Goal: Task Accomplishment & Management: Manage account settings

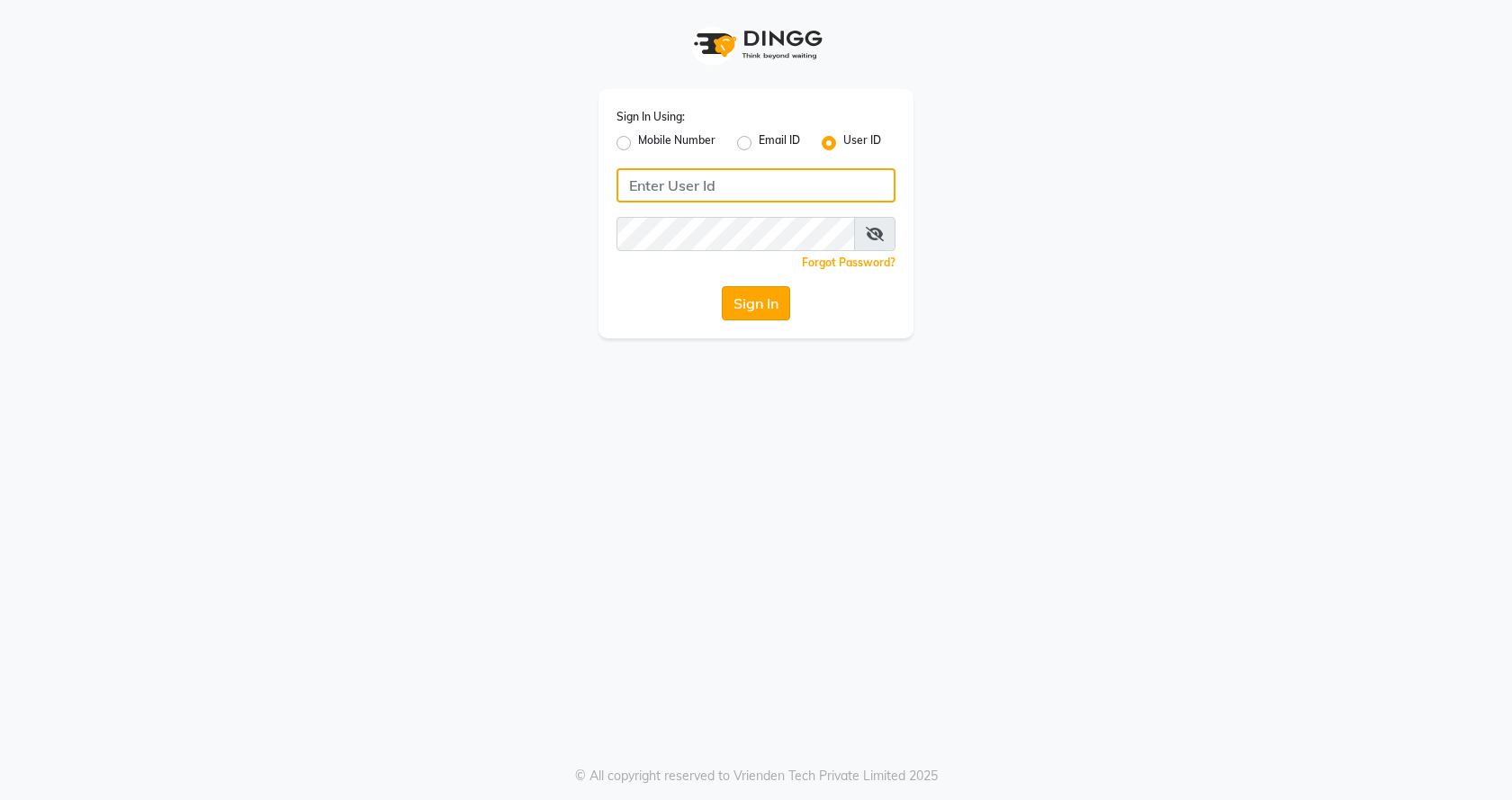
type input "flyingscissor"
click at [745, 308] on button "Sign In" at bounding box center [756, 303] width 69 height 34
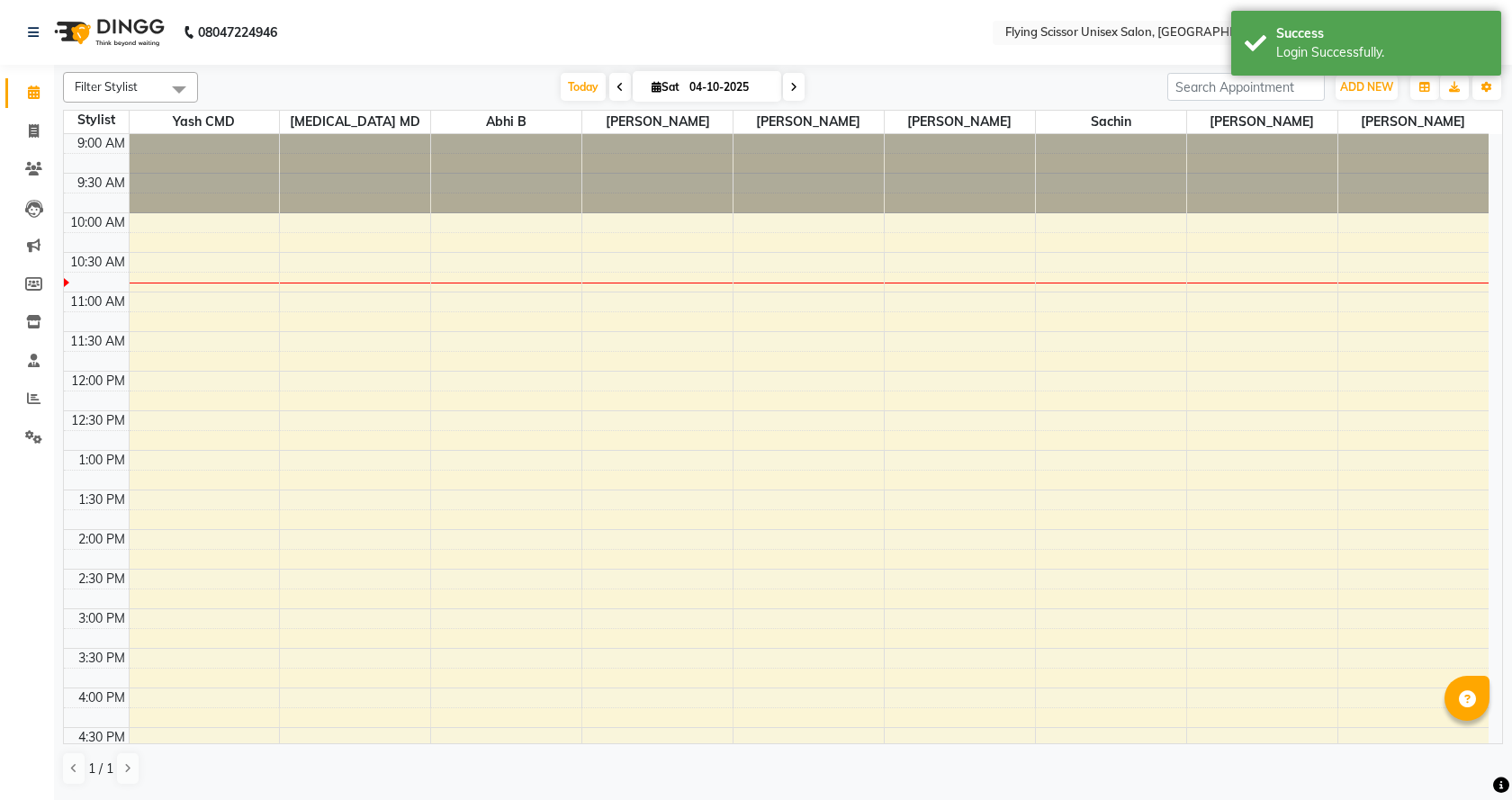
select select "en"
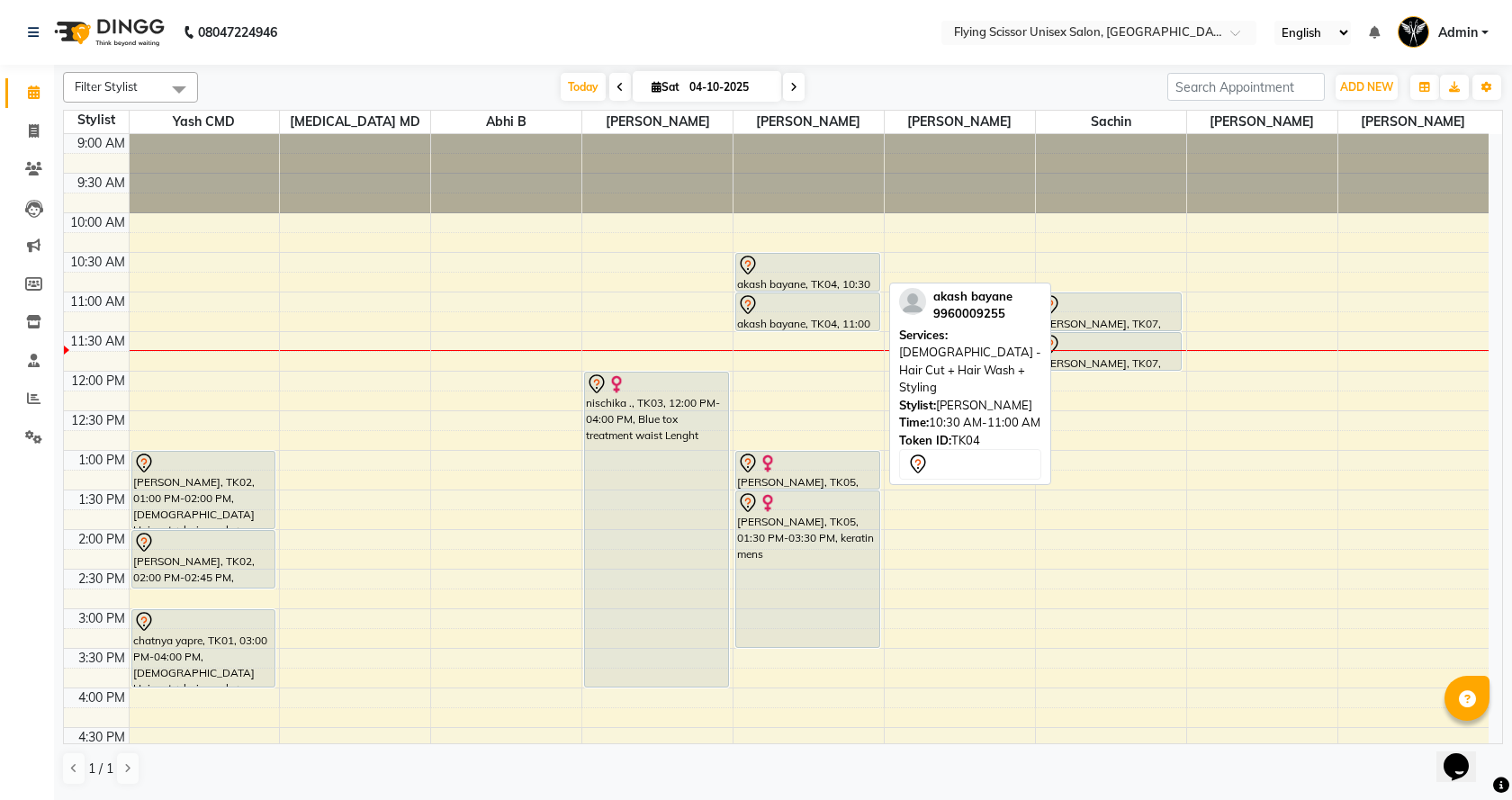
click at [766, 286] on div "akash bayane, TK04, 10:30 AM-11:00 AM, [DEMOGRAPHIC_DATA] - Hair Cut + Hair Was…" at bounding box center [808, 272] width 143 height 37
select select "7"
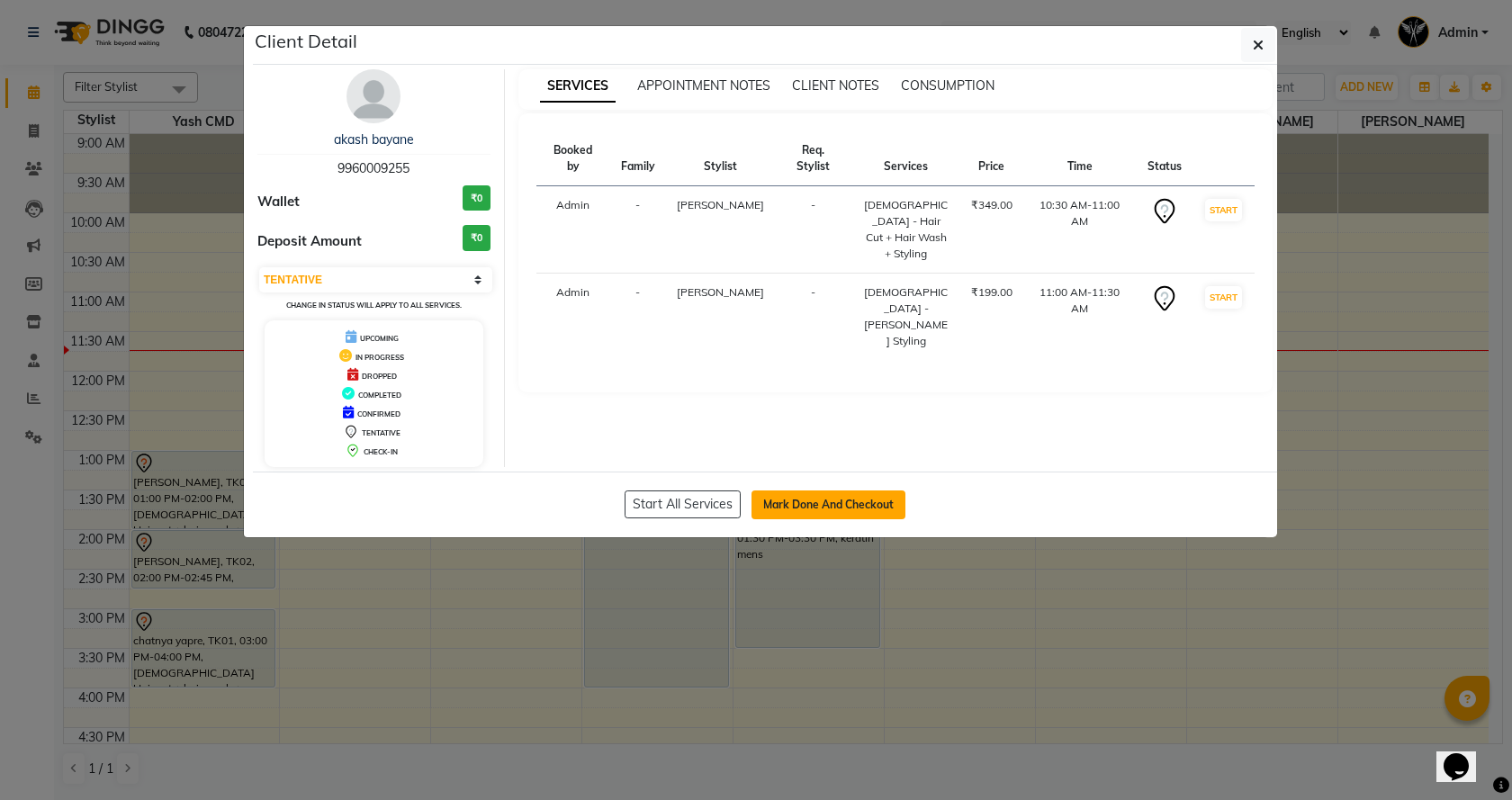
click at [842, 501] on button "Mark Done And Checkout" at bounding box center [829, 504] width 154 height 28
select select "46"
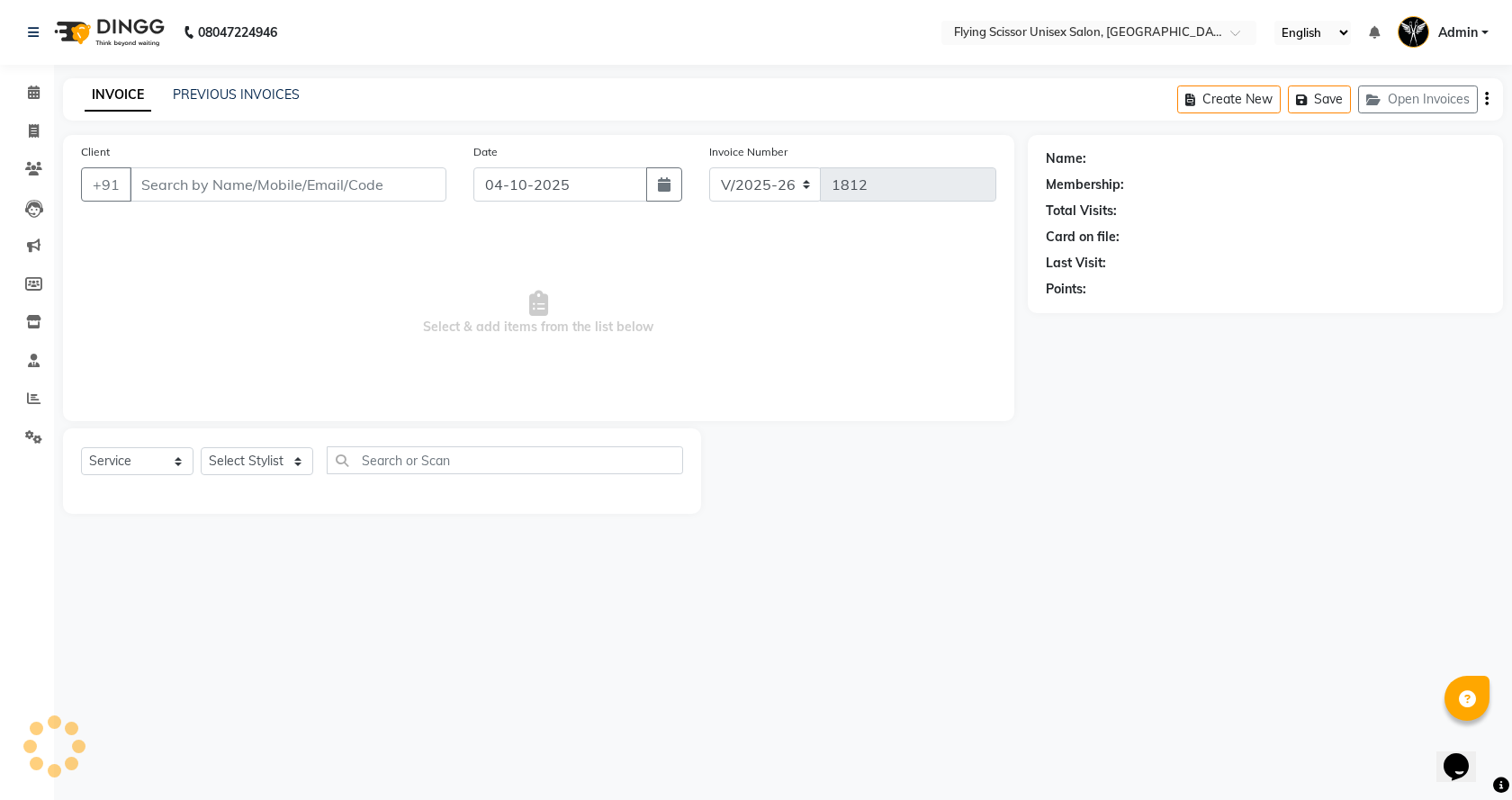
select select "membership"
type input "9960009255"
select select "18390"
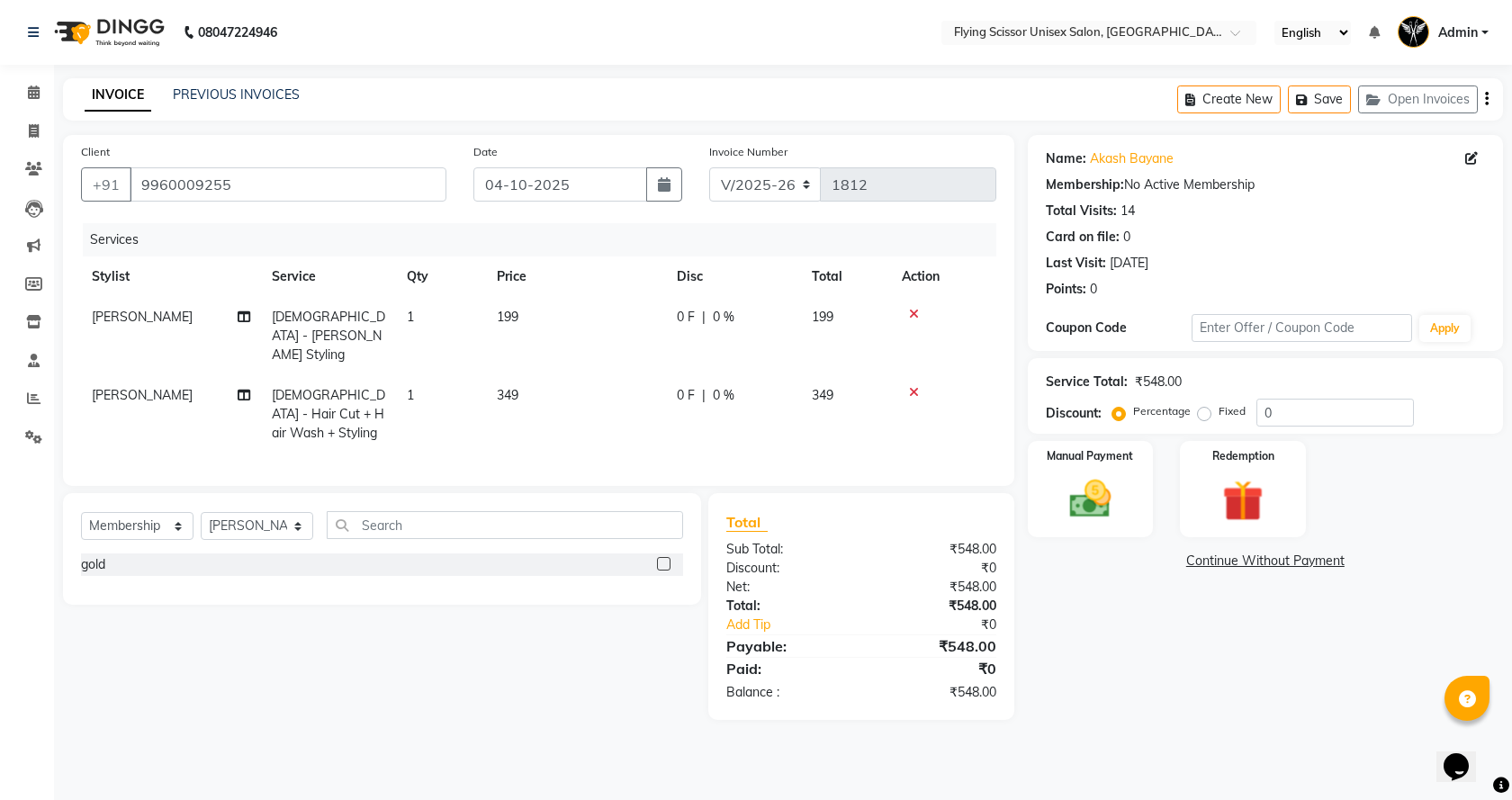
click at [548, 322] on td "199" at bounding box center [576, 335] width 180 height 78
select select "18390"
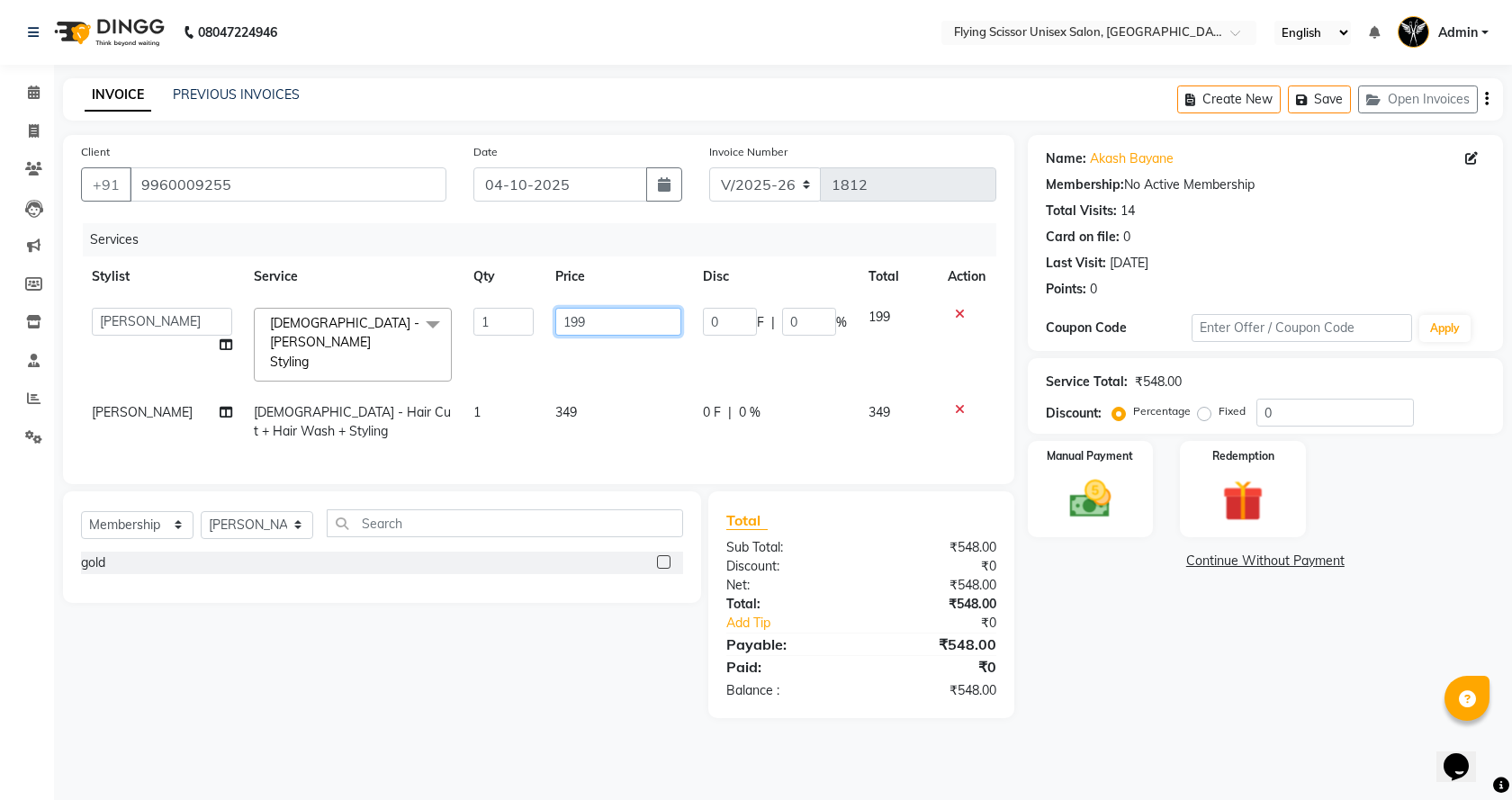
drag, startPoint x: 548, startPoint y: 322, endPoint x: 251, endPoint y: 348, distance: 298.1
click at [251, 348] on tr "Abhi B Ashish J Jayesh K kunal adhav Nikita MD Raj L sachin Samiksha Adhatrao s…" at bounding box center [538, 344] width 915 height 96
type input "200"
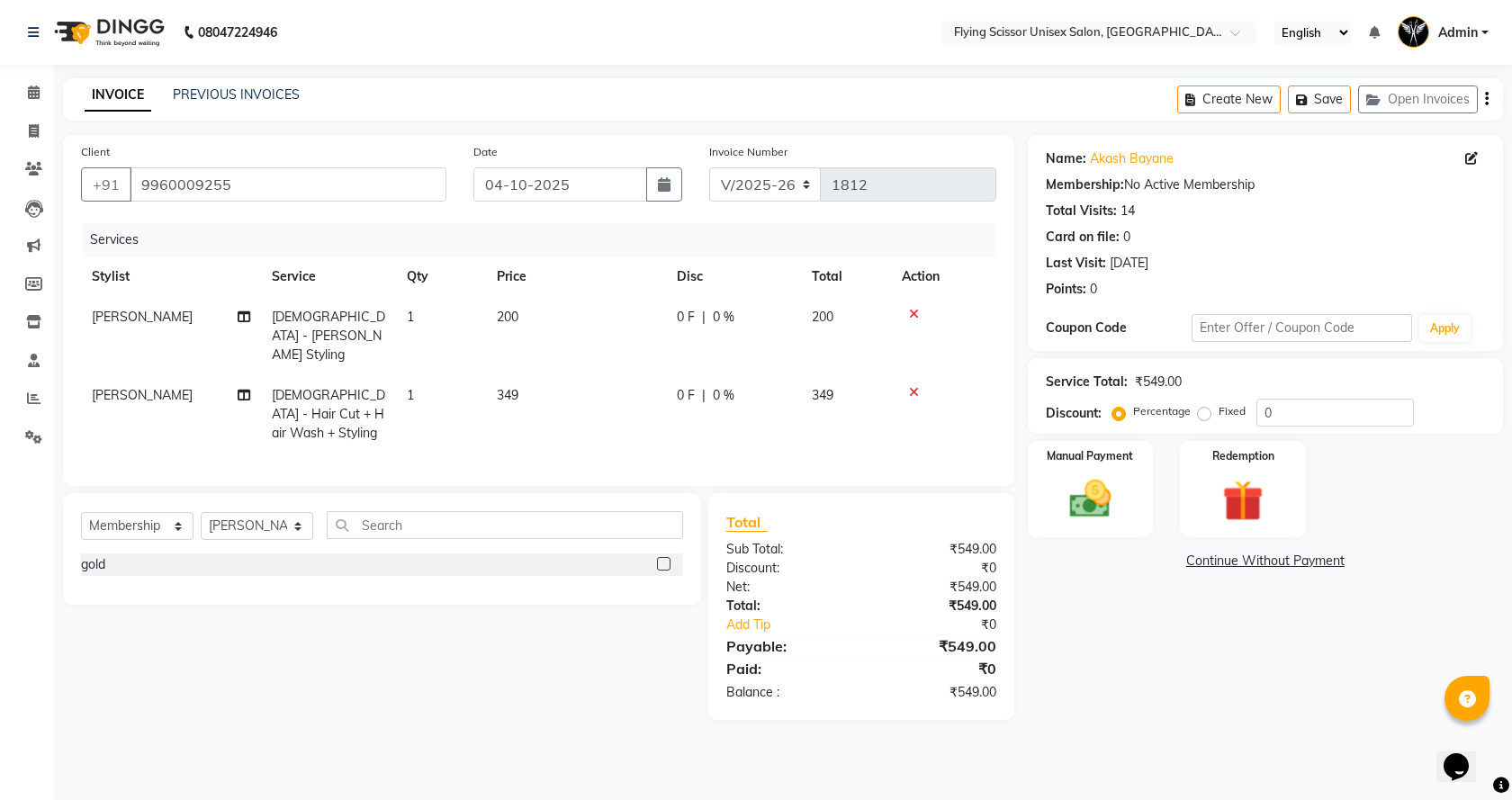
drag, startPoint x: 1088, startPoint y: 616, endPoint x: 868, endPoint y: 453, distance: 273.8
click at [1087, 616] on div "Name: Akash Bayane Membership: No Active Membership Total Visits: 14 Card on fi…" at bounding box center [1271, 427] width 488 height 585
click at [544, 376] on td "349" at bounding box center [576, 414] width 180 height 78
select select "18390"
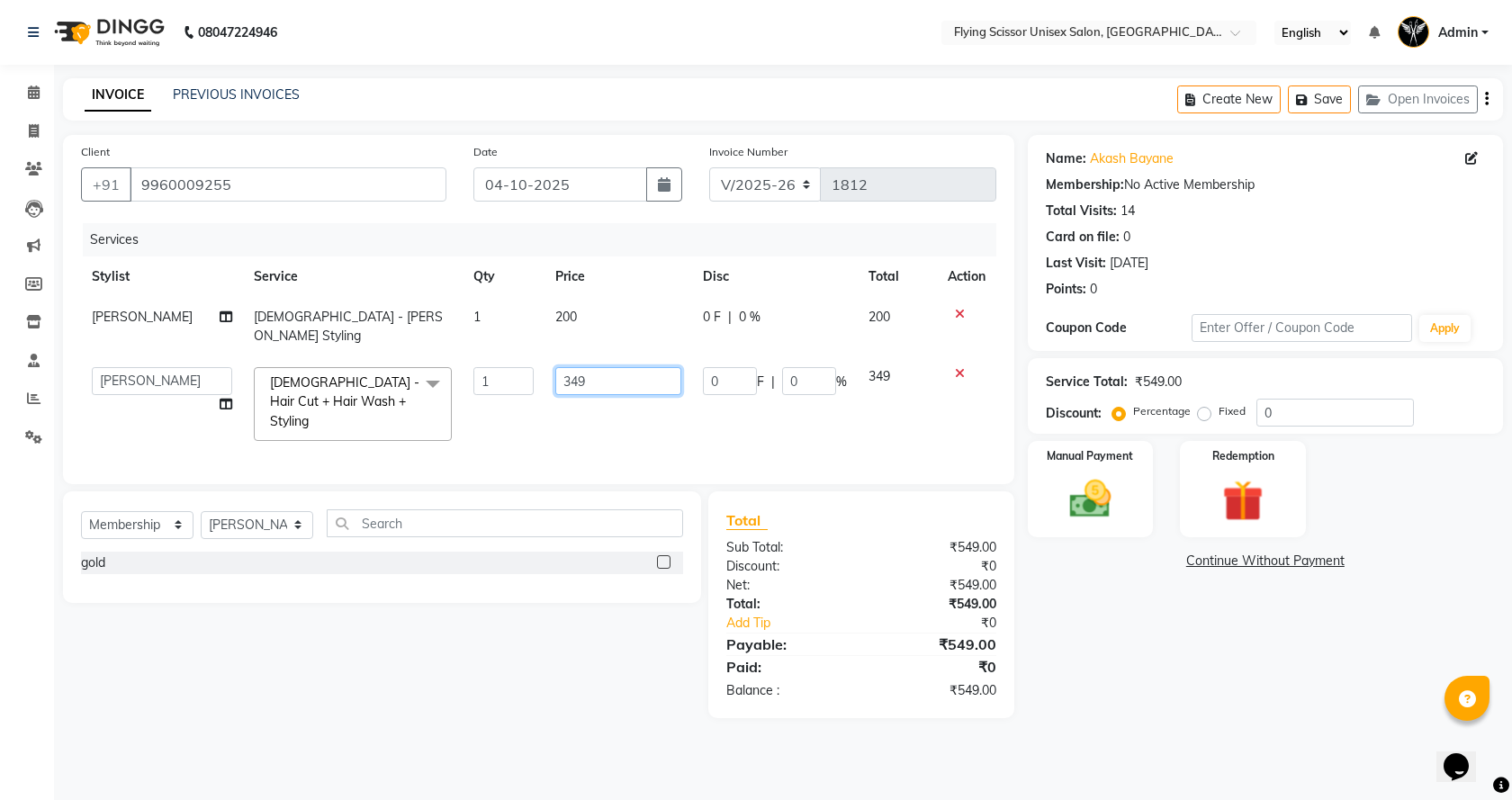
drag, startPoint x: 607, startPoint y: 360, endPoint x: 274, endPoint y: 377, distance: 333.4
click at [275, 377] on tr "Abhi B Ashish J Jayesh K kunal adhav Nikita MD Raj L sachin Samiksha Adhatrao s…" at bounding box center [538, 404] width 915 height 96
type input "300"
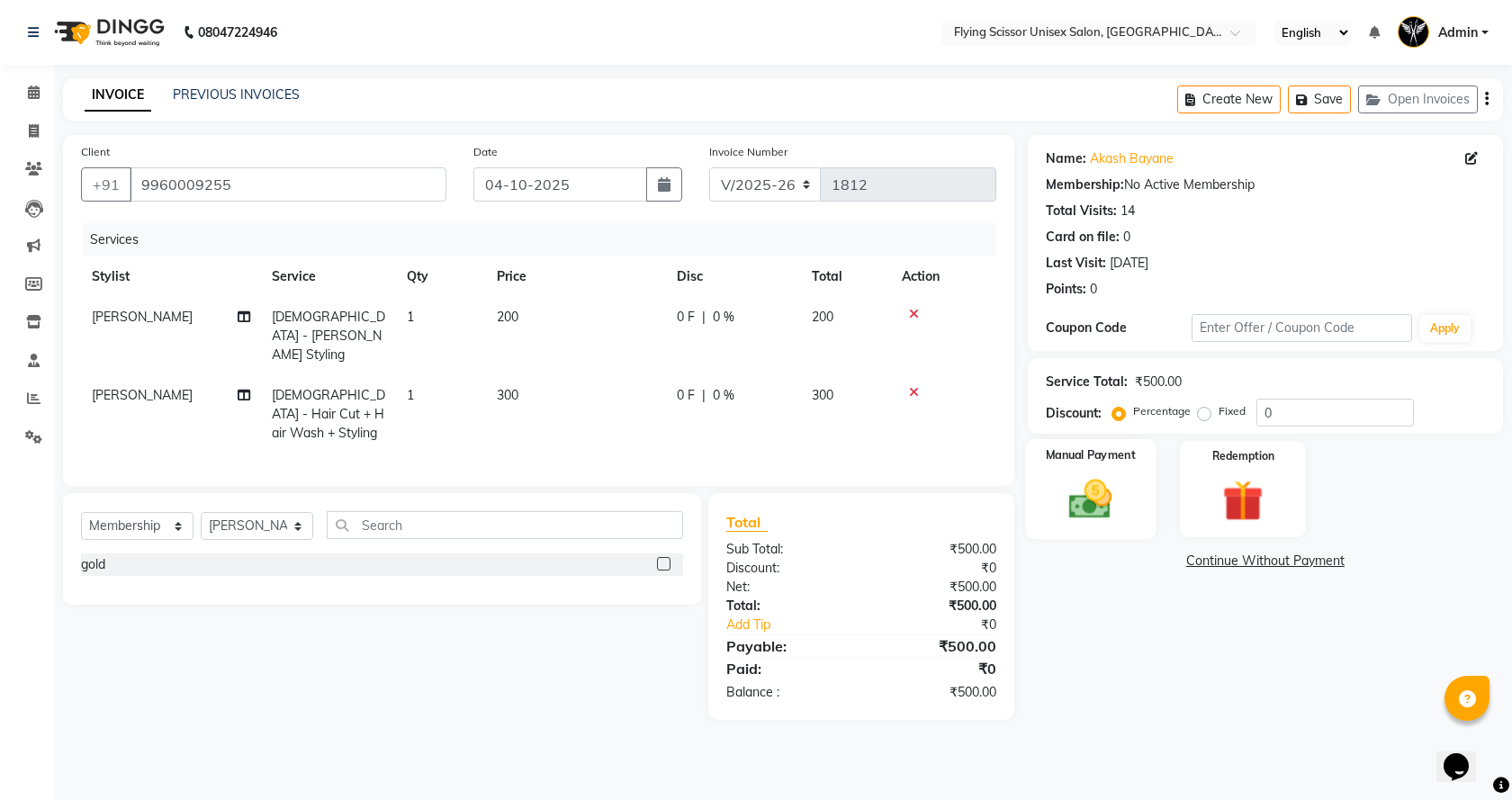
drag, startPoint x: 1134, startPoint y: 635, endPoint x: 1094, endPoint y: 536, distance: 106.8
click at [1127, 623] on div "Name: Akash Bayane Membership: No Active Membership Total Visits: 14 Card on fi…" at bounding box center [1271, 427] width 488 height 585
click at [1081, 488] on img at bounding box center [1091, 500] width 70 height 50
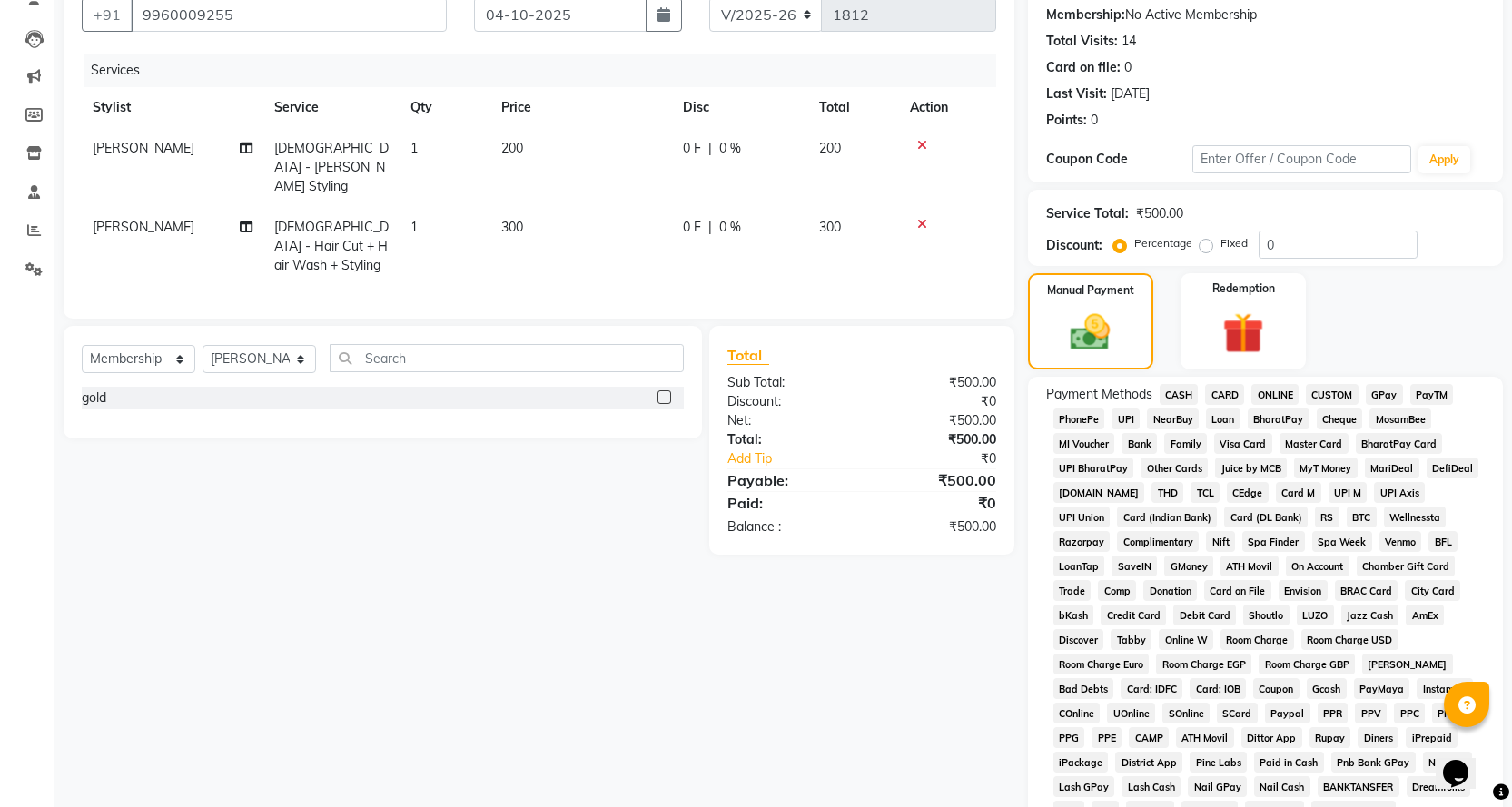
scroll to position [182, 0]
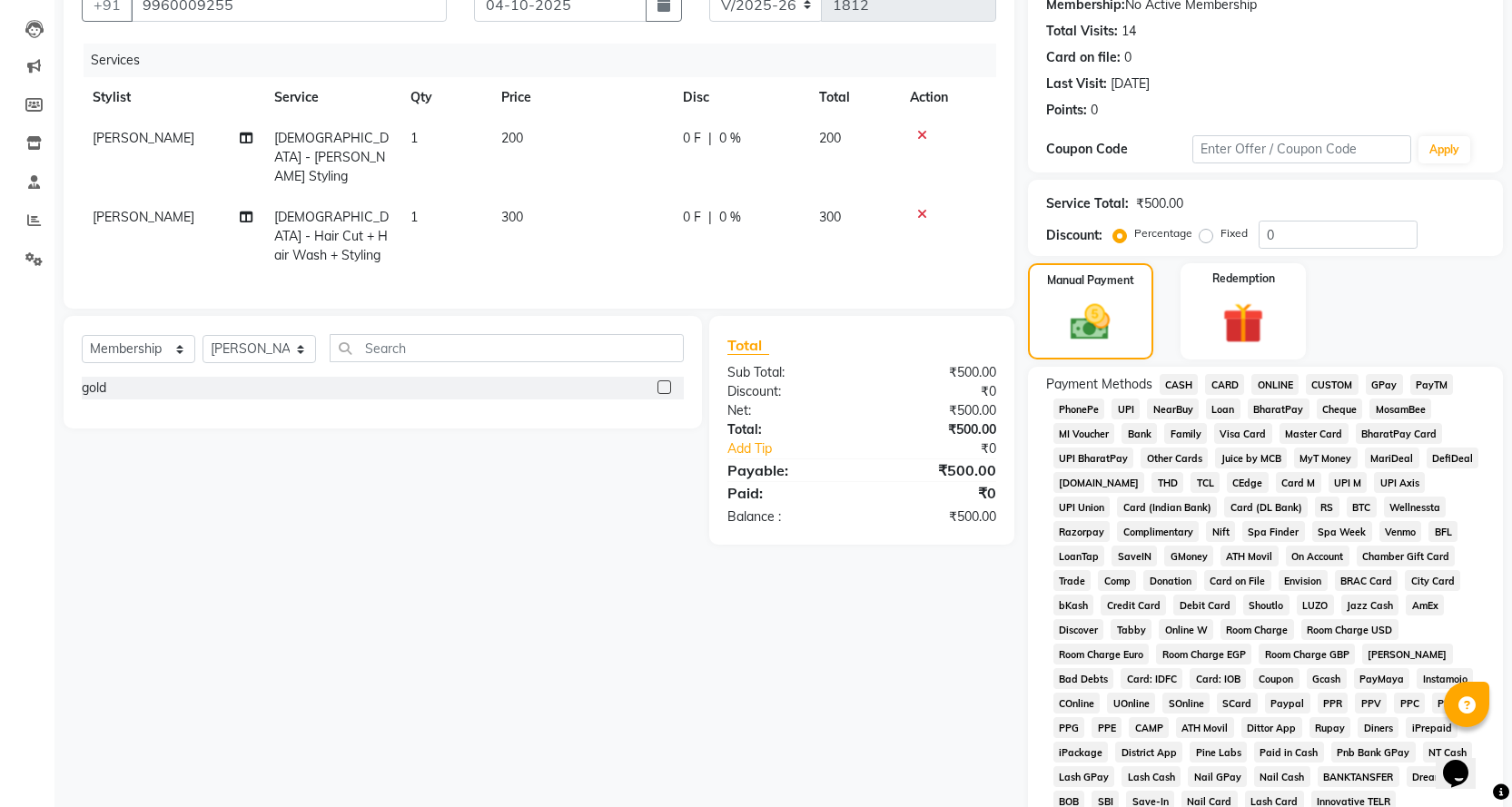
click at [1266, 377] on span "ONLINE" at bounding box center [1275, 385] width 47 height 21
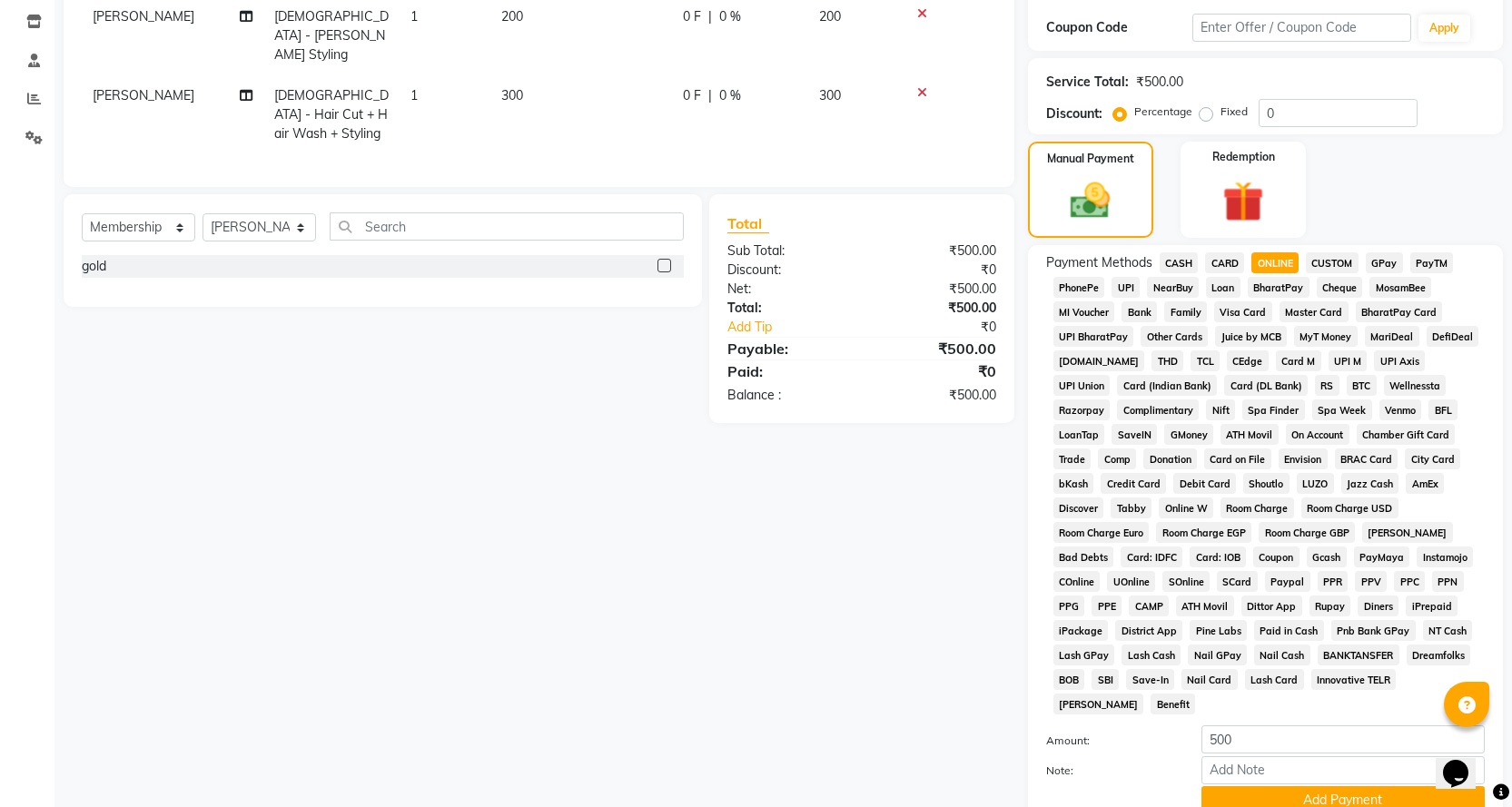
scroll to position [427, 0]
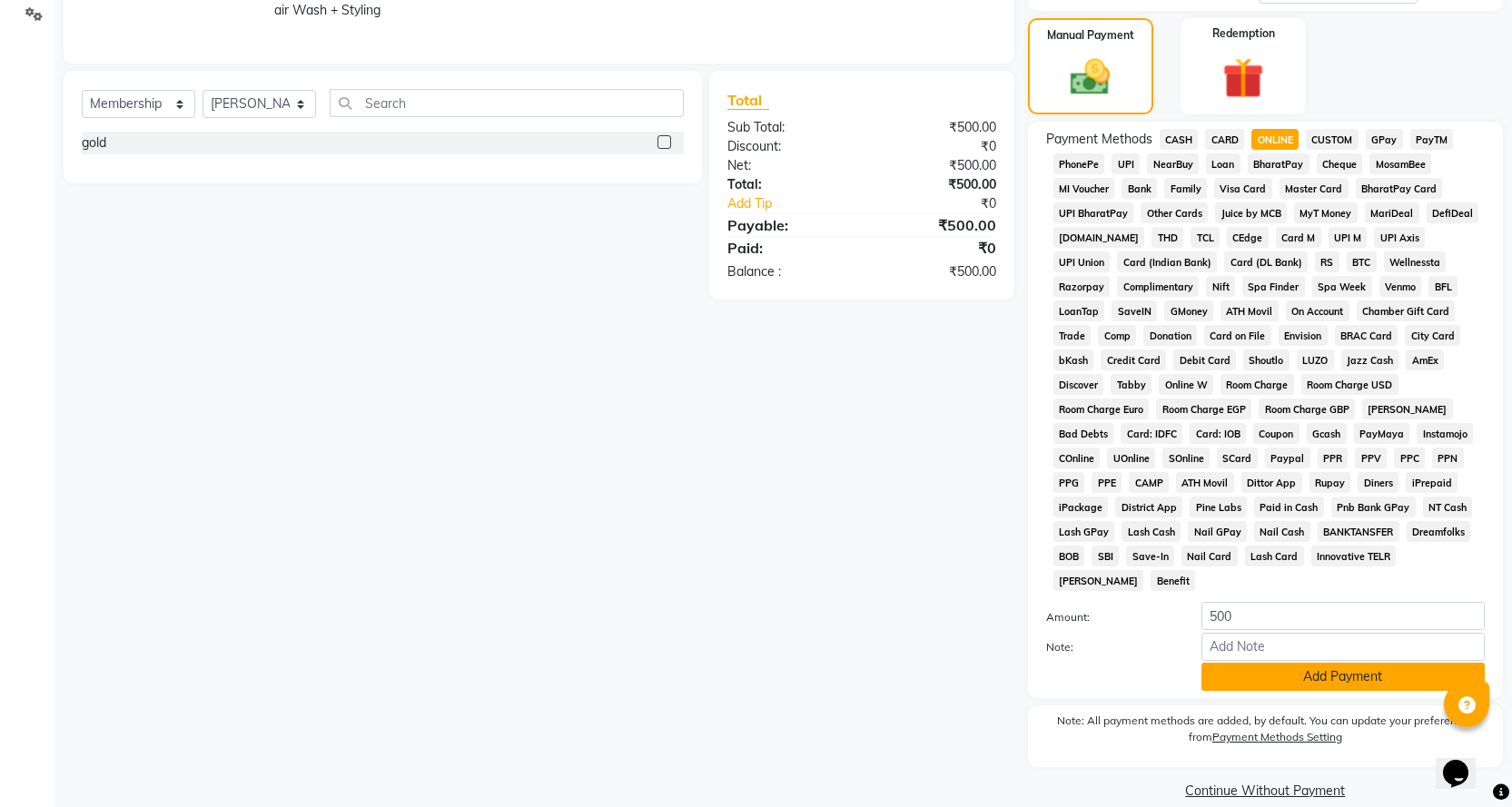
click at [1259, 663] on button "Add Payment" at bounding box center [1343, 677] width 284 height 28
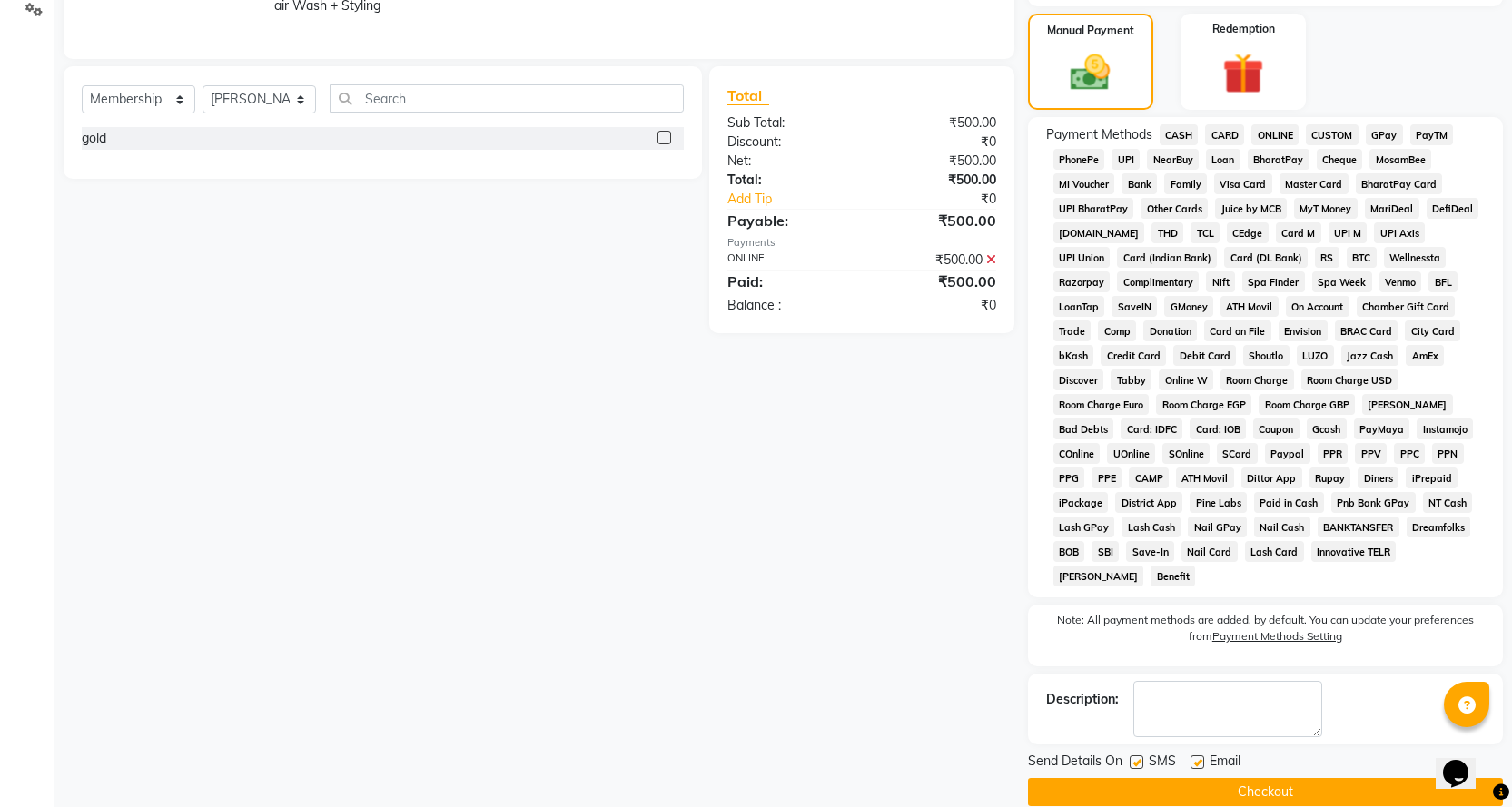
scroll to position [434, 0]
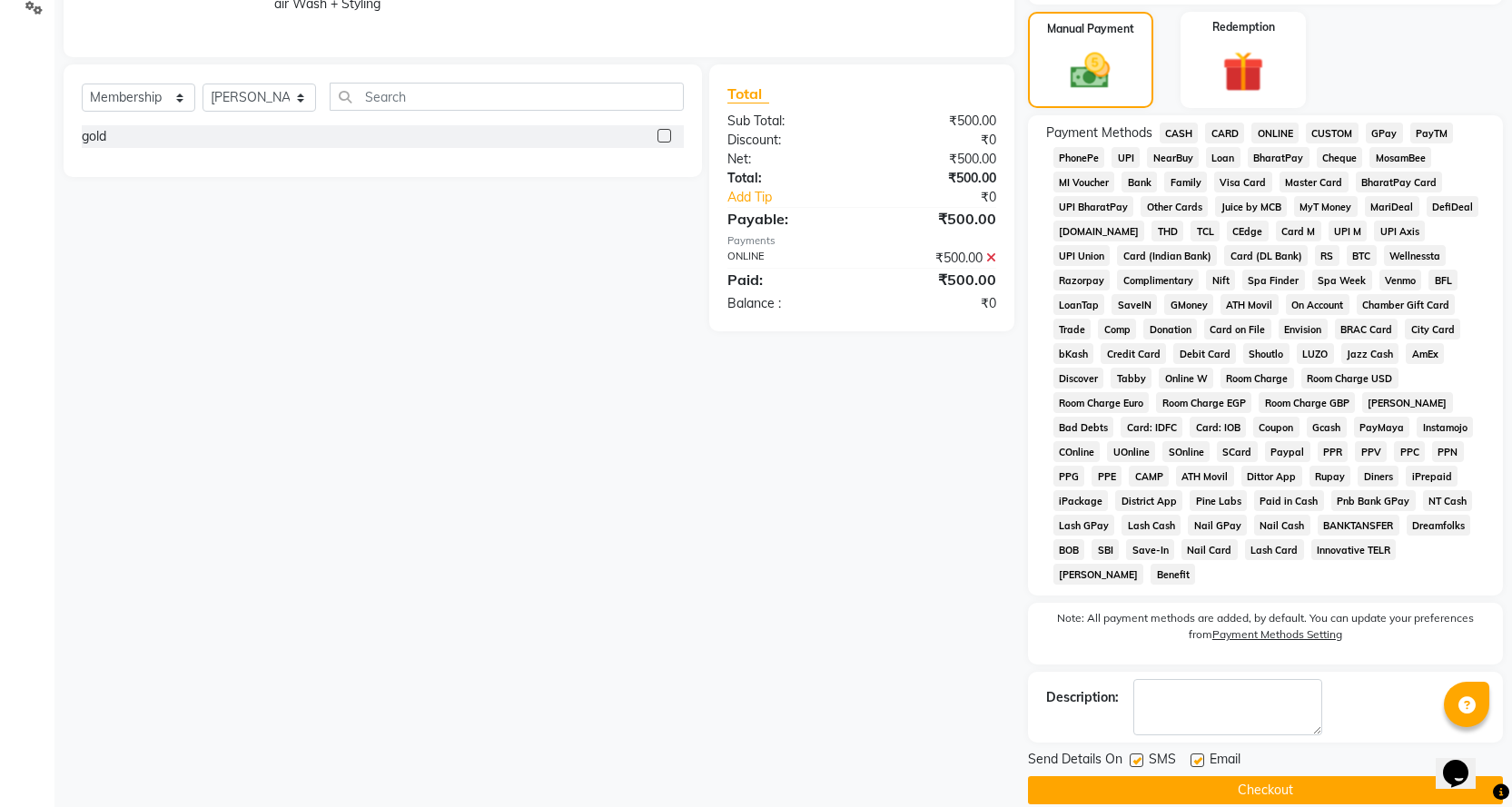
click at [1233, 776] on button "Checkout" at bounding box center [1266, 790] width 475 height 28
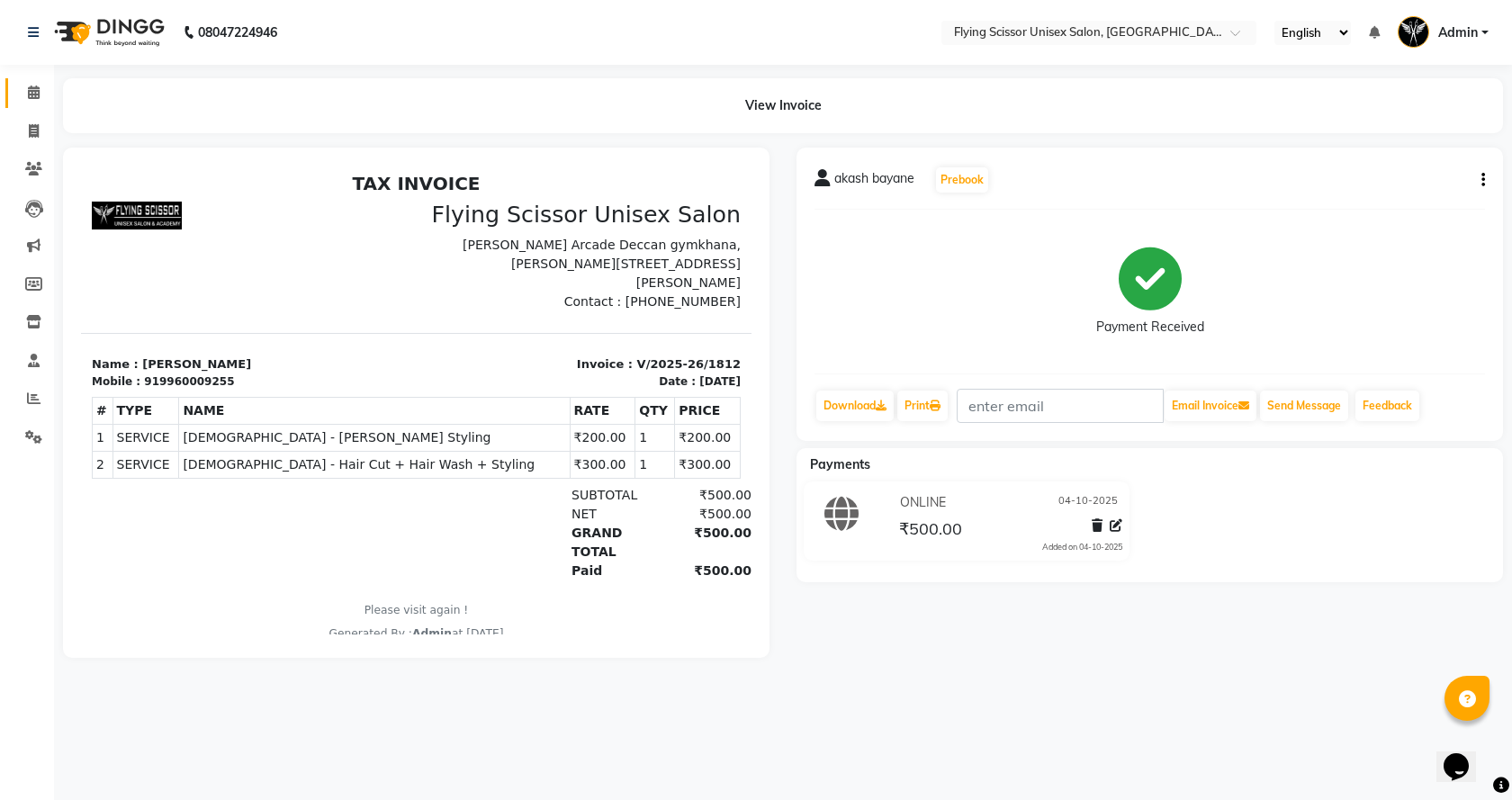
click at [37, 91] on icon at bounding box center [33, 92] width 12 height 14
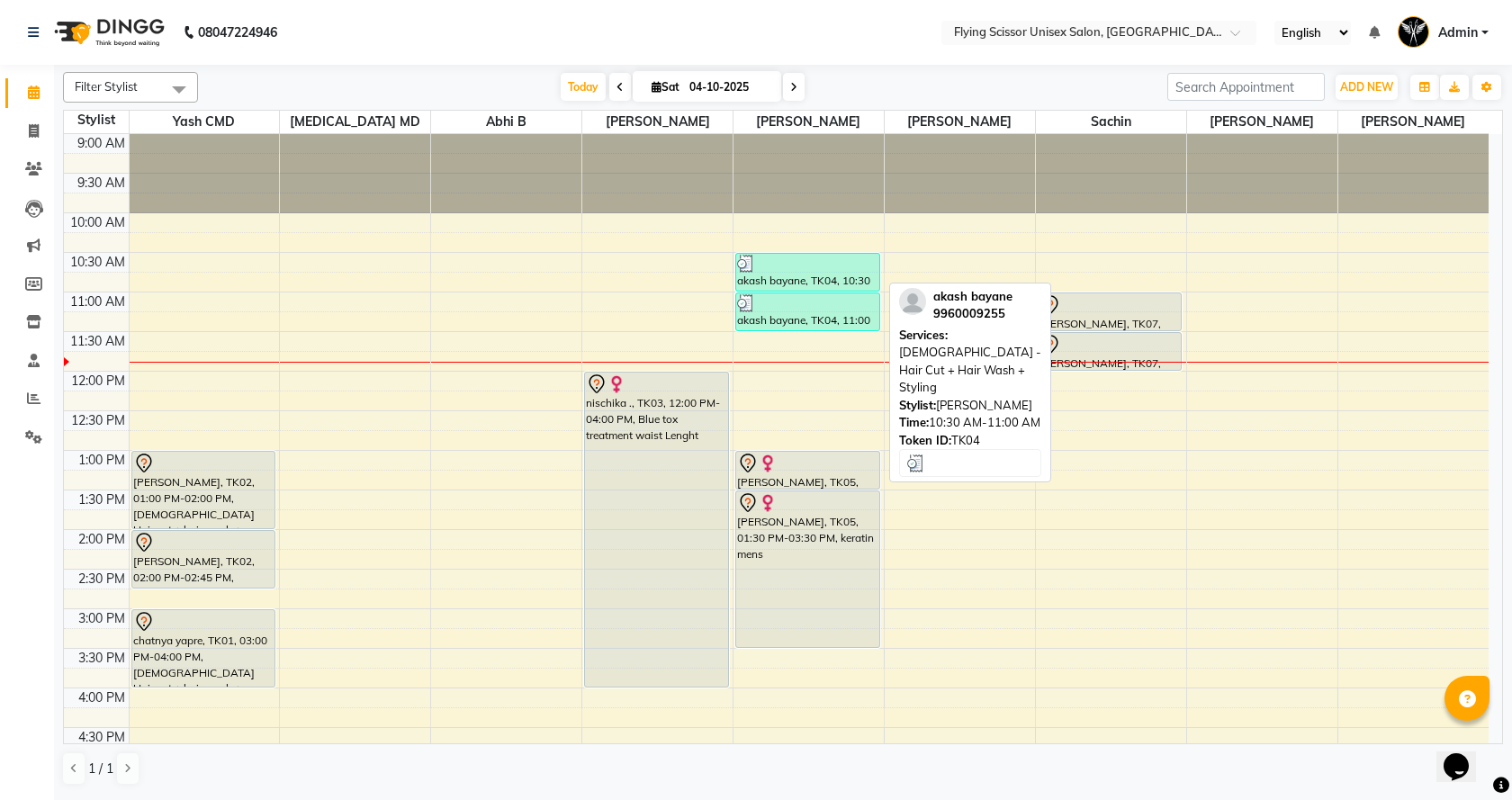
click at [785, 276] on div "akash bayane, TK04, 10:30 AM-11:00 AM, [DEMOGRAPHIC_DATA] - Hair Cut + Hair Was…" at bounding box center [808, 272] width 143 height 37
select select "3"
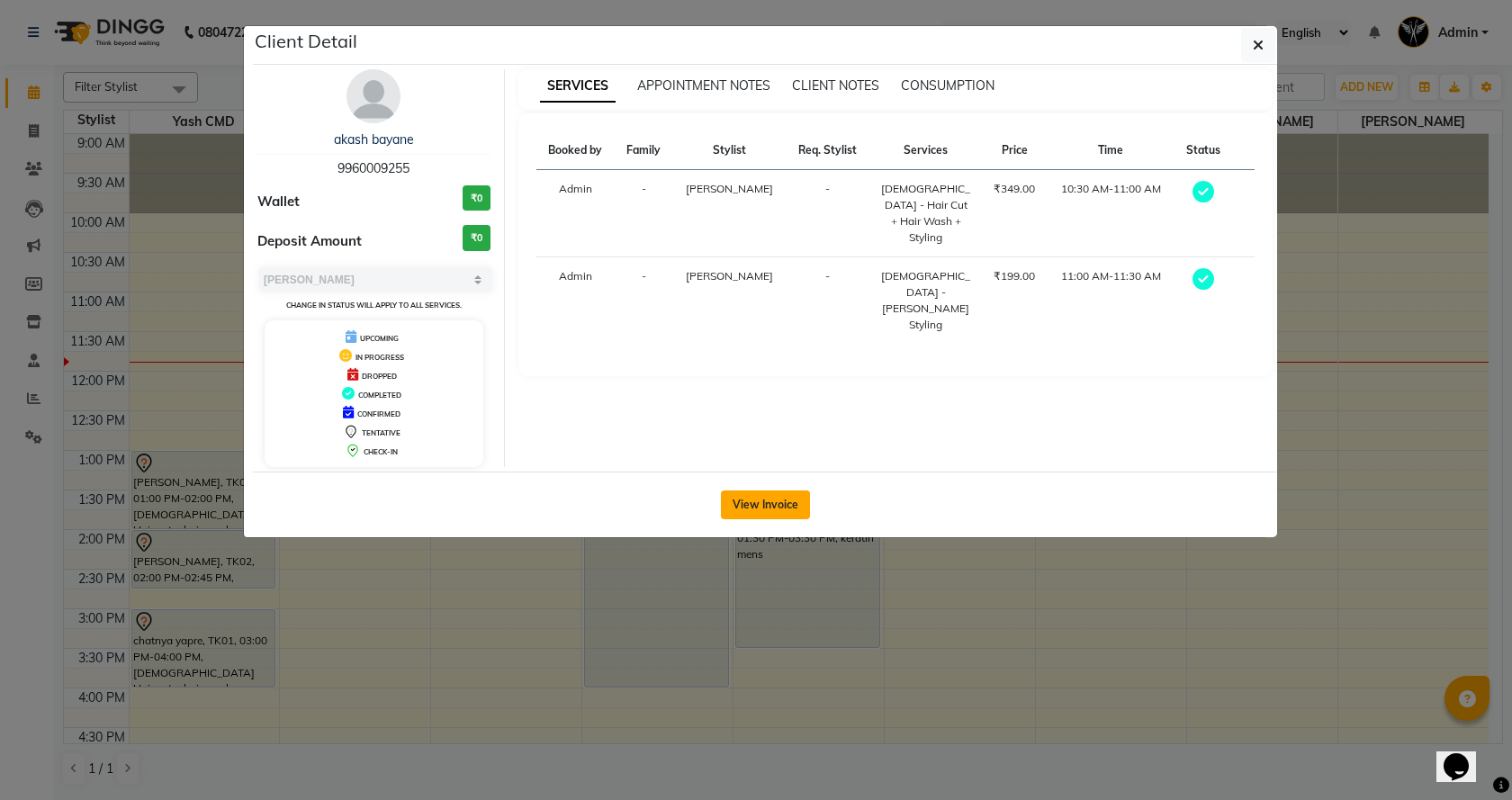
click at [753, 508] on button "View Invoice" at bounding box center [765, 504] width 89 height 28
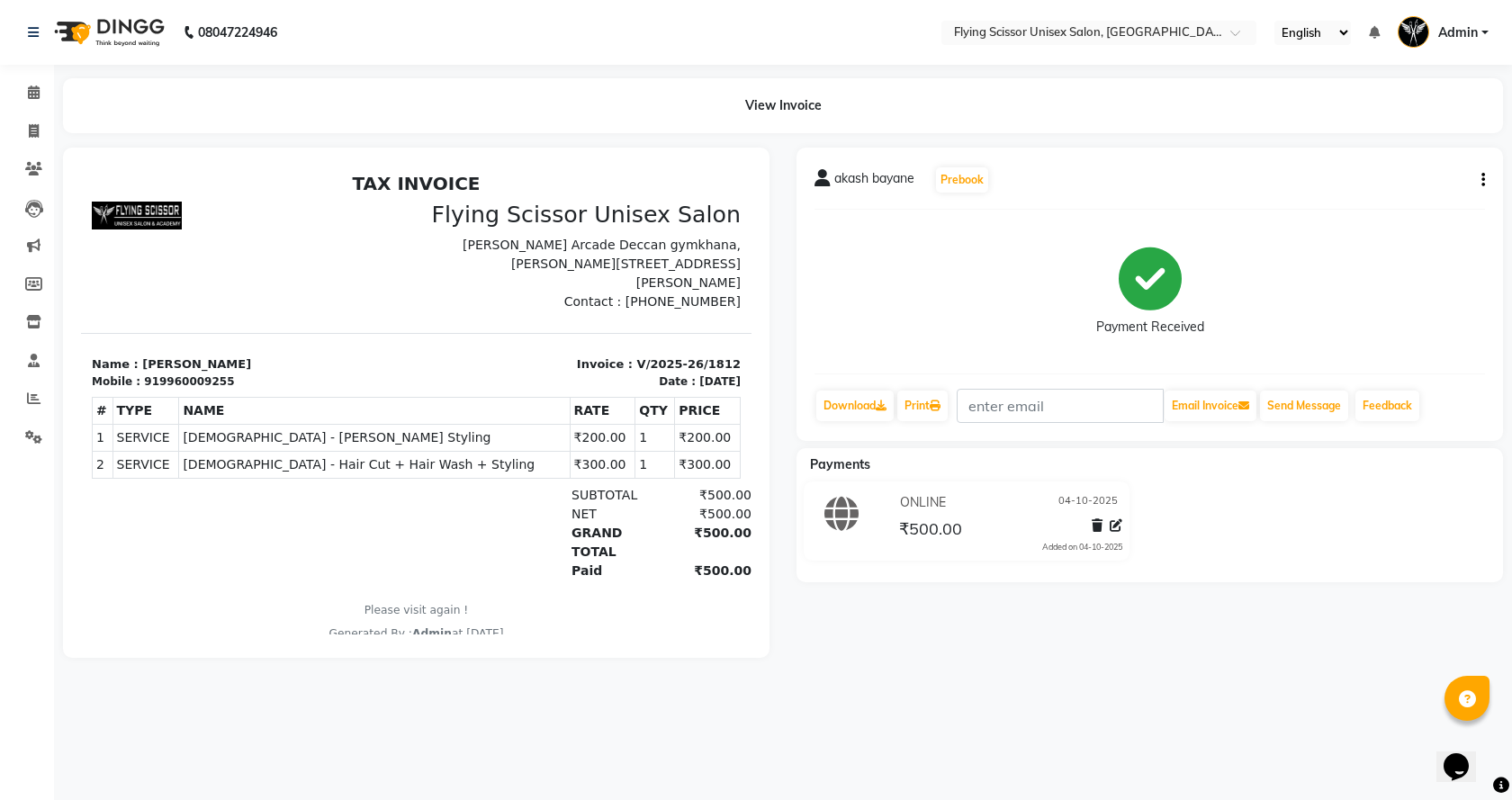
click at [1482, 180] on icon "button" at bounding box center [1484, 180] width 4 height 1
click at [1372, 160] on div "Split Service Amount" at bounding box center [1394, 158] width 123 height 23
select select "18390"
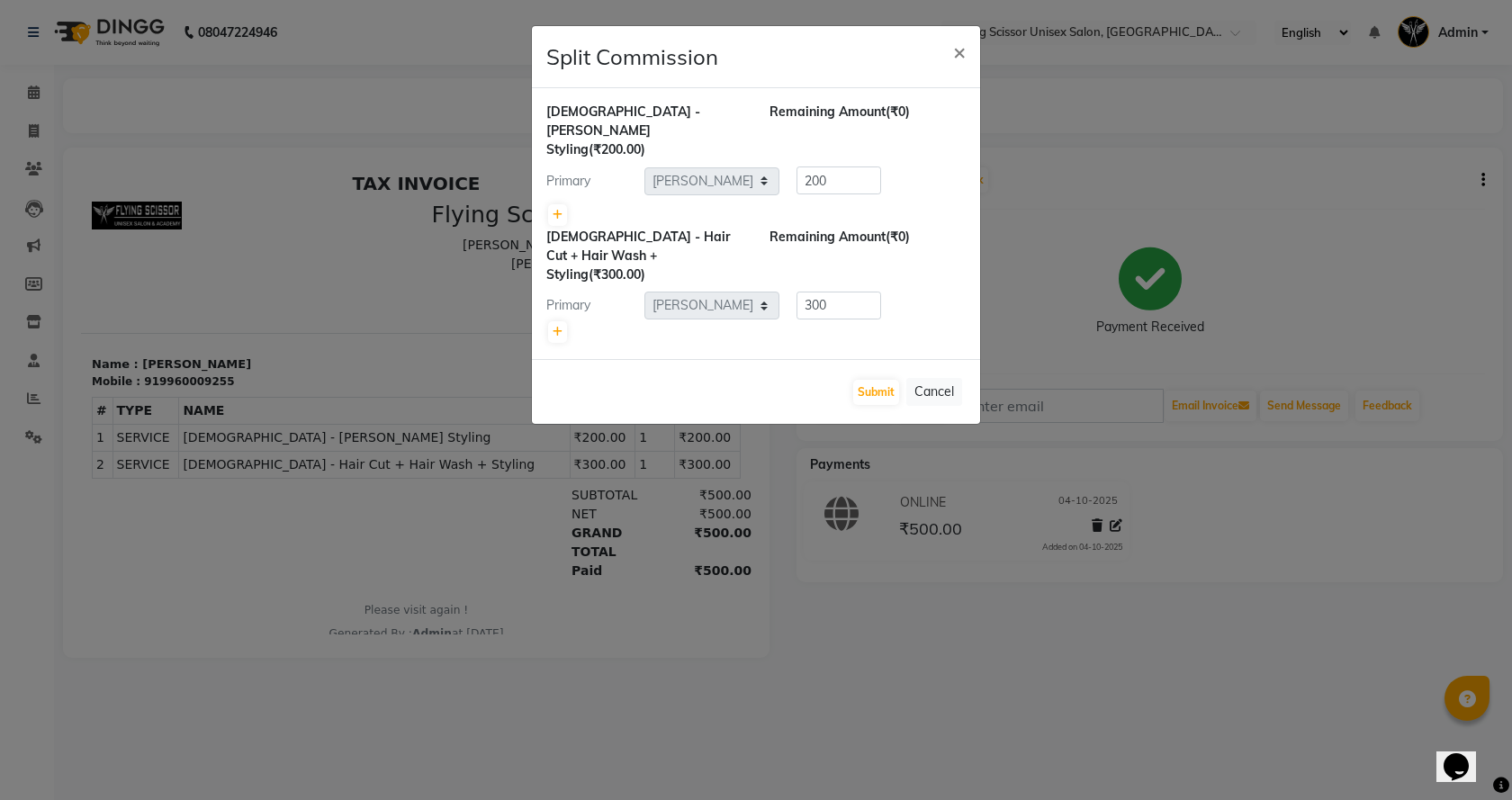
click at [764, 203] on div at bounding box center [756, 215] width 420 height 25
click at [781, 166] on div "Primary Select Abhi B Ashish J Jayesh K kunal adhav Nikita MD Raj L sachin Sami…" at bounding box center [756, 180] width 446 height 28
click at [559, 205] on link at bounding box center [557, 216] width 19 height 22
type input "100"
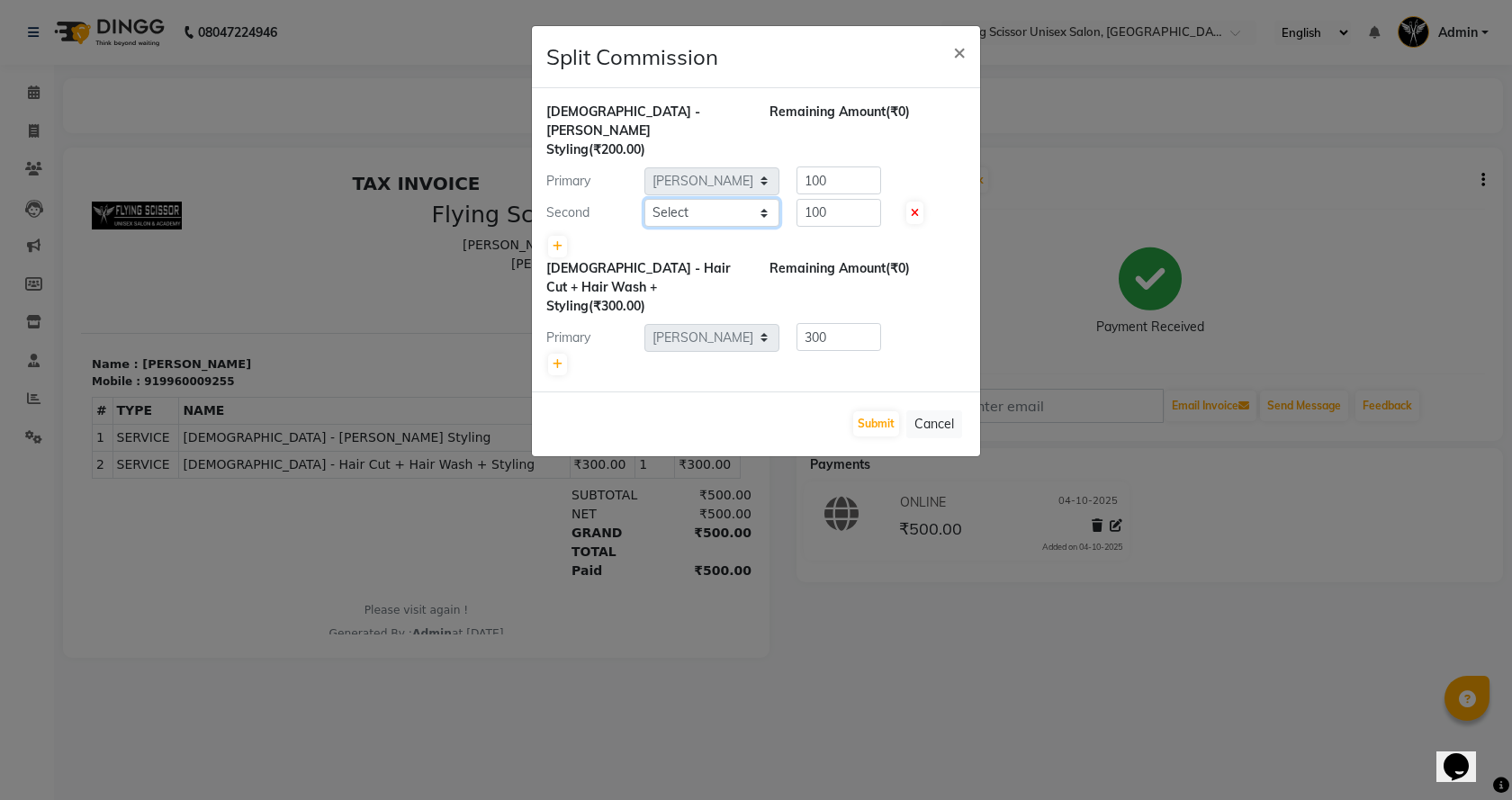
click at [763, 199] on select "Select Abhi B Ashish J Jayesh K kunal adhav Nikita MD Raj L sachin Samiksha Adh…" at bounding box center [711, 213] width 135 height 28
select select "67686"
click at [644, 199] on select "Select Abhi B Ashish J Jayesh K kunal adhav Nikita MD Raj L sachin Samiksha Adh…" at bounding box center [711, 213] width 135 height 28
click at [852, 166] on input "100" at bounding box center [839, 180] width 84 height 28
type input "1"
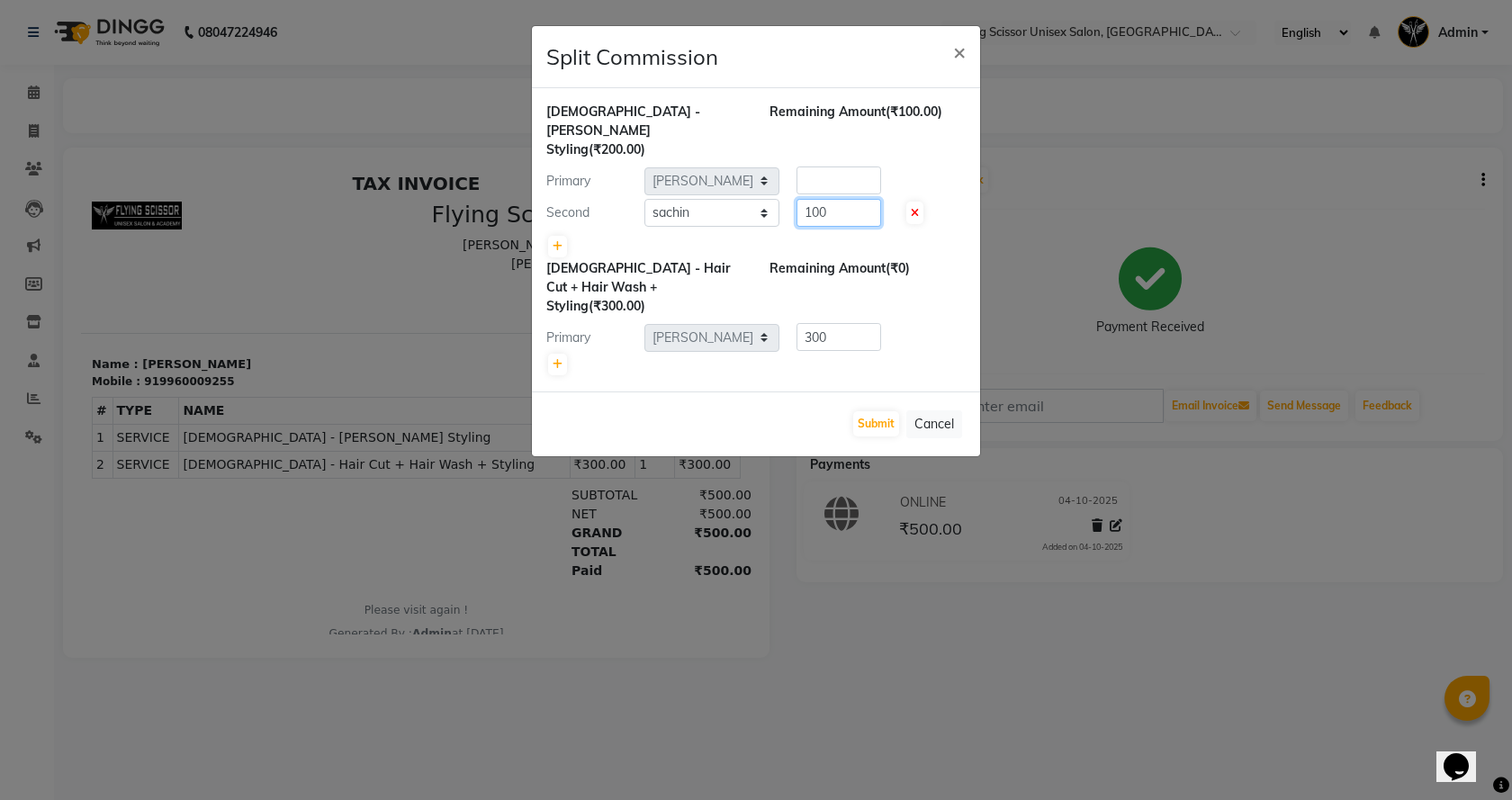
click at [846, 199] on input "100" at bounding box center [839, 213] width 84 height 28
type input "1"
type input "200"
click at [558, 354] on link at bounding box center [557, 365] width 19 height 22
type input "150"
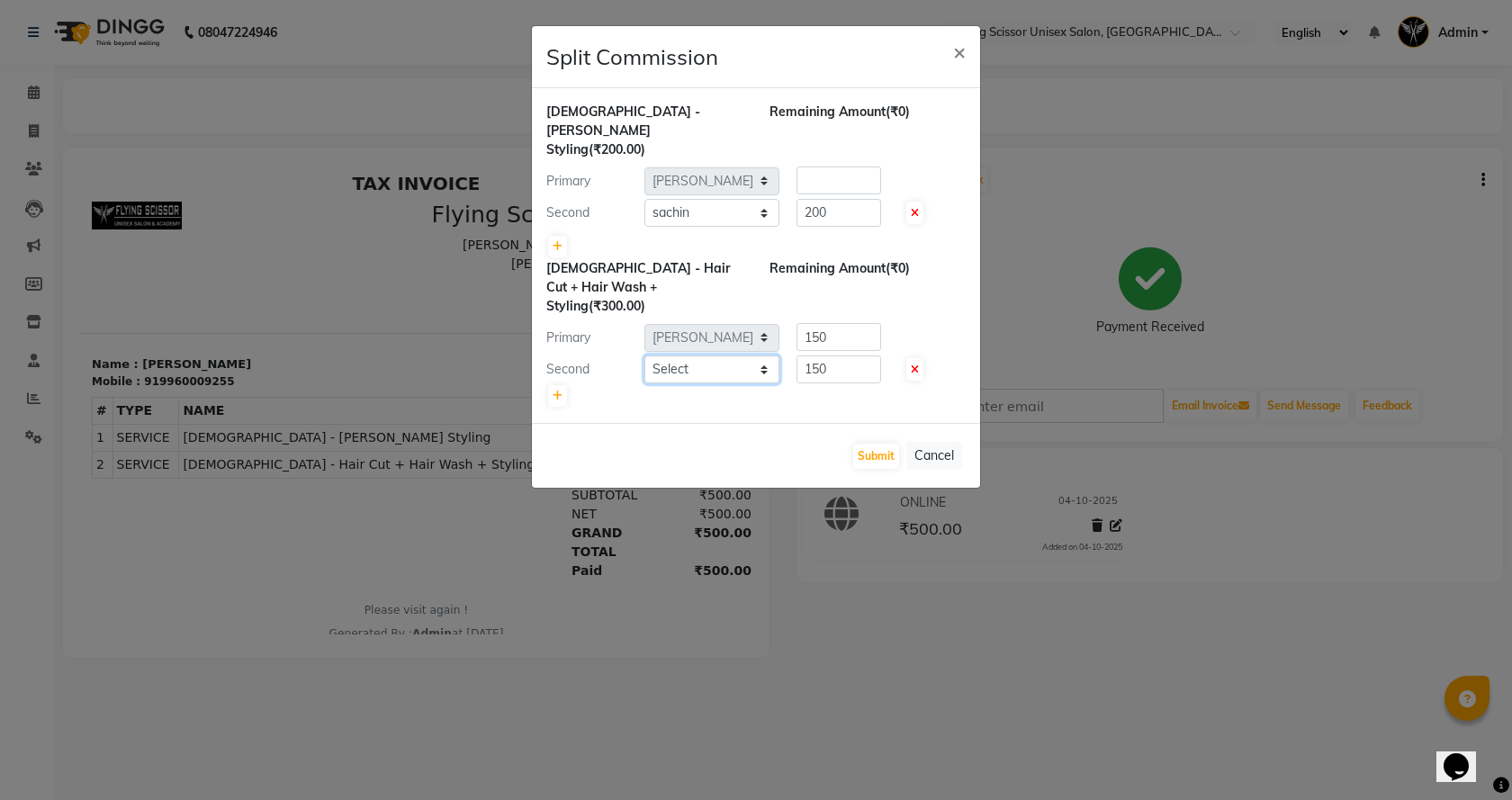
click at [752, 355] on select "Select Abhi B Ashish J Jayesh K kunal adhav Nikita MD Raj L sachin Samiksha Adh…" at bounding box center [711, 369] width 135 height 28
select select "67686"
click at [644, 355] on select "Select Abhi B Ashish J Jayesh K kunal adhav Nikita MD Raj L sachin Samiksha Adh…" at bounding box center [711, 369] width 135 height 28
click at [838, 323] on input "150" at bounding box center [839, 337] width 84 height 28
type input "1"
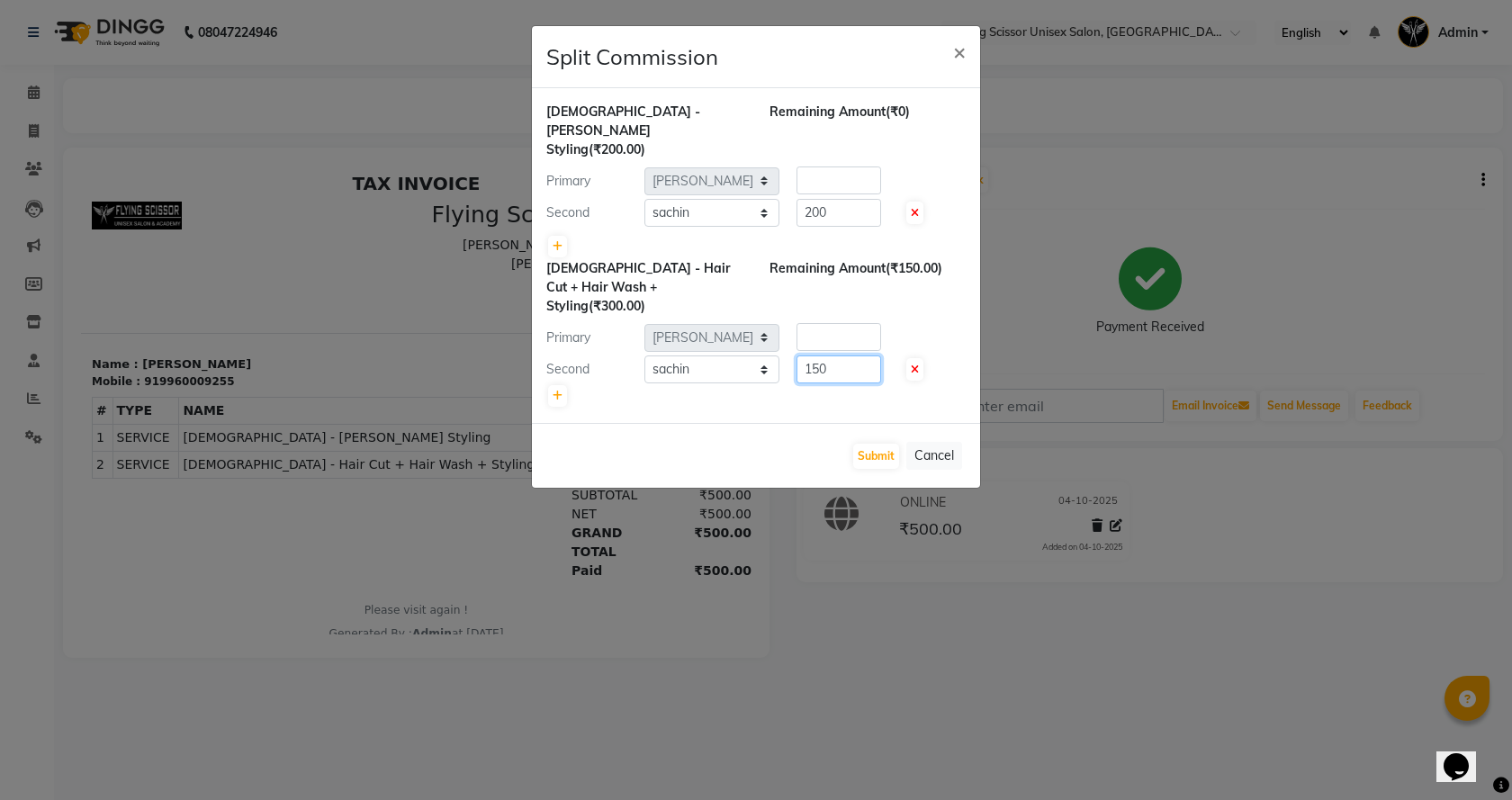
click at [835, 355] on input "150" at bounding box center [839, 369] width 84 height 28
type input "1"
type input "300"
click at [879, 444] on button "Submit" at bounding box center [876, 456] width 46 height 25
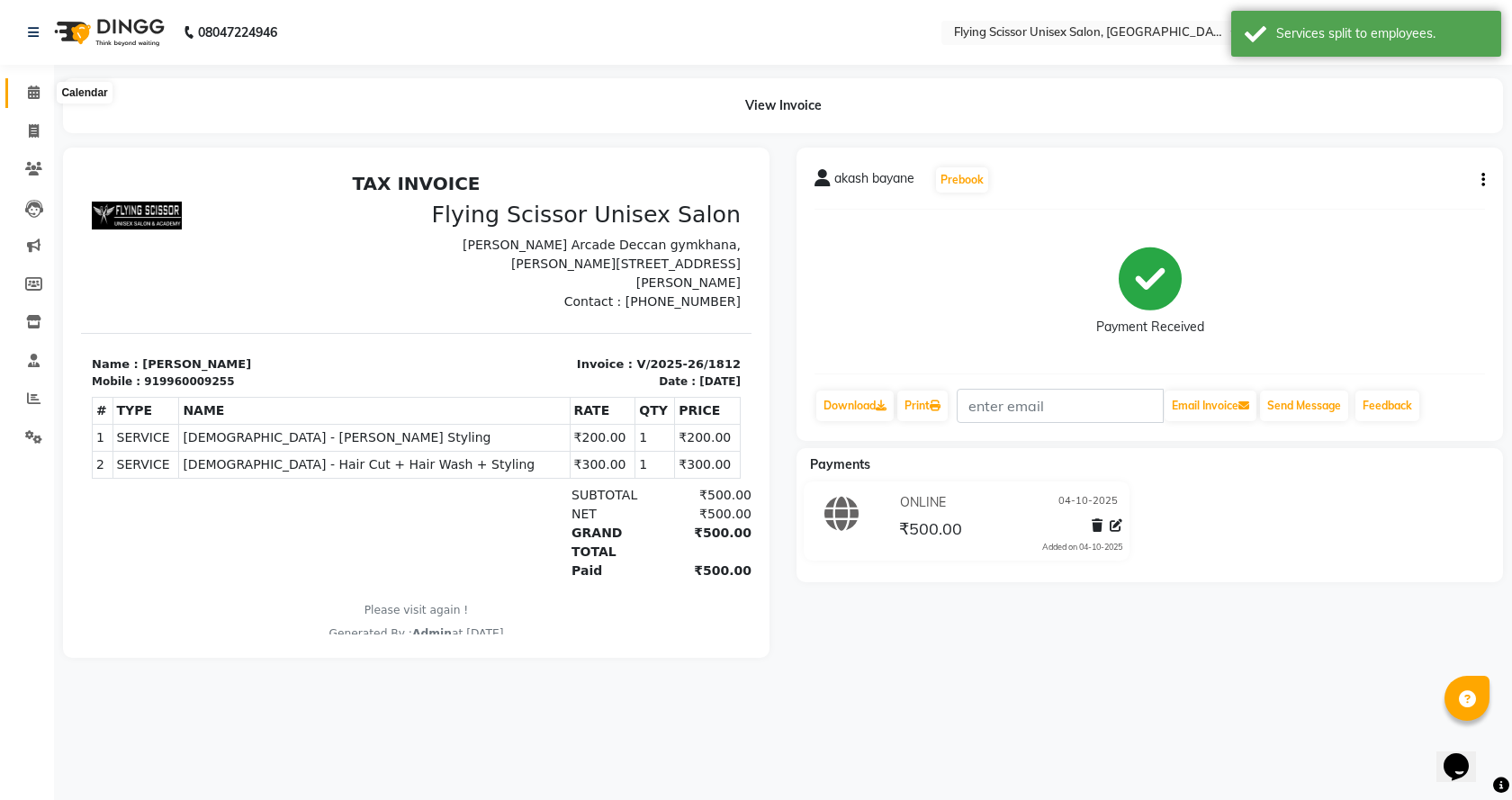
click at [32, 94] on icon at bounding box center [33, 92] width 12 height 14
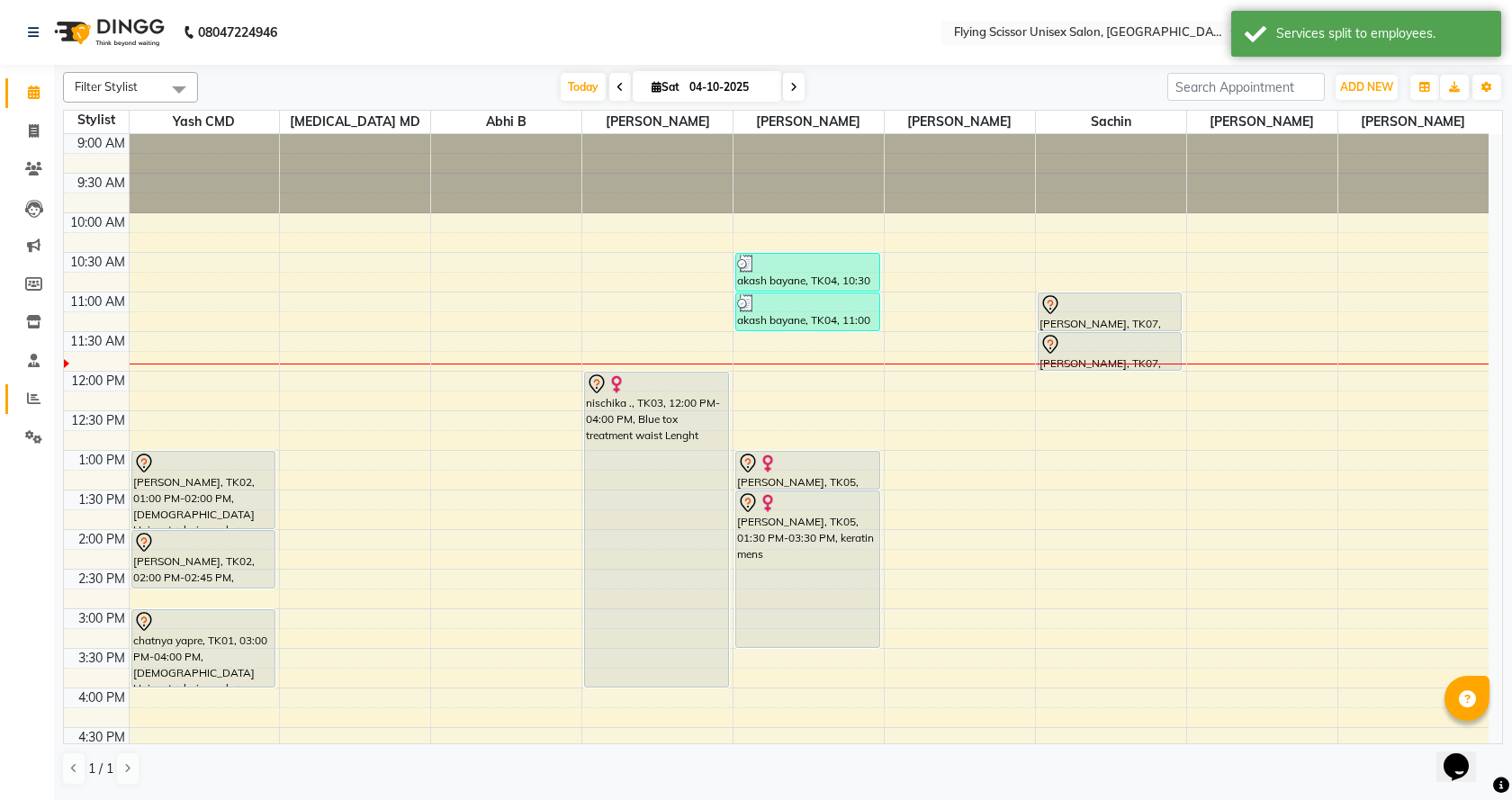
click at [35, 401] on icon at bounding box center [33, 398] width 14 height 14
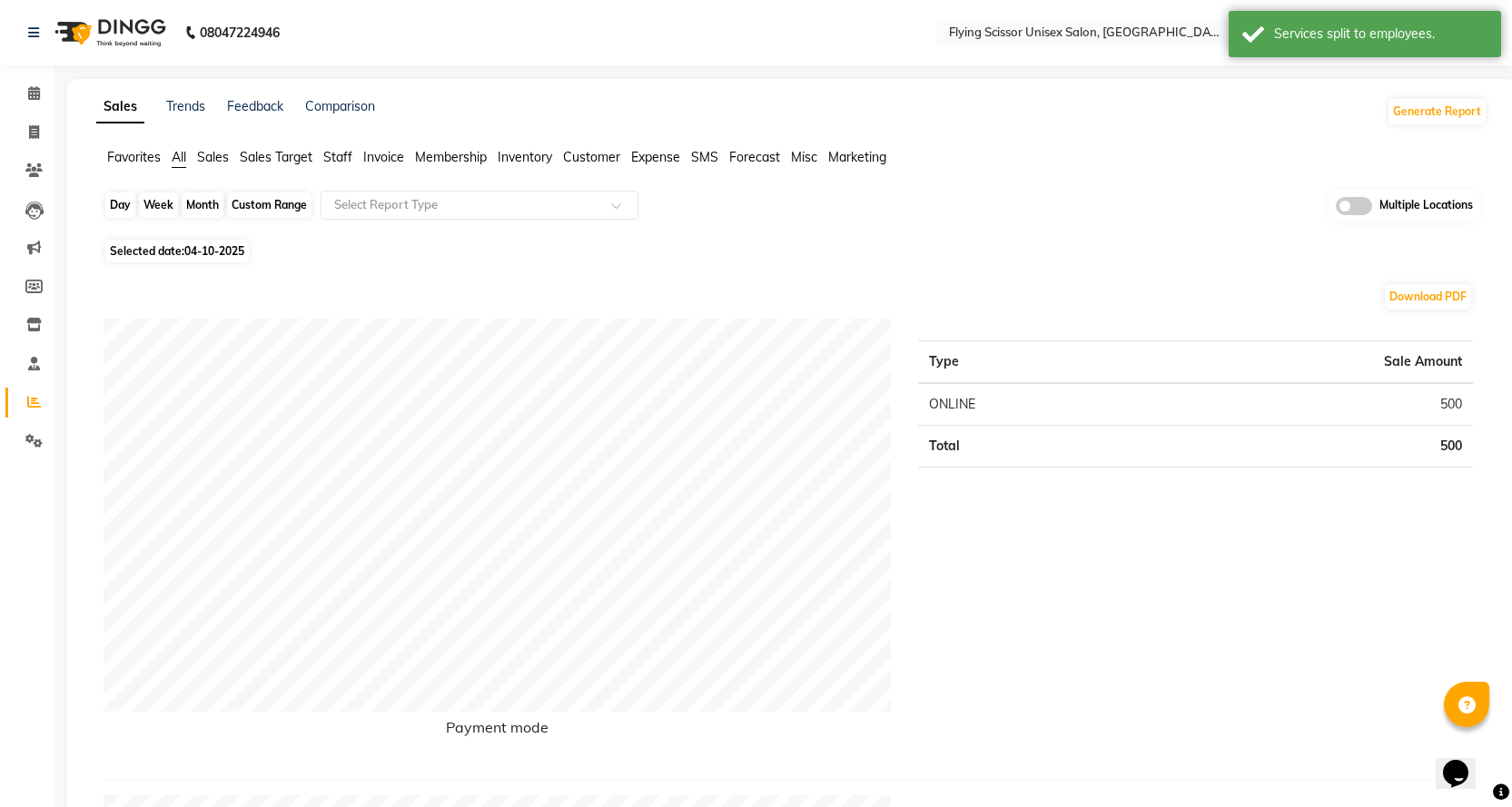
click at [122, 206] on div "Day" at bounding box center [120, 205] width 30 height 25
select select "10"
select select "2025"
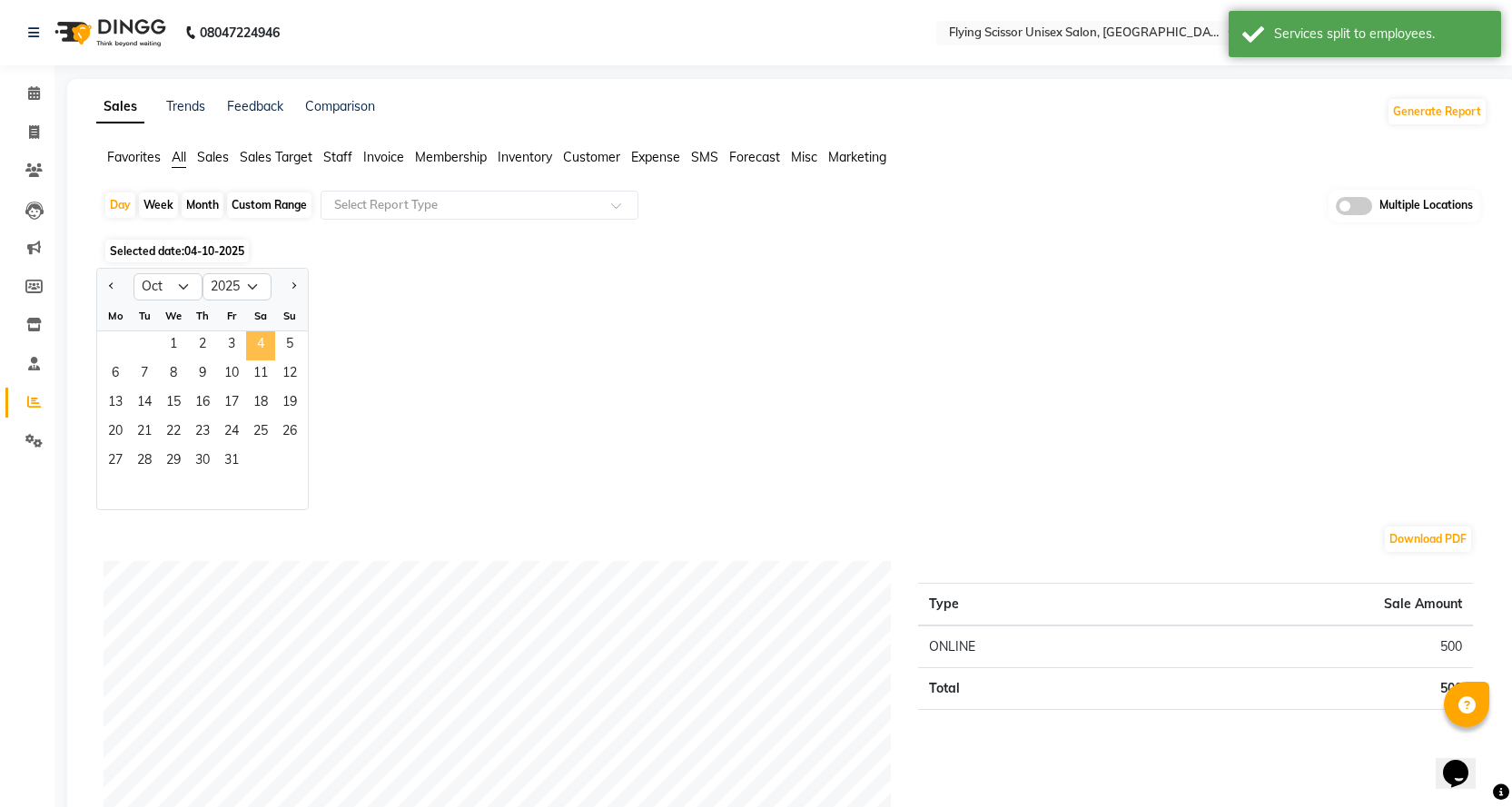
click at [259, 347] on span "4" at bounding box center [260, 346] width 29 height 29
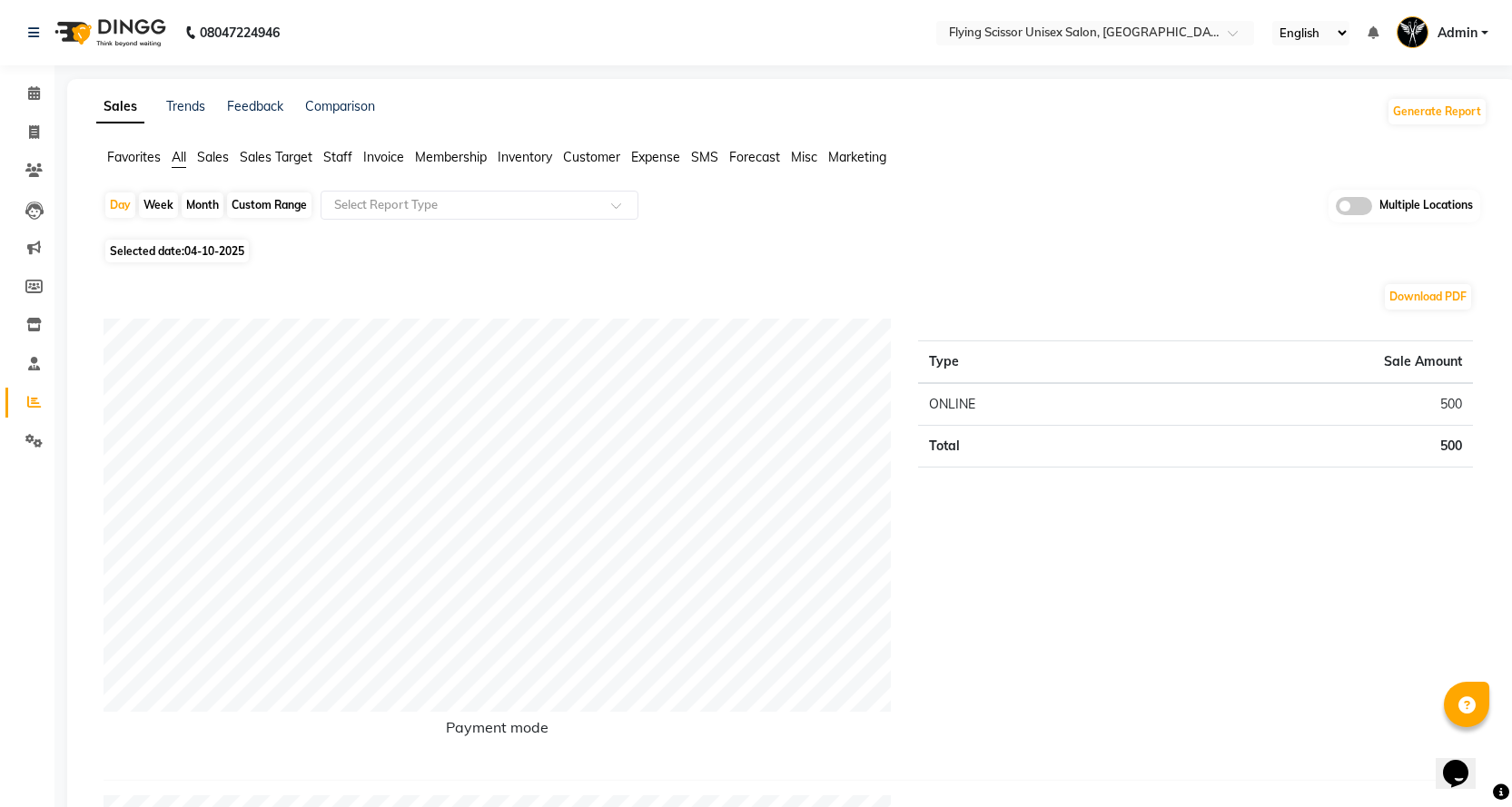
click at [208, 208] on div "Month" at bounding box center [202, 205] width 42 height 25
select select "10"
select select "2025"
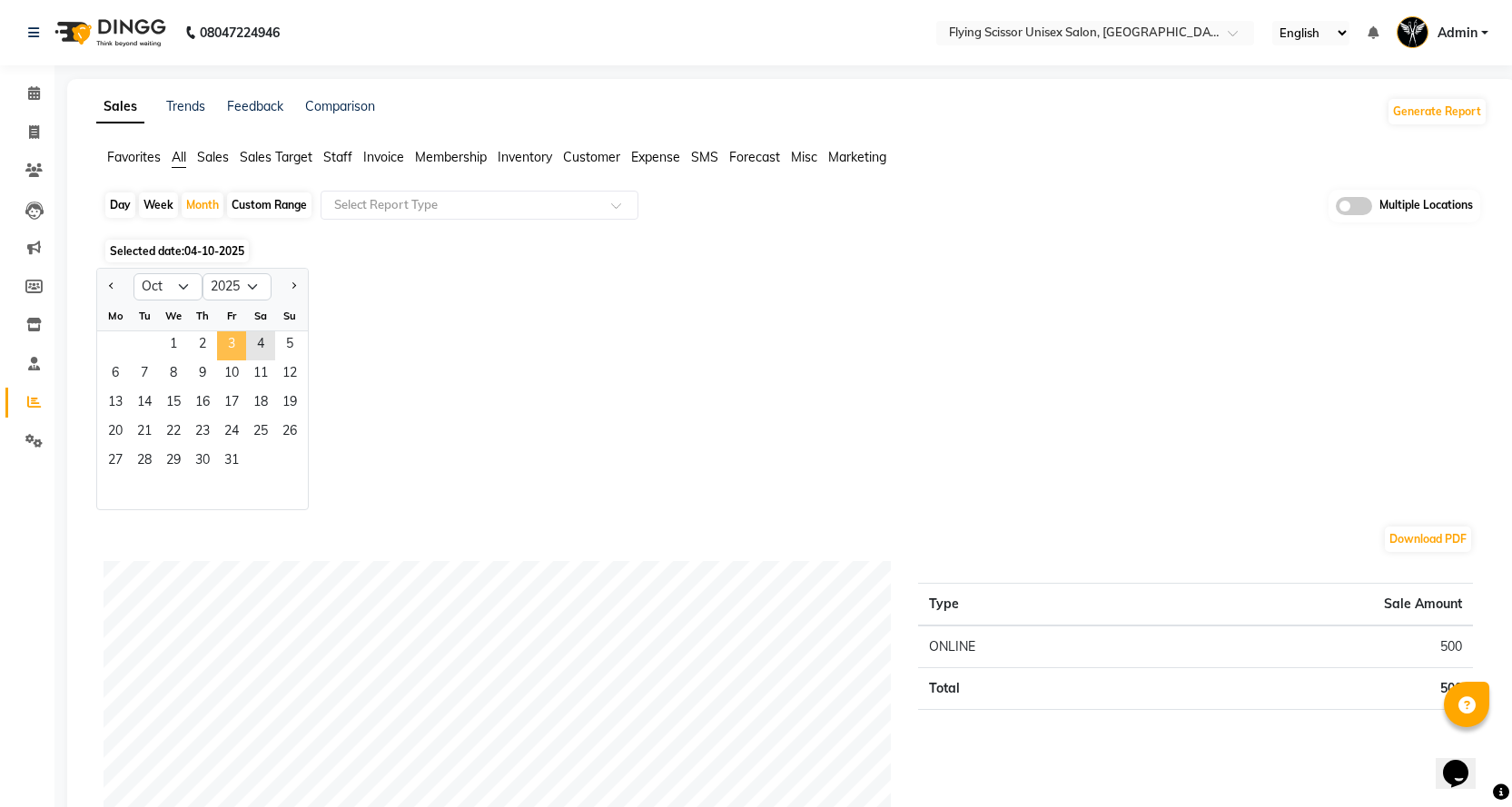
click at [228, 338] on span "3" at bounding box center [231, 346] width 29 height 29
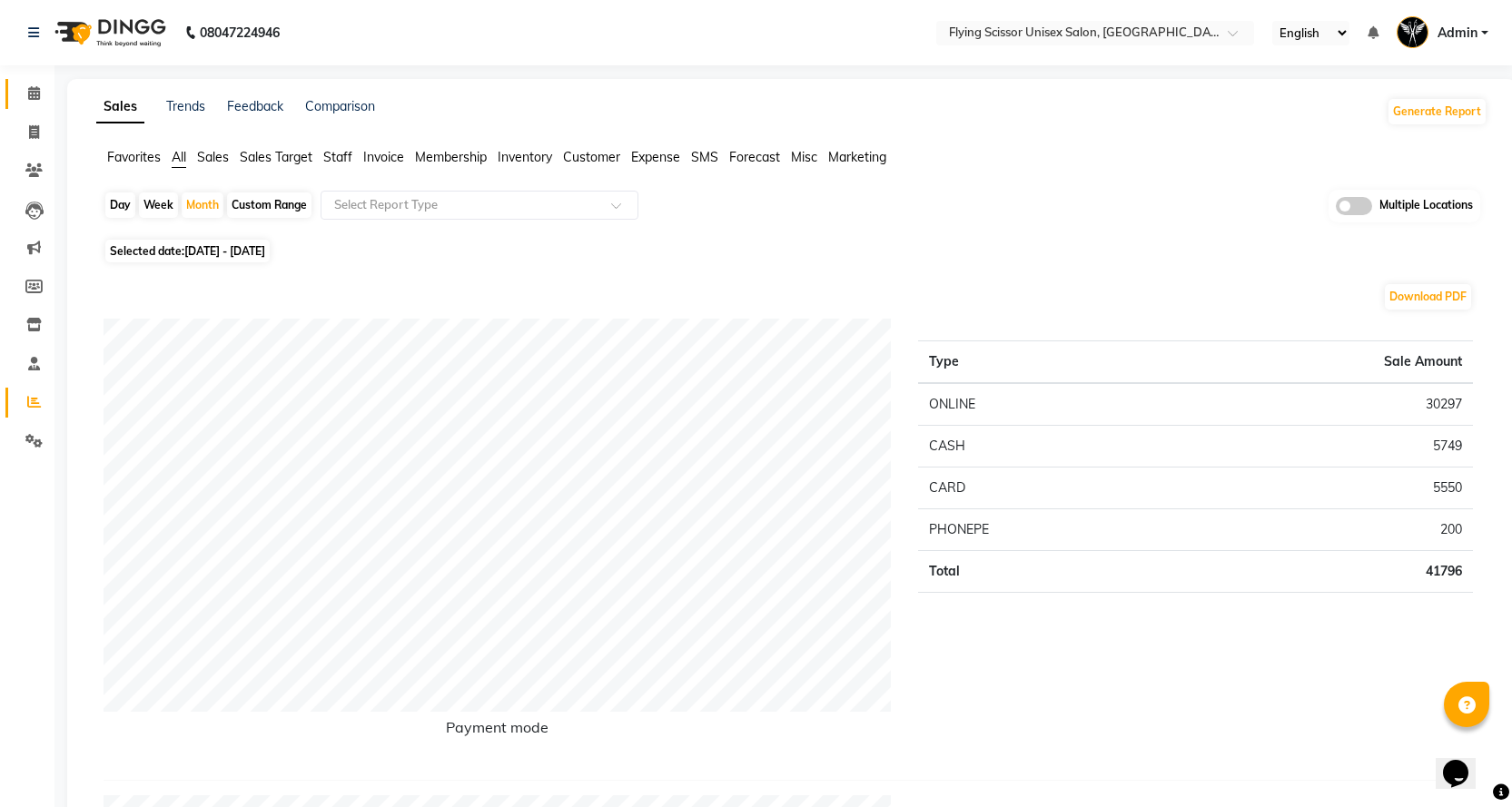
click at [35, 81] on link "Calendar" at bounding box center [27, 94] width 44 height 30
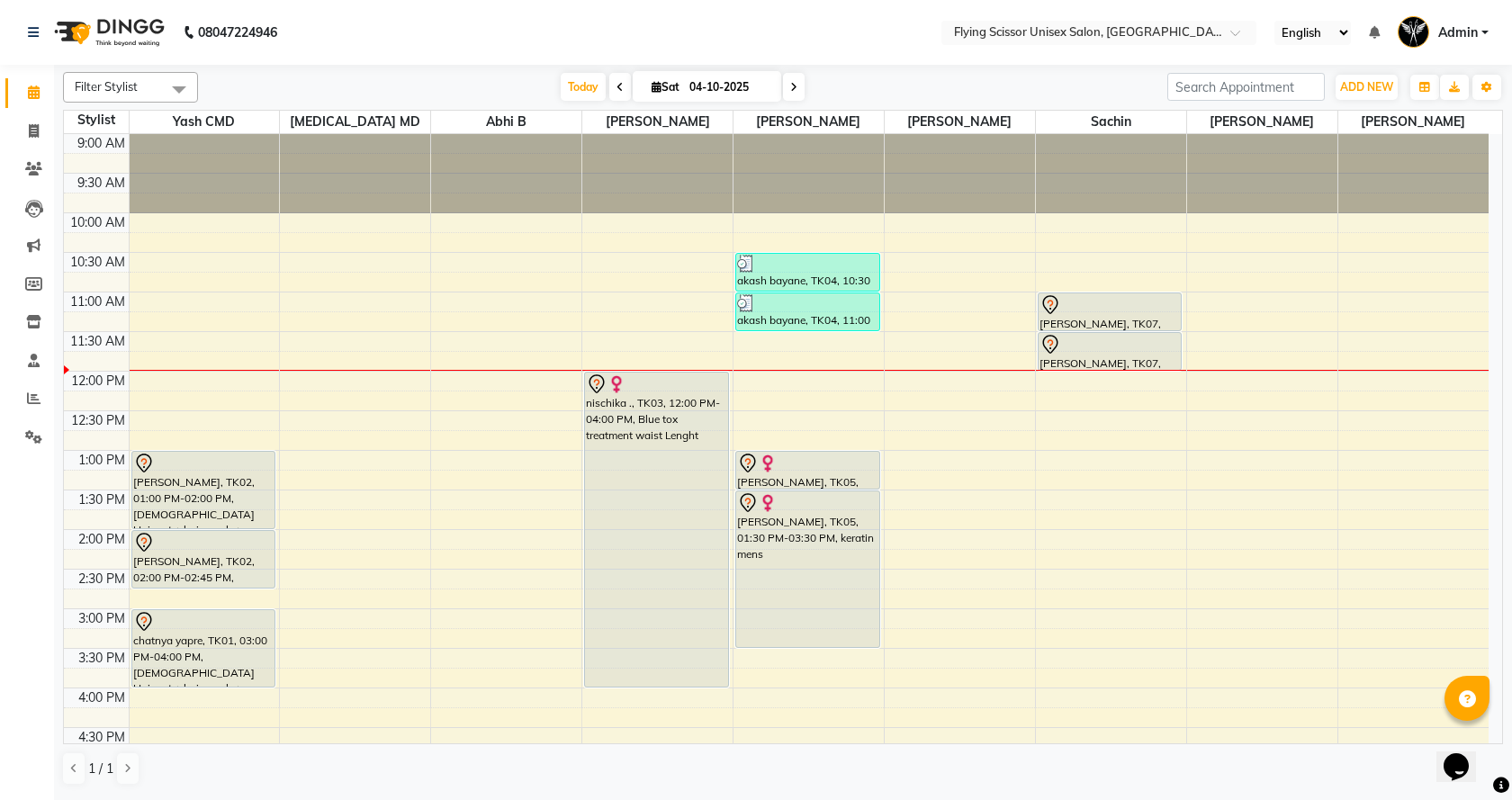
click at [614, 75] on span at bounding box center [621, 86] width 22 height 28
type input "03-10-2025"
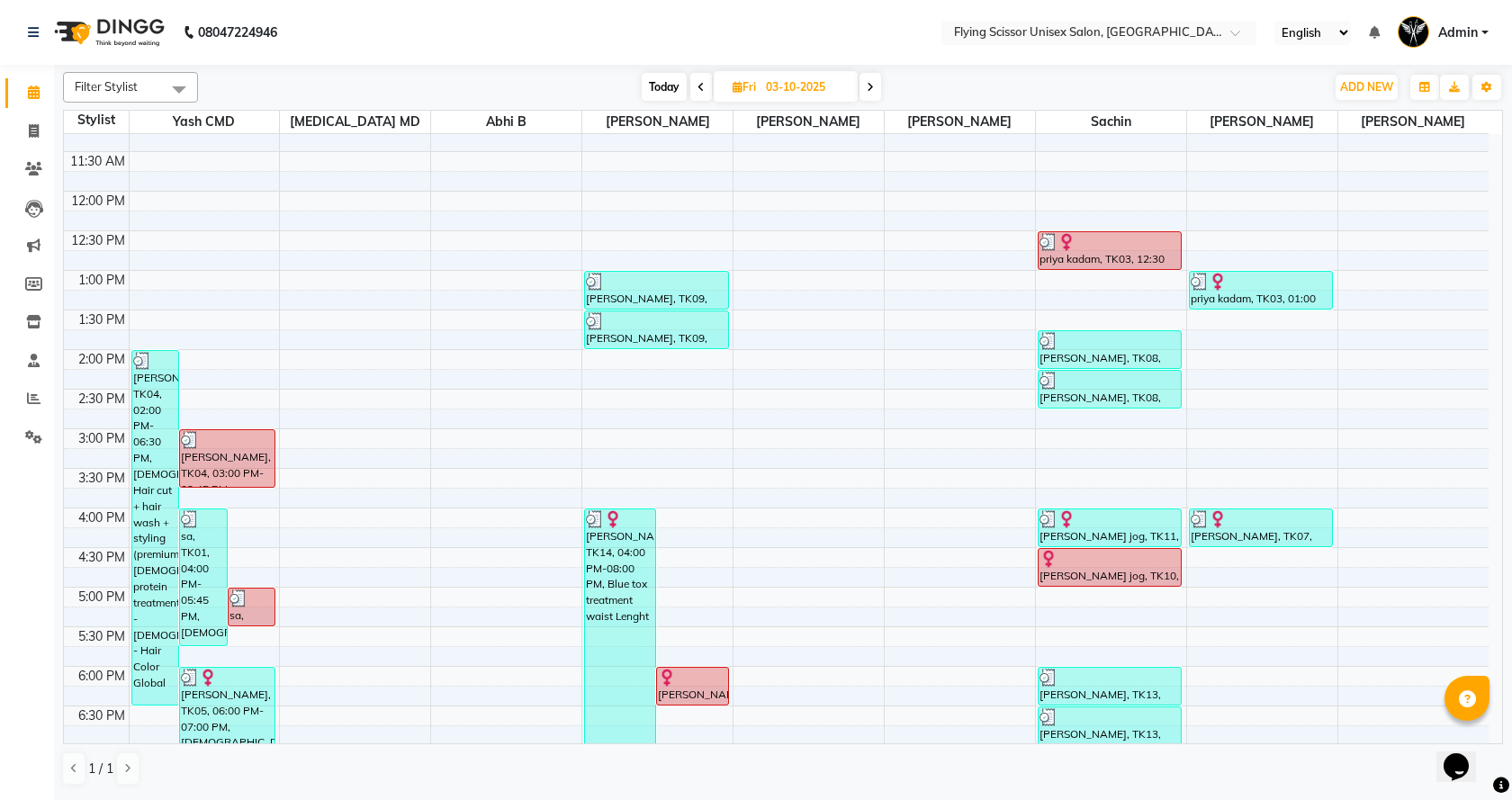
scroll to position [270, 0]
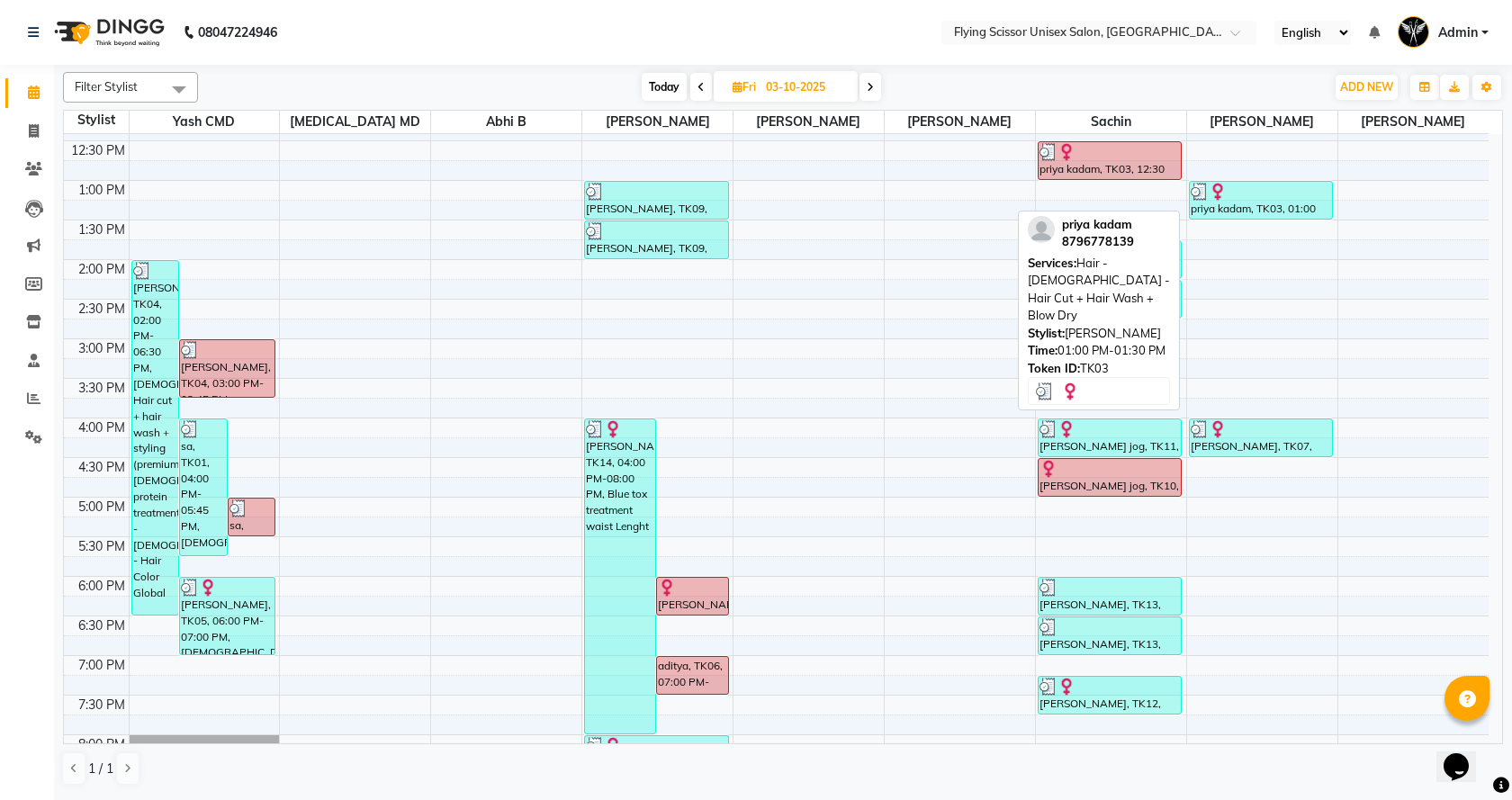
click at [1273, 201] on div "priya kadam, TK03, 01:00 PM-01:30 PM, Hair - [DEMOGRAPHIC_DATA] - Hair Cut + Ha…" at bounding box center [1261, 200] width 143 height 37
select select "3"
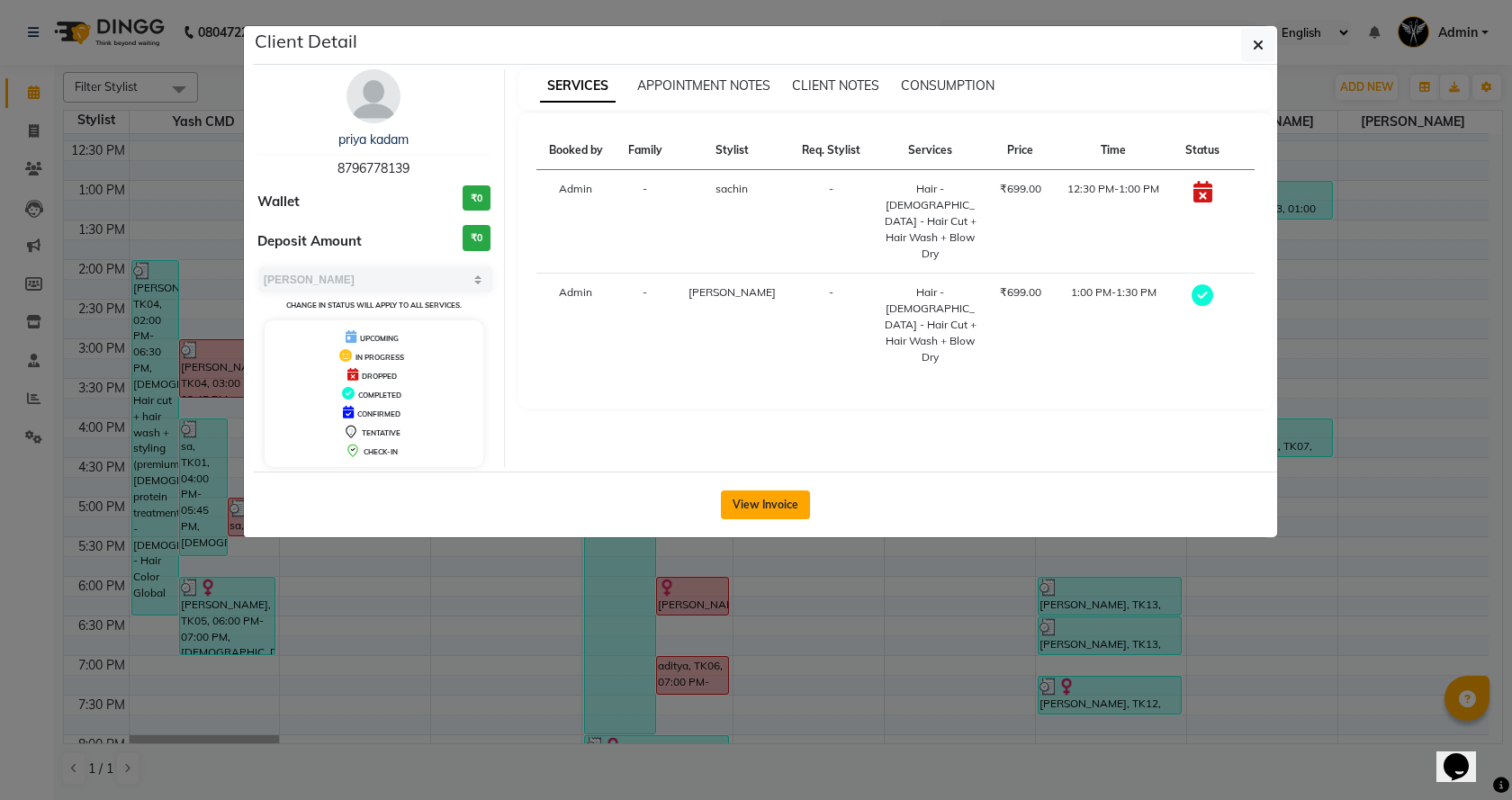
click at [737, 489] on div "View Invoice" at bounding box center [765, 505] width 1025 height 66
drag, startPoint x: 756, startPoint y: 504, endPoint x: 735, endPoint y: 503, distance: 21.0
click at [756, 505] on button "View Invoice" at bounding box center [765, 504] width 89 height 28
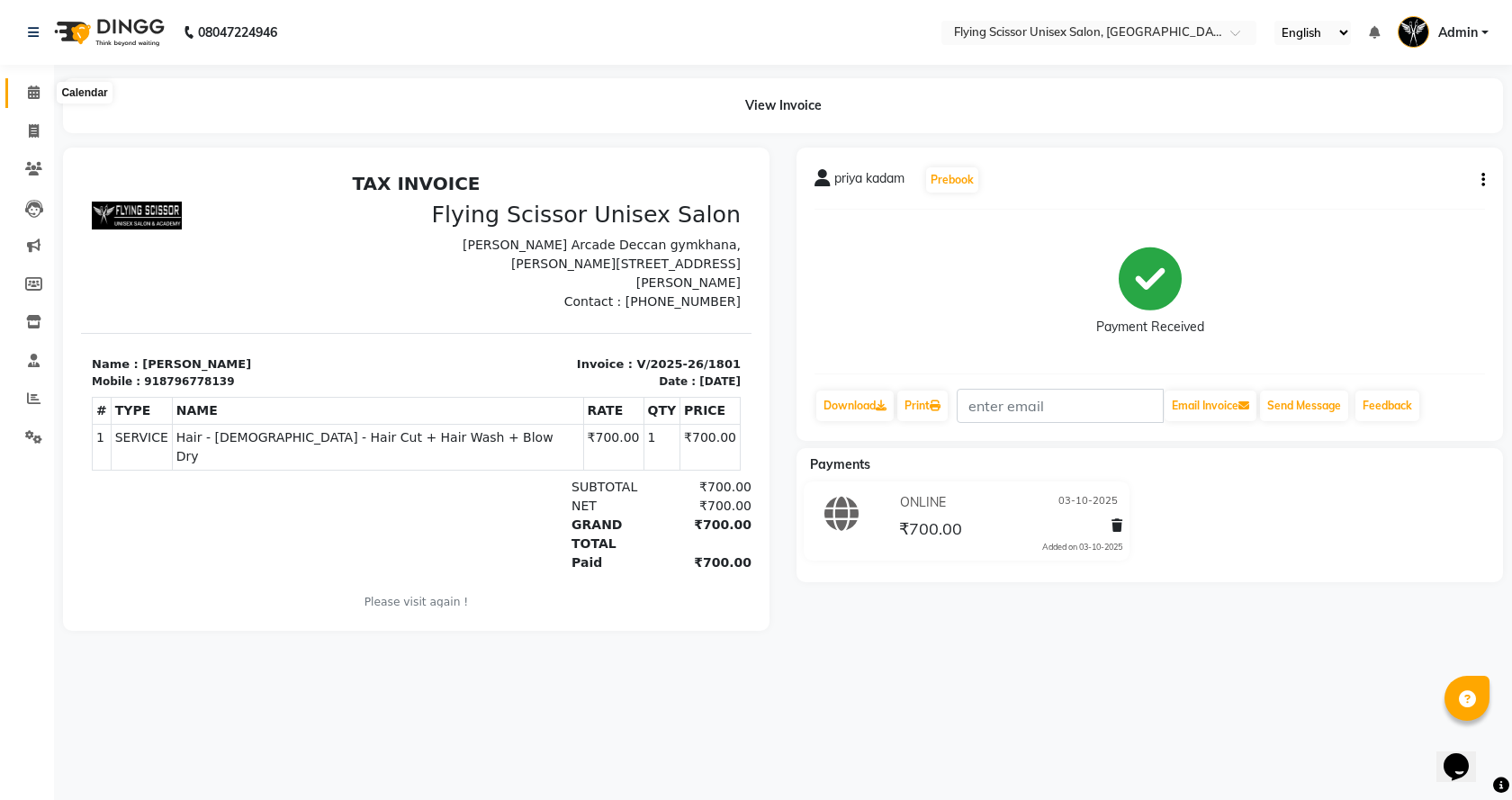
click at [22, 97] on span at bounding box center [34, 93] width 31 height 21
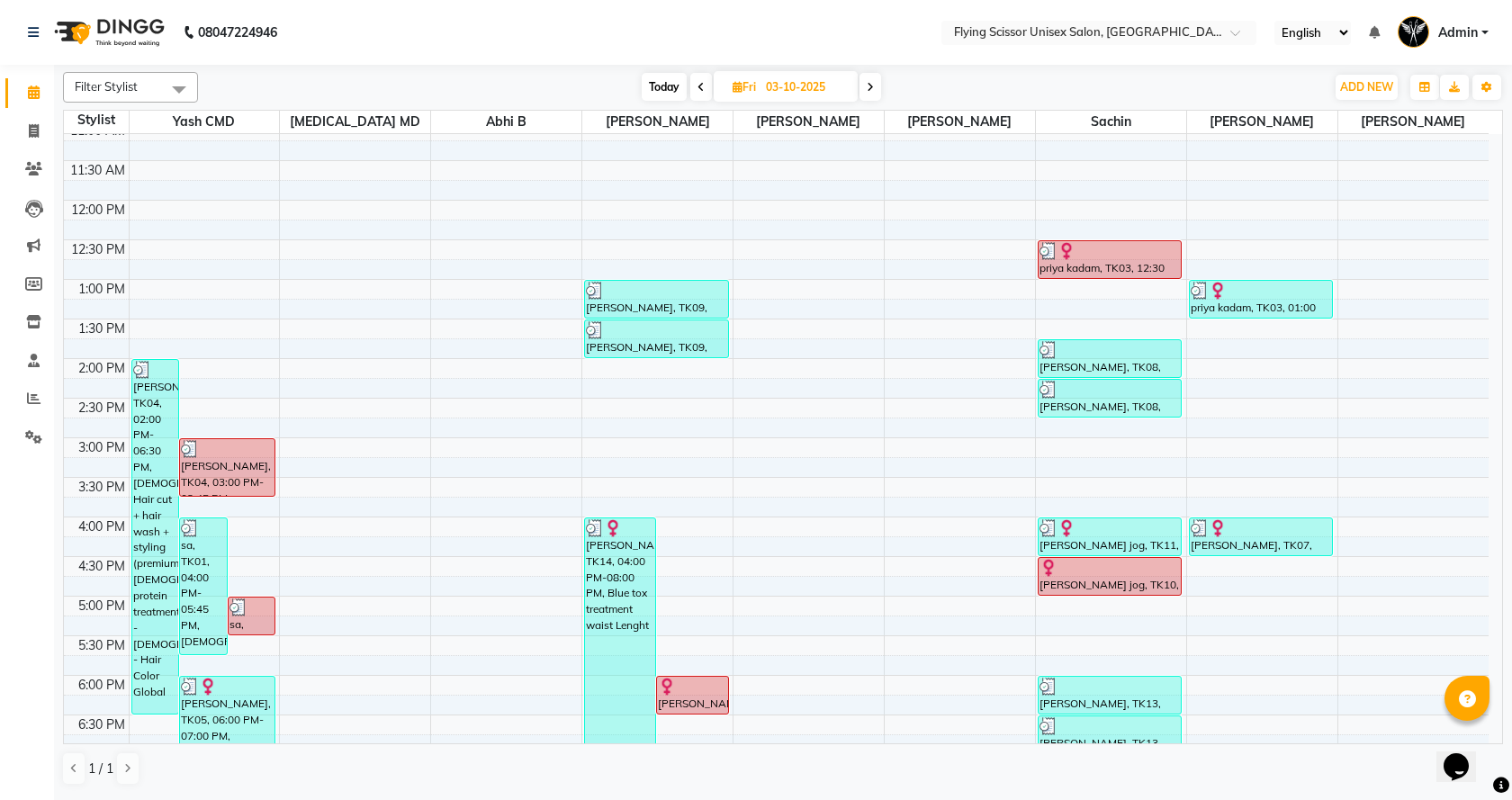
scroll to position [275, 0]
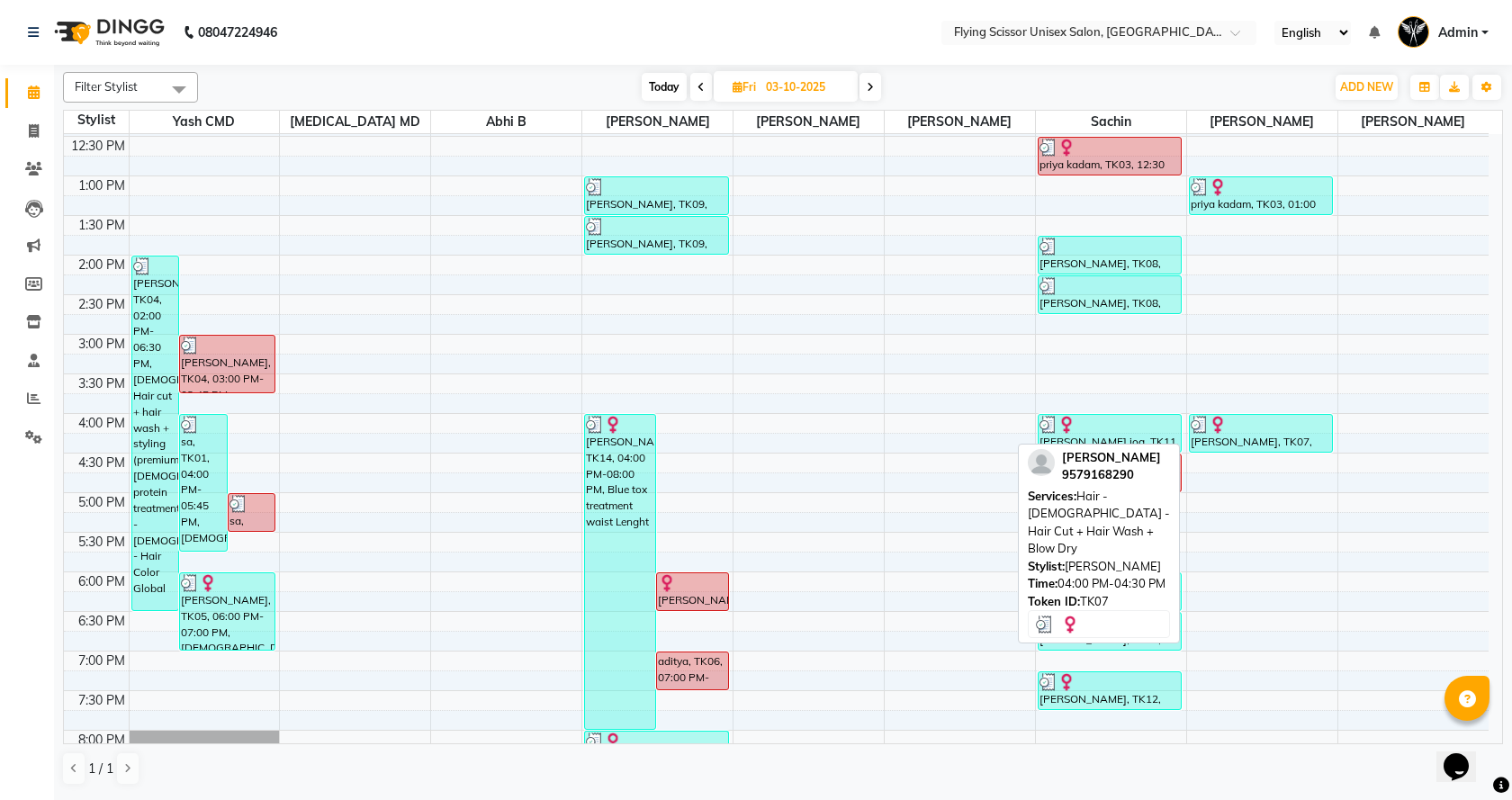
click at [1244, 447] on div "[PERSON_NAME], TK07, 04:00 PM-04:30 PM, Hair - [DEMOGRAPHIC_DATA] - Hair Cut + …" at bounding box center [1261, 434] width 143 height 37
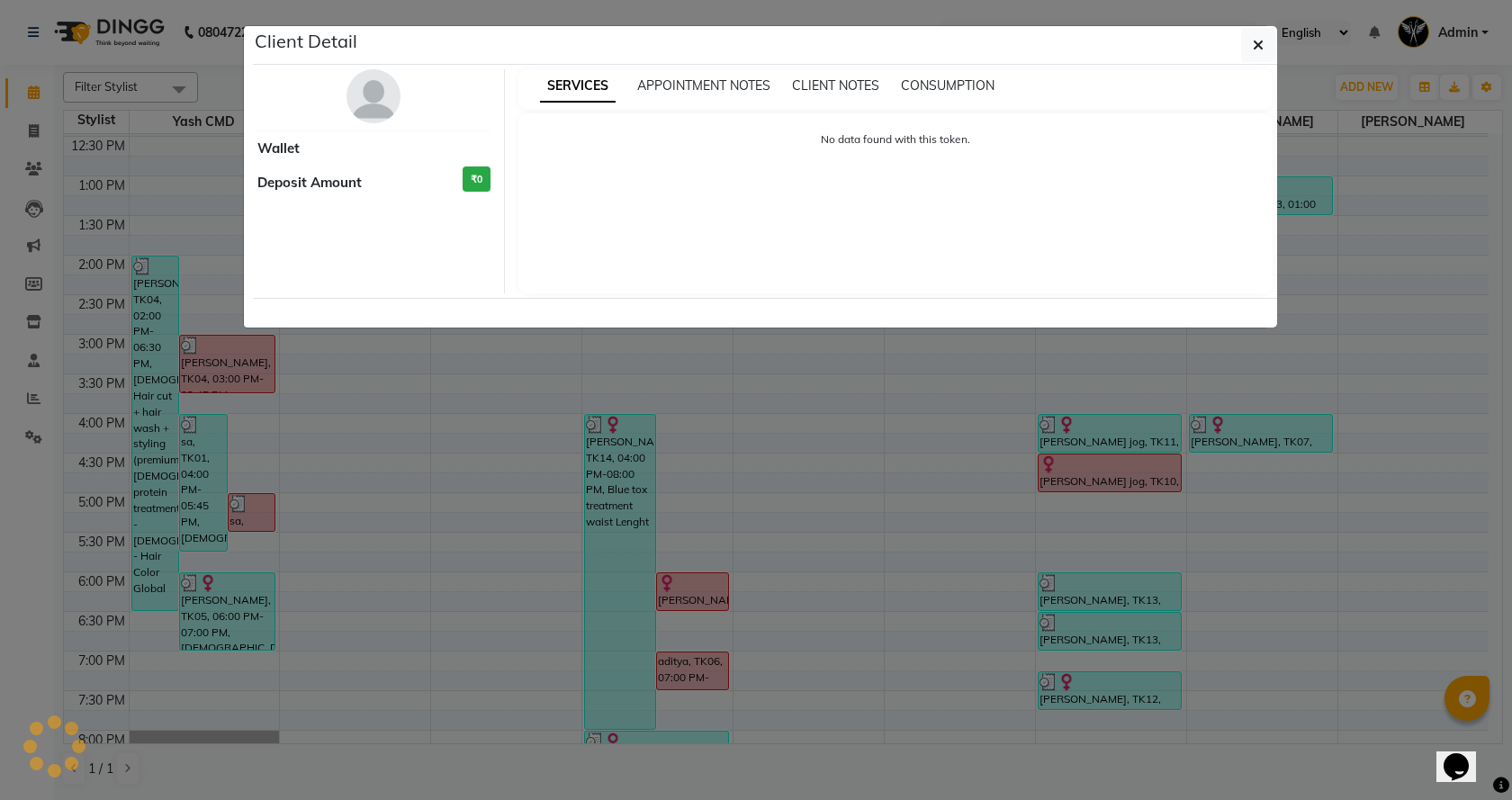
select select "3"
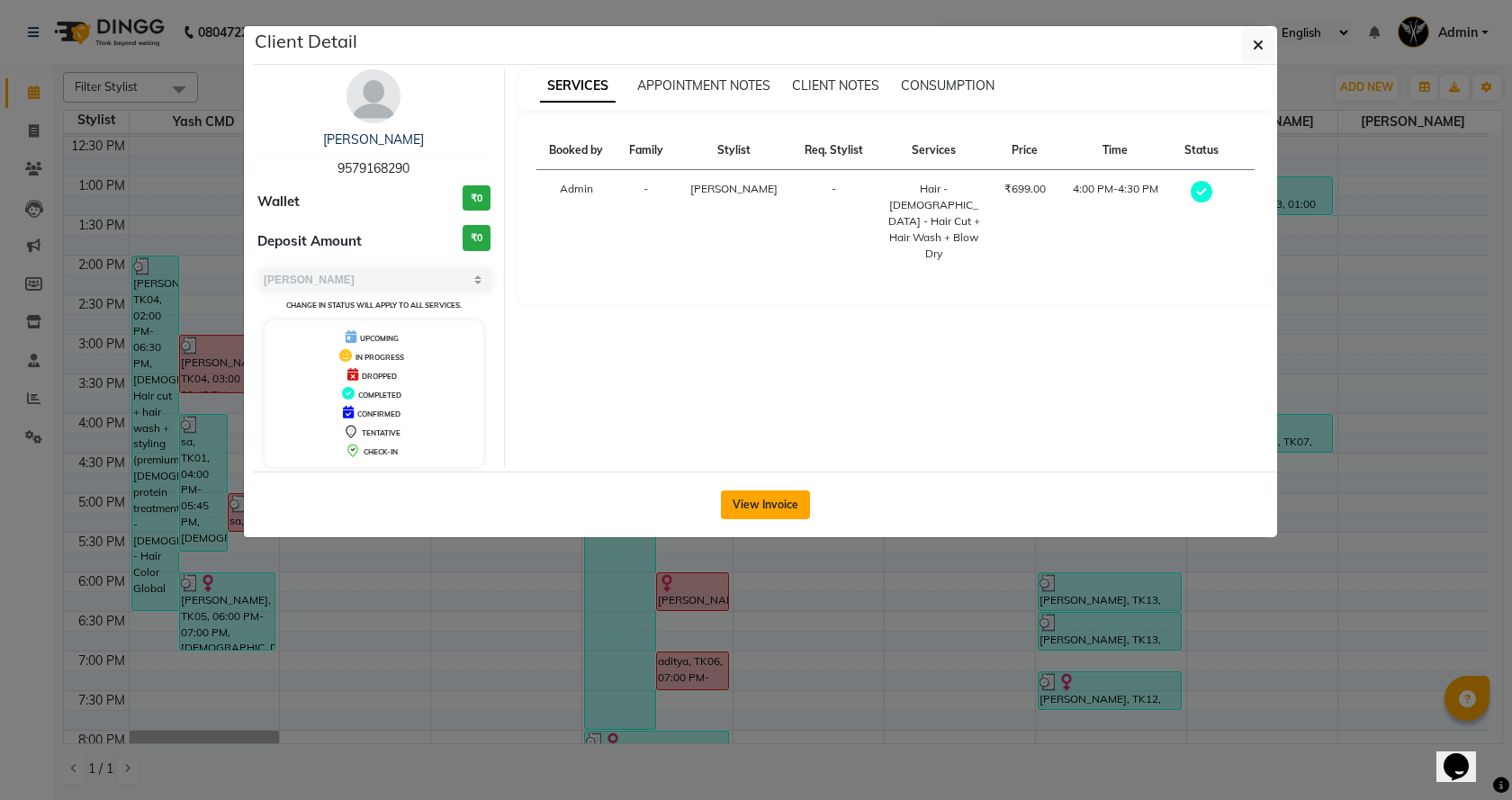
drag, startPoint x: 775, startPoint y: 484, endPoint x: 773, endPoint y: 505, distance: 21.1
click at [773, 505] on div "View Invoice" at bounding box center [765, 505] width 1025 height 66
click at [773, 505] on button "View Invoice" at bounding box center [765, 504] width 89 height 28
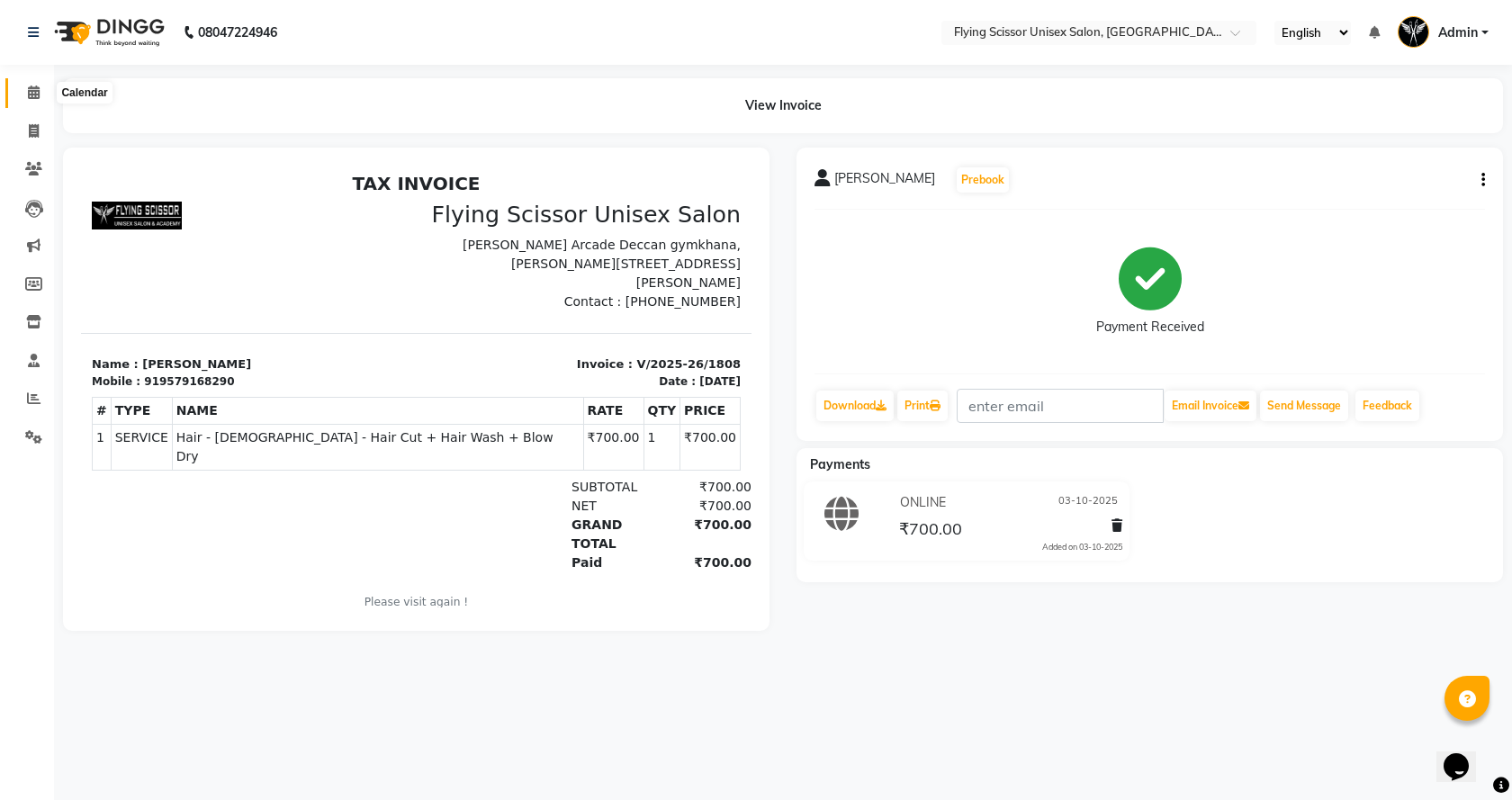
click at [25, 87] on span at bounding box center [34, 93] width 31 height 21
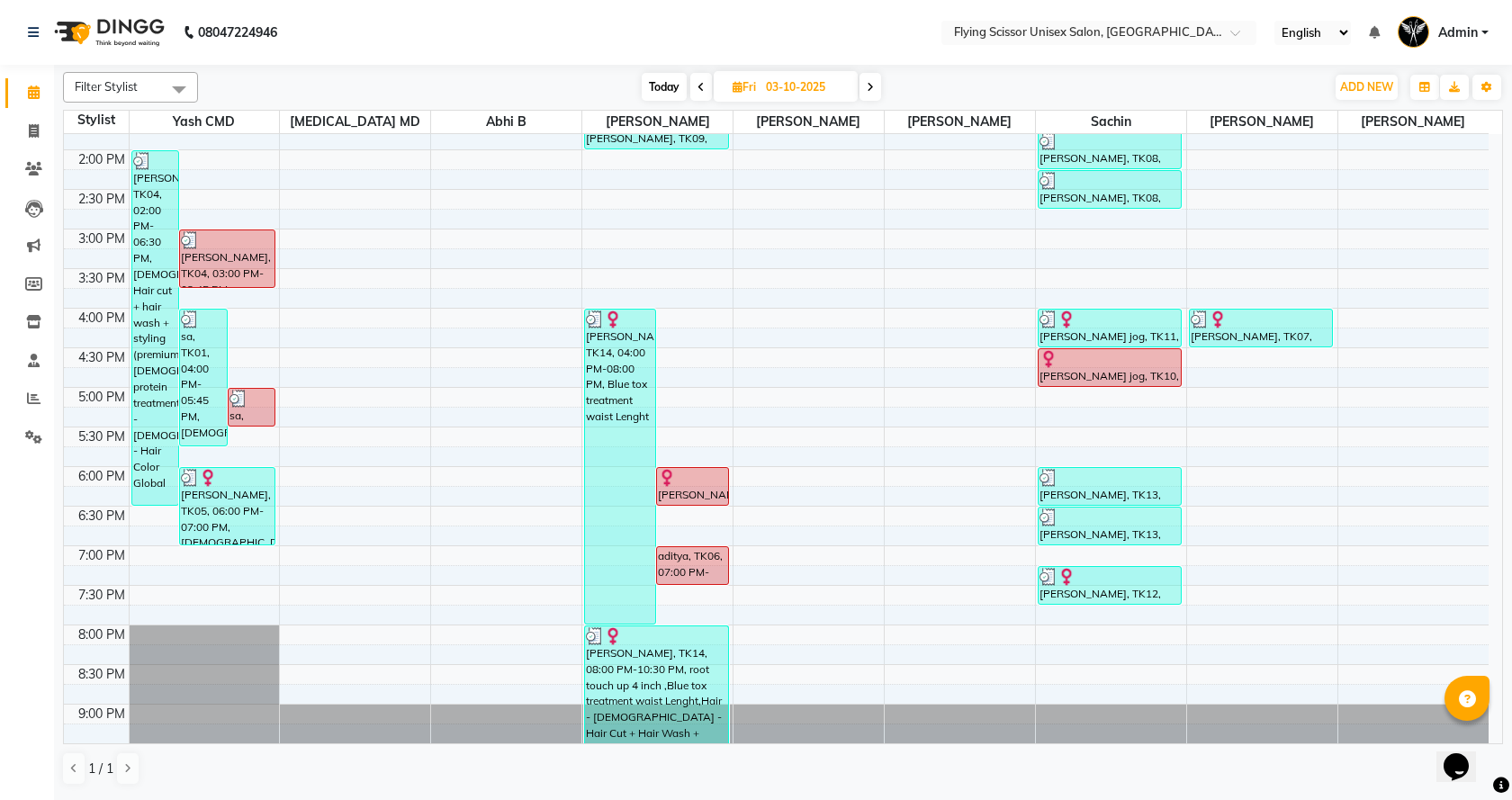
scroll to position [420, 0]
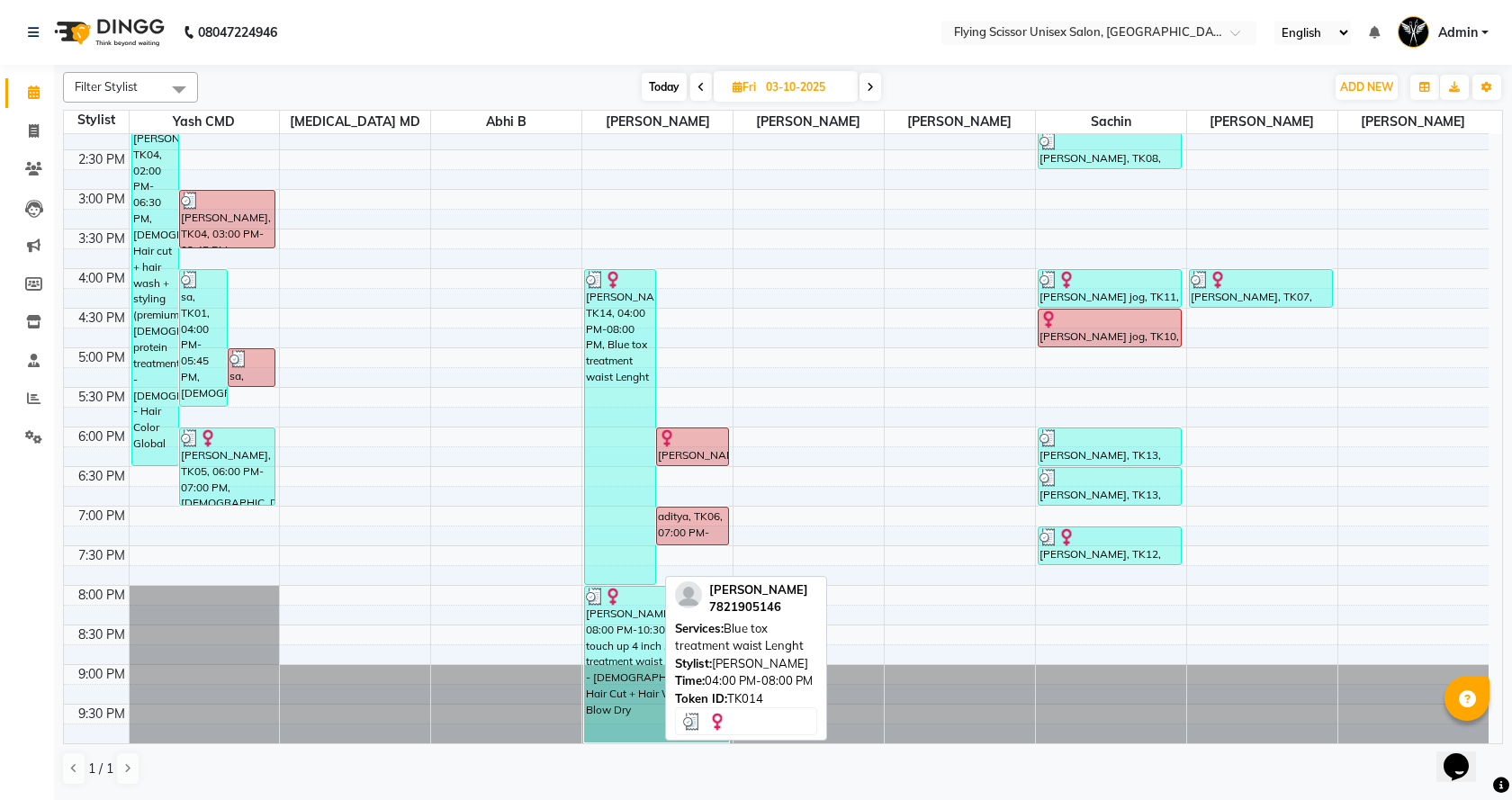
click at [611, 493] on div "[PERSON_NAME], TK14, 04:00 PM-08:00 PM, Blue tox treatment waist Lenght" at bounding box center [620, 427] width 70 height 314
select select "3"
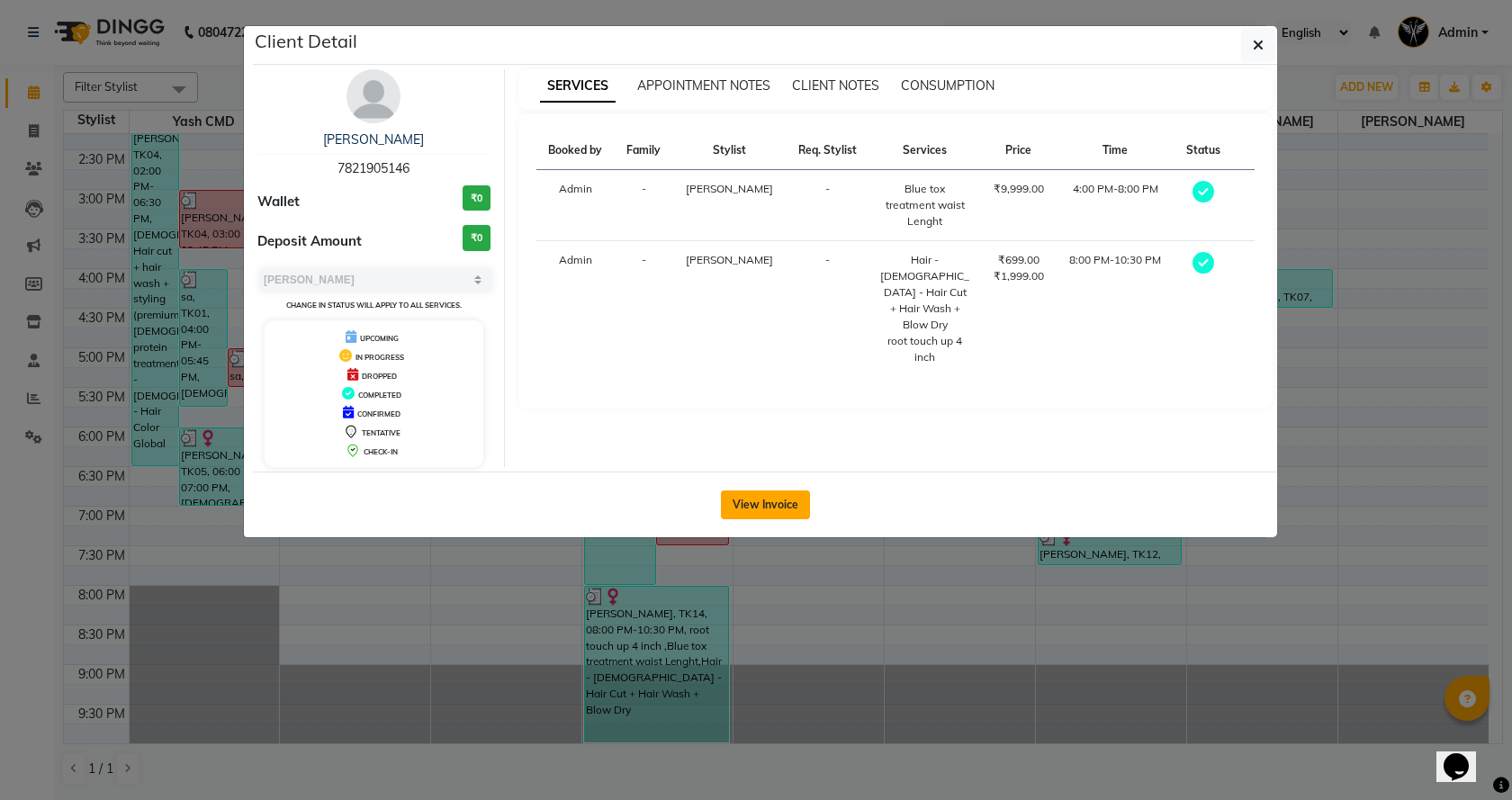
click at [777, 505] on button "View Invoice" at bounding box center [765, 504] width 89 height 28
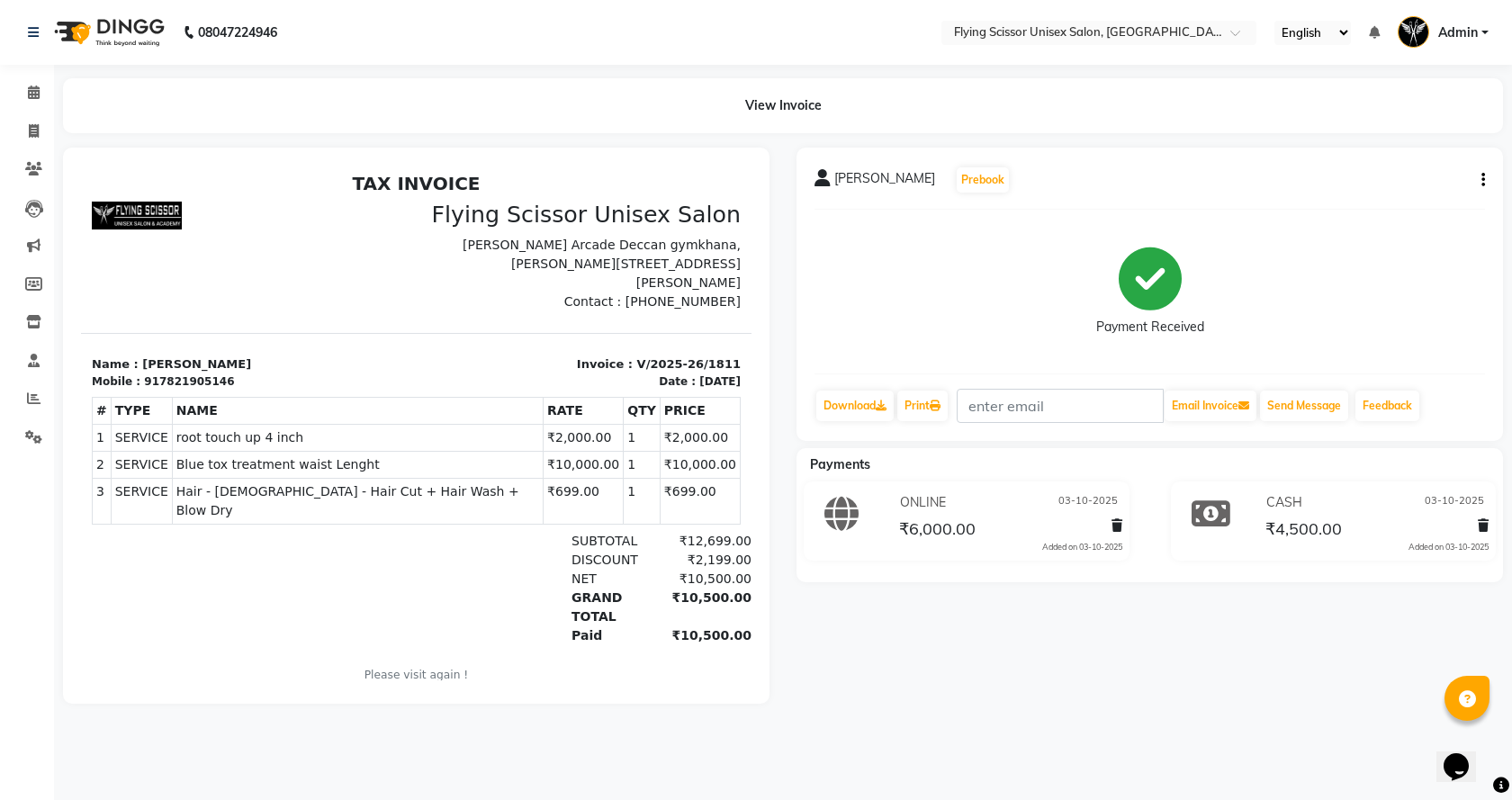
click at [1483, 181] on icon "button" at bounding box center [1484, 180] width 4 height 1
click at [1390, 157] on div "Split Service Amount" at bounding box center [1394, 158] width 123 height 23
select select "15730"
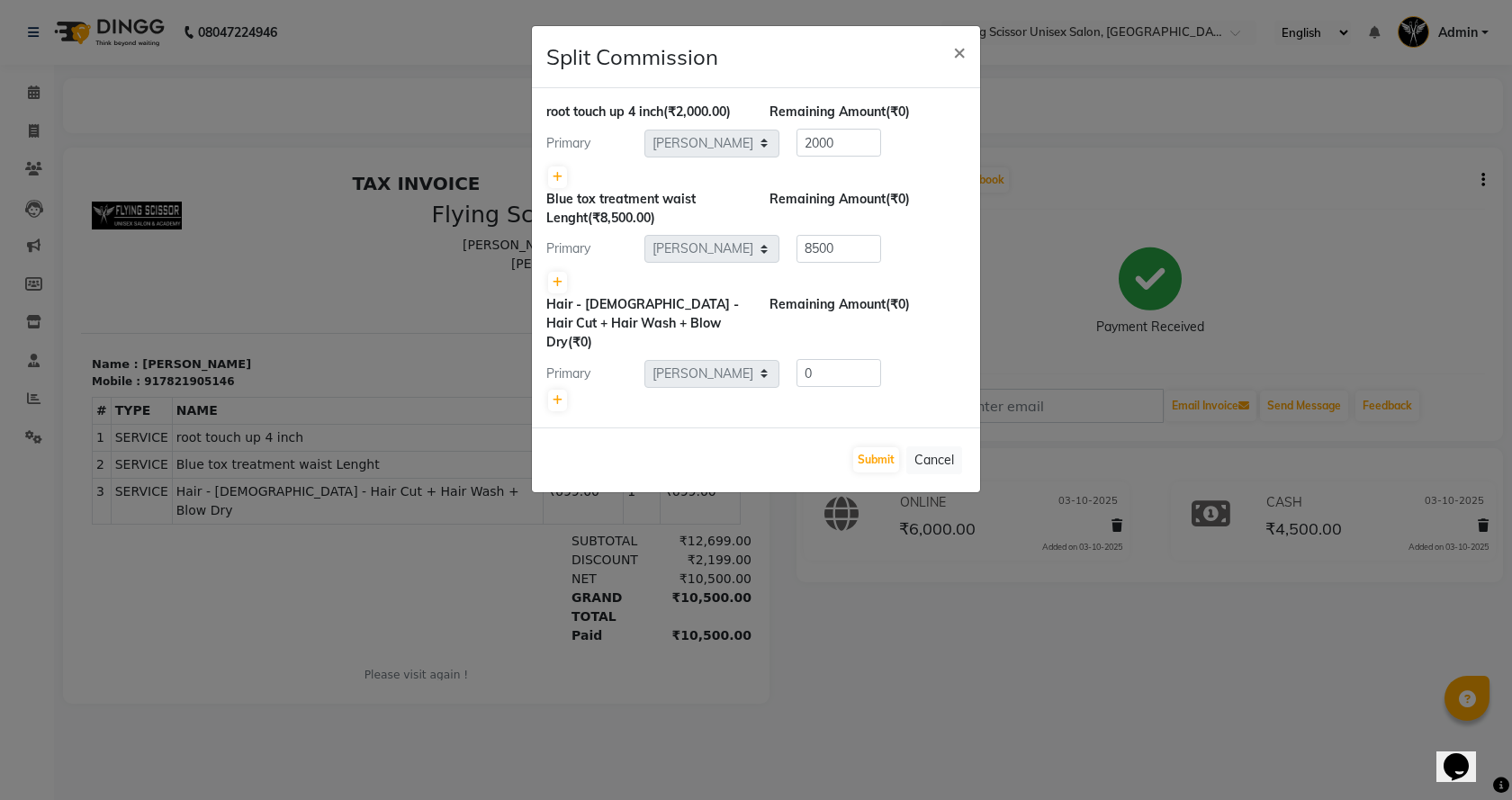
click at [1013, 241] on ngb-modal-window "Split Commission × root touch up 4 inch (₹2,000.00) Remaining Amount (₹0) Prima…" at bounding box center [756, 400] width 1512 height 800
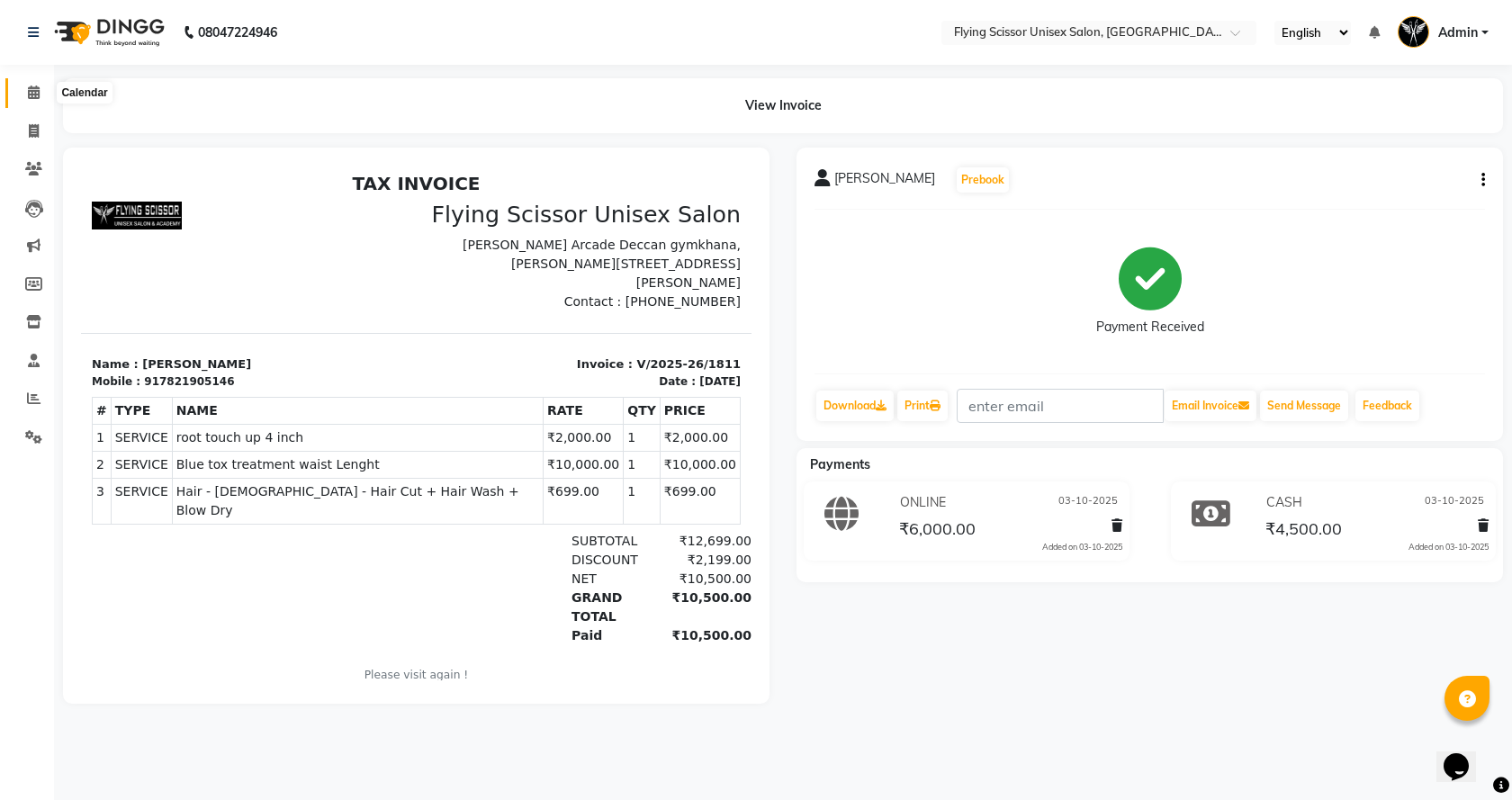
click at [29, 85] on icon at bounding box center [33, 92] width 12 height 14
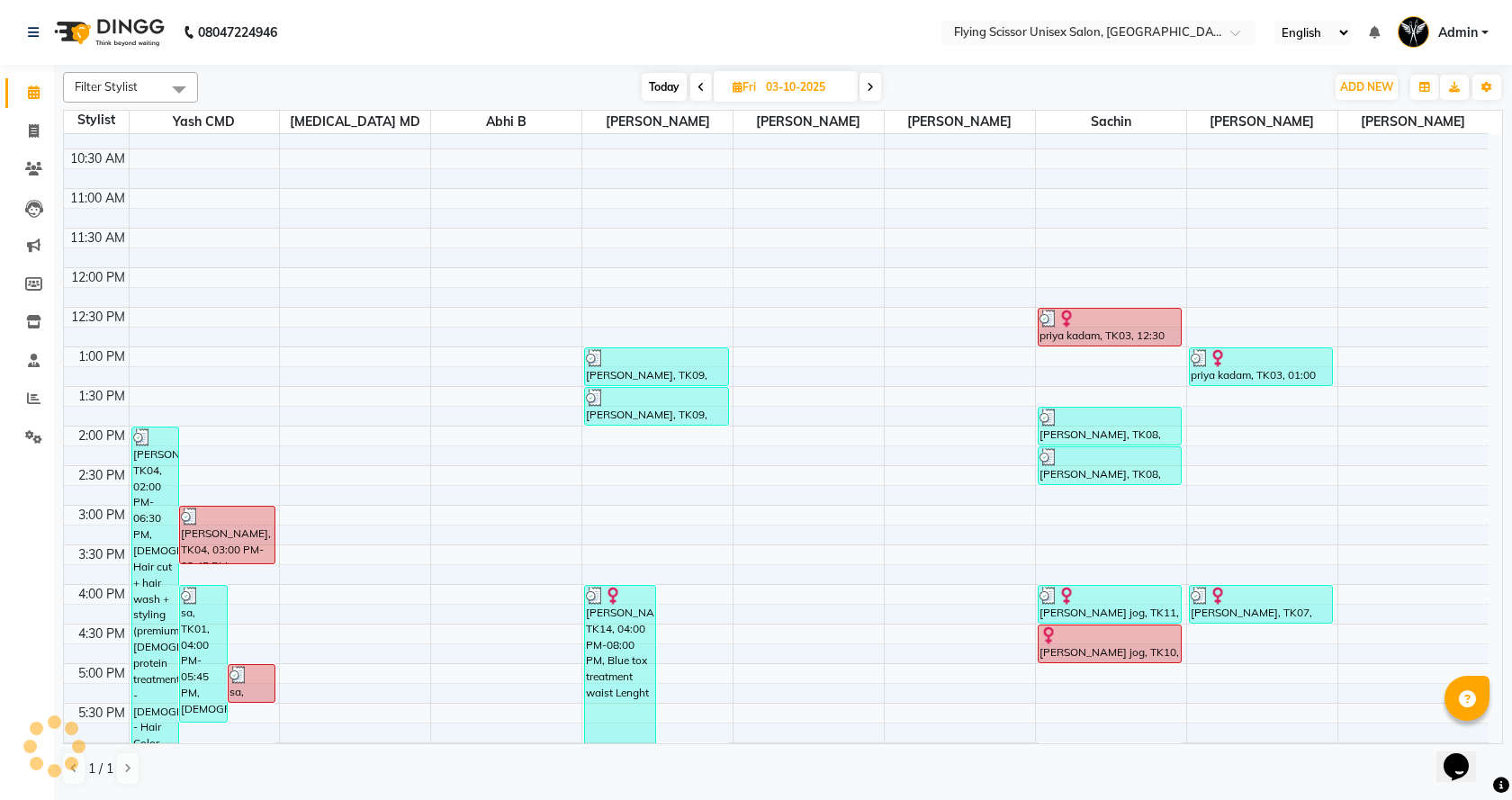
scroll to position [270, 0]
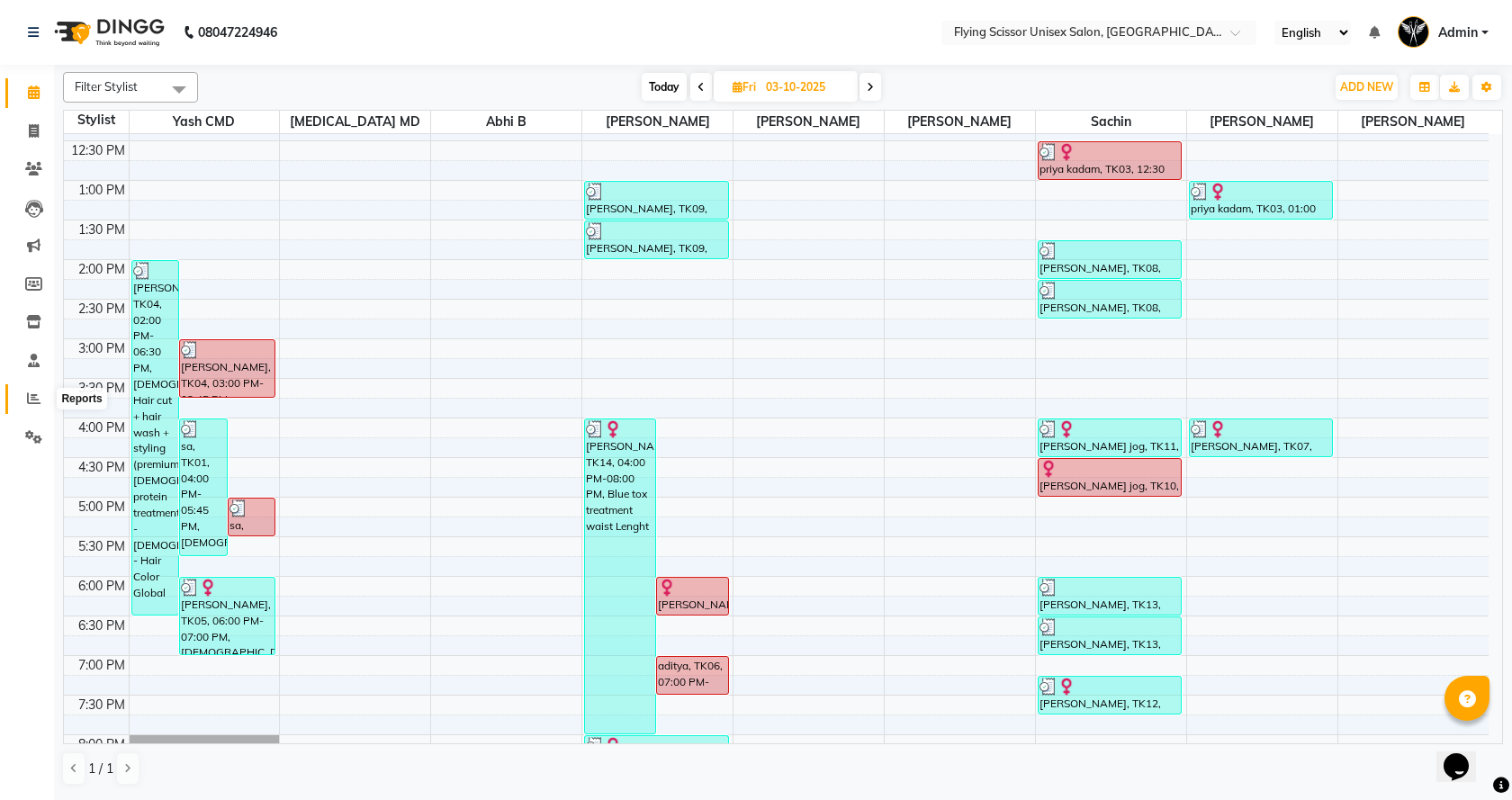
click at [29, 389] on span at bounding box center [34, 399] width 31 height 21
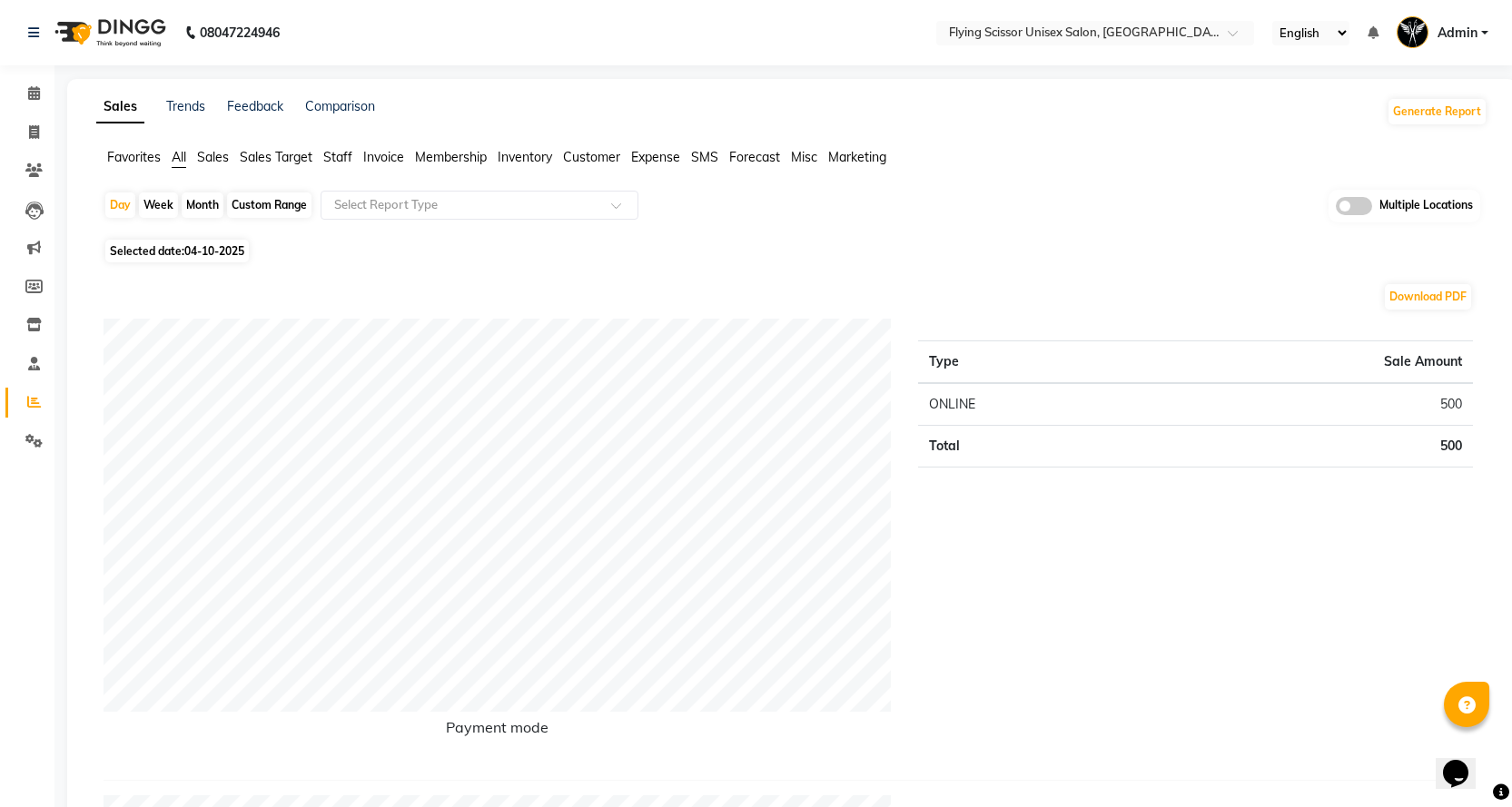
click at [203, 205] on div "Month" at bounding box center [202, 205] width 42 height 25
select select "10"
select select "2025"
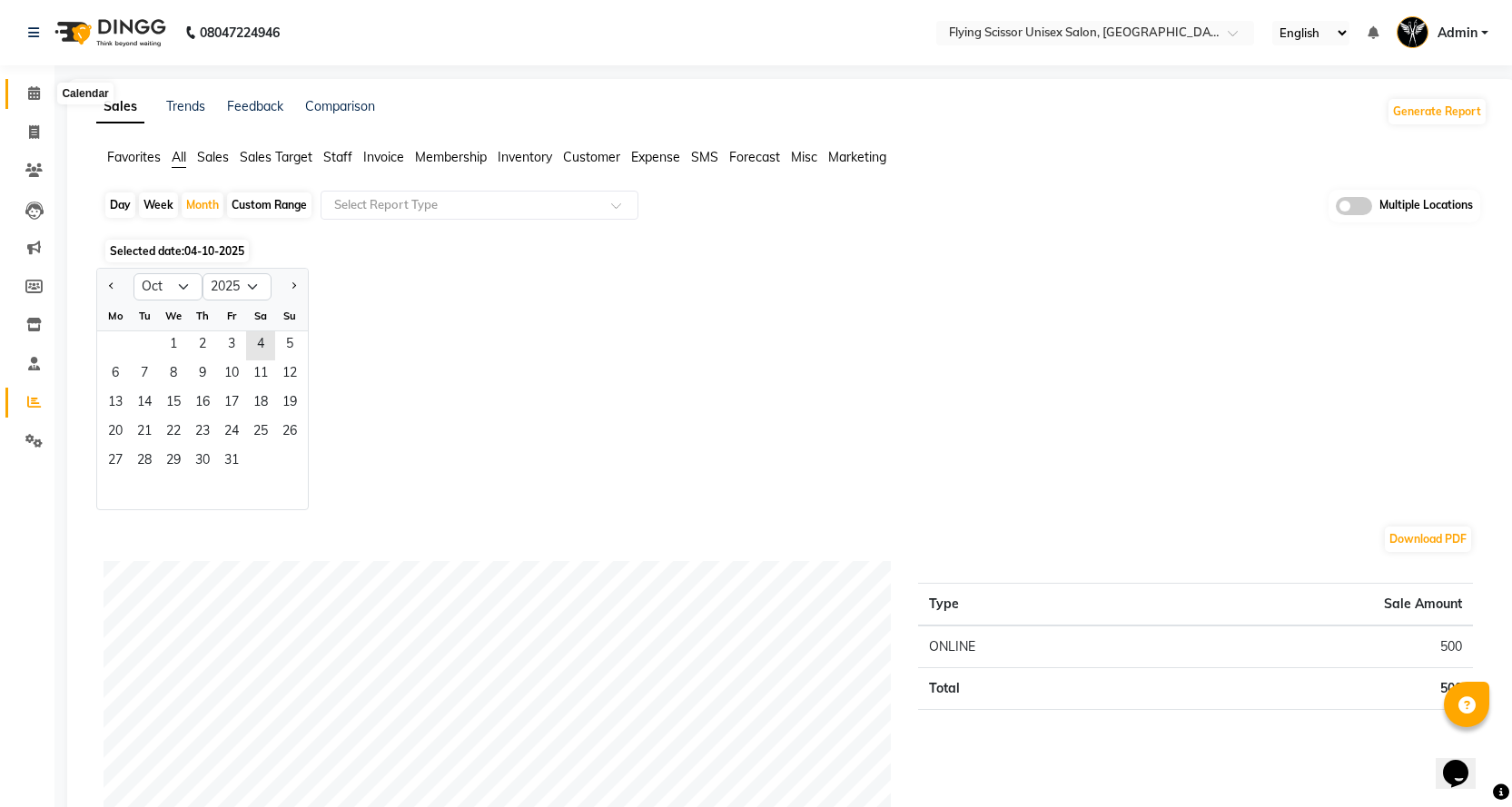
click at [33, 89] on icon at bounding box center [33, 93] width 12 height 14
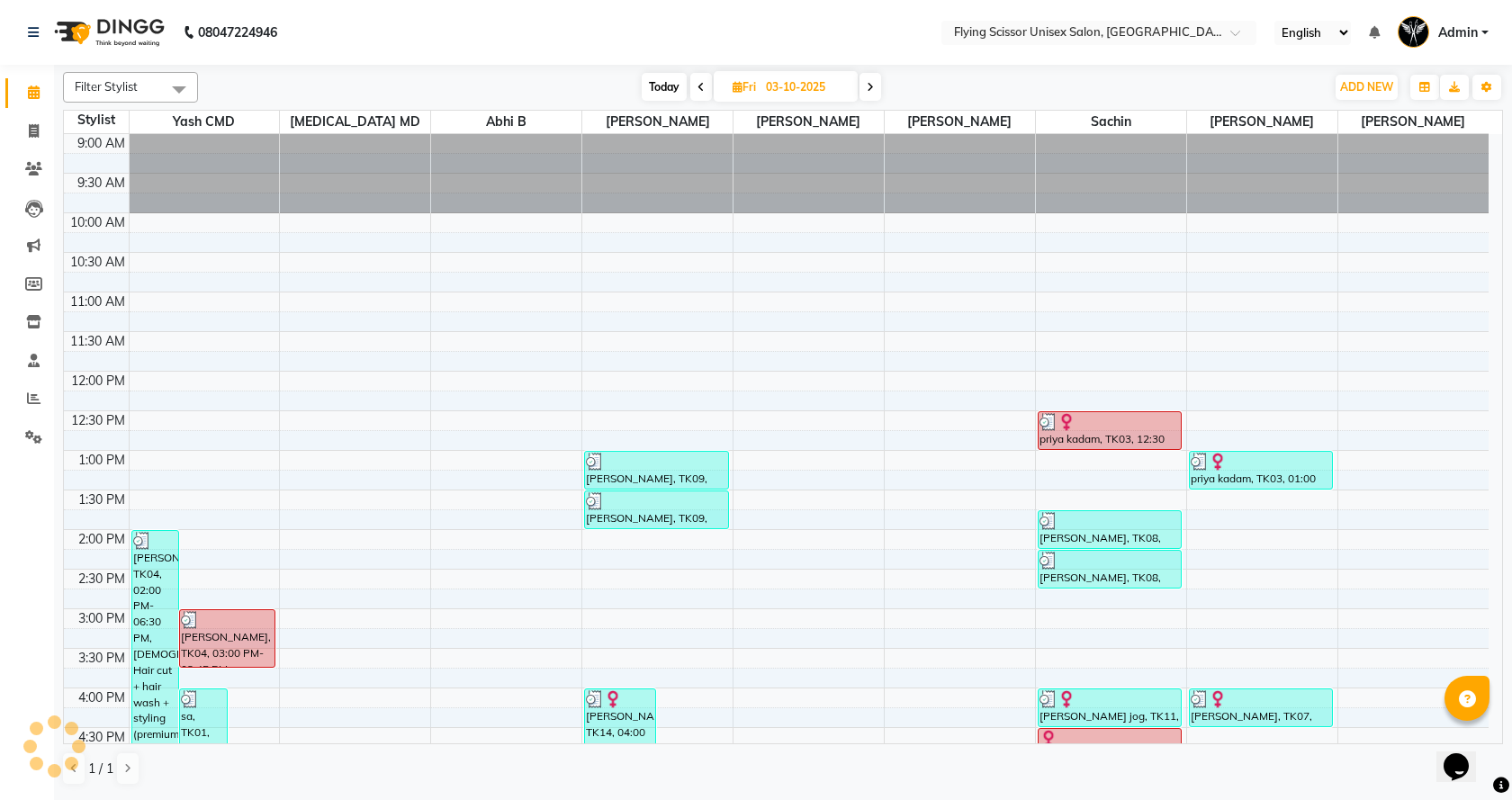
scroll to position [239, 0]
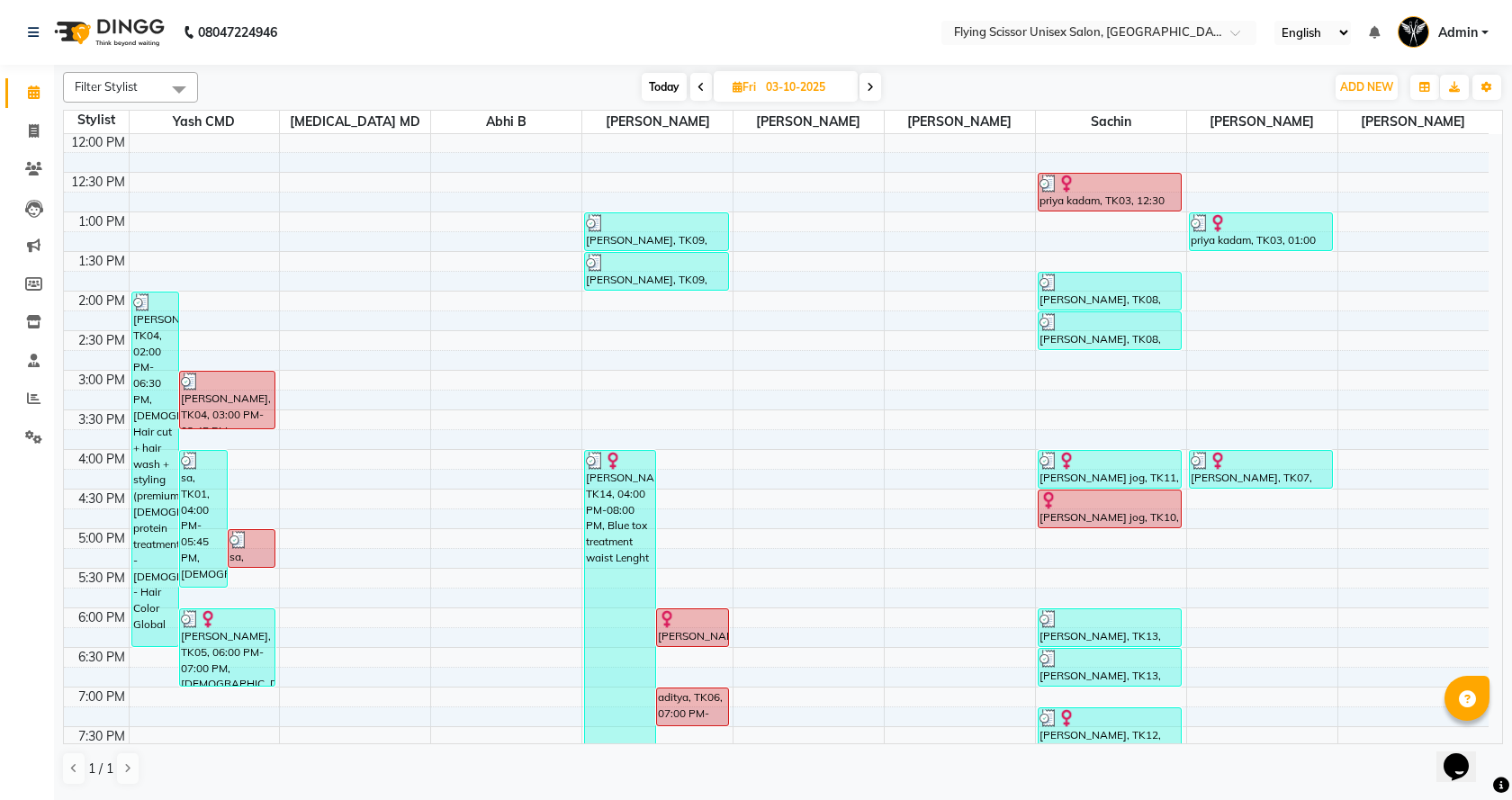
click at [663, 83] on span "Today" at bounding box center [664, 86] width 45 height 28
type input "04-10-2025"
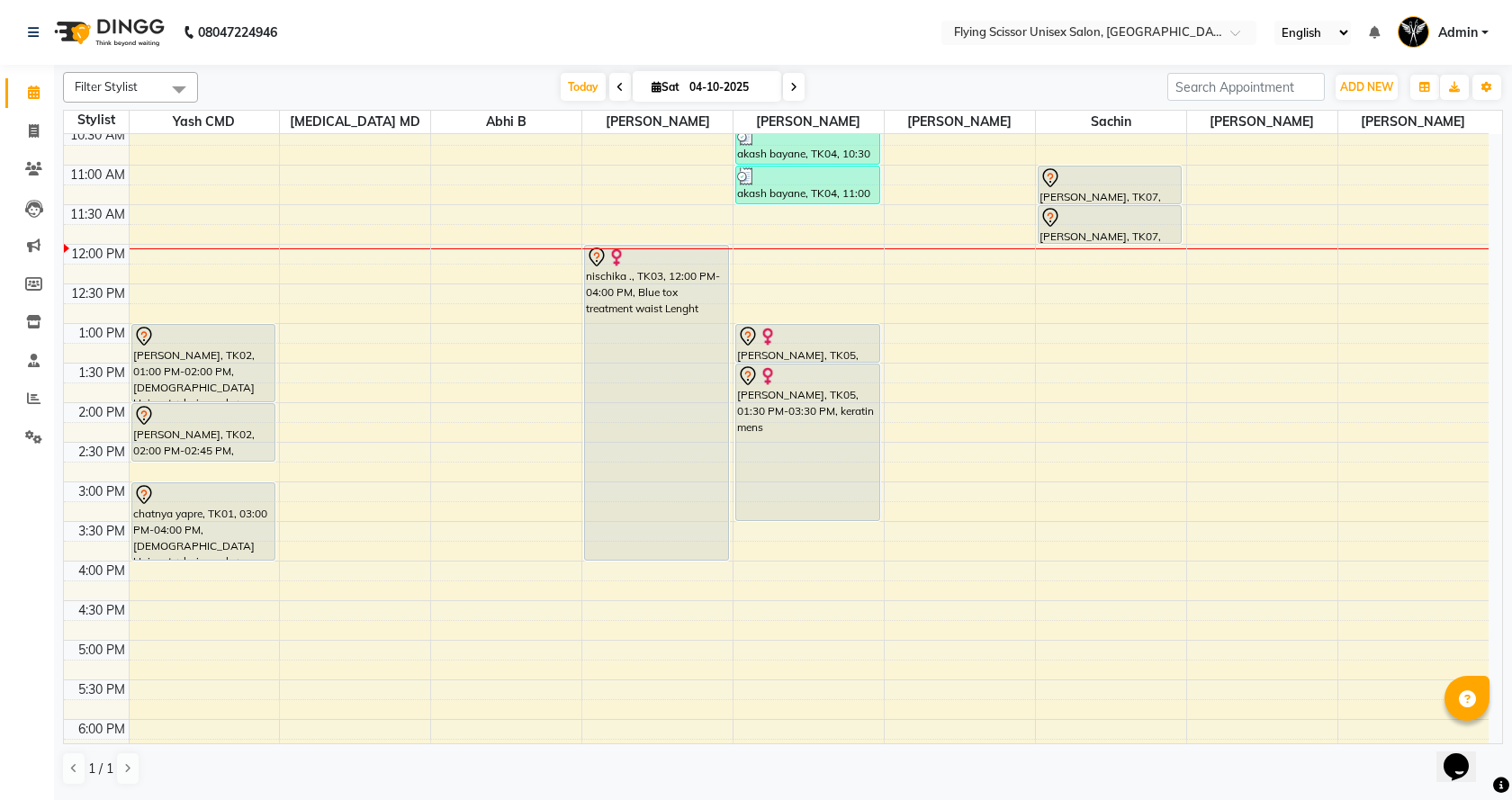
scroll to position [240, 0]
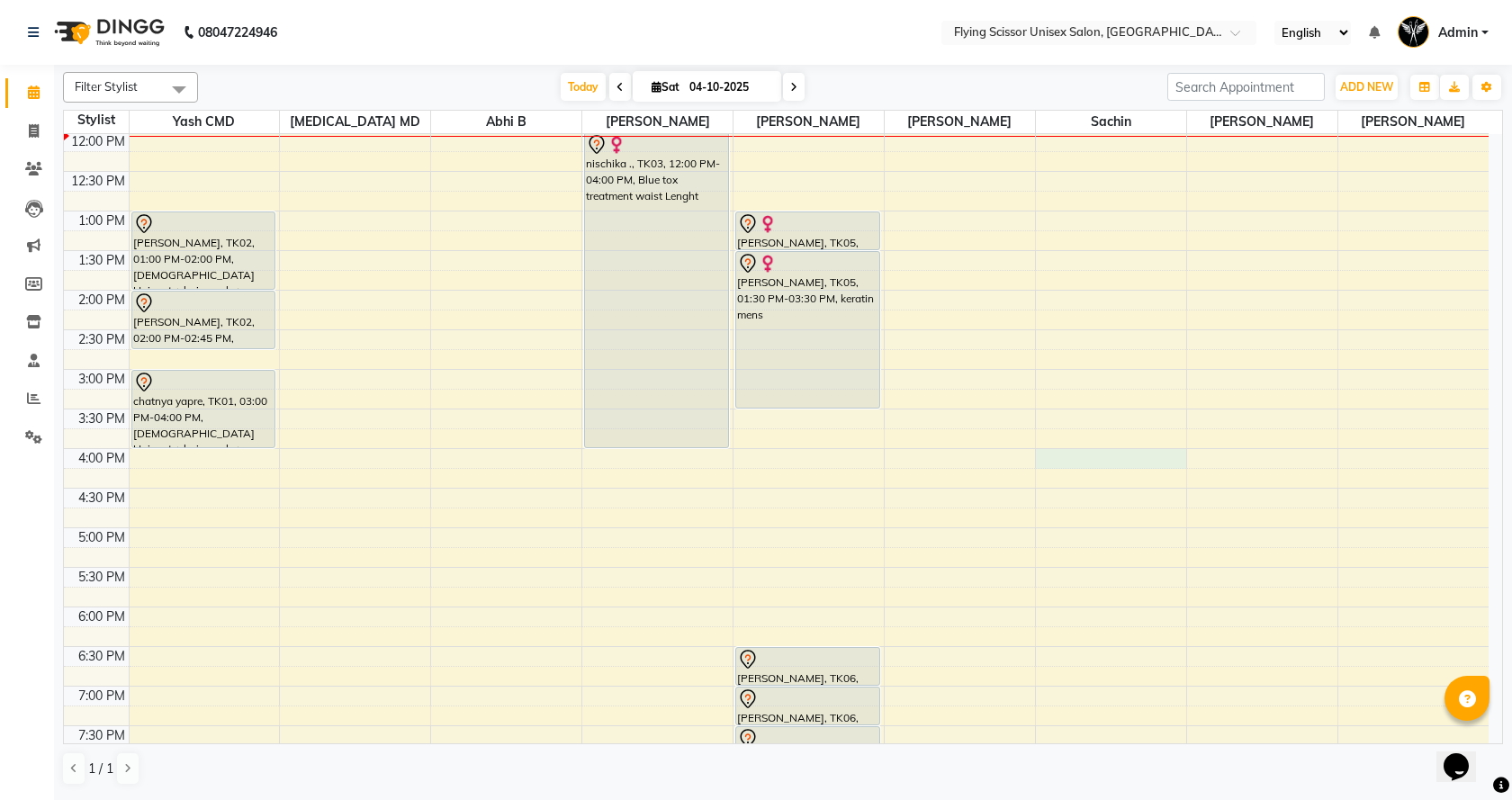
click at [1072, 456] on div "9:00 AM 9:30 AM 10:00 AM 10:30 AM 11:00 AM 11:30 AM 12:00 PM 12:30 PM 1:00 PM 1…" at bounding box center [777, 409] width 1425 height 1029
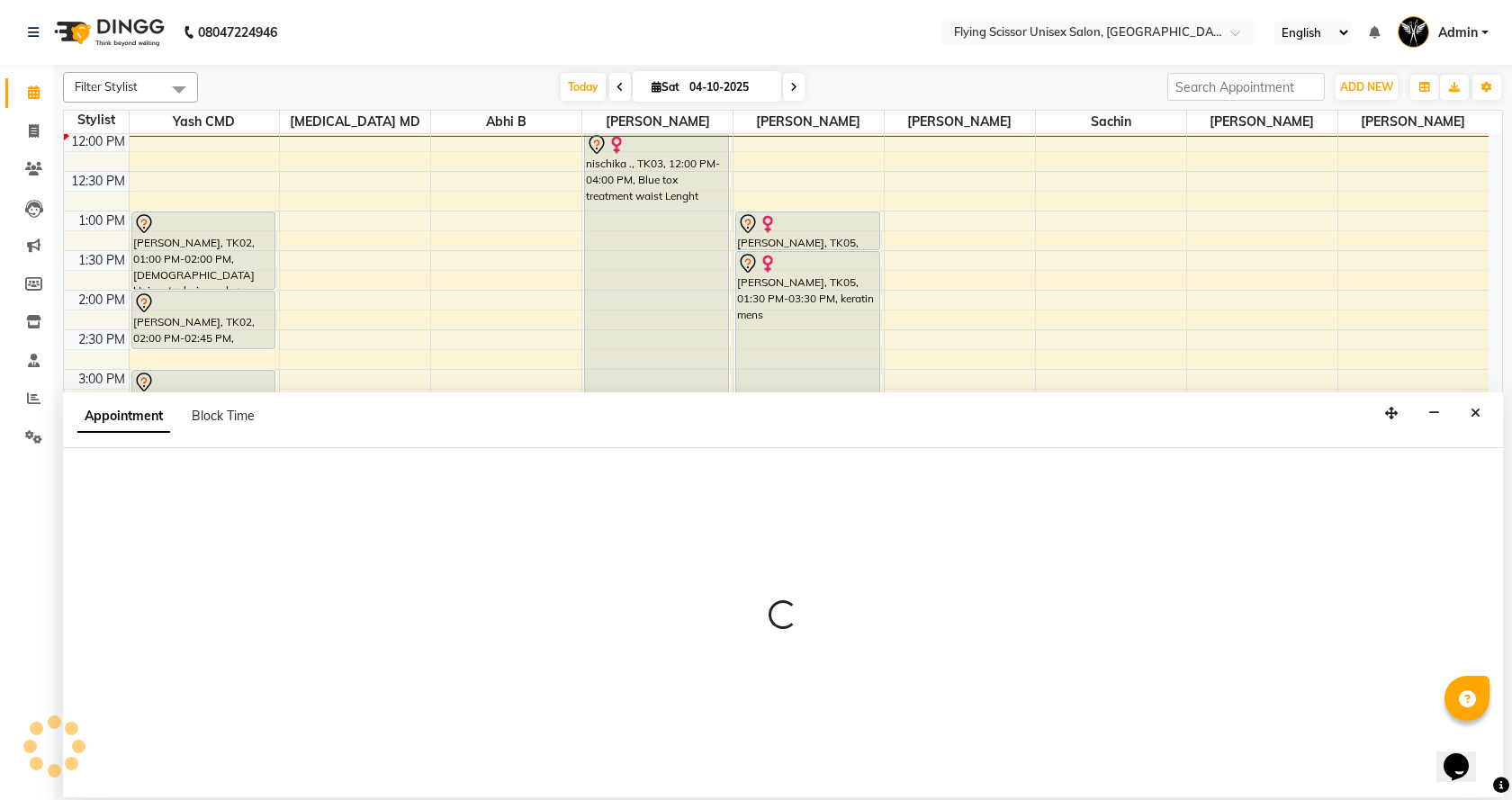
select select "67686"
select select "tentative"
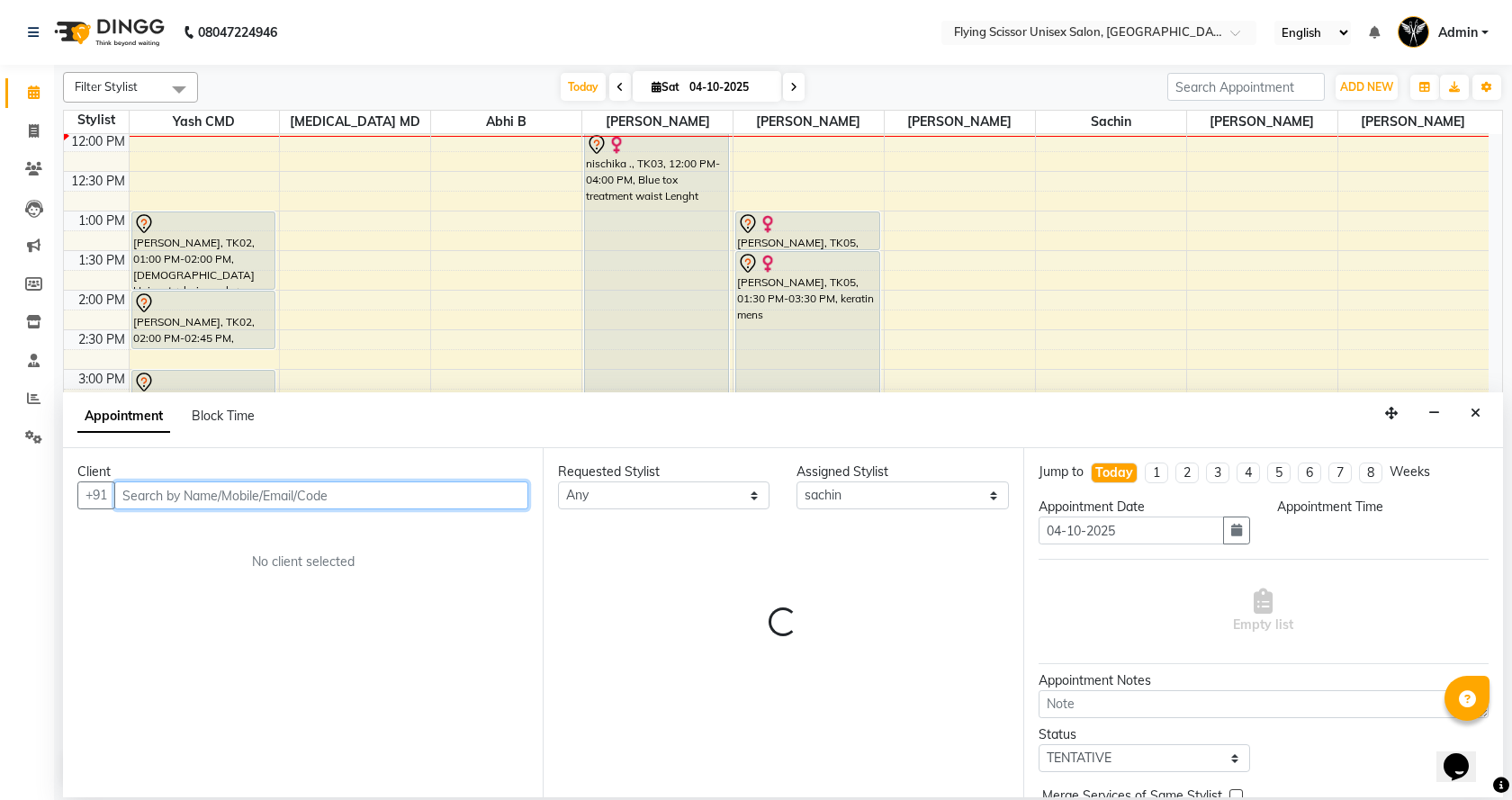
select select "960"
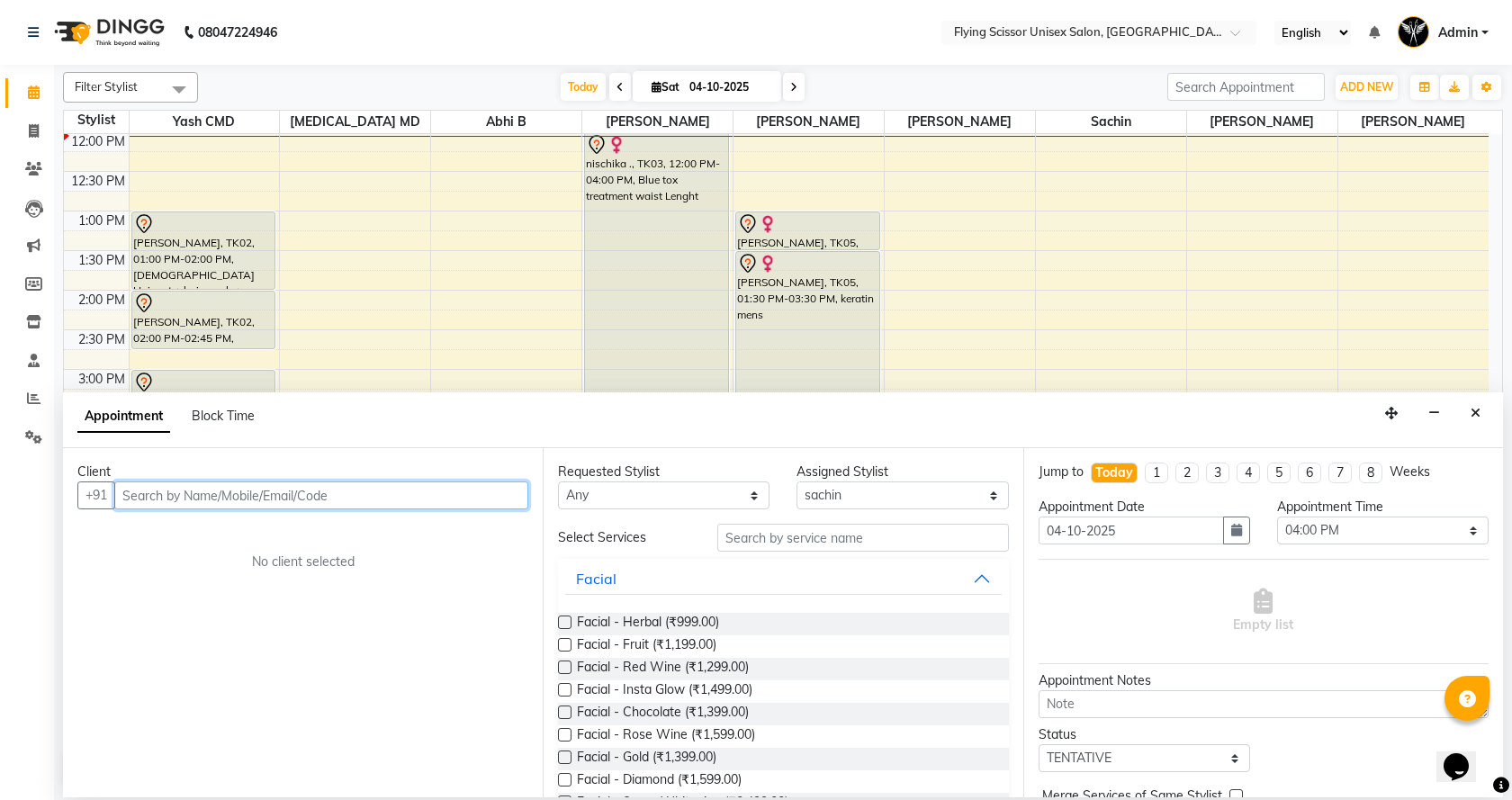
click at [220, 490] on input "text" at bounding box center [320, 495] width 414 height 28
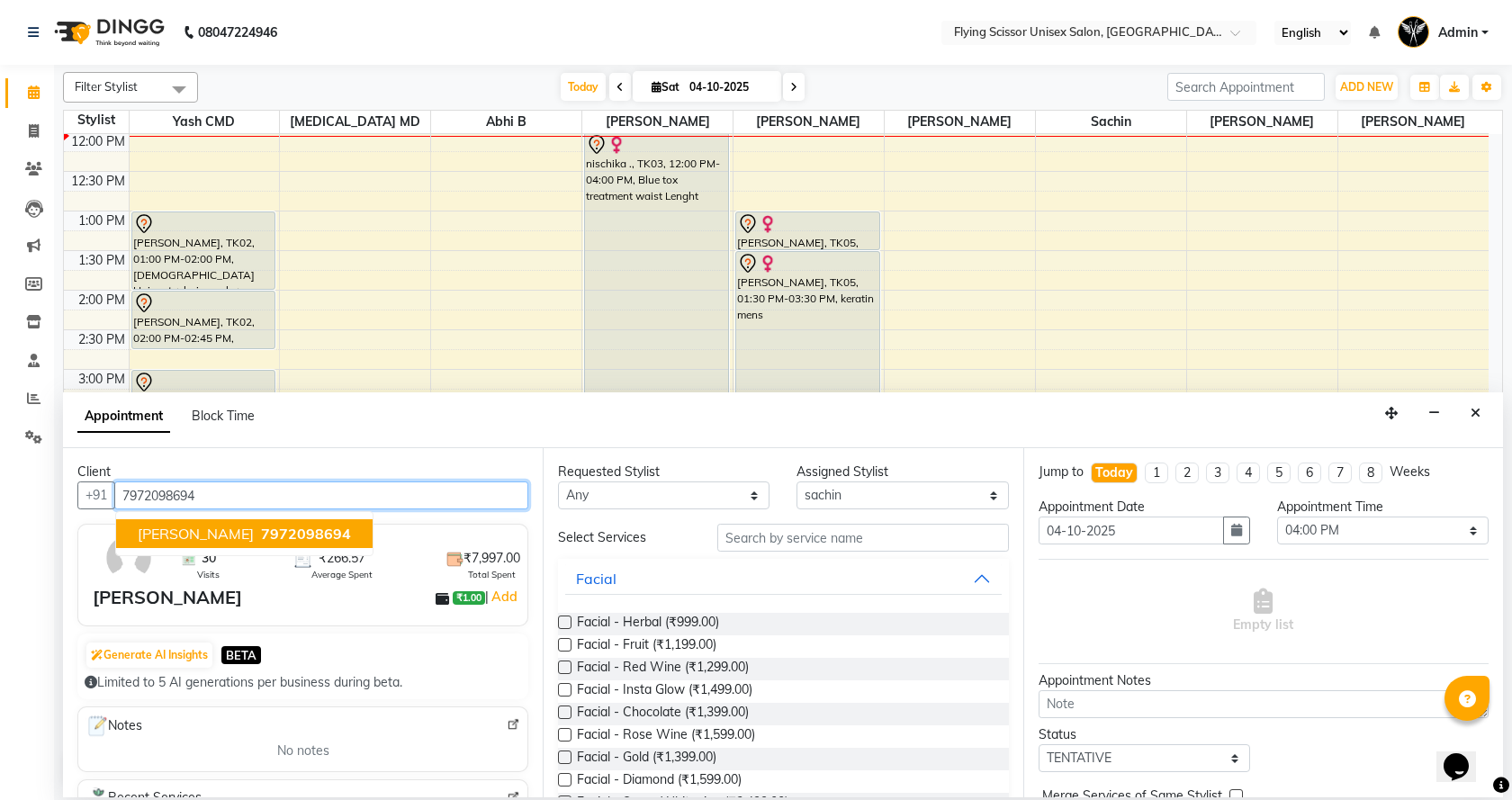
click at [215, 533] on span "[PERSON_NAME]" at bounding box center [196, 534] width 116 height 18
type input "7972098694"
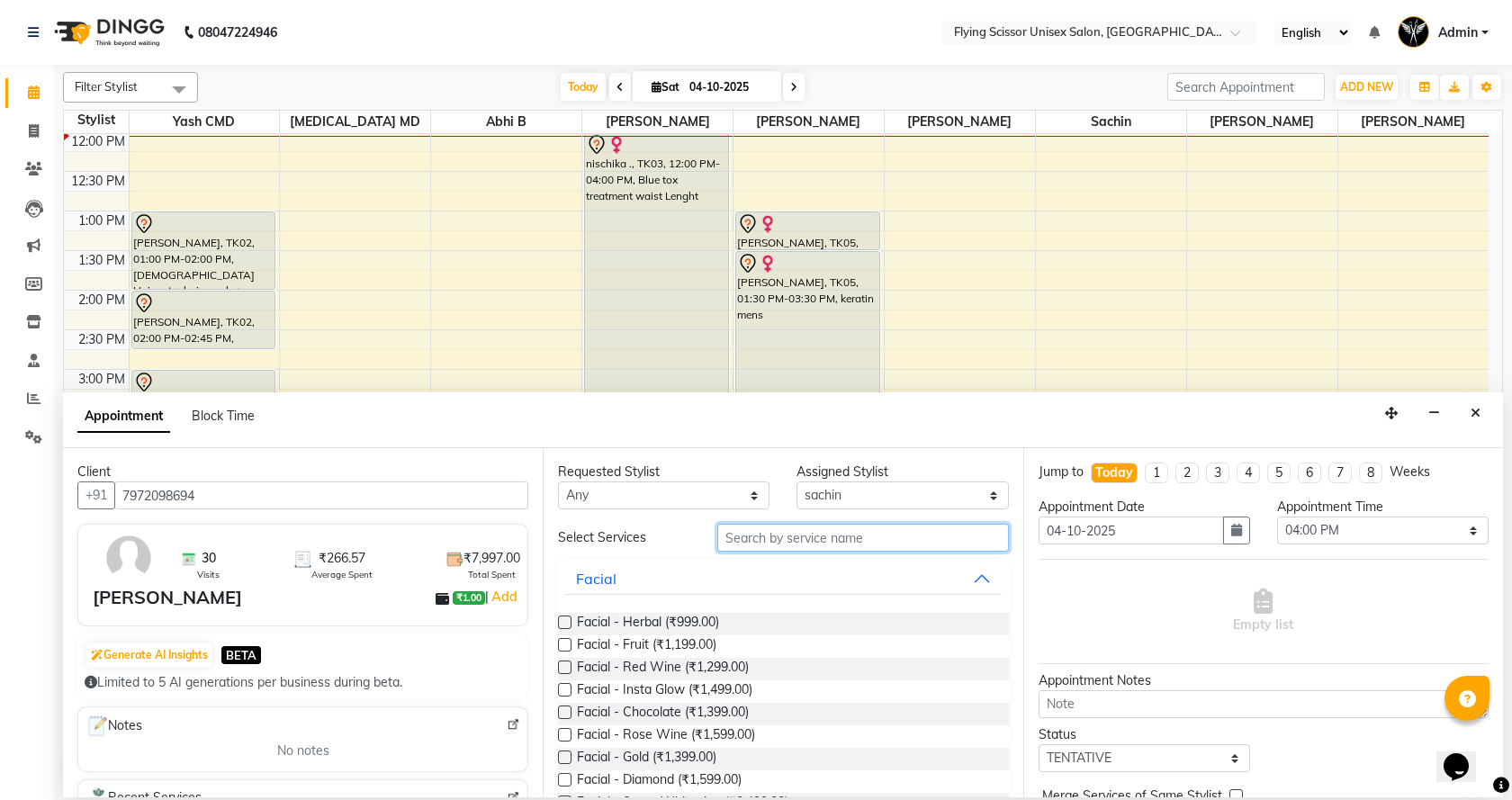
click at [829, 533] on input "text" at bounding box center [863, 538] width 292 height 28
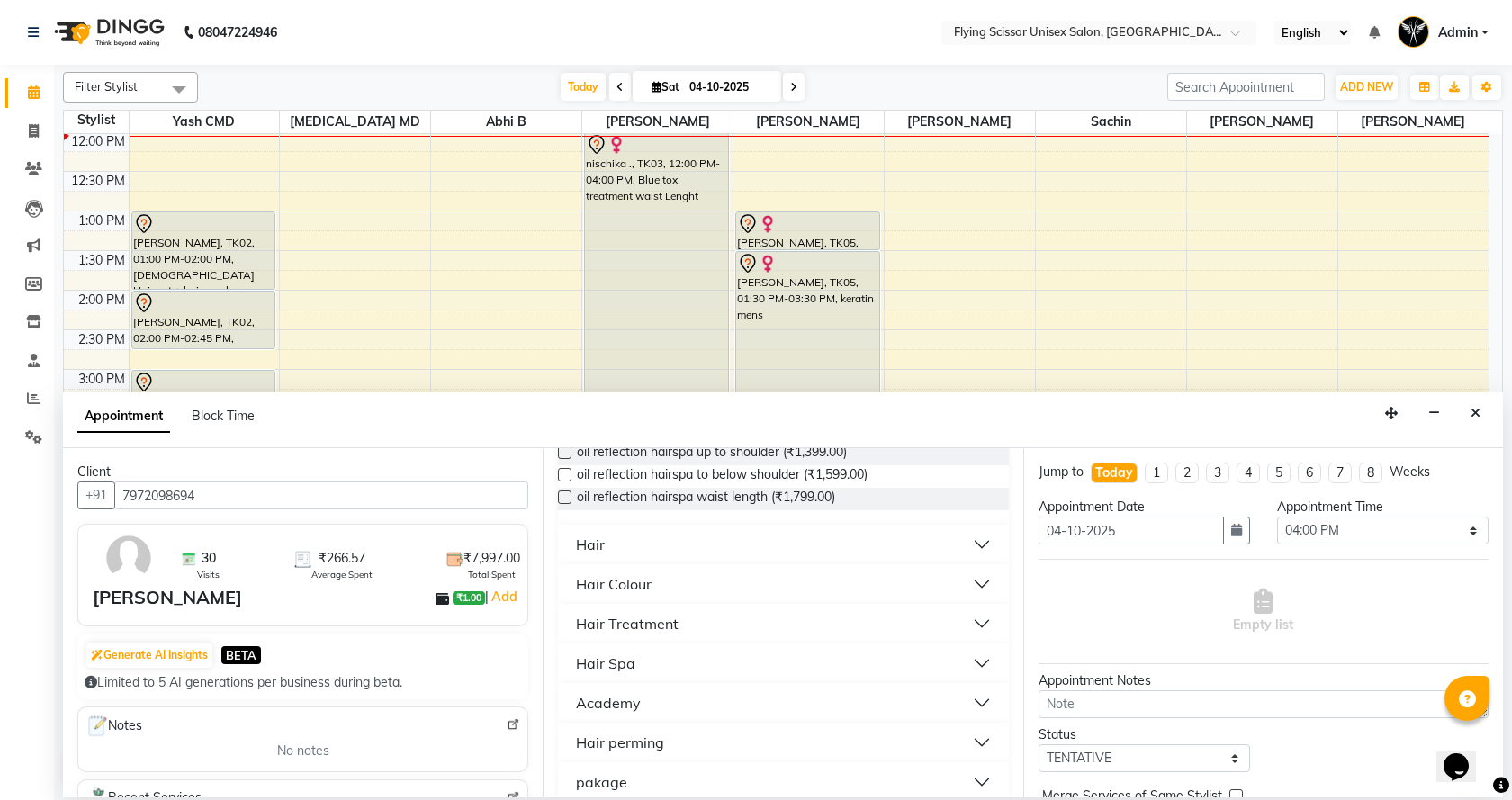
scroll to position [234, 0]
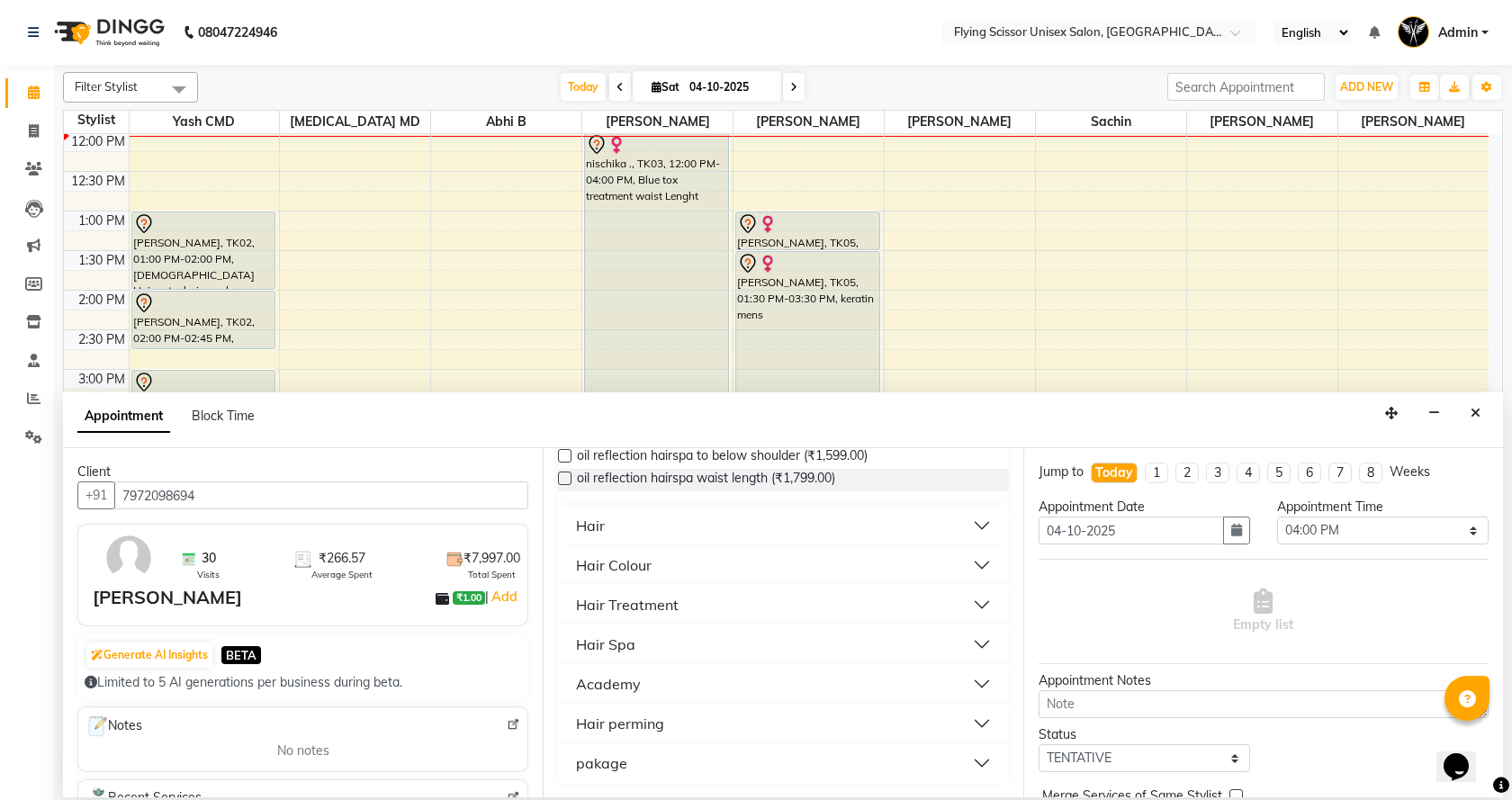
type input "hair"
click at [971, 519] on button "Hair" at bounding box center [783, 525] width 435 height 32
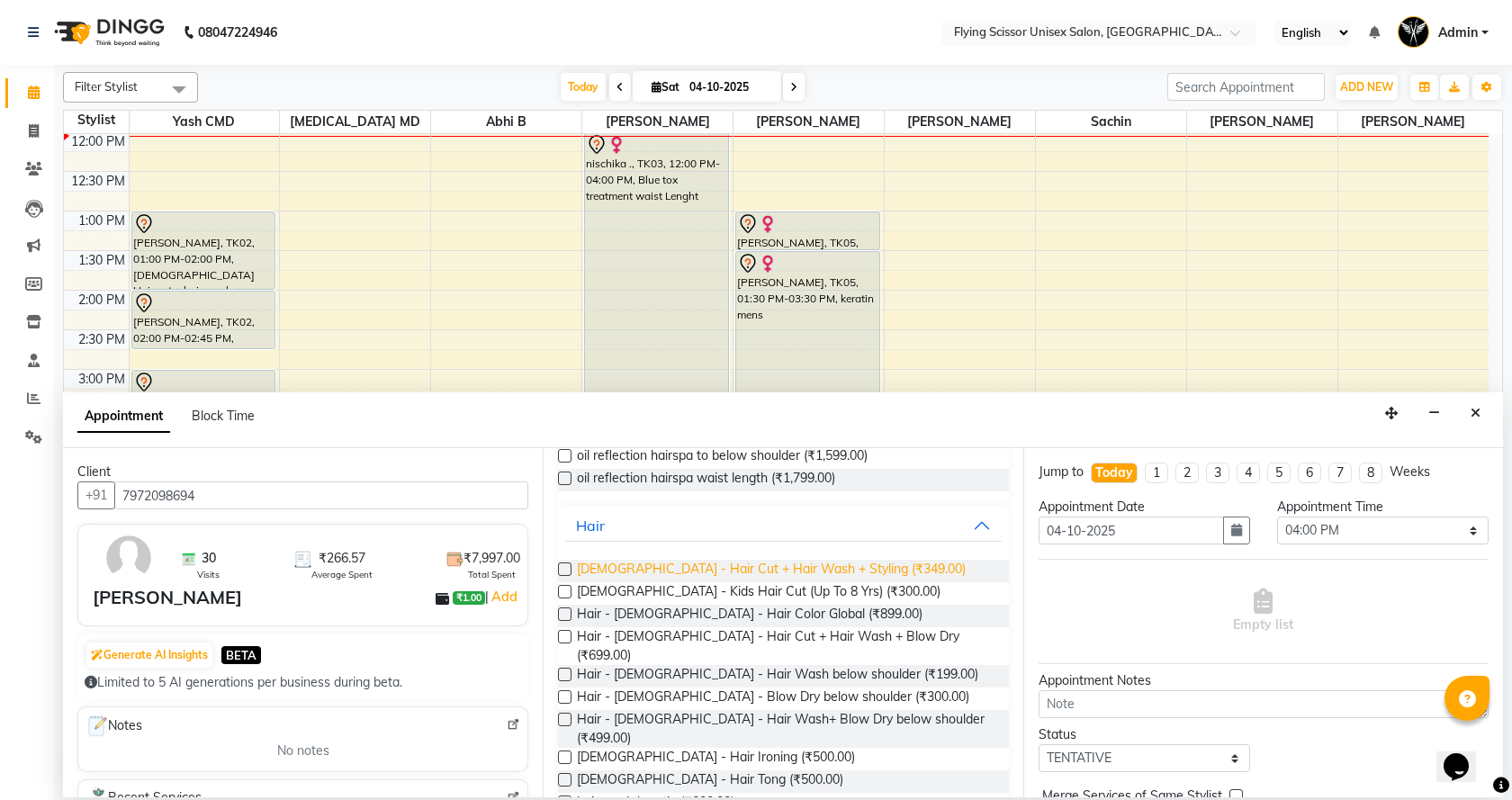
click at [805, 569] on span "Male - Hair Cut + Hair Wash + Styling (₹349.00)" at bounding box center [770, 571] width 388 height 23
checkbox input "false"
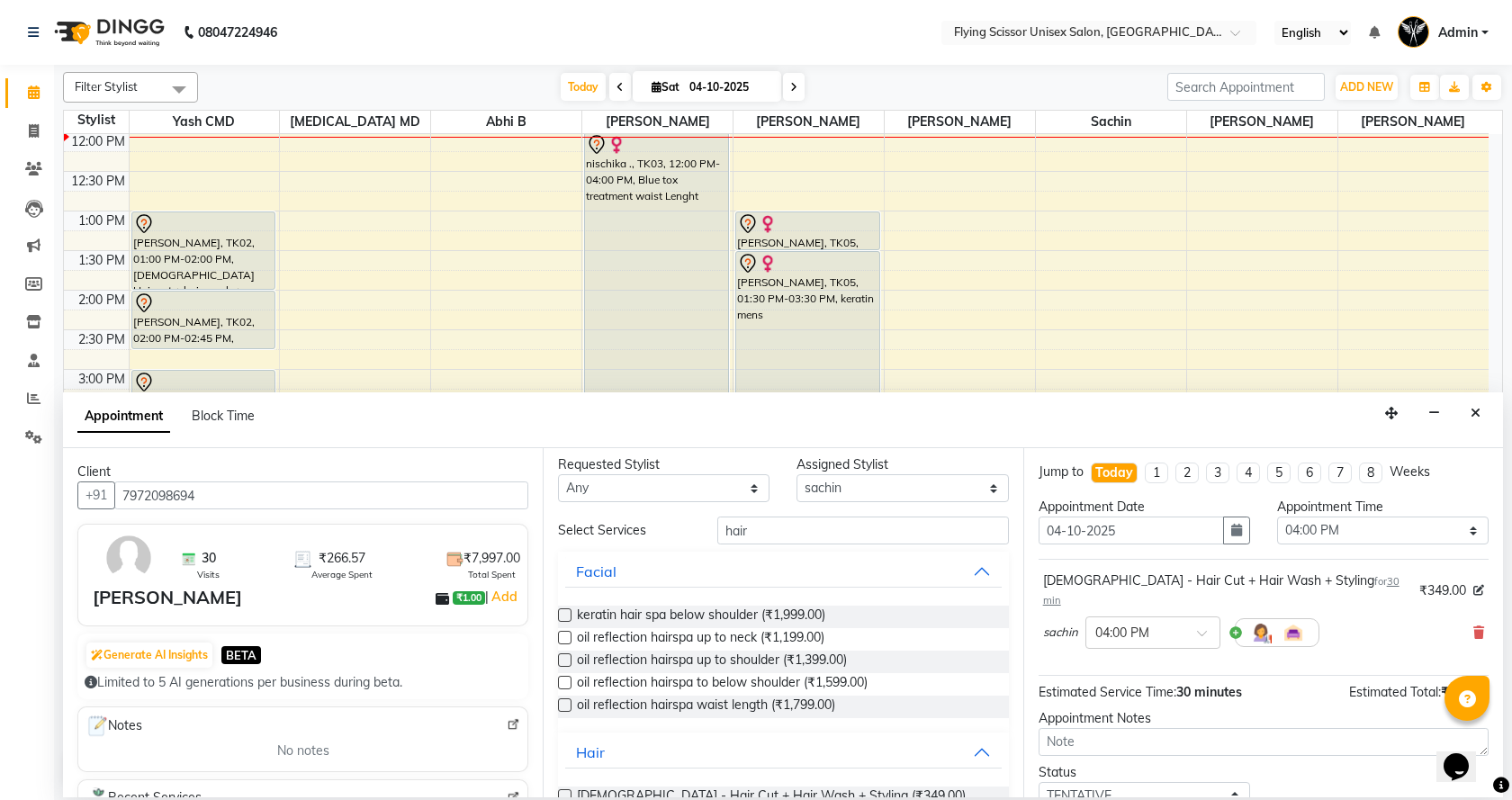
scroll to position [0, 0]
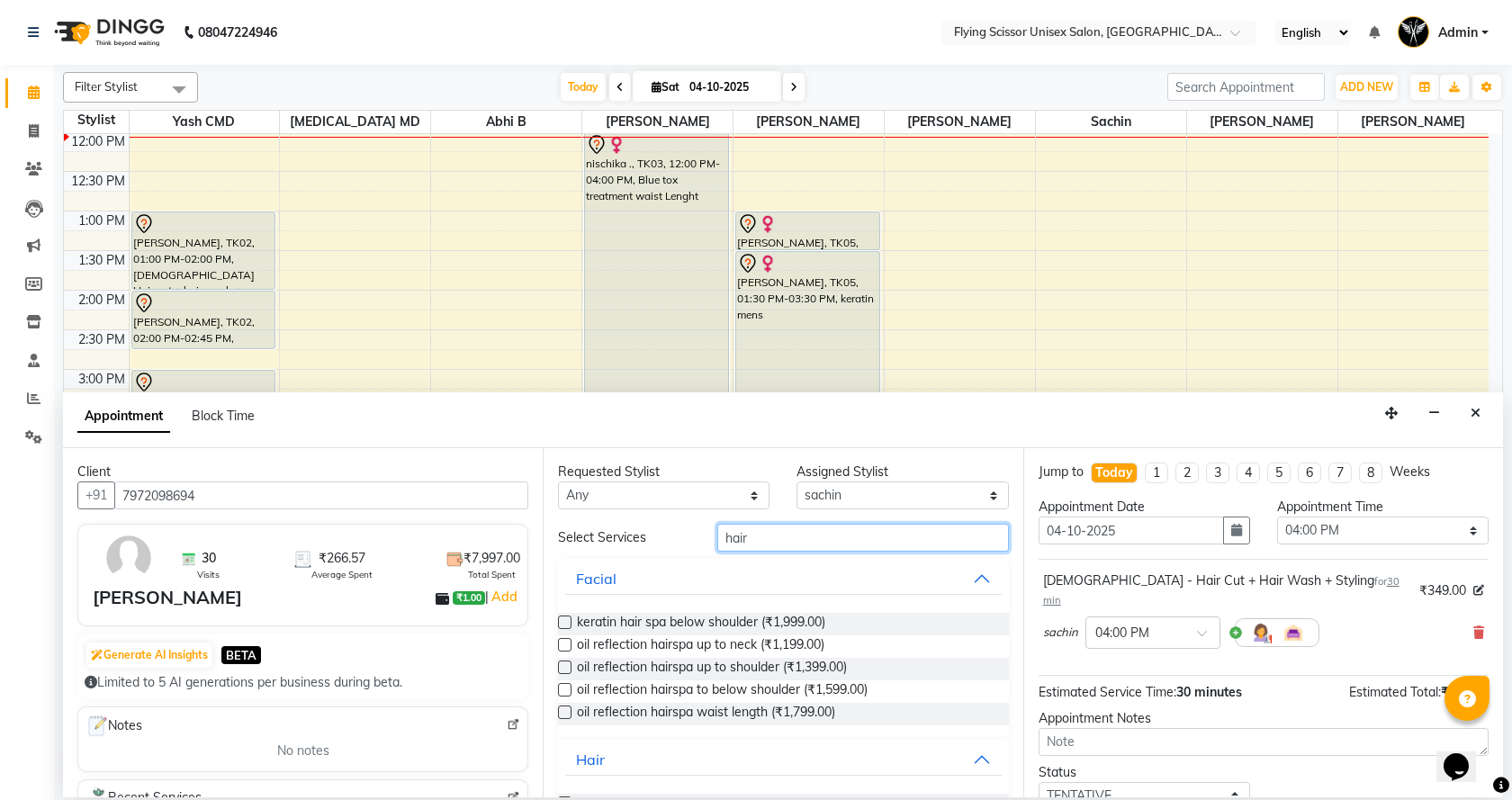
click at [746, 544] on input "hair" at bounding box center [863, 538] width 292 height 28
type input "h"
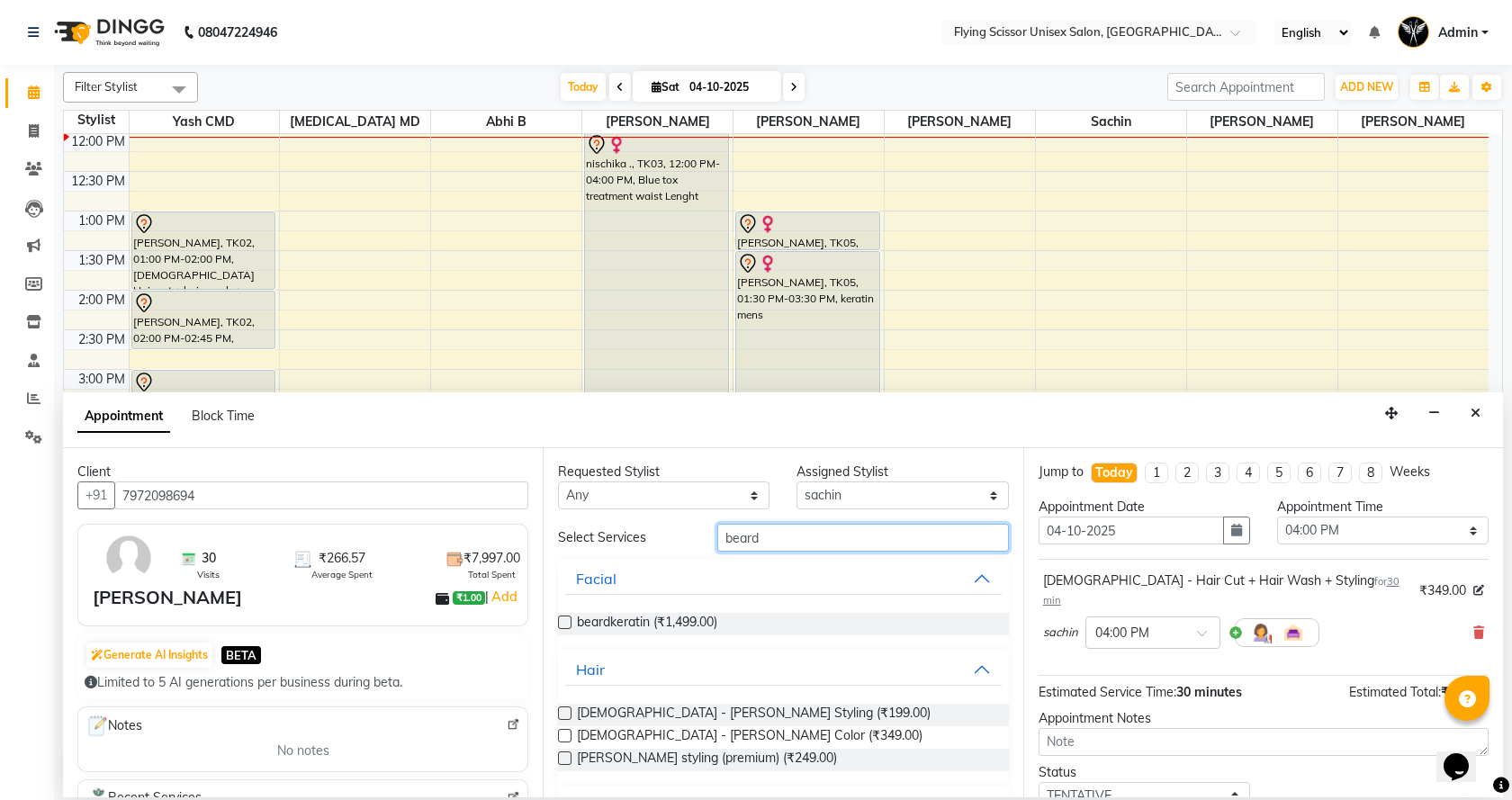
scroll to position [82, 0]
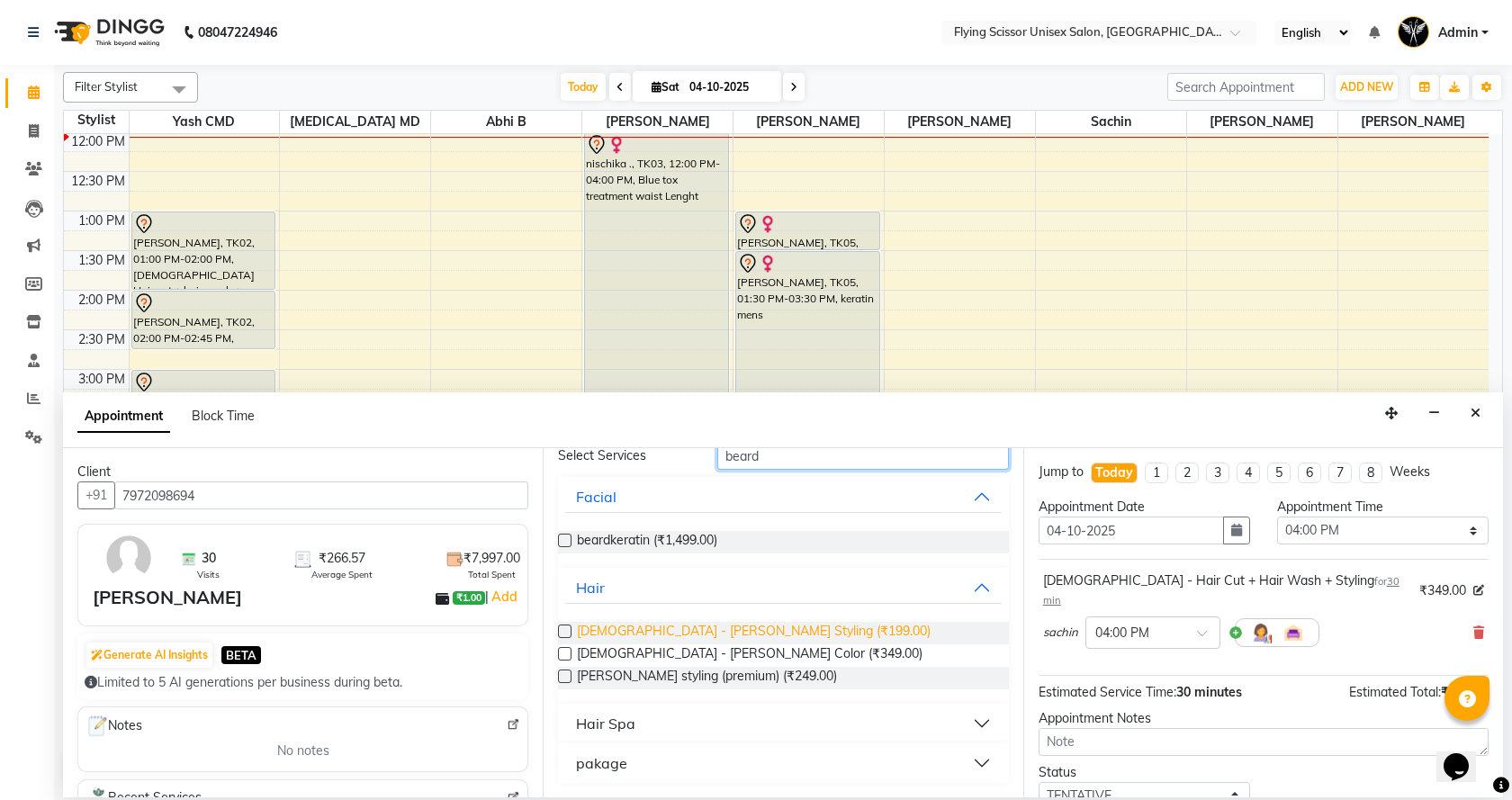
type input "beard"
click at [717, 631] on span "Male - Beard Styling (₹199.00)" at bounding box center [753, 633] width 353 height 23
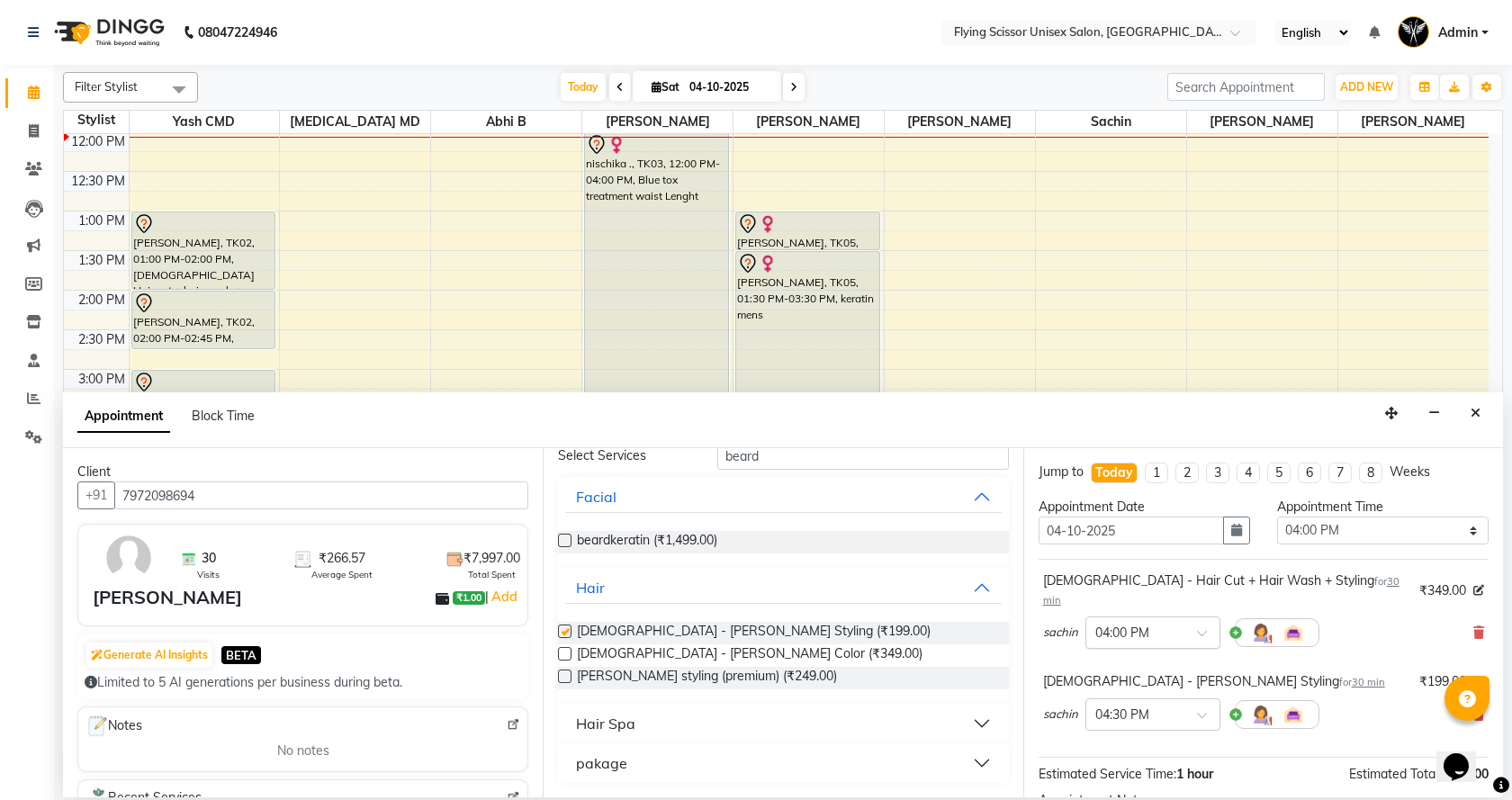
checkbox input "false"
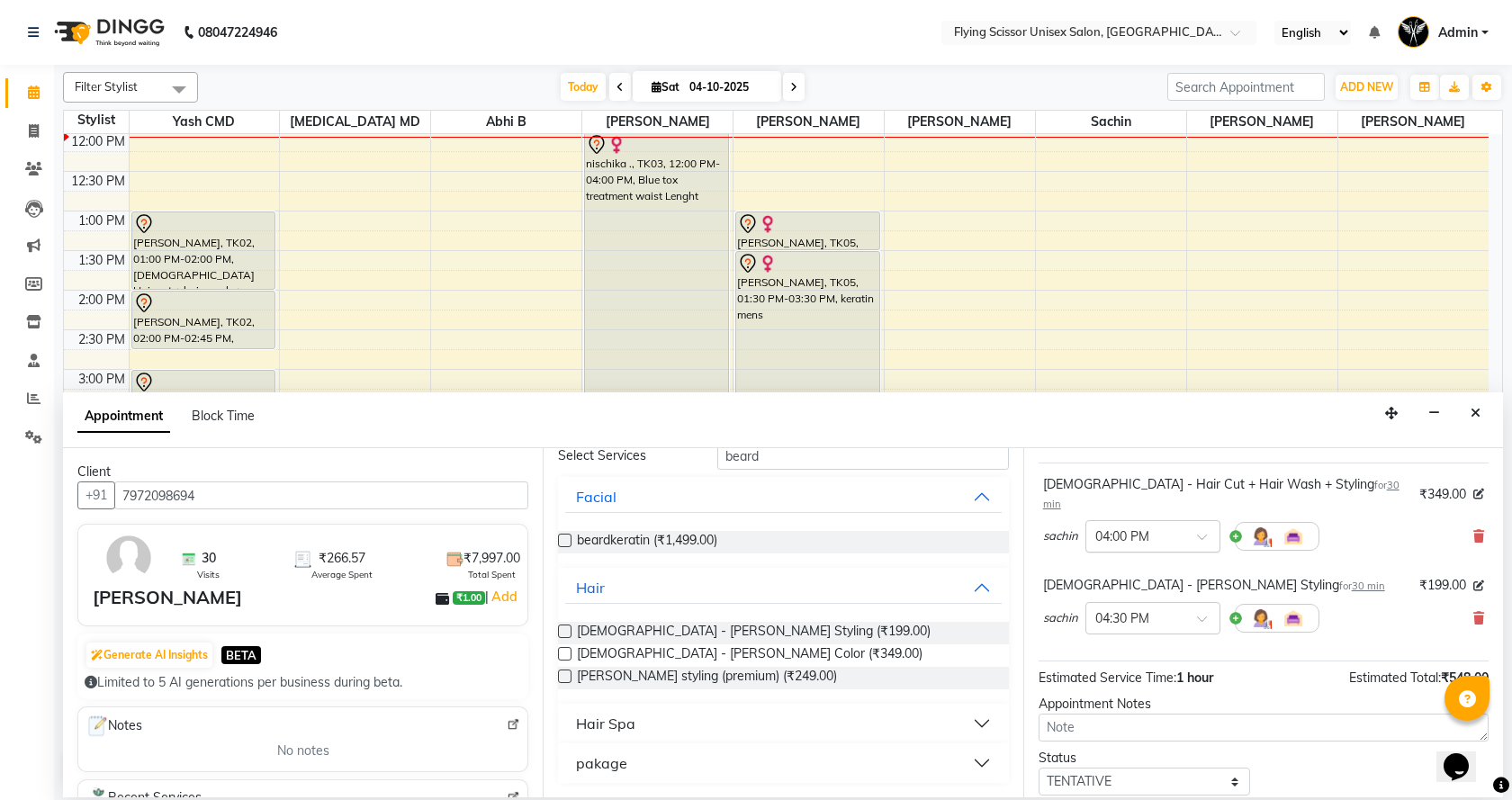
scroll to position [189, 0]
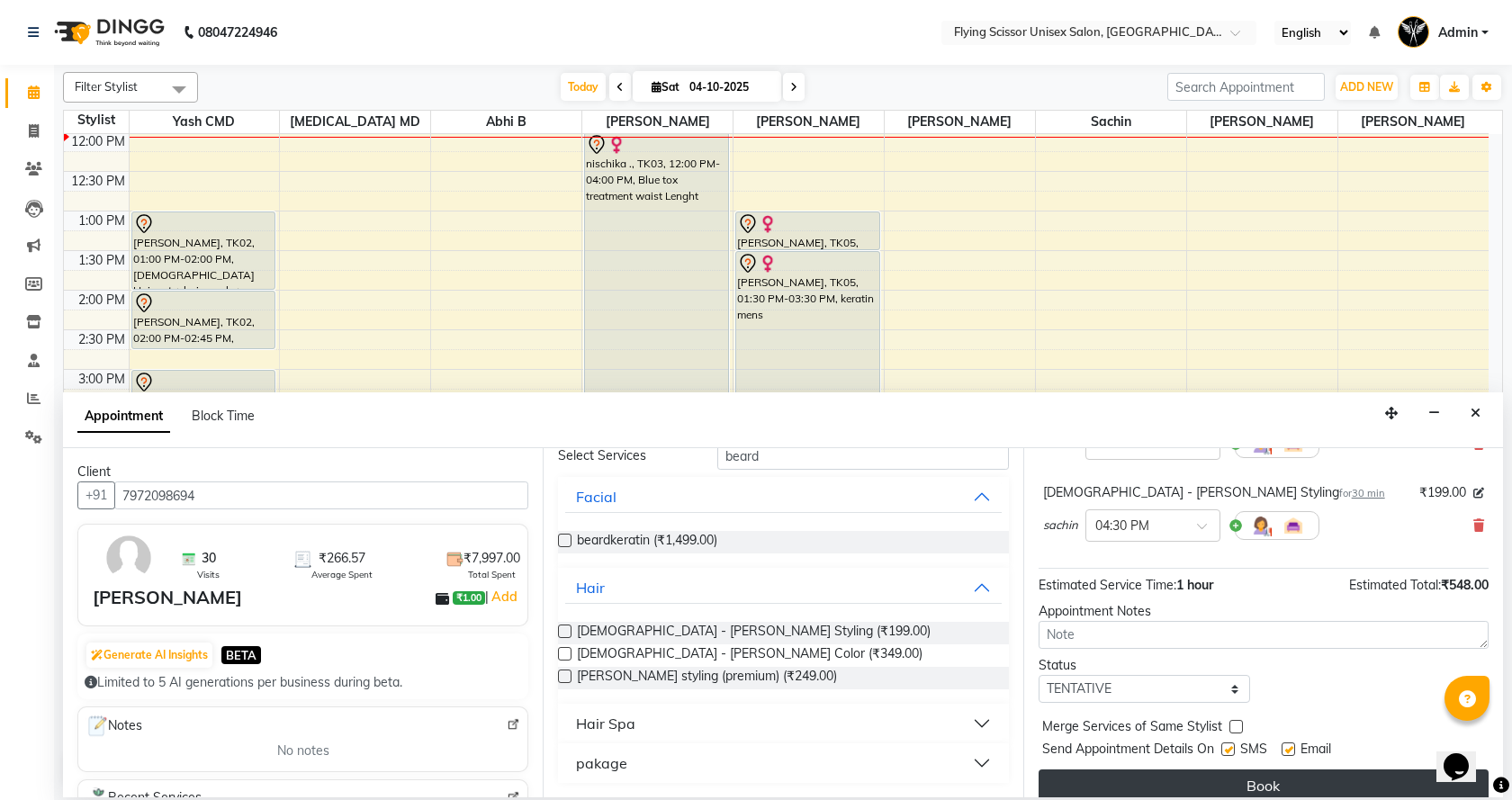
click at [1174, 771] on button "Book" at bounding box center [1263, 785] width 450 height 32
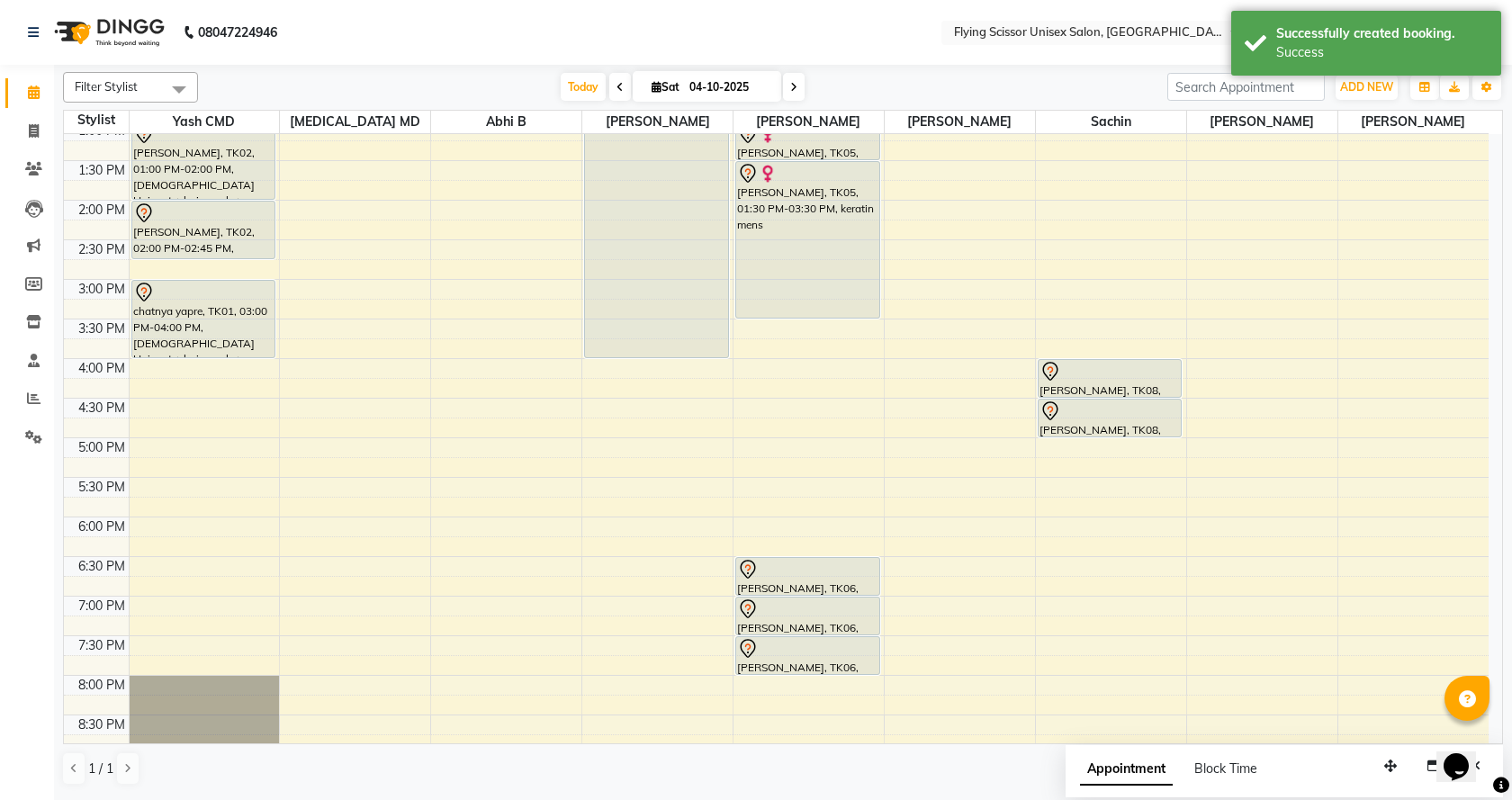
scroll to position [150, 0]
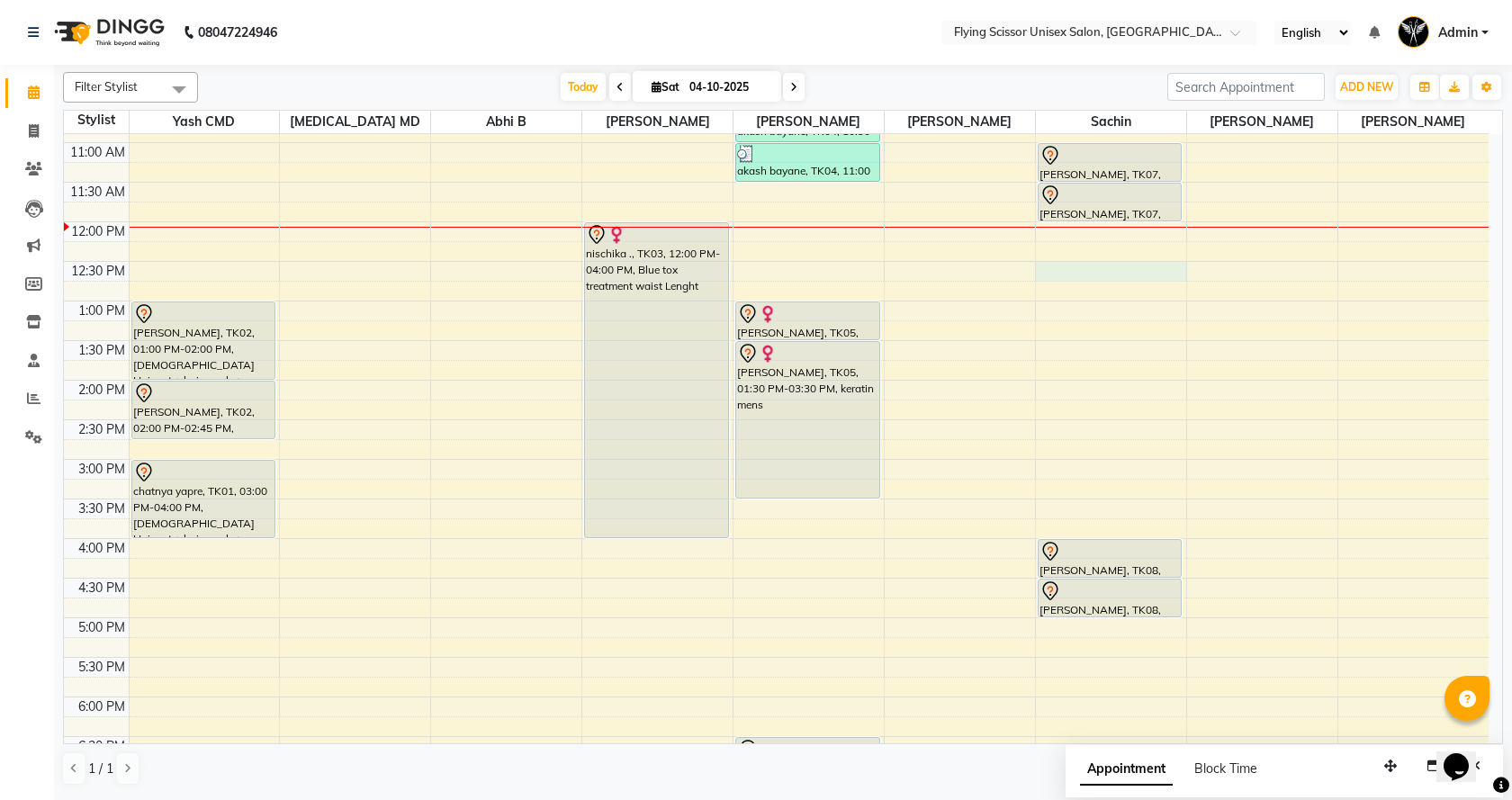
click at [1058, 267] on div "9:00 AM 9:30 AM 10:00 AM 10:30 AM 11:00 AM 11:30 AM 12:00 PM 12:30 PM 1:00 PM 1…" at bounding box center [777, 499] width 1425 height 1029
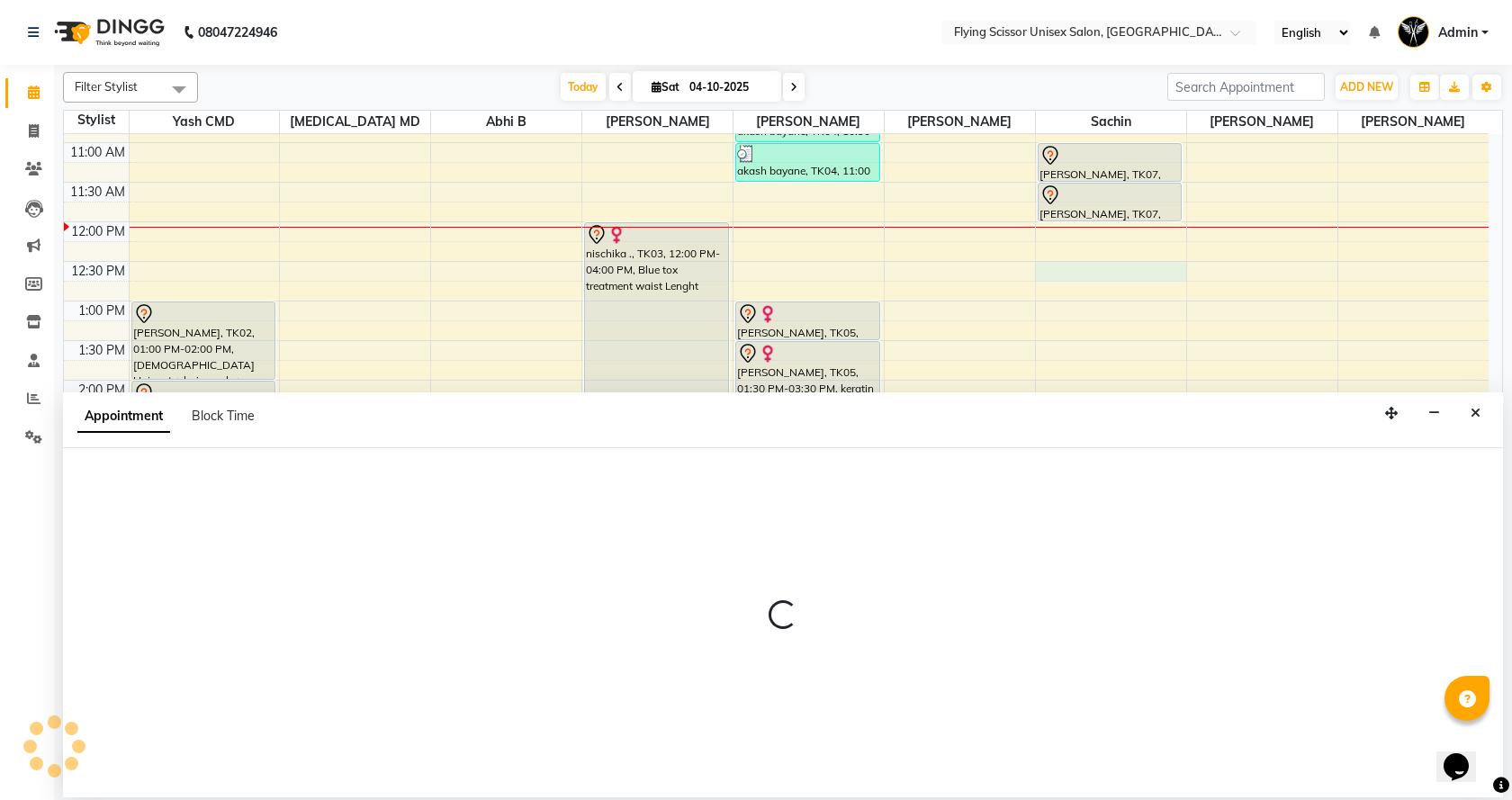
select select "67686"
select select "tentative"
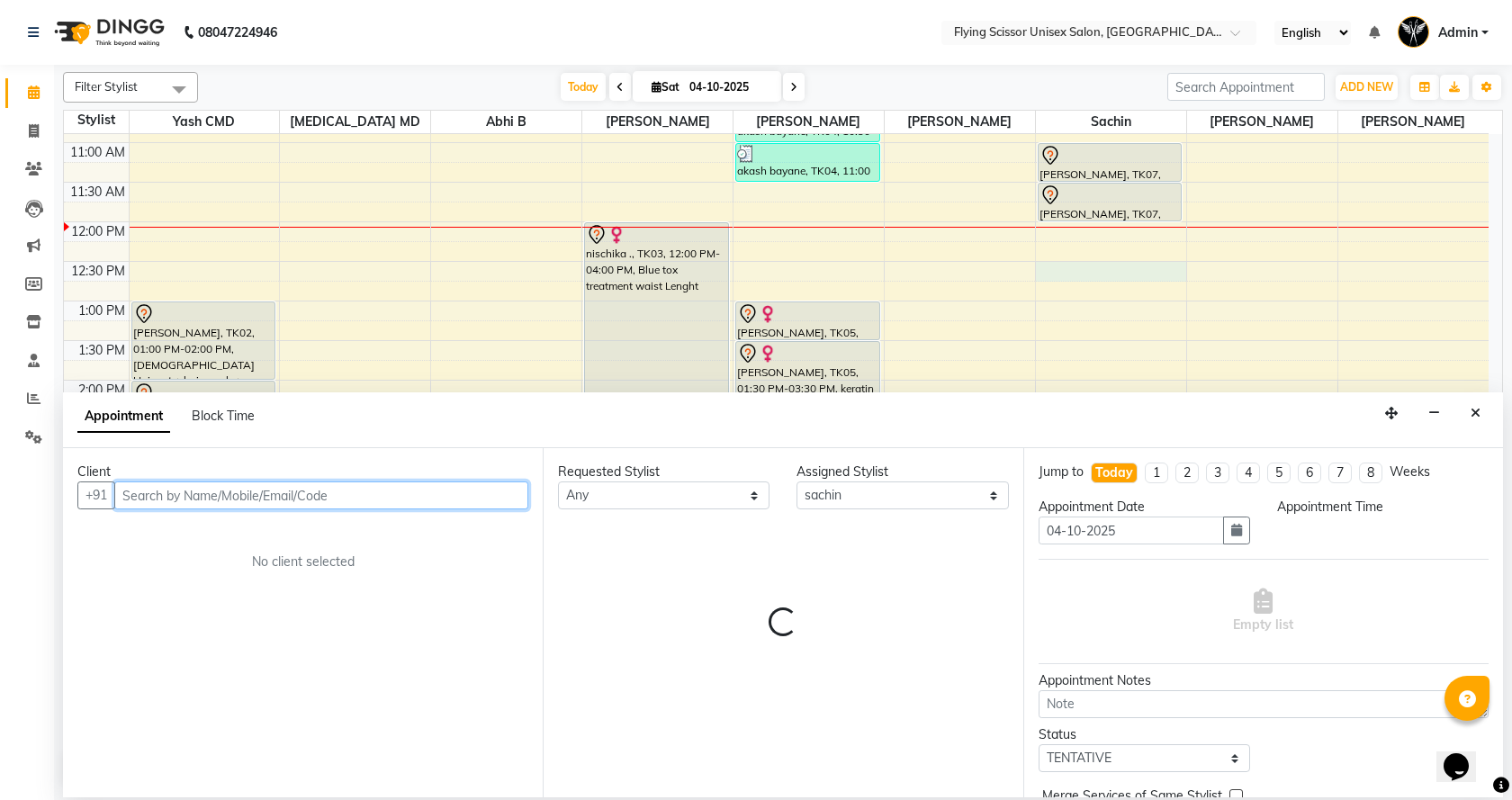
select select "750"
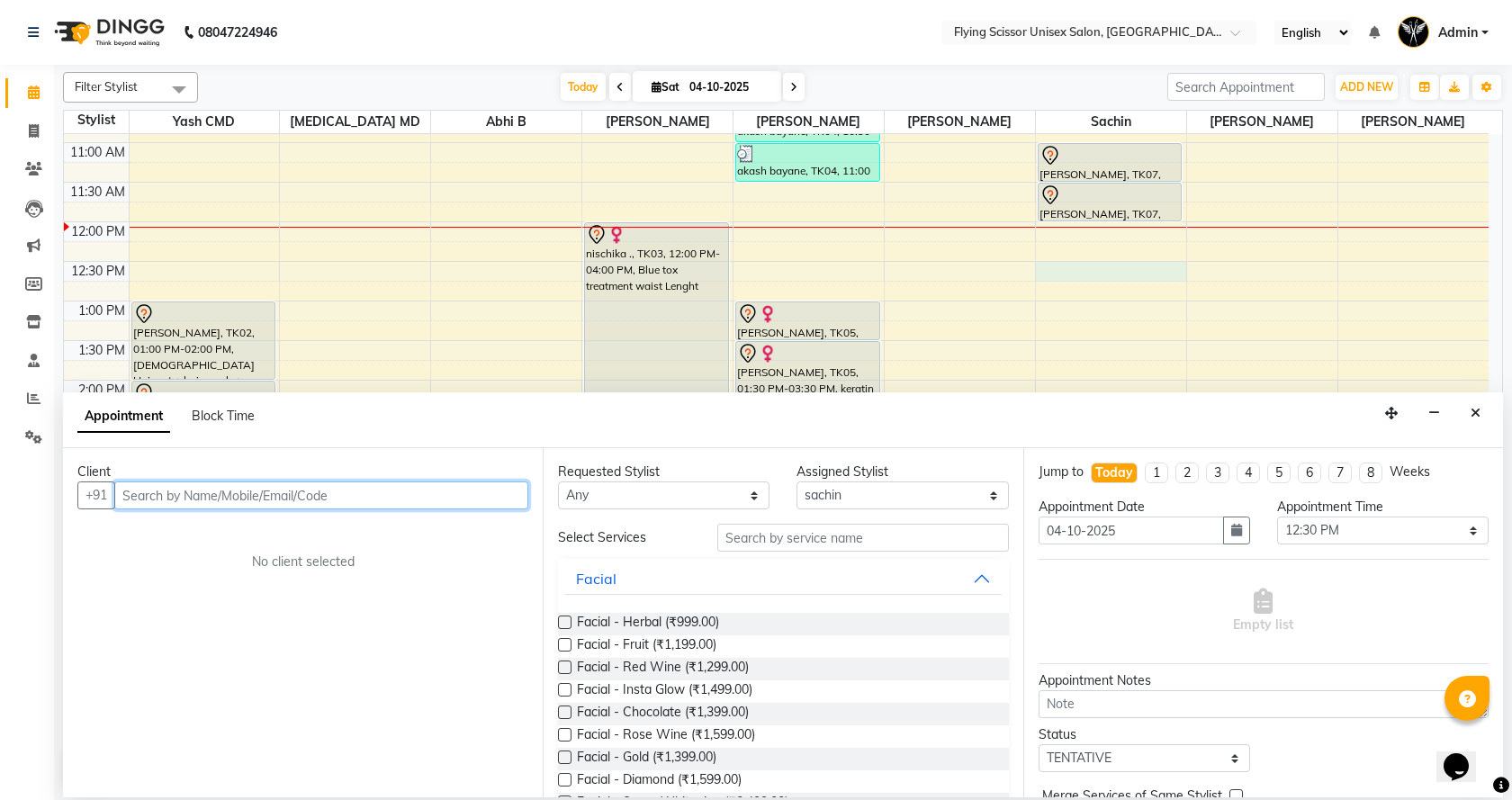
click at [338, 495] on input "text" at bounding box center [320, 495] width 414 height 28
type input "7"
type input "7057624076"
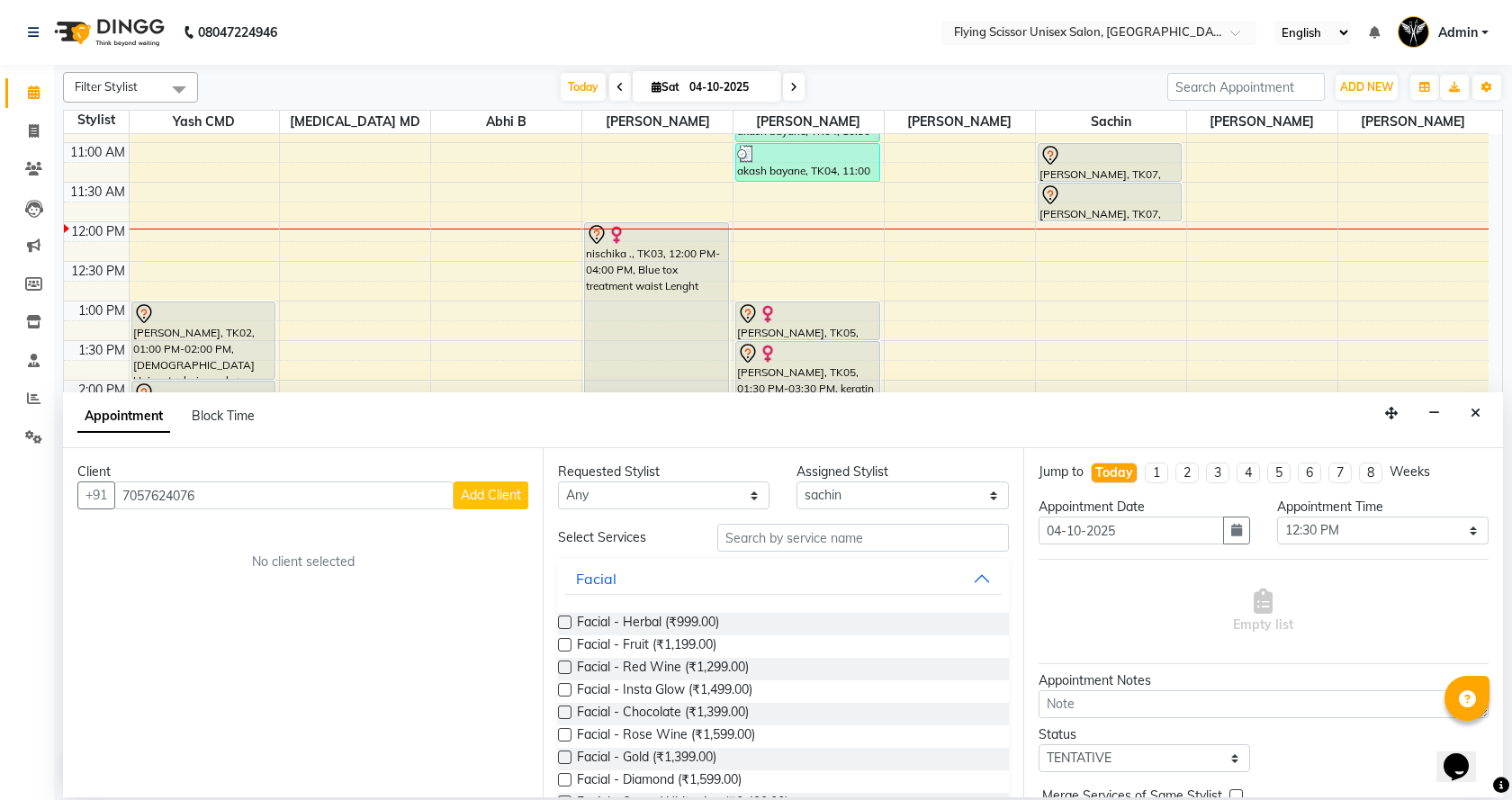
click at [488, 498] on span "Add Client" at bounding box center [491, 495] width 61 height 17
select select "22"
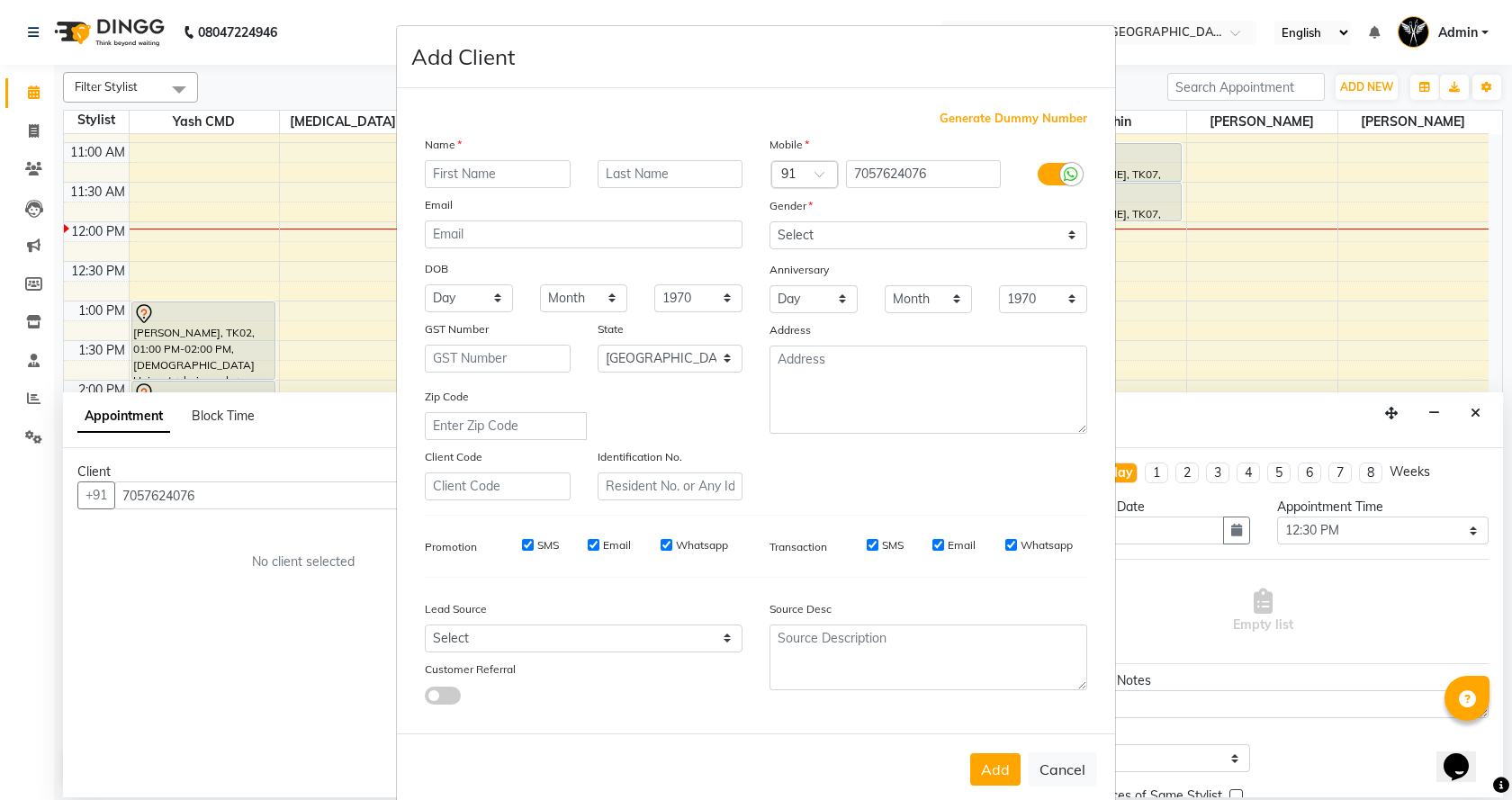
click at [454, 171] on input "text" at bounding box center [498, 174] width 146 height 28
type input "prajwal"
click at [610, 173] on input "text" at bounding box center [670, 174] width 146 height 28
type input "pembarti"
click at [1066, 242] on select "Select Male Female Other Prefer Not To Say" at bounding box center [928, 235] width 318 height 28
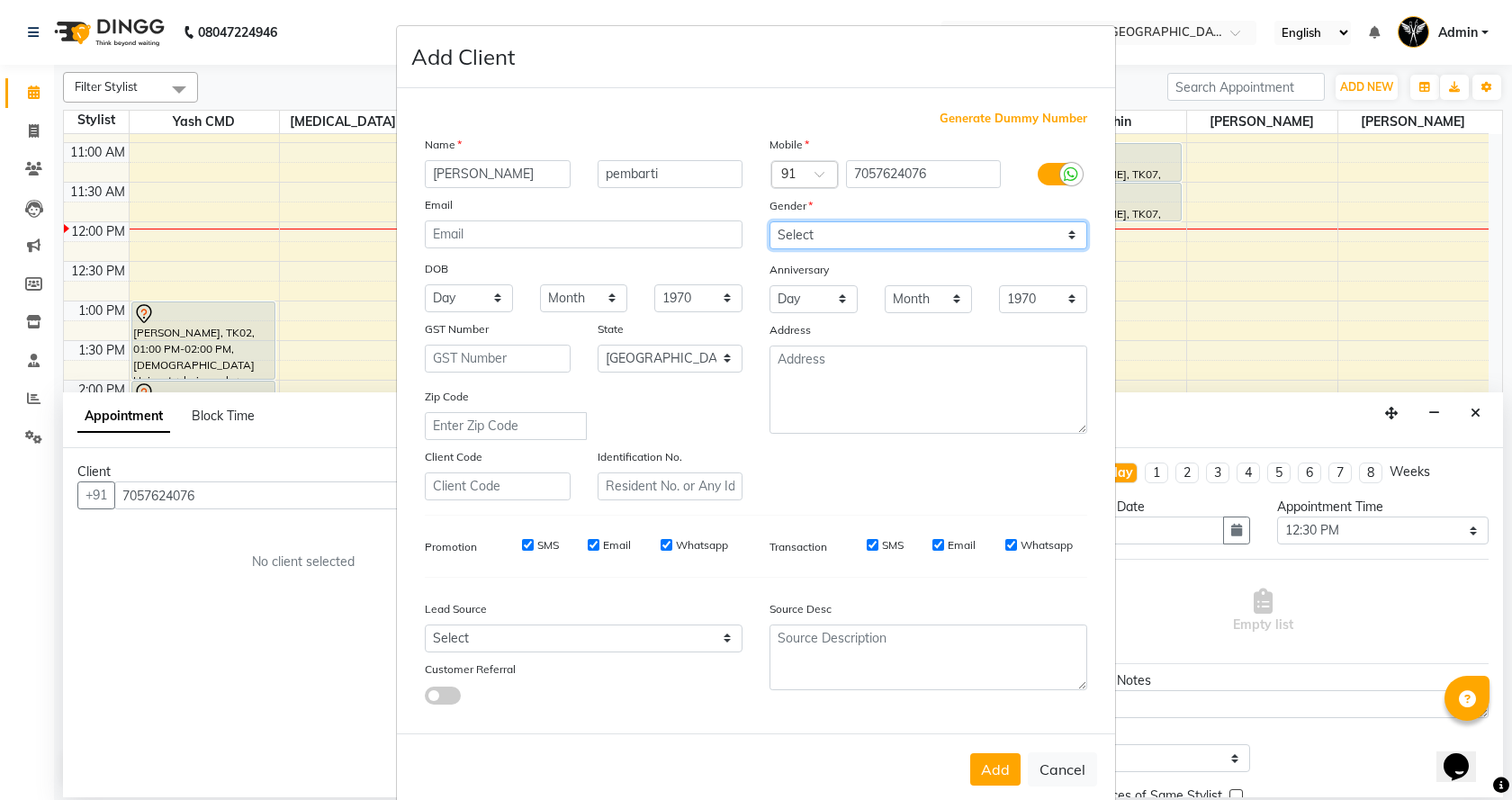
select select "male"
click at [769, 221] on select "Select Male Female Other Prefer Not To Say" at bounding box center [928, 235] width 318 height 28
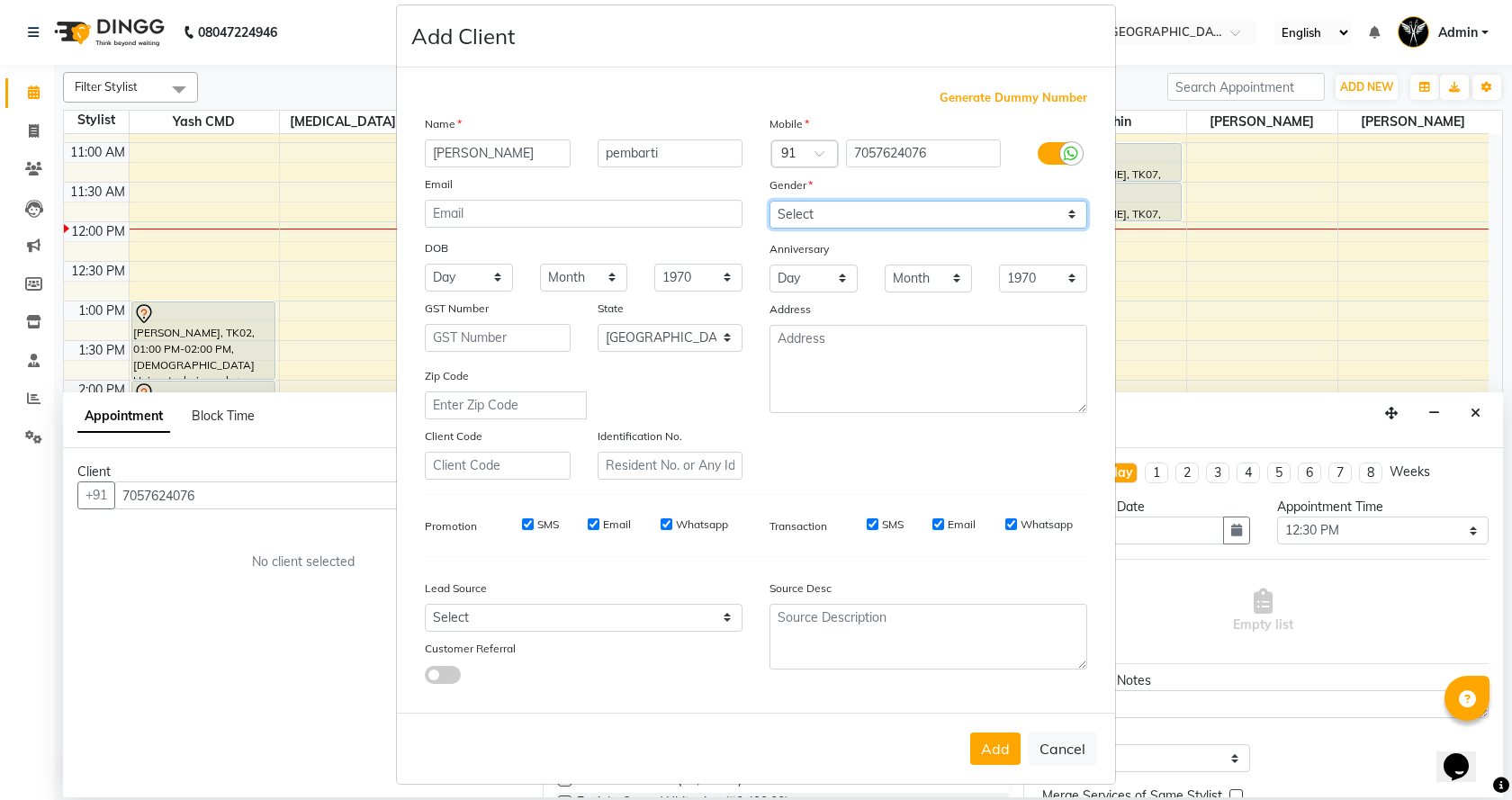
scroll to position [30, 0]
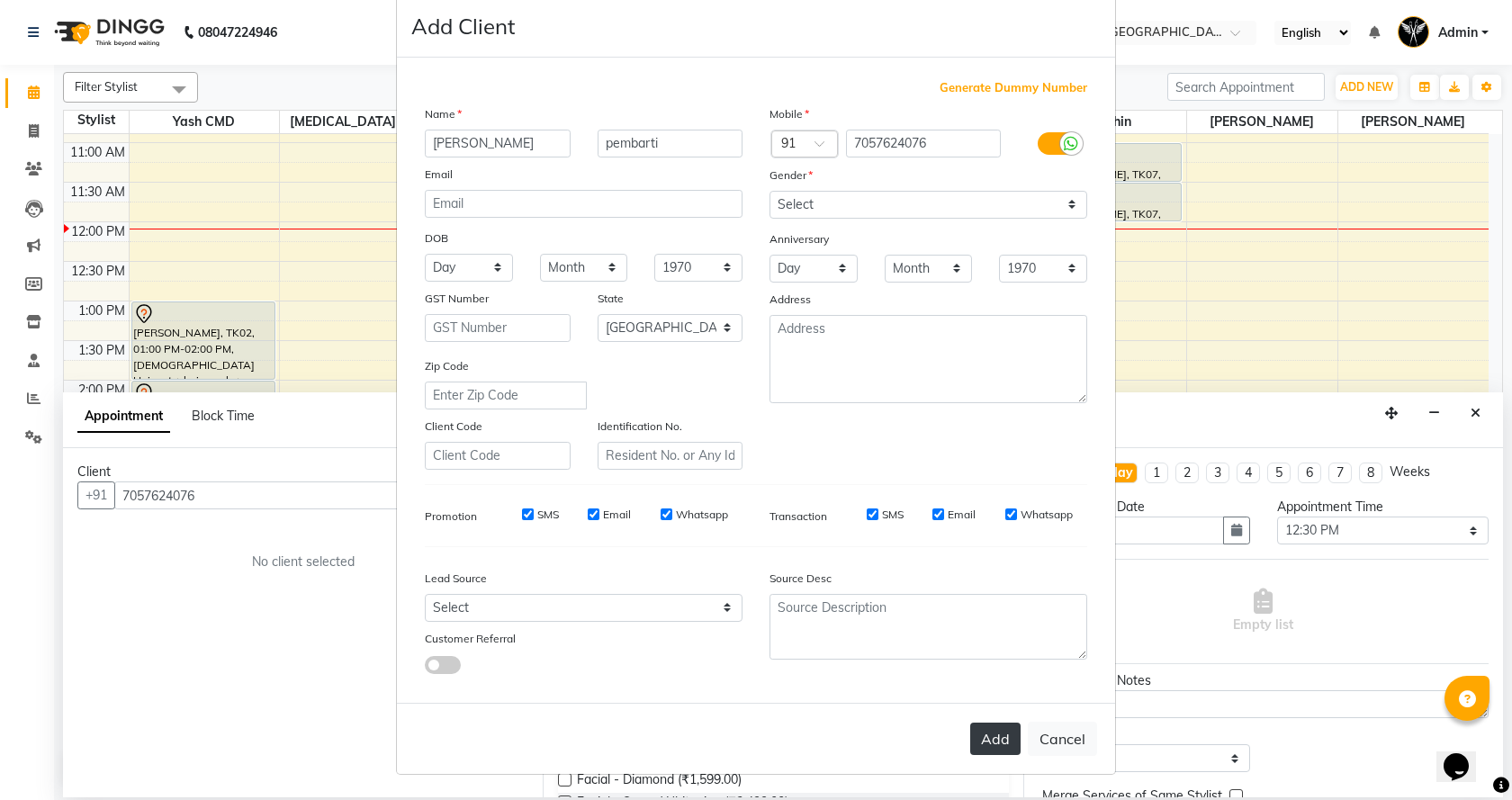
click at [973, 737] on button "Add" at bounding box center [995, 738] width 50 height 32
select select
select select "null"
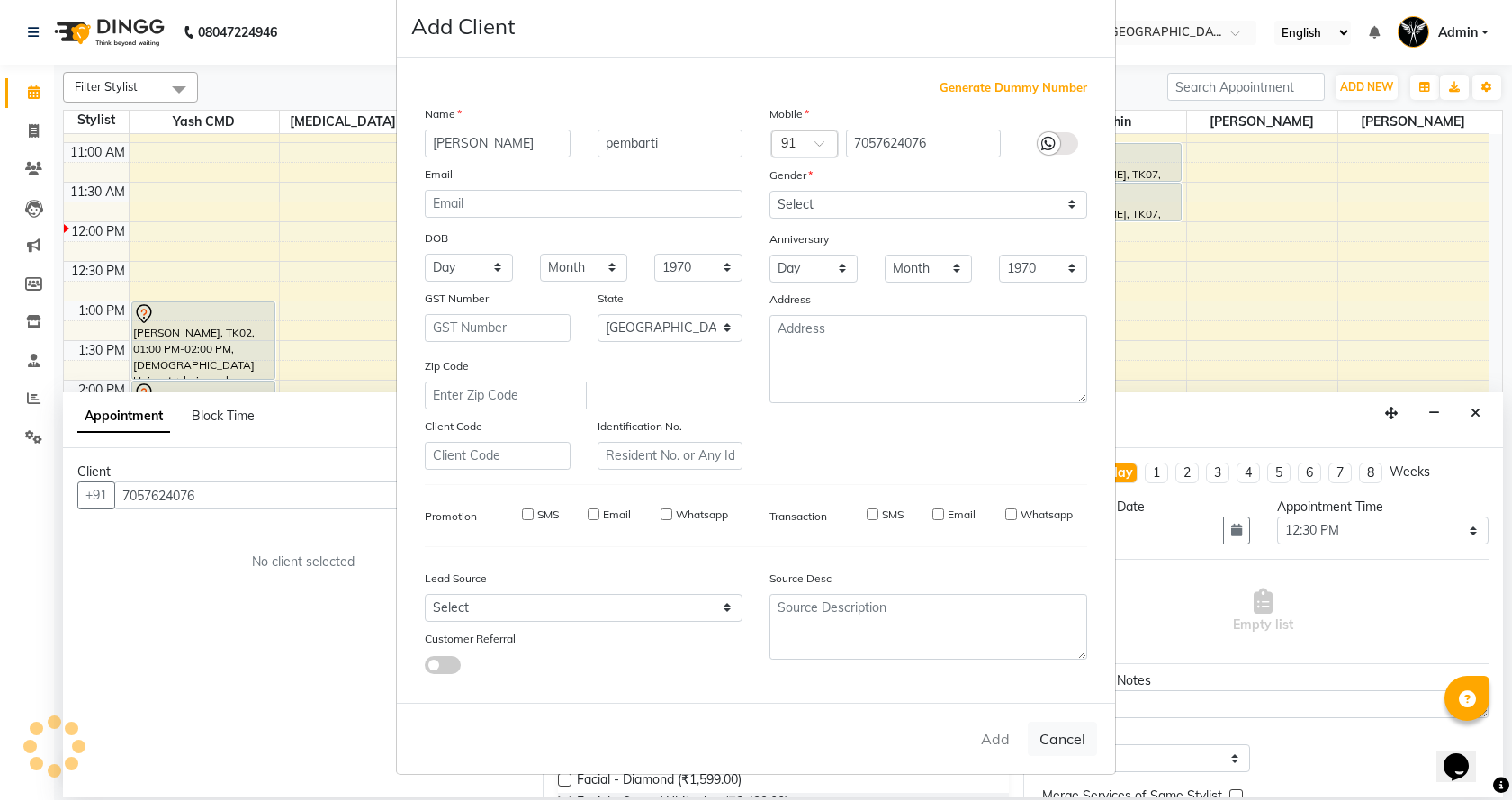
select select
checkbox input "false"
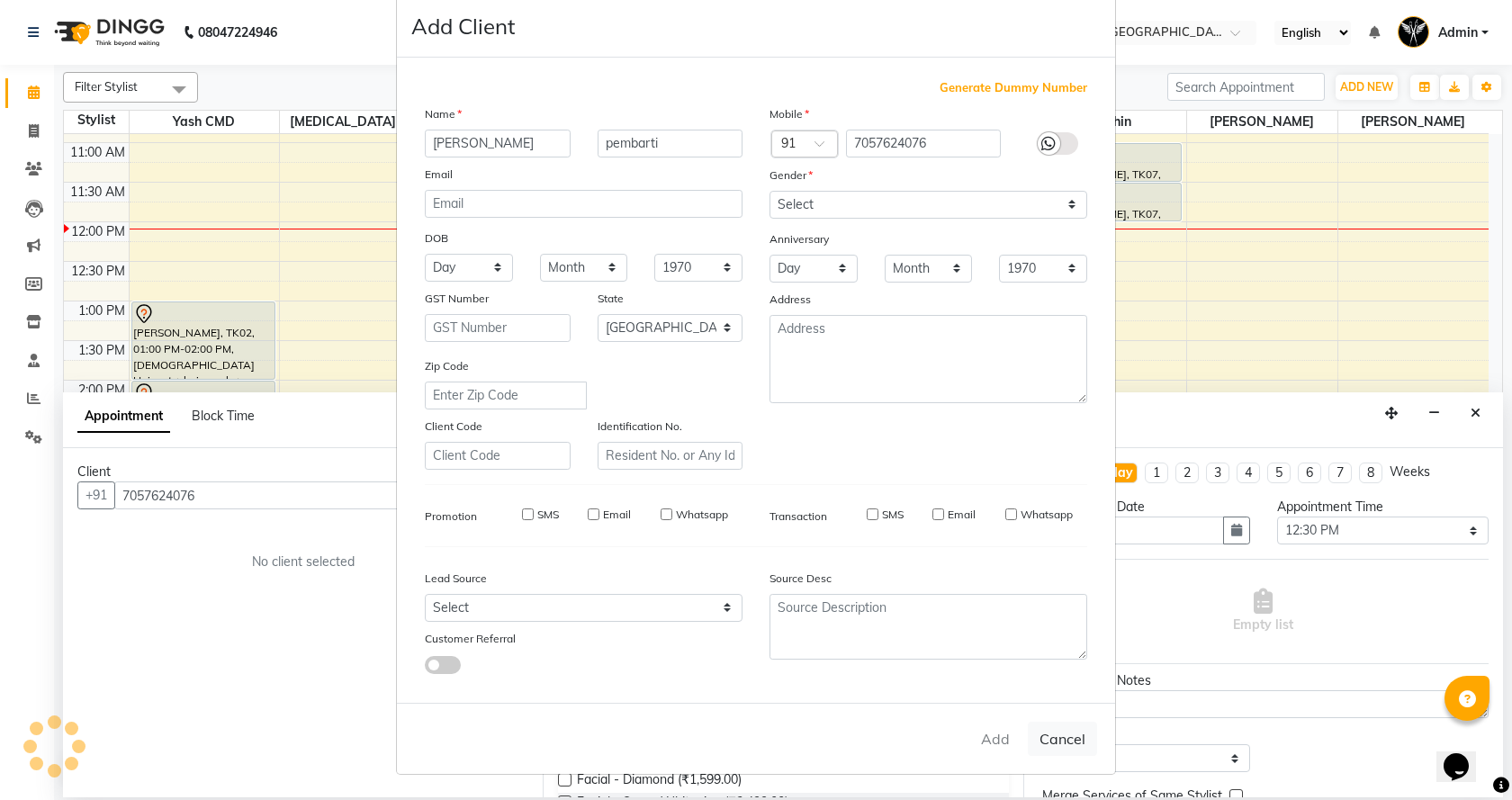
checkbox input "false"
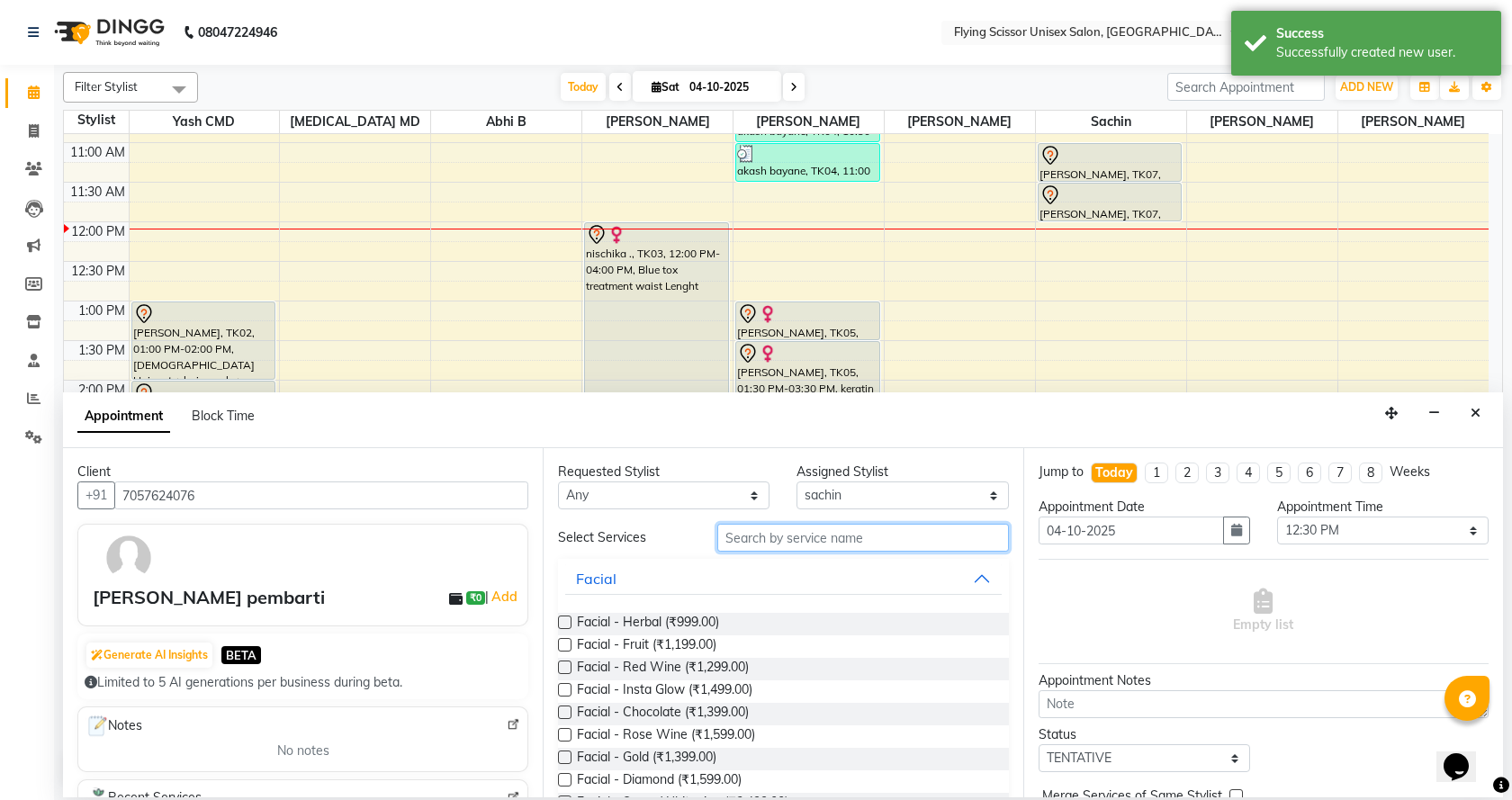
click at [773, 538] on input "text" at bounding box center [863, 538] width 292 height 28
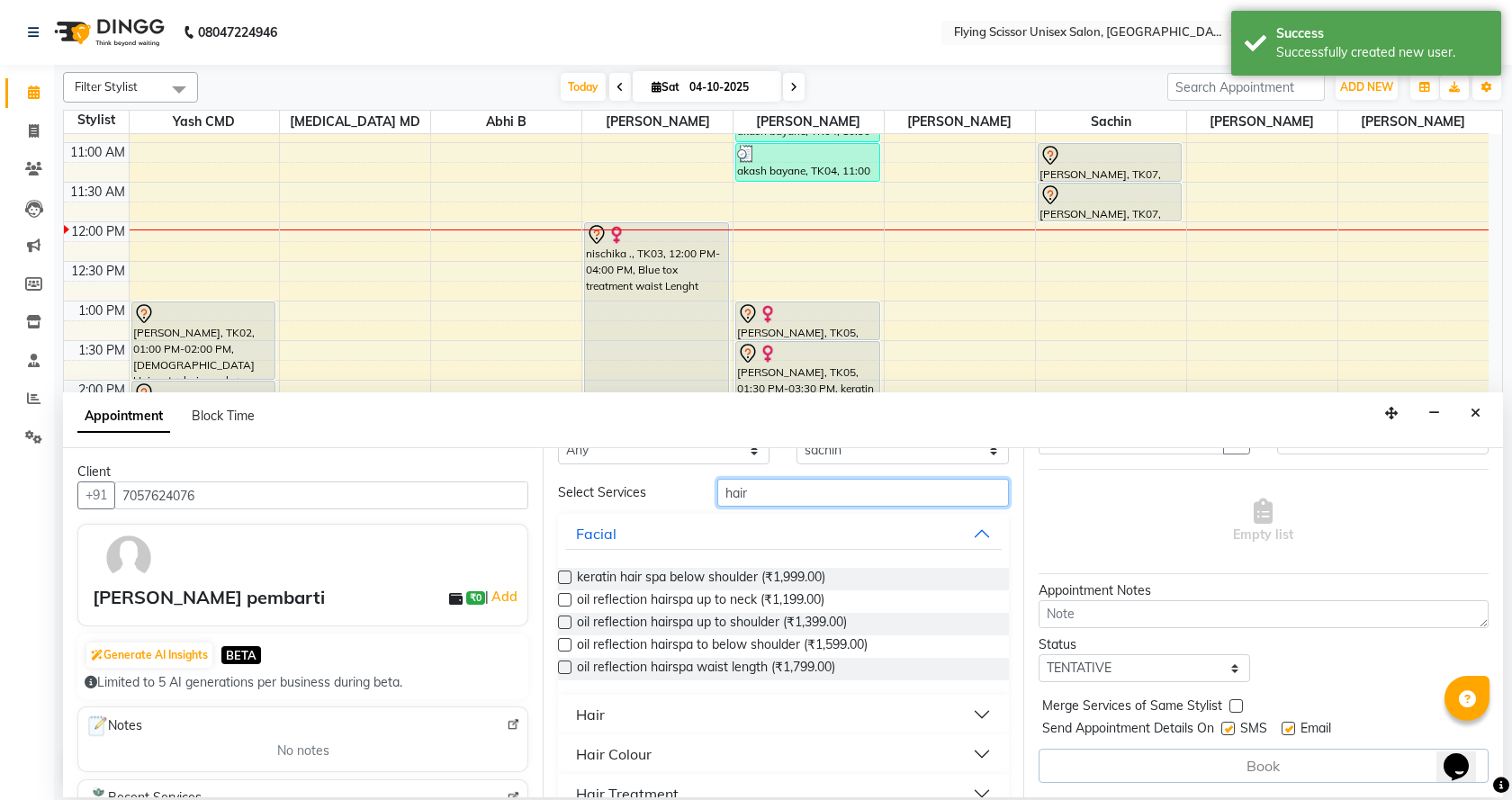
scroll to position [90, 0]
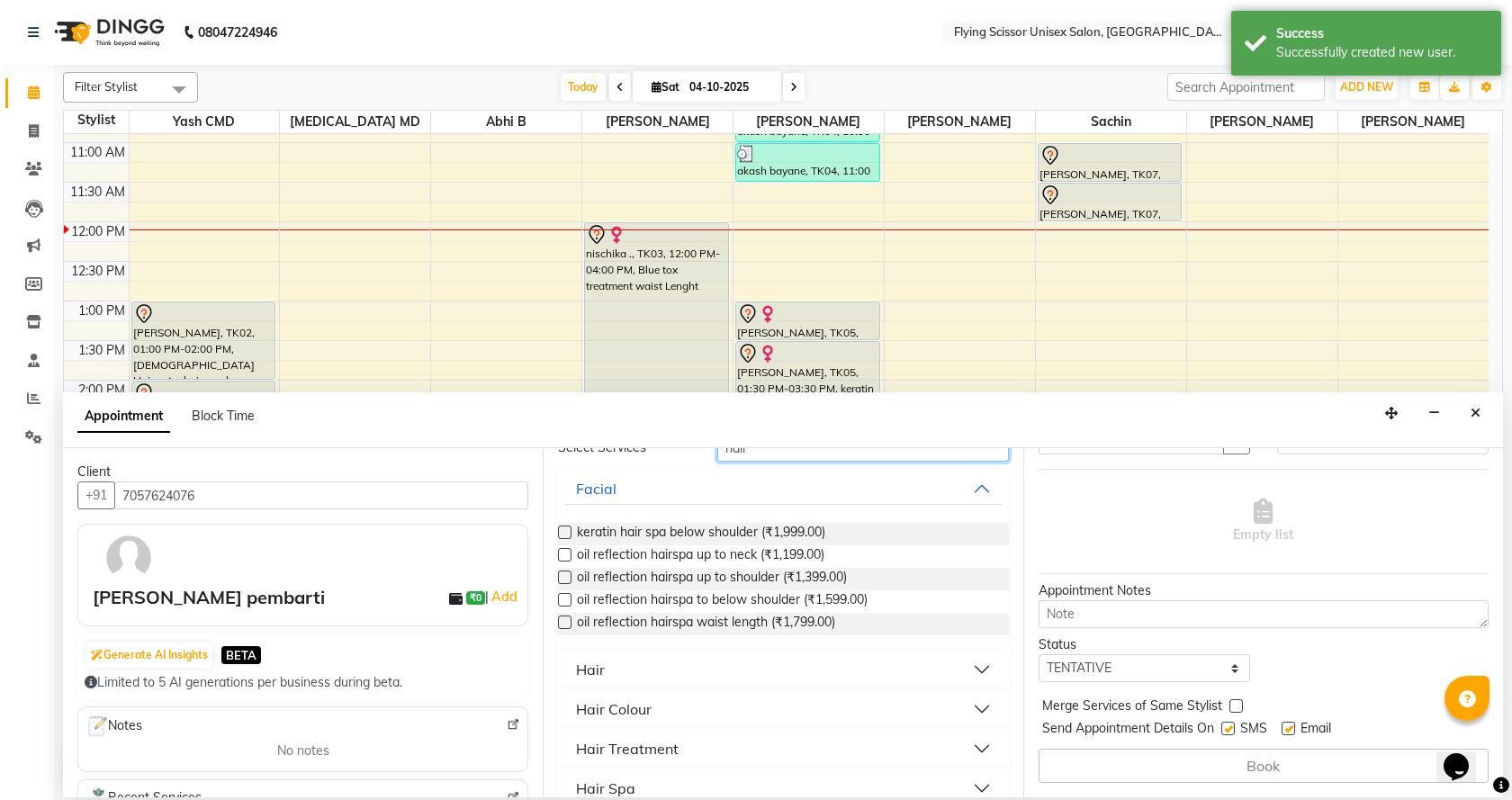
type input "hair"
click at [966, 667] on button "Hair" at bounding box center [783, 670] width 435 height 32
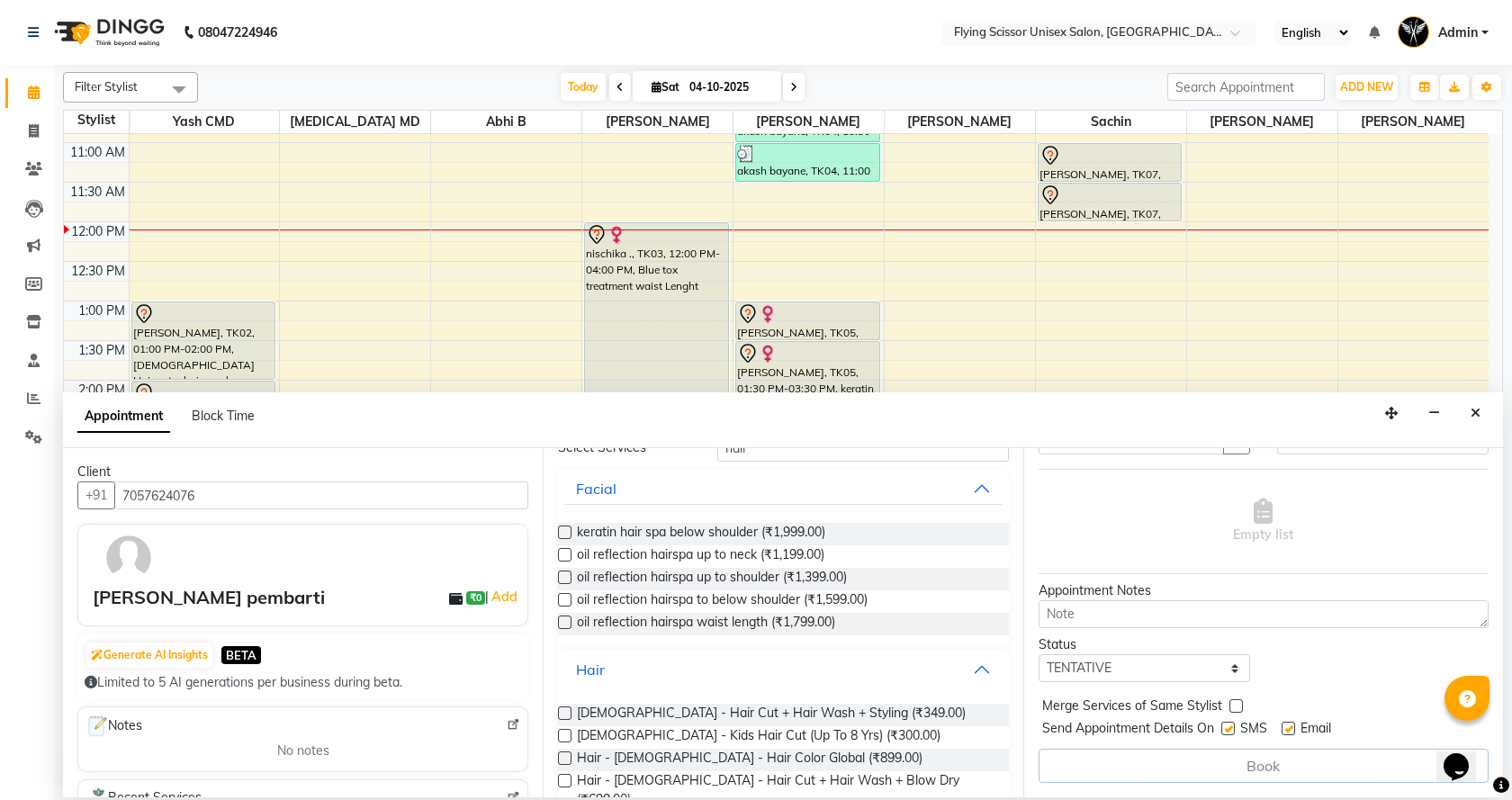
scroll to position [180, 0]
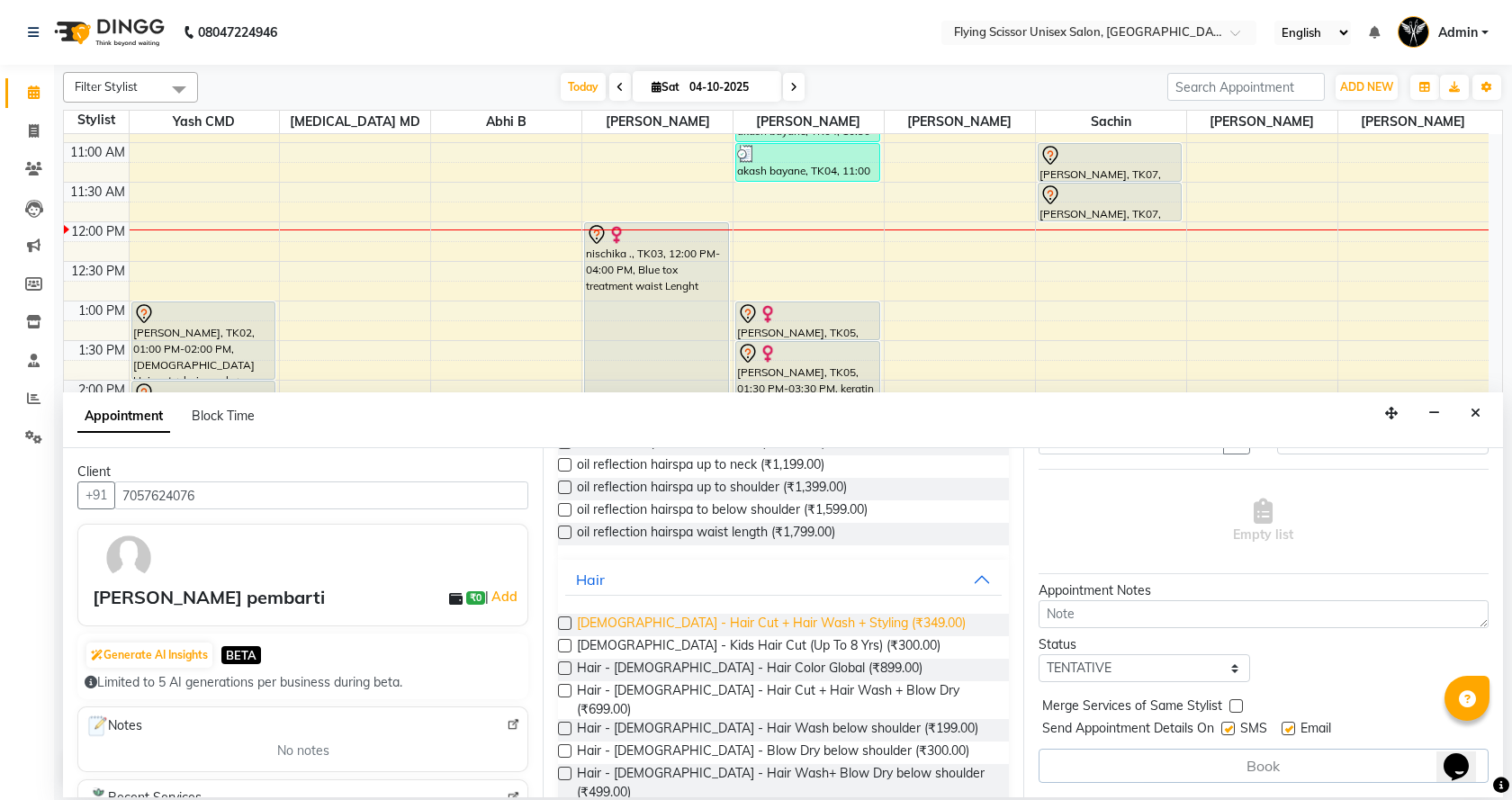
click at [746, 624] on span "Male - Hair Cut + Hair Wash + Styling (₹349.00)" at bounding box center [770, 625] width 388 height 23
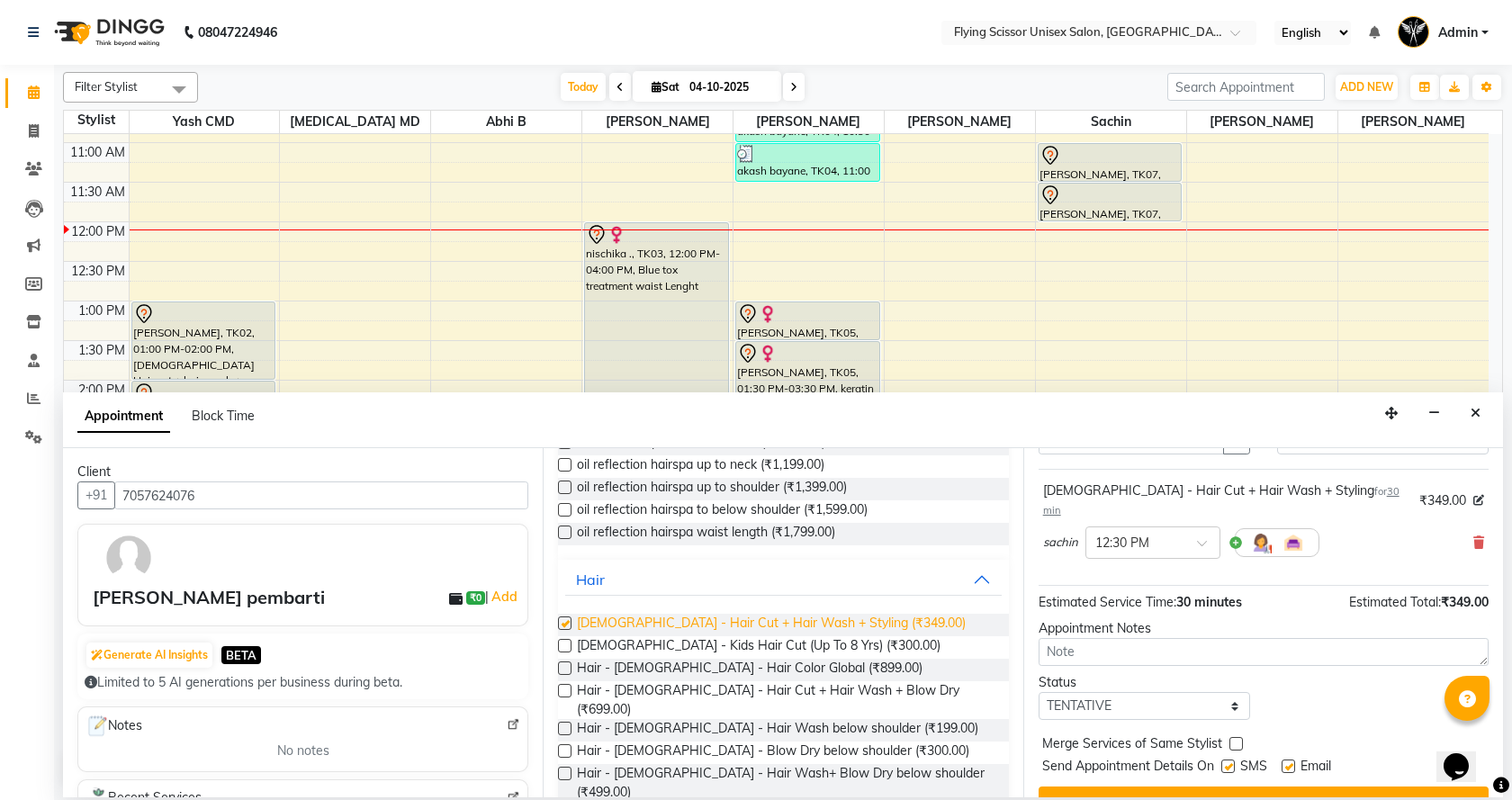
checkbox input "false"
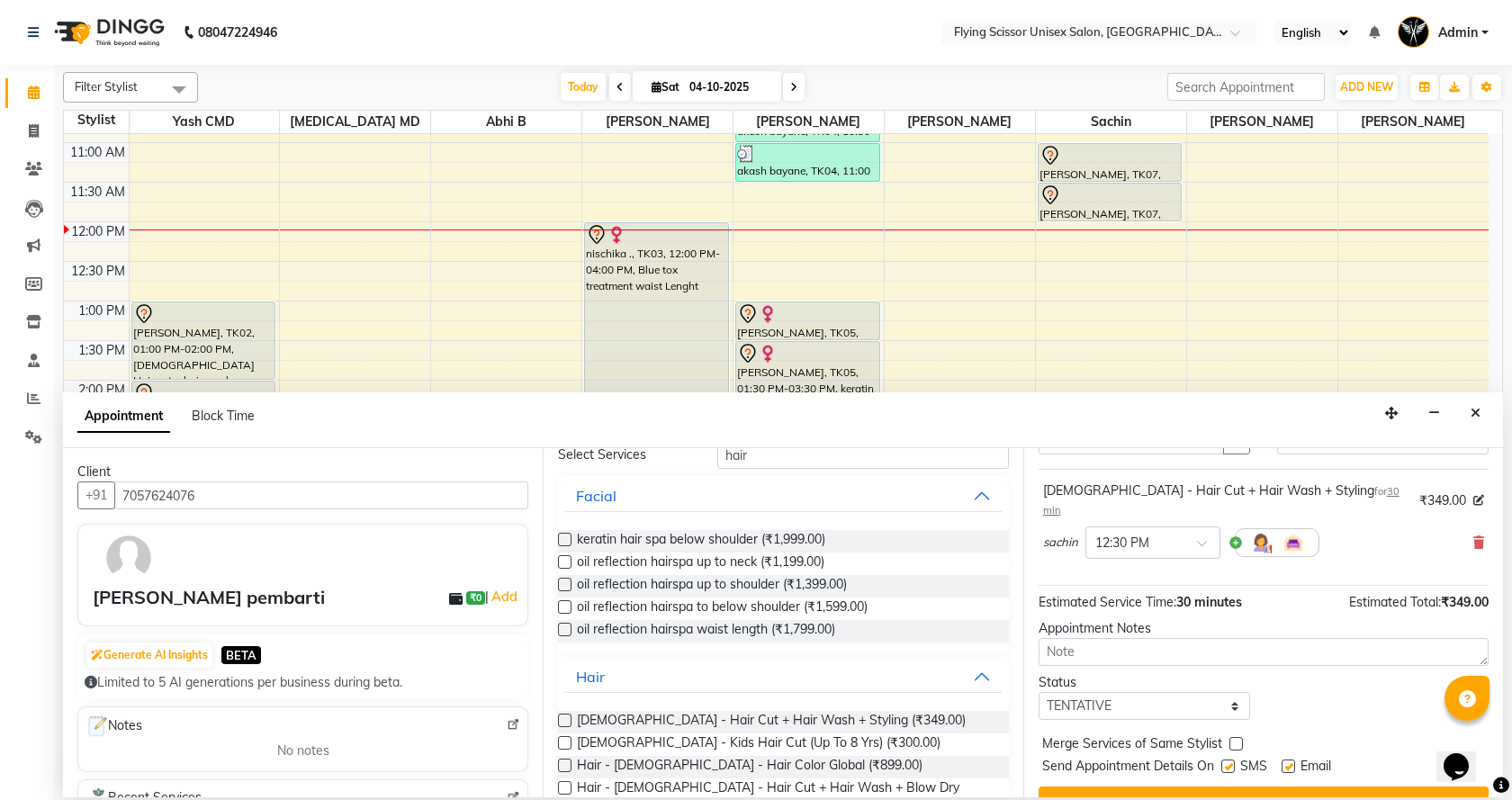
scroll to position [0, 0]
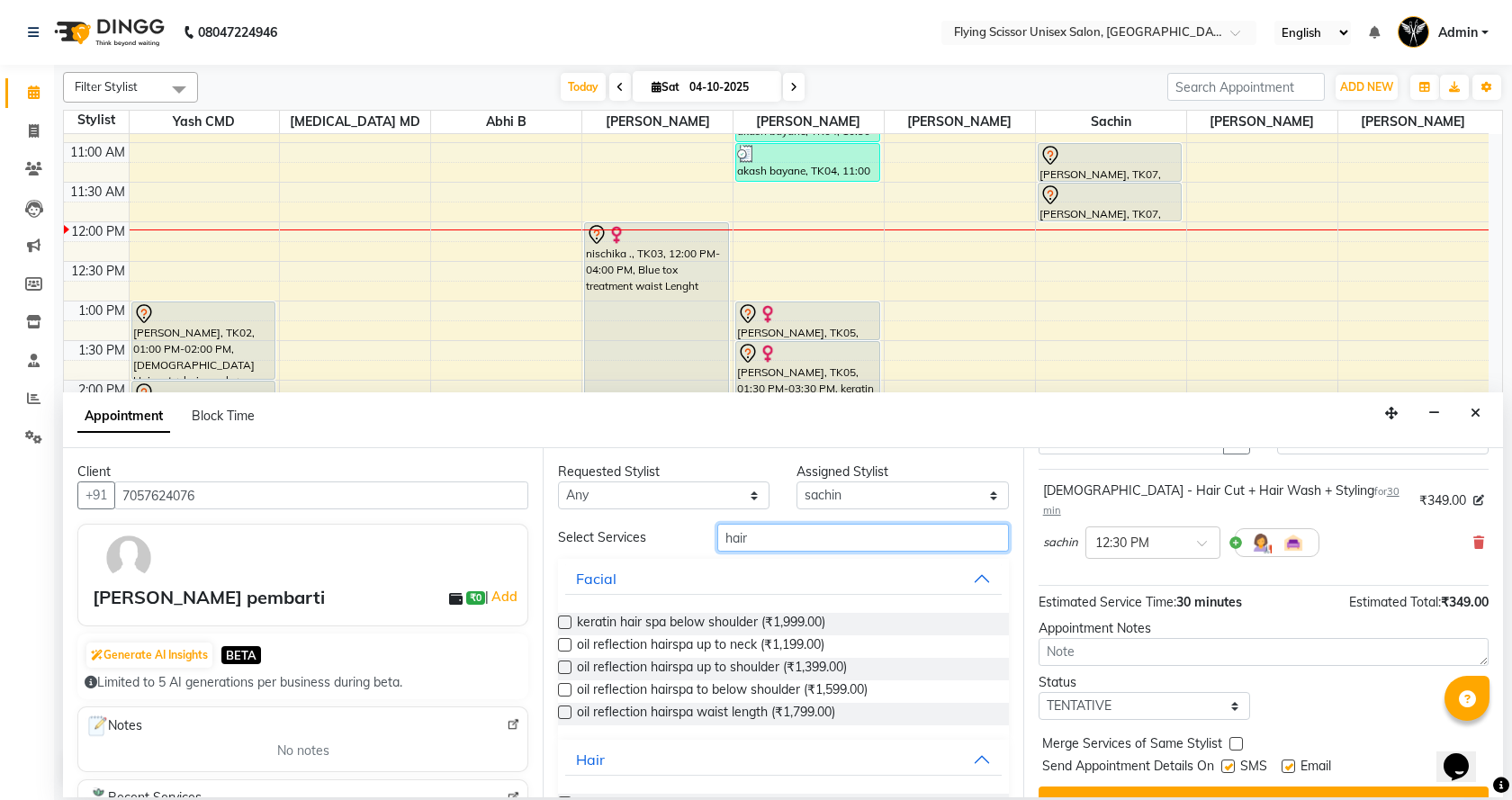
click at [790, 536] on input "hair" at bounding box center [863, 538] width 292 height 28
type input "h"
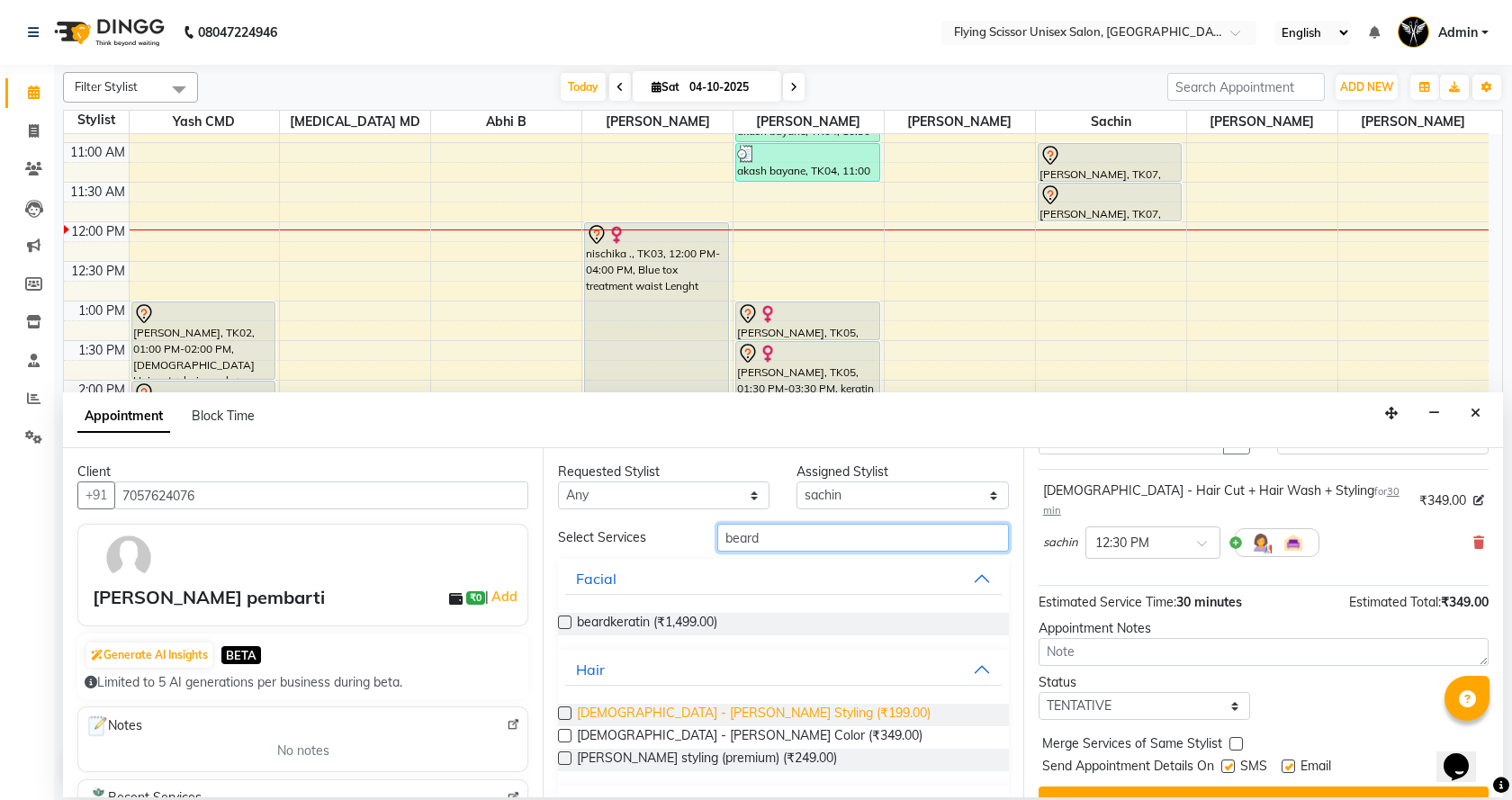
type input "beard"
click at [687, 715] on span "Male - Beard Styling (₹199.00)" at bounding box center [753, 715] width 353 height 23
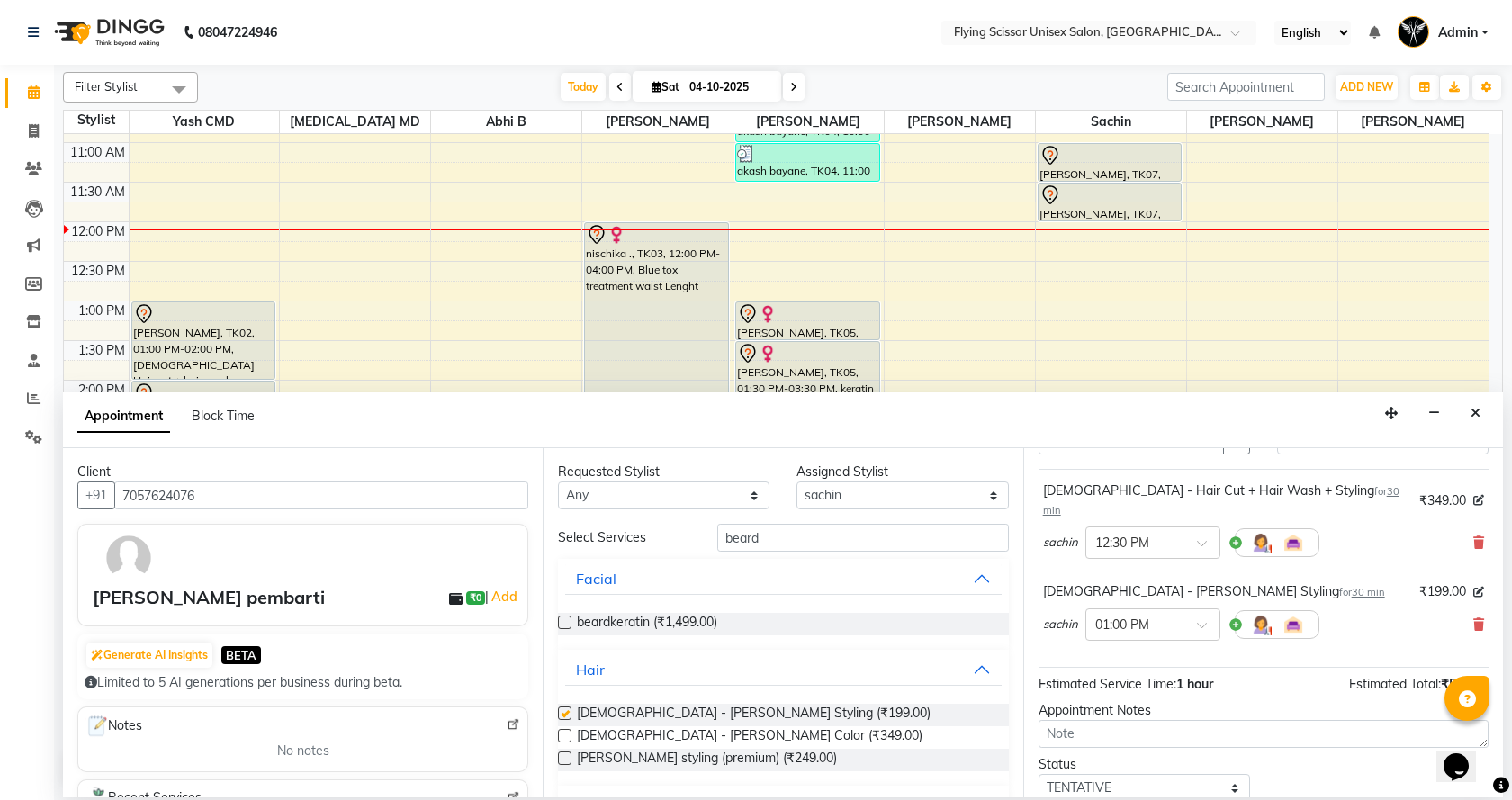
checkbox input "false"
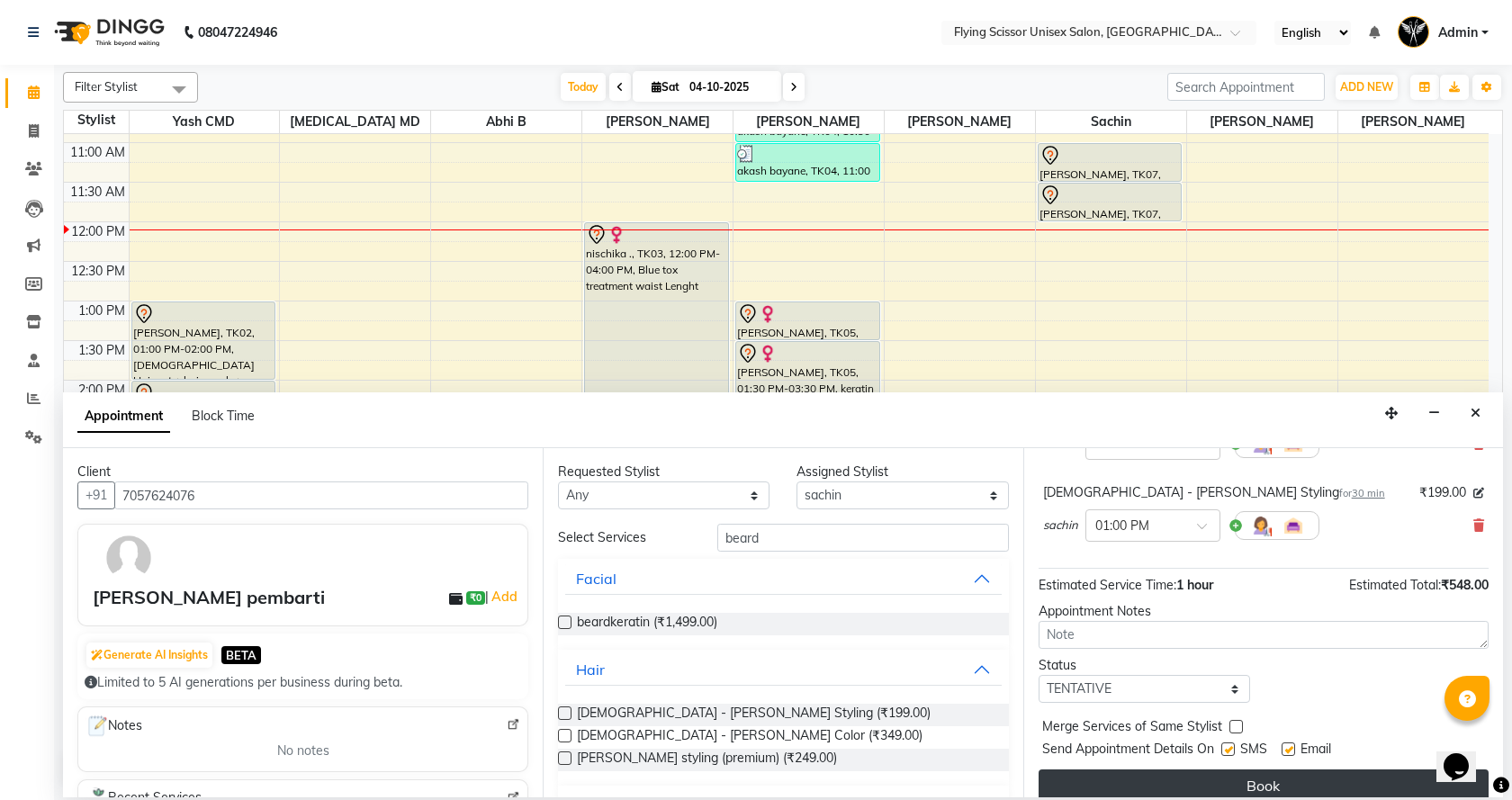
click at [1230, 780] on button "Book" at bounding box center [1263, 785] width 450 height 32
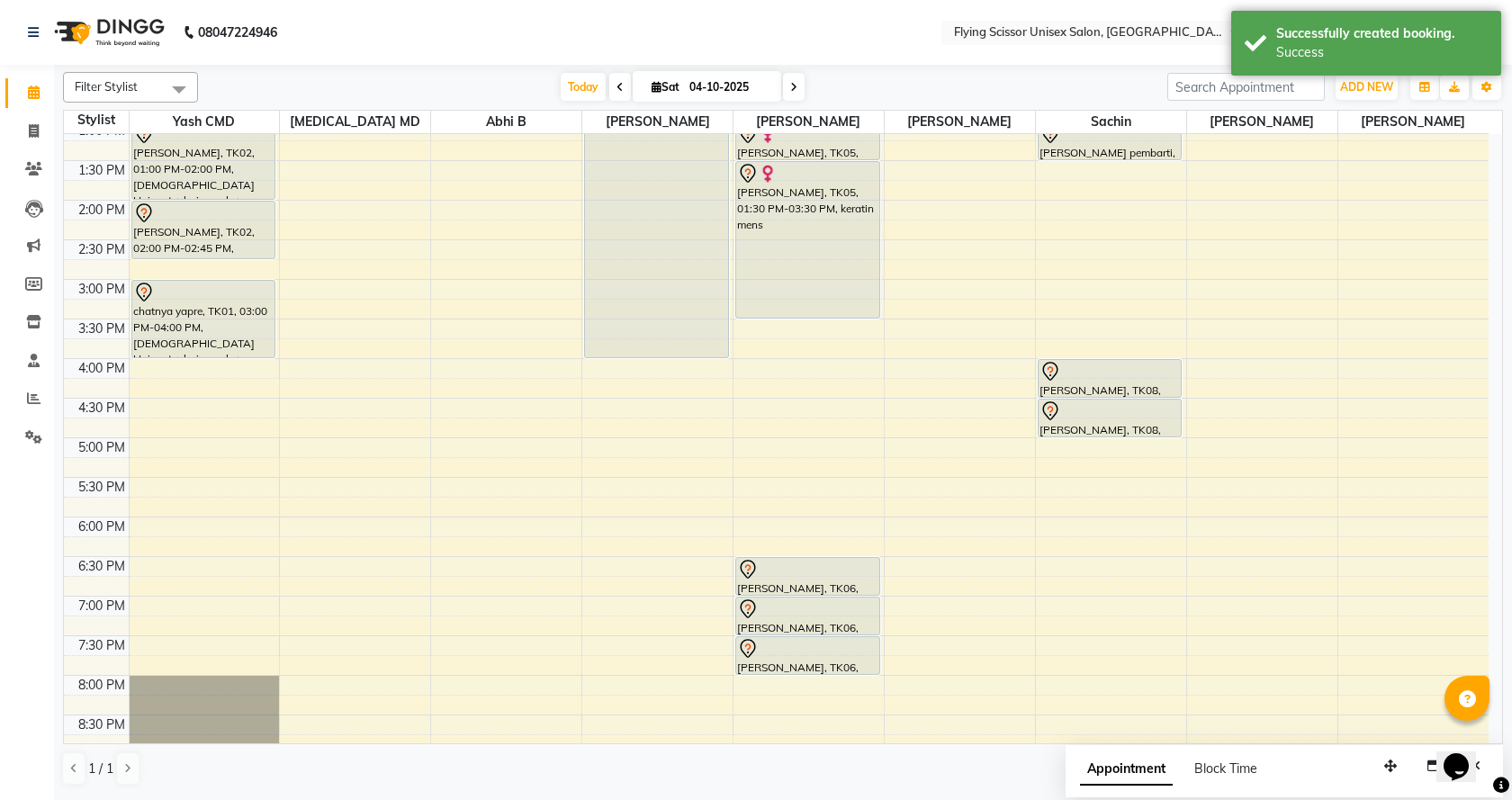
scroll to position [360, 0]
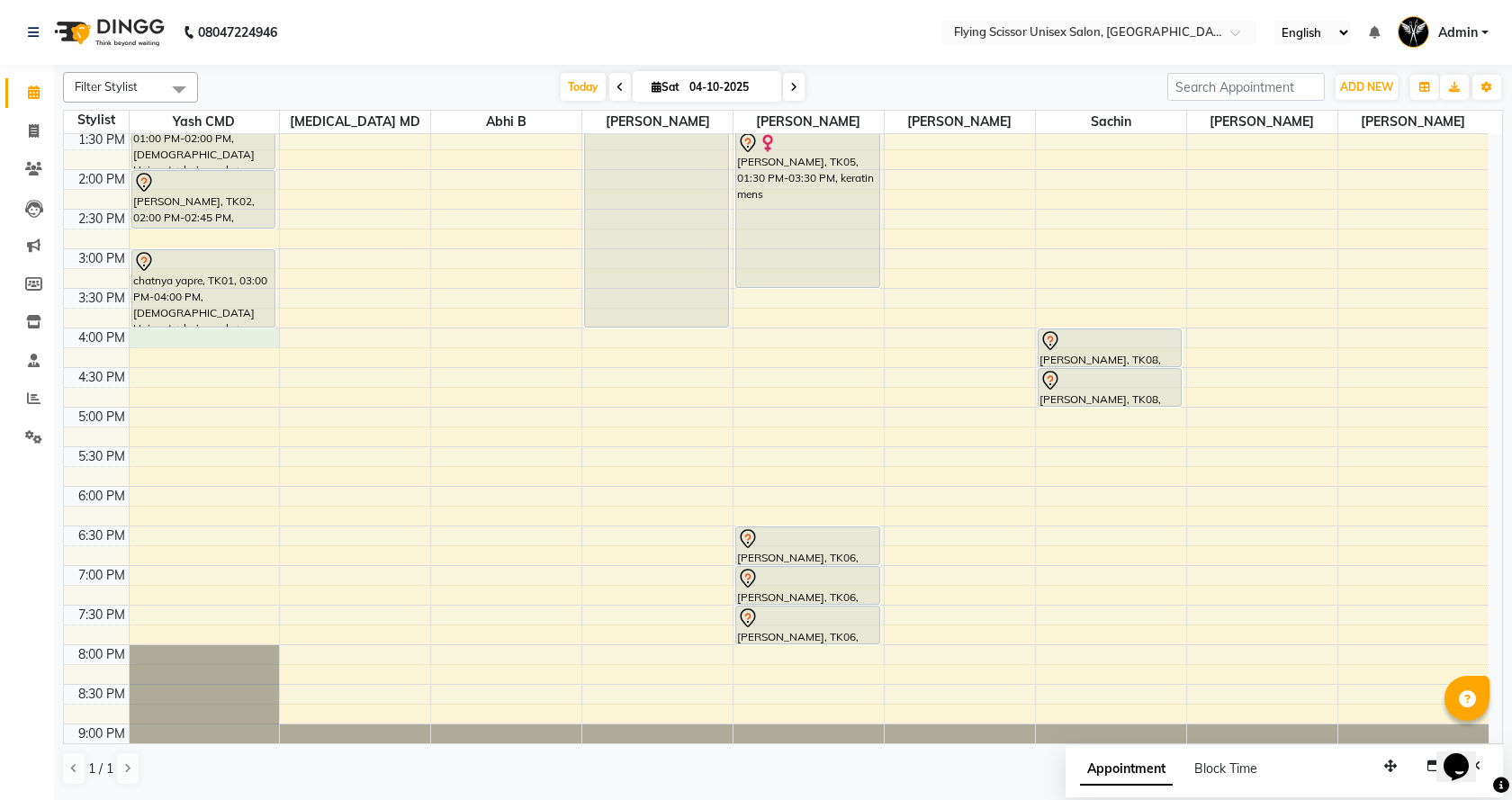
click at [177, 337] on div "9:00 AM 9:30 AM 10:00 AM 10:30 AM 11:00 AM 11:30 AM 12:00 PM 12:30 PM 1:00 PM 1…" at bounding box center [777, 288] width 1425 height 1029
select select "1679"
select select "960"
select select "tentative"
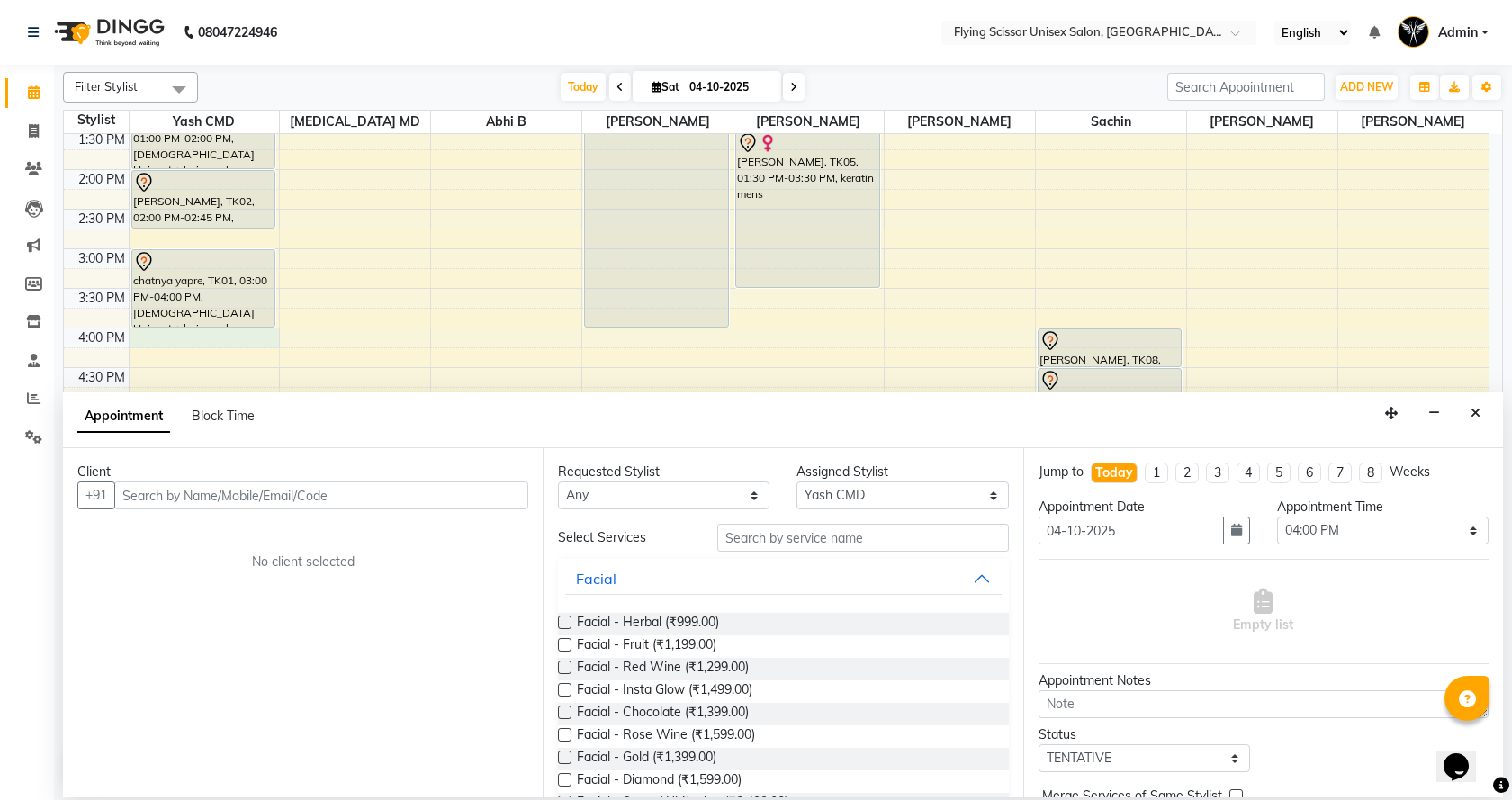
click at [213, 498] on input "text" at bounding box center [320, 495] width 414 height 28
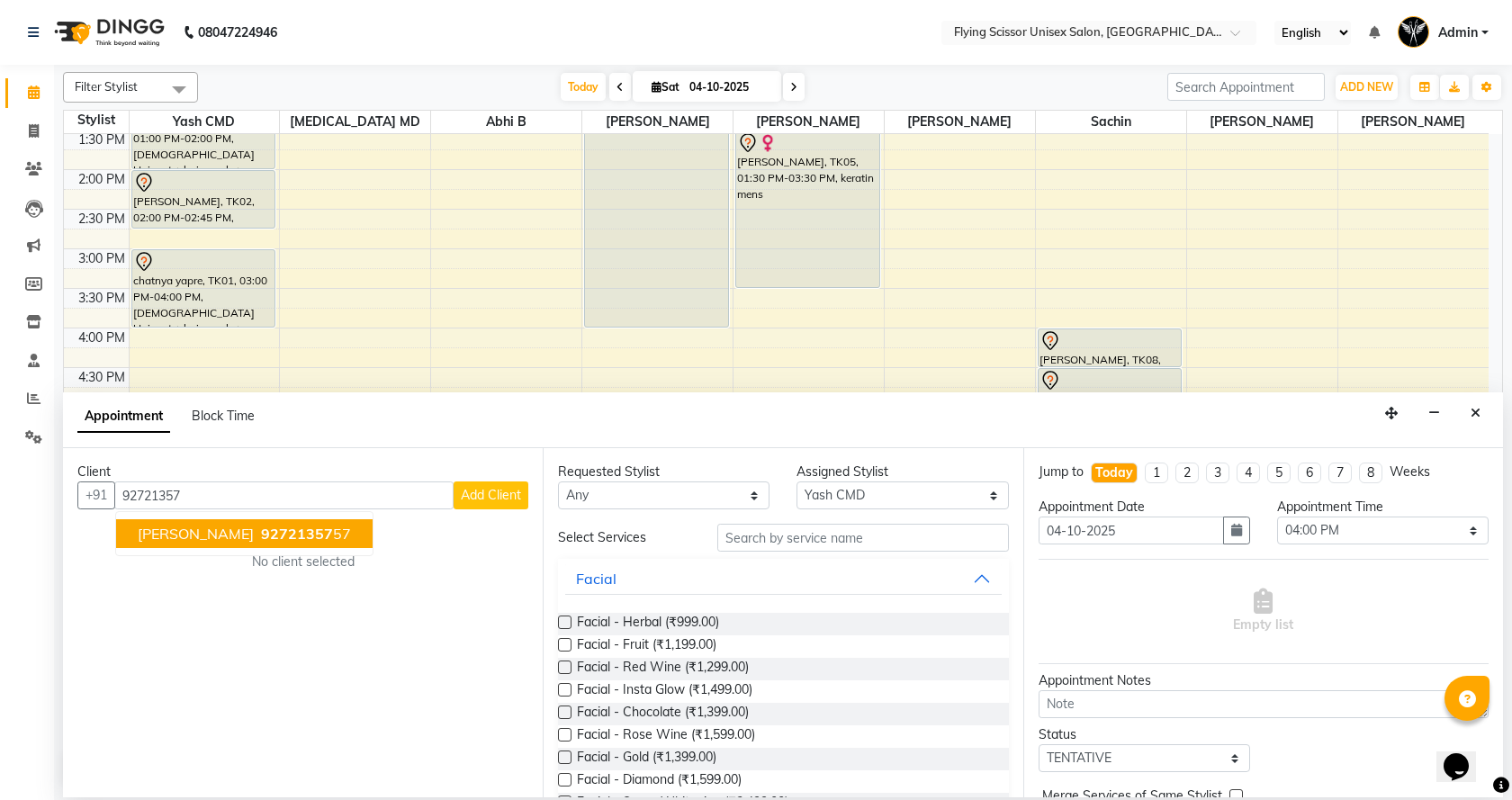
click at [212, 527] on span "[PERSON_NAME]" at bounding box center [196, 534] width 116 height 18
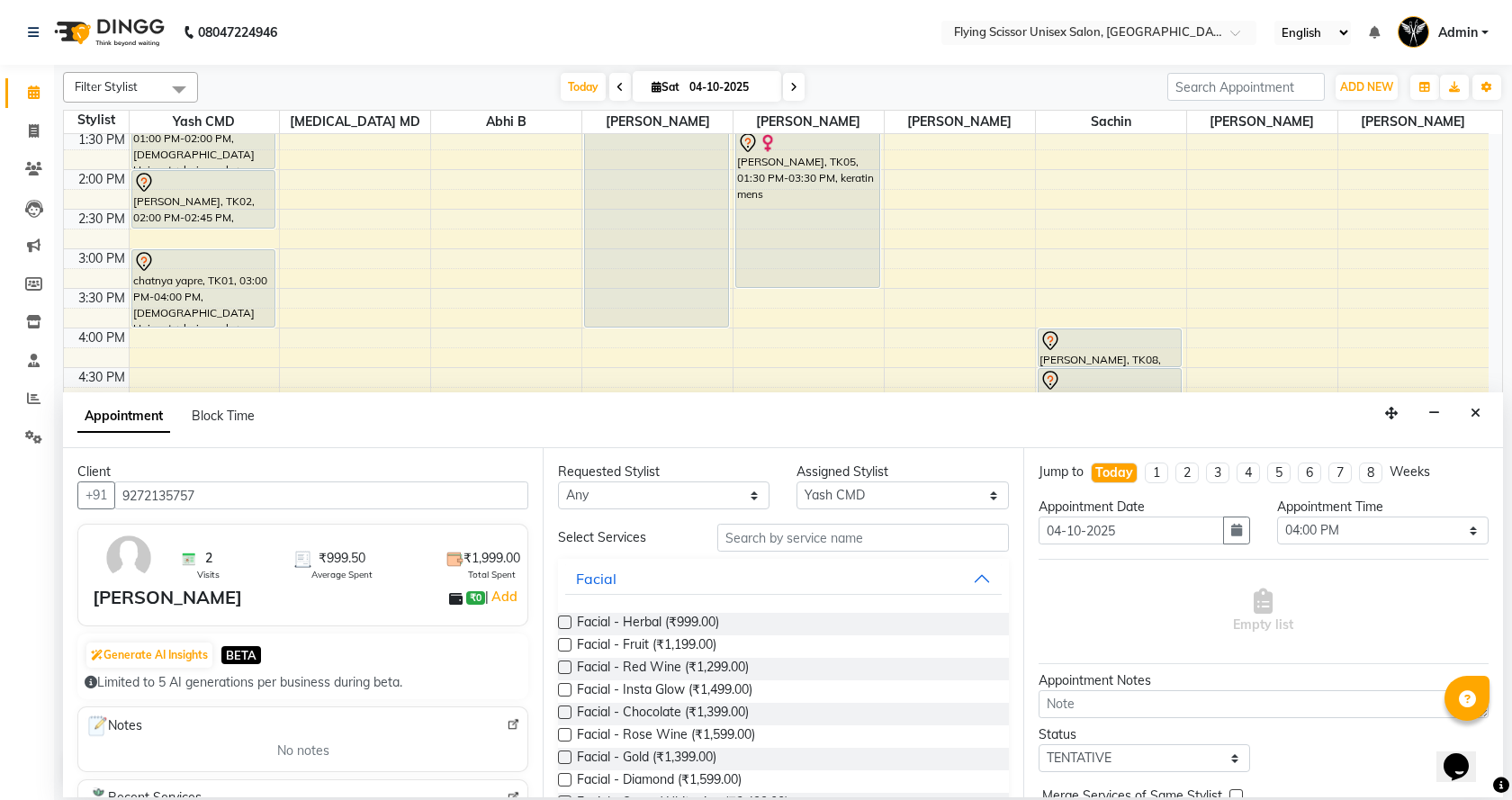
type input "9272135757"
click at [766, 541] on input "text" at bounding box center [863, 538] width 292 height 28
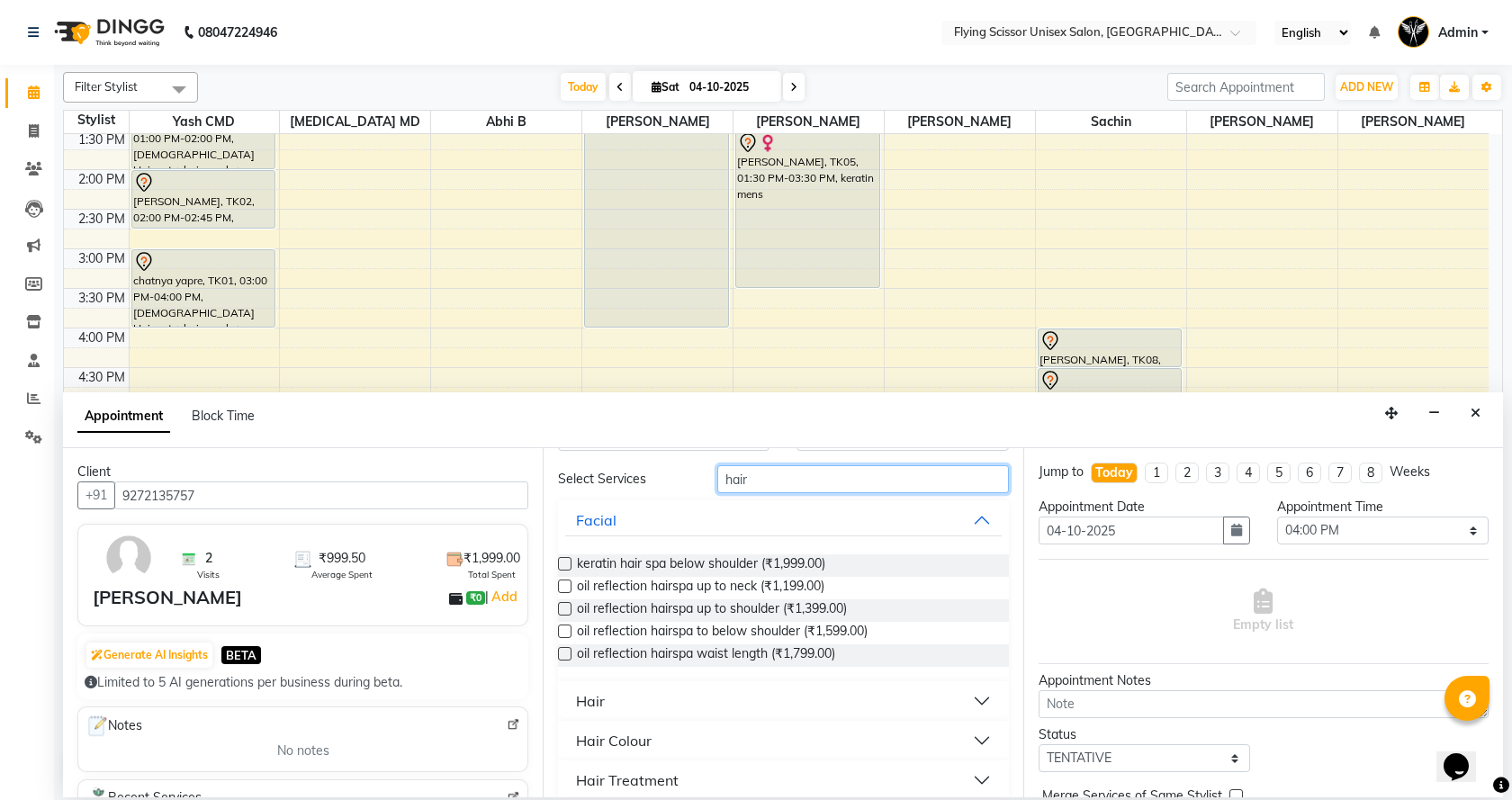
scroll to position [90, 0]
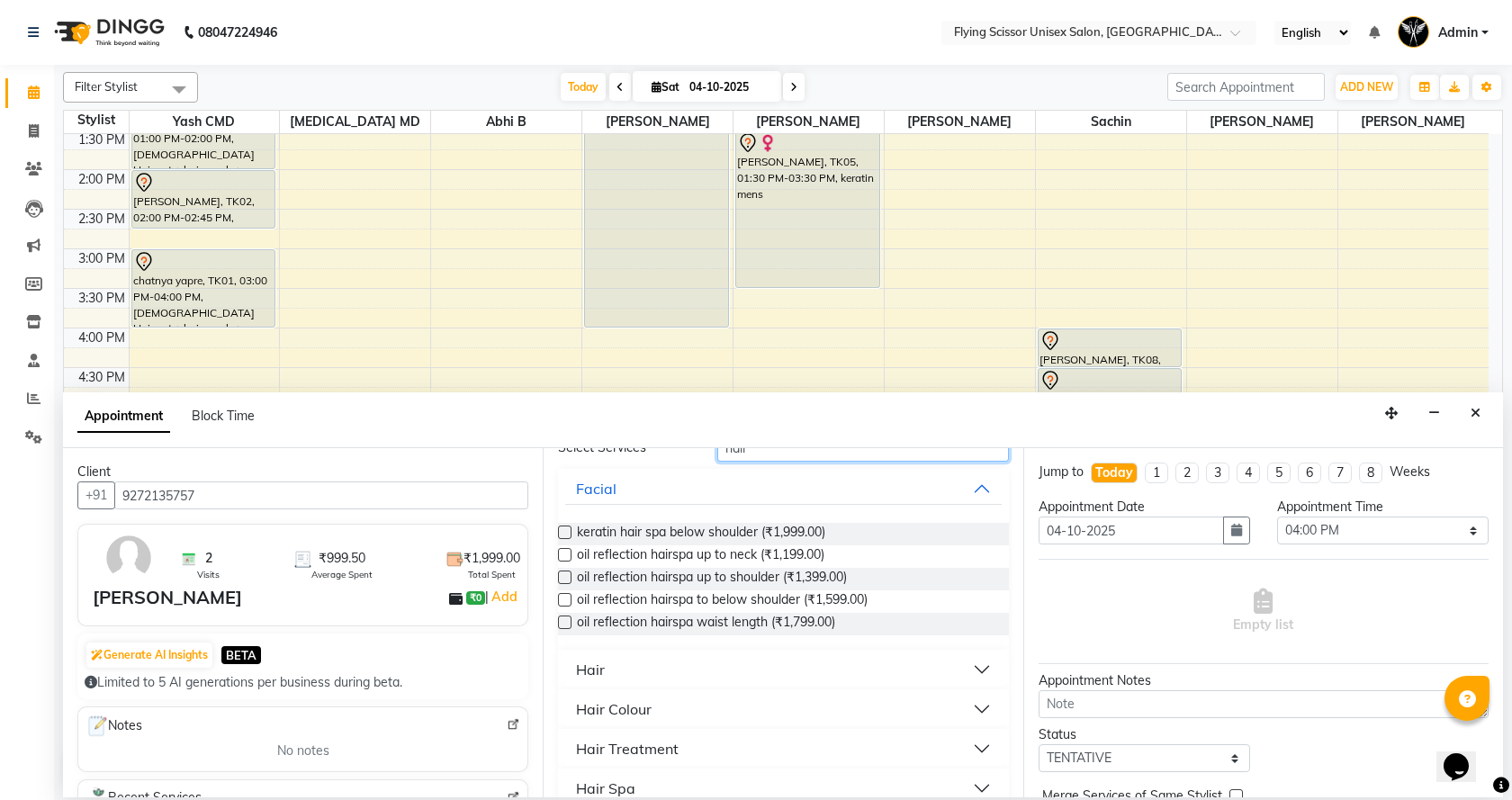
type input "hair"
drag, startPoint x: 963, startPoint y: 670, endPoint x: 845, endPoint y: 645, distance: 120.6
click at [964, 670] on button "Hair" at bounding box center [783, 670] width 435 height 32
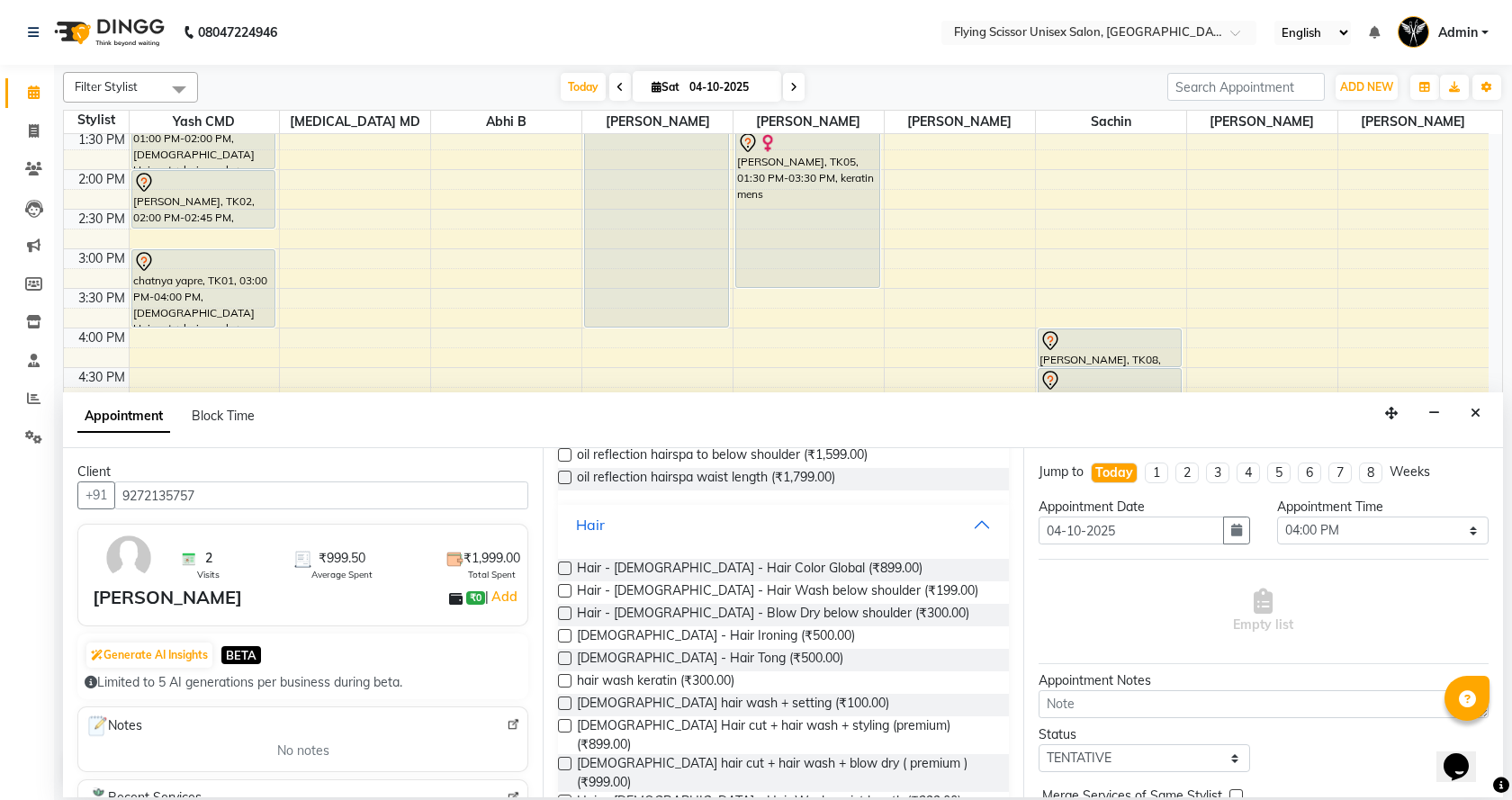
scroll to position [270, 0]
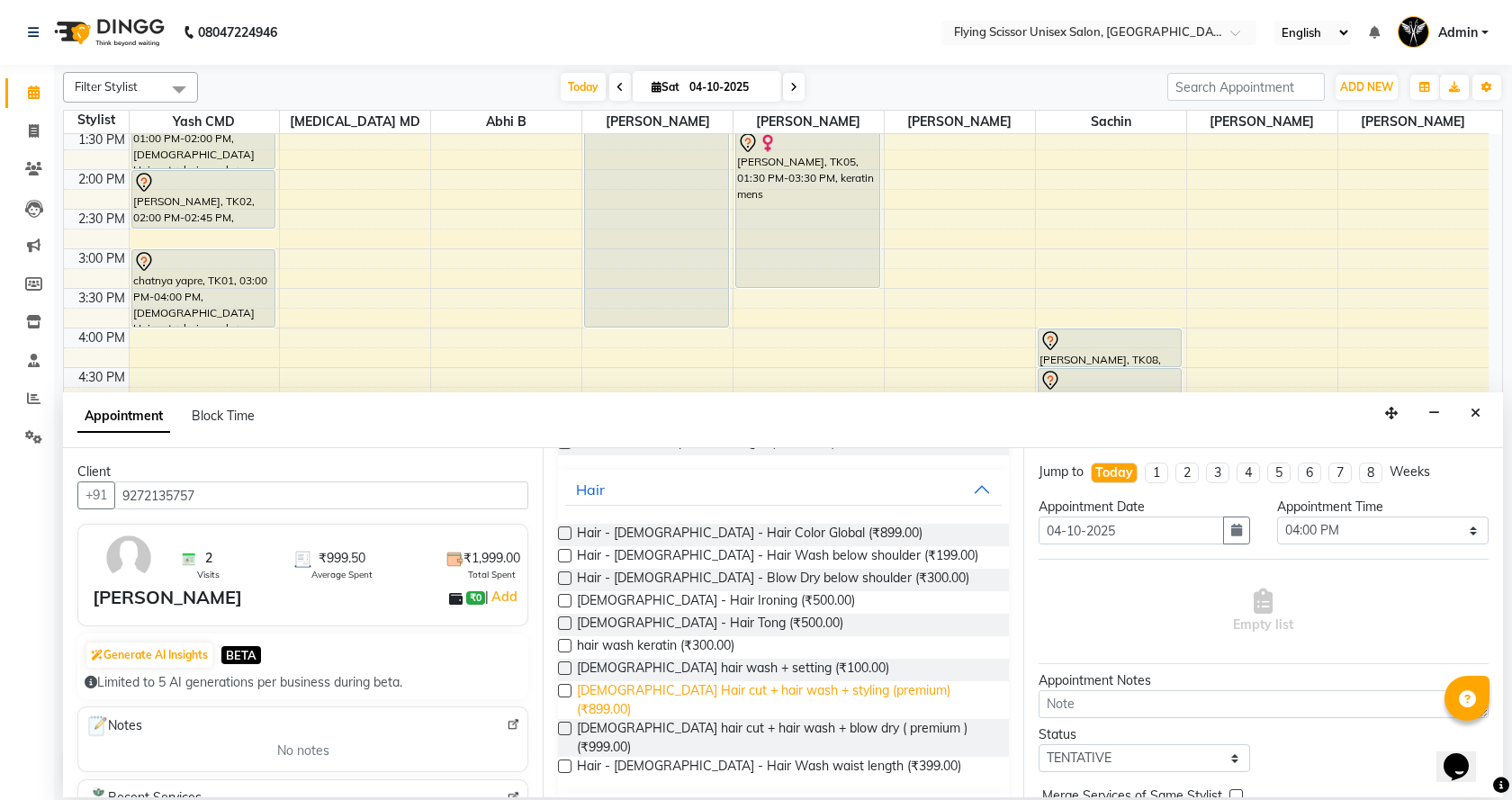
click at [685, 687] on span "Male Hair cut + hair wash + styling (premium) (₹899.00)" at bounding box center [785, 700] width 417 height 38
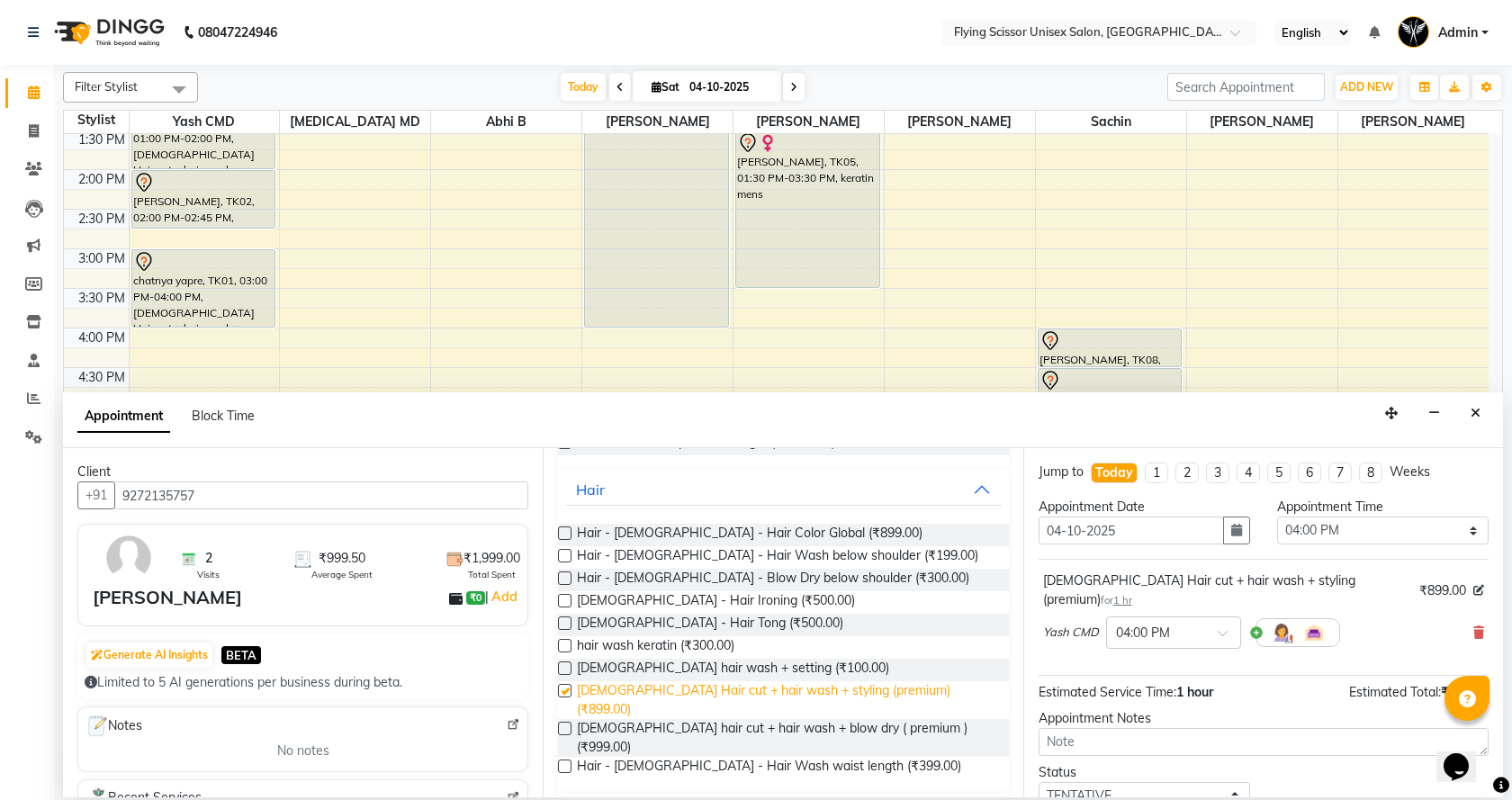
checkbox input "false"
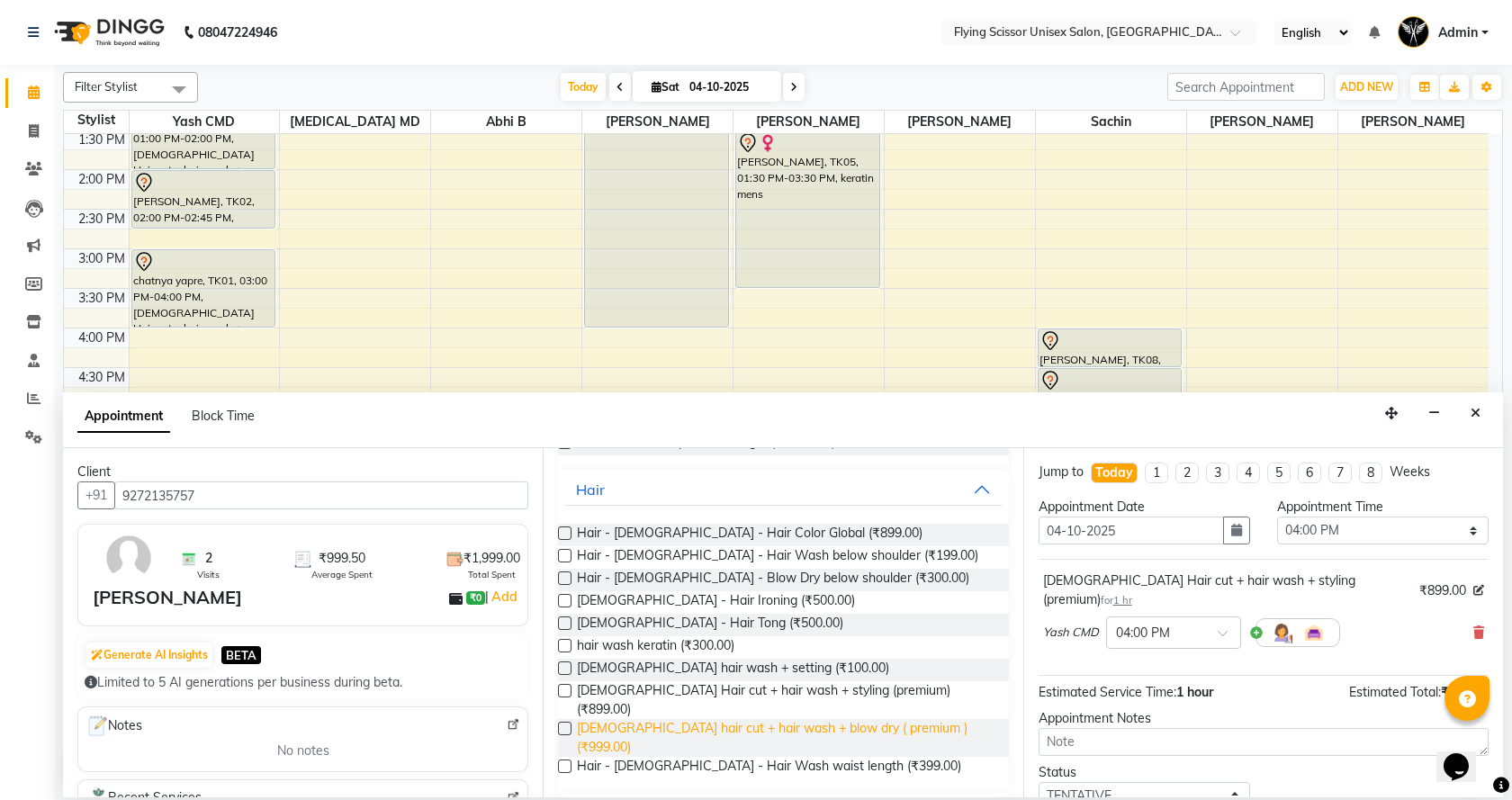
scroll to position [0, 0]
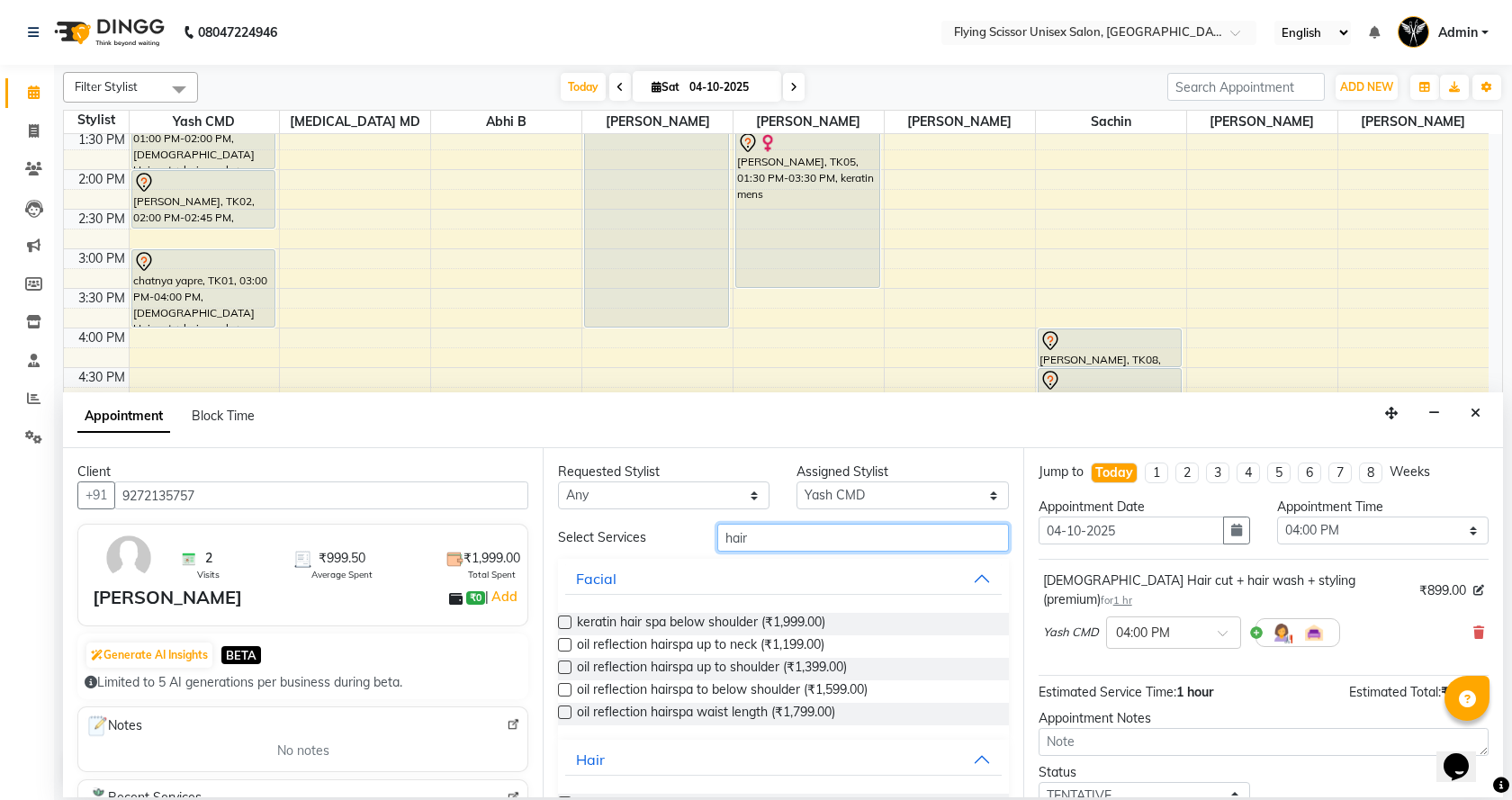
click at [752, 538] on input "hair" at bounding box center [863, 538] width 292 height 28
type input "h"
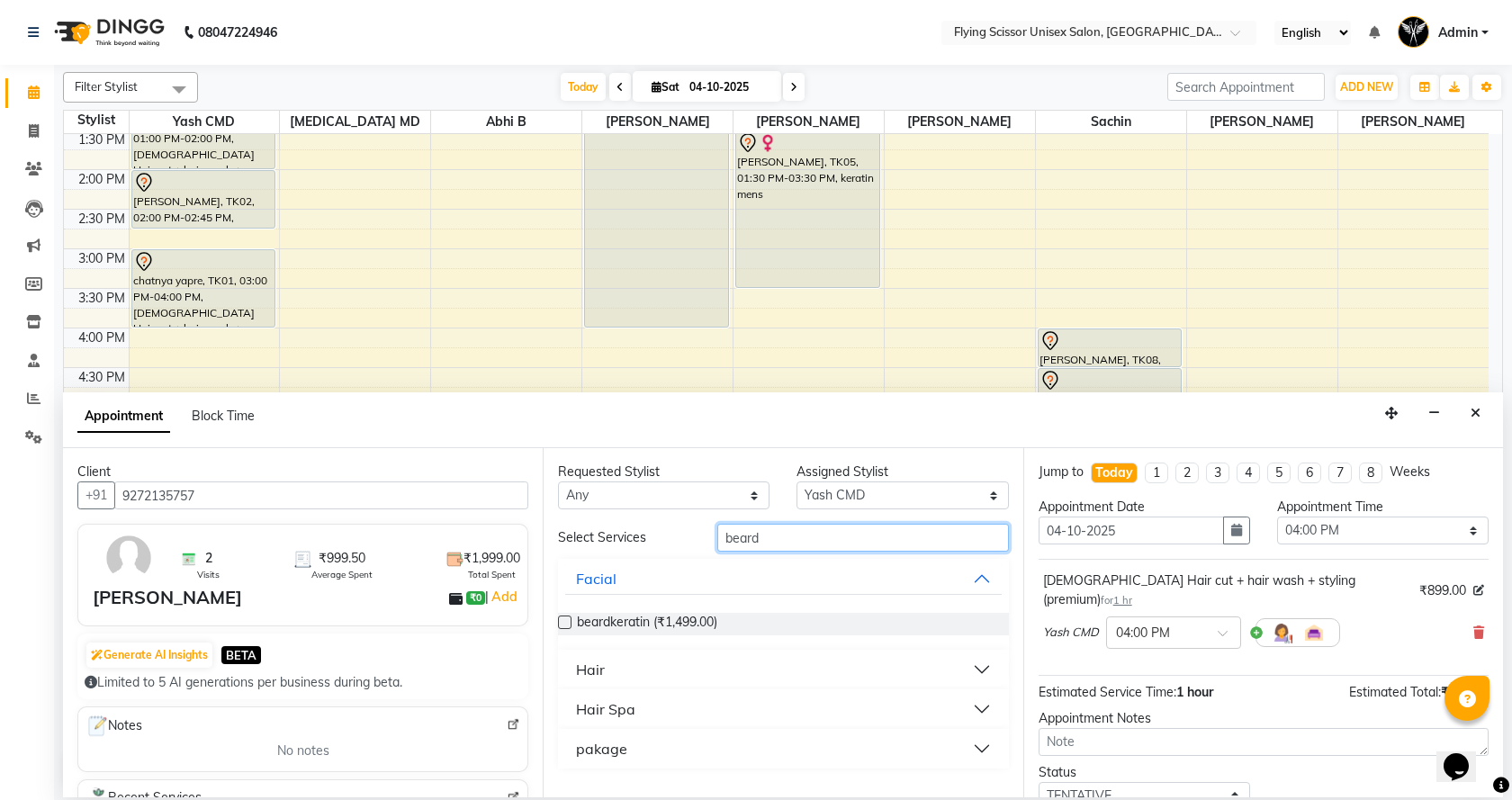
type input "beard"
click at [980, 669] on button "Hair" at bounding box center [783, 670] width 435 height 32
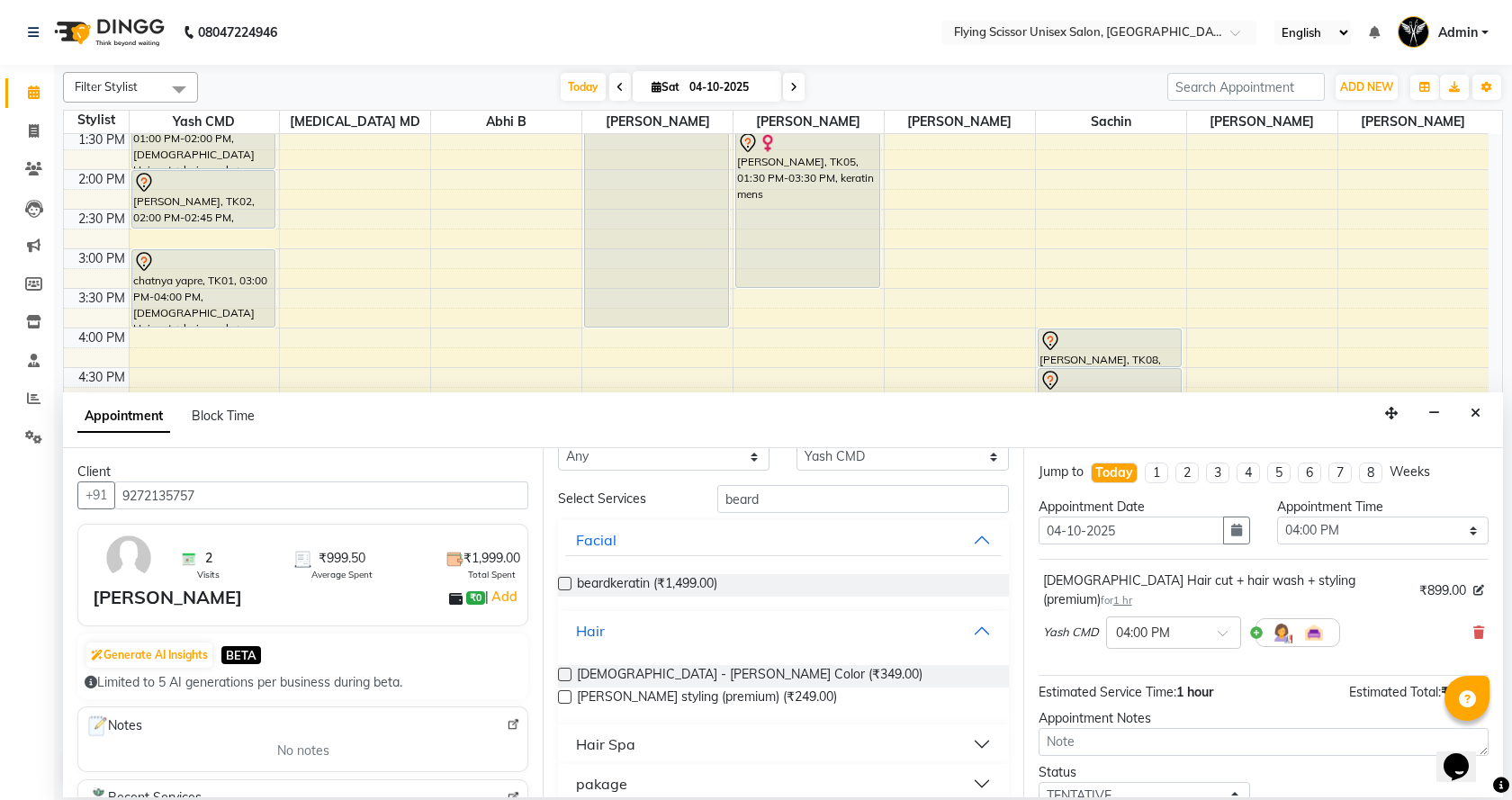
scroll to position [60, 0]
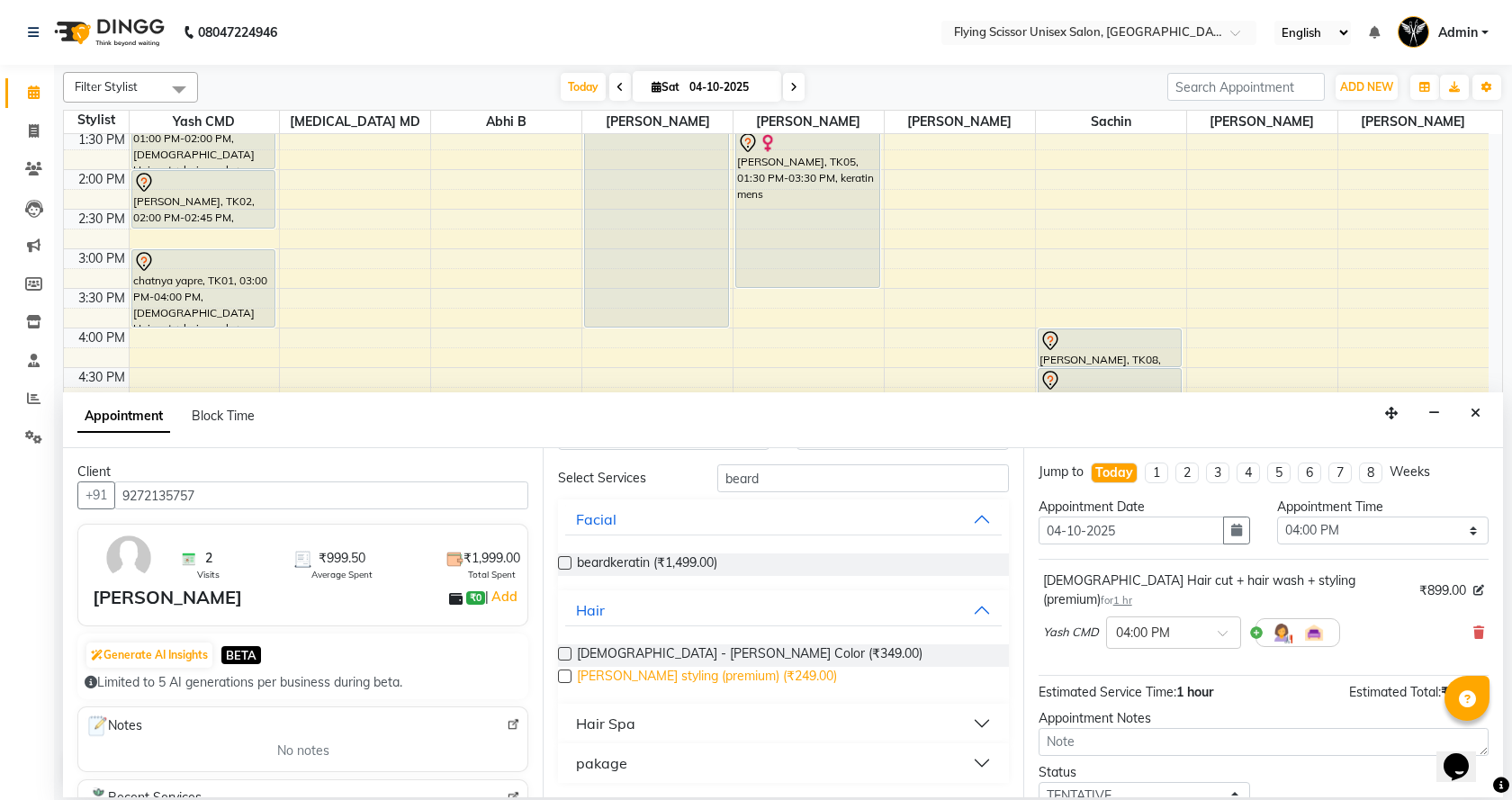
click at [693, 674] on span "beard styling (premium) (₹249.00)" at bounding box center [706, 678] width 260 height 23
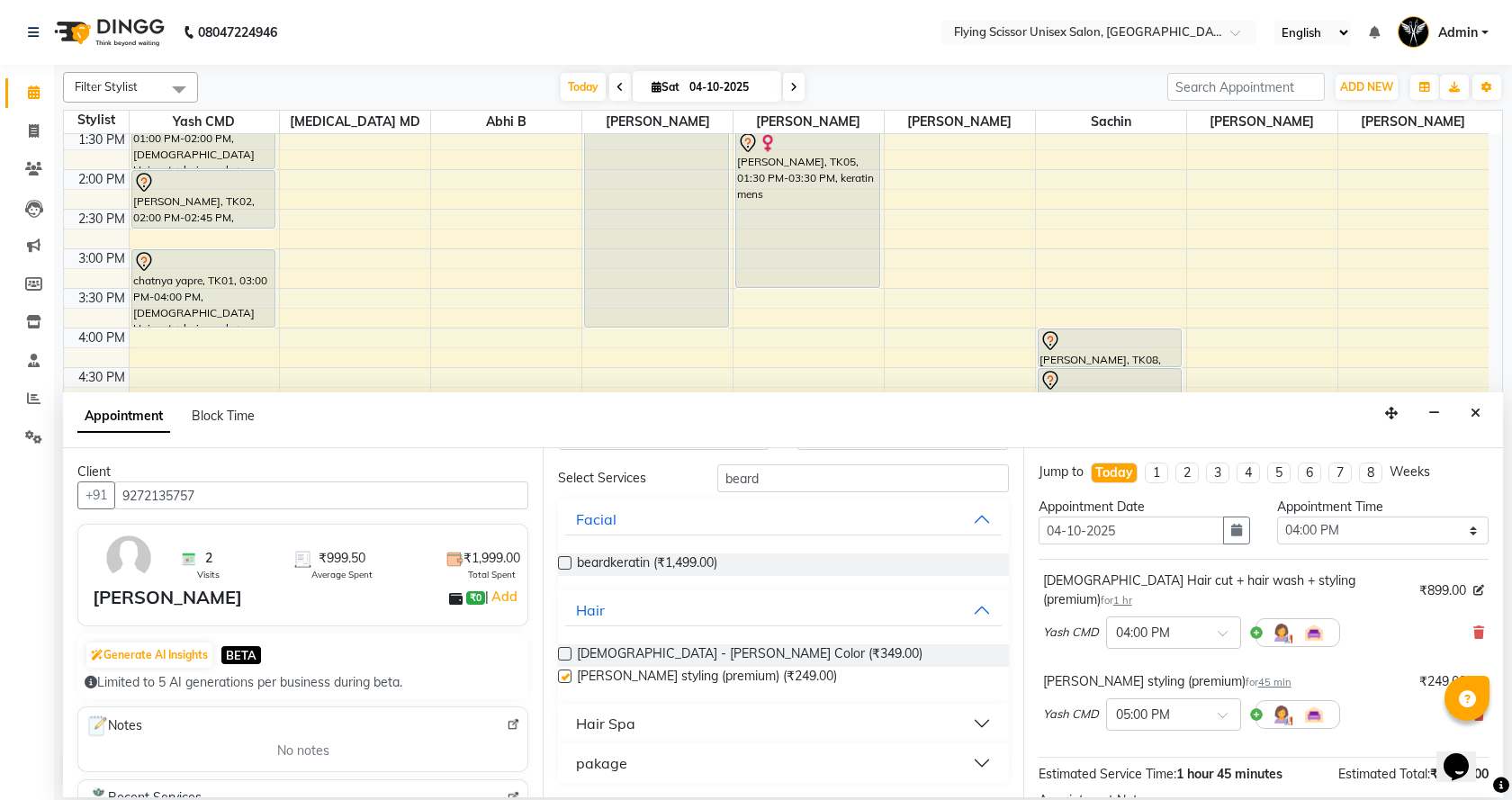
checkbox input "false"
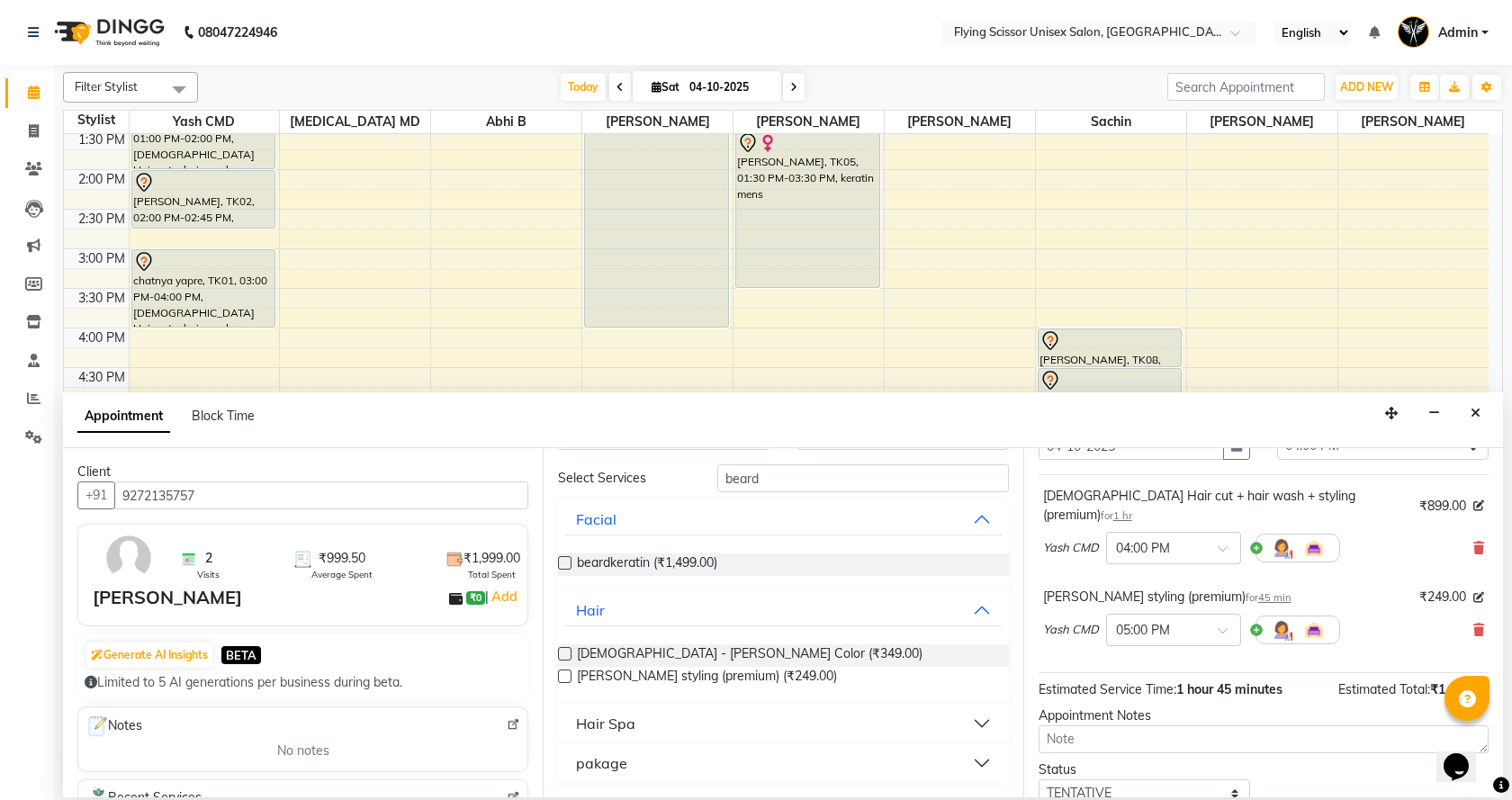
scroll to position [189, 0]
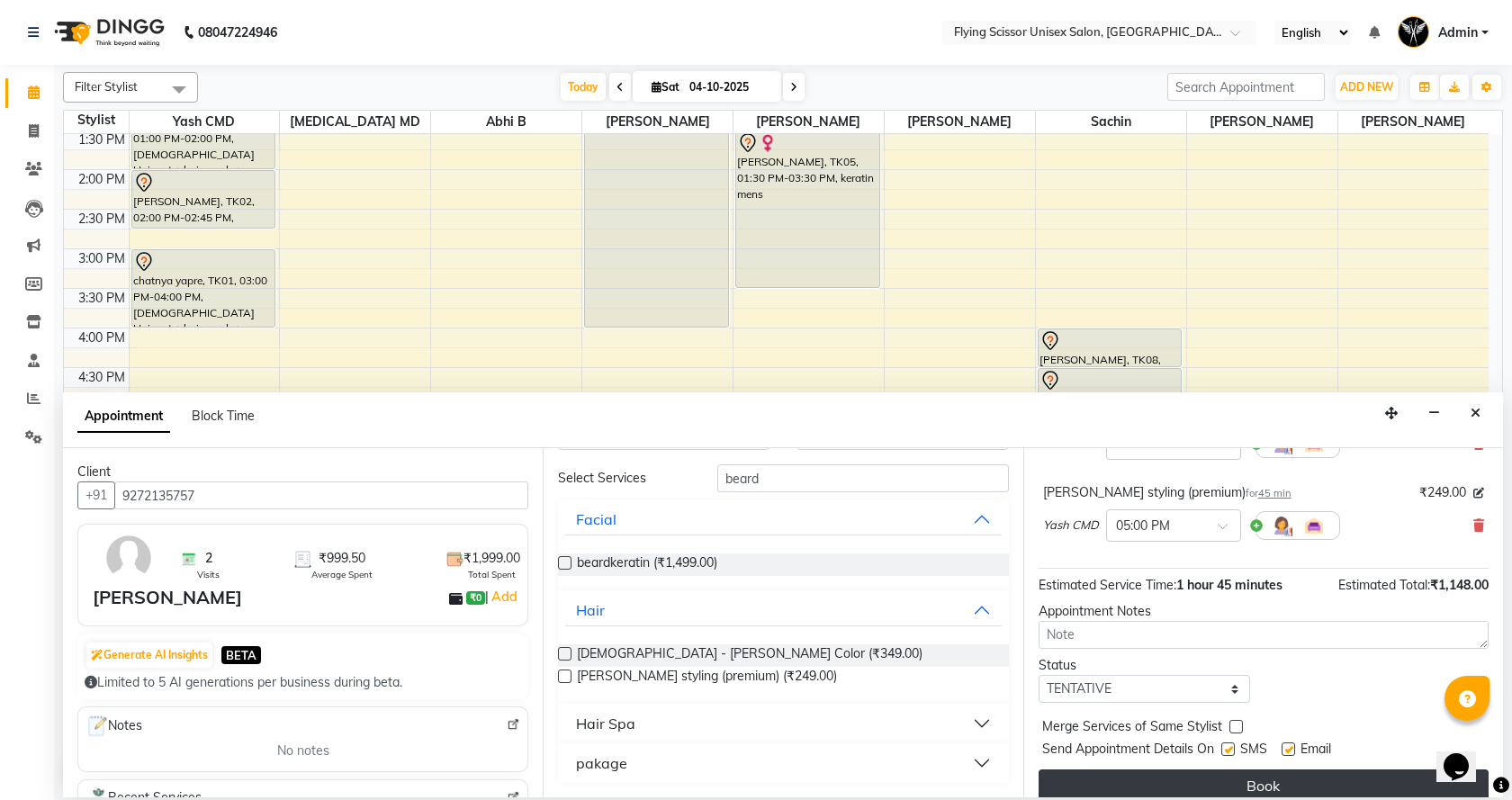
click at [1088, 770] on button "Book" at bounding box center [1263, 785] width 450 height 32
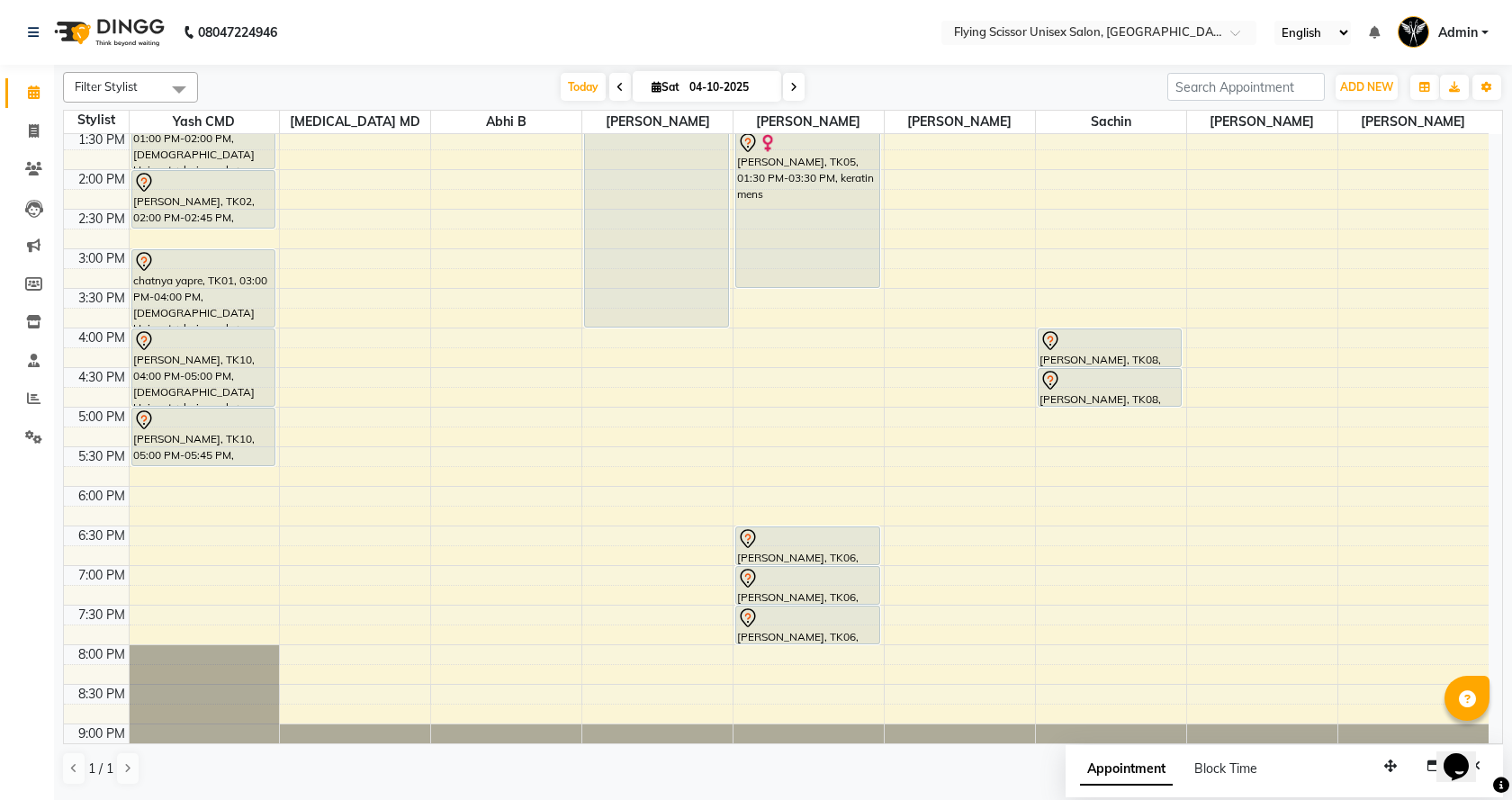
click at [277, 417] on div "9:00 AM 9:30 AM 10:00 AM 10:30 AM 11:00 AM 11:30 AM 12:00 PM 12:30 PM 1:00 PM 1…" at bounding box center [777, 288] width 1425 height 1029
select select "1679"
select select "tentative"
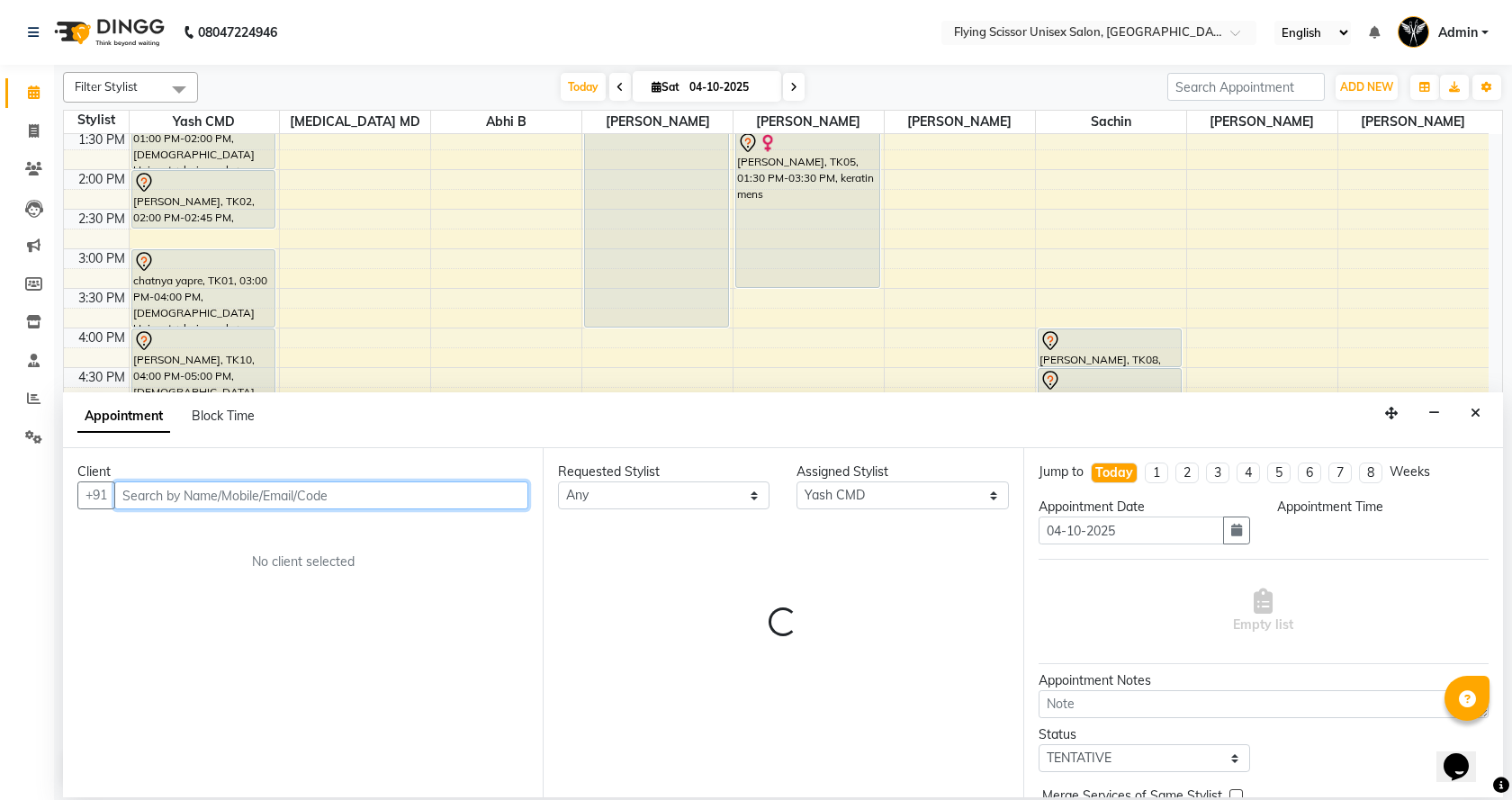
select select "1020"
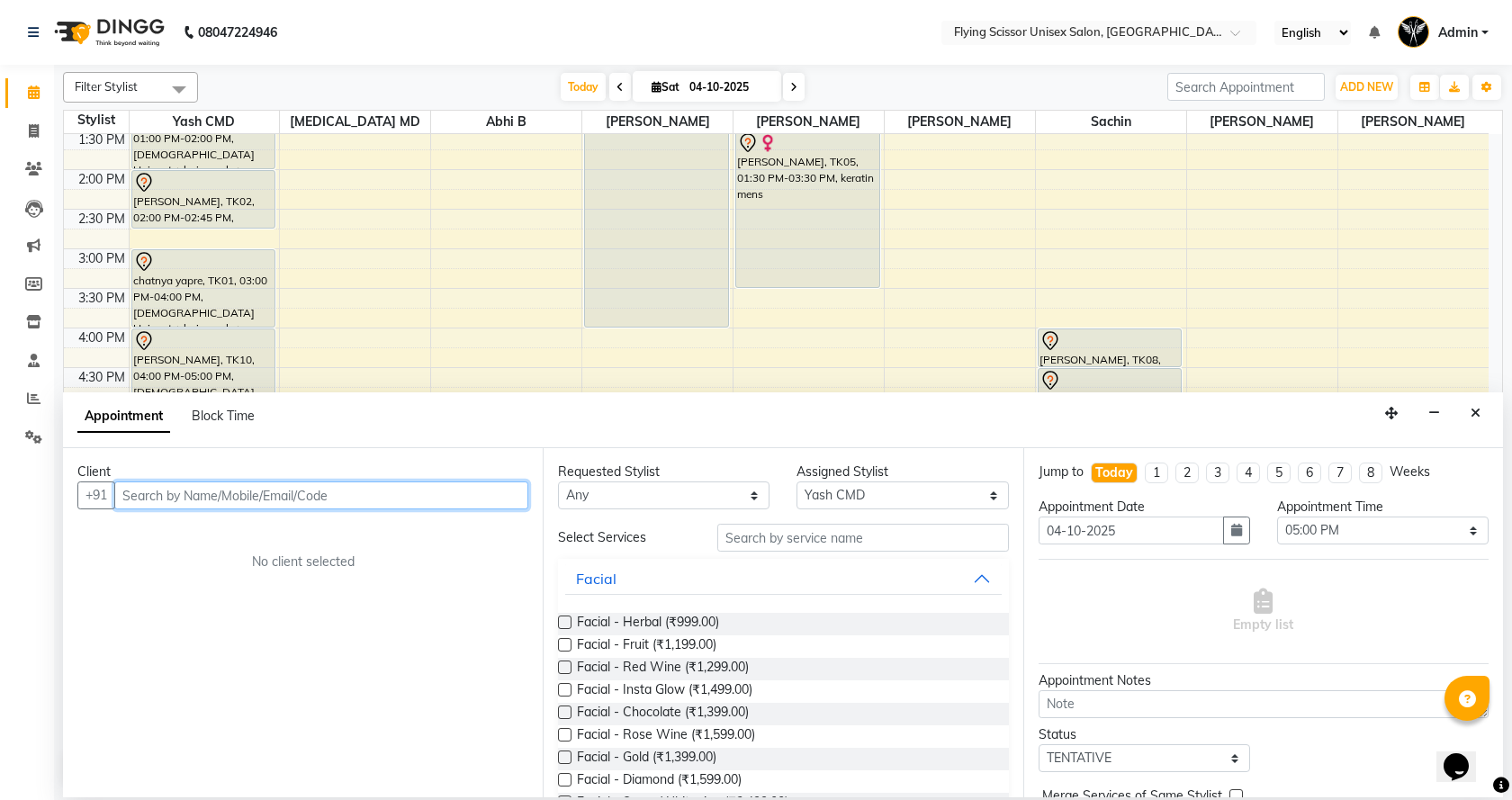
click at [263, 499] on input "text" at bounding box center [320, 495] width 414 height 28
type input "9226725755"
click at [479, 497] on span "Add Client" at bounding box center [491, 495] width 61 height 17
select select "22"
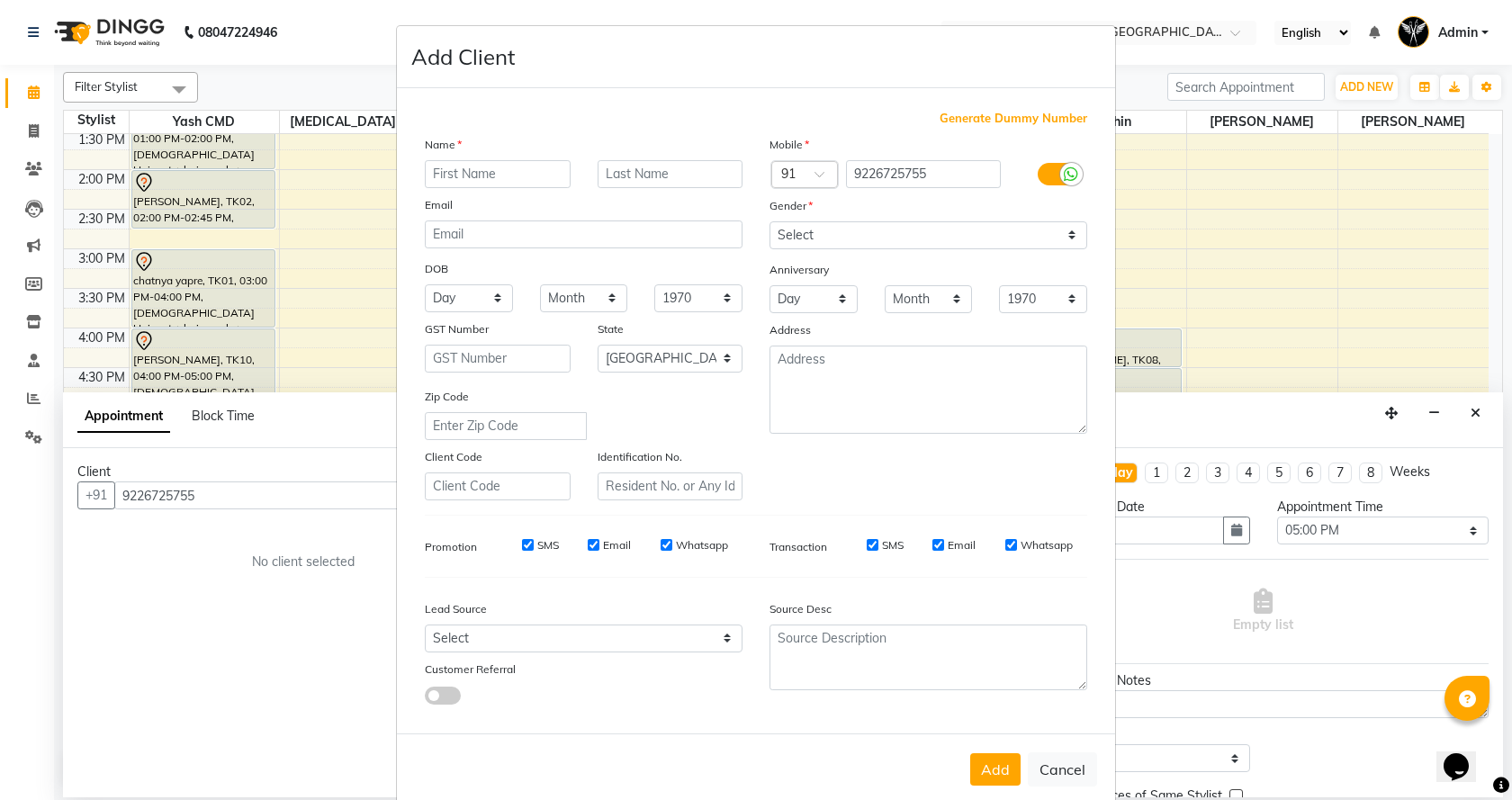
click at [509, 180] on input "text" at bounding box center [498, 174] width 146 height 28
type input "dips"
click at [1062, 231] on select "Select Male Female Other Prefer Not To Say" at bounding box center [928, 235] width 318 height 28
select select "male"
click at [769, 221] on select "Select Male Female Other Prefer Not To Say" at bounding box center [928, 235] width 318 height 28
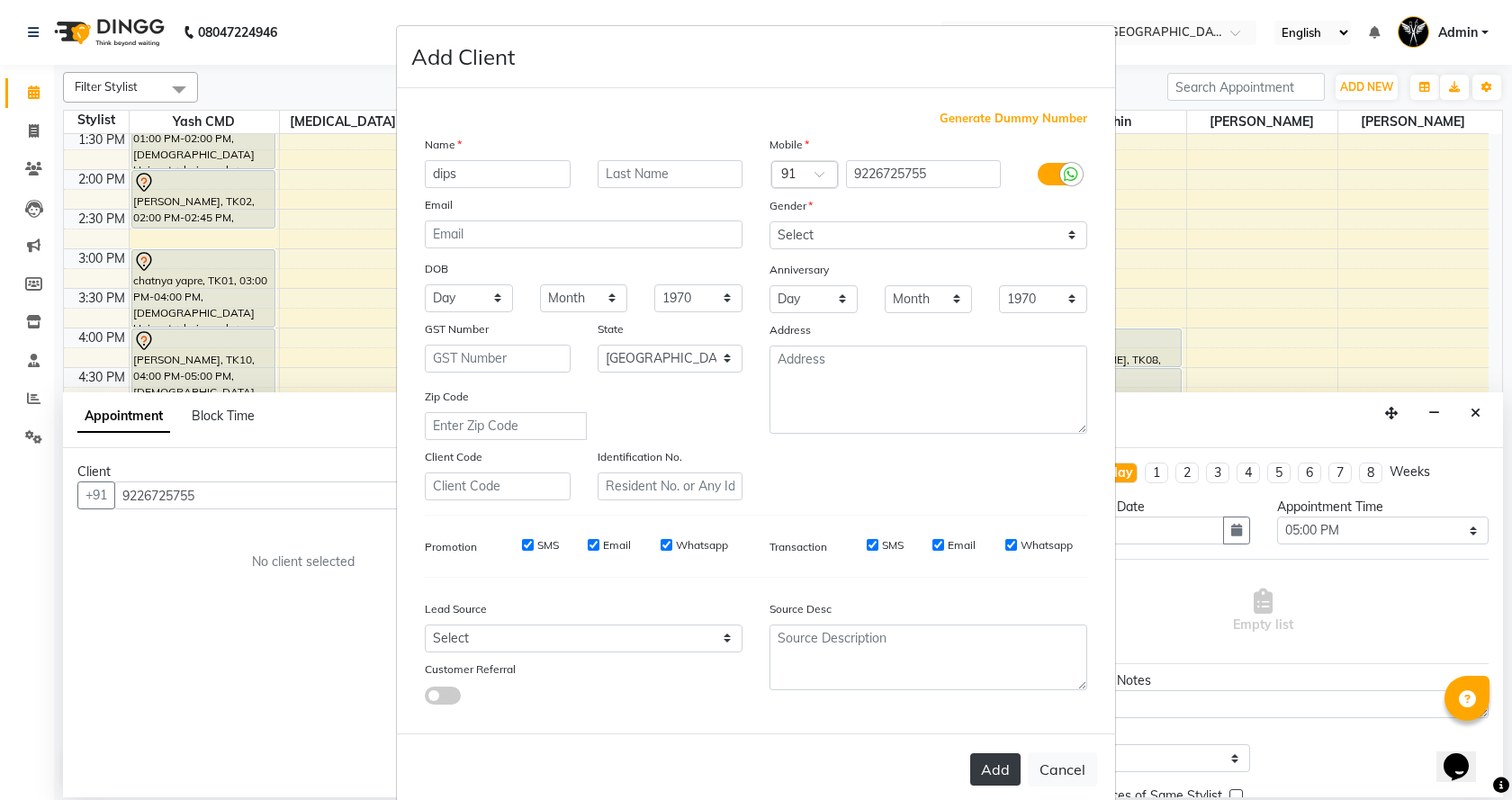
click at [980, 773] on button "Add" at bounding box center [995, 769] width 50 height 32
select select
select select "null"
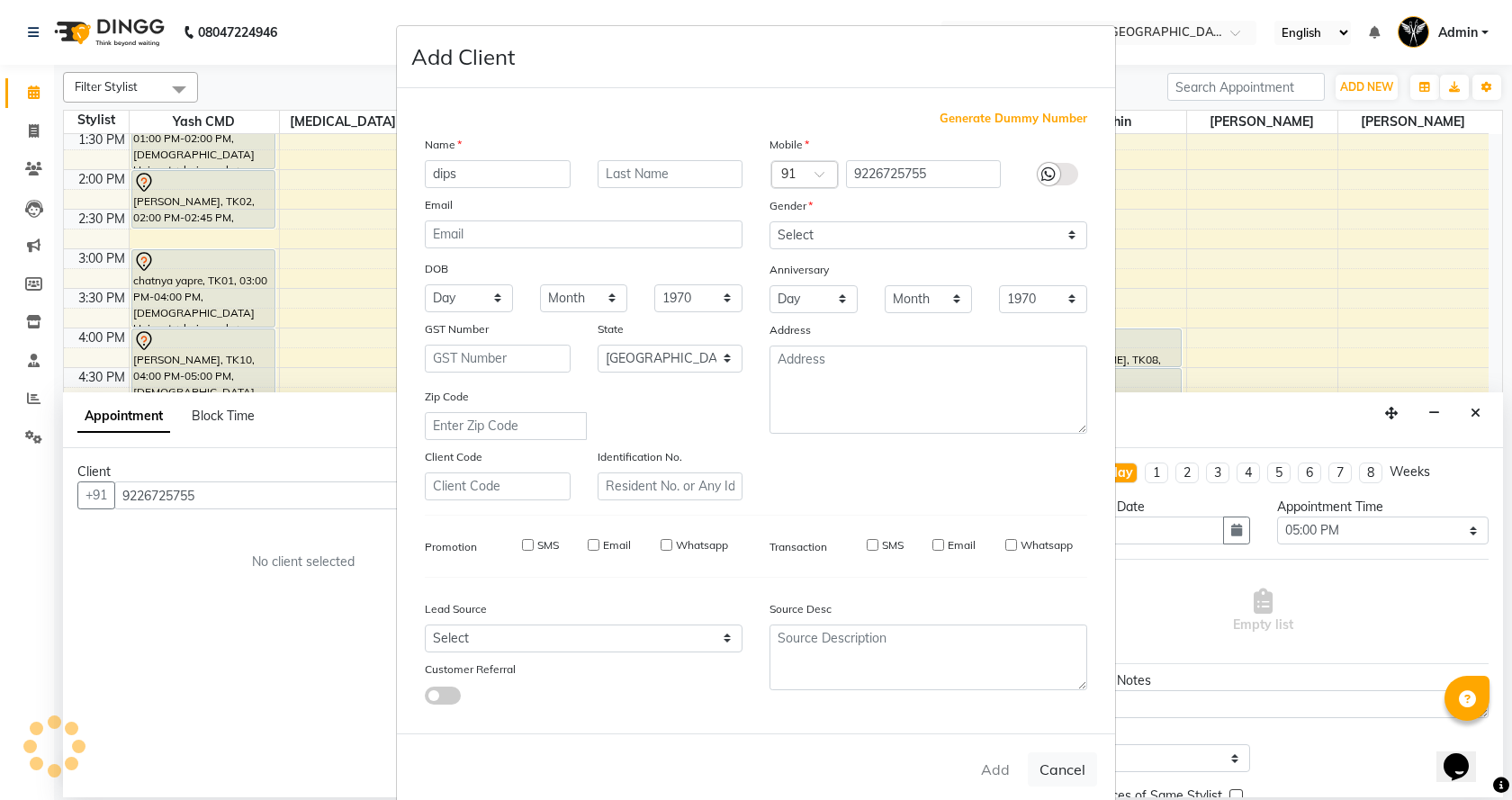
select select
checkbox input "false"
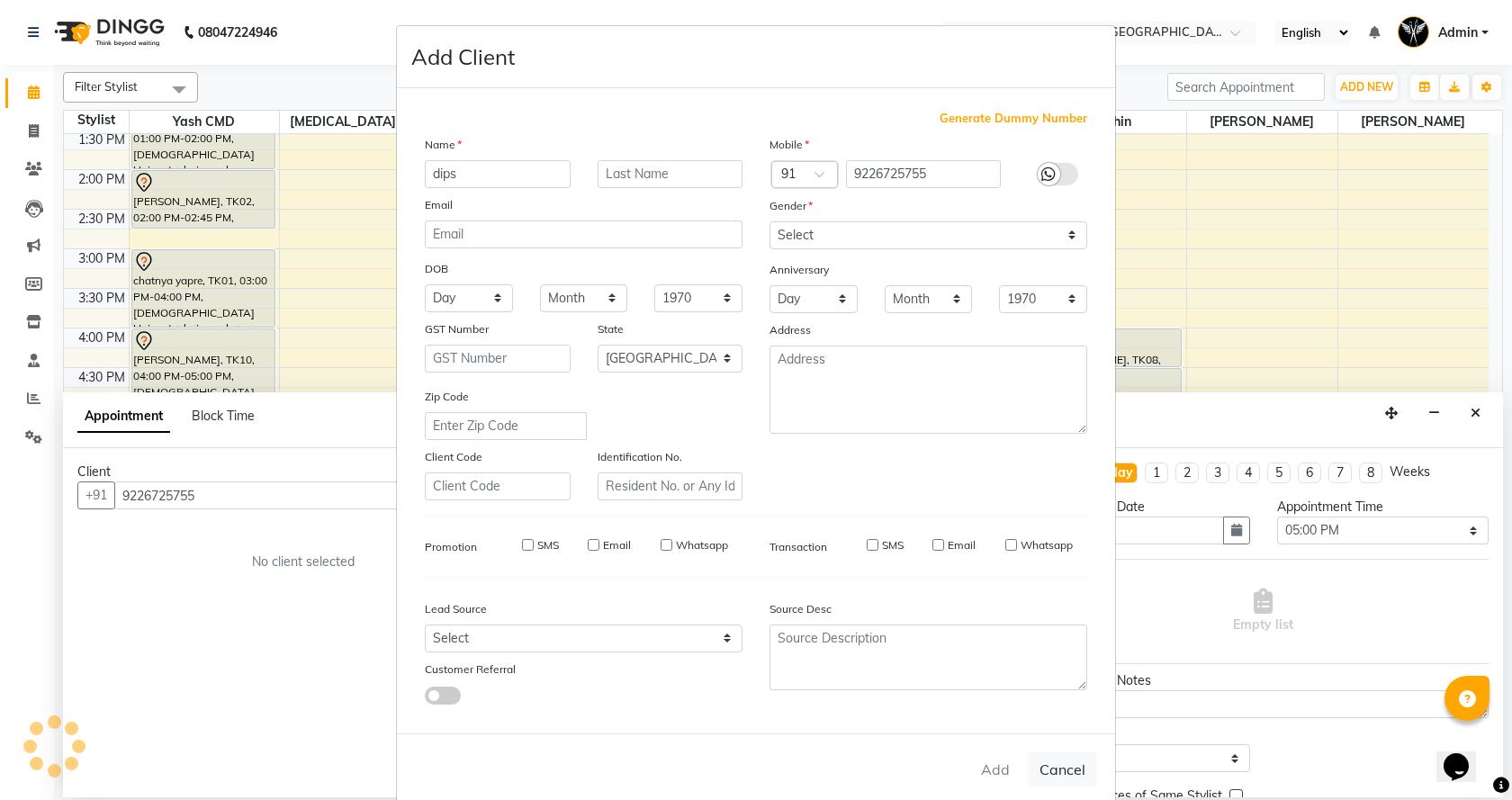
checkbox input "false"
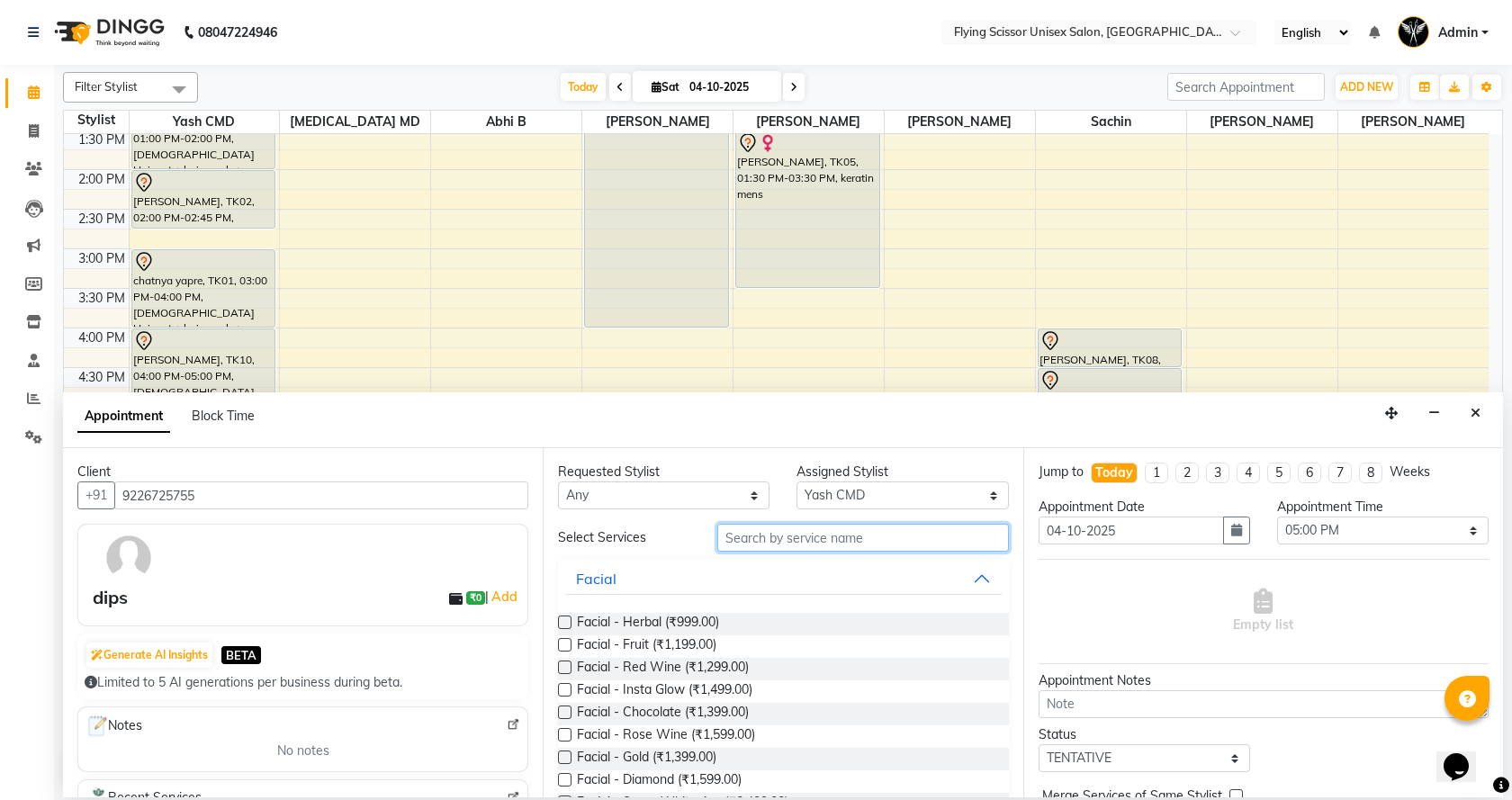
click at [776, 534] on input "text" at bounding box center [863, 538] width 292 height 28
type input "b"
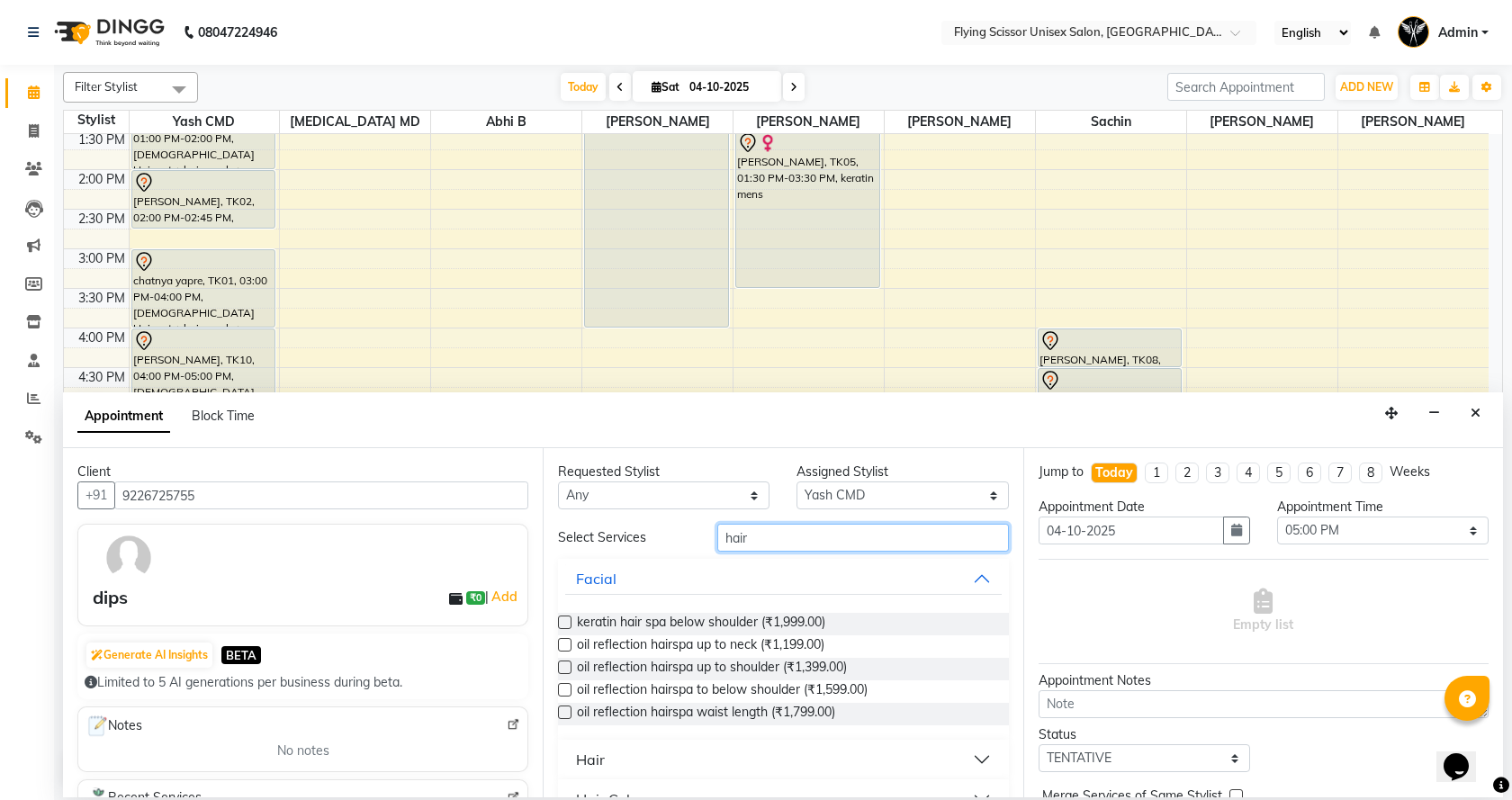
scroll to position [234, 0]
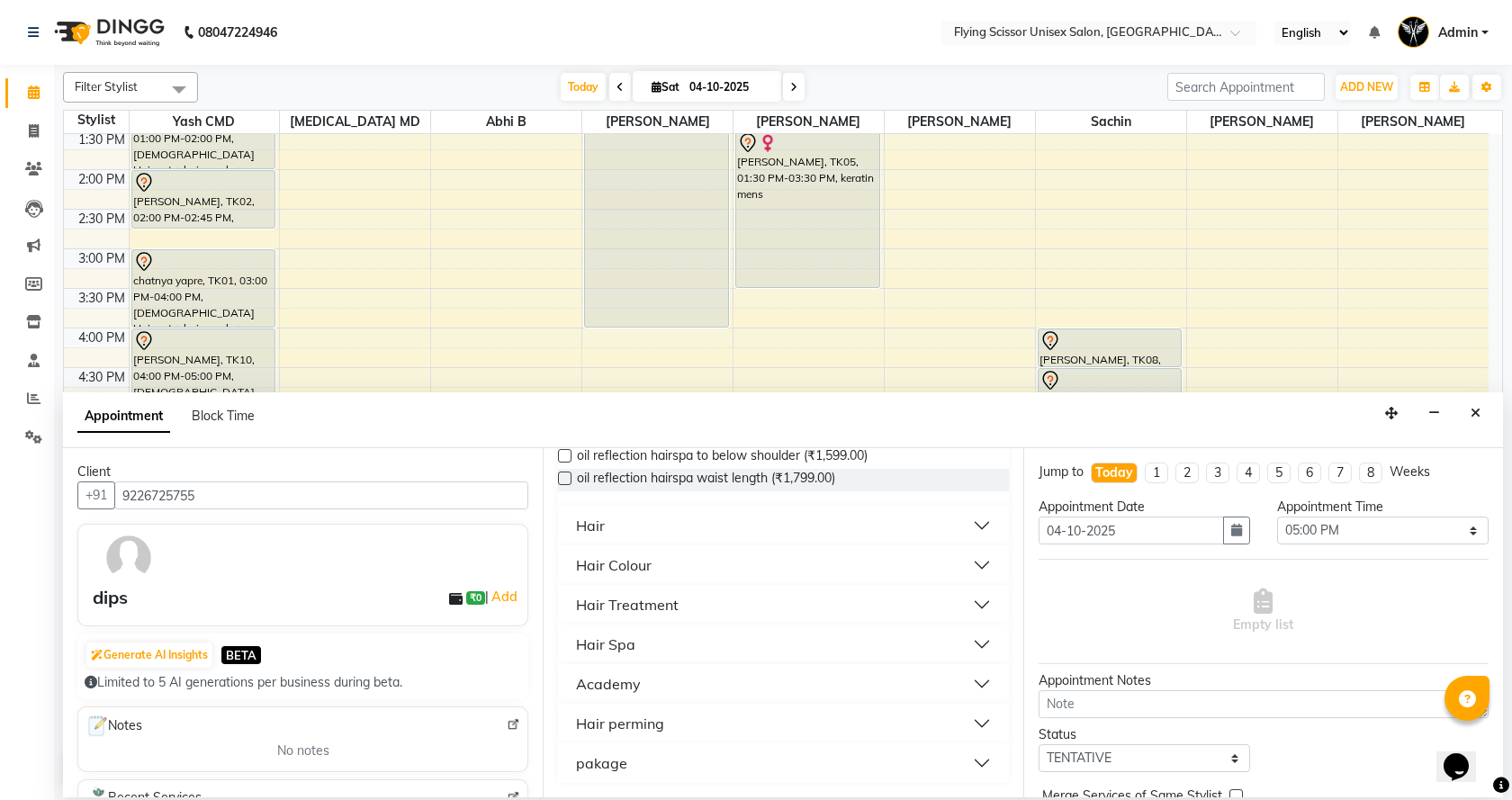
type input "hair"
click at [964, 524] on button "Hair" at bounding box center [783, 525] width 435 height 32
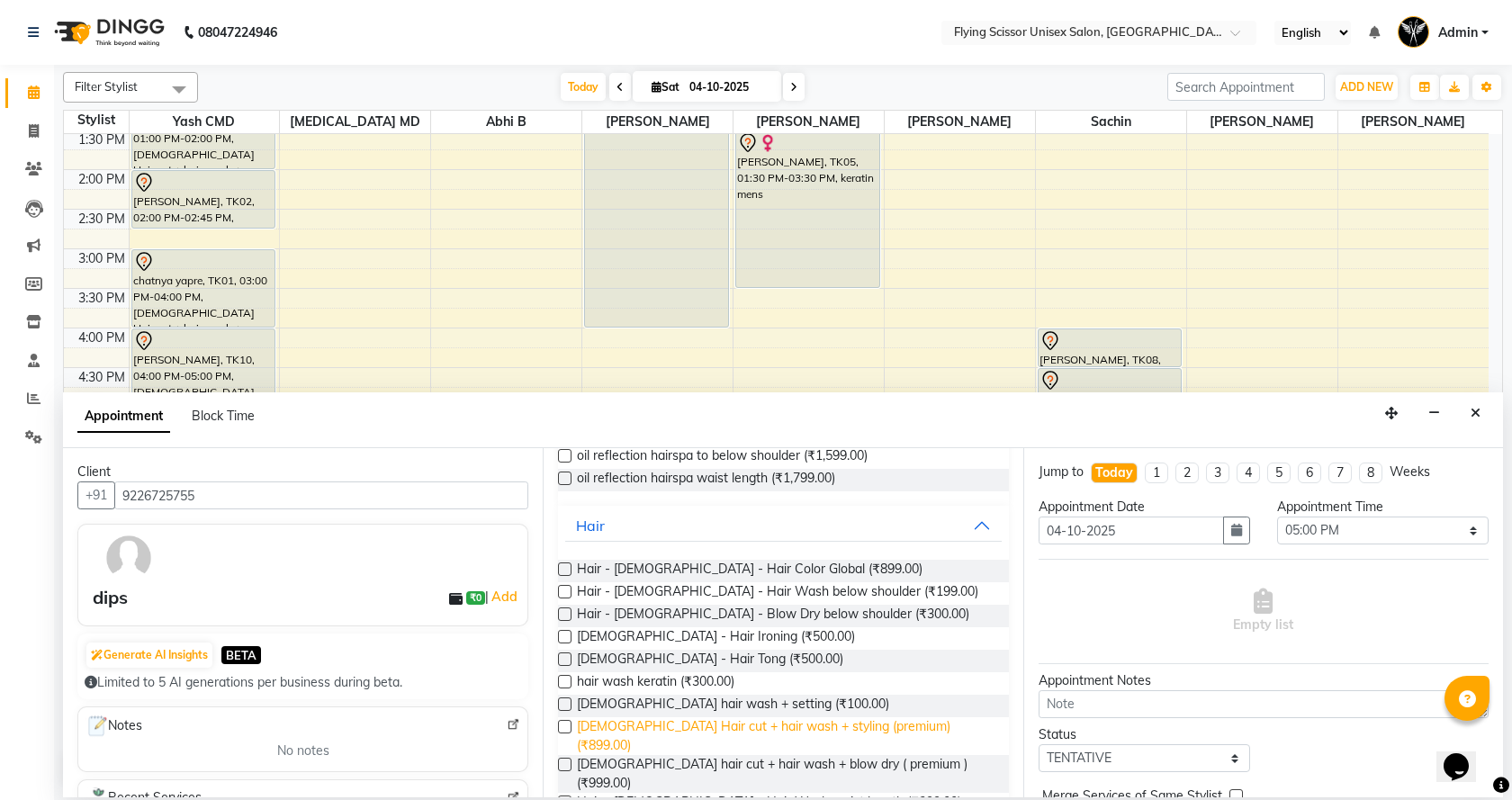
click at [729, 725] on span "Male Hair cut + hair wash + styling (premium) (₹899.00)" at bounding box center [785, 736] width 417 height 38
checkbox input "false"
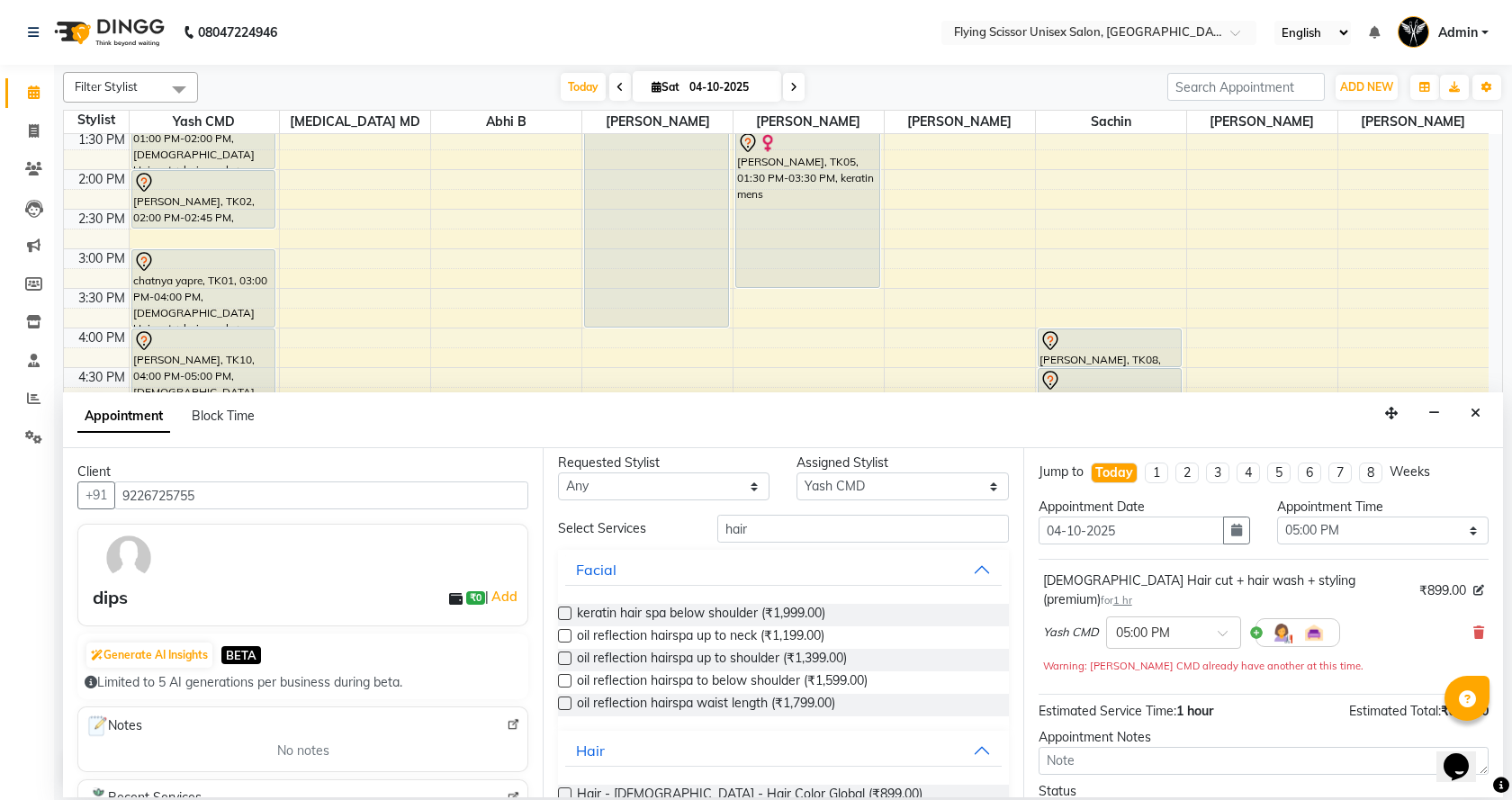
scroll to position [0, 0]
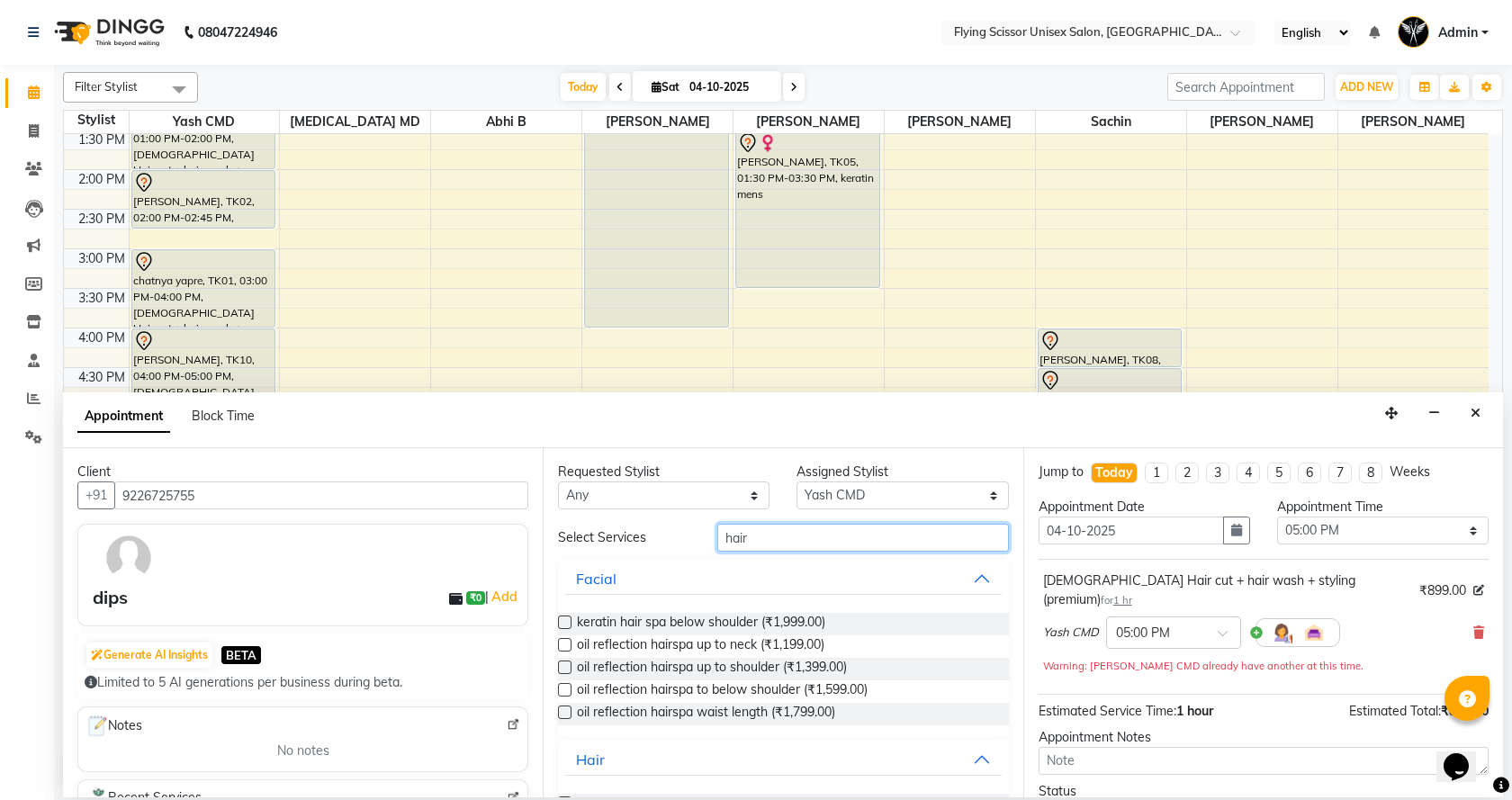
click at [748, 539] on input "hair" at bounding box center [863, 538] width 292 height 28
type input "h"
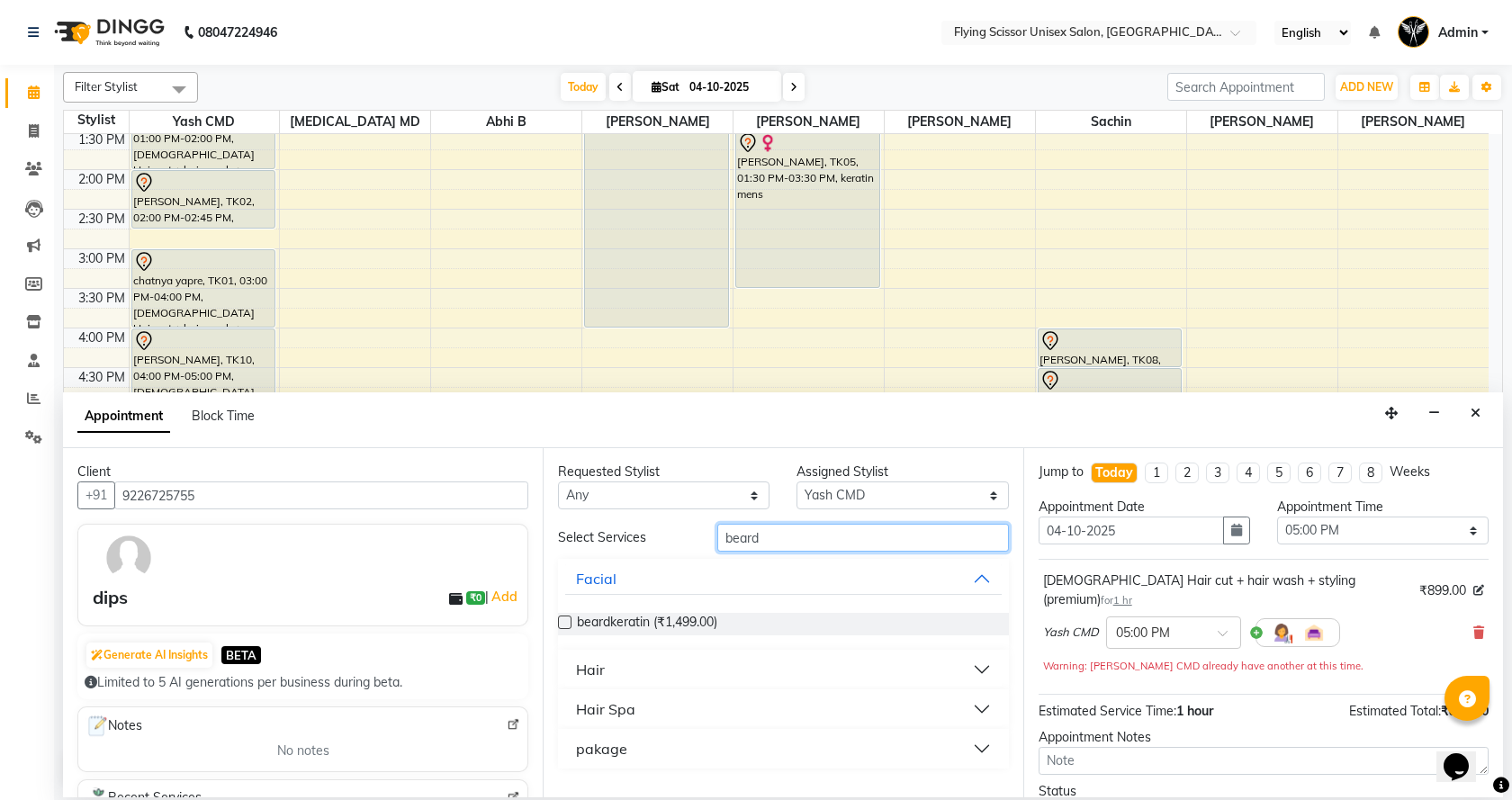
type input "beard"
click at [982, 663] on button "Hair" at bounding box center [783, 670] width 435 height 32
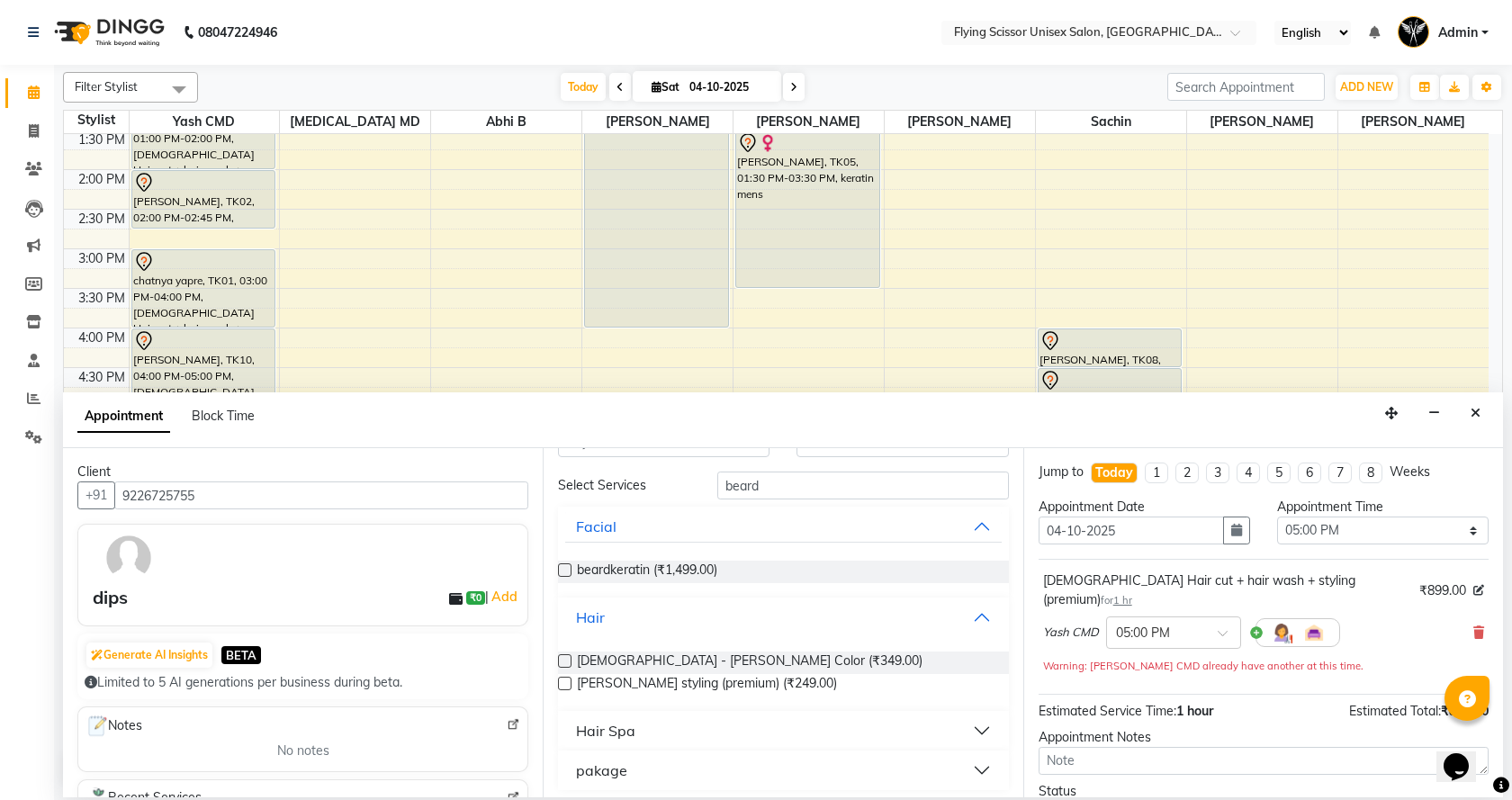
scroll to position [59, 0]
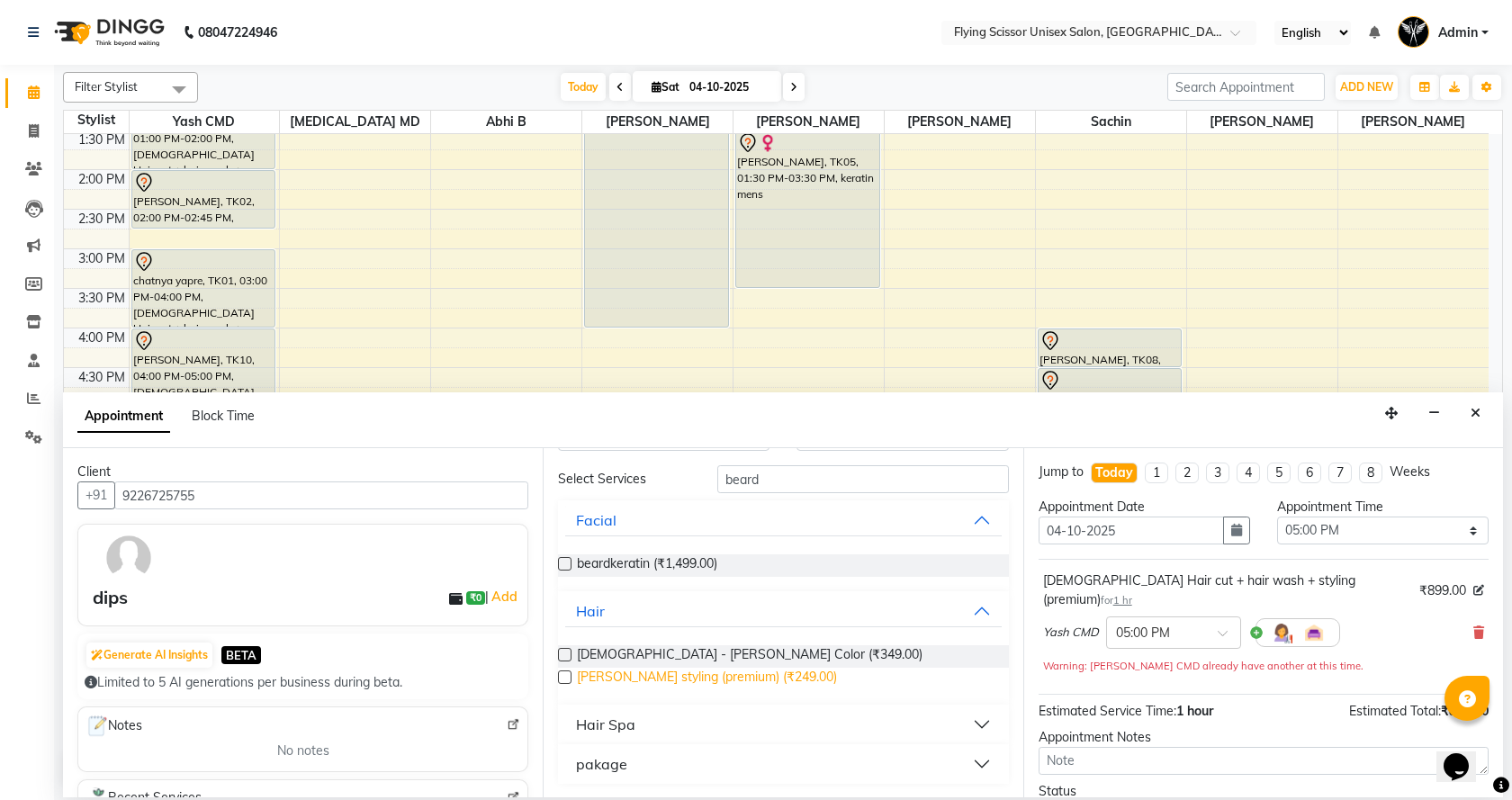
click at [739, 672] on span "beard styling (premium) (₹249.00)" at bounding box center [706, 679] width 260 height 23
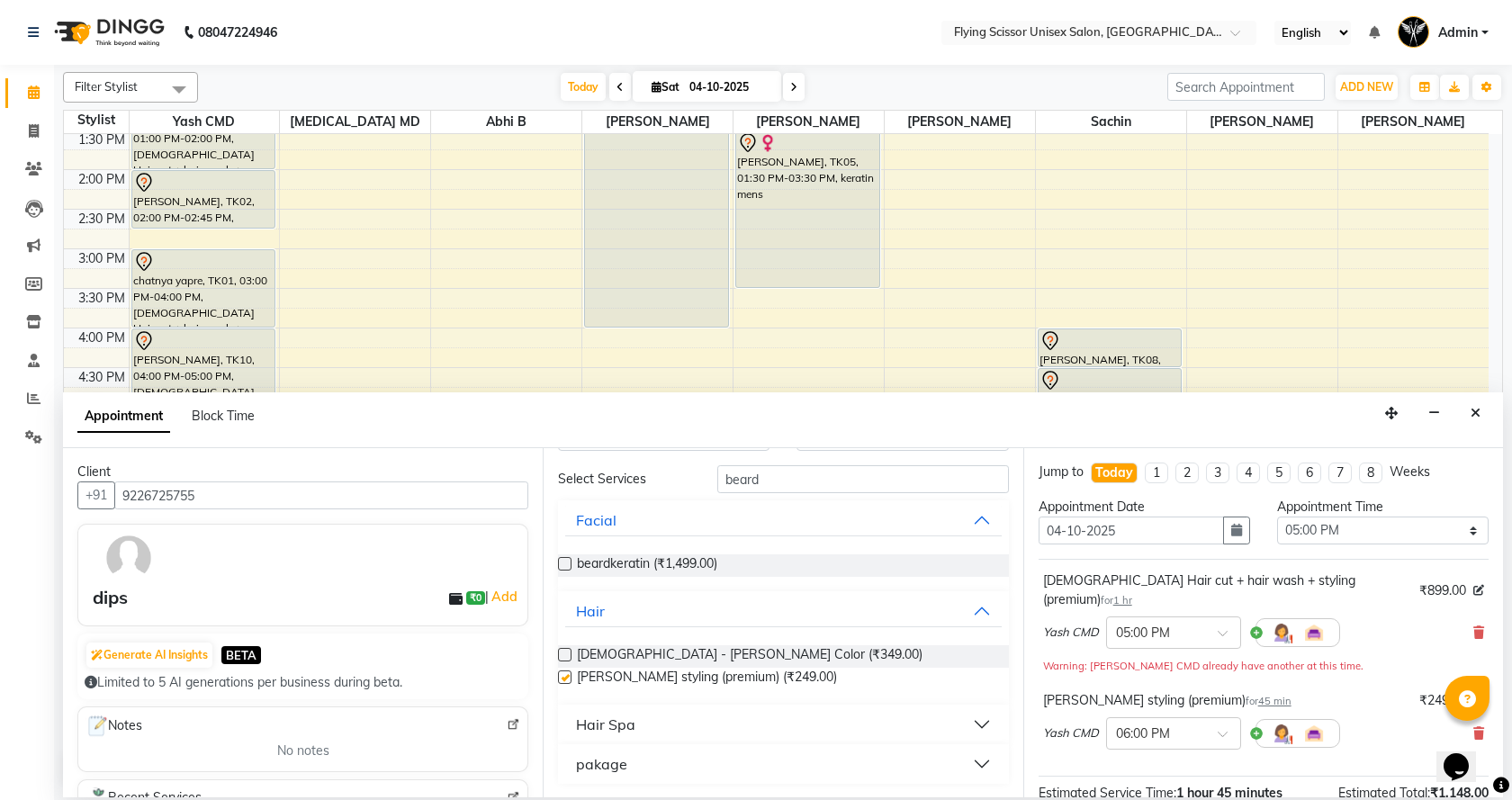
checkbox input "false"
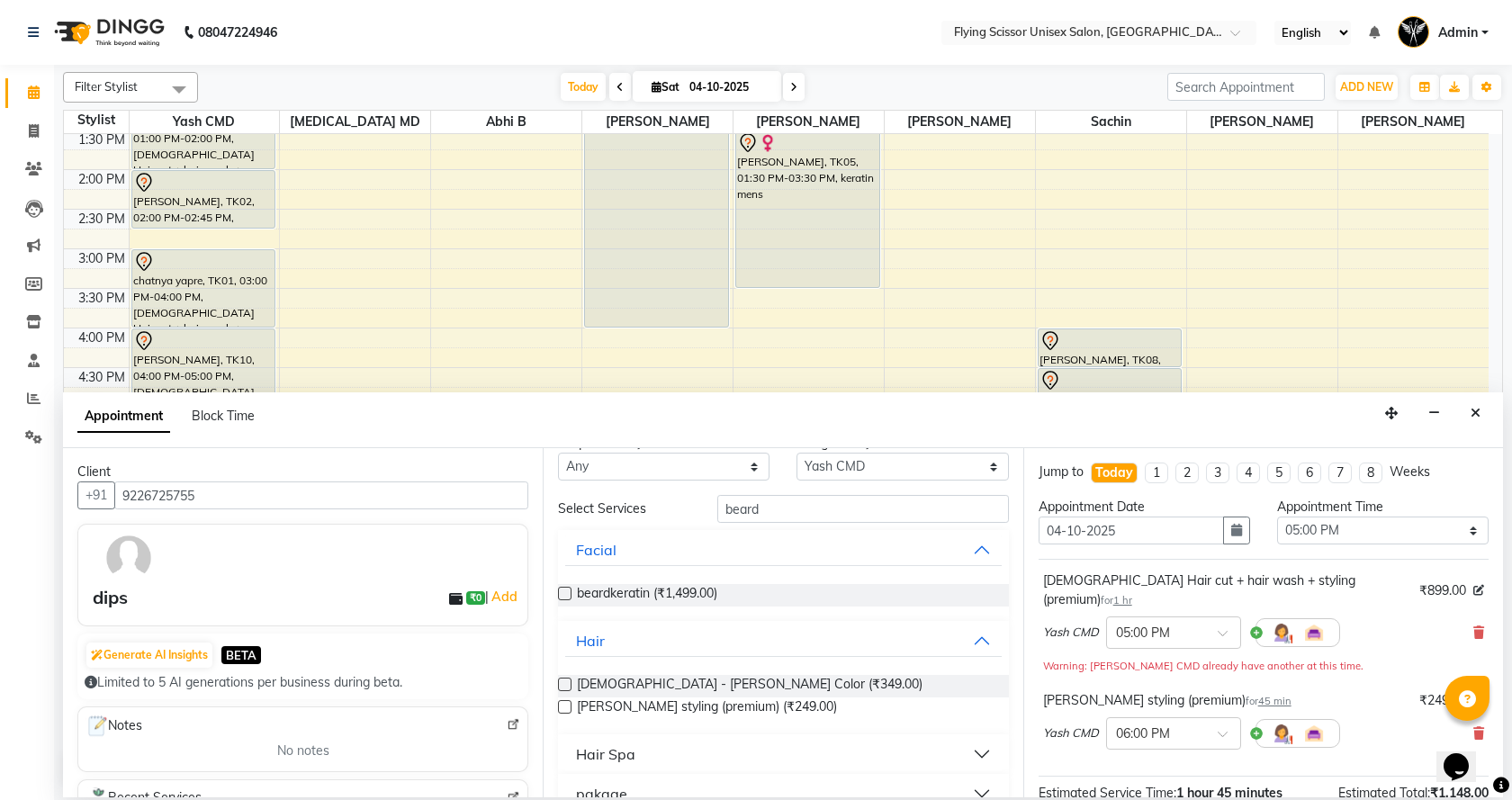
scroll to position [0, 0]
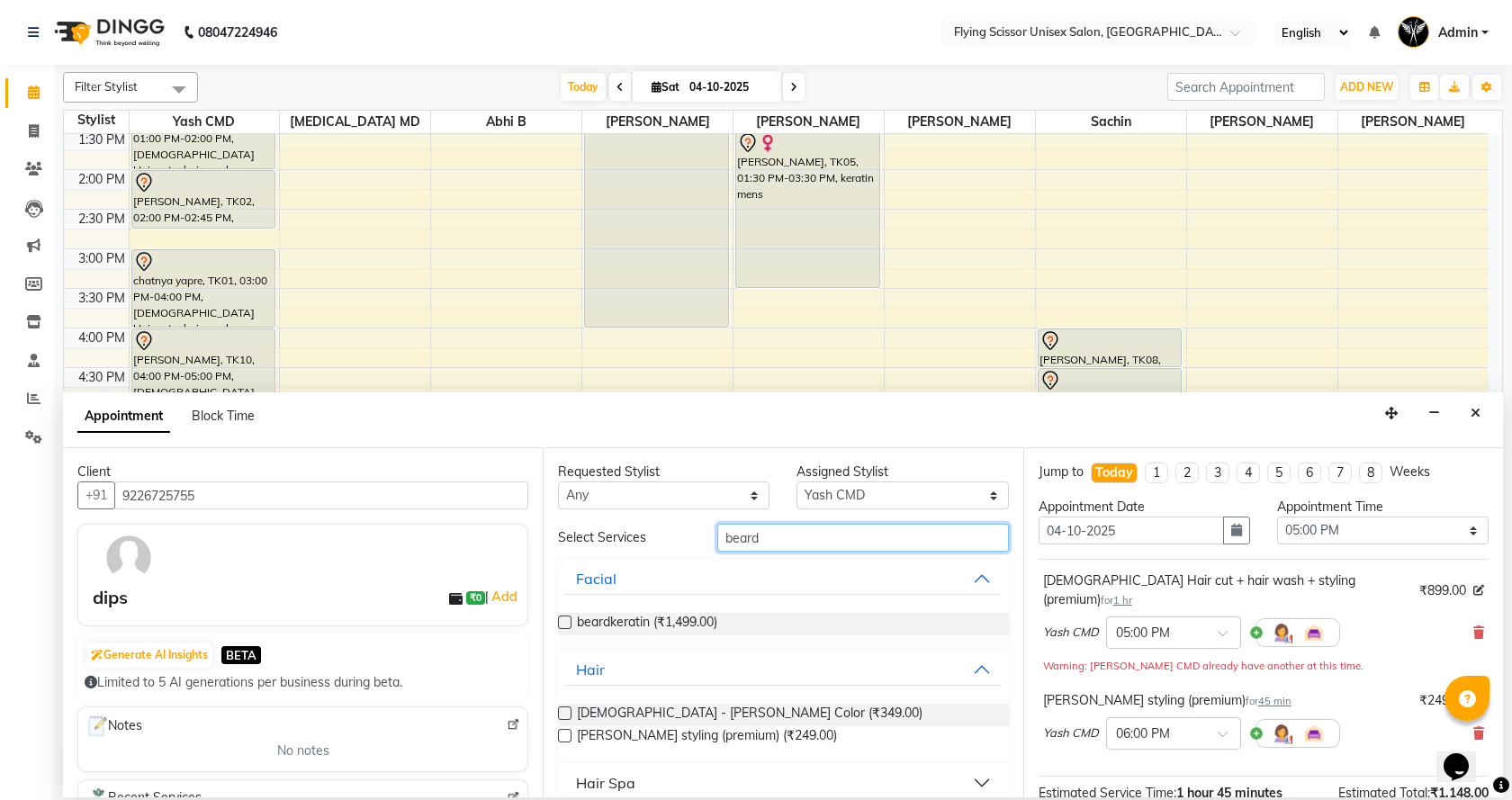
click at [814, 532] on input "beard" at bounding box center [863, 538] width 292 height 28
type input "b"
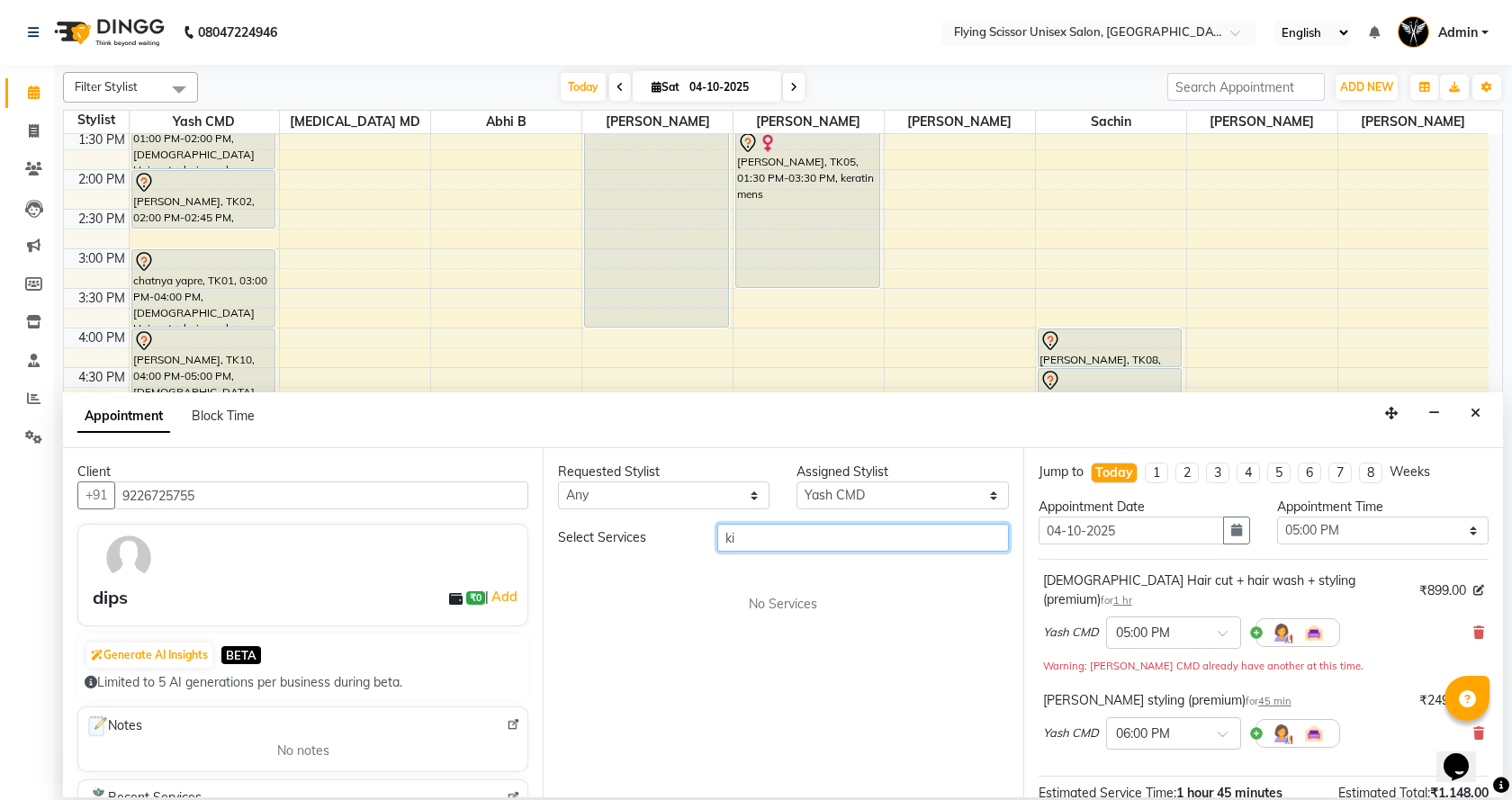
type input "k"
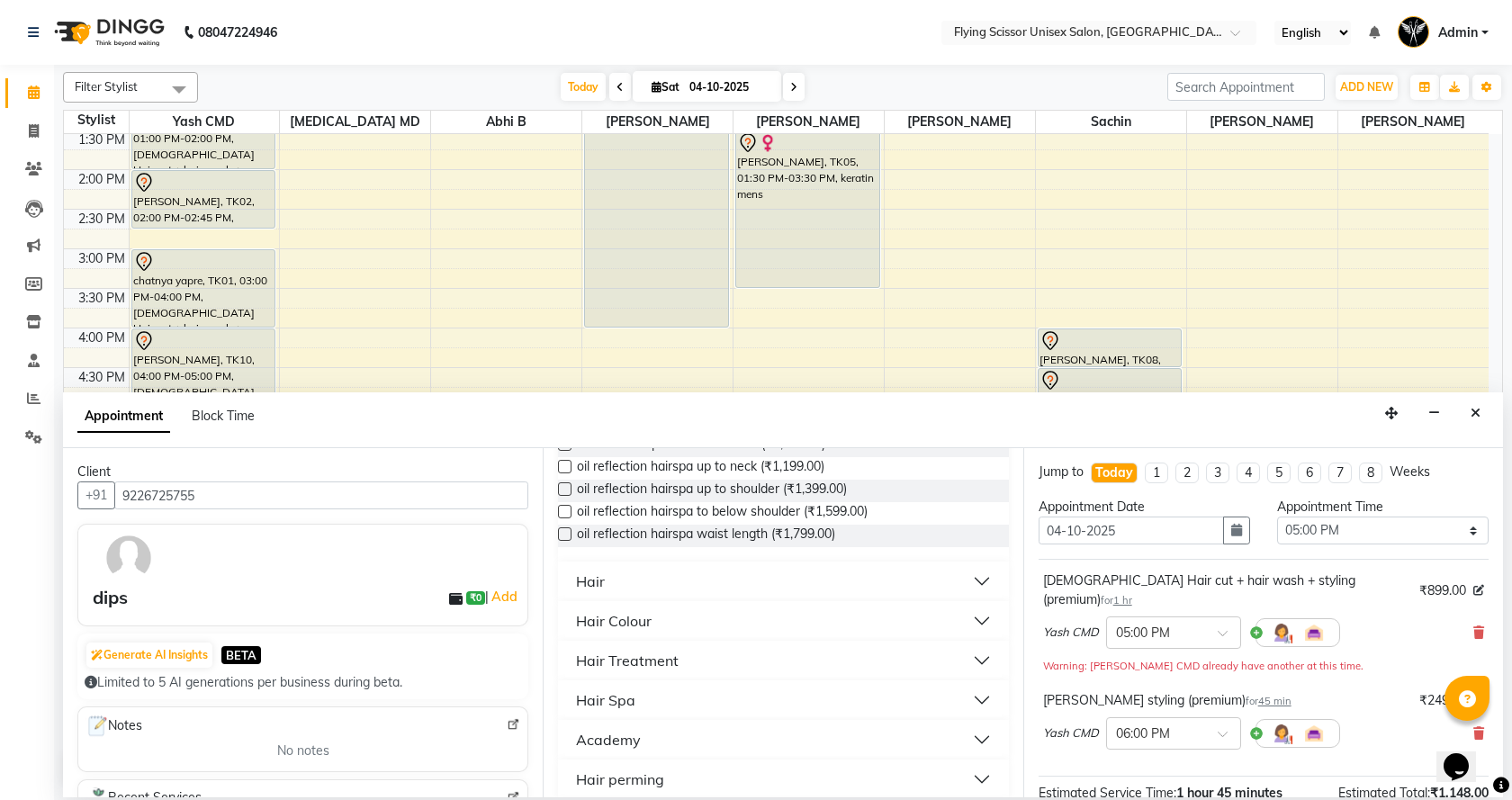
scroll to position [180, 0]
click at [978, 572] on button "Hair" at bounding box center [783, 580] width 435 height 32
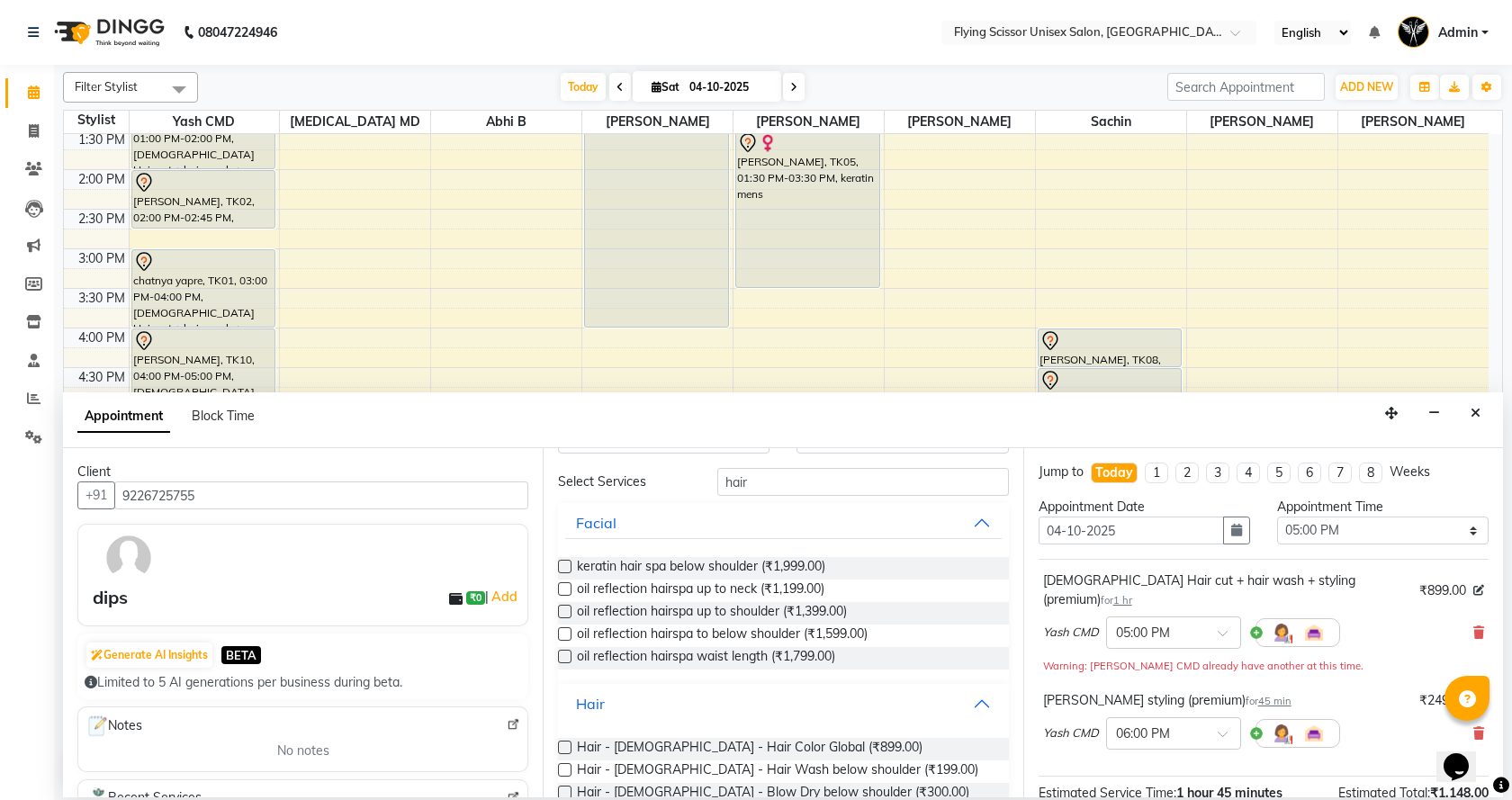
scroll to position [38, 0]
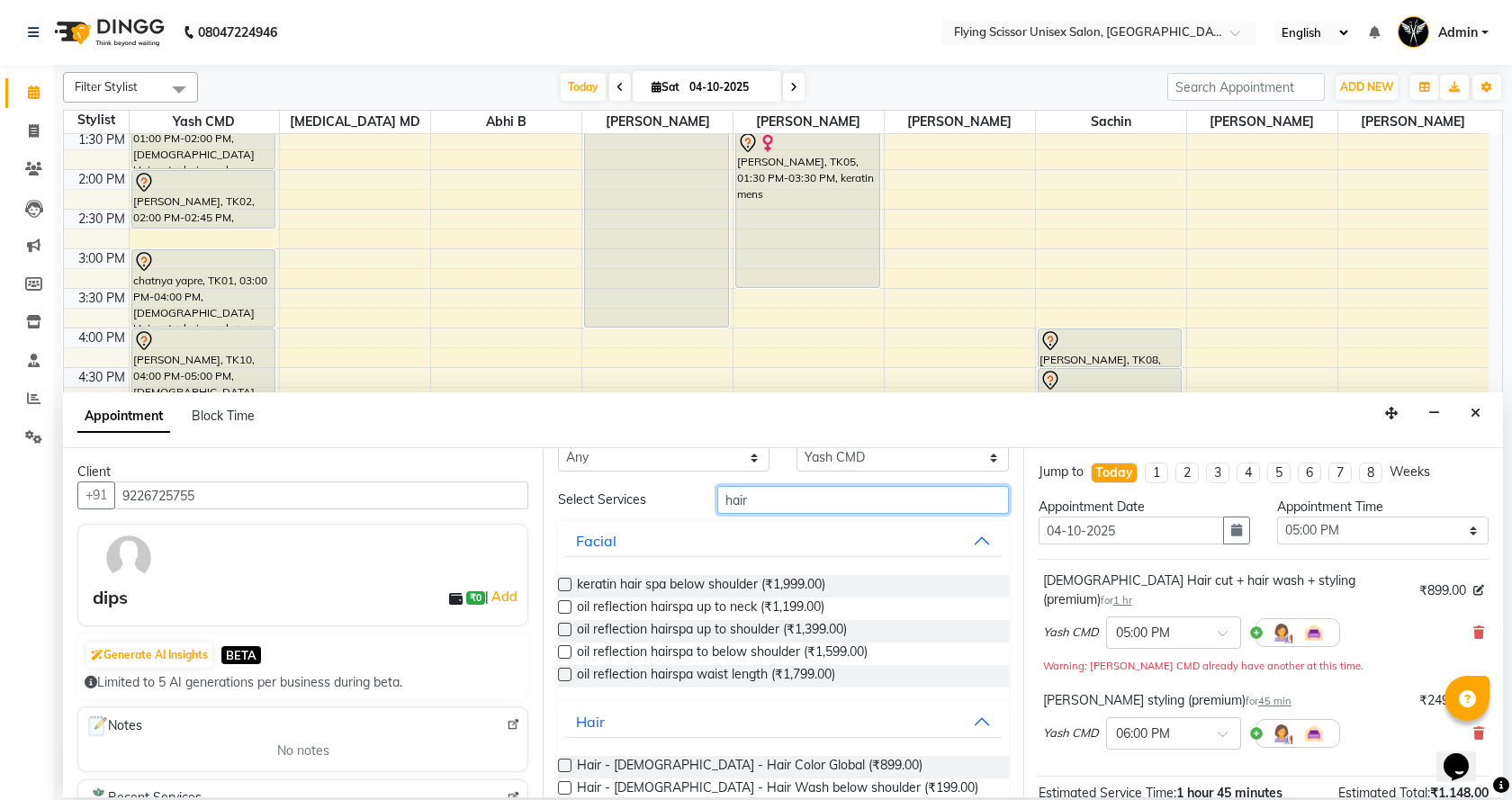
click at [769, 498] on input "hair" at bounding box center [863, 500] width 292 height 28
type input "h"
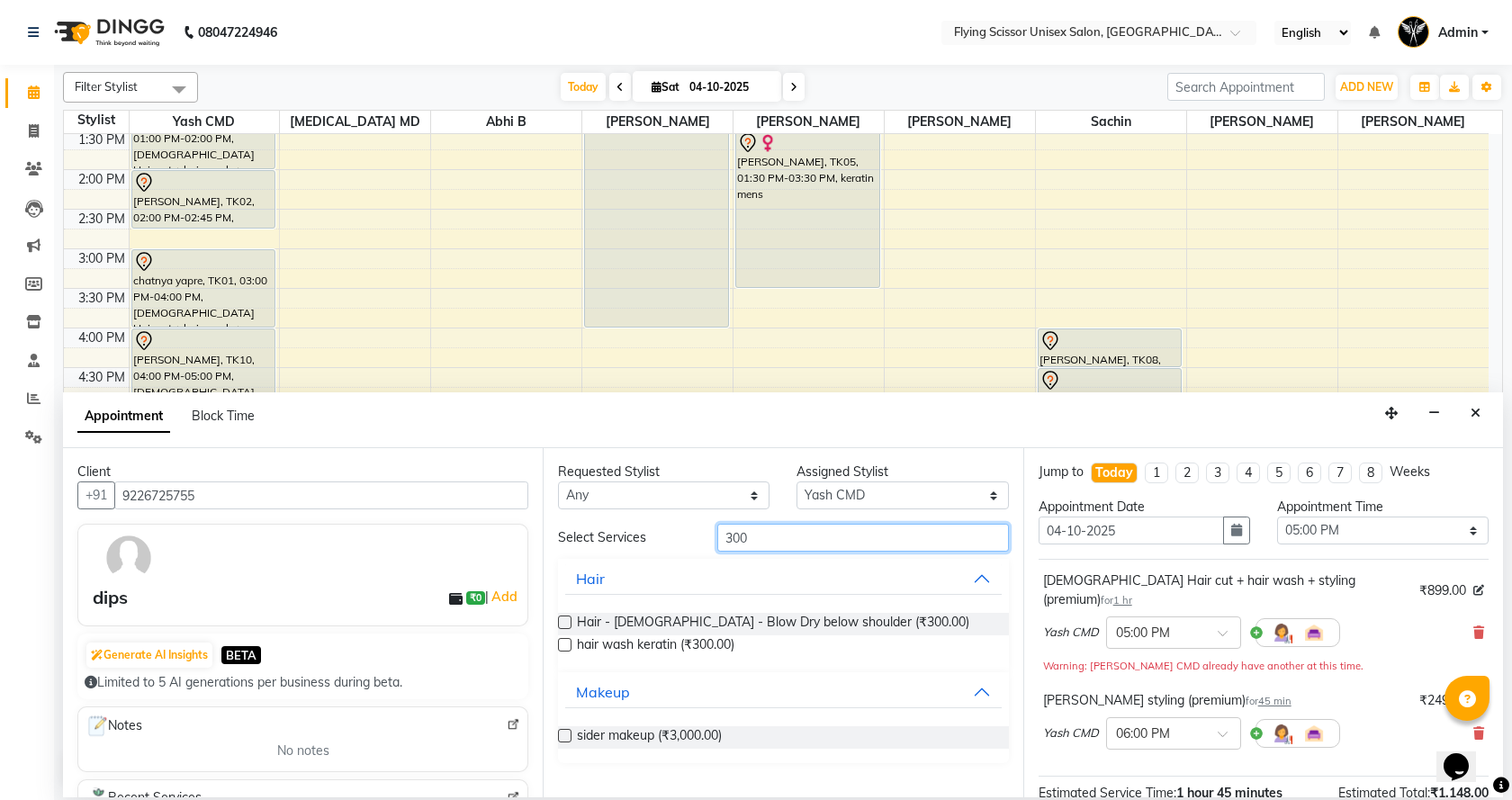
scroll to position [0, 0]
type input "3"
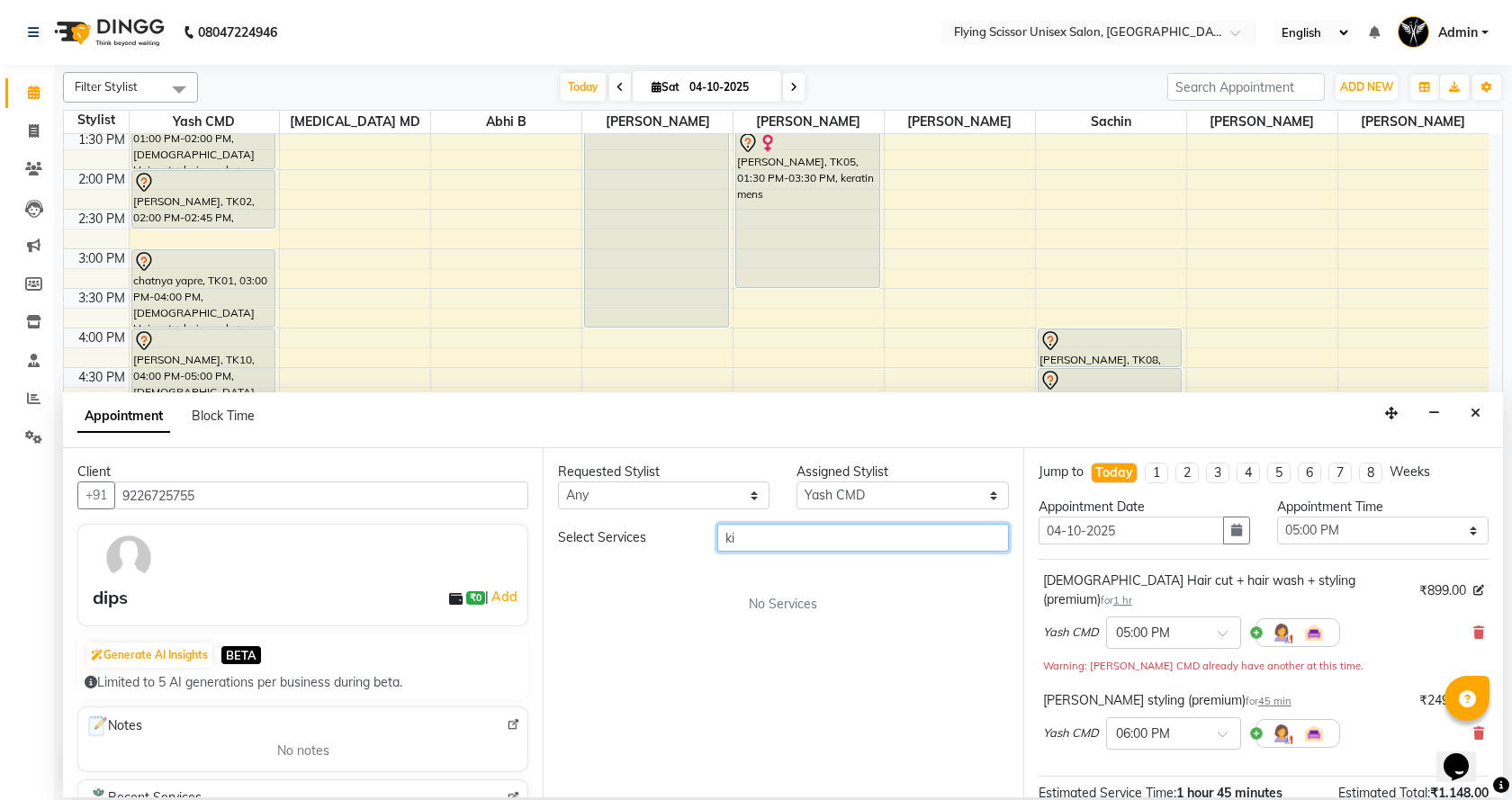
type input "k"
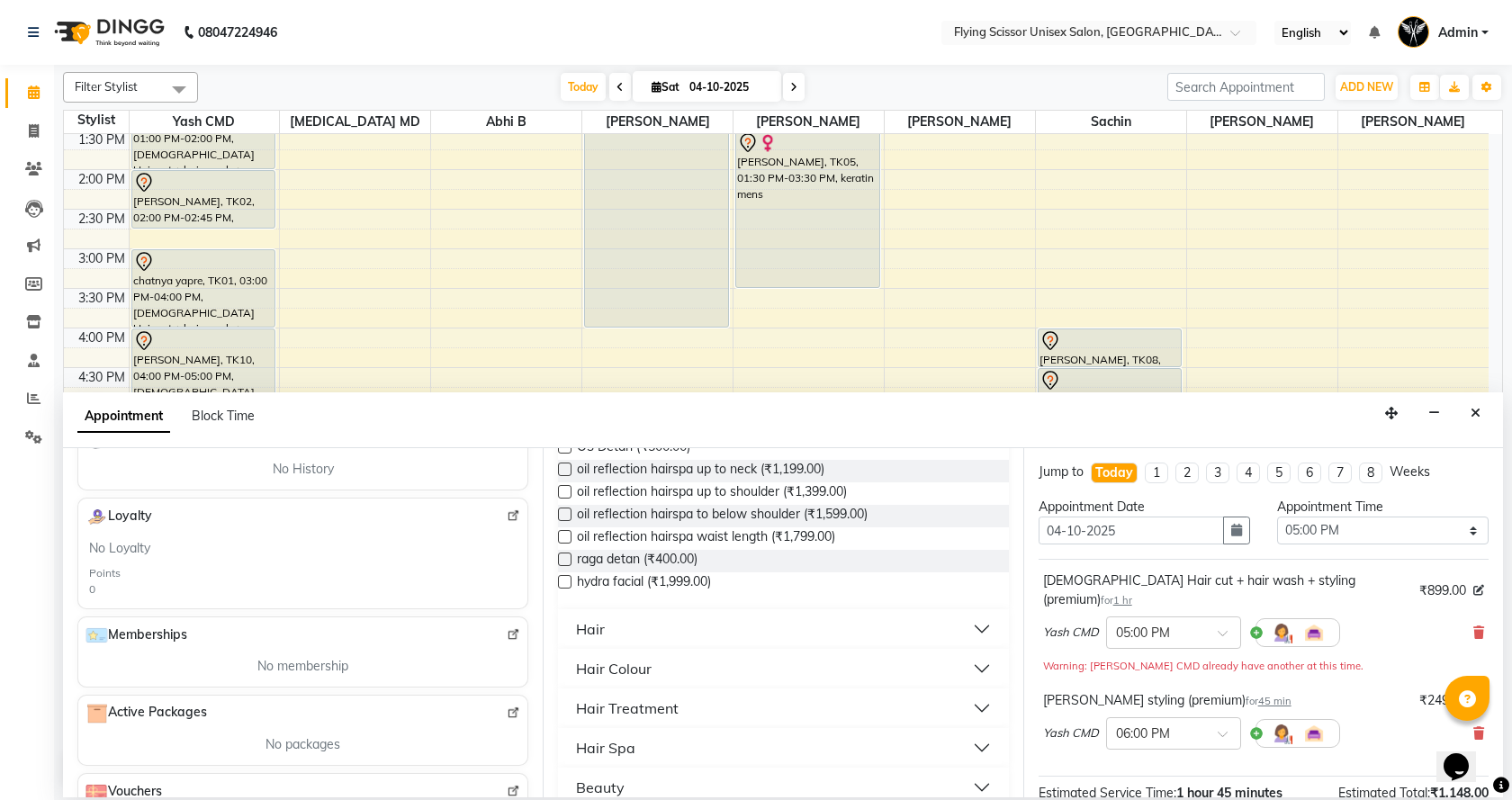
scroll to position [630, 0]
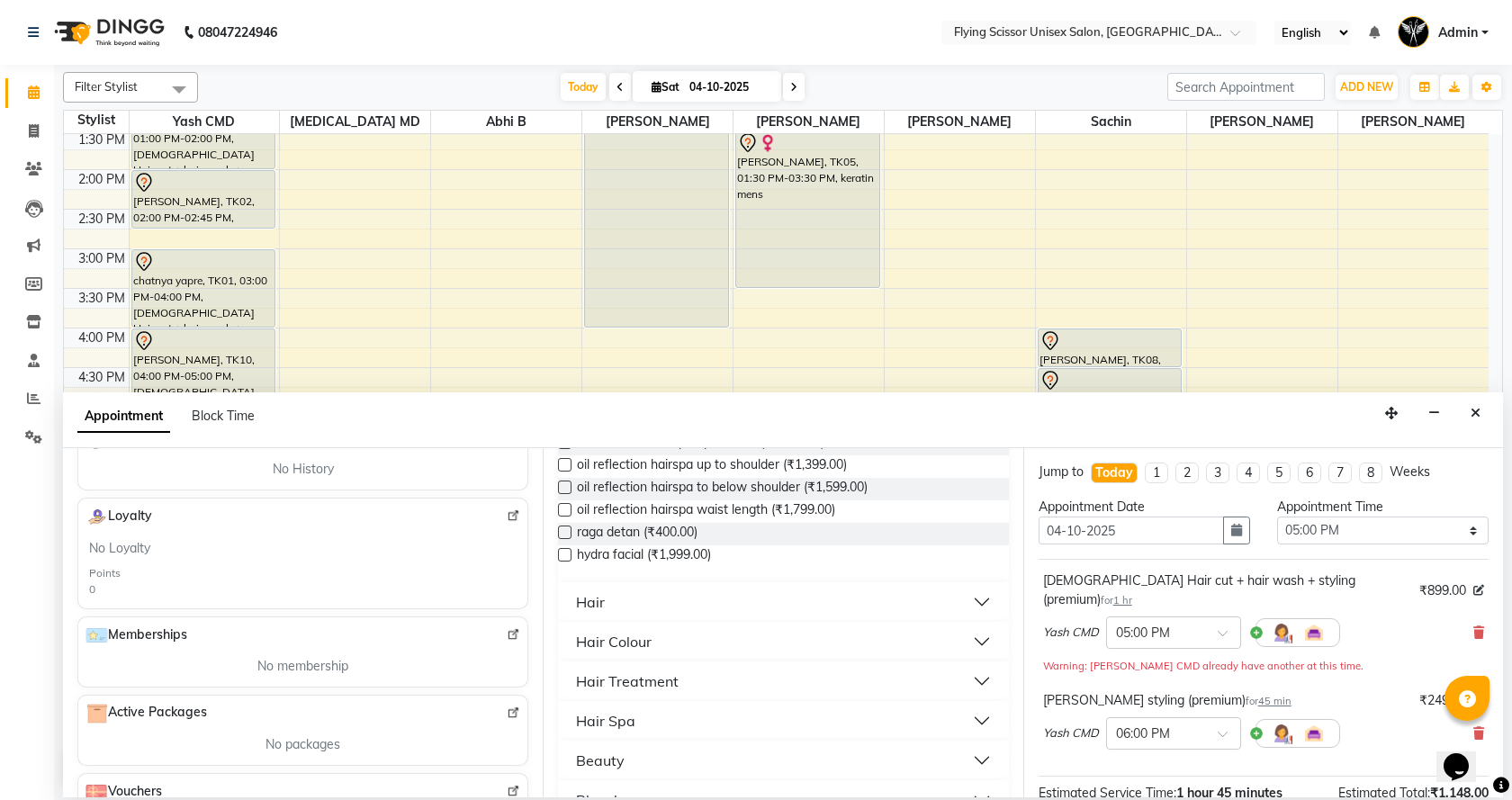
click at [973, 597] on button "Hair" at bounding box center [783, 602] width 435 height 32
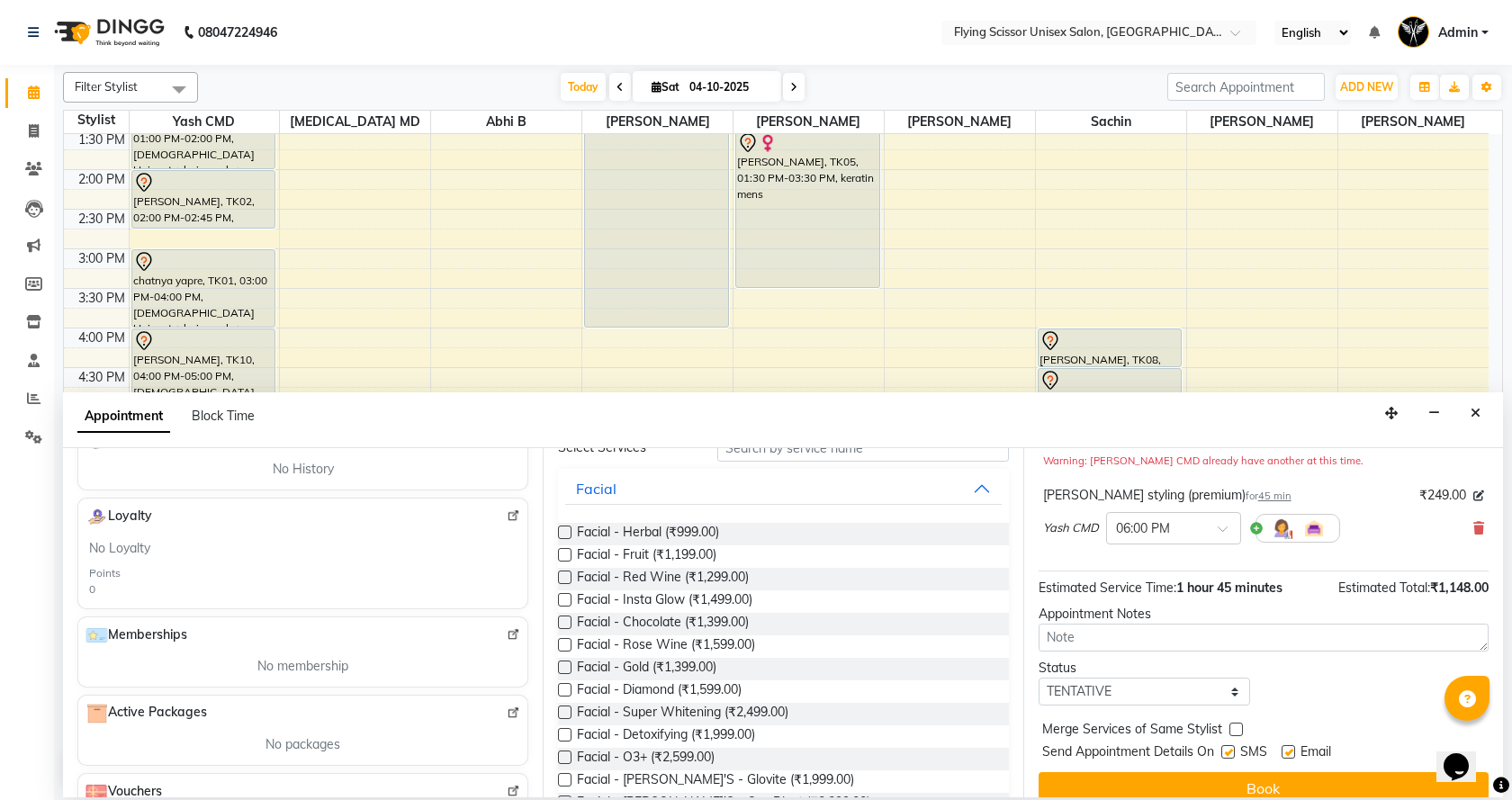
scroll to position [208, 0]
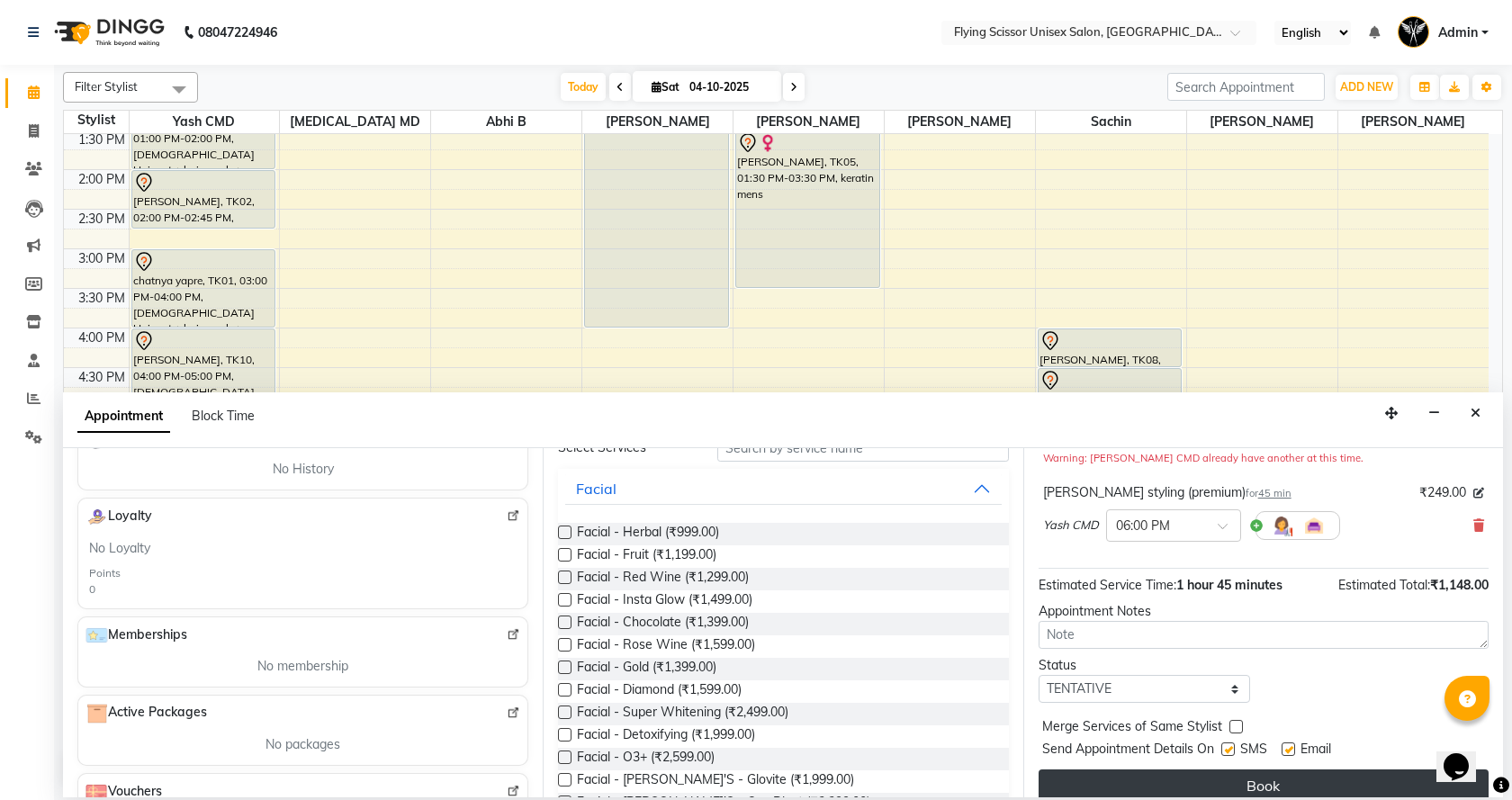
click at [1245, 770] on button "Book" at bounding box center [1263, 785] width 450 height 32
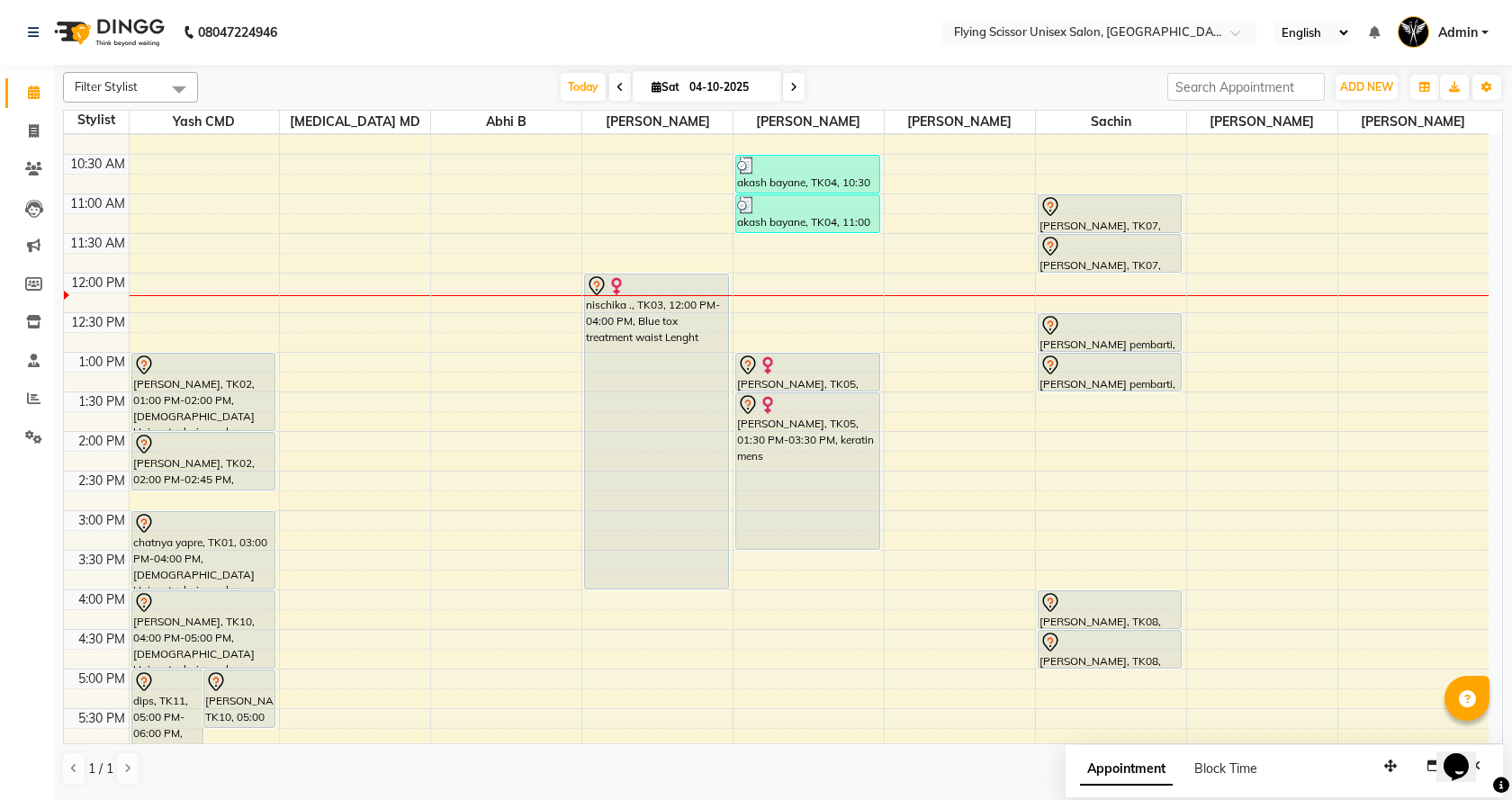
scroll to position [90, 0]
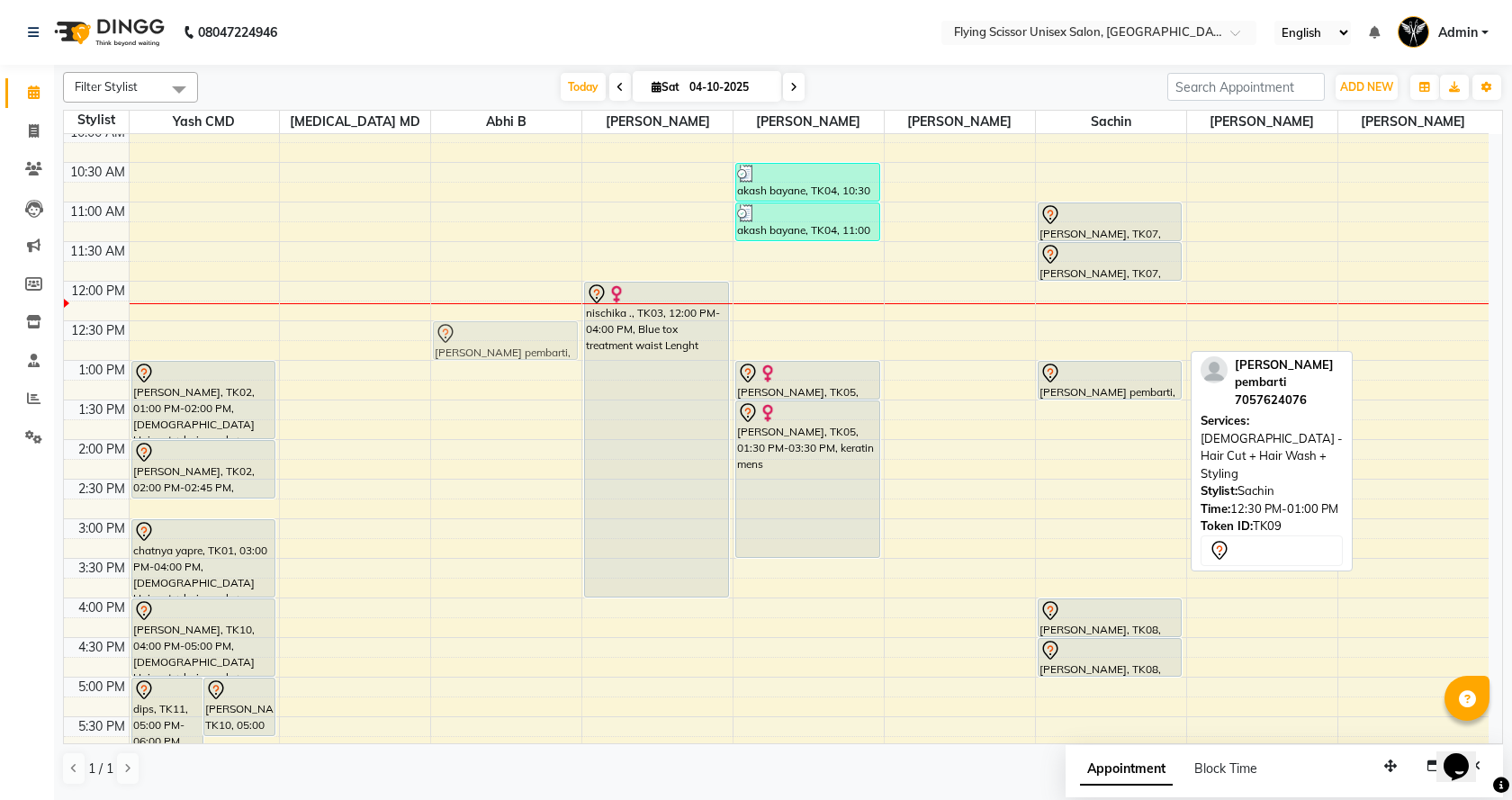
drag, startPoint x: 1114, startPoint y: 338, endPoint x: 472, endPoint y: 342, distance: 642.0
click at [472, 342] on tr "dips, TK11, 05:00 PM-06:00 PM, Male Hair cut + hair wash + styling (premium) ji…" at bounding box center [777, 558] width 1425 height 1029
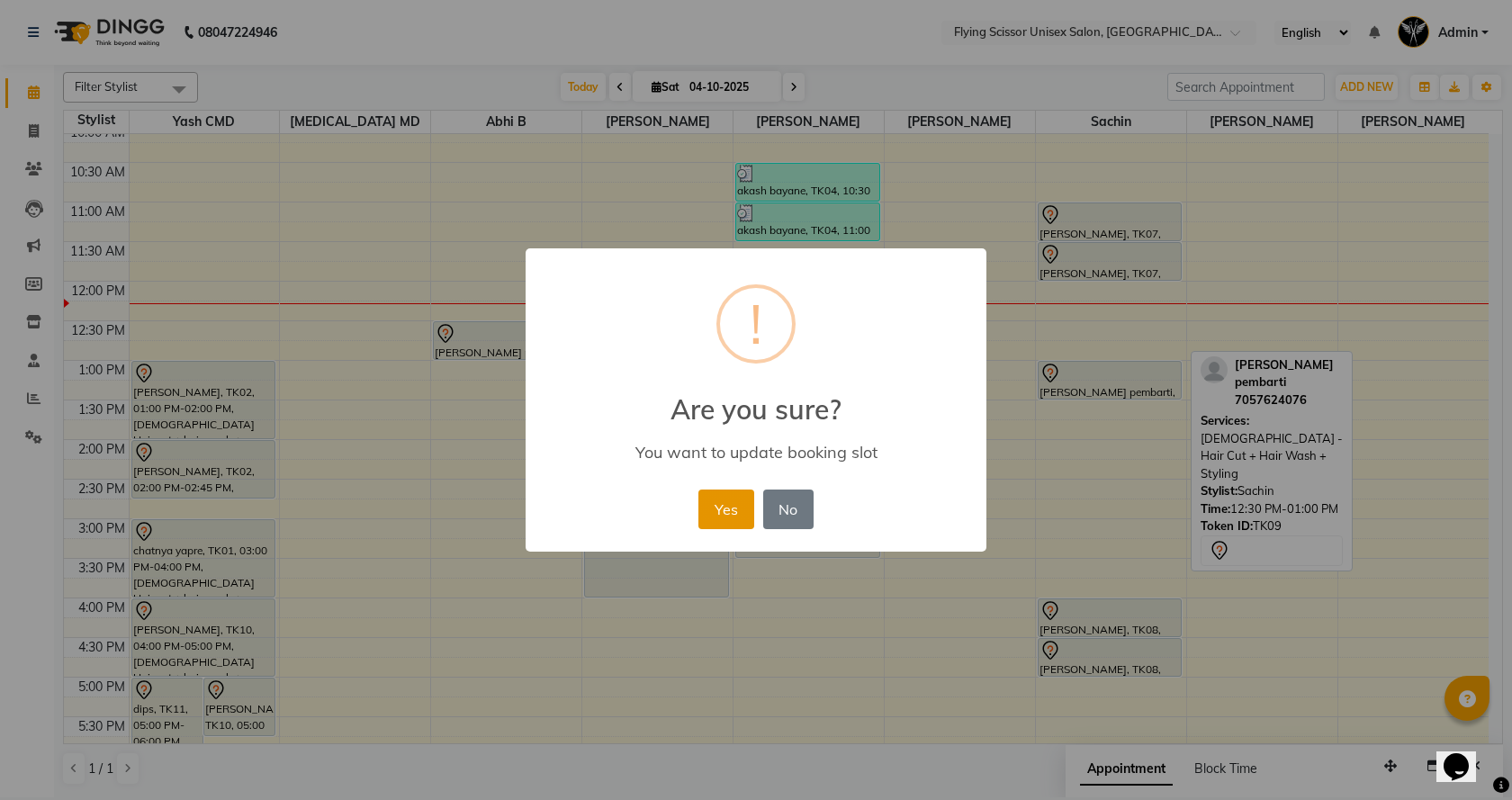
click at [723, 515] on button "Yes" at bounding box center [726, 509] width 55 height 39
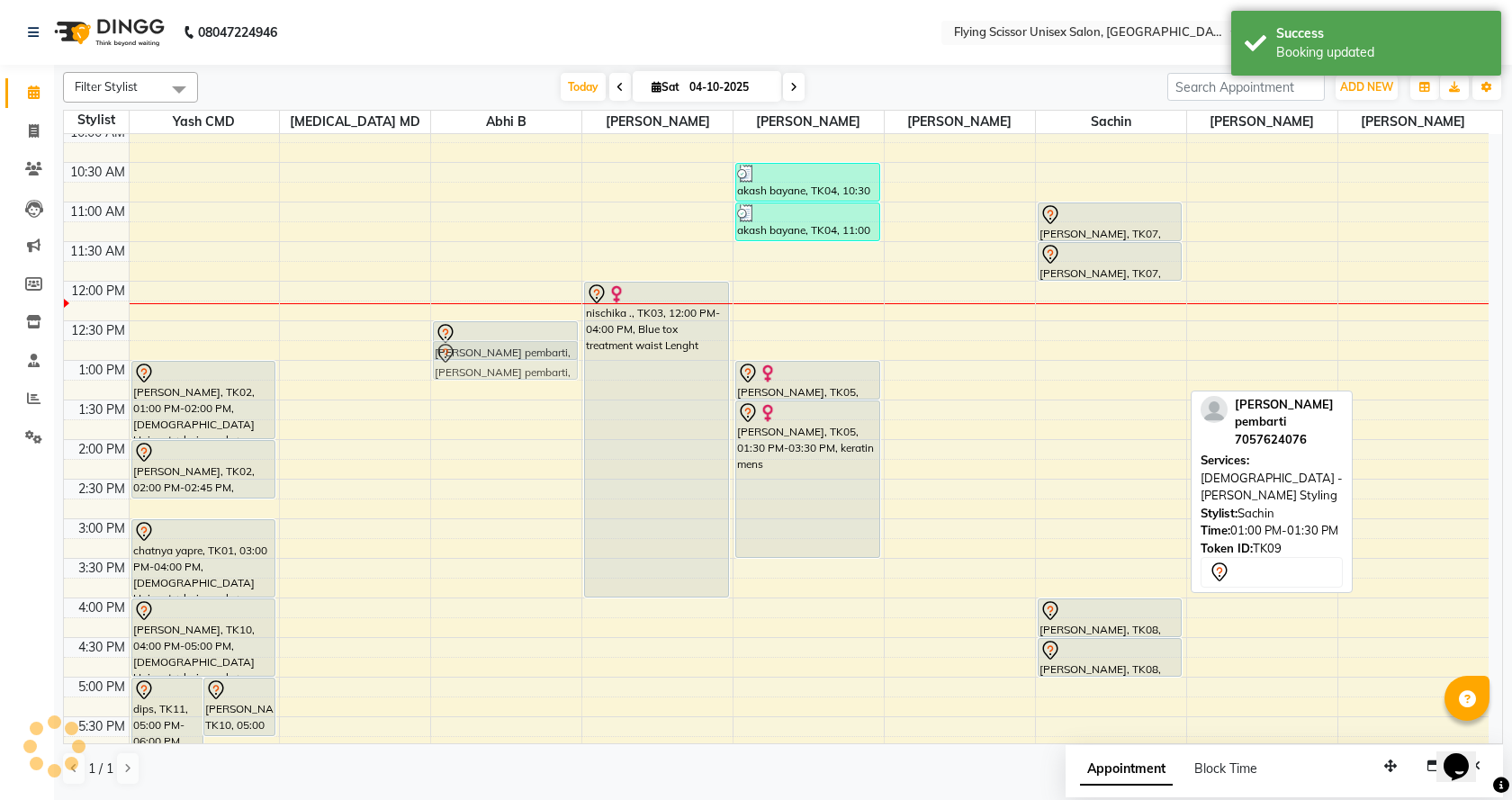
drag, startPoint x: 1065, startPoint y: 384, endPoint x: 474, endPoint y: 367, distance: 591.2
click at [474, 367] on tr "dips, TK11, 05:00 PM-06:00 PM, Male Hair cut + hair wash + styling (premium) ji…" at bounding box center [777, 558] width 1425 height 1029
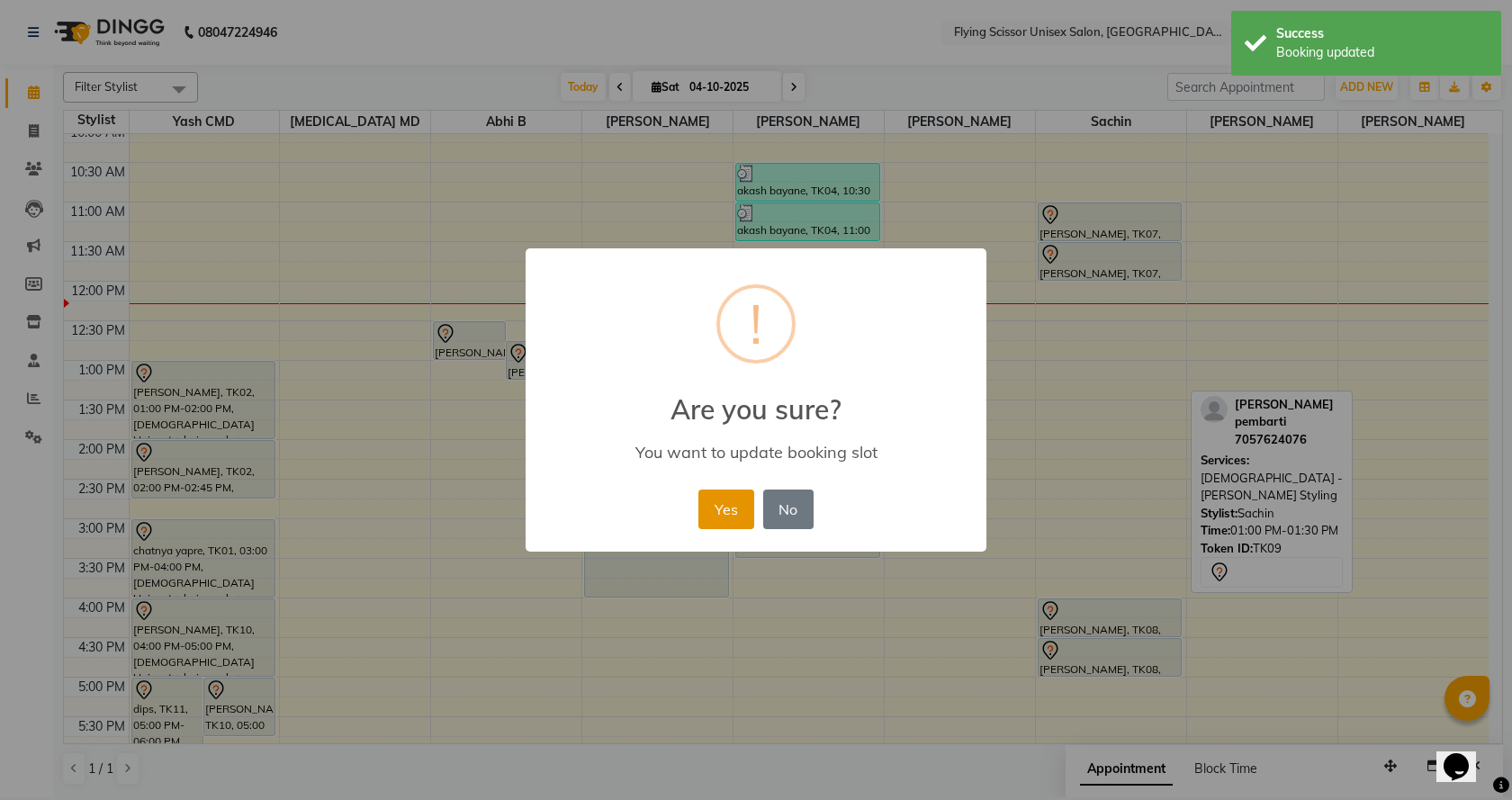
click at [725, 519] on button "Yes" at bounding box center [726, 509] width 55 height 39
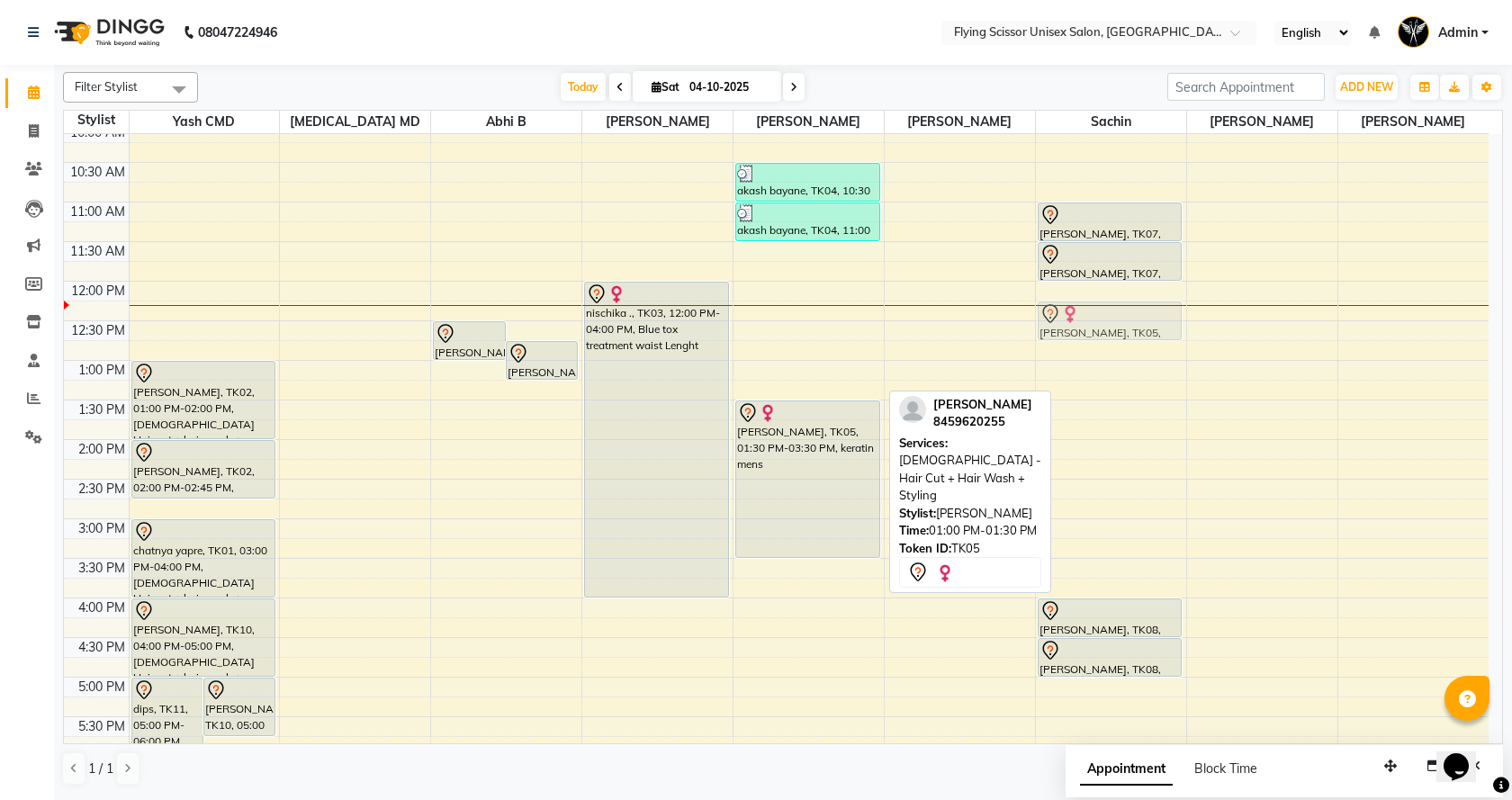
drag, startPoint x: 839, startPoint y: 375, endPoint x: 1109, endPoint y: 324, distance: 274.8
click at [1109, 324] on tr "dips, TK11, 05:00 PM-06:00 PM, Male Hair cut + hair wash + styling (premium) ji…" at bounding box center [777, 558] width 1425 height 1029
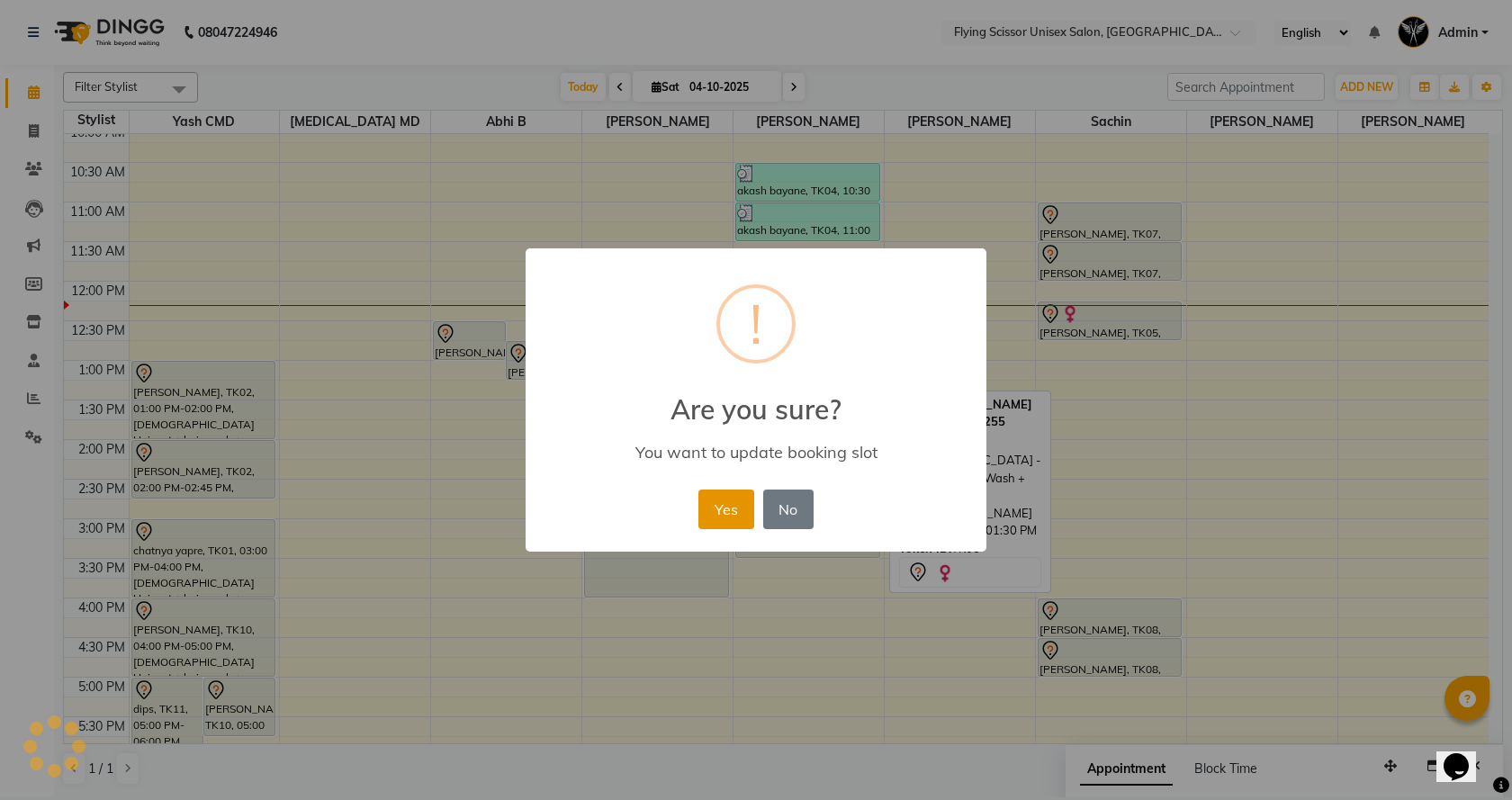
click at [717, 521] on button "Yes" at bounding box center [726, 509] width 55 height 39
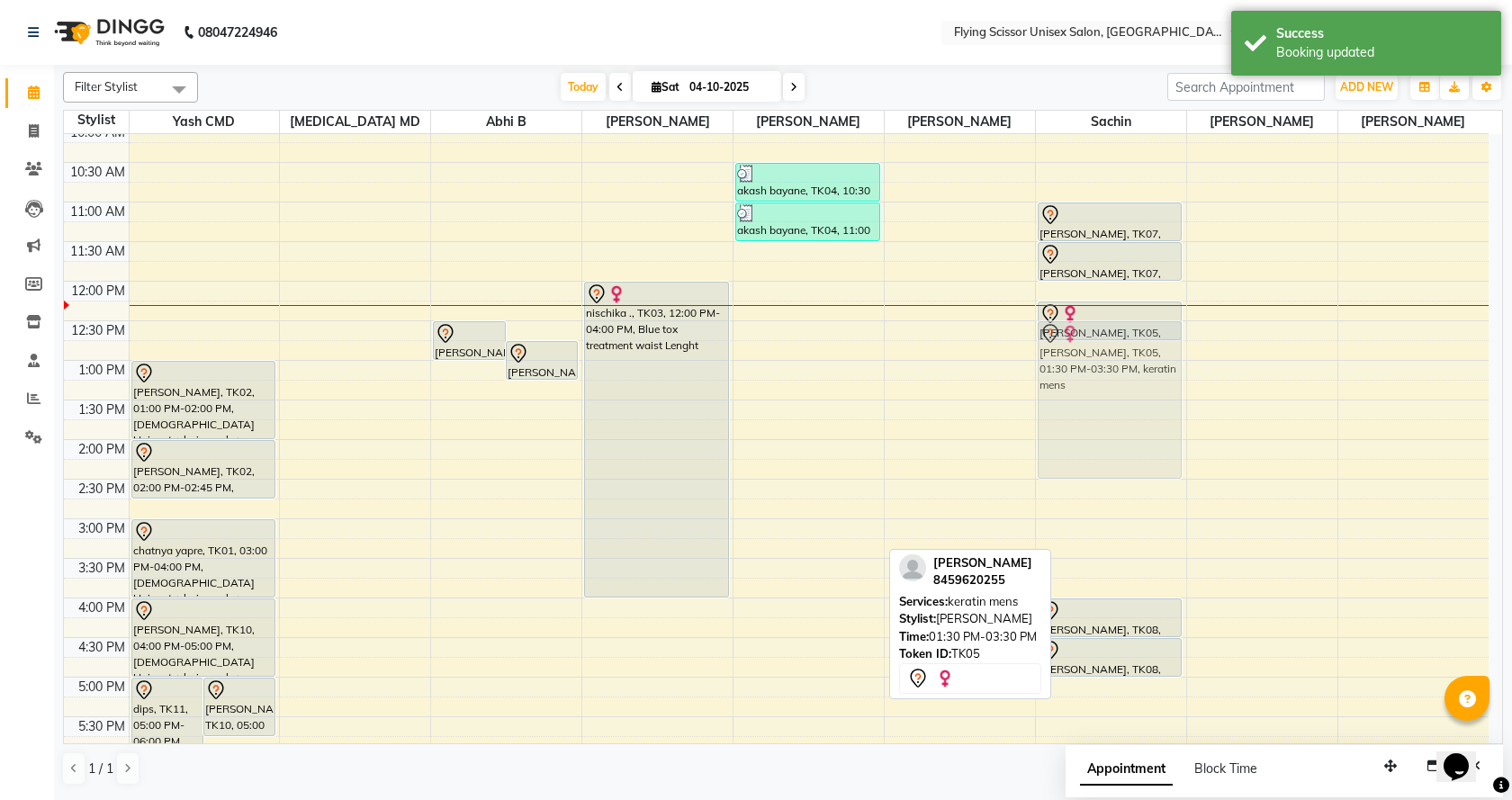
drag, startPoint x: 797, startPoint y: 479, endPoint x: 1117, endPoint y: 398, distance: 330.1
click at [1117, 398] on tr "dips, TK11, 05:00 PM-06:00 PM, Male Hair cut + hair wash + styling (premium) ji…" at bounding box center [777, 558] width 1425 height 1029
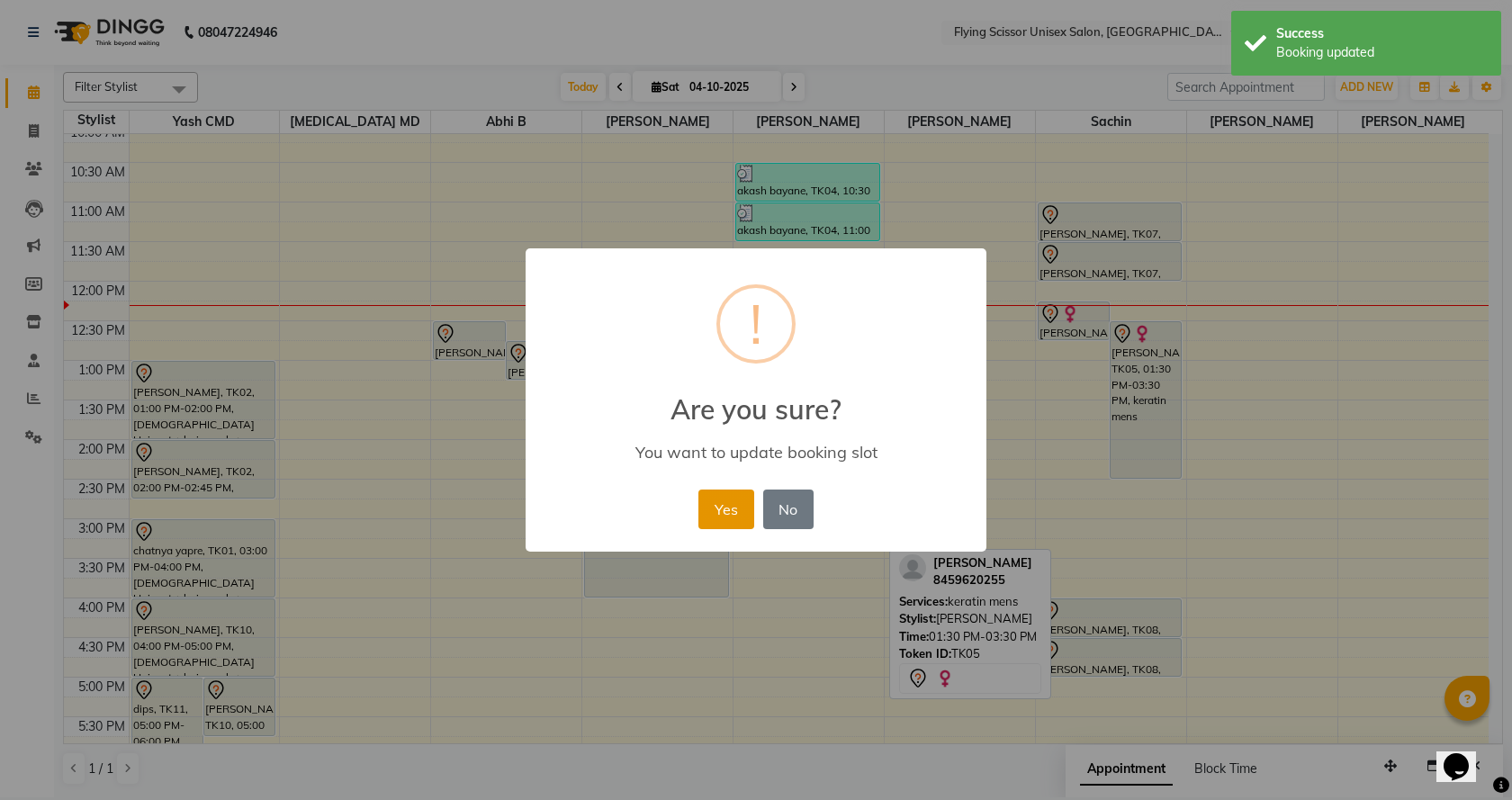
click at [727, 513] on button "Yes" at bounding box center [726, 509] width 55 height 39
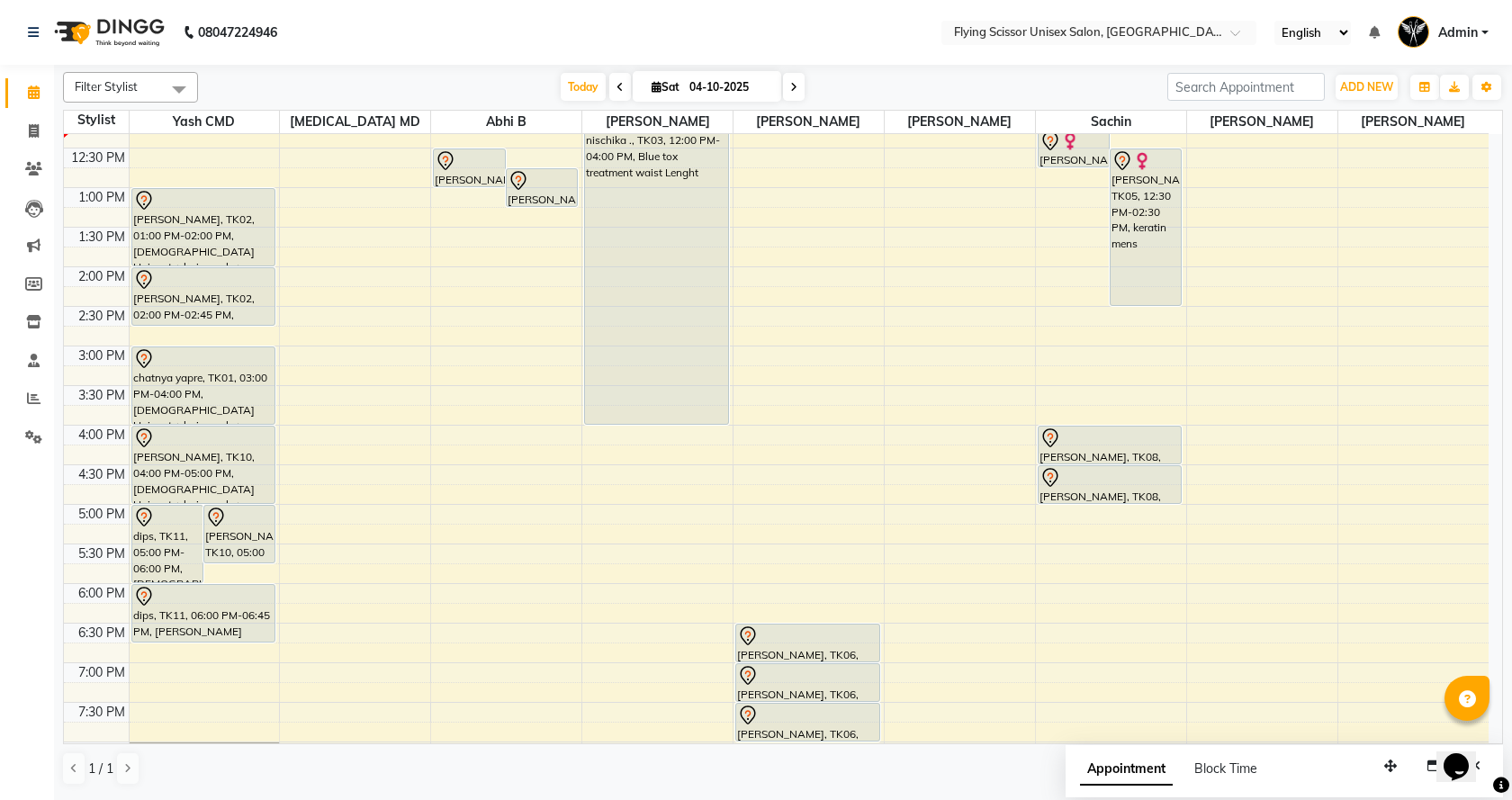
scroll to position [270, 0]
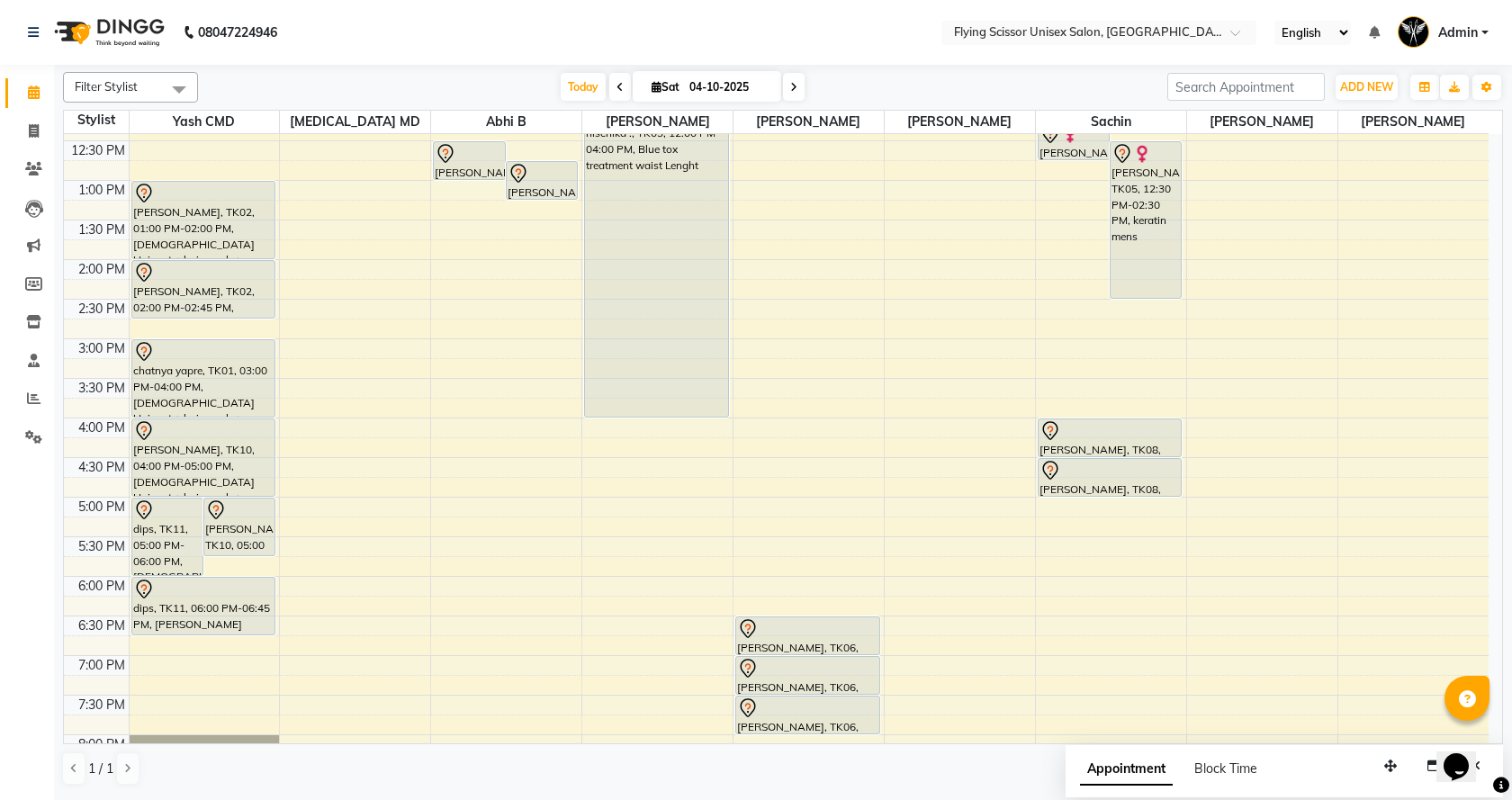
click at [465, 355] on div "9:00 AM 9:30 AM 10:00 AM 10:30 AM 11:00 AM 11:30 AM 12:00 PM 12:30 PM 1:00 PM 1…" at bounding box center [777, 378] width 1425 height 1029
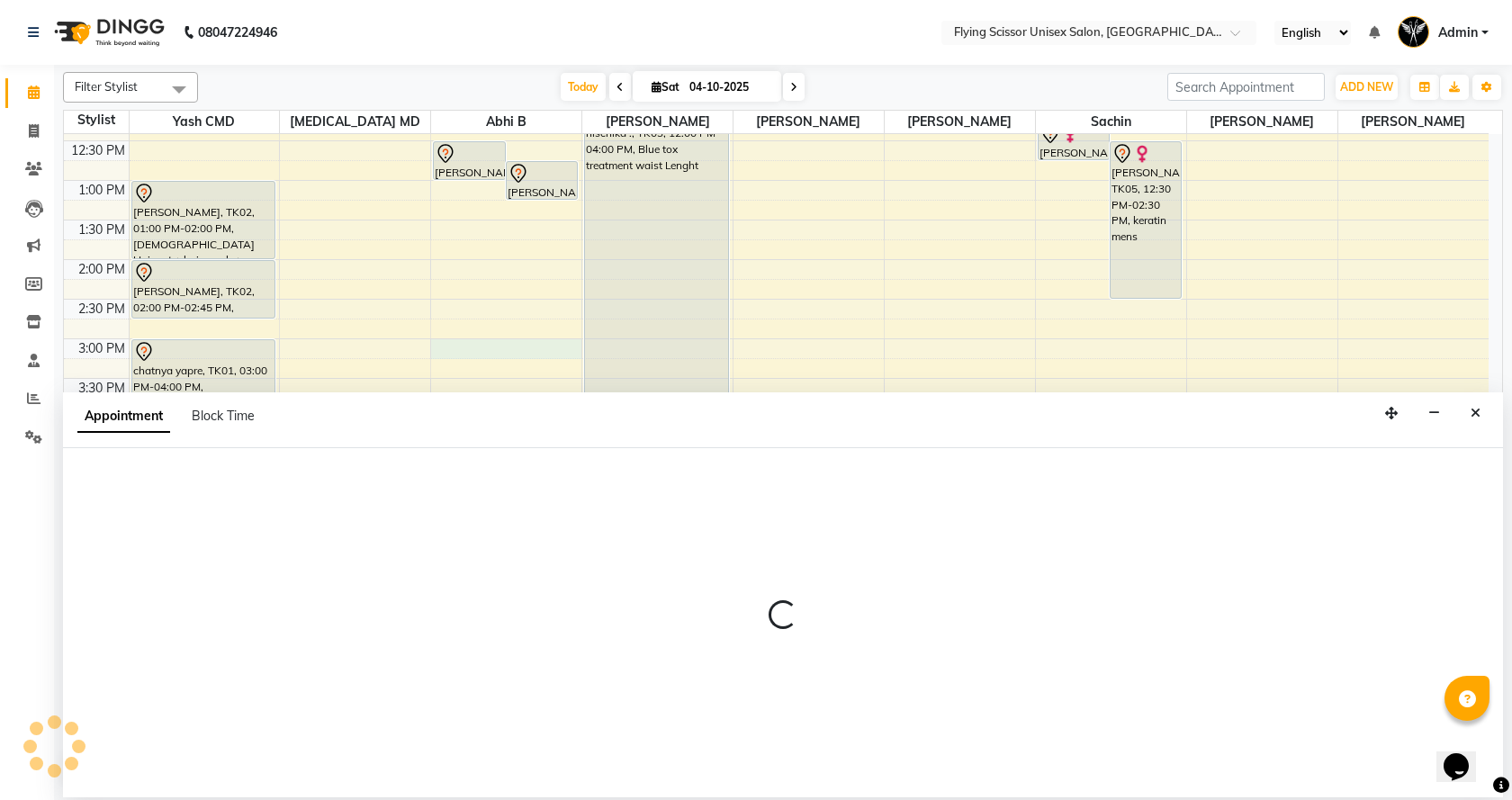
select select "13959"
select select "900"
select select "tentative"
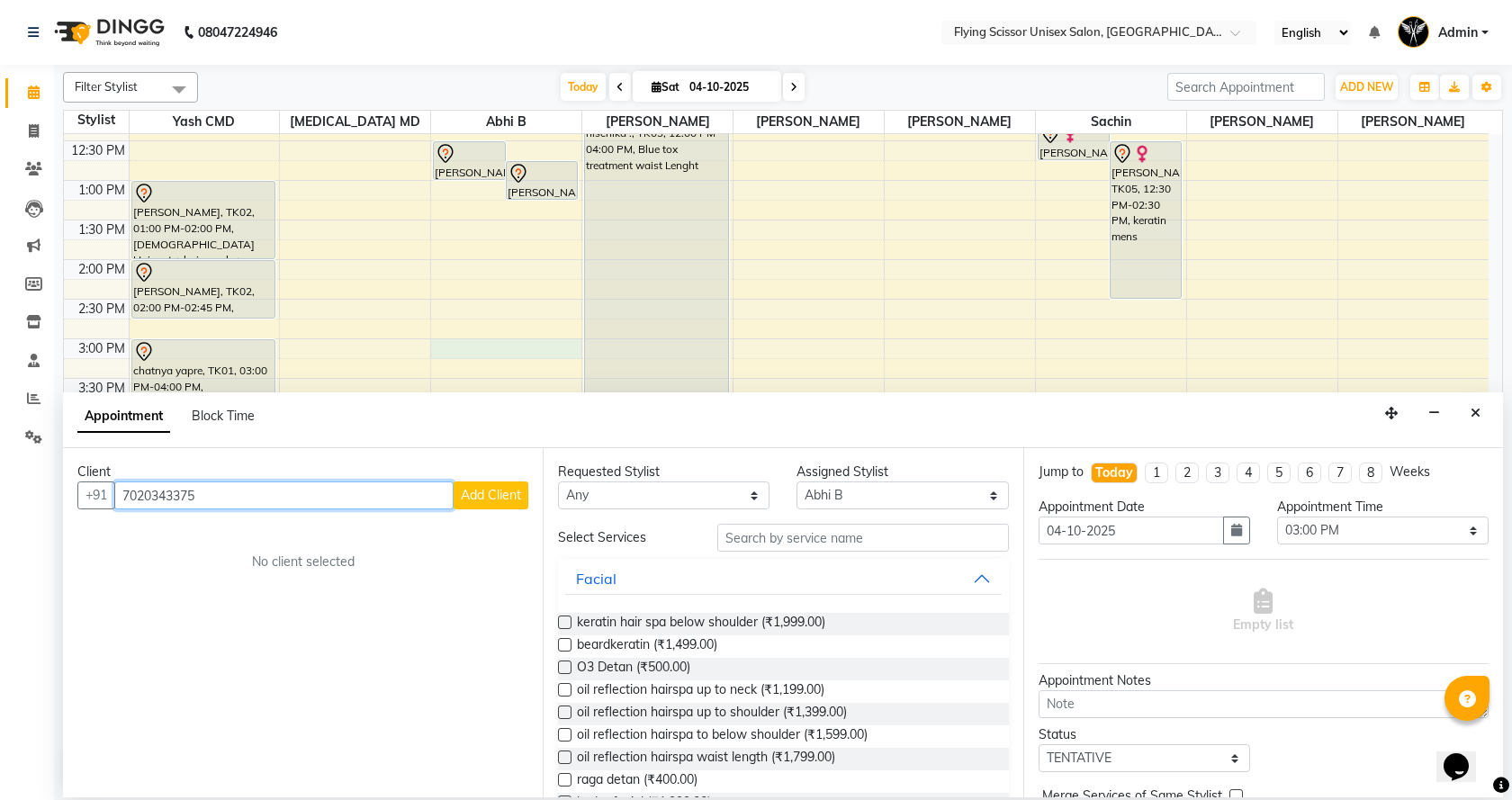
type input "7020343375"
click at [482, 502] on span "Add Client" at bounding box center [491, 495] width 61 height 17
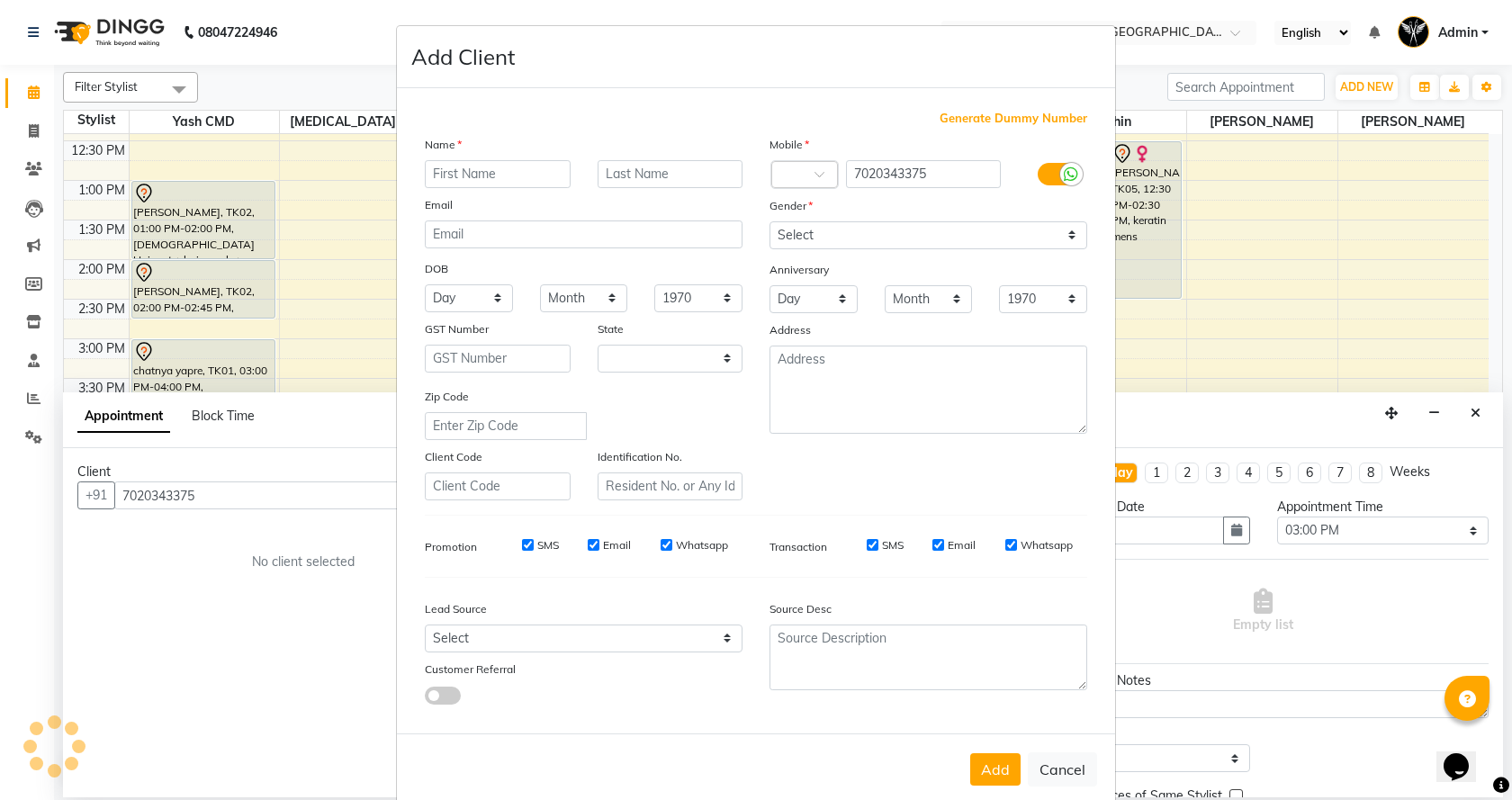
select select "22"
type input "sakhi"
click at [623, 183] on input "text" at bounding box center [670, 174] width 146 height 28
type input "deshmukh"
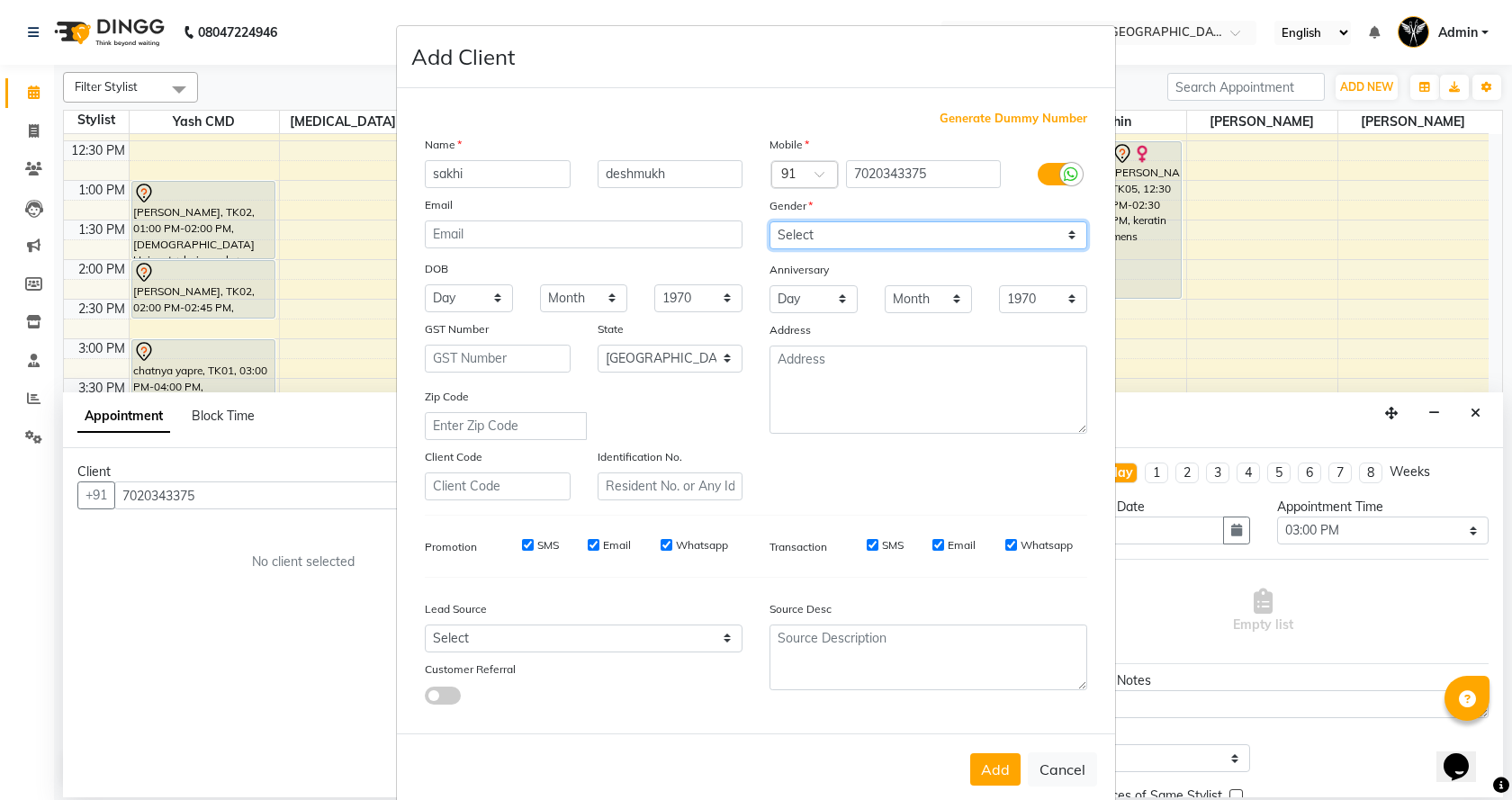
click at [780, 227] on select "Select Male Female Other Prefer Not To Say" at bounding box center [928, 235] width 318 height 28
select select "female"
click at [769, 221] on select "Select Male Female Other Prefer Not To Say" at bounding box center [928, 235] width 318 height 28
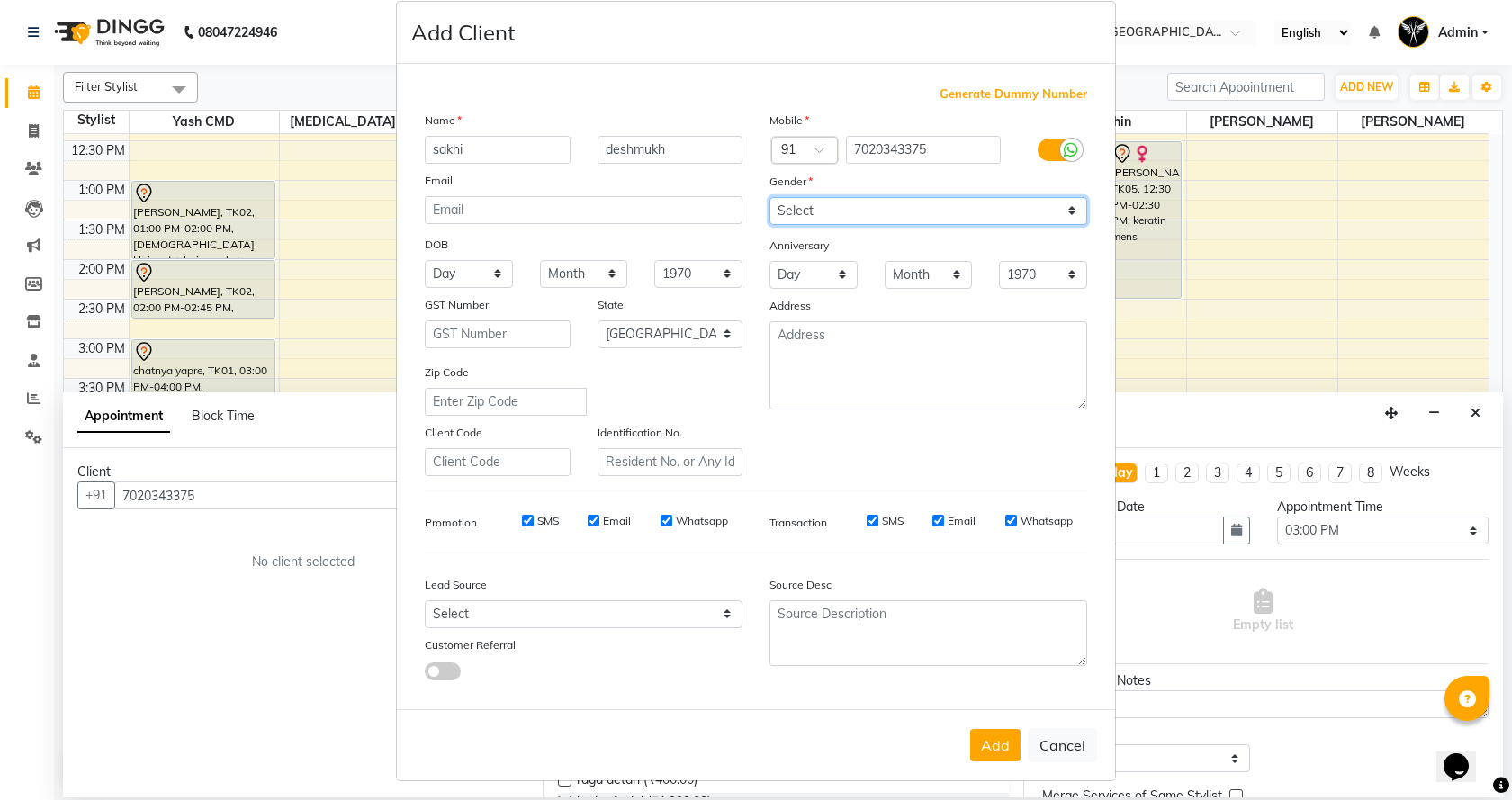
scroll to position [30, 0]
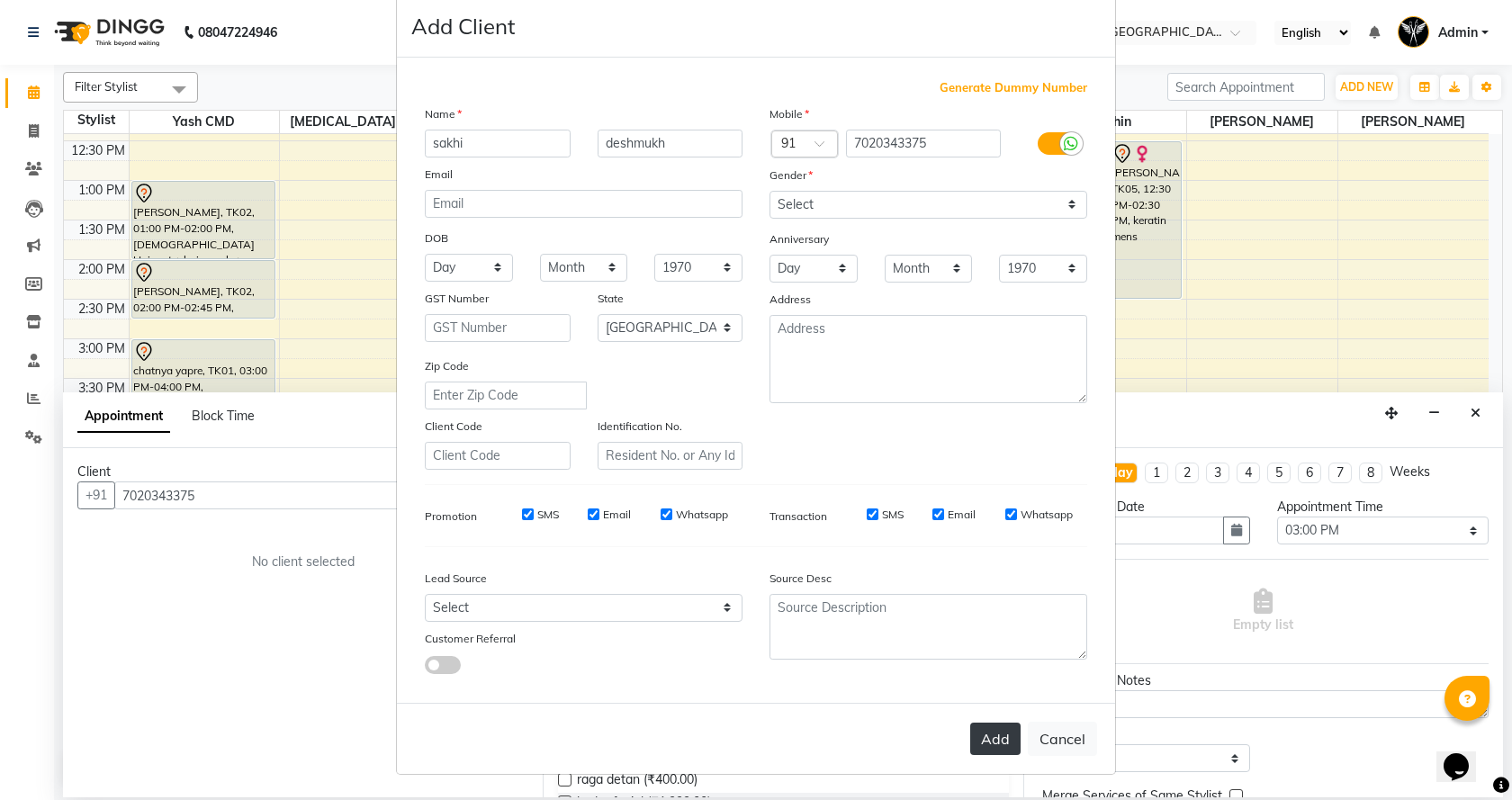
click at [980, 749] on button "Add" at bounding box center [995, 738] width 50 height 32
select select
select select "null"
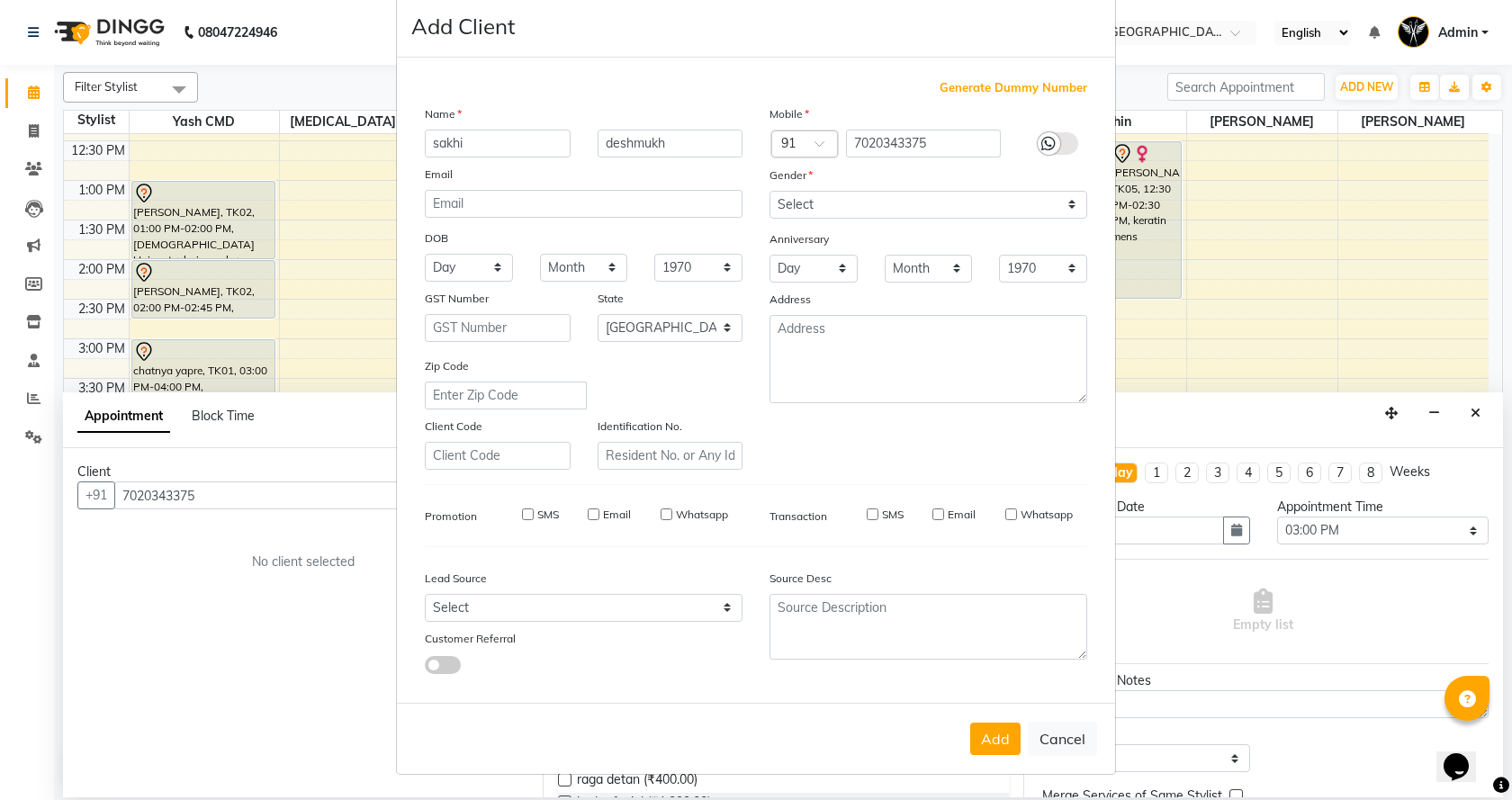
select select
checkbox input "false"
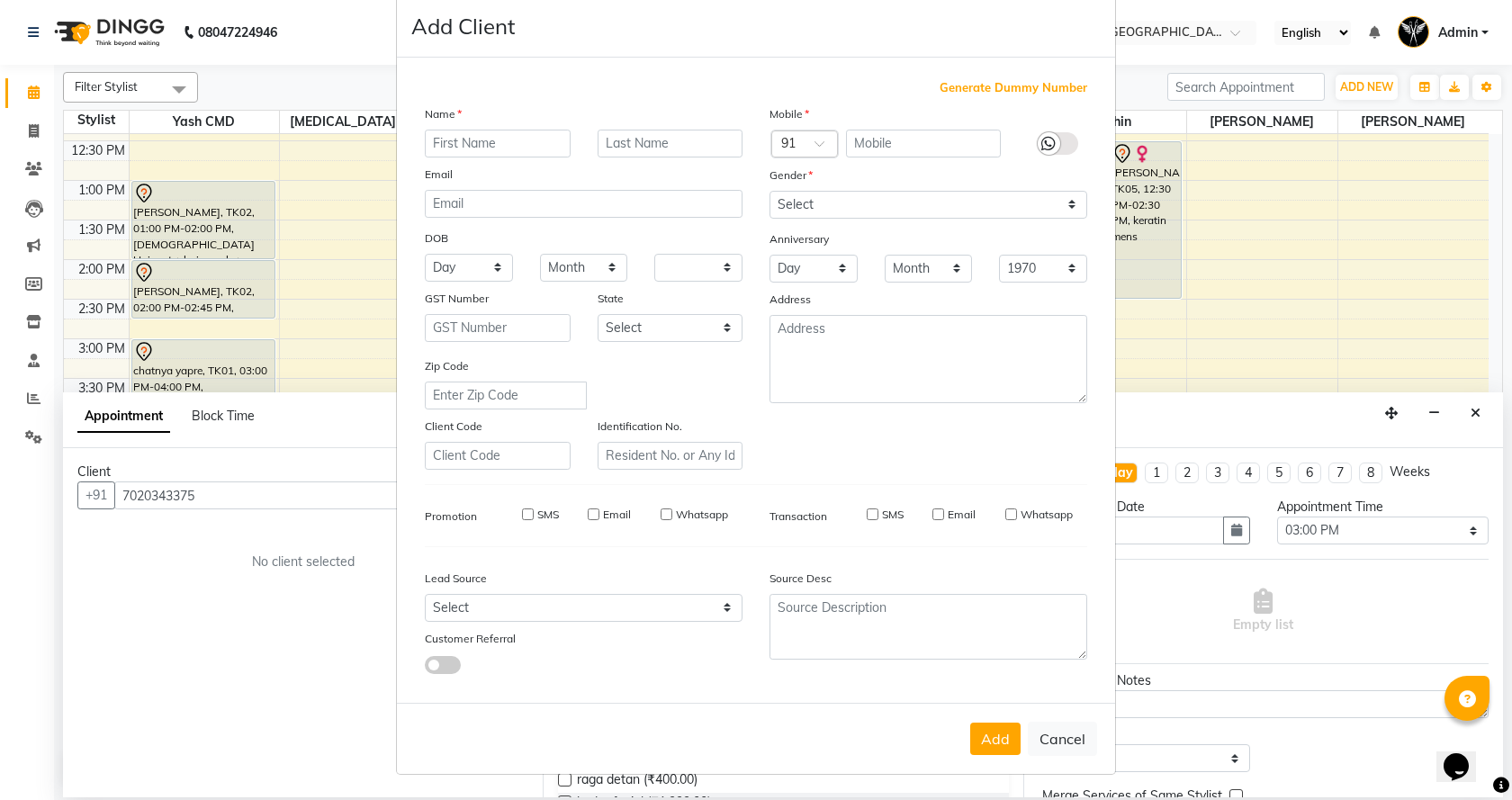
checkbox input "false"
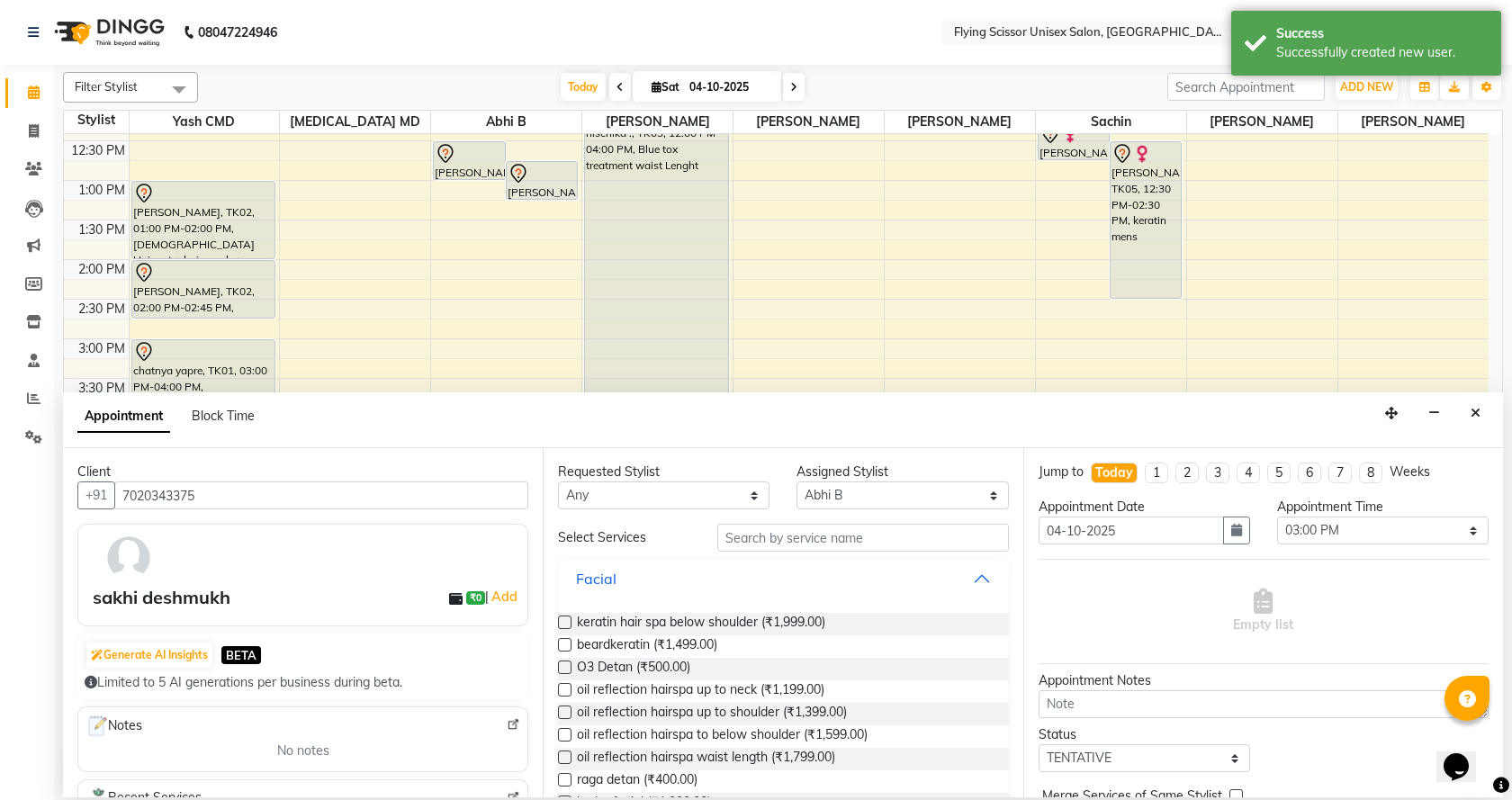
click at [803, 564] on button "Facial" at bounding box center [783, 579] width 435 height 32
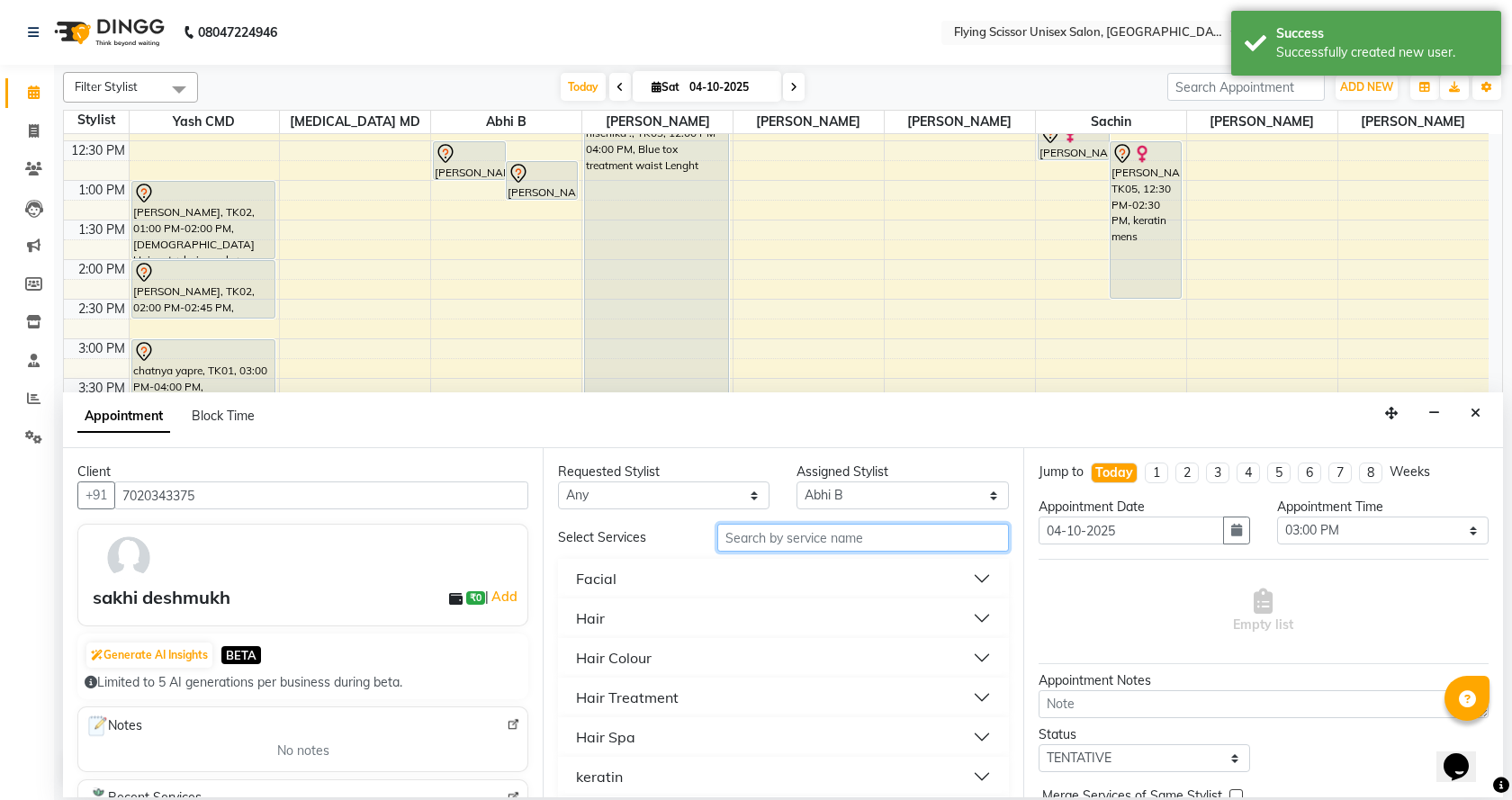
click at [808, 541] on input "text" at bounding box center [863, 538] width 292 height 28
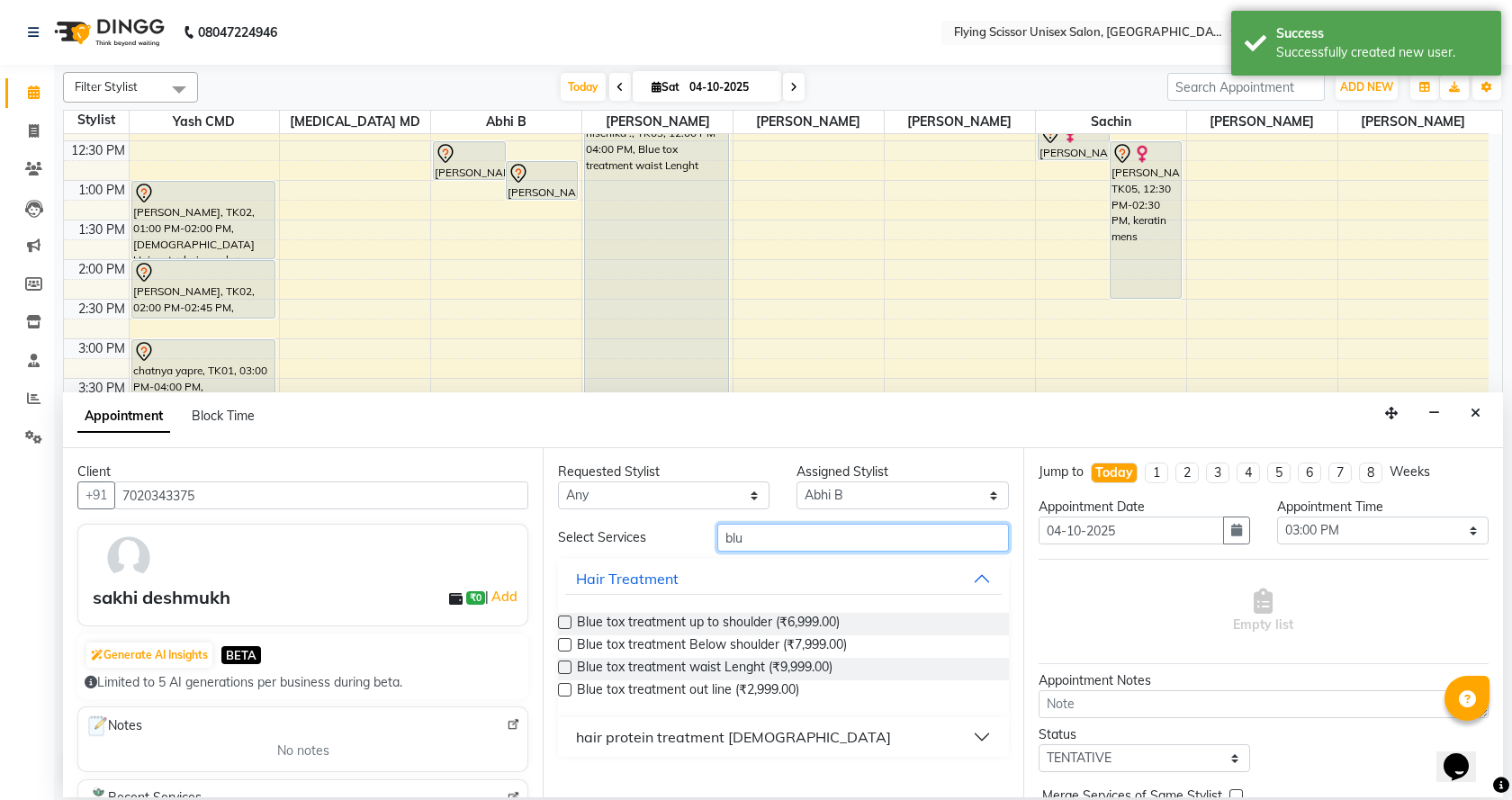
type input "blu"
click at [562, 670] on label at bounding box center [565, 668] width 14 height 14
click at [562, 670] on input "checkbox" at bounding box center [564, 669] width 12 height 12
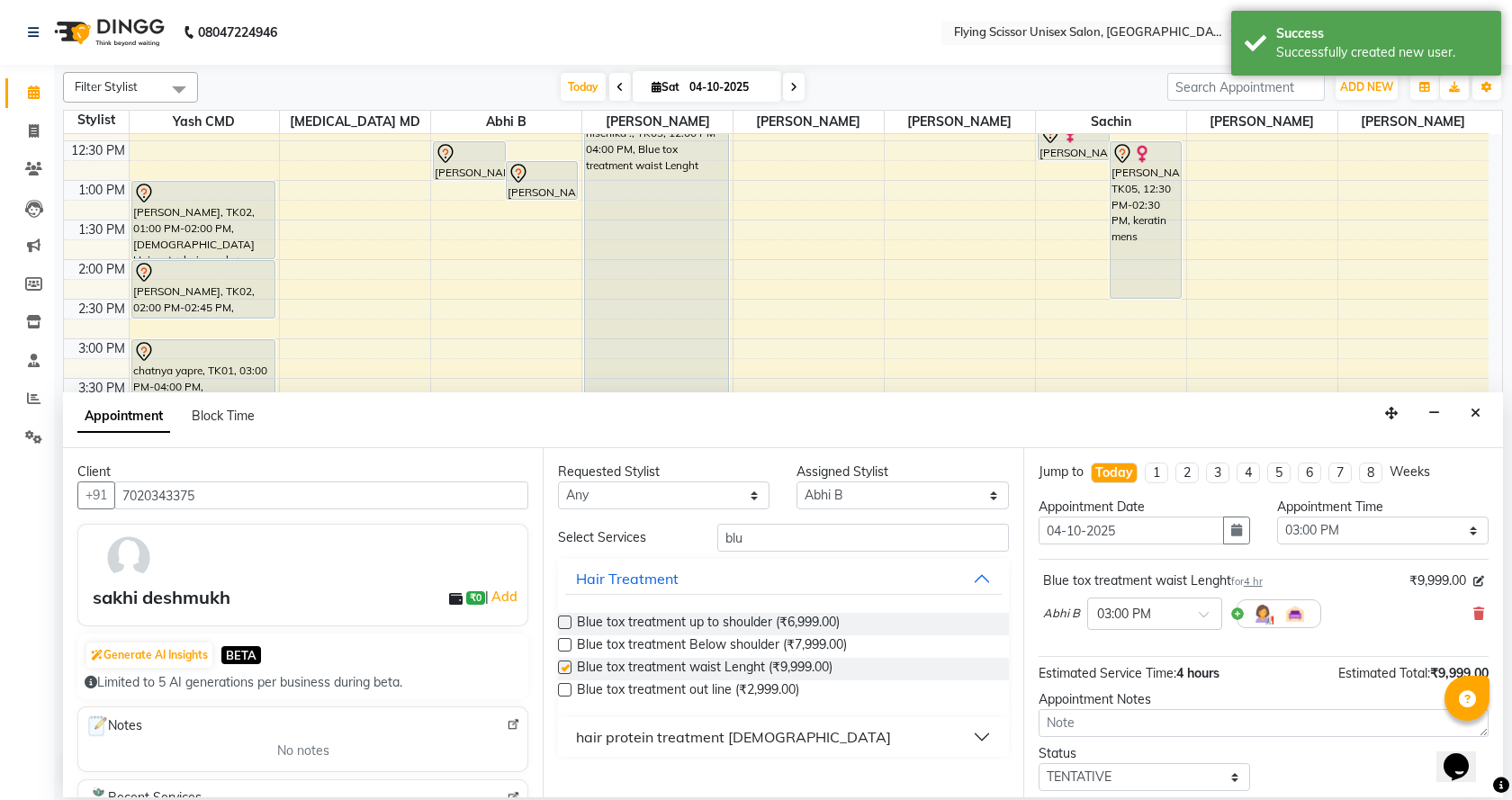
checkbox input "false"
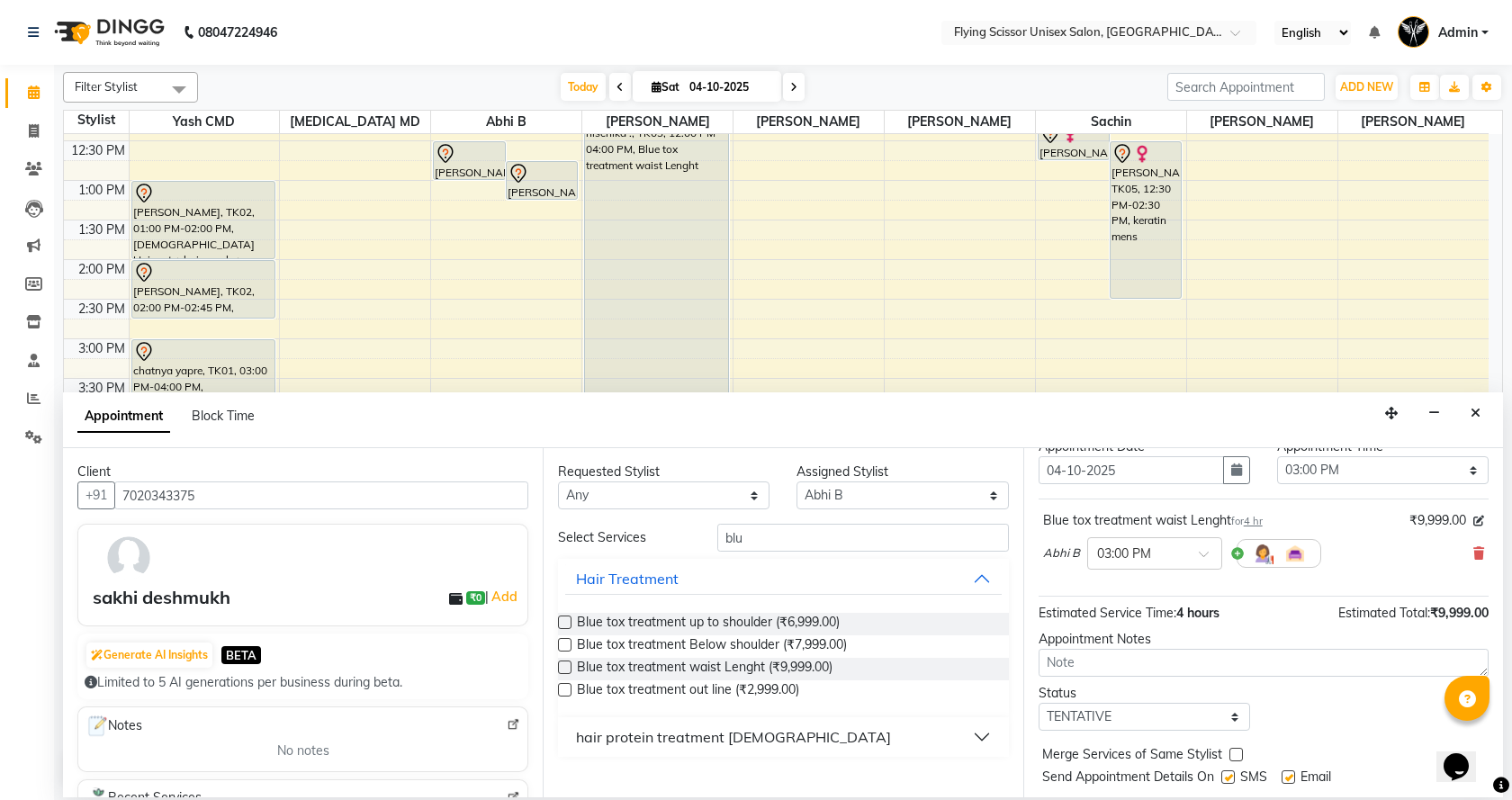
scroll to position [107, 0]
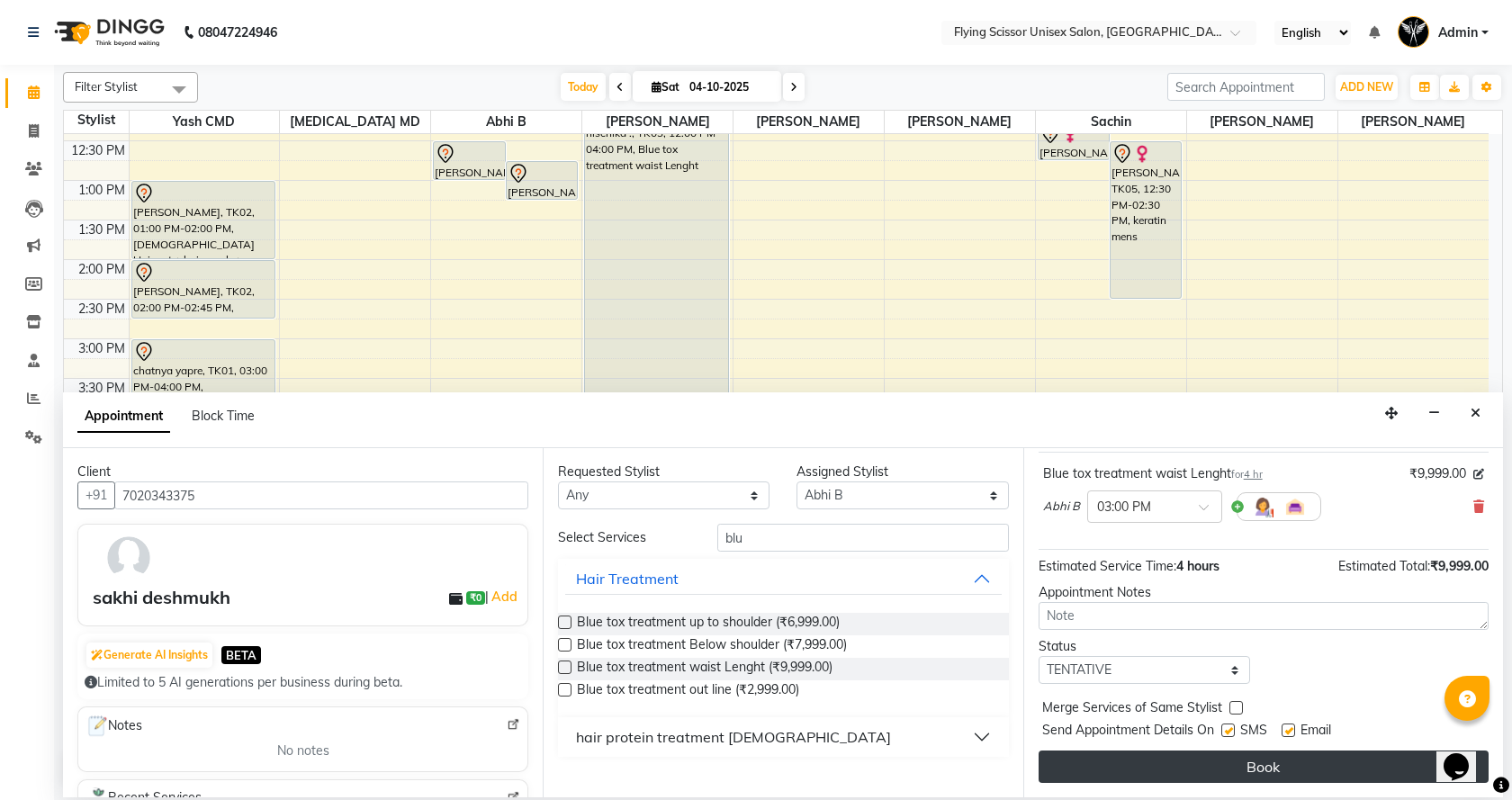
click at [1130, 778] on button "Book" at bounding box center [1263, 767] width 450 height 32
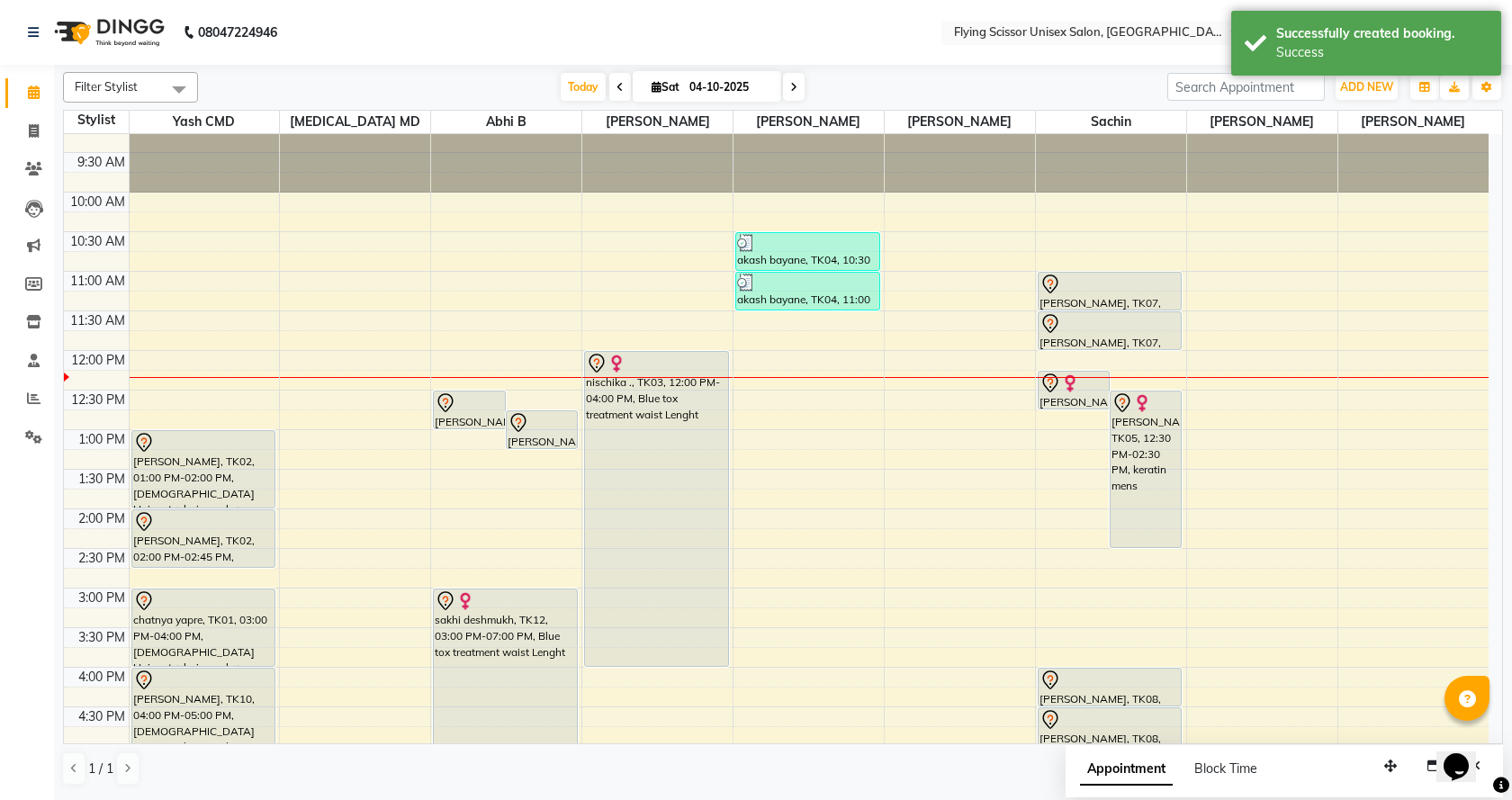
scroll to position [0, 0]
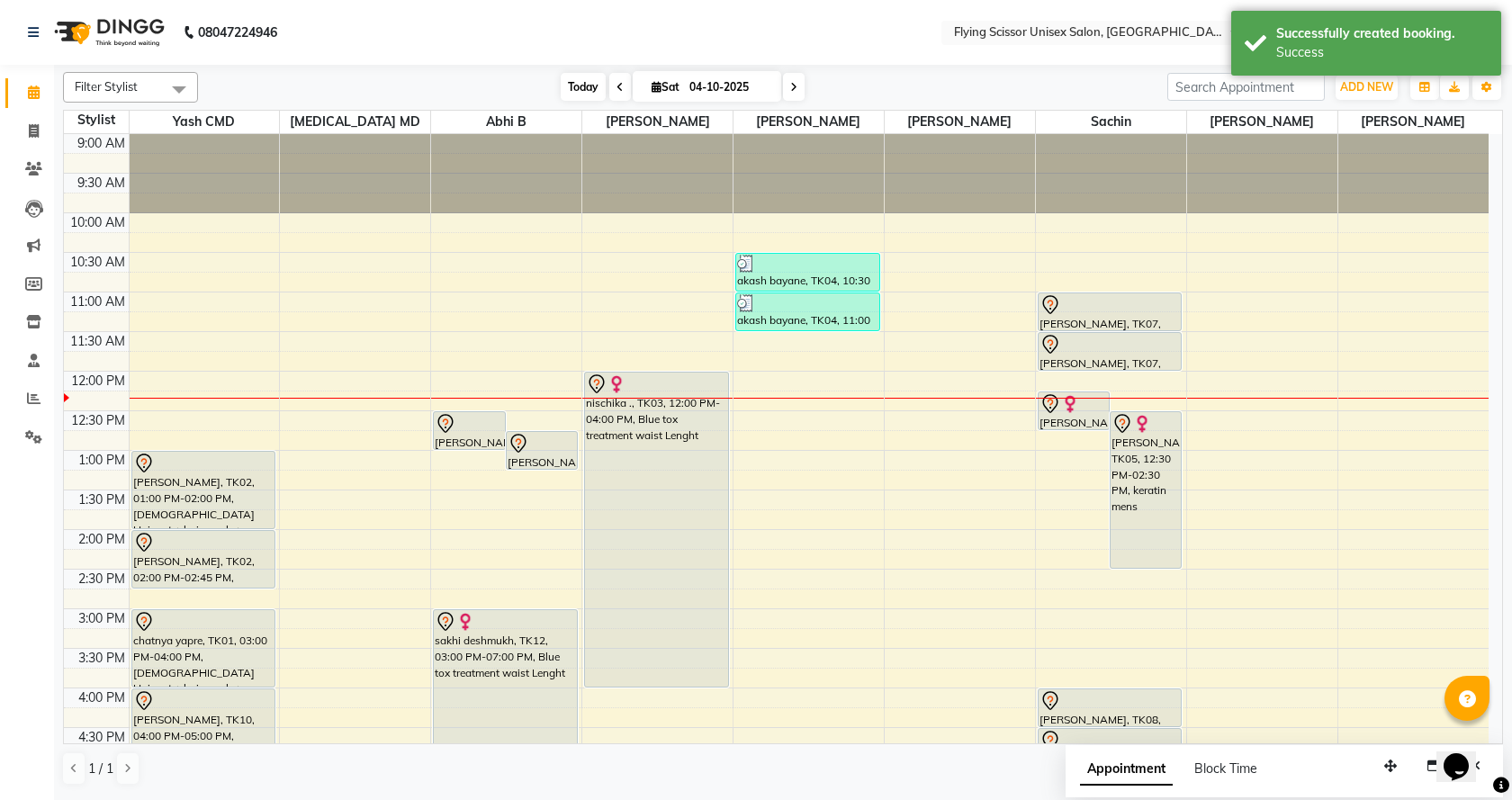
click at [569, 94] on span "Today" at bounding box center [583, 86] width 45 height 28
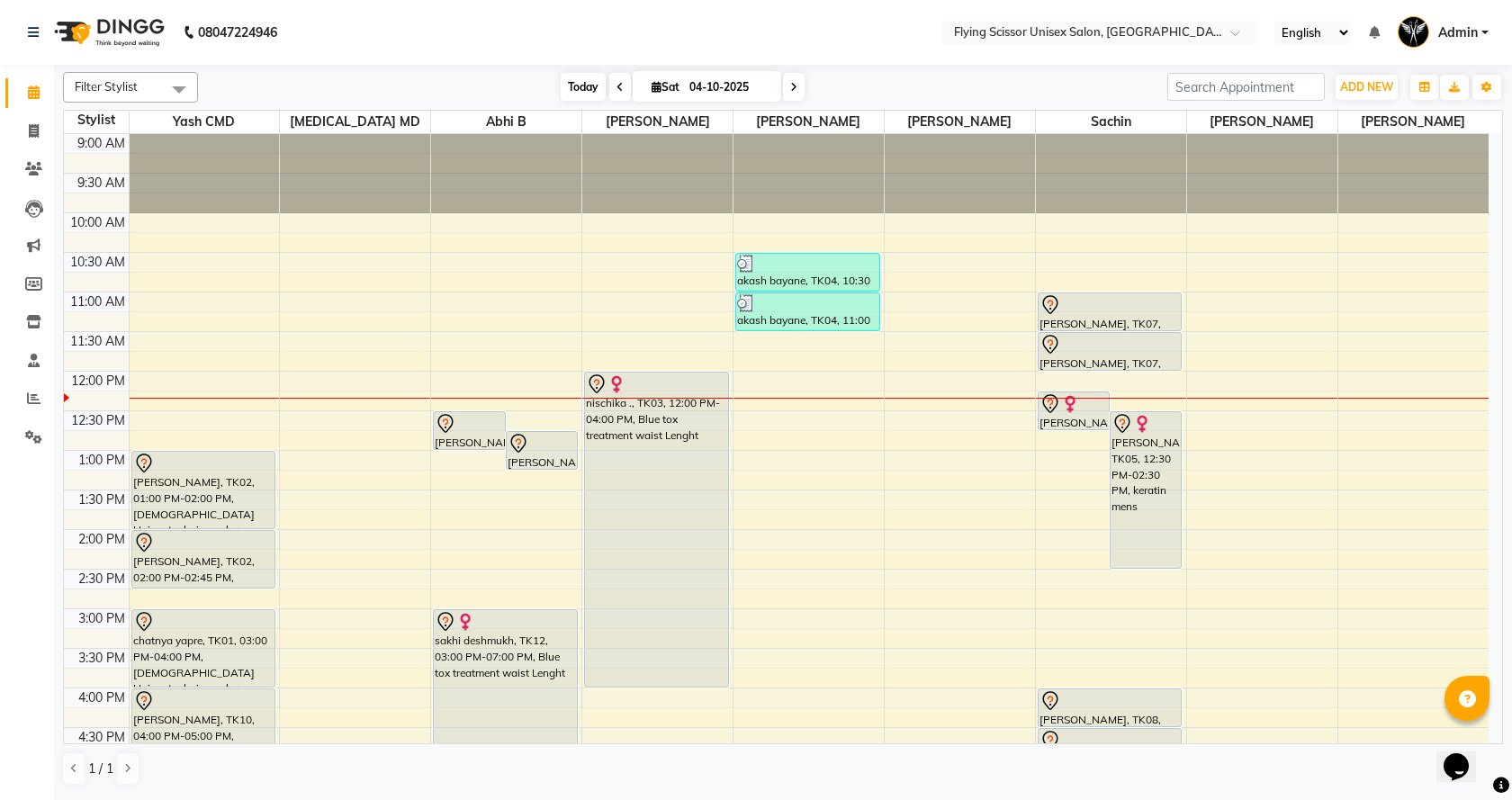
click at [578, 94] on span "Today" at bounding box center [583, 86] width 45 height 28
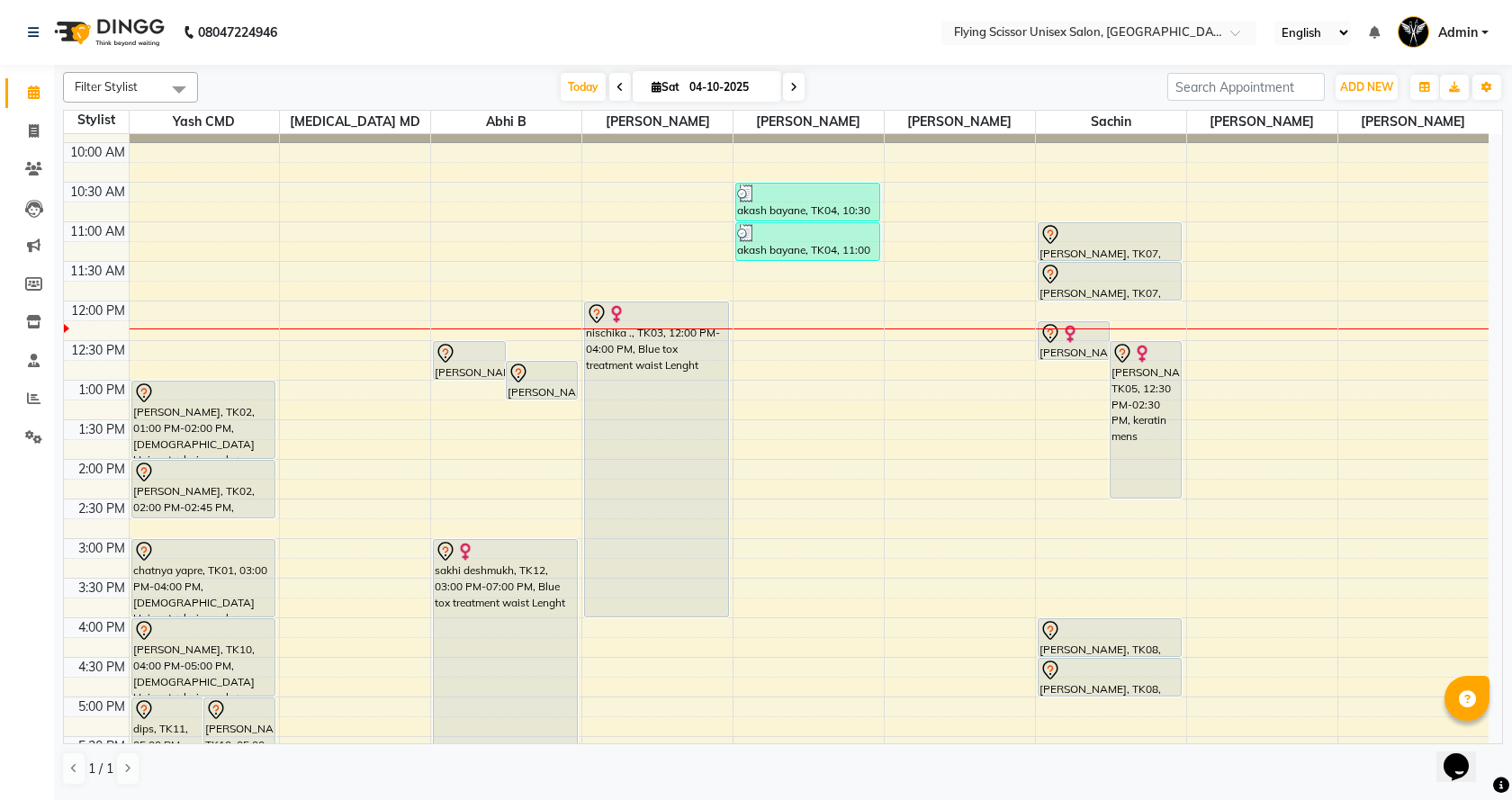
scroll to position [60, 0]
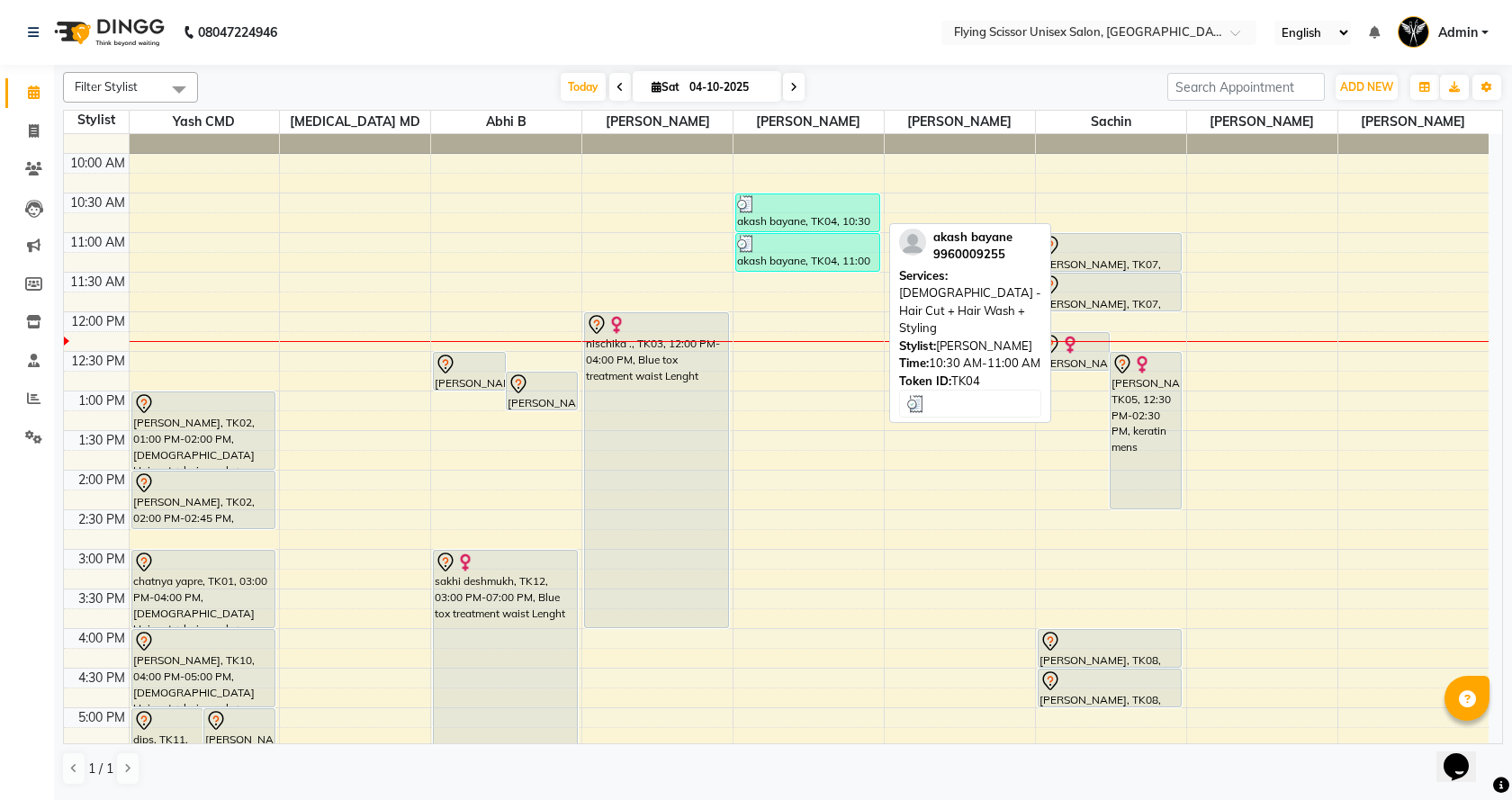
click at [857, 217] on div "akash bayane, TK04, 10:30 AM-11:00 AM, [DEMOGRAPHIC_DATA] - Hair Cut + Hair Was…" at bounding box center [808, 213] width 143 height 37
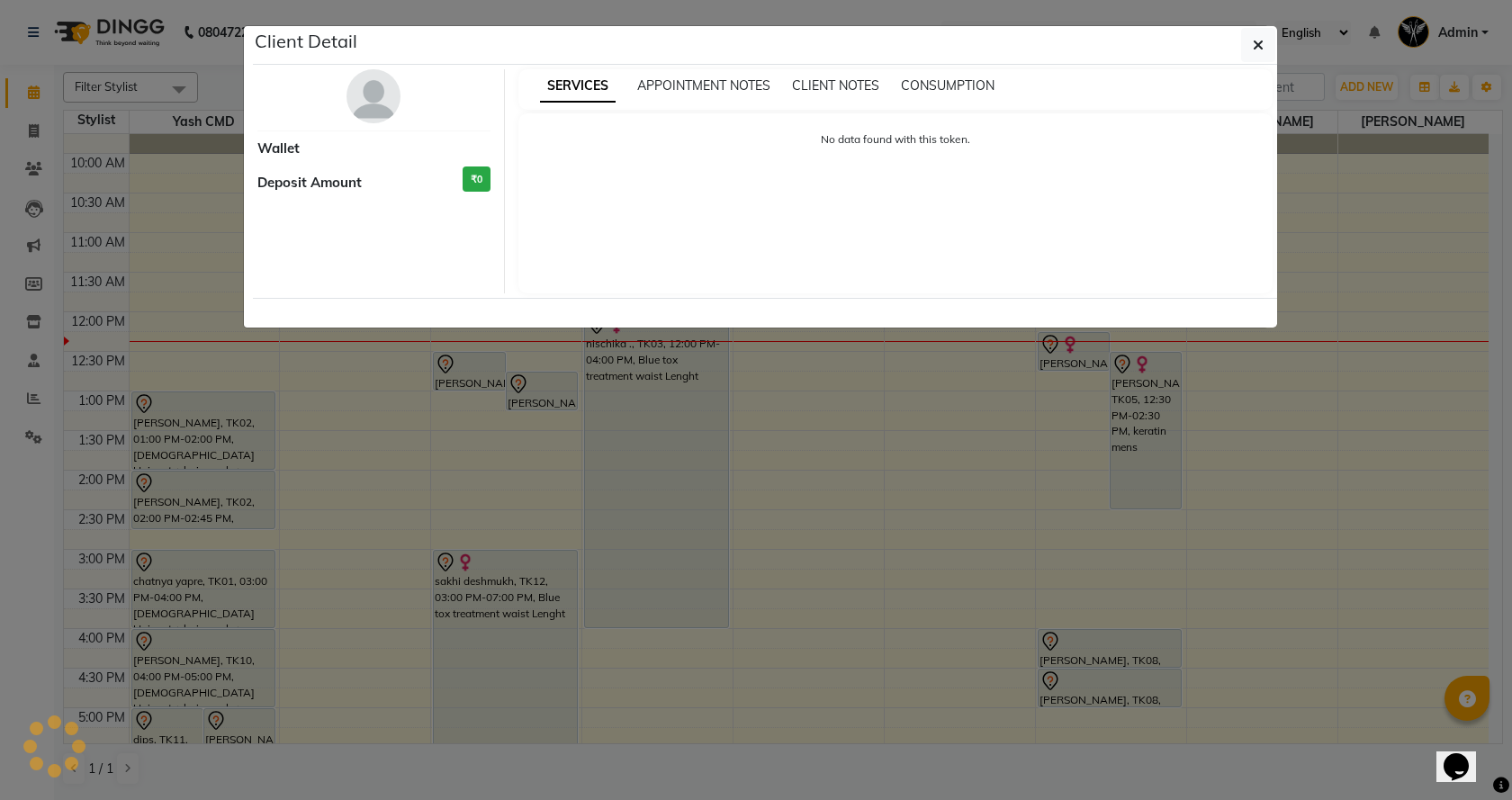
select select "3"
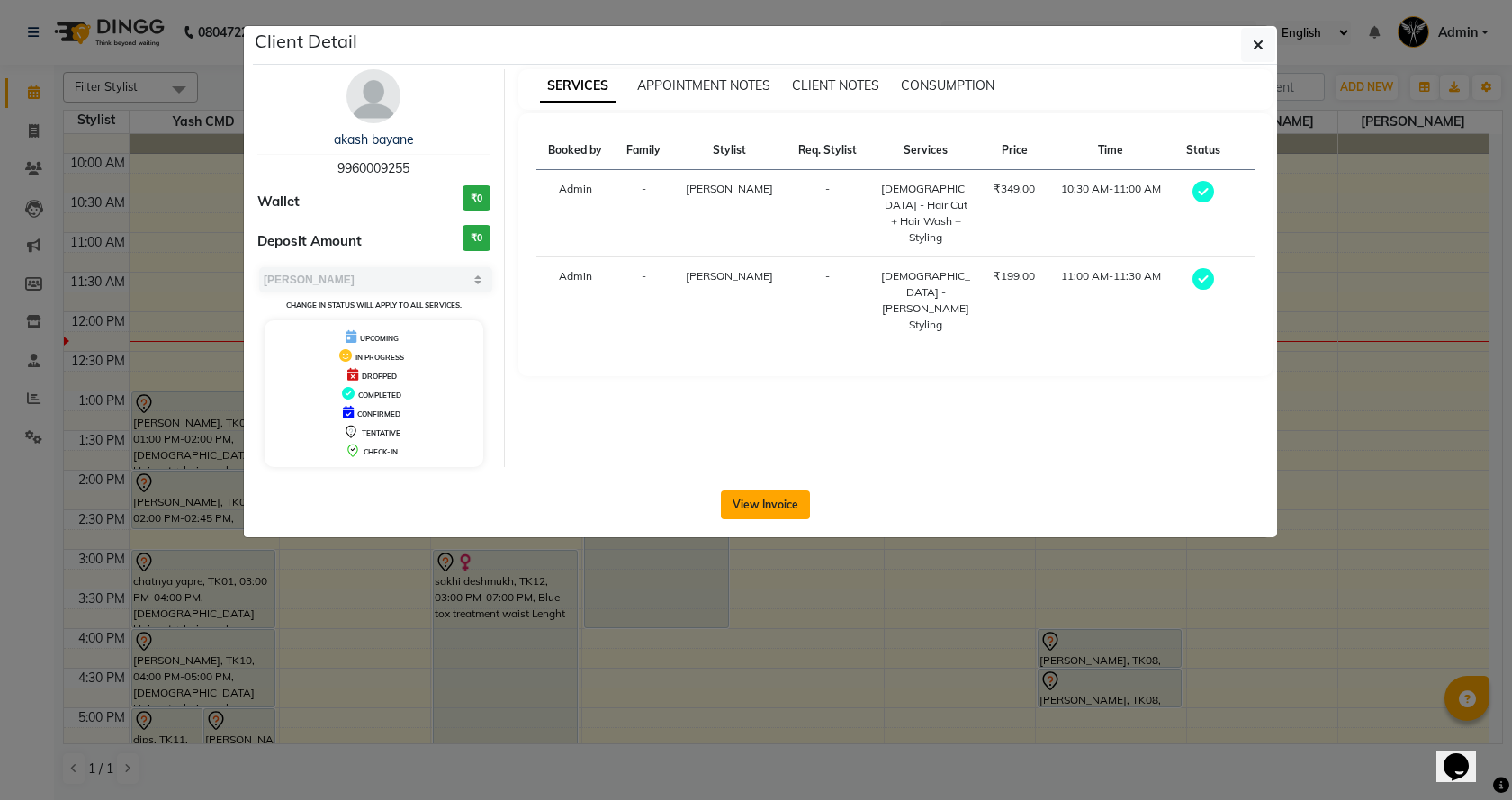
click at [755, 511] on button "View Invoice" at bounding box center [765, 504] width 89 height 28
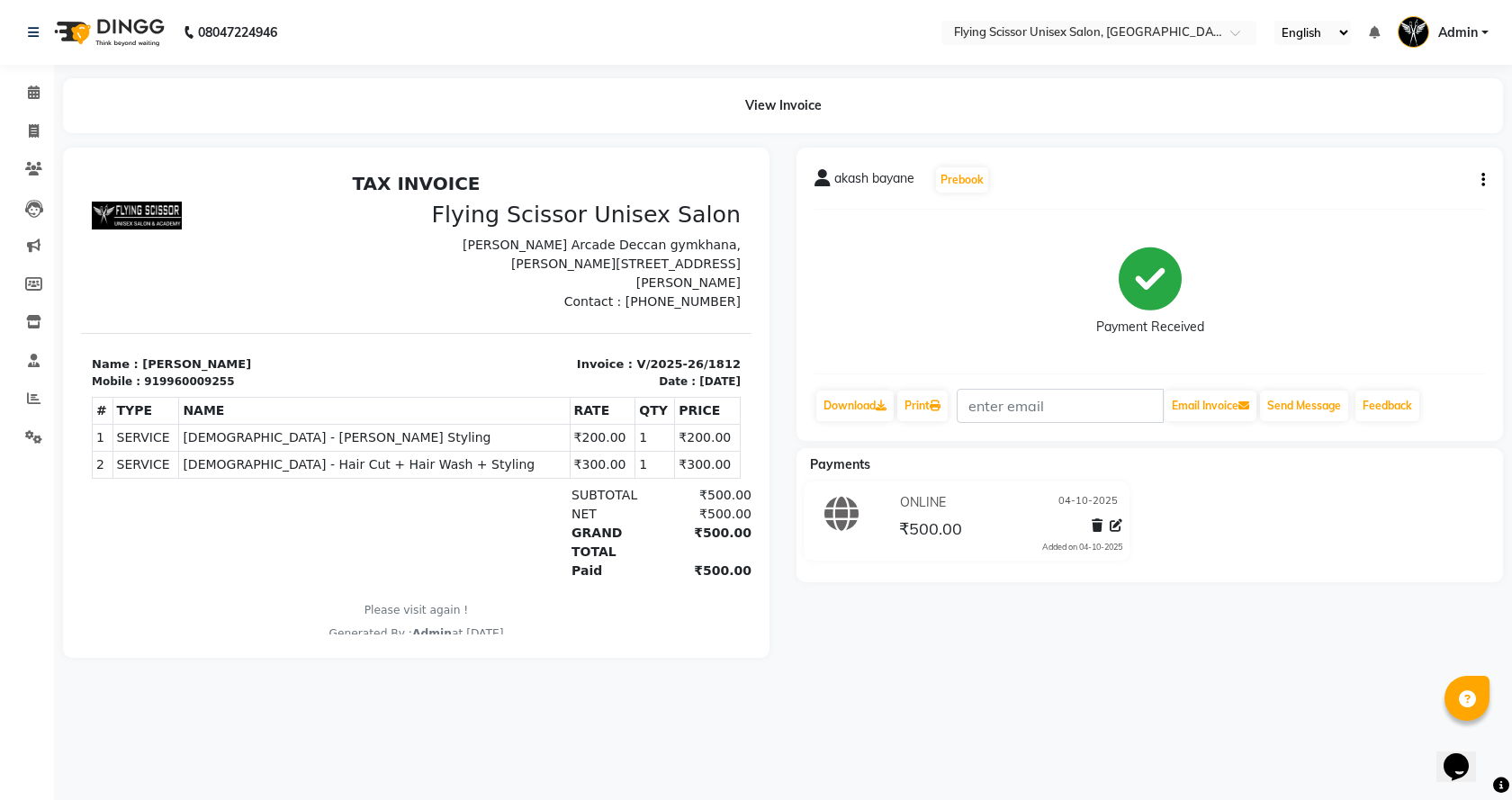
click at [1487, 183] on div "akash bayane Prebook Payment Received Download Print Email Invoice Send Message…" at bounding box center [1150, 295] width 707 height 294
click at [1482, 181] on icon "button" at bounding box center [1484, 180] width 4 height 1
click at [1372, 202] on div "Edit Invoice" at bounding box center [1394, 203] width 123 height 23
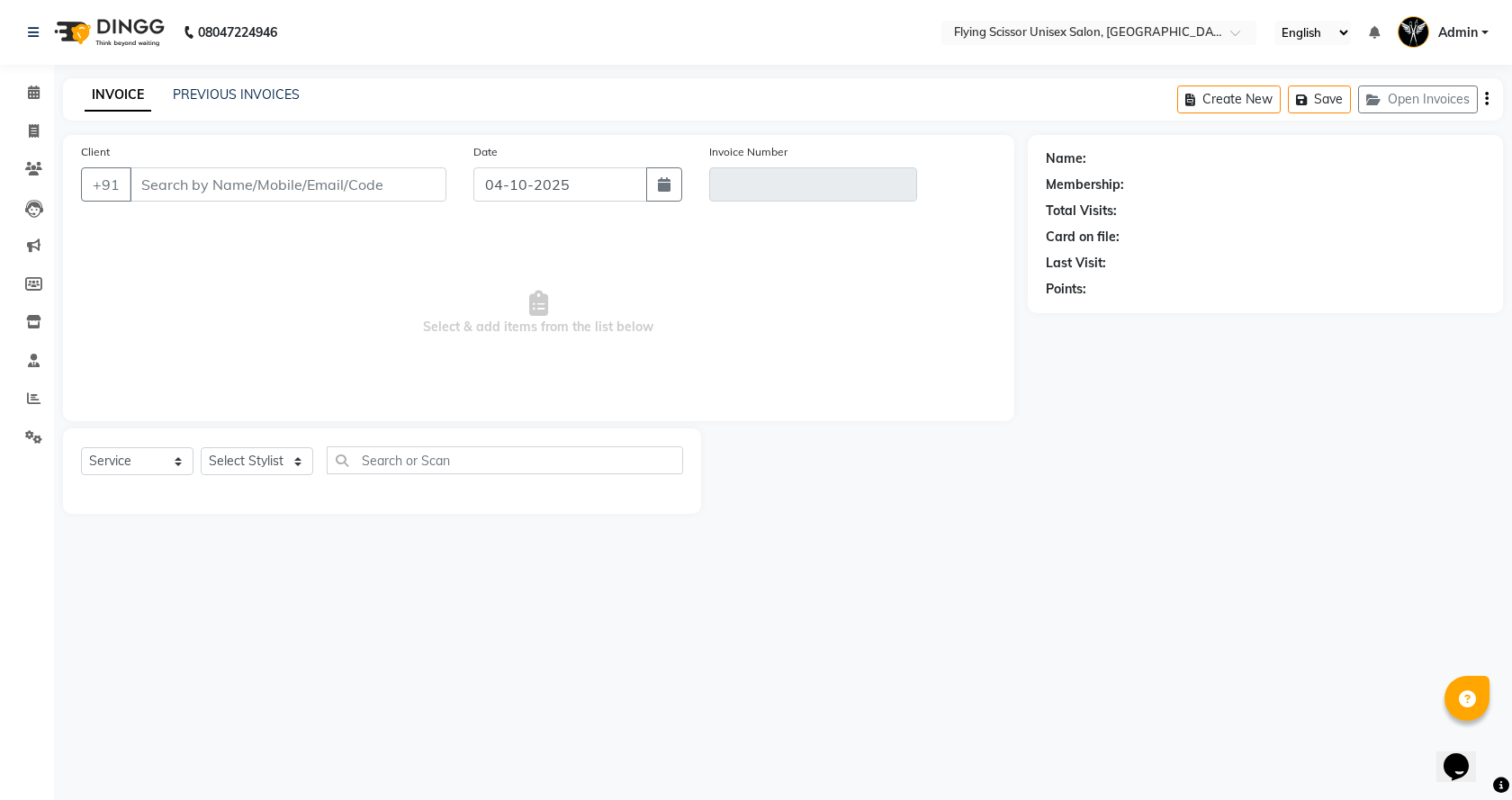
select select "membership"
select select "18390"
type input "9960009255"
type input "V/2025-26/1812"
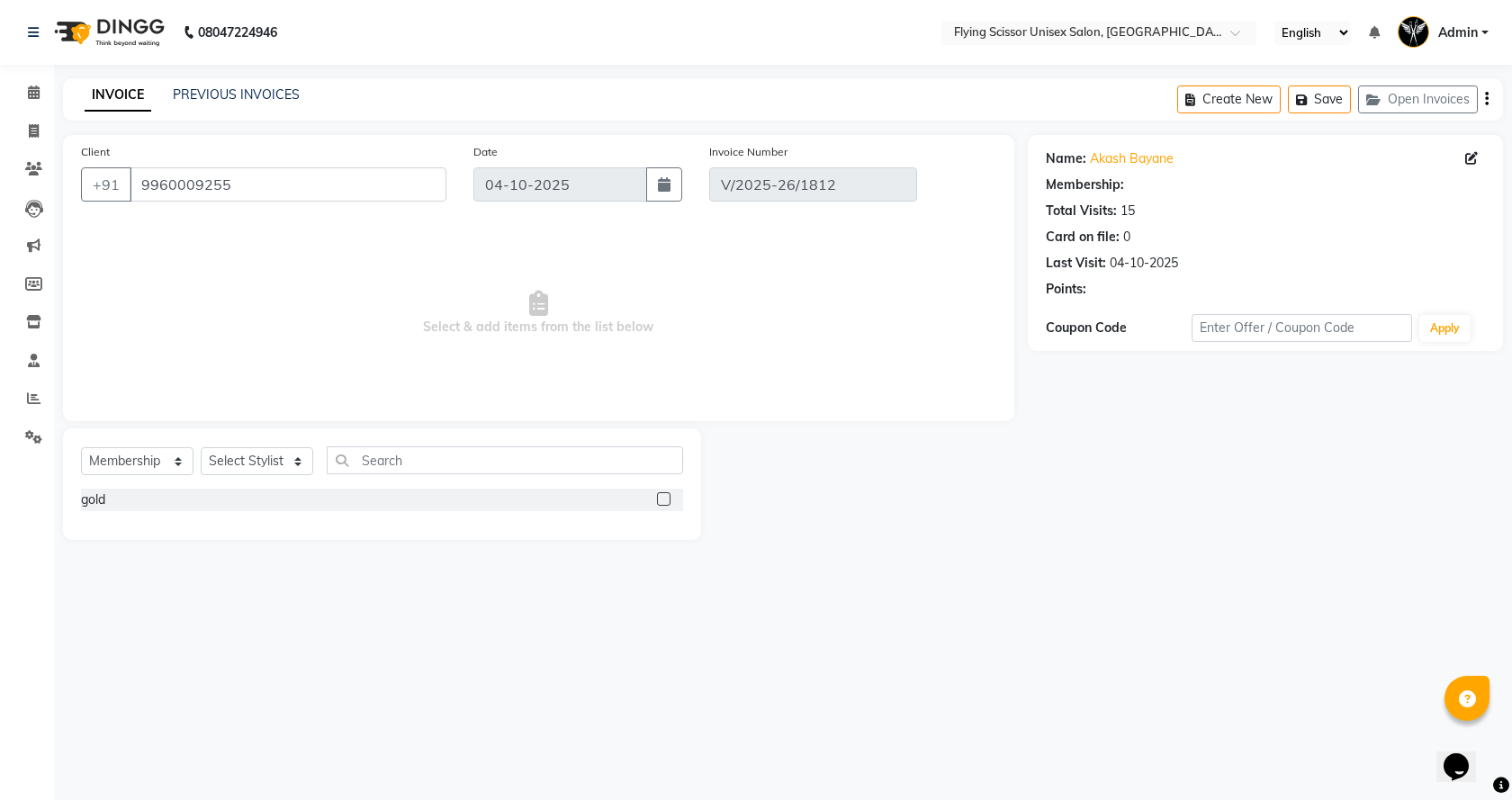
select select "select"
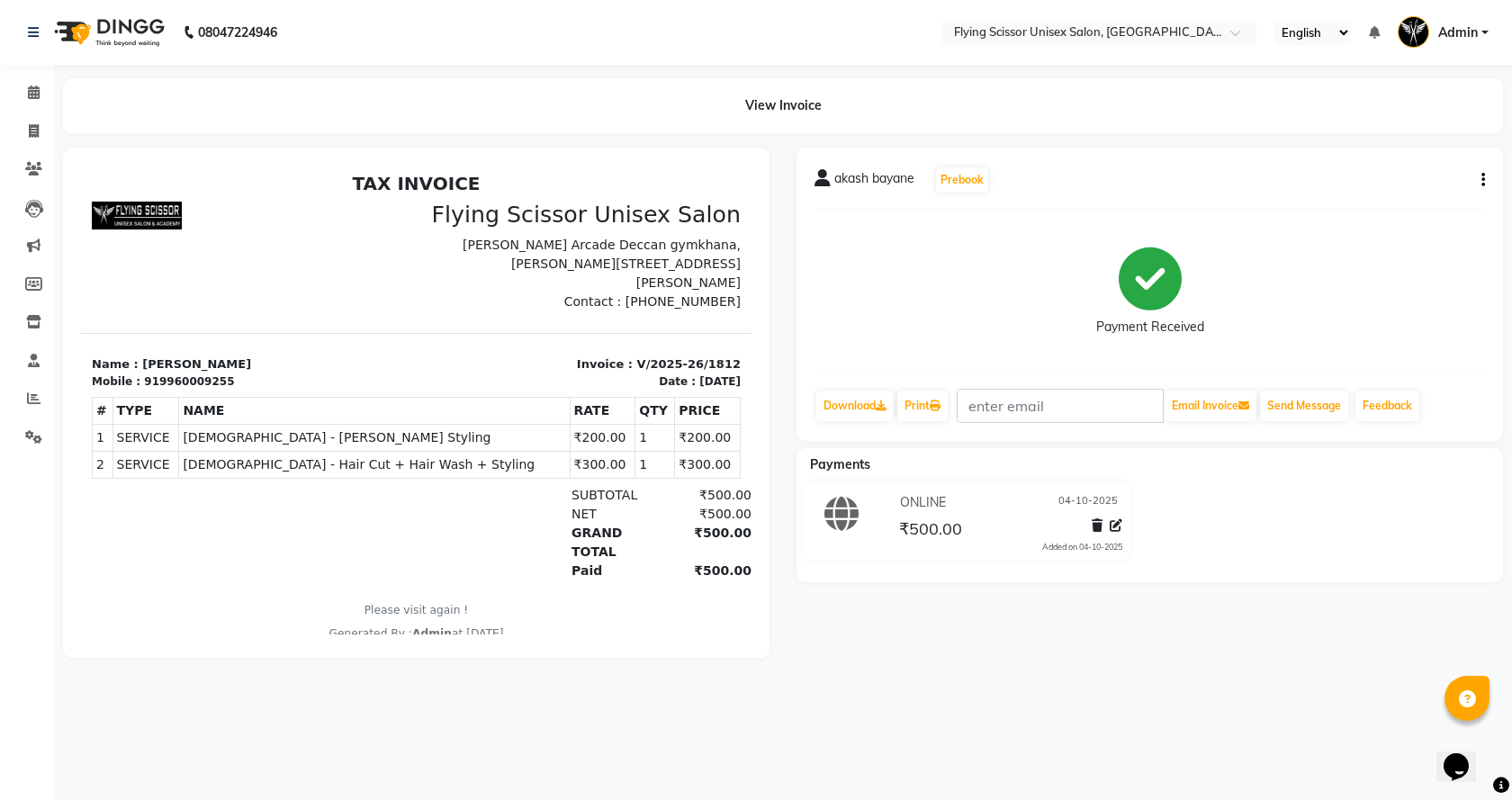
click at [1483, 181] on icon "button" at bounding box center [1484, 180] width 4 height 1
click at [1389, 160] on div "Split Service Amount" at bounding box center [1394, 158] width 123 height 23
select select "18390"
select select "67686"
select select "18390"
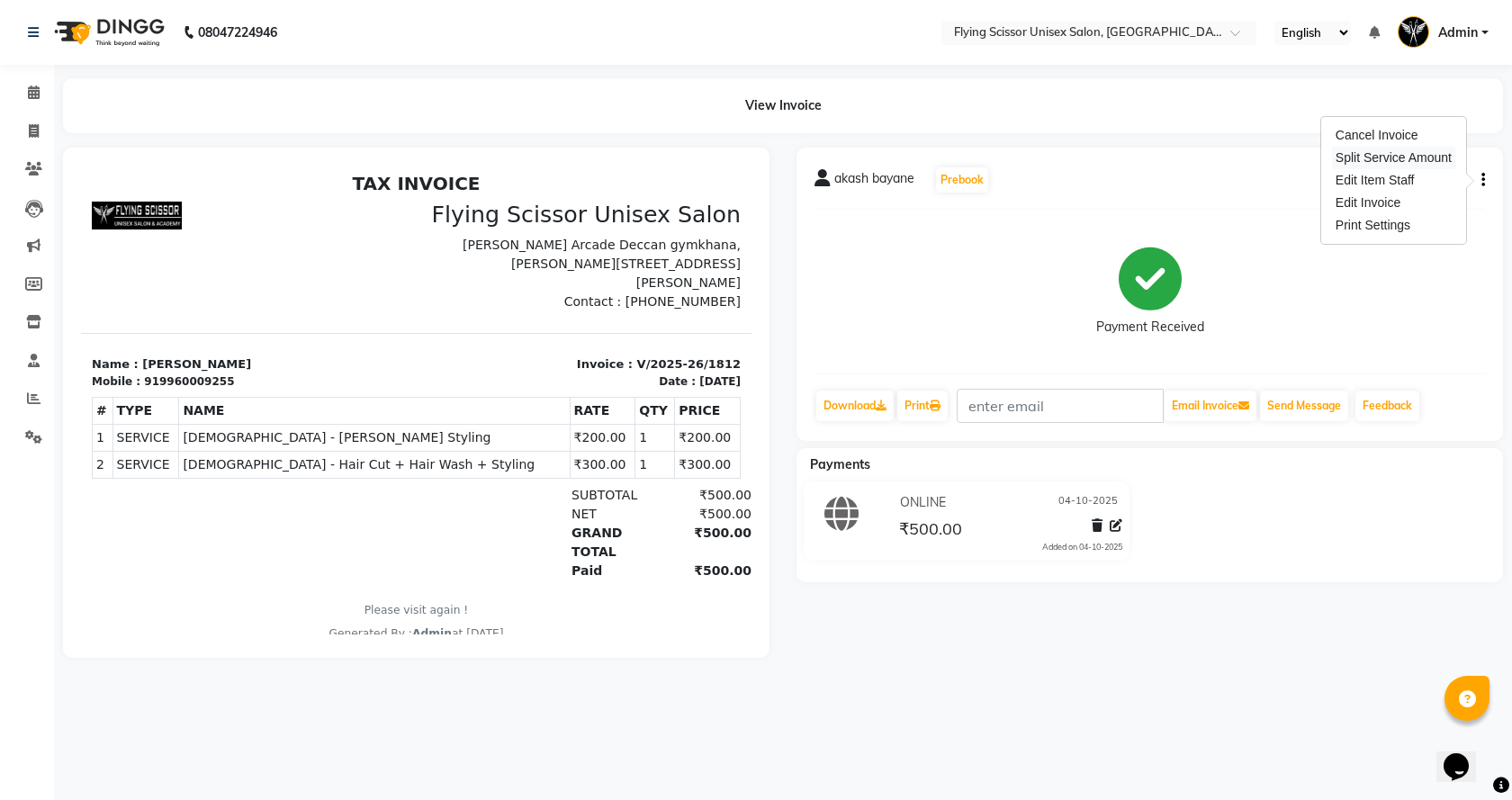
select select "67686"
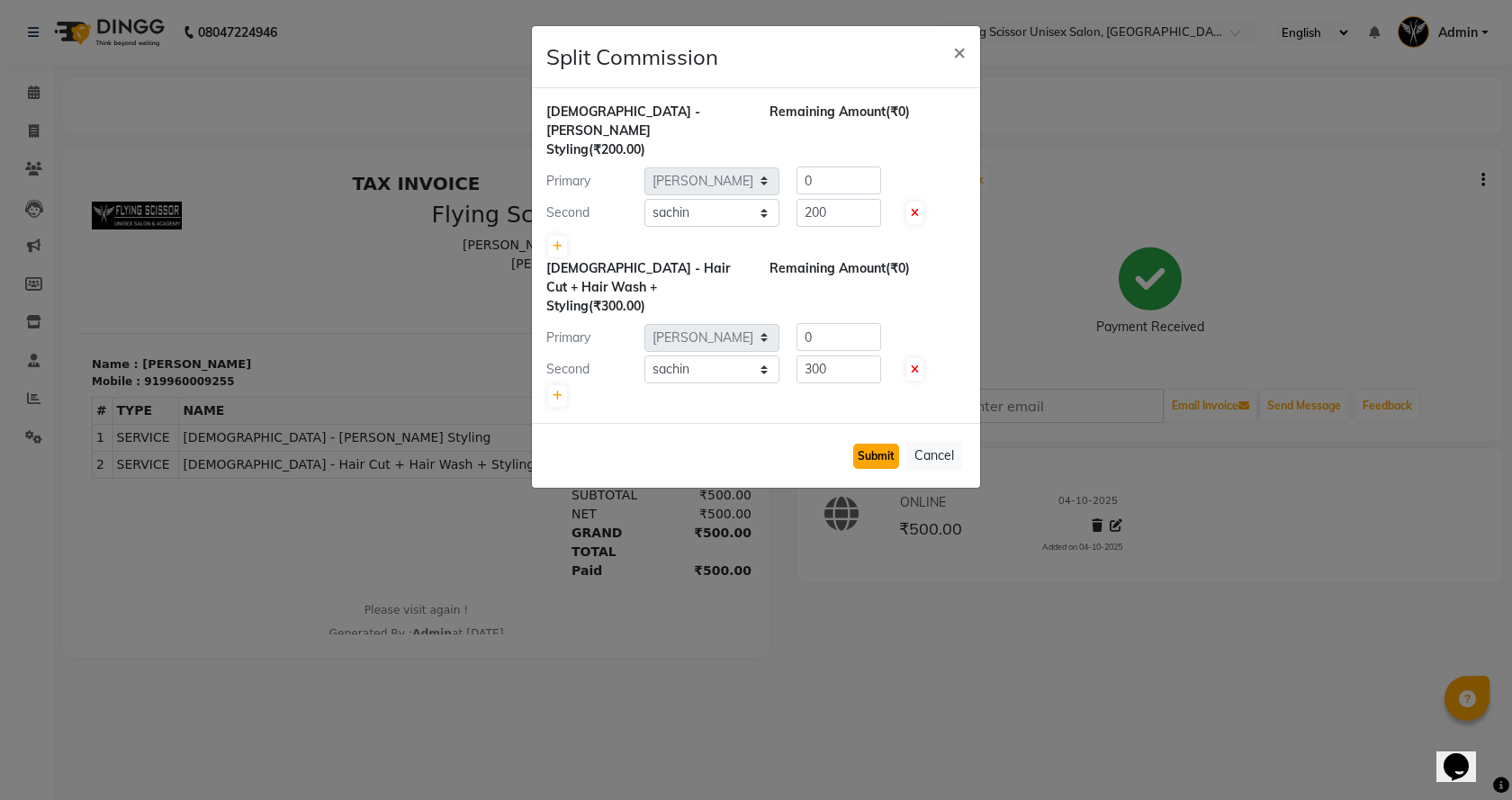
click at [882, 444] on button "Submit" at bounding box center [876, 456] width 46 height 25
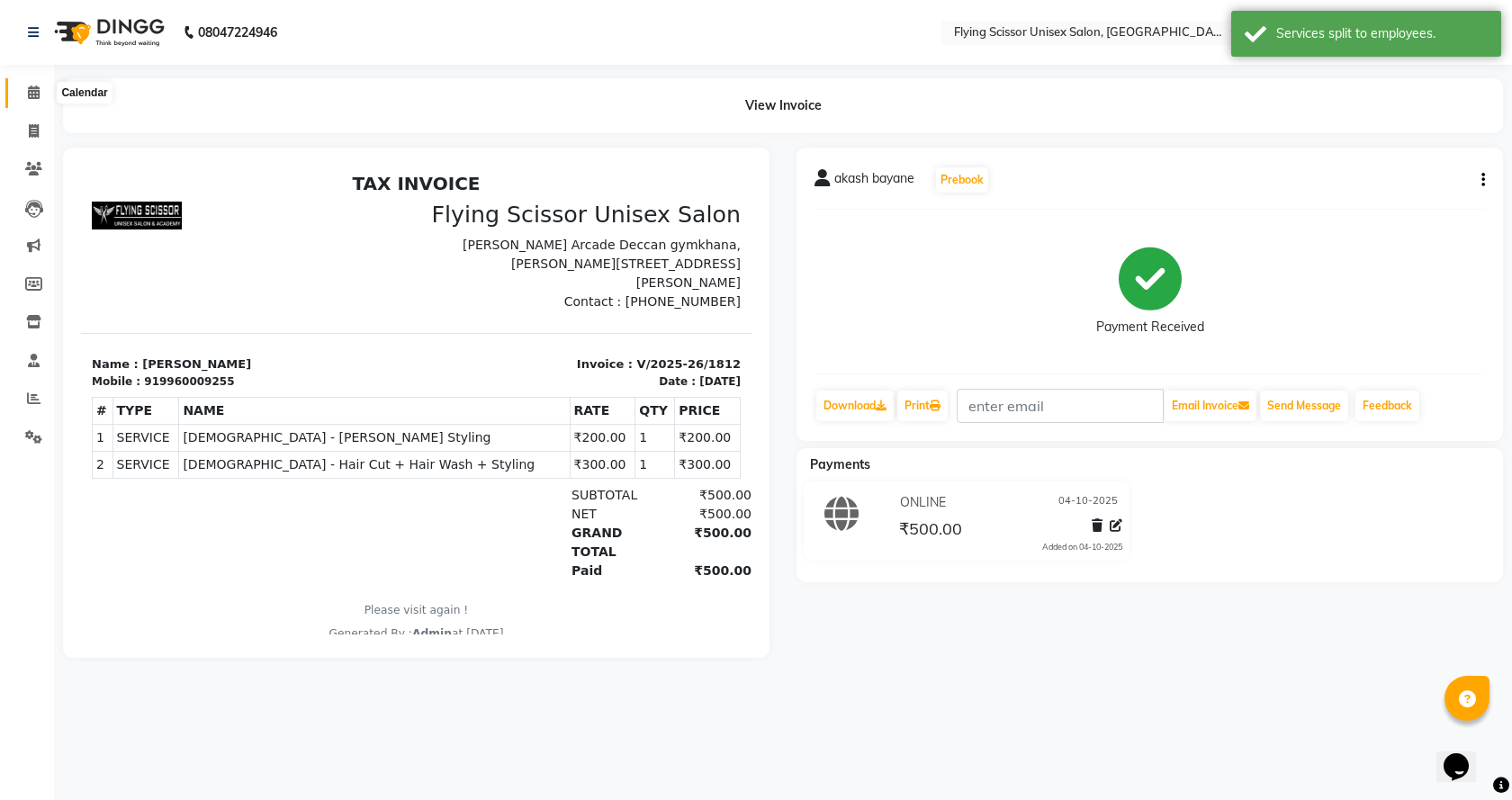
click at [35, 90] on icon at bounding box center [33, 92] width 12 height 14
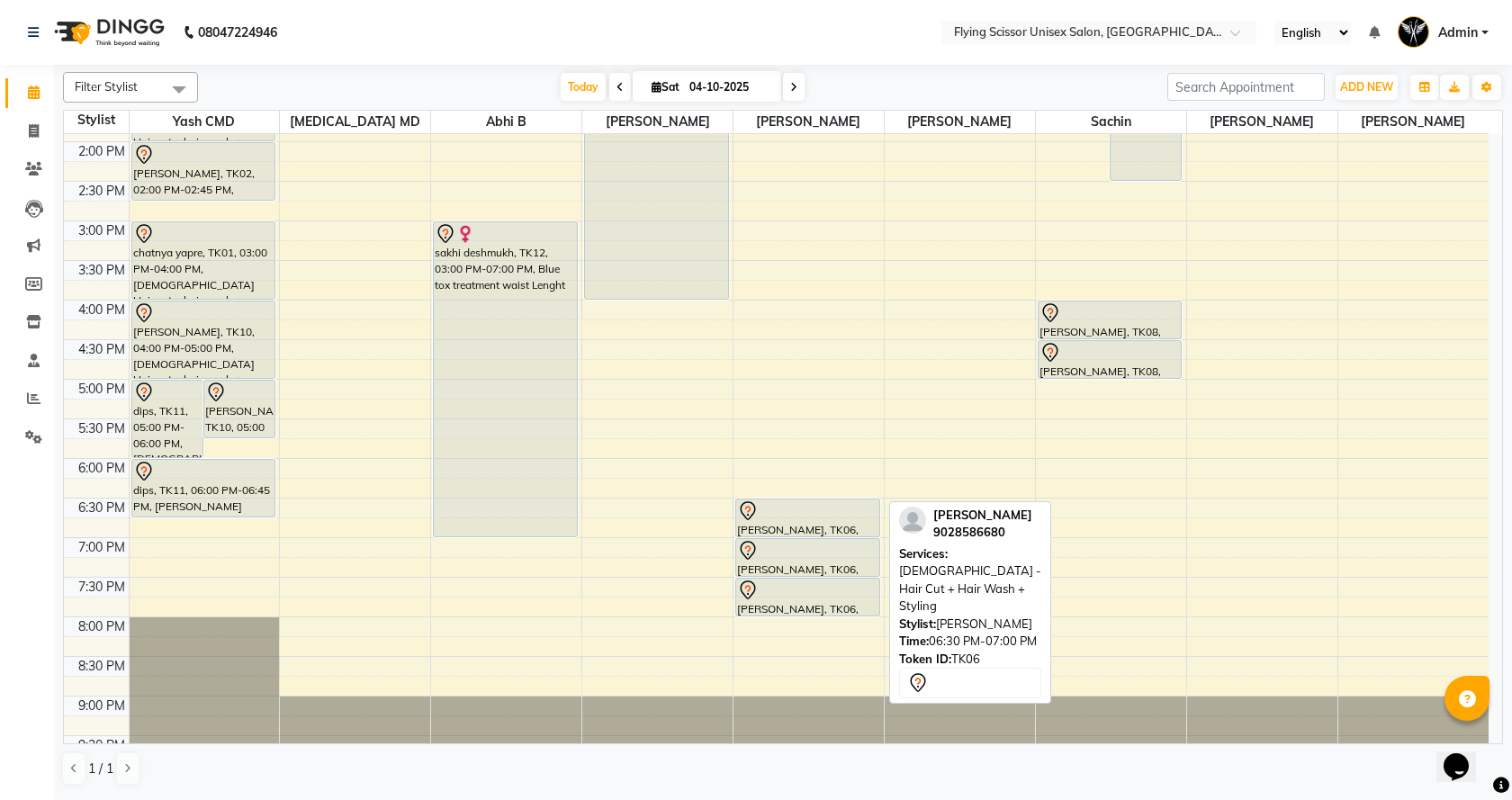
scroll to position [420, 0]
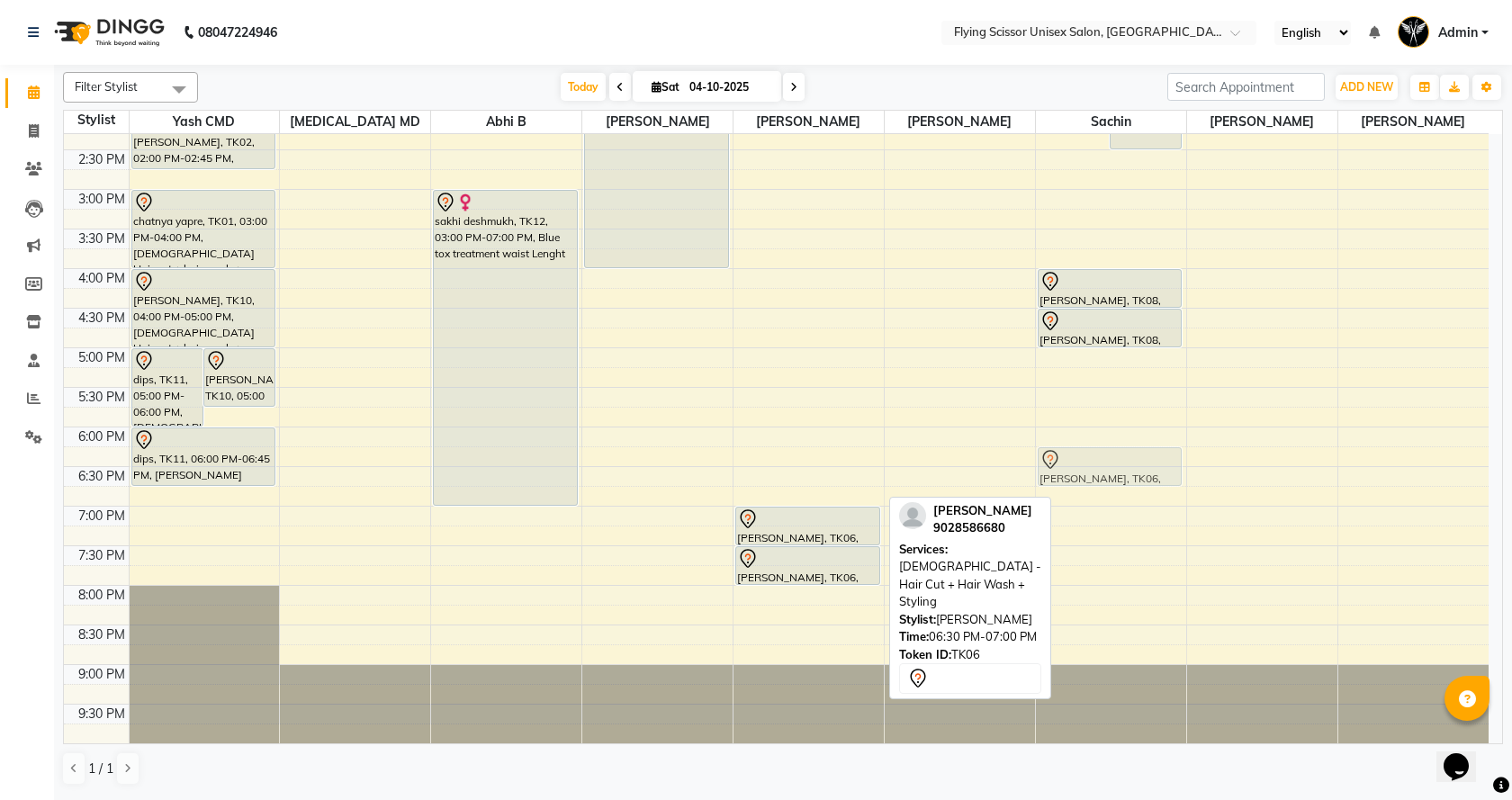
drag, startPoint x: 793, startPoint y: 495, endPoint x: 1081, endPoint y: 479, distance: 288.4
click at [1081, 479] on tr "dips, TK11, 05:00 PM-06:00 PM, [DEMOGRAPHIC_DATA] Hair cut + hair wash + stylin…" at bounding box center [777, 229] width 1425 height 1029
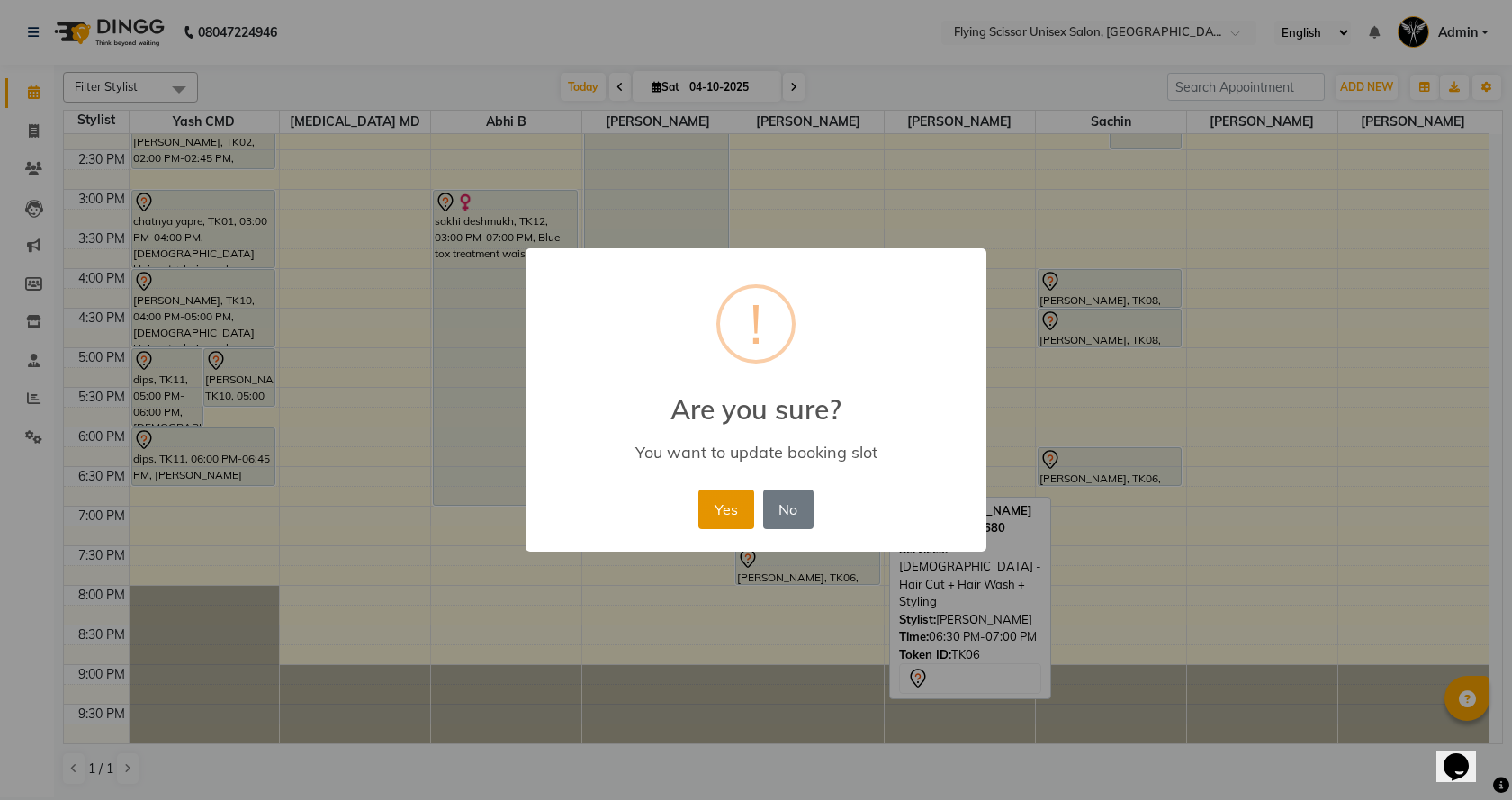
click at [736, 513] on button "Yes" at bounding box center [726, 509] width 55 height 39
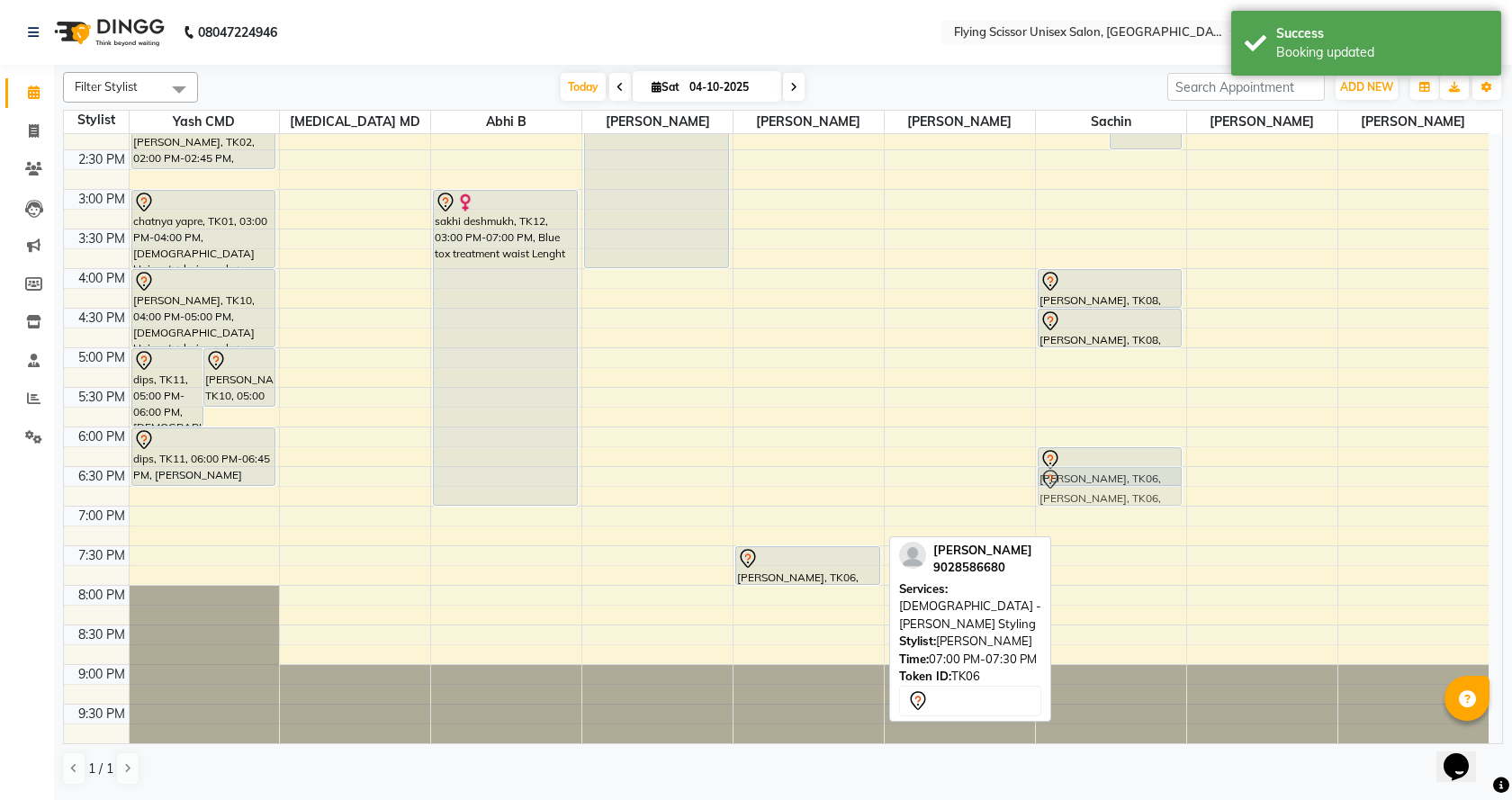
drag, startPoint x: 887, startPoint y: 524, endPoint x: 1068, endPoint y: 476, distance: 187.3
click at [1068, 476] on tr "dips, TK11, 05:00 PM-06:00 PM, [DEMOGRAPHIC_DATA] Hair cut + hair wash + stylin…" at bounding box center [777, 229] width 1425 height 1029
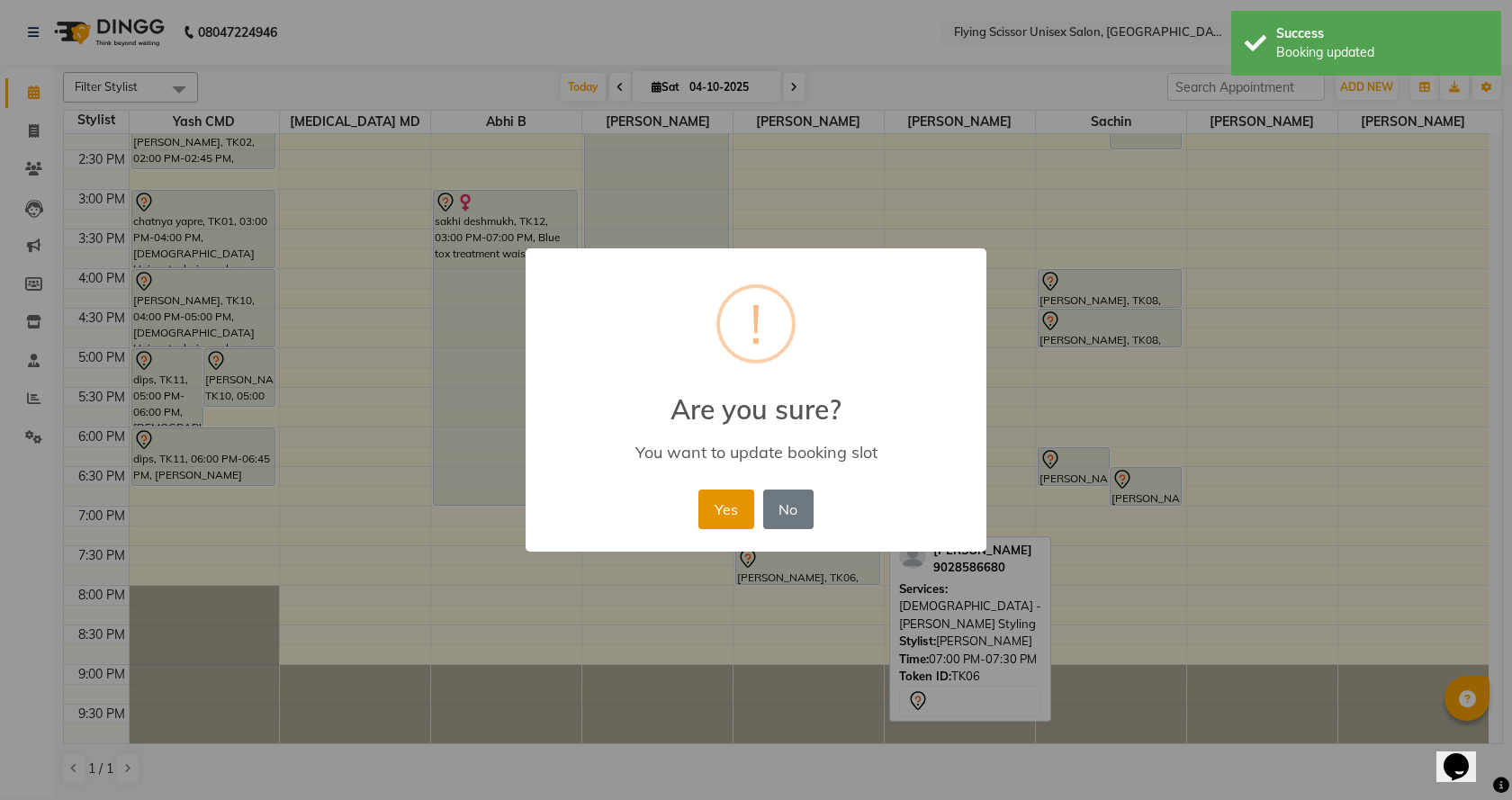
click at [713, 502] on button "Yes" at bounding box center [726, 509] width 55 height 39
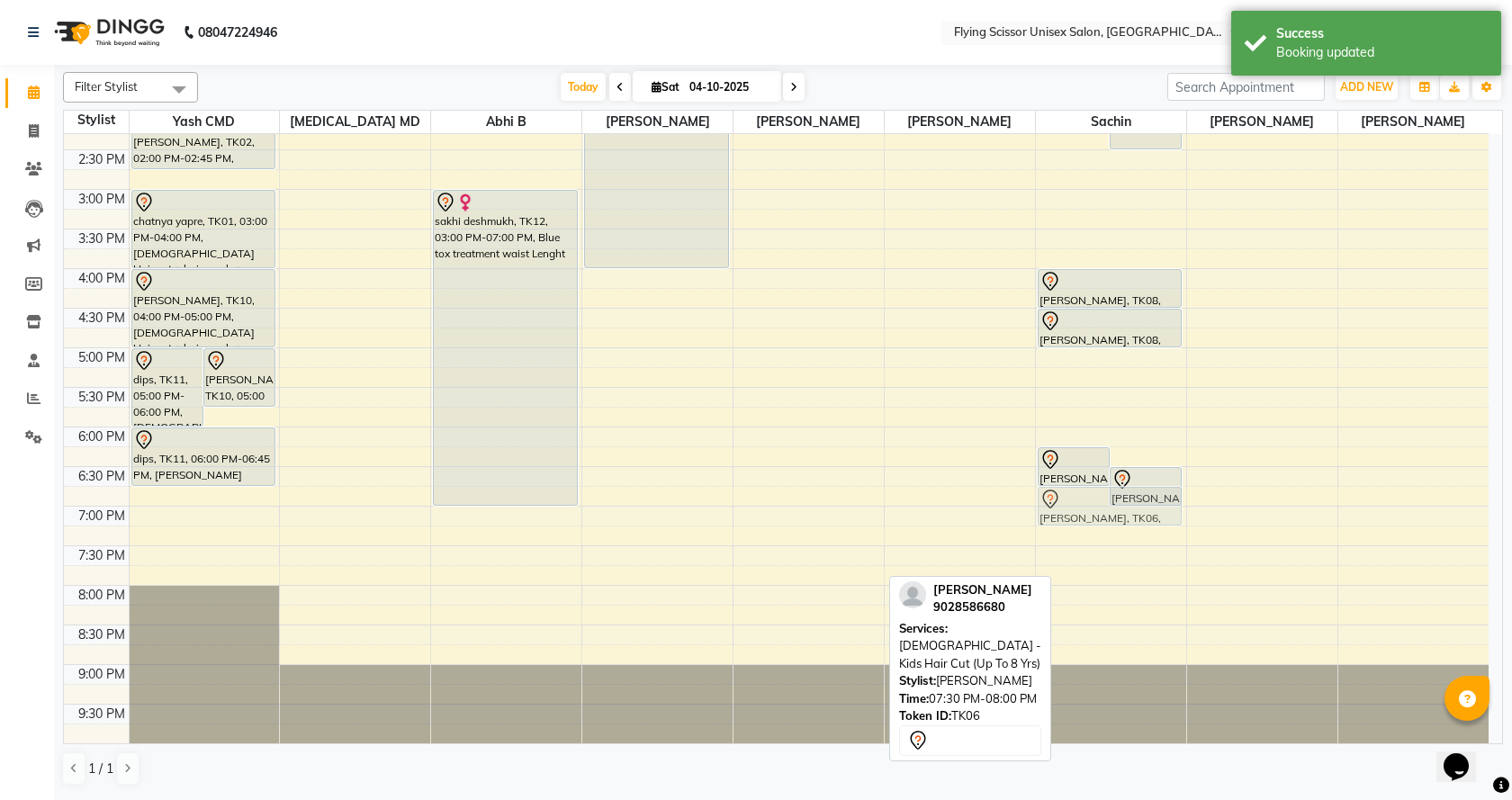
drag, startPoint x: 778, startPoint y: 561, endPoint x: 1084, endPoint y: 507, distance: 310.7
click at [1084, 507] on tr "dips, TK11, 05:00 PM-06:00 PM, [DEMOGRAPHIC_DATA] Hair cut + hair wash + stylin…" at bounding box center [777, 229] width 1425 height 1029
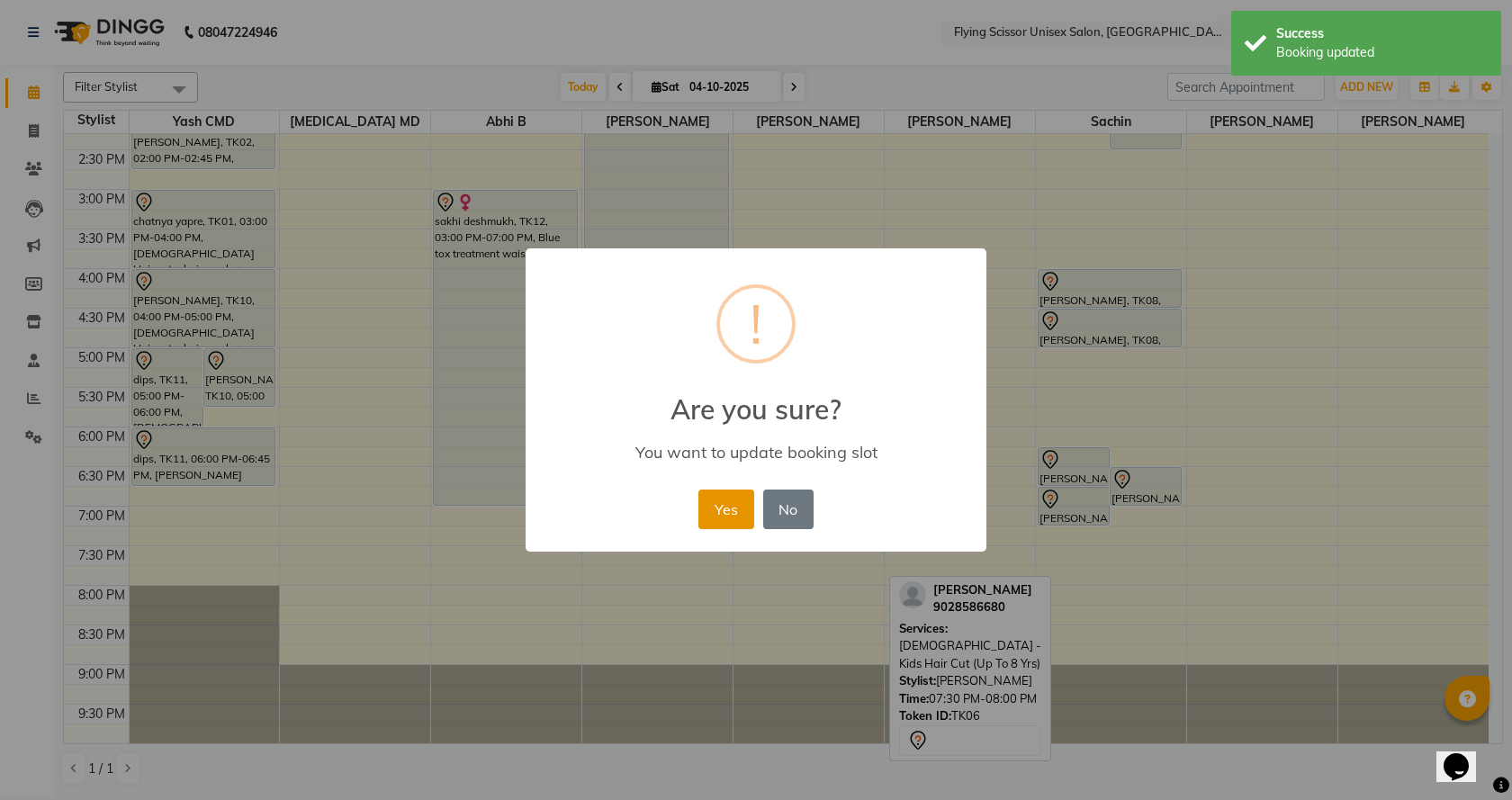
click at [717, 514] on button "Yes" at bounding box center [726, 509] width 55 height 39
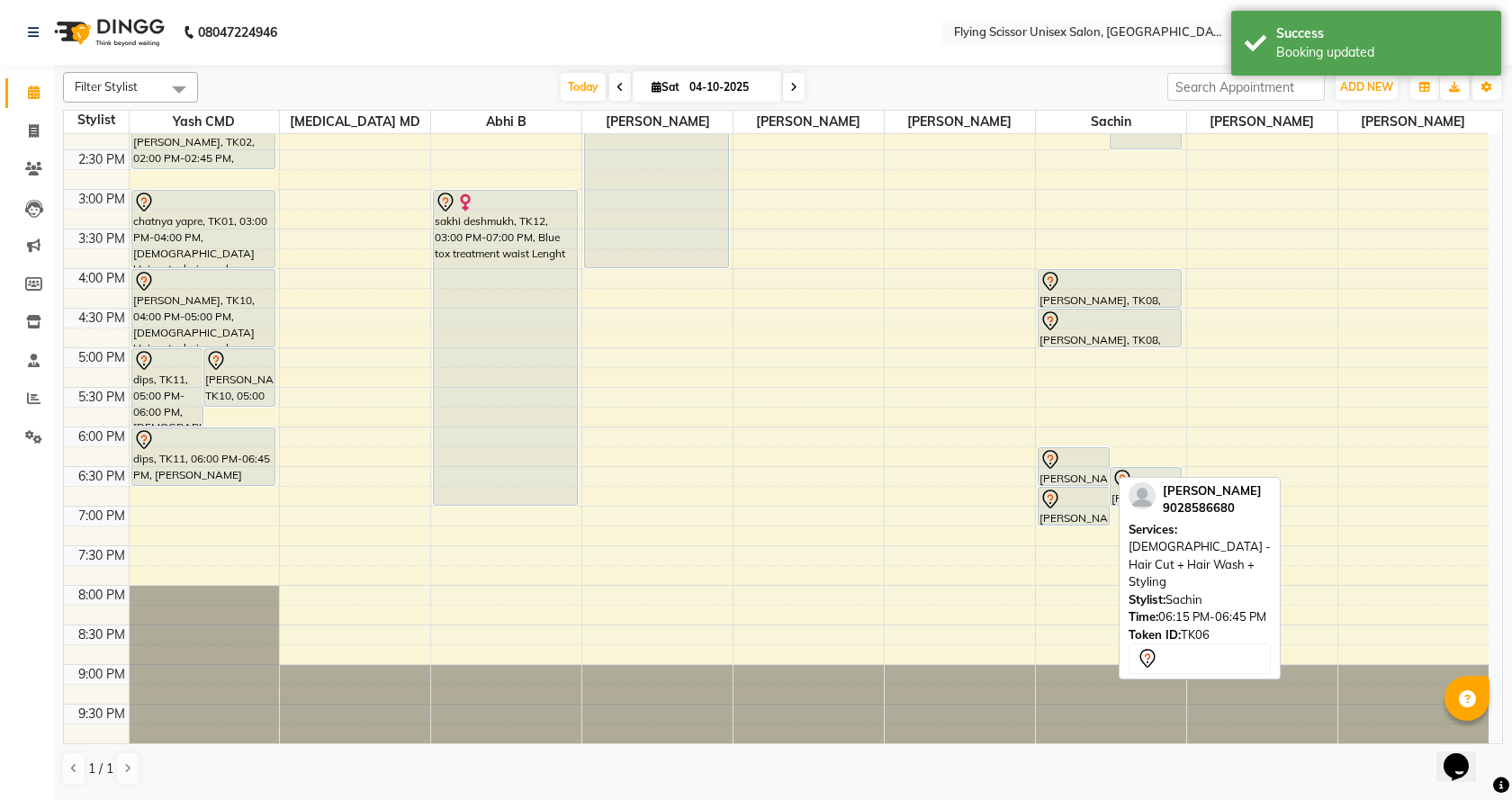
click at [1052, 466] on icon at bounding box center [1050, 460] width 22 height 22
click at [1066, 471] on div "[PERSON_NAME], TK06, 06:15 PM-06:45 PM, [DEMOGRAPHIC_DATA] - Hair Cut + Hair Wa…" at bounding box center [1073, 467] width 70 height 37
select select "7"
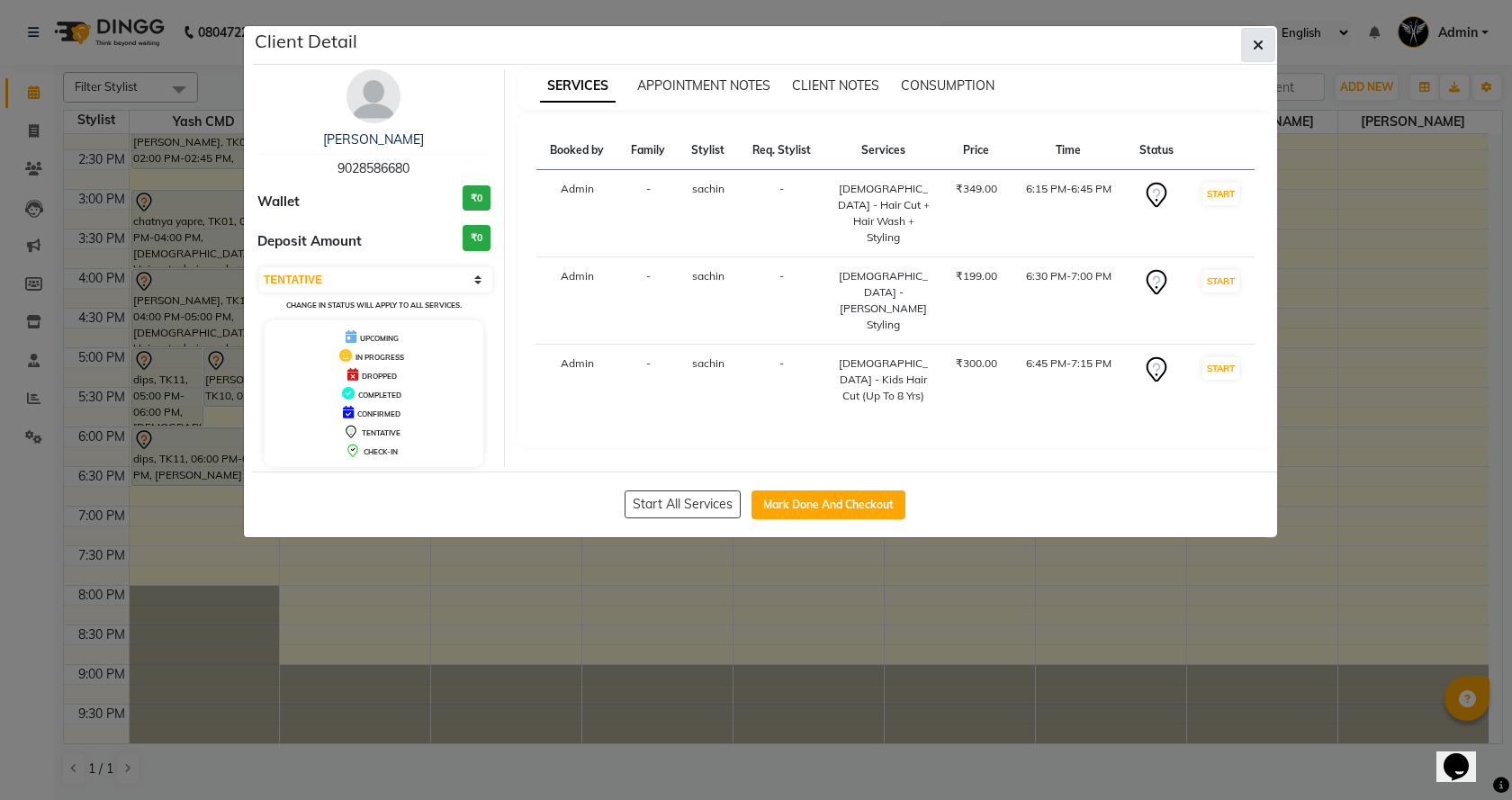
click at [1256, 49] on icon "button" at bounding box center [1259, 45] width 11 height 15
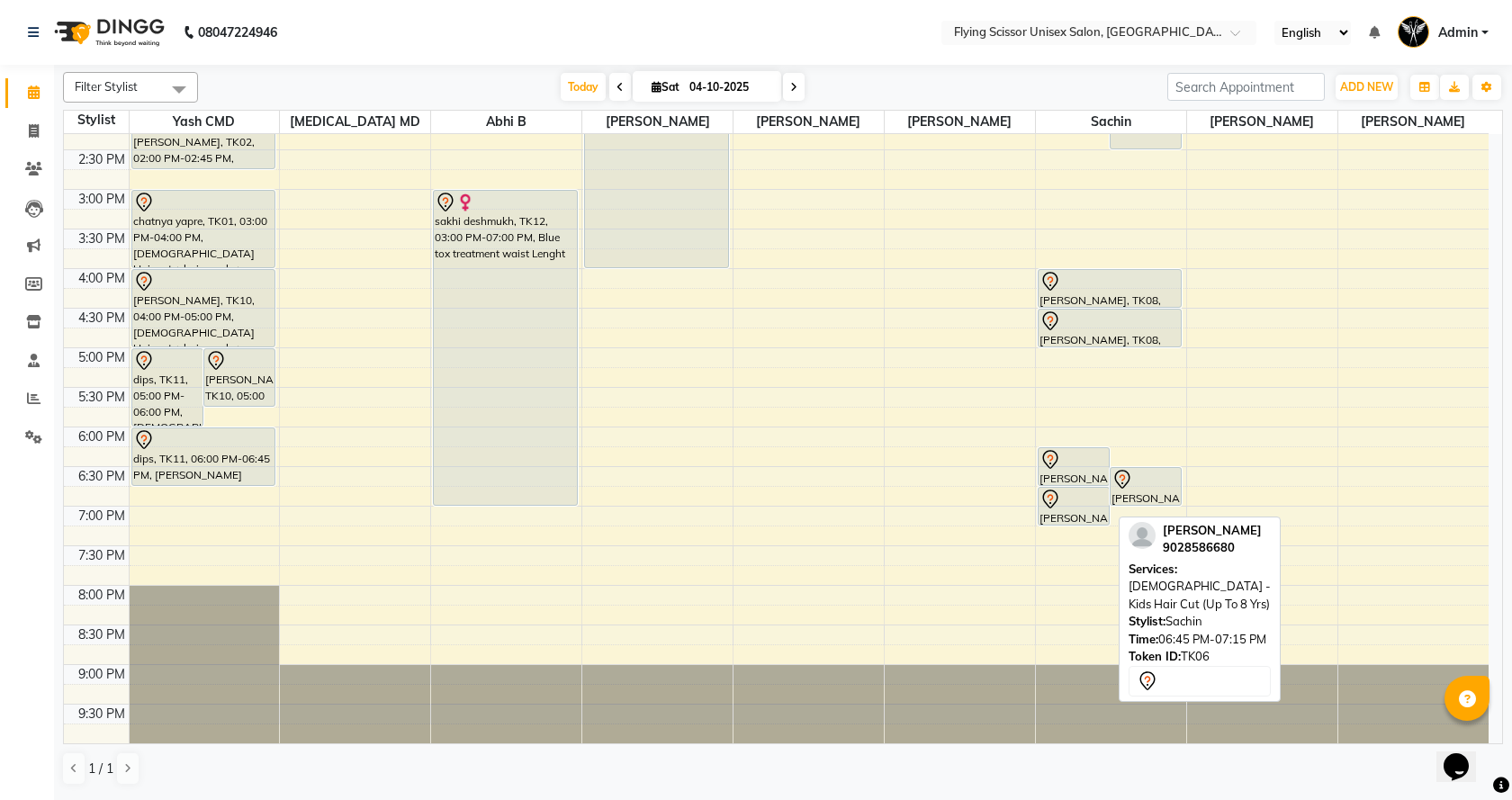
click at [1075, 509] on div at bounding box center [1073, 500] width 69 height 22
select select "7"
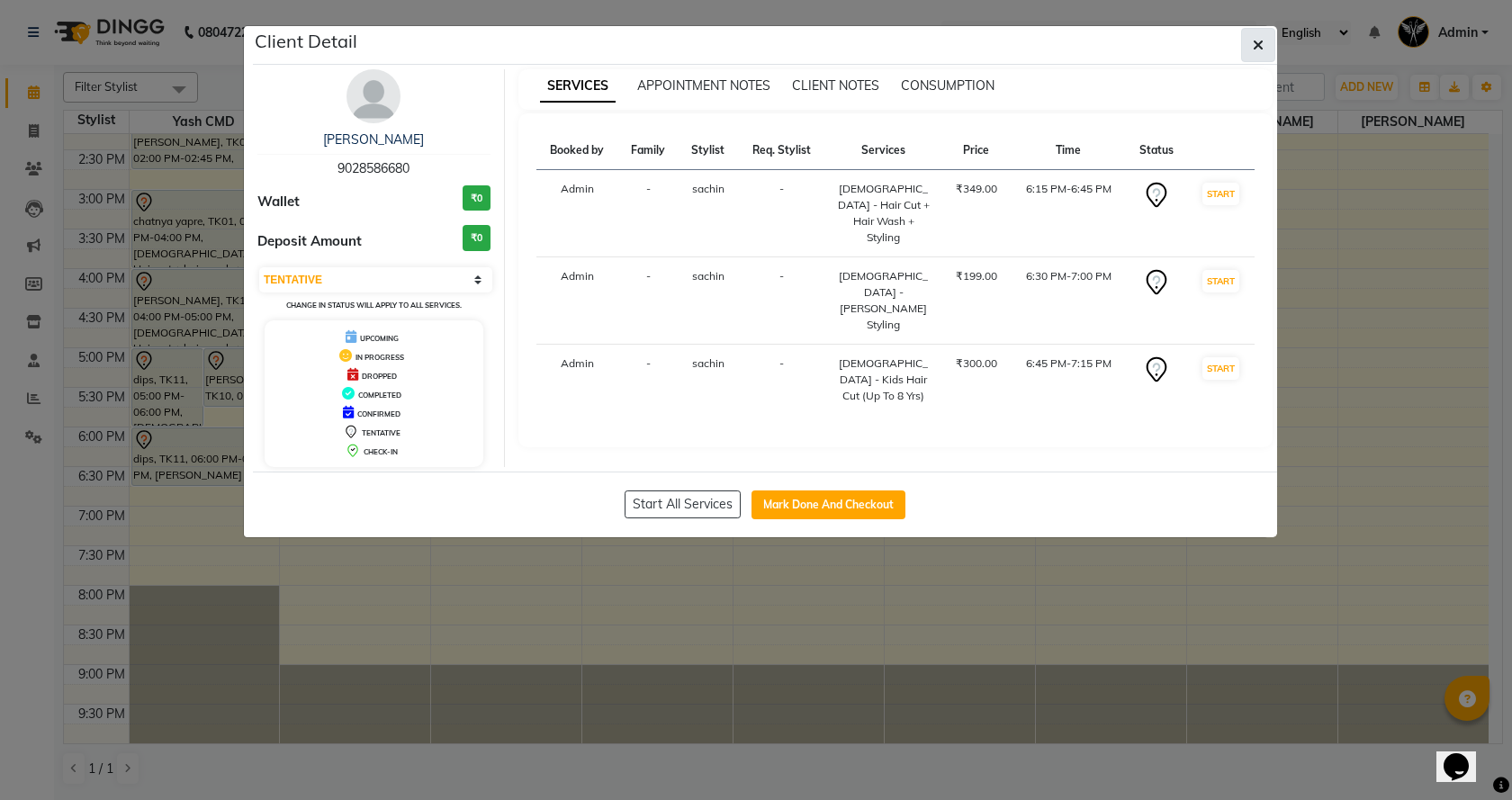
click at [1262, 54] on button "button" at bounding box center [1258, 44] width 34 height 34
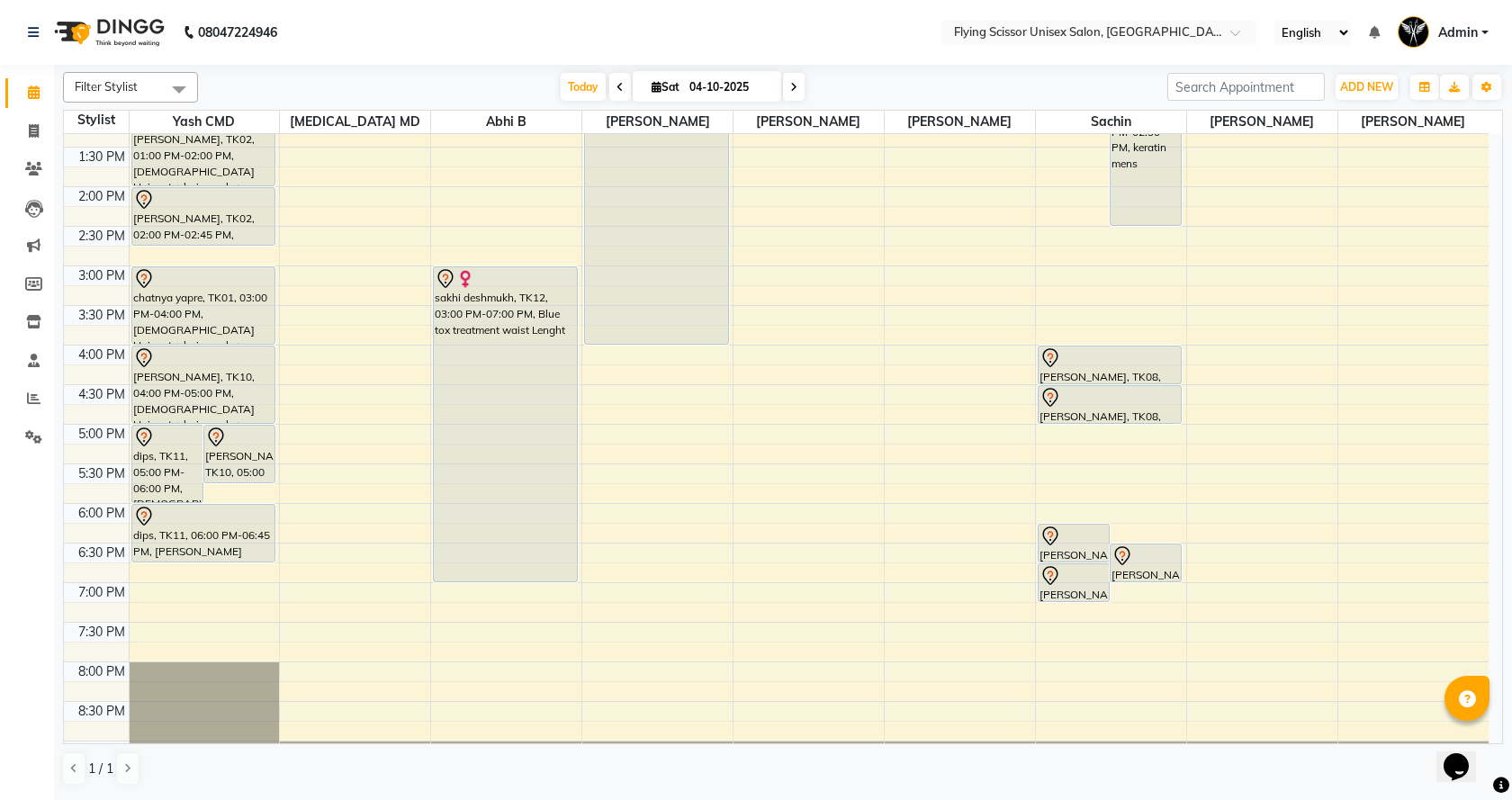
scroll to position [360, 0]
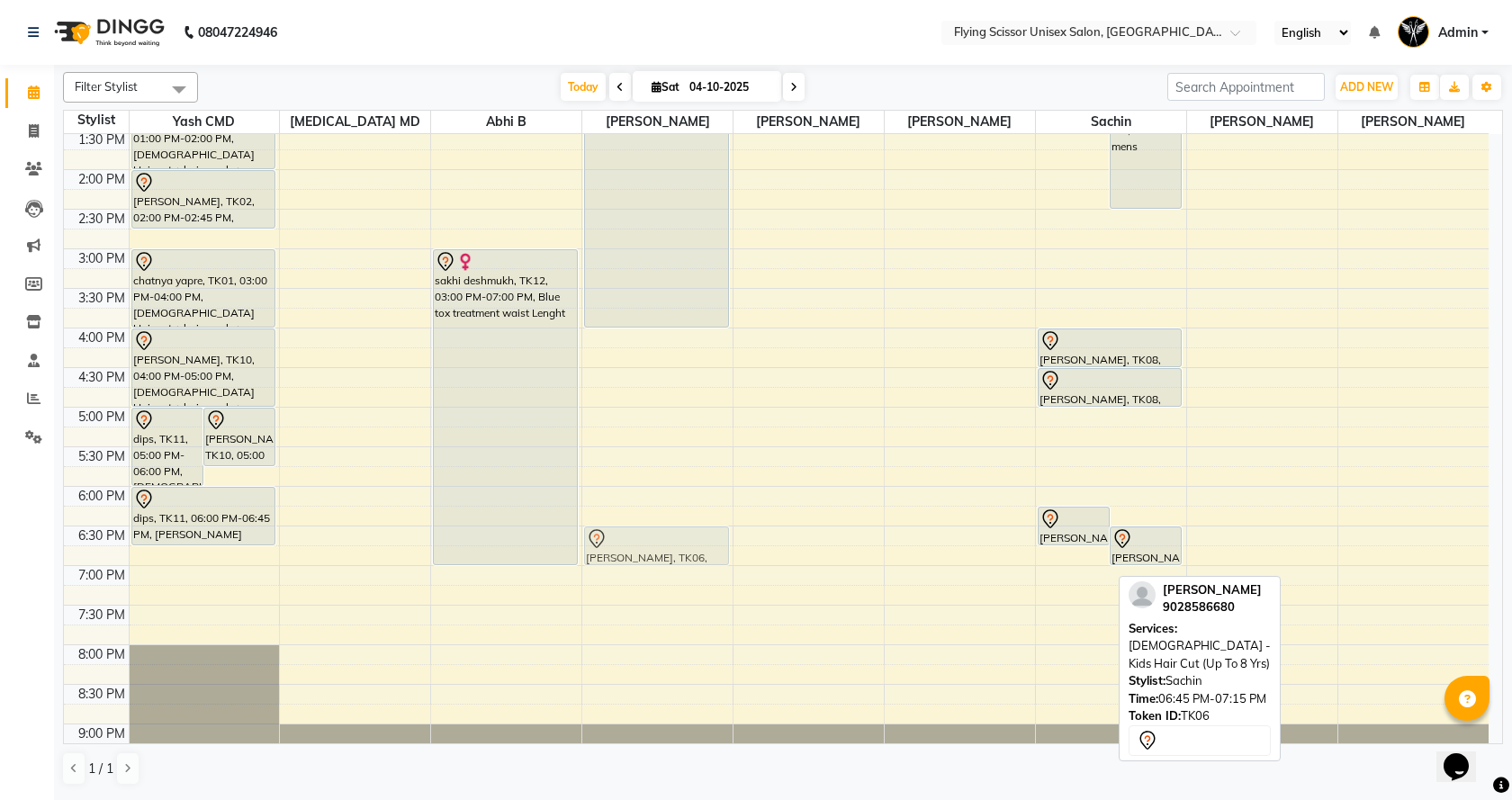
drag, startPoint x: 1083, startPoint y: 573, endPoint x: 666, endPoint y: 561, distance: 417.2
click at [666, 561] on tr "dips, TK11, 05:00 PM-06:00 PM, [DEMOGRAPHIC_DATA] Hair cut + hair wash + stylin…" at bounding box center [777, 288] width 1425 height 1029
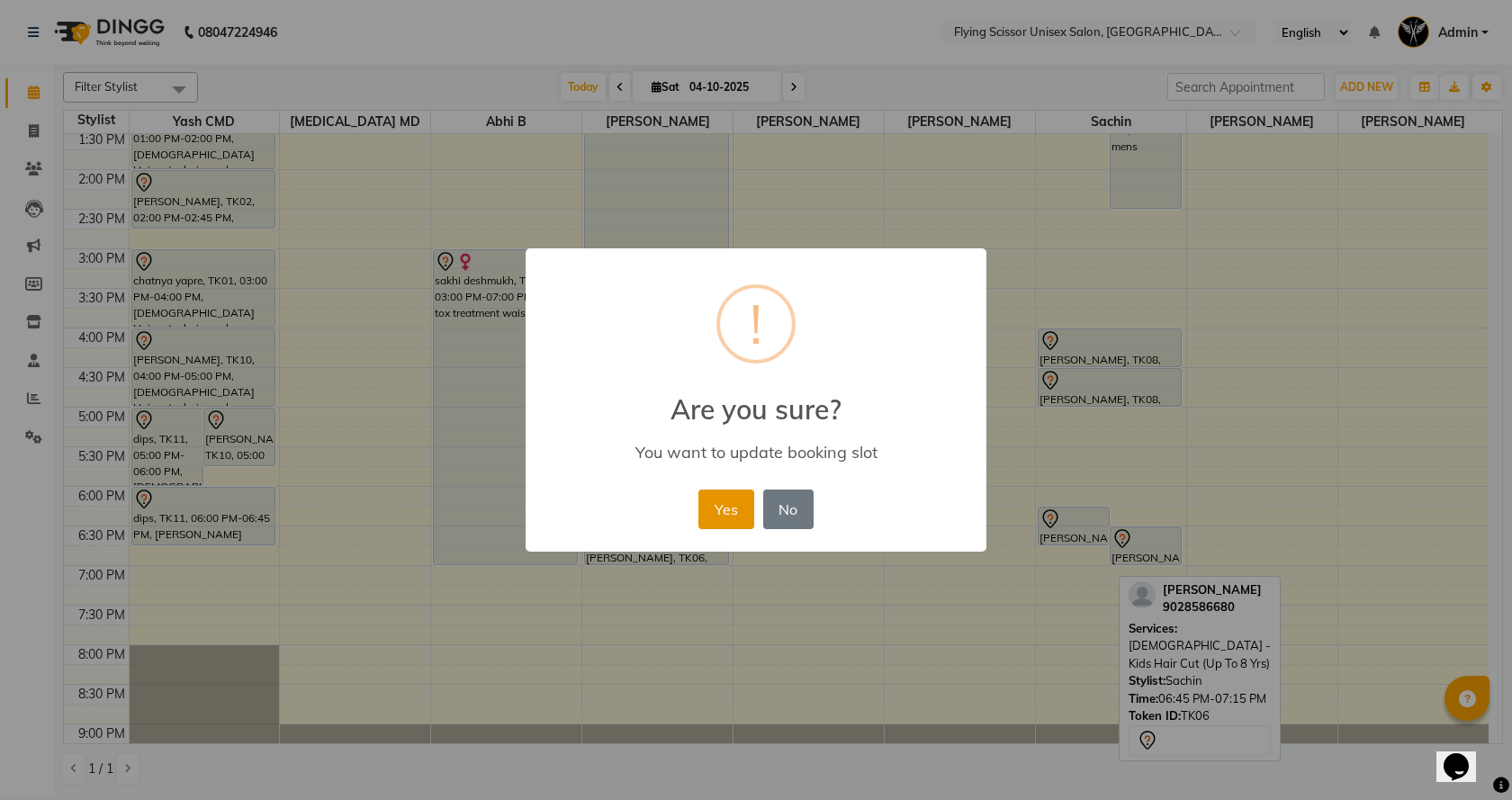
click at [739, 522] on button "Yes" at bounding box center [726, 509] width 55 height 39
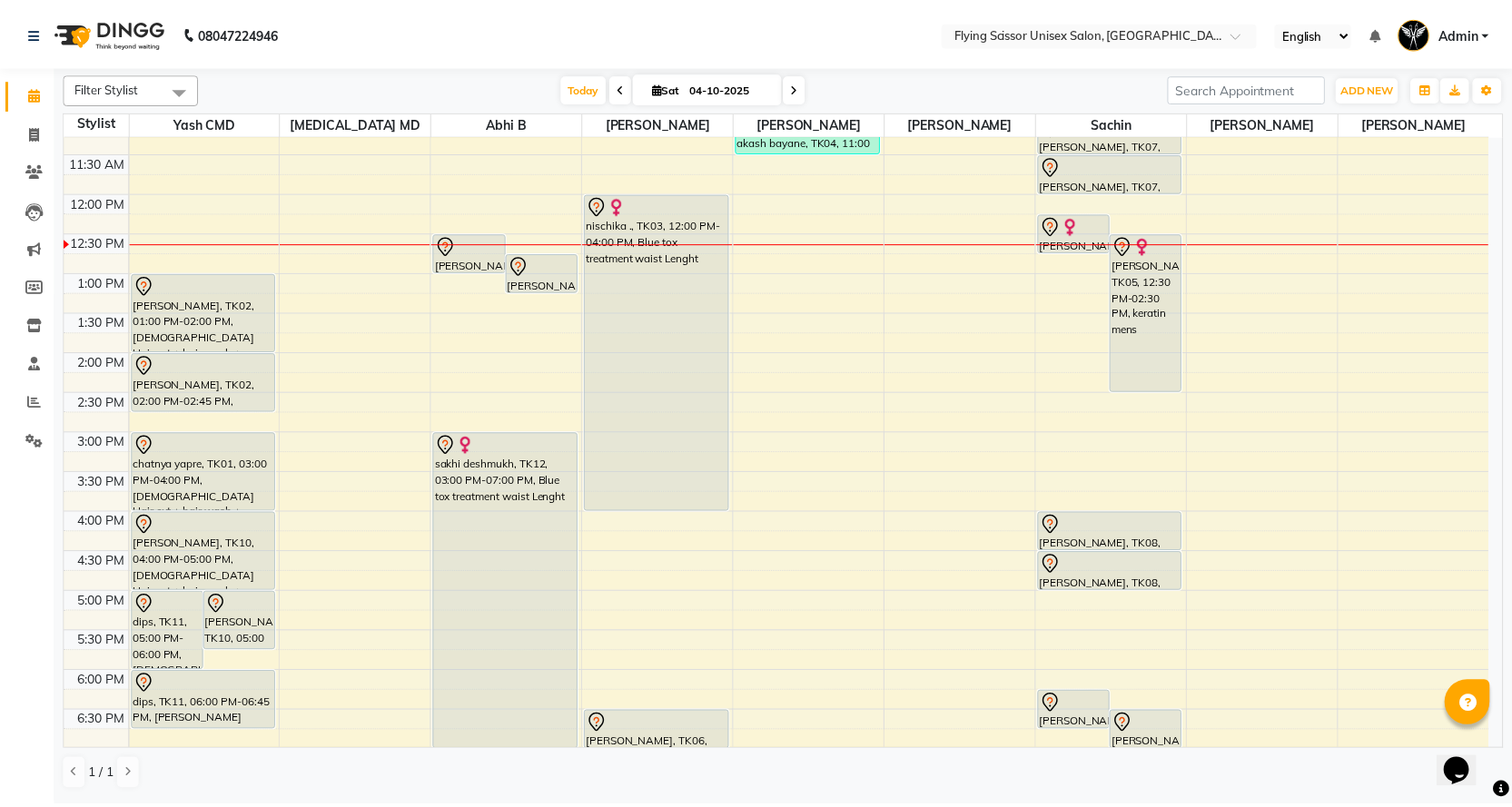
scroll to position [0, 0]
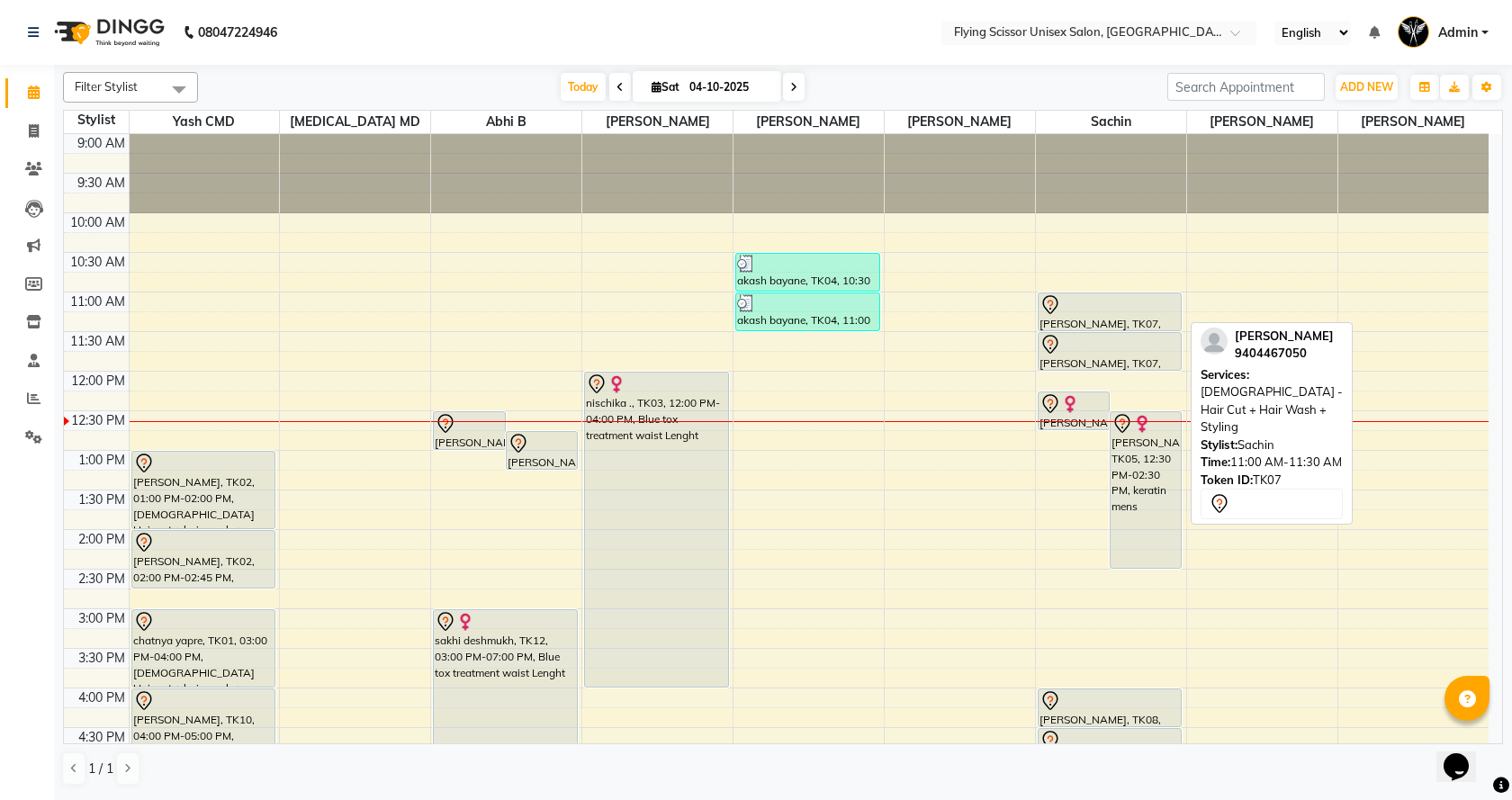
click at [1097, 317] on div "[PERSON_NAME], TK07, 11:00 AM-11:30 AM, [DEMOGRAPHIC_DATA] - Hair Cut + Hair Wa…" at bounding box center [1110, 312] width 143 height 37
click at [1060, 321] on div "[PERSON_NAME], TK07, 11:00 AM-11:30 AM, [DEMOGRAPHIC_DATA] - Hair Cut + Hair Wa…" at bounding box center [1110, 312] width 143 height 37
select select "7"
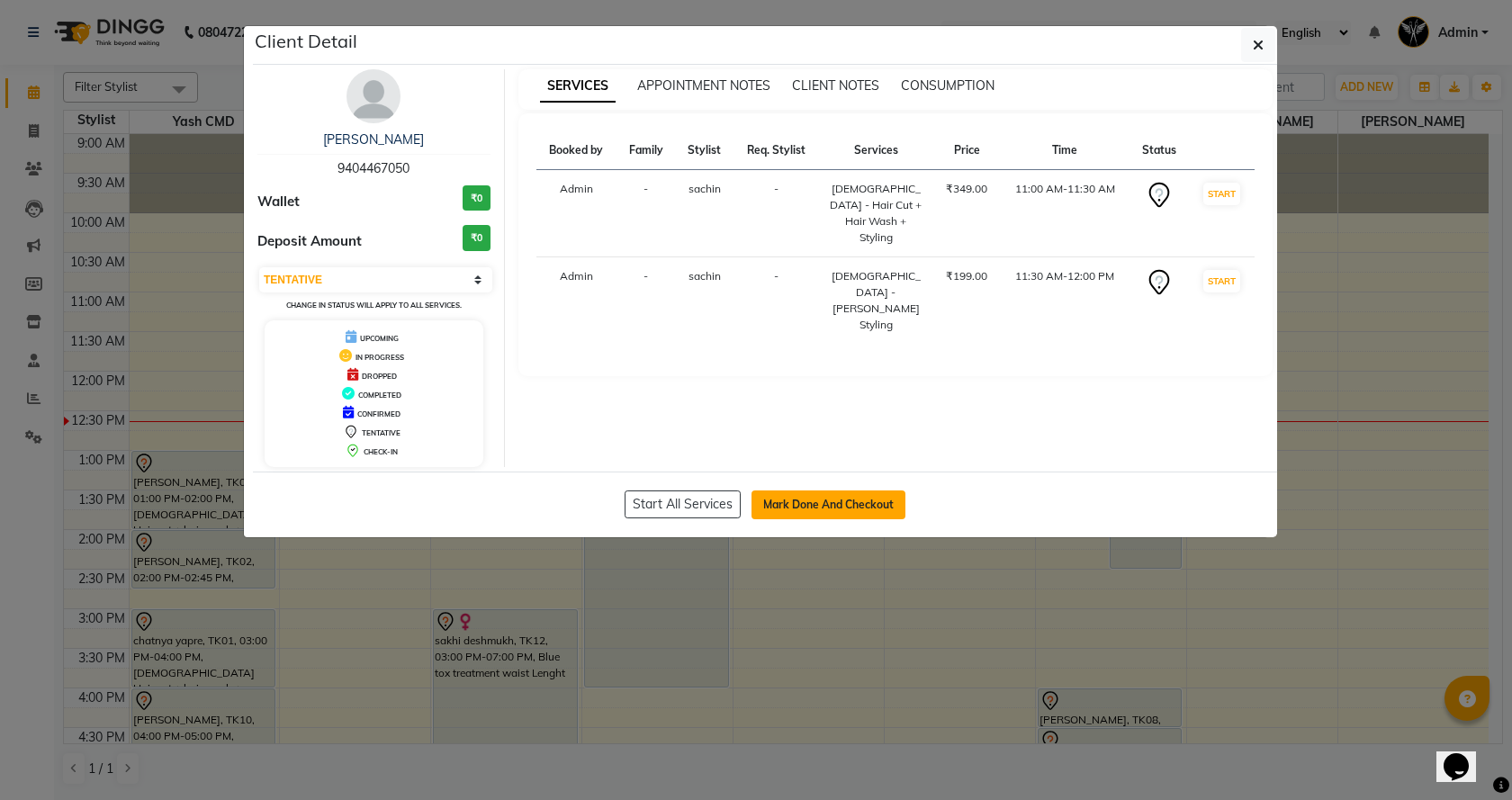
click at [791, 494] on button "Mark Done And Checkout" at bounding box center [829, 504] width 154 height 28
select select "service"
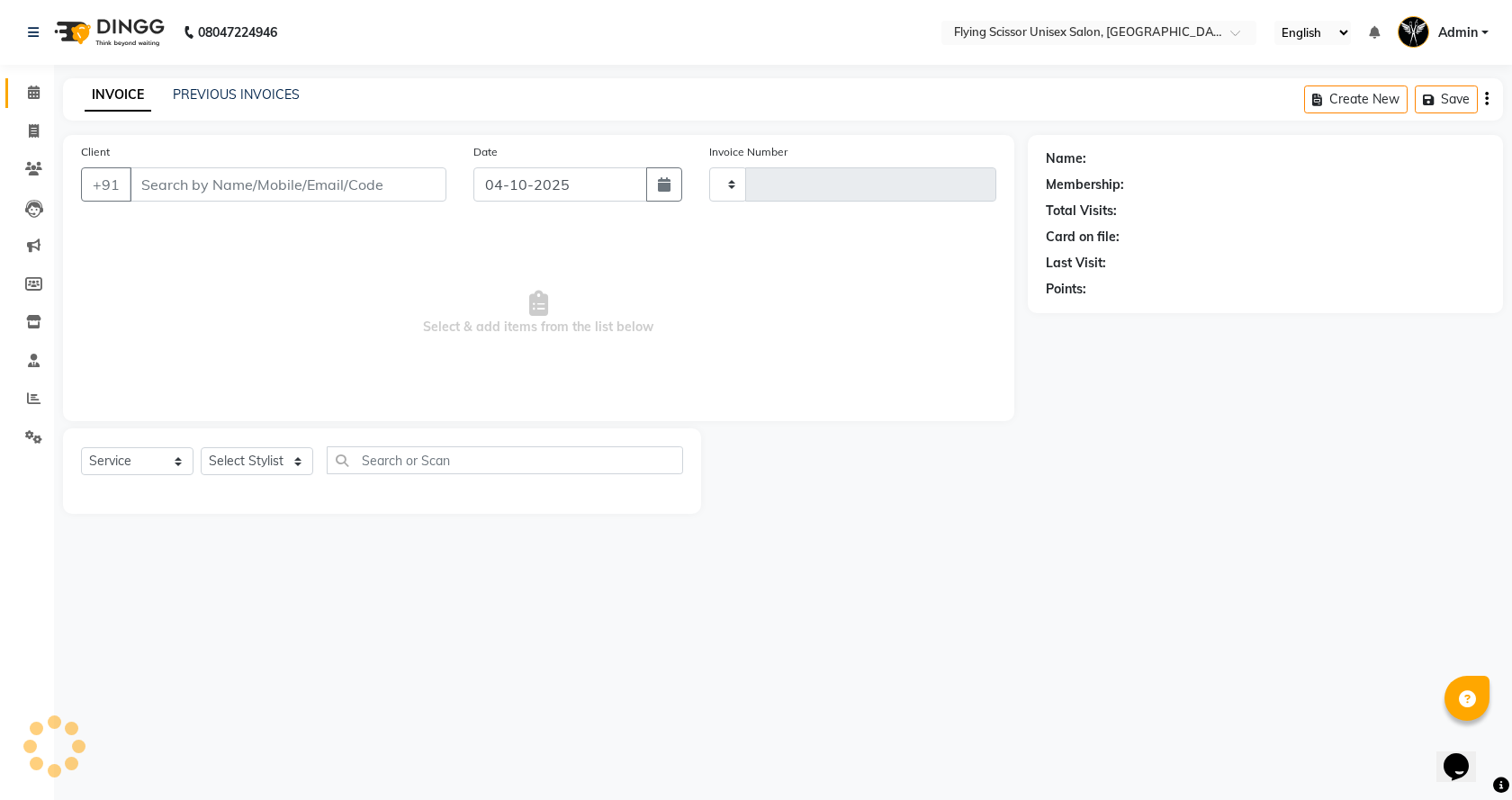
type input "1813"
select select "46"
select select "membership"
type input "9404467050"
select select "18390"
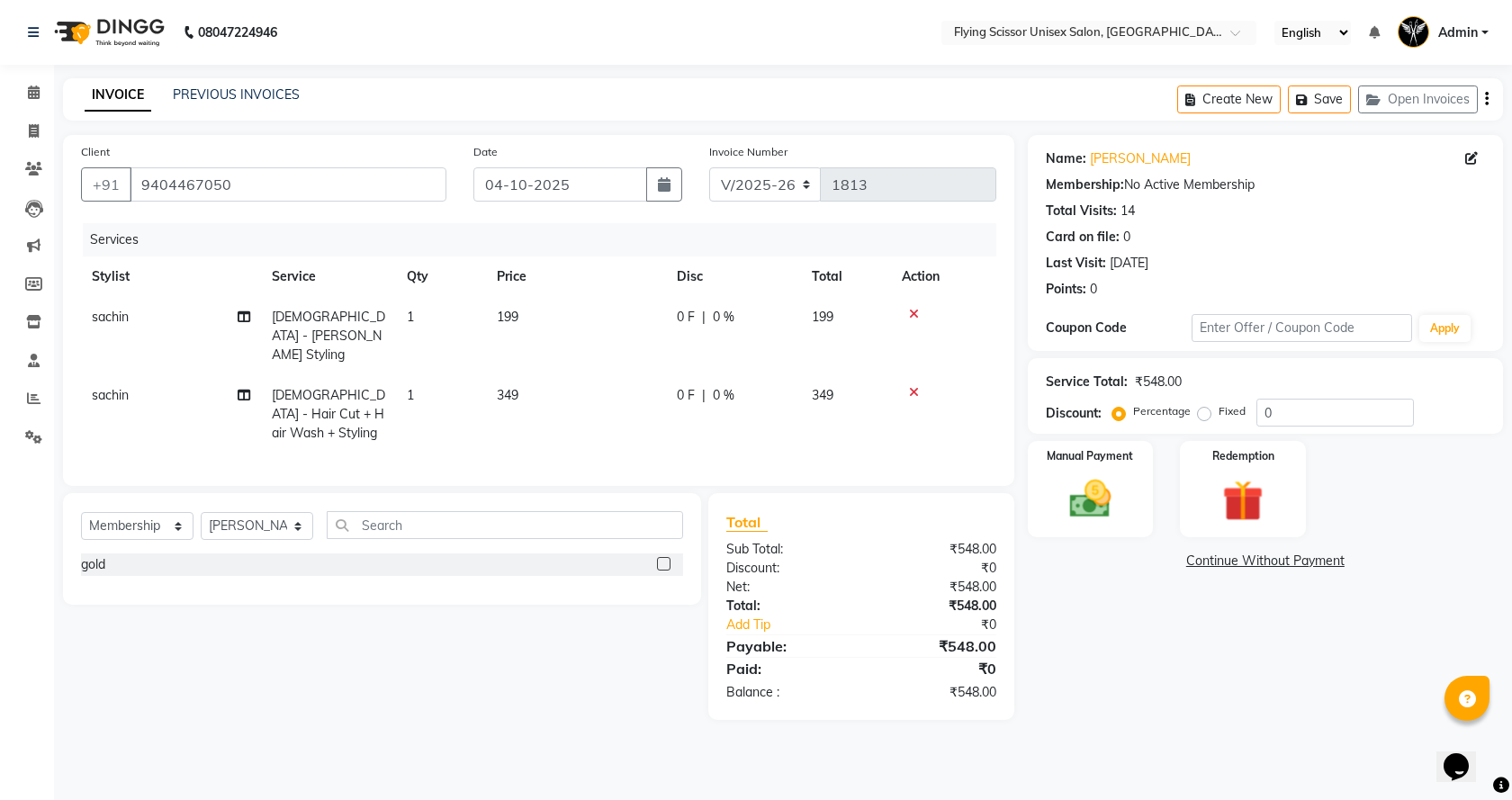
click at [570, 321] on td "199" at bounding box center [576, 335] width 180 height 78
select select "67686"
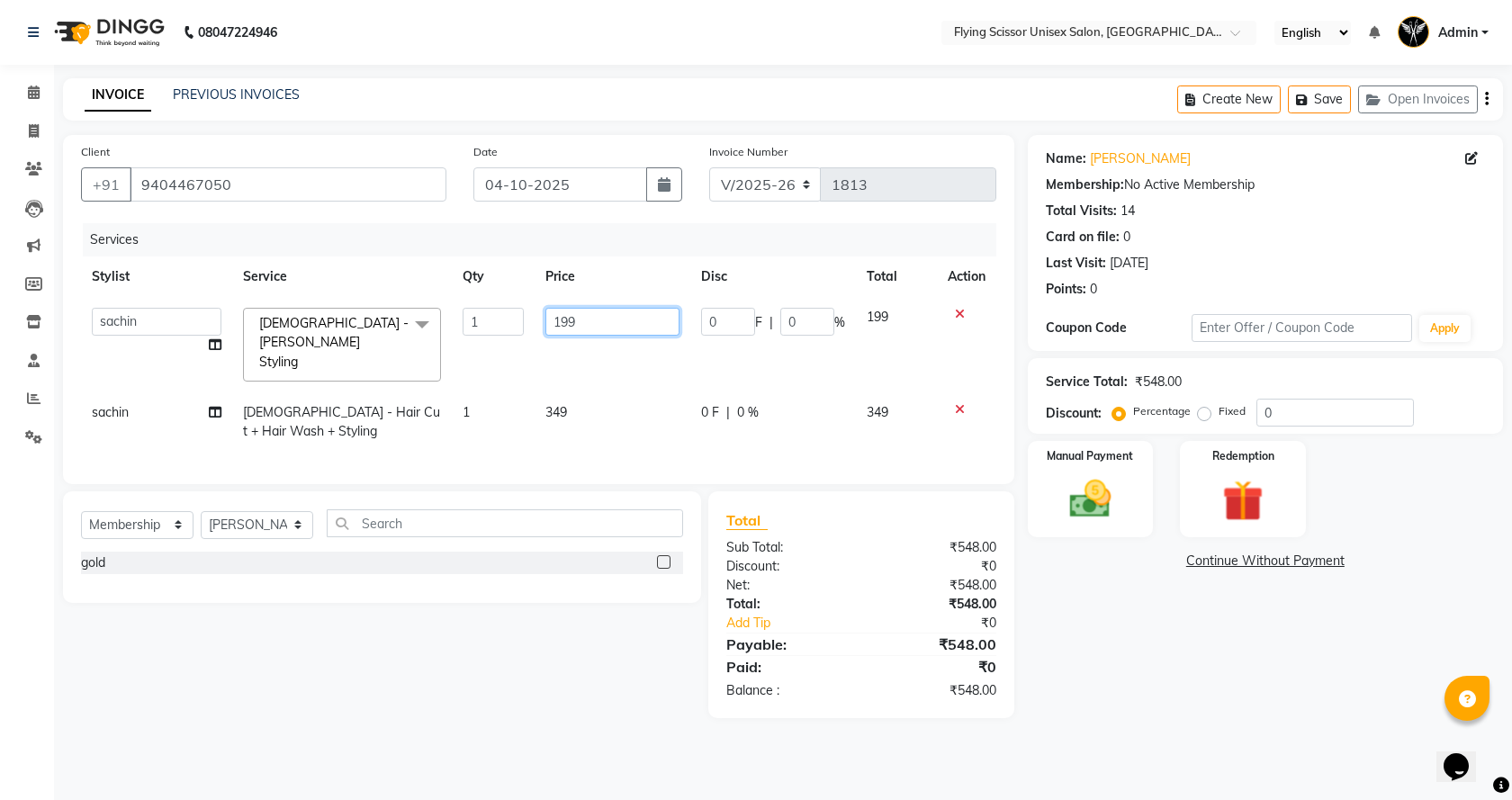
drag, startPoint x: 561, startPoint y: 328, endPoint x: 384, endPoint y: 332, distance: 177.0
click at [387, 335] on tr "Abhi B [PERSON_NAME] K [PERSON_NAME] [PERSON_NAME] MD [PERSON_NAME] L sachin [P…" at bounding box center [538, 344] width 915 height 96
type input "200"
click at [639, 392] on td "349" at bounding box center [611, 422] width 155 height 60
select select "67686"
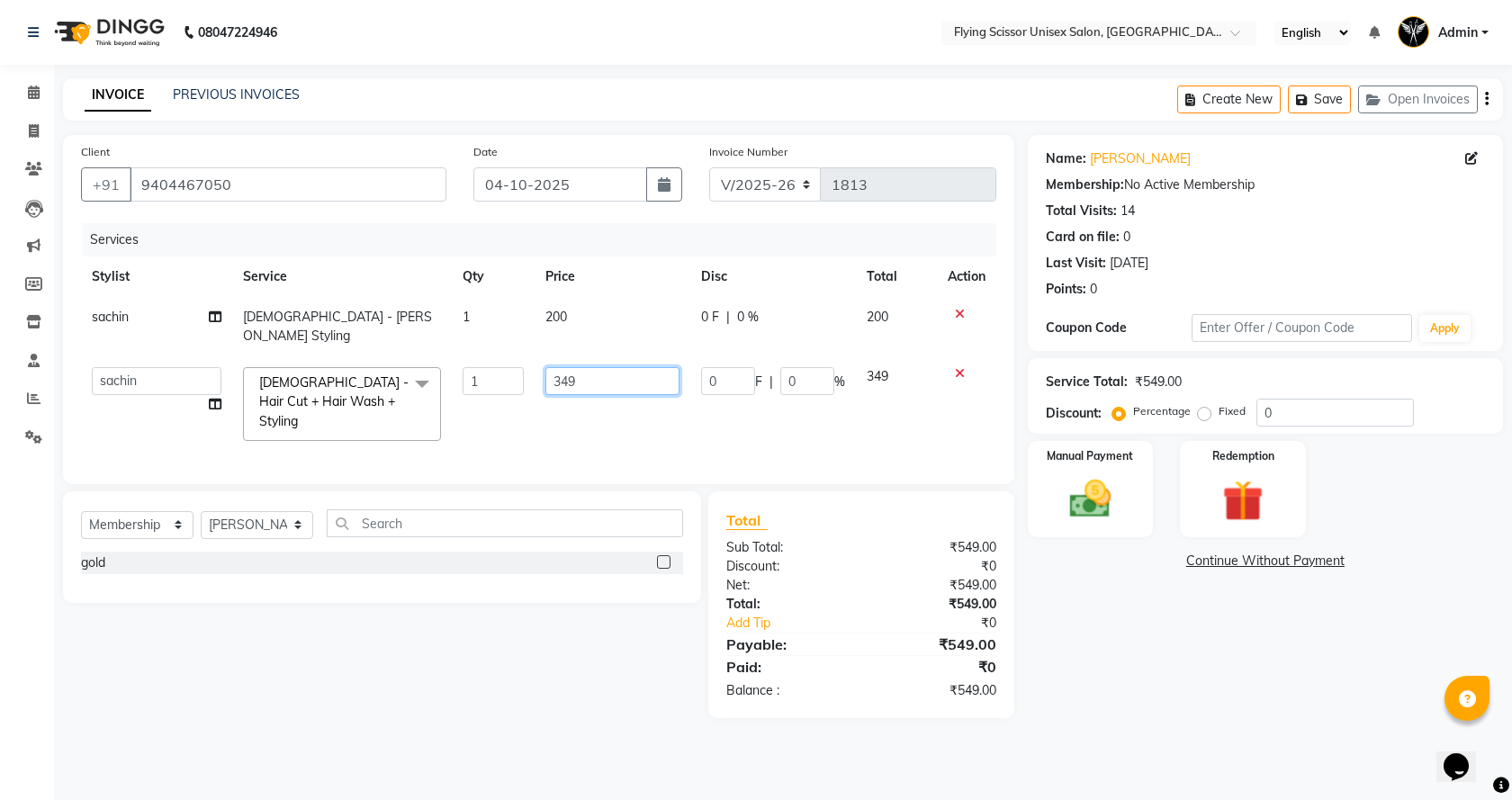
drag, startPoint x: 642, startPoint y: 356, endPoint x: 0, endPoint y: 303, distance: 644.2
click at [106, 438] on div "Services Stylist Service Qty Price Disc Total Action sachin [DEMOGRAPHIC_DATA] …" at bounding box center [538, 344] width 915 height 243
type input "300"
drag, startPoint x: 1182, startPoint y: 696, endPoint x: 1104, endPoint y: 580, distance: 139.8
click at [1180, 695] on main "INVOICE PREVIOUS INVOICES Create New Save Open Invoices Client [PHONE_NUMBER] D…" at bounding box center [783, 411] width 1458 height 667
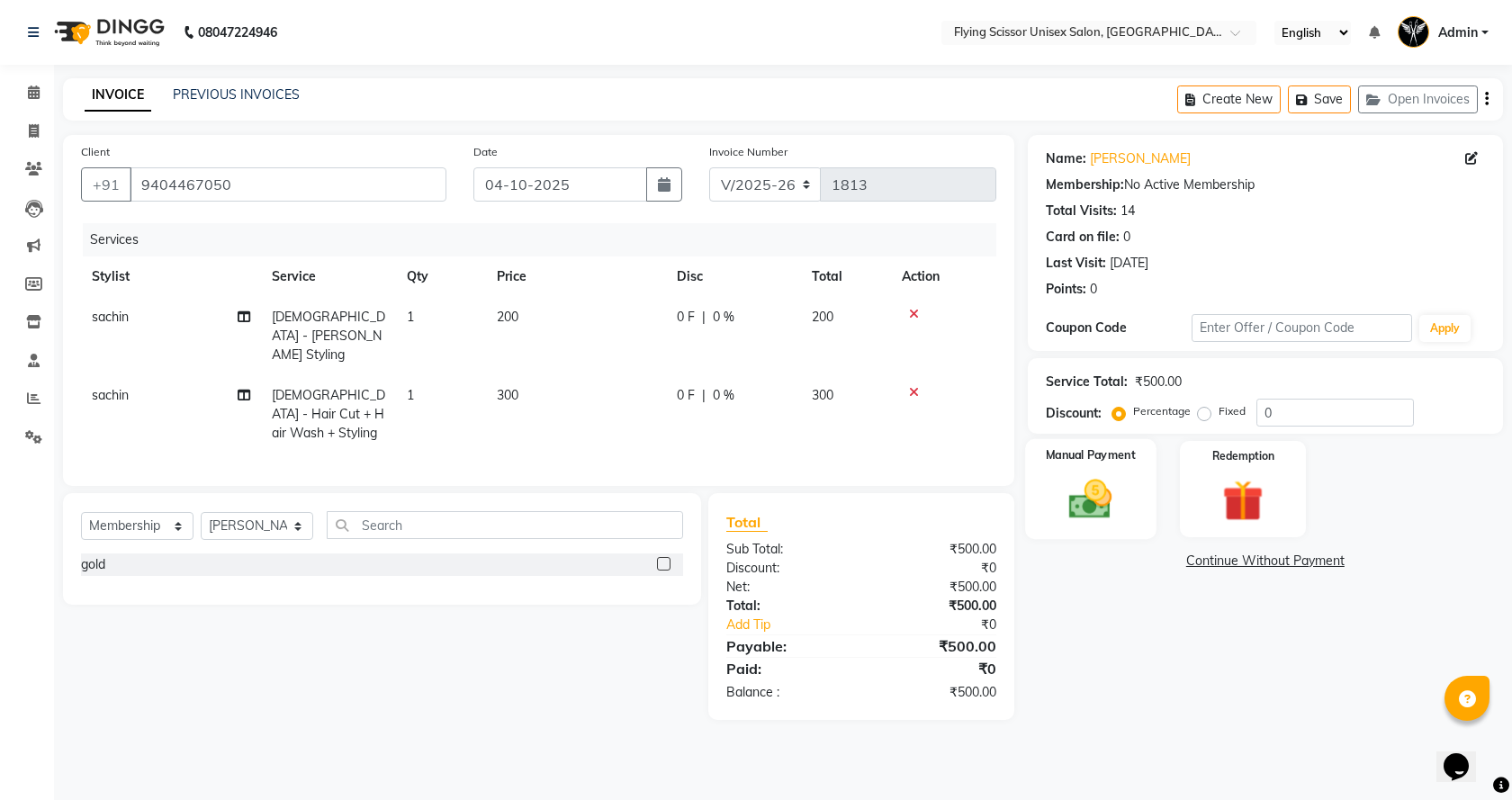
click at [1107, 511] on img at bounding box center [1091, 500] width 70 height 50
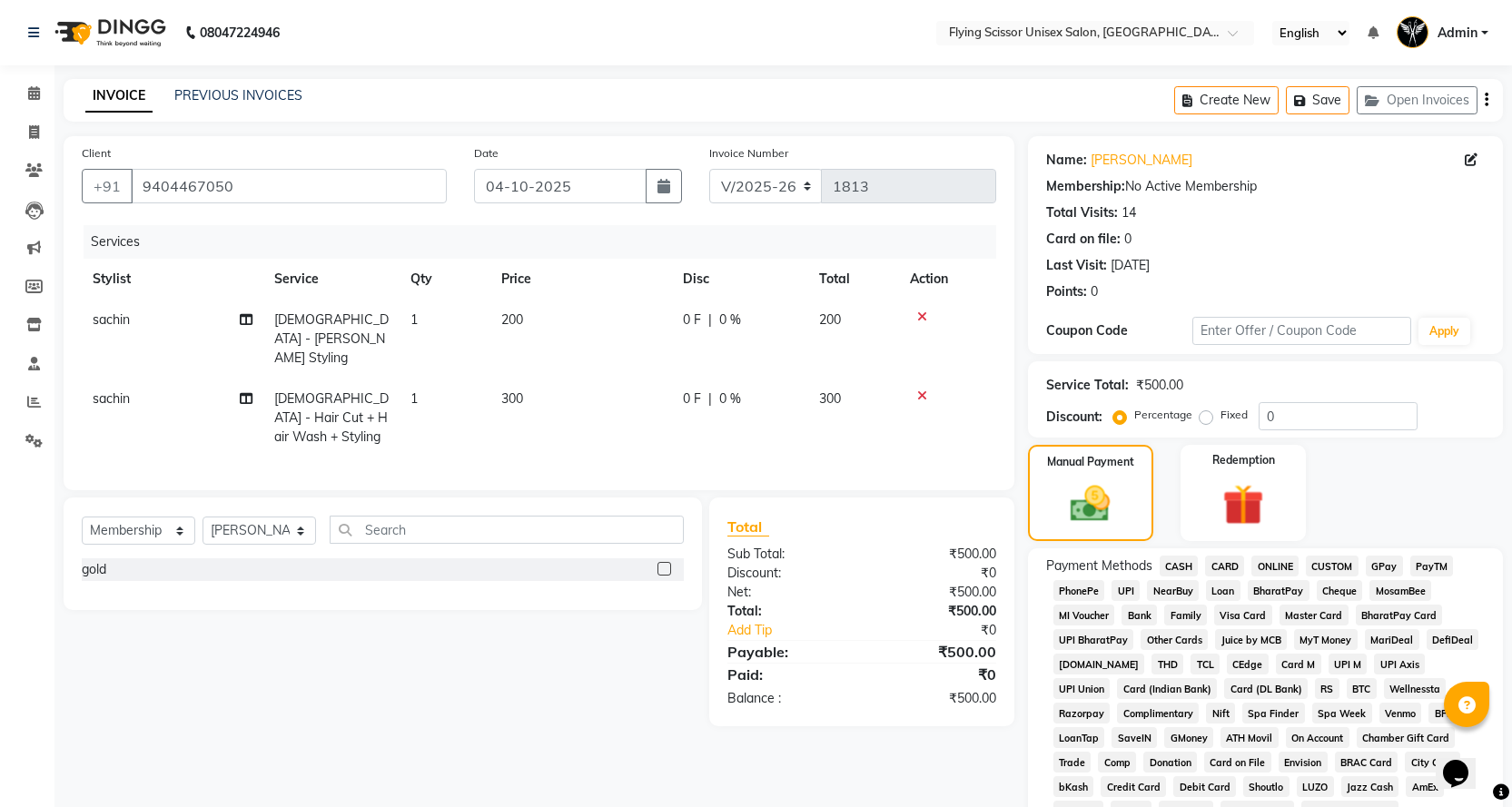
click at [1279, 564] on span "ONLINE" at bounding box center [1275, 566] width 47 height 21
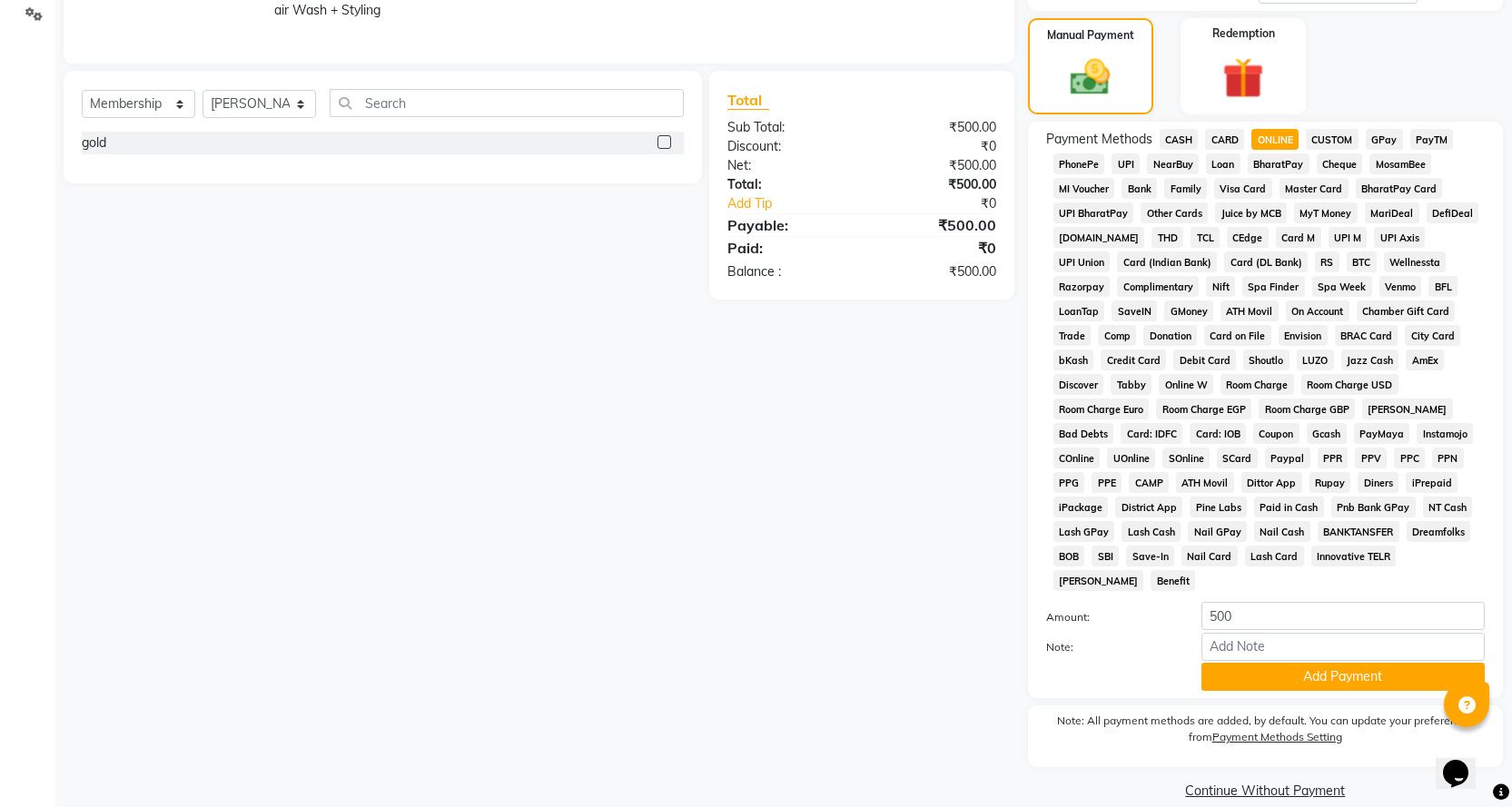
click at [1176, 133] on span "CASH" at bounding box center [1179, 139] width 39 height 21
click at [1313, 663] on button "Add Payment" at bounding box center [1343, 677] width 284 height 28
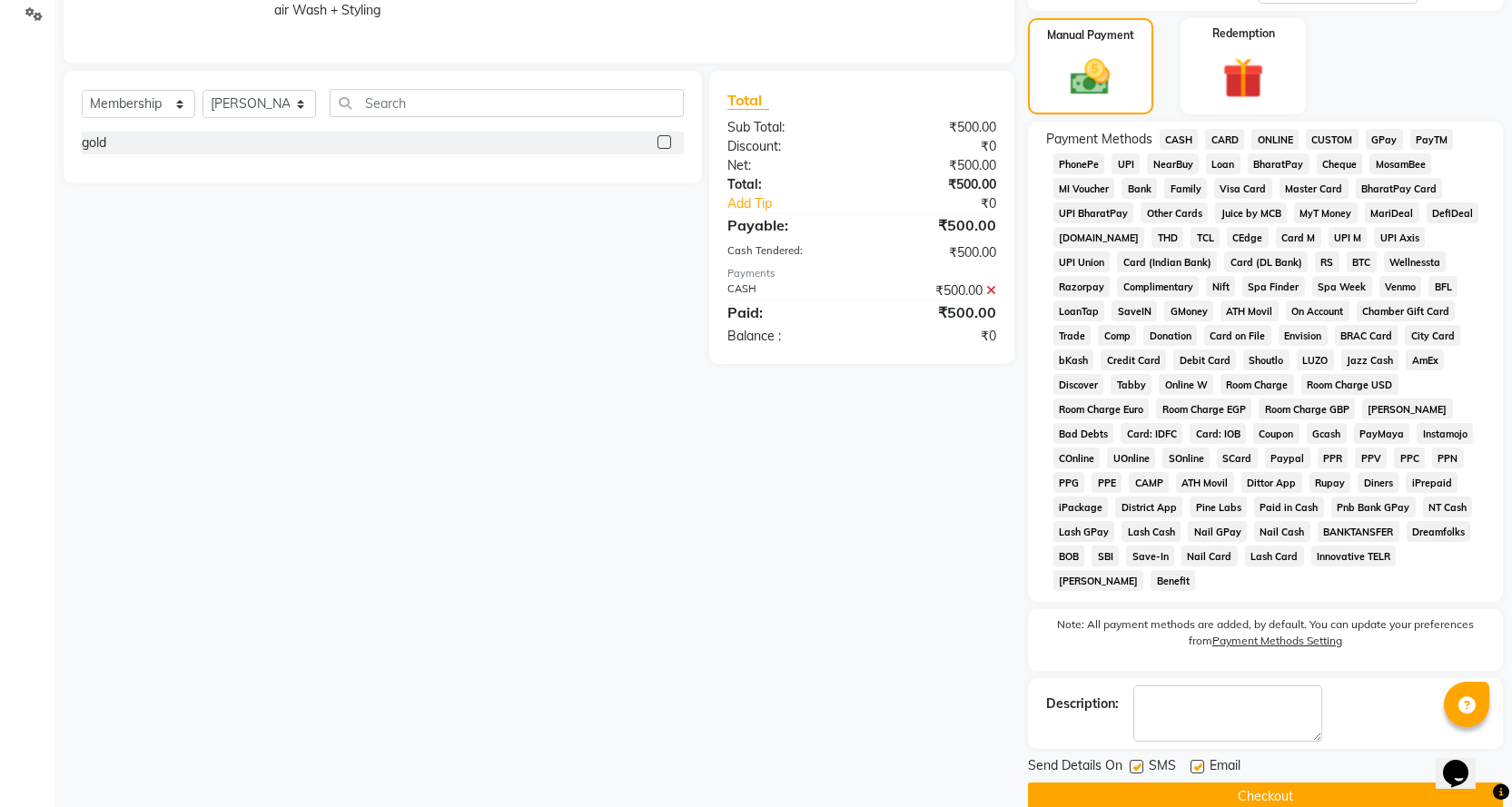
scroll to position [434, 0]
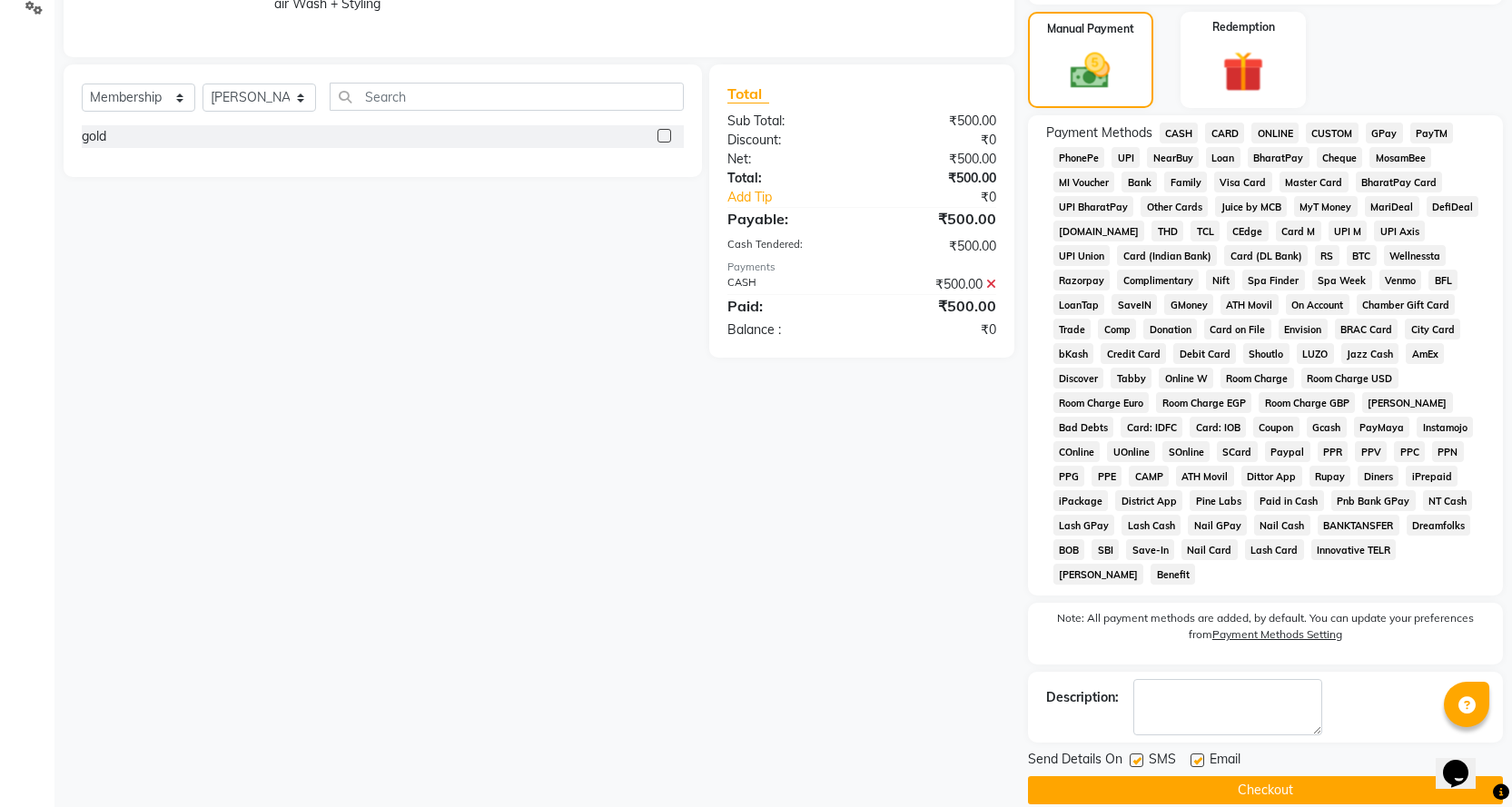
click at [1268, 776] on button "Checkout" at bounding box center [1266, 790] width 475 height 28
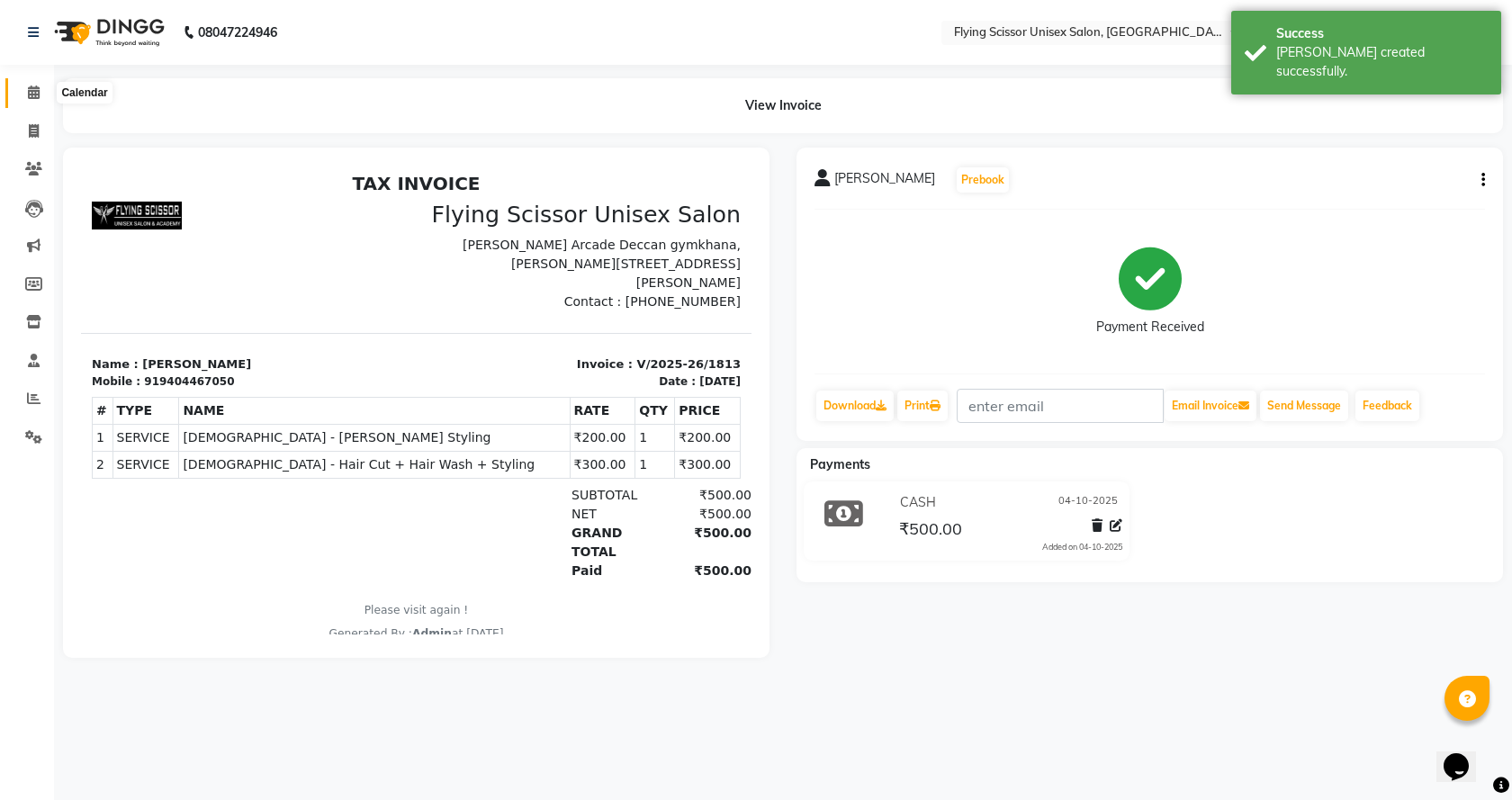
click at [33, 92] on icon at bounding box center [33, 92] width 12 height 14
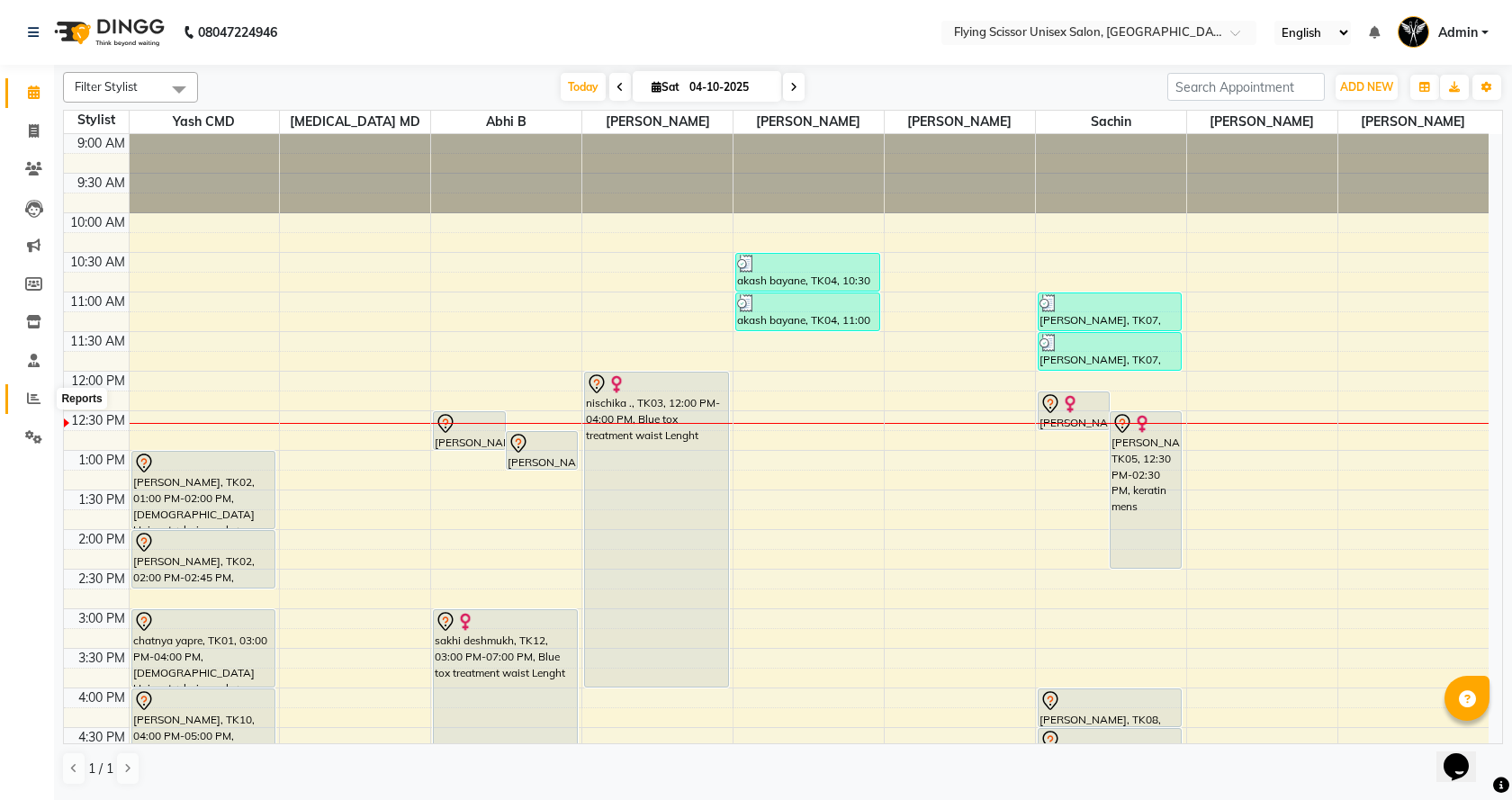
click at [42, 395] on span at bounding box center [34, 399] width 31 height 21
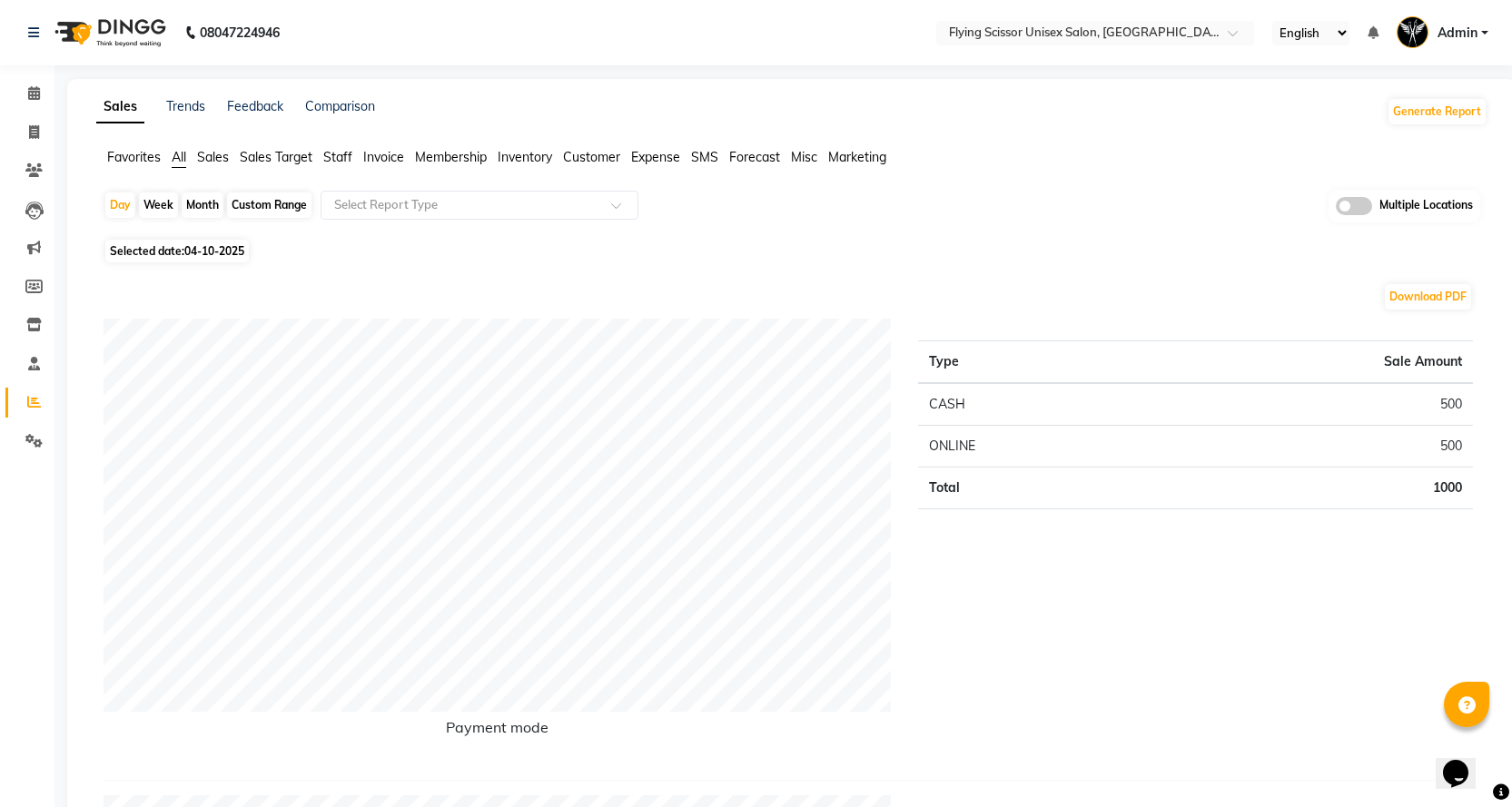
click at [190, 203] on div "Month" at bounding box center [202, 205] width 42 height 25
select select "10"
select select "2025"
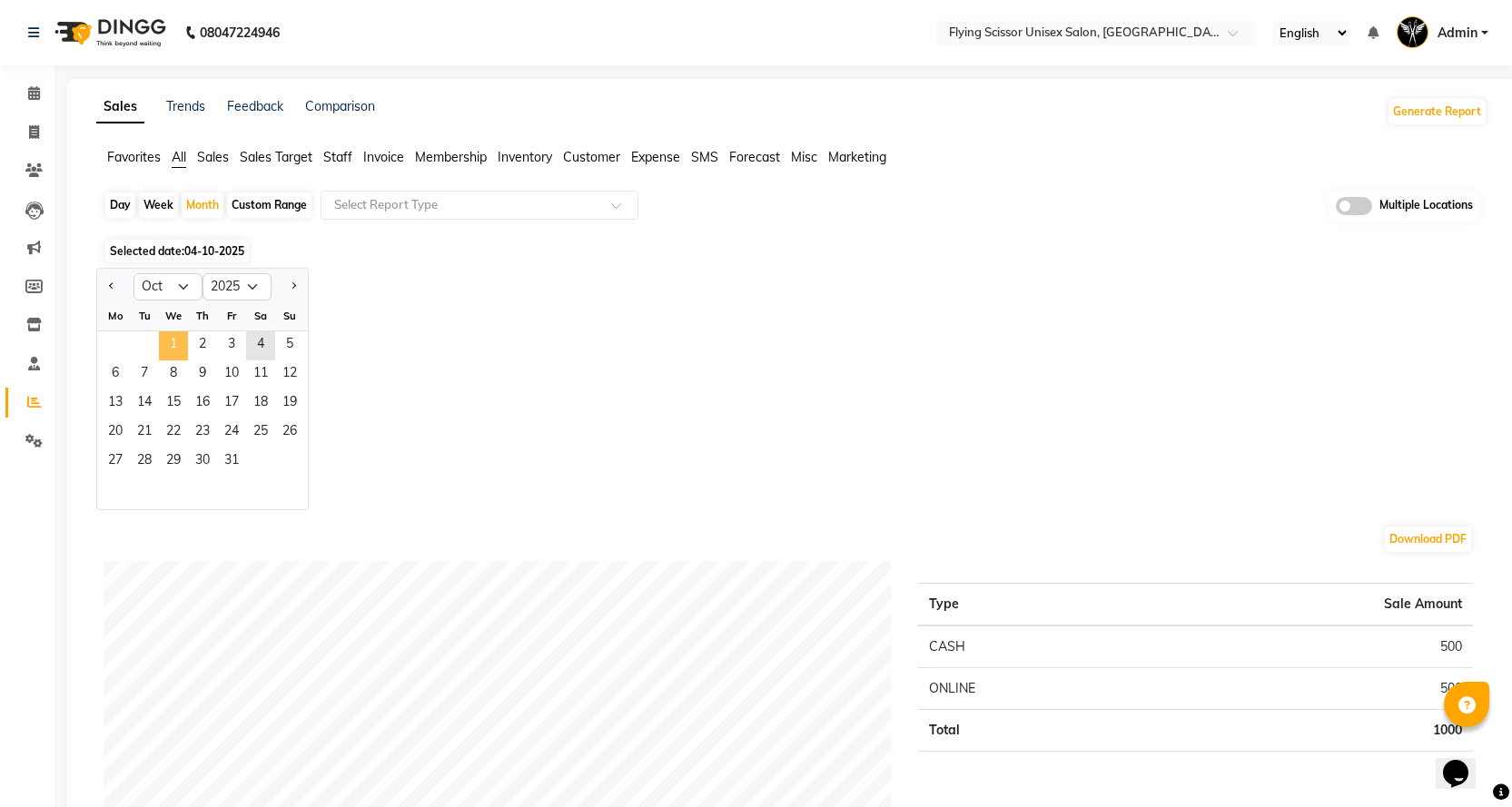
click at [170, 340] on span "1" at bounding box center [173, 346] width 29 height 29
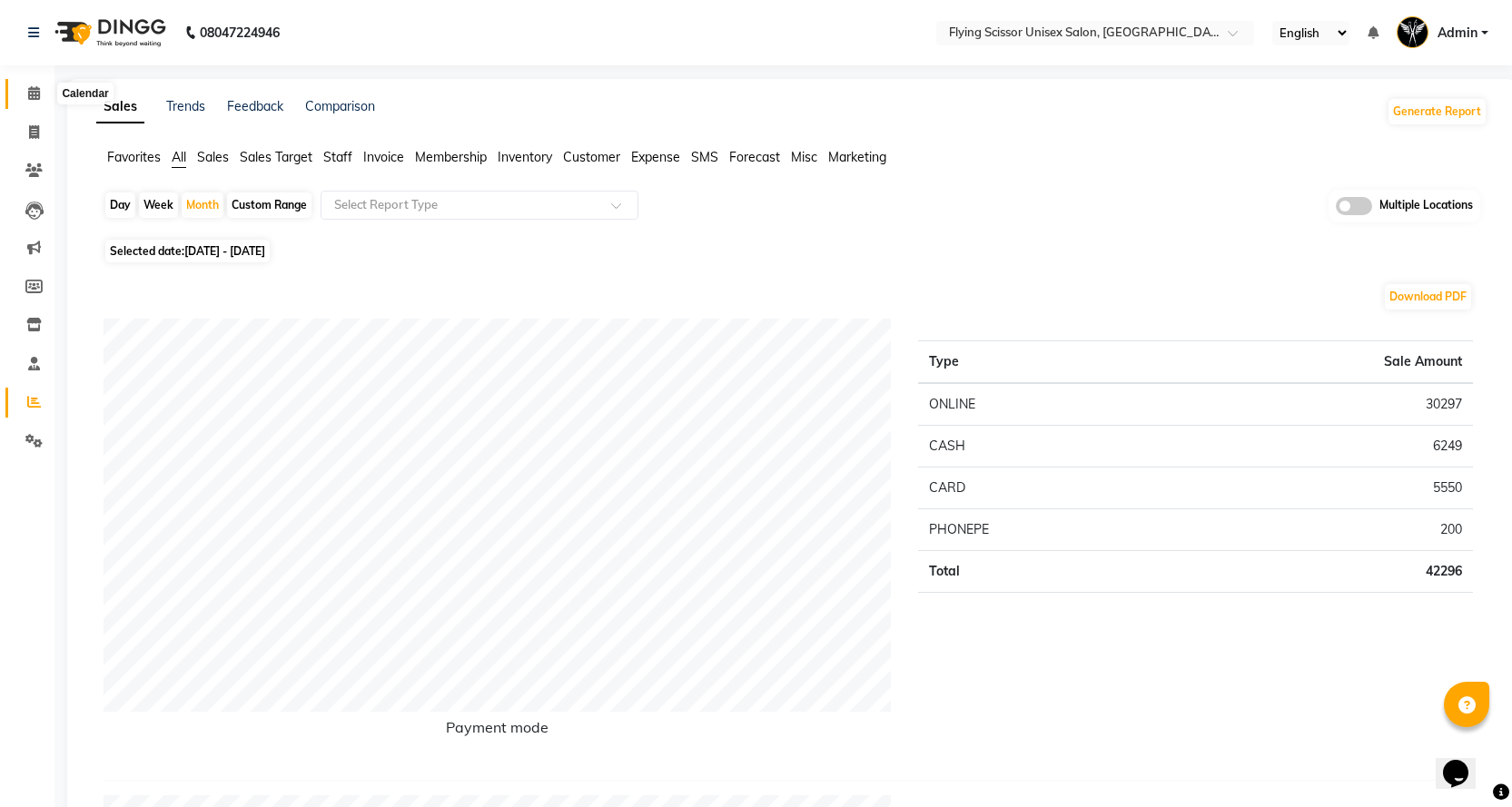
click at [32, 87] on icon at bounding box center [33, 93] width 12 height 14
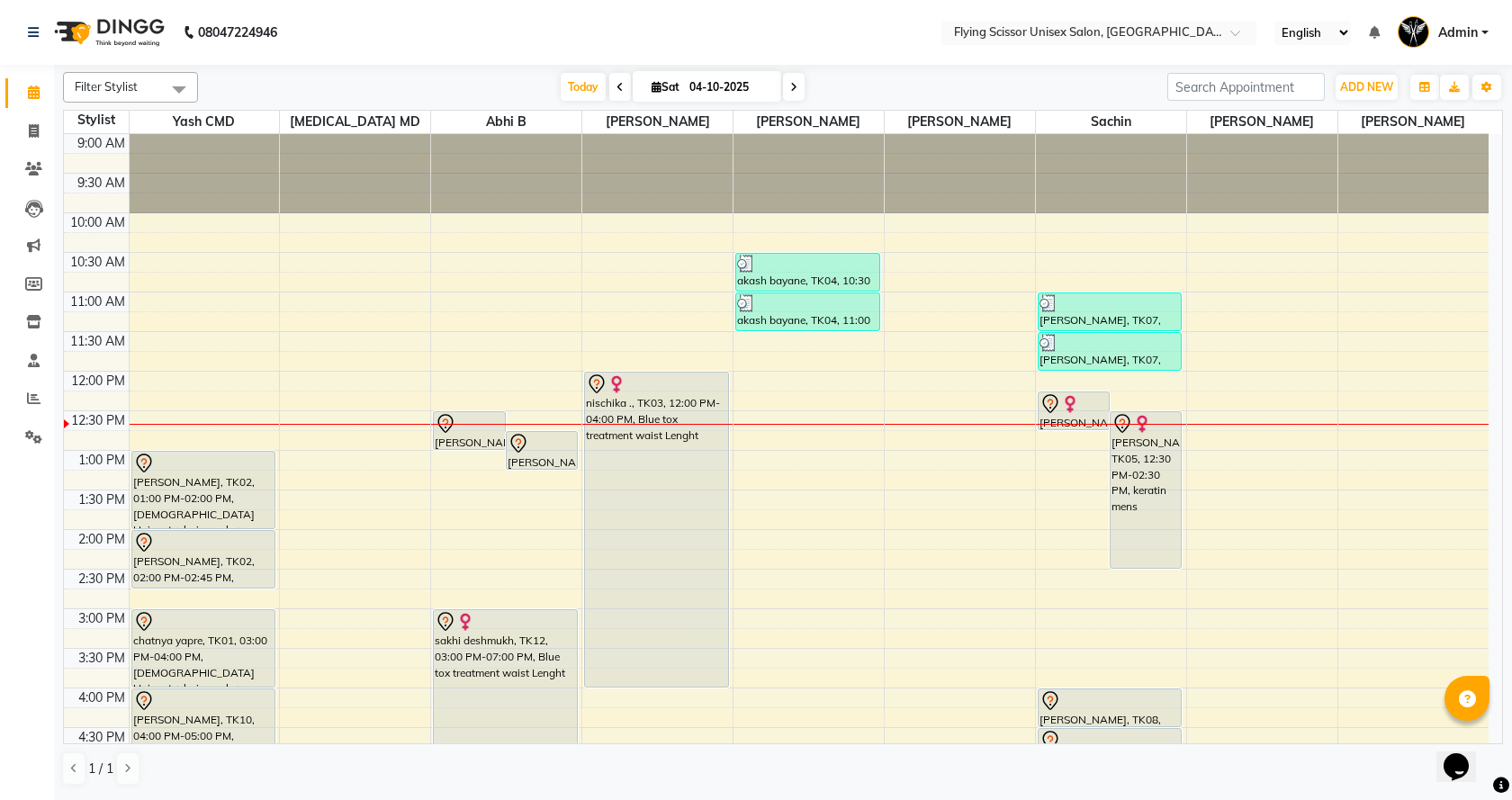
click at [618, 85] on icon at bounding box center [620, 87] width 7 height 11
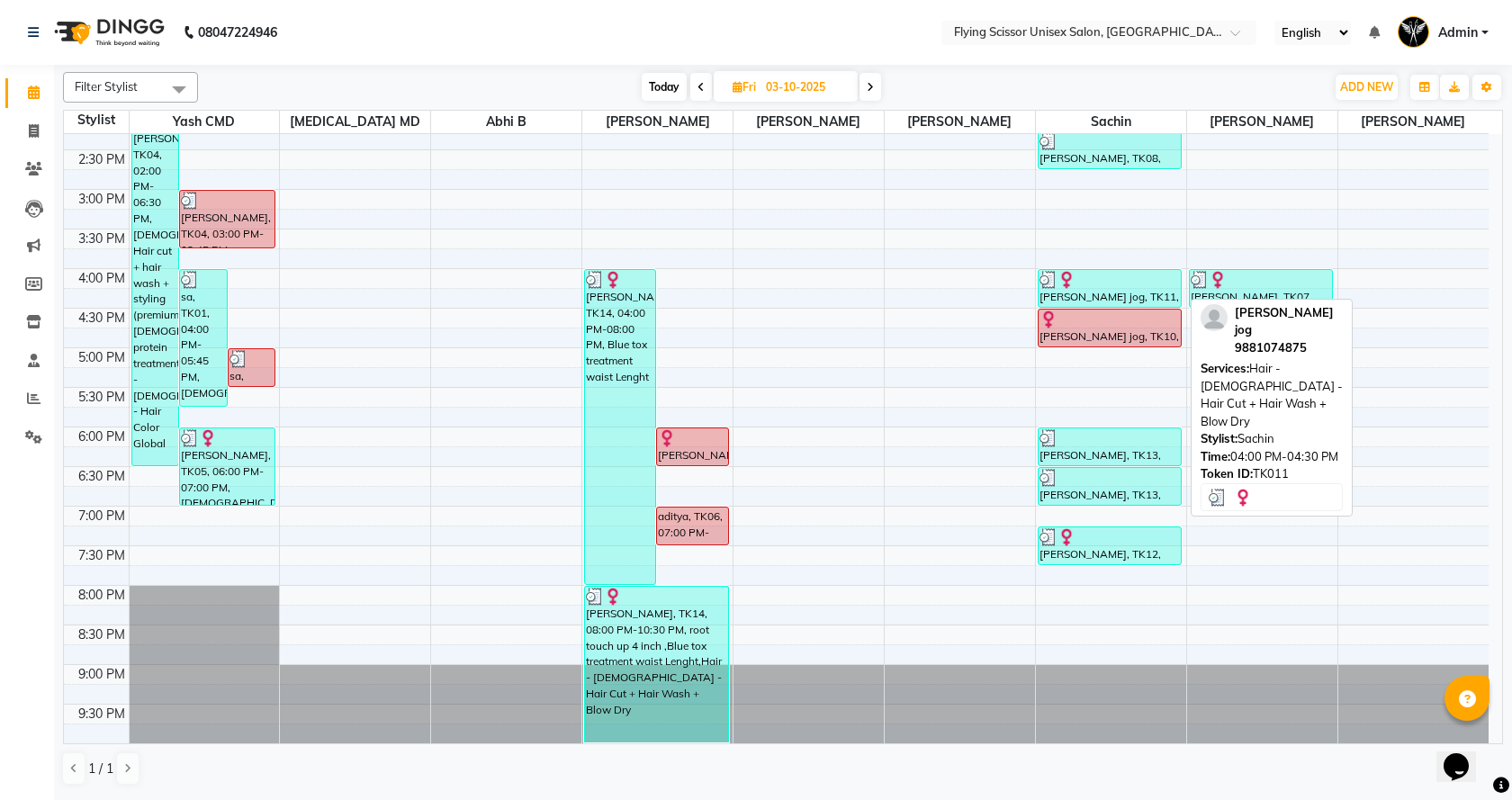
scroll to position [60, 0]
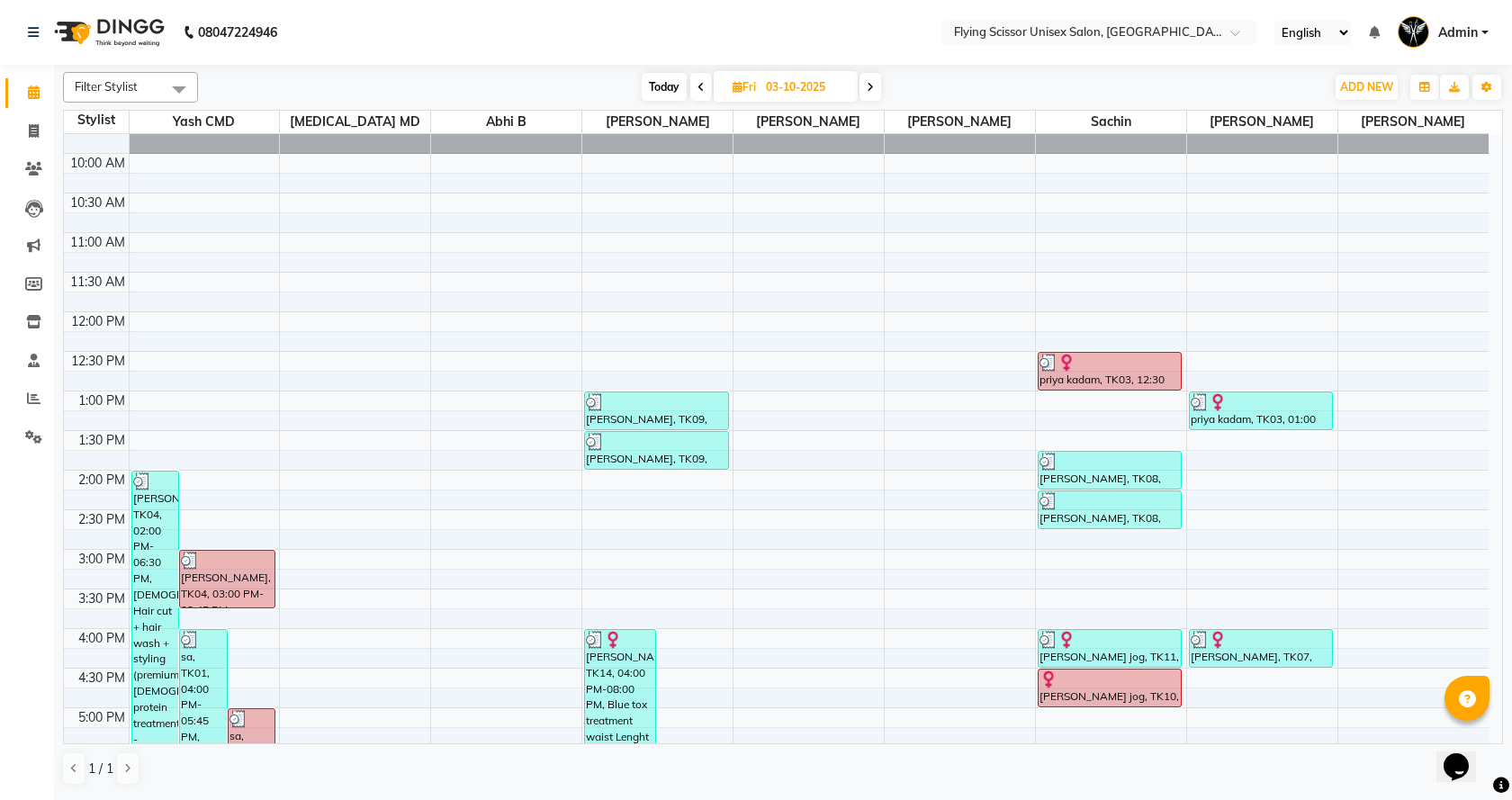
click at [691, 84] on span at bounding box center [701, 86] width 22 height 28
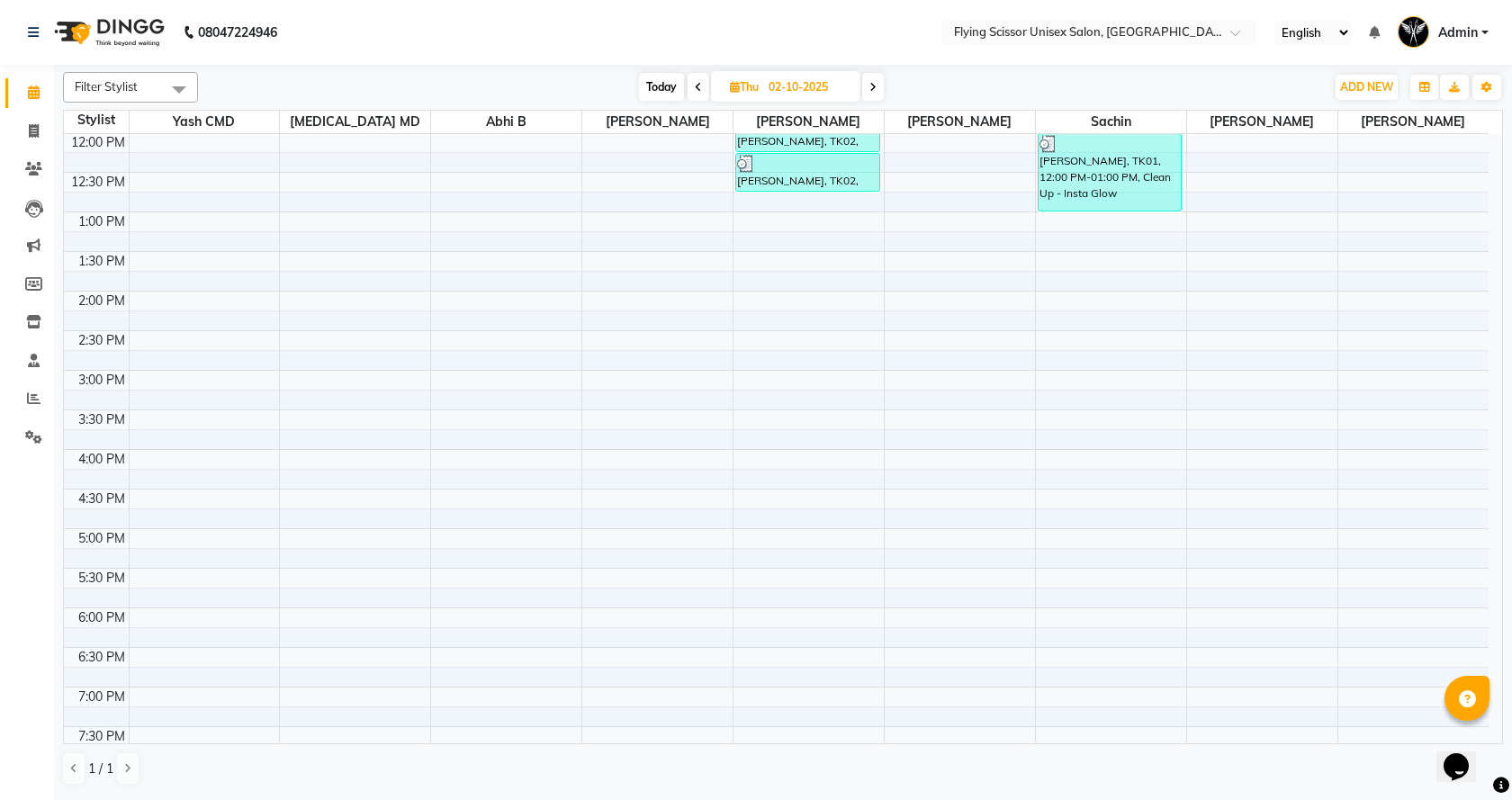
scroll to position [0, 0]
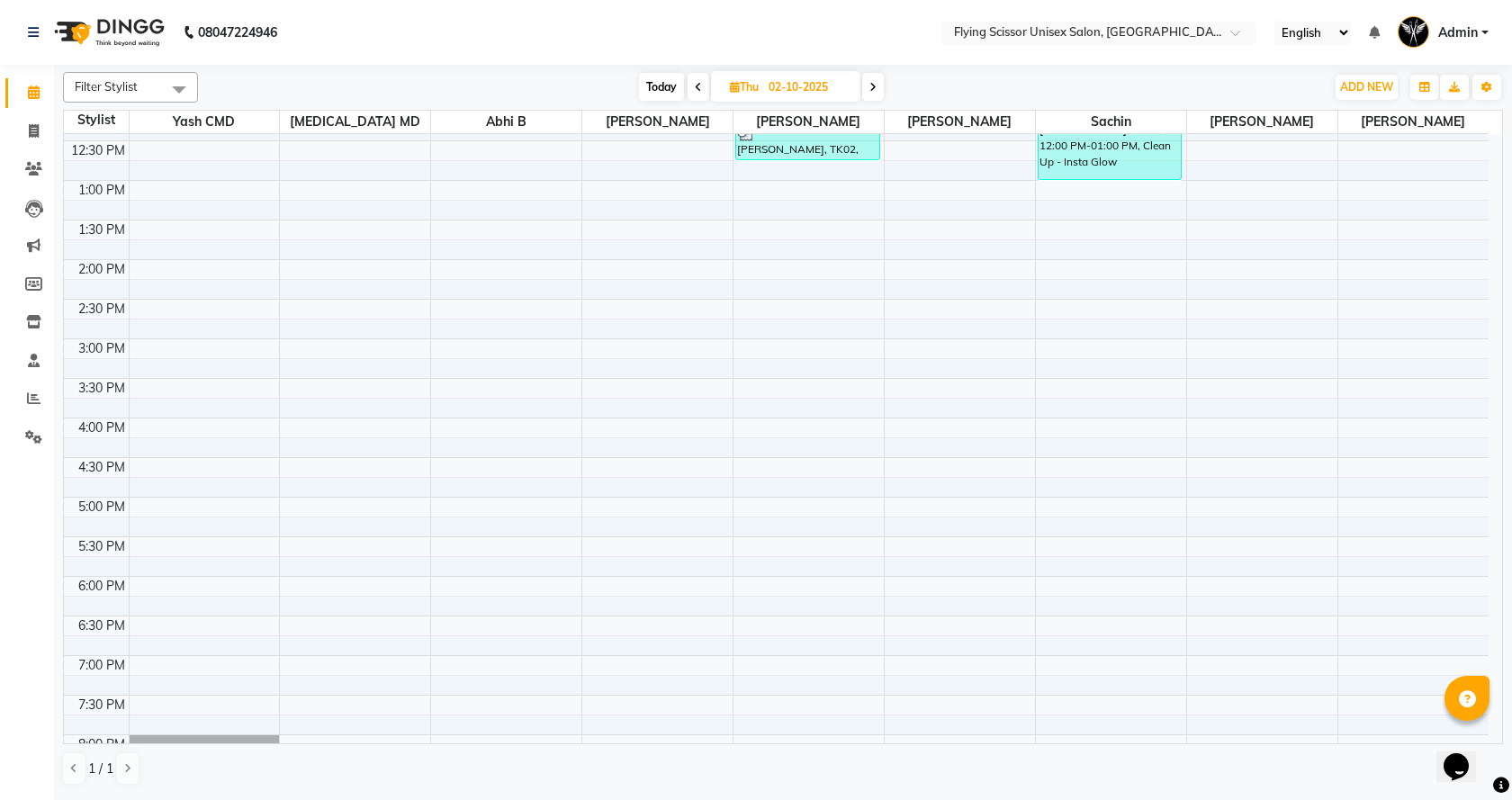
click at [695, 89] on icon at bounding box center [699, 87] width 7 height 11
type input "01-10-2025"
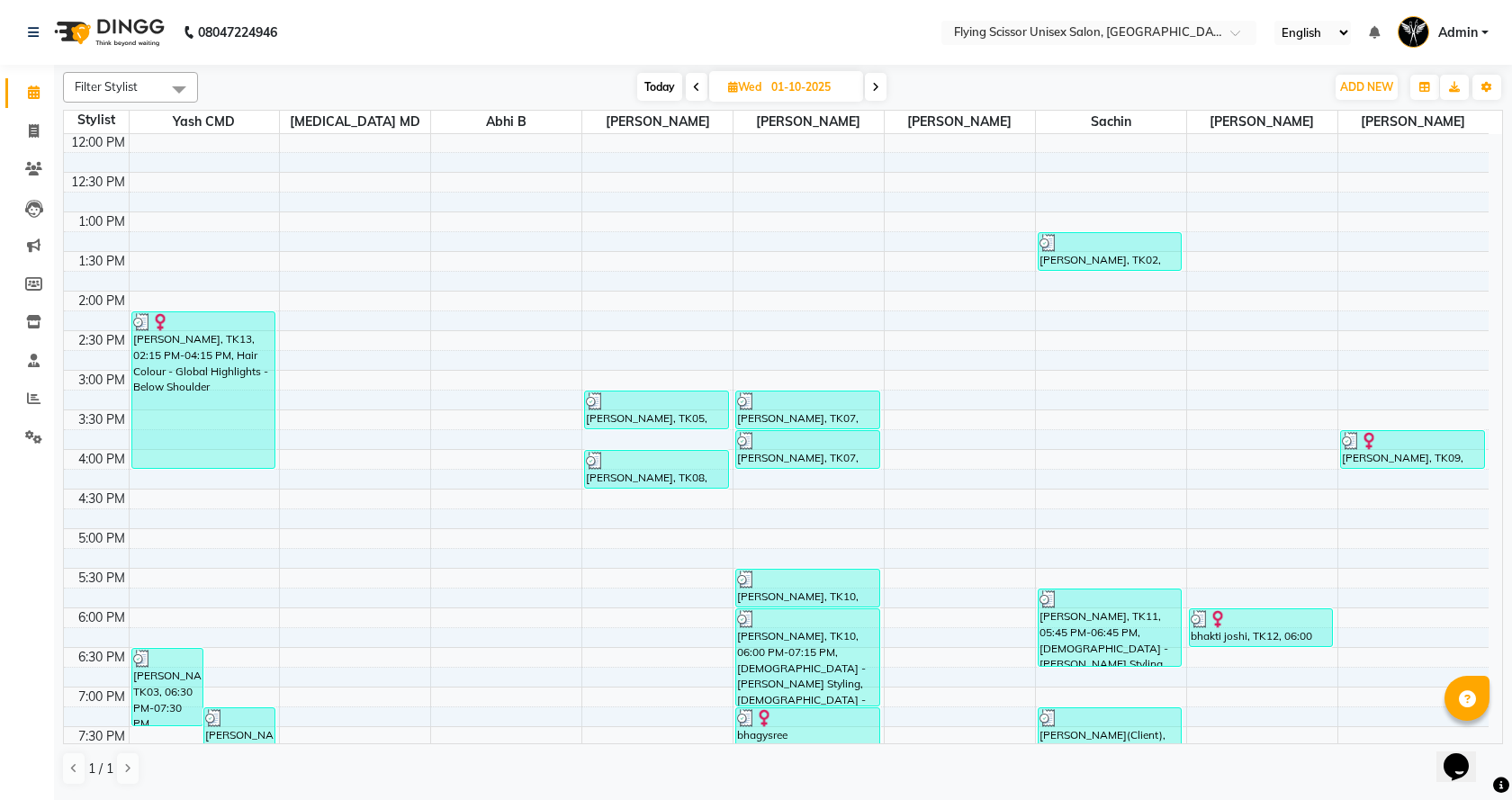
scroll to position [420, 0]
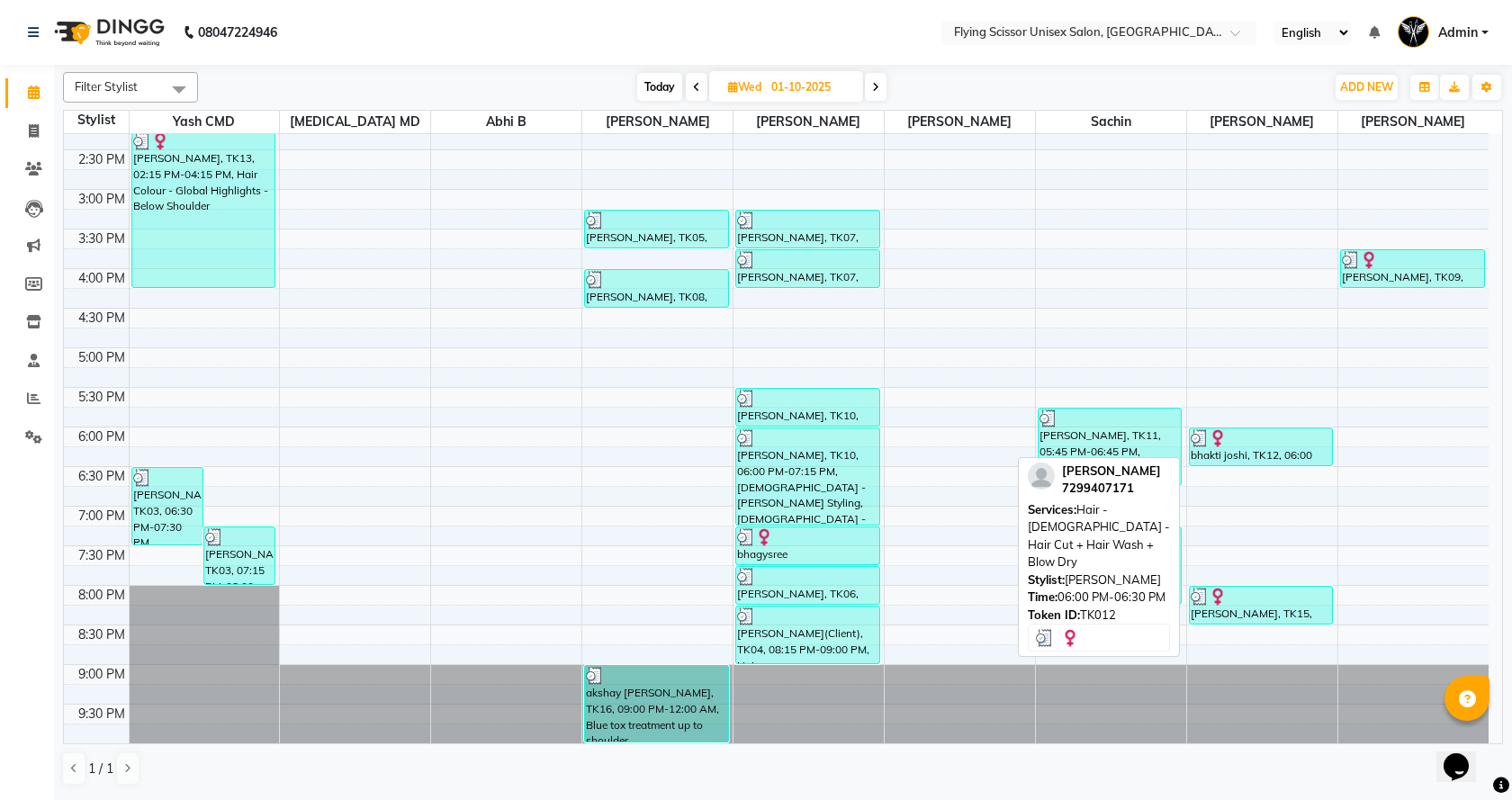
click at [1232, 456] on div "bhakti joshi, TK12, 06:00 PM-06:30 PM, Hair - [DEMOGRAPHIC_DATA] - Hair Cut + H…" at bounding box center [1261, 447] width 143 height 37
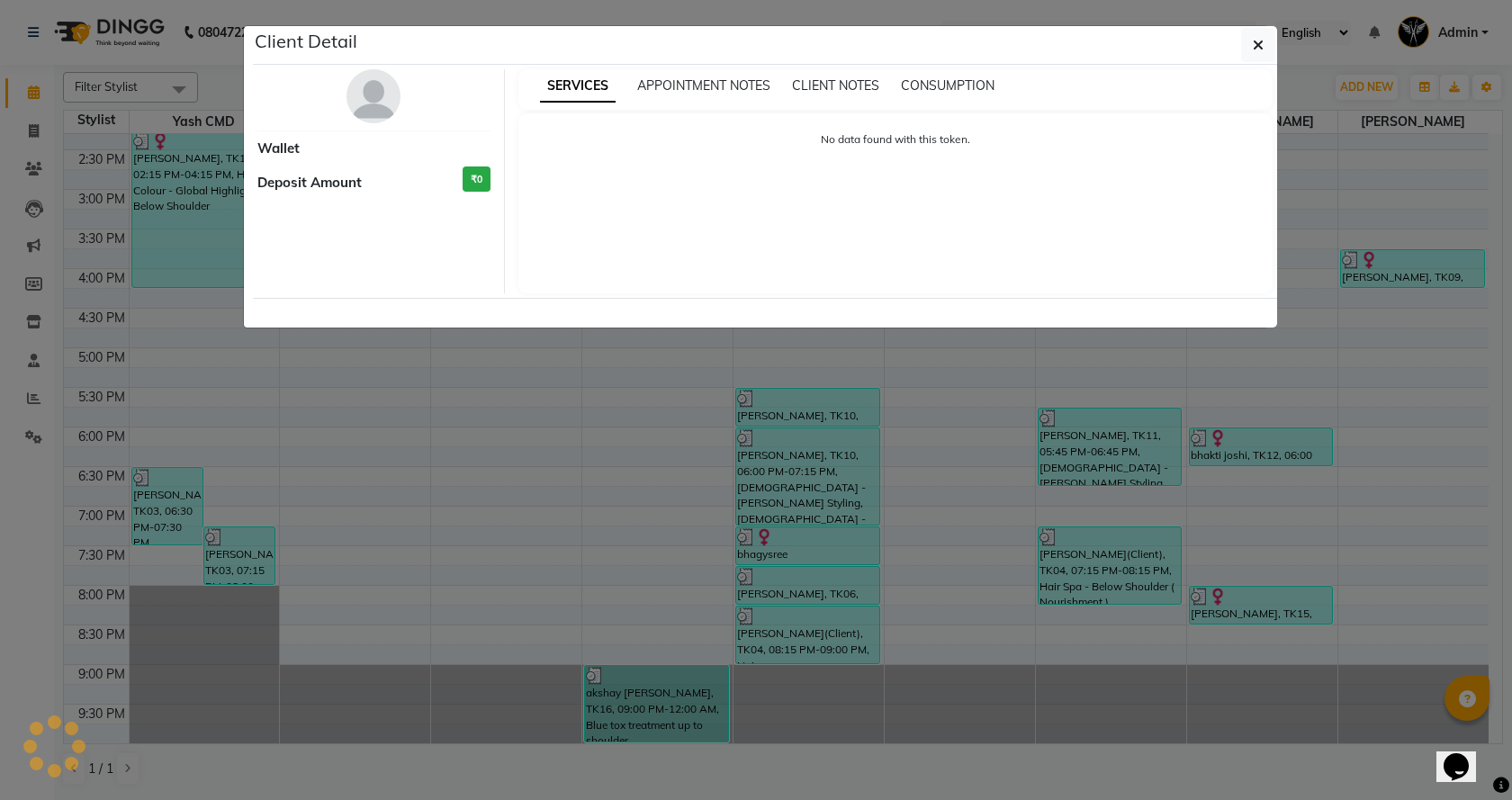
select select "3"
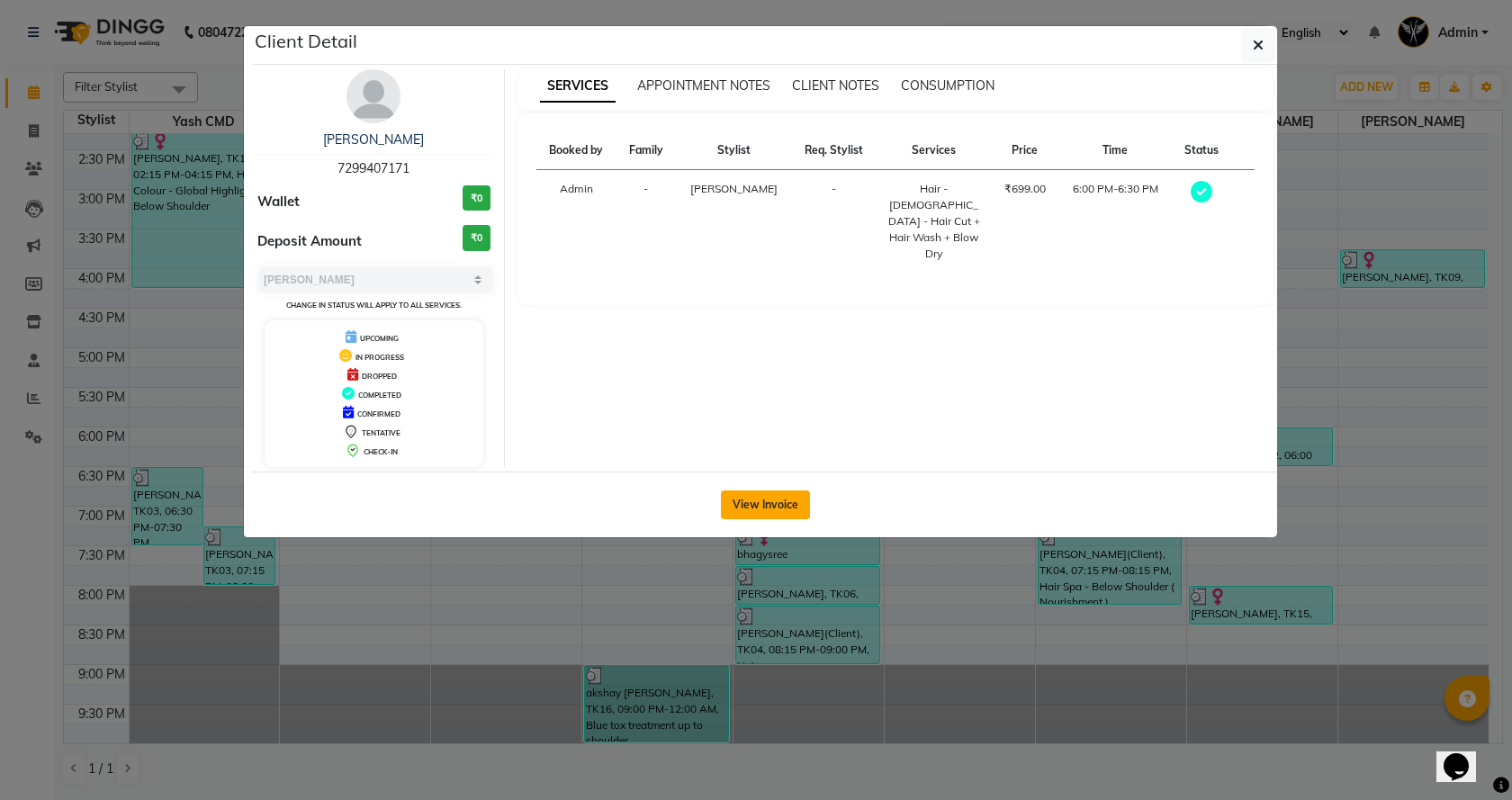
click at [775, 501] on button "View Invoice" at bounding box center [765, 504] width 89 height 28
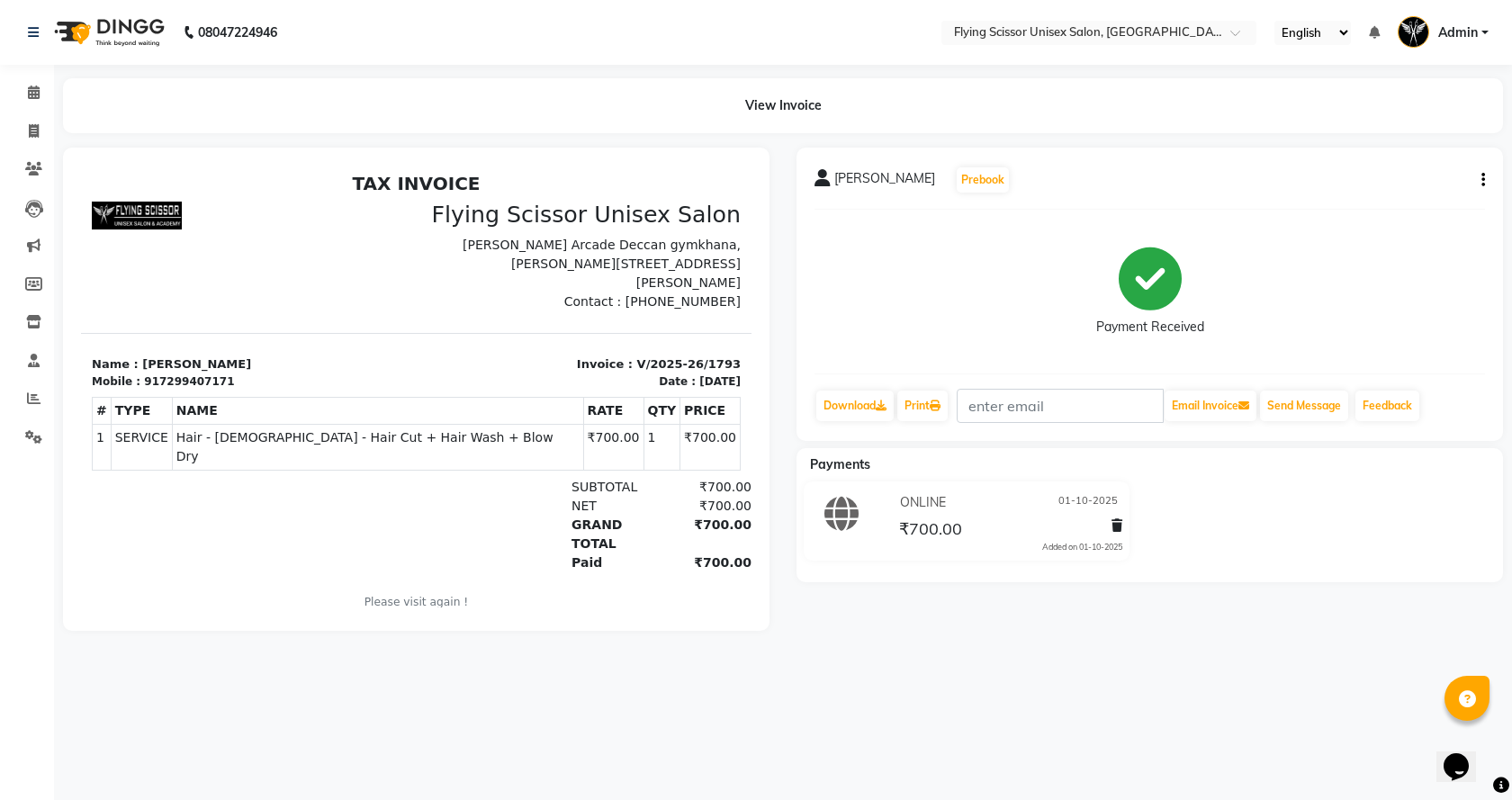
click at [1480, 178] on button "button" at bounding box center [1480, 180] width 11 height 19
click at [1364, 156] on div "Split Service Amount" at bounding box center [1394, 158] width 123 height 23
select select "70618"
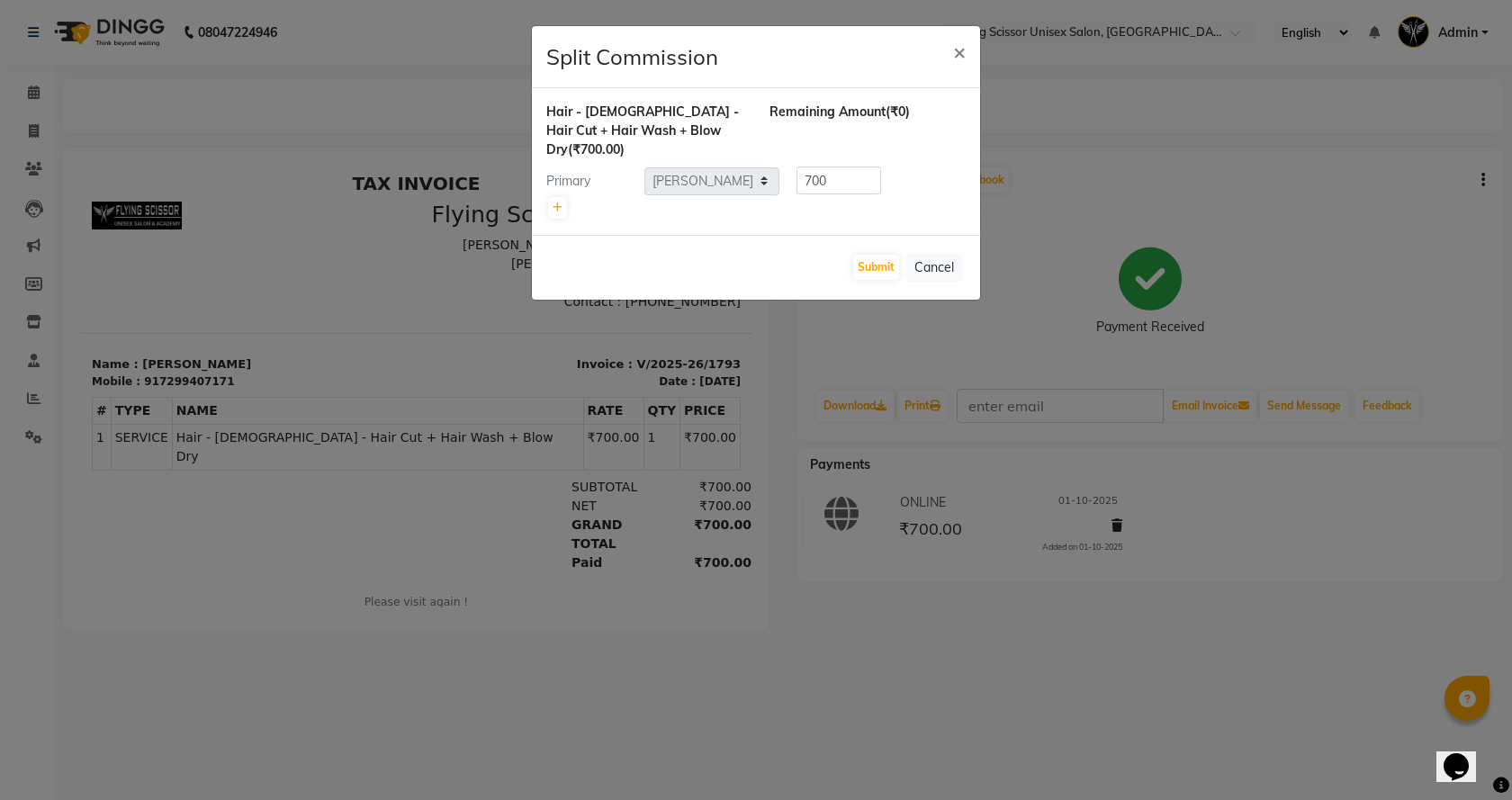
drag, startPoint x: 1109, startPoint y: 215, endPoint x: 1102, endPoint y: 231, distance: 17.5
click at [1109, 214] on ngb-modal-window "Split Commission × Hair - [DEMOGRAPHIC_DATA] - Hair Cut + Hair Wash + Blow Dry …" at bounding box center [756, 400] width 1512 height 800
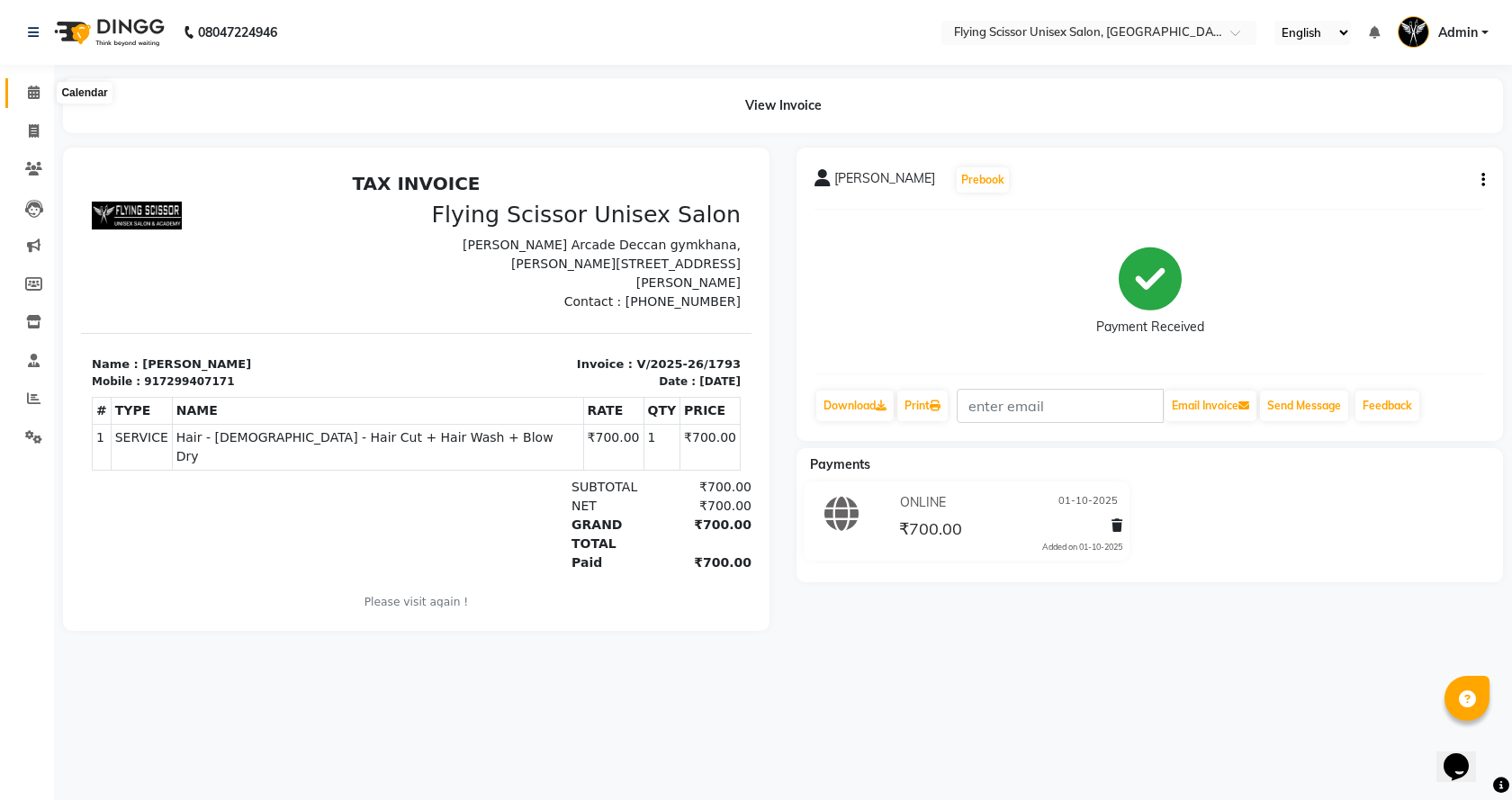
click at [28, 93] on icon at bounding box center [33, 92] width 12 height 14
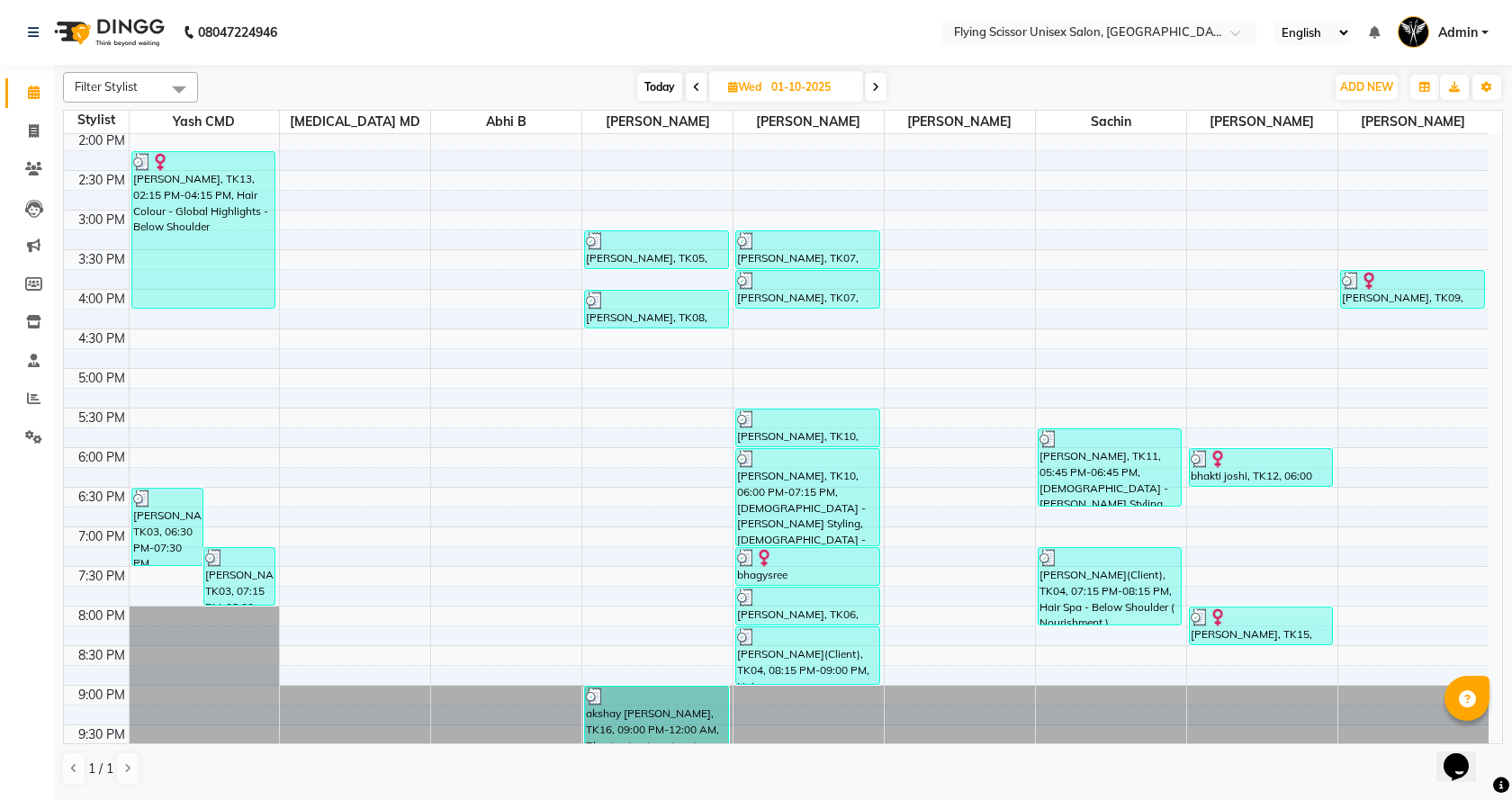
scroll to position [420, 0]
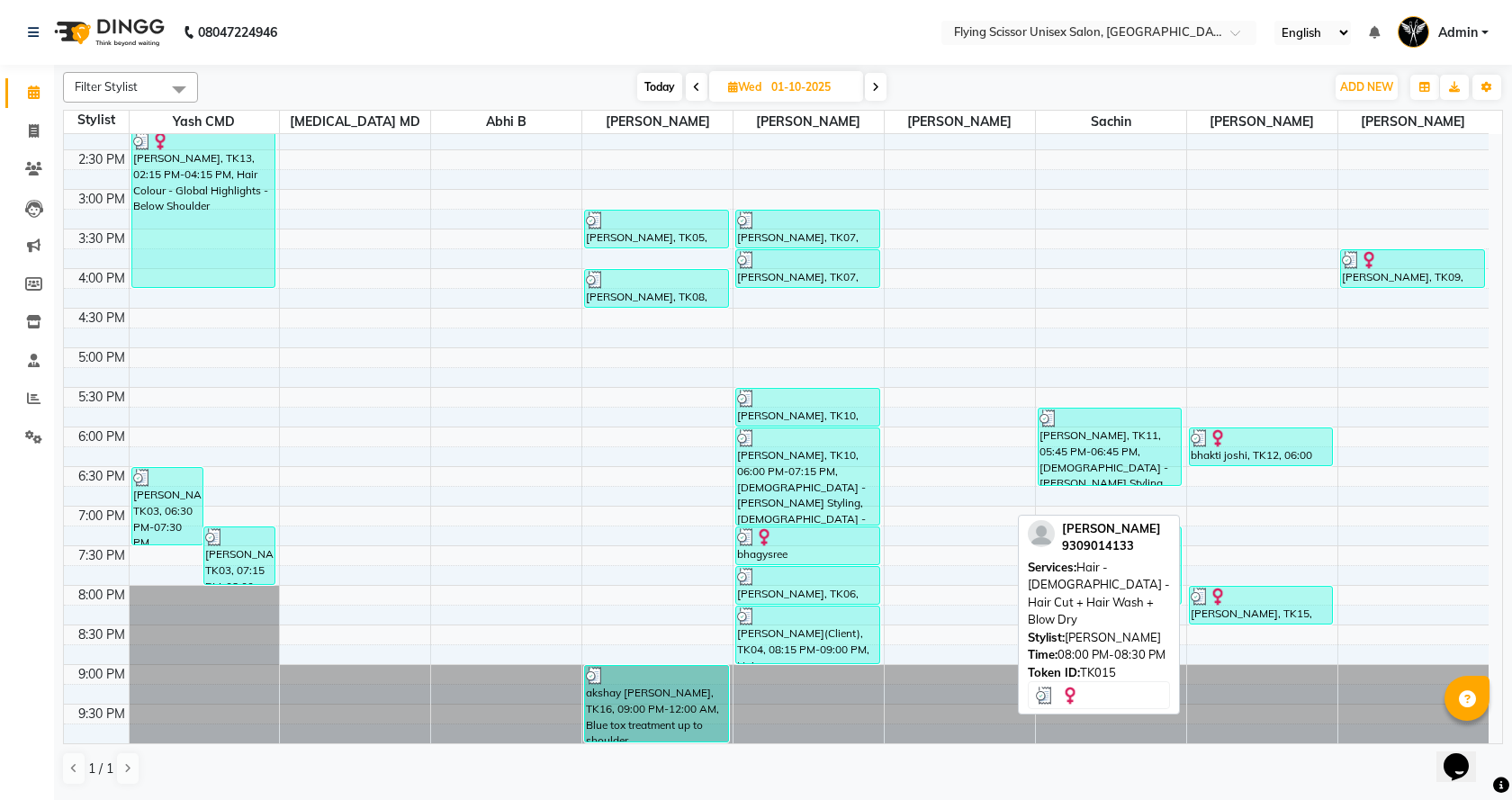
click at [1257, 590] on div at bounding box center [1261, 597] width 141 height 18
select select "3"
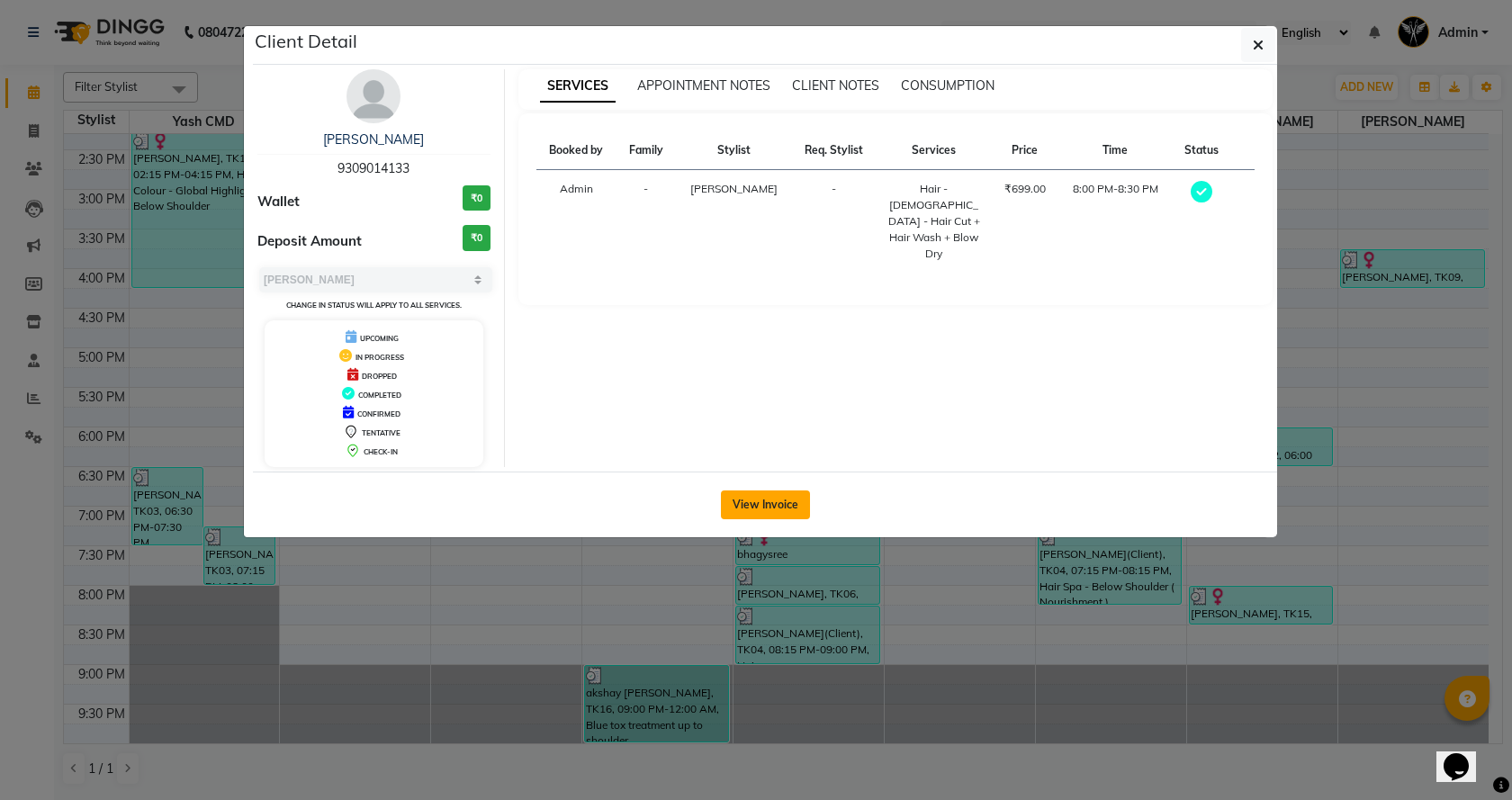
click at [753, 502] on button "View Invoice" at bounding box center [765, 504] width 89 height 28
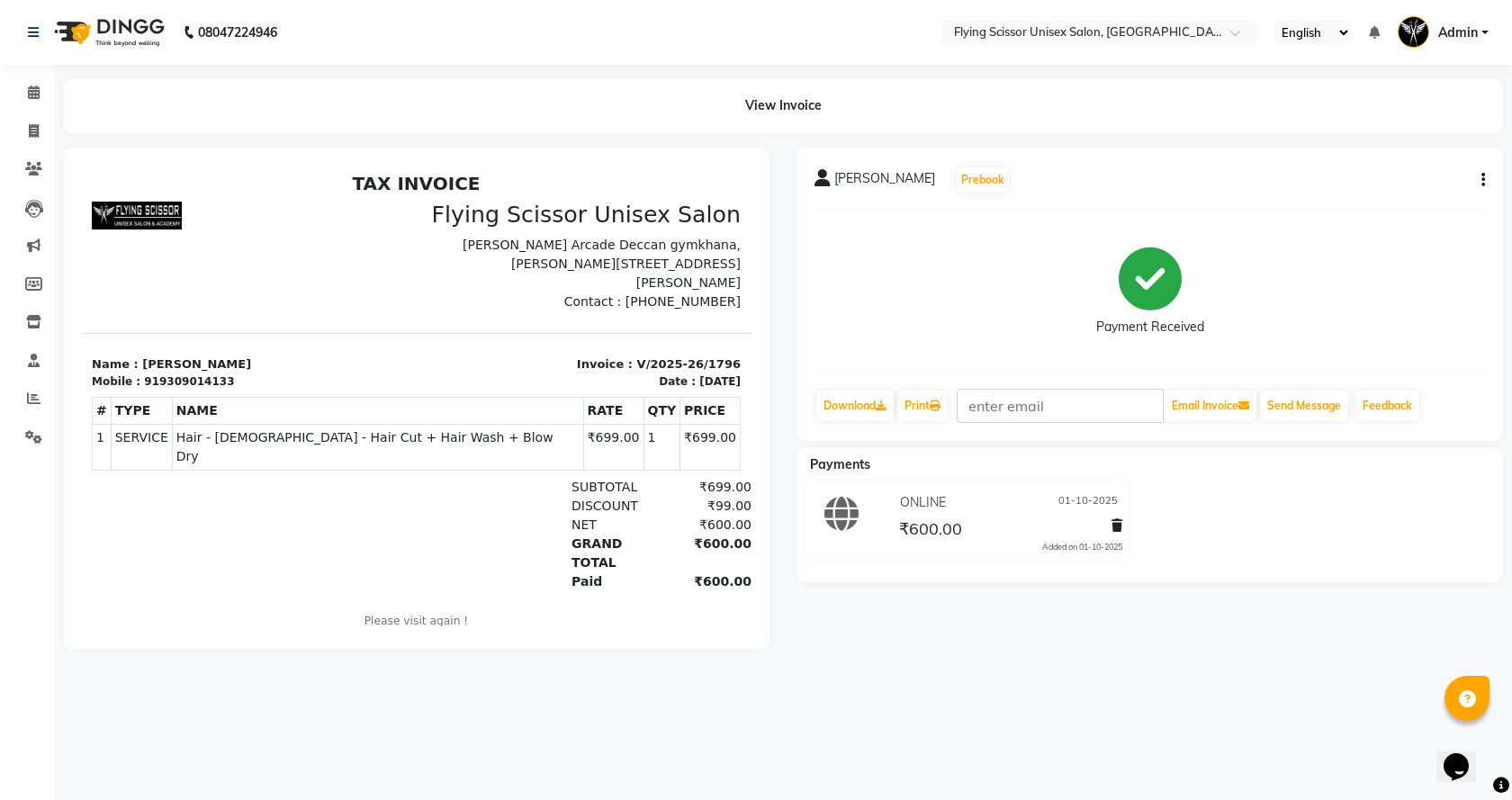
click at [1479, 174] on button "button" at bounding box center [1480, 180] width 11 height 19
click at [1355, 154] on div "Split Service Amount" at bounding box center [1394, 158] width 123 height 23
select select "70618"
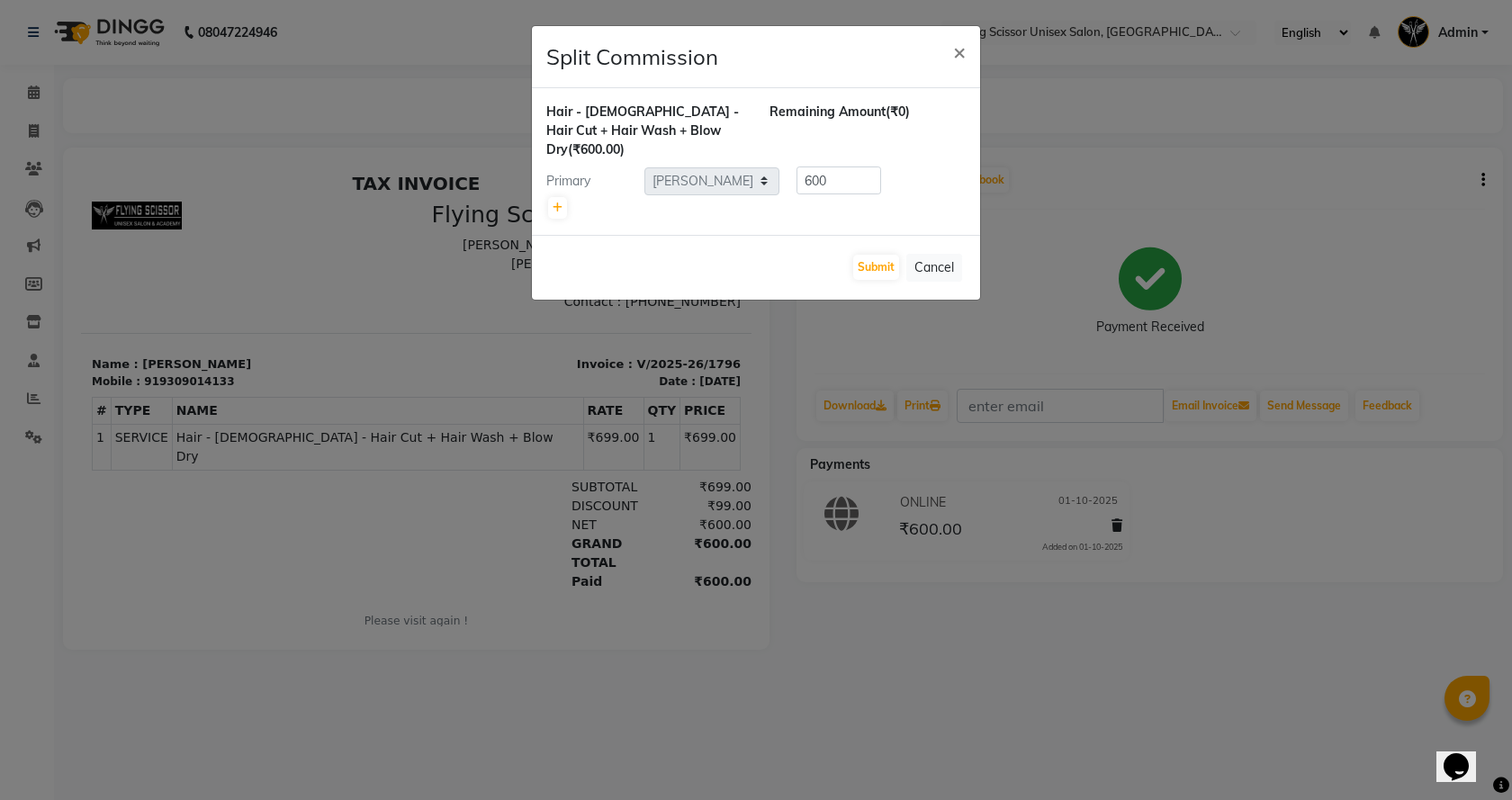
click at [1008, 310] on ngb-modal-window "Split Commission × Hair - [DEMOGRAPHIC_DATA] - Hair Cut + Hair Wash + Blow Dry …" at bounding box center [756, 400] width 1512 height 800
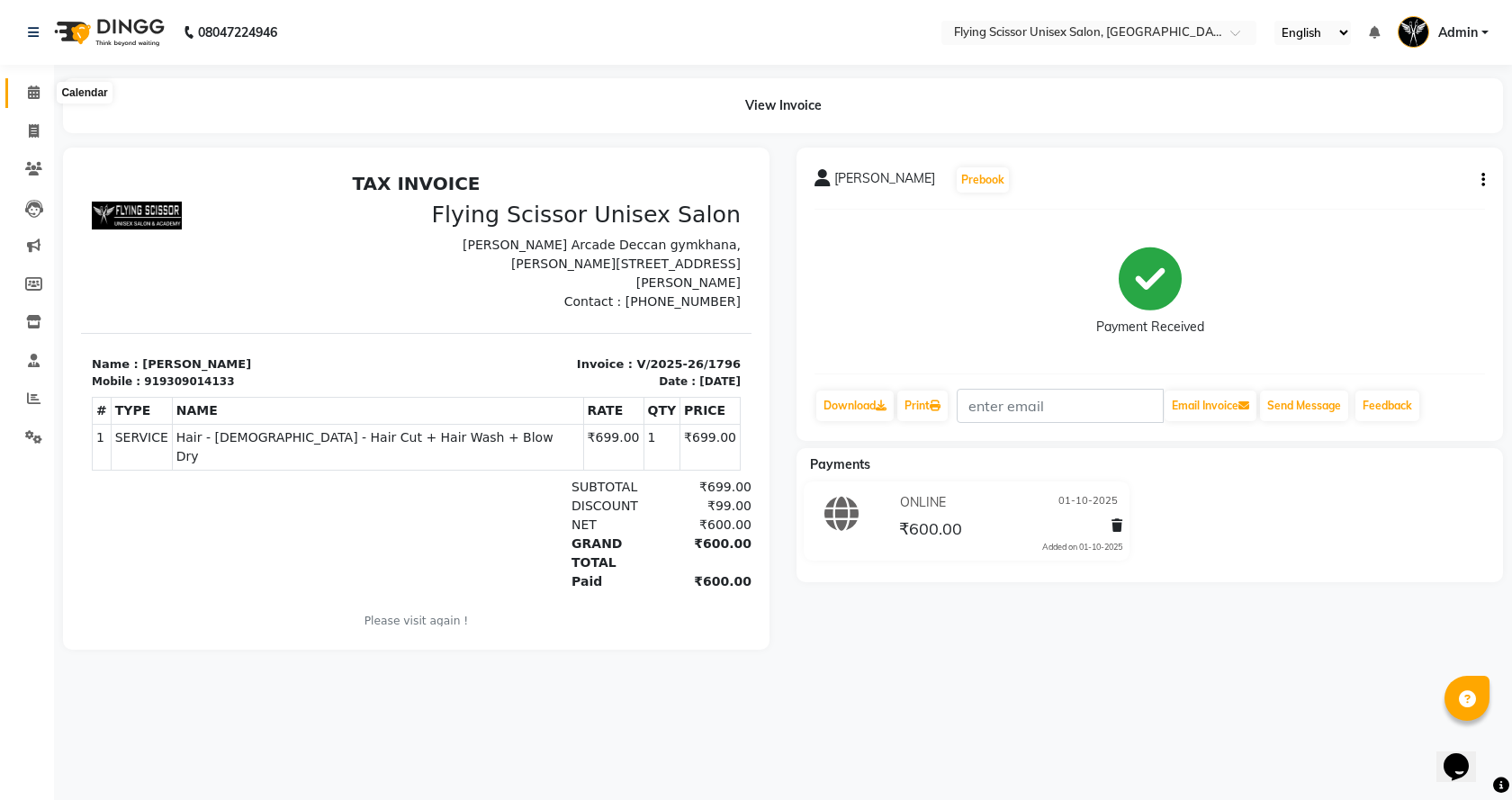
click at [37, 90] on icon at bounding box center [33, 92] width 12 height 14
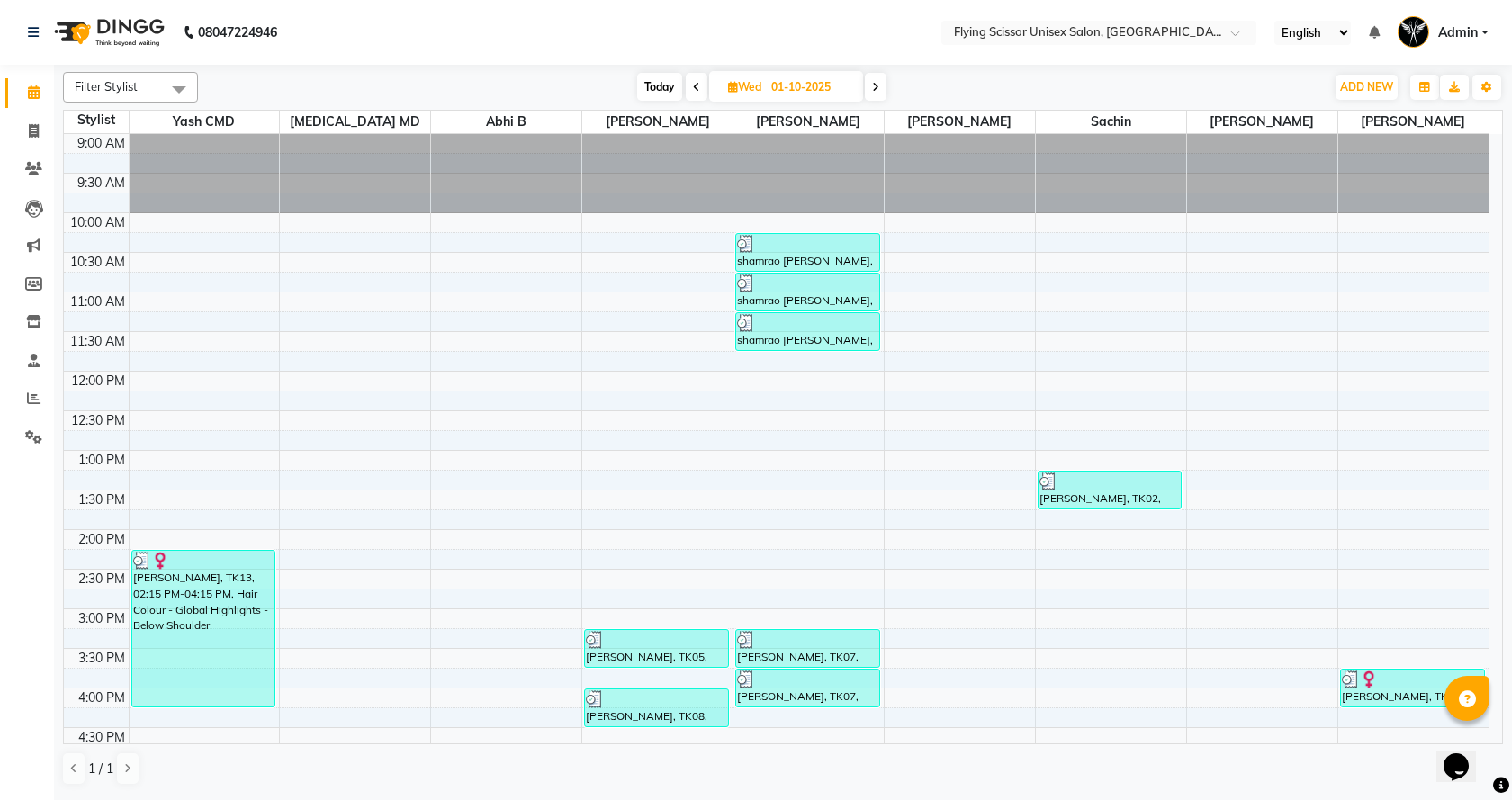
scroll to position [360, 0]
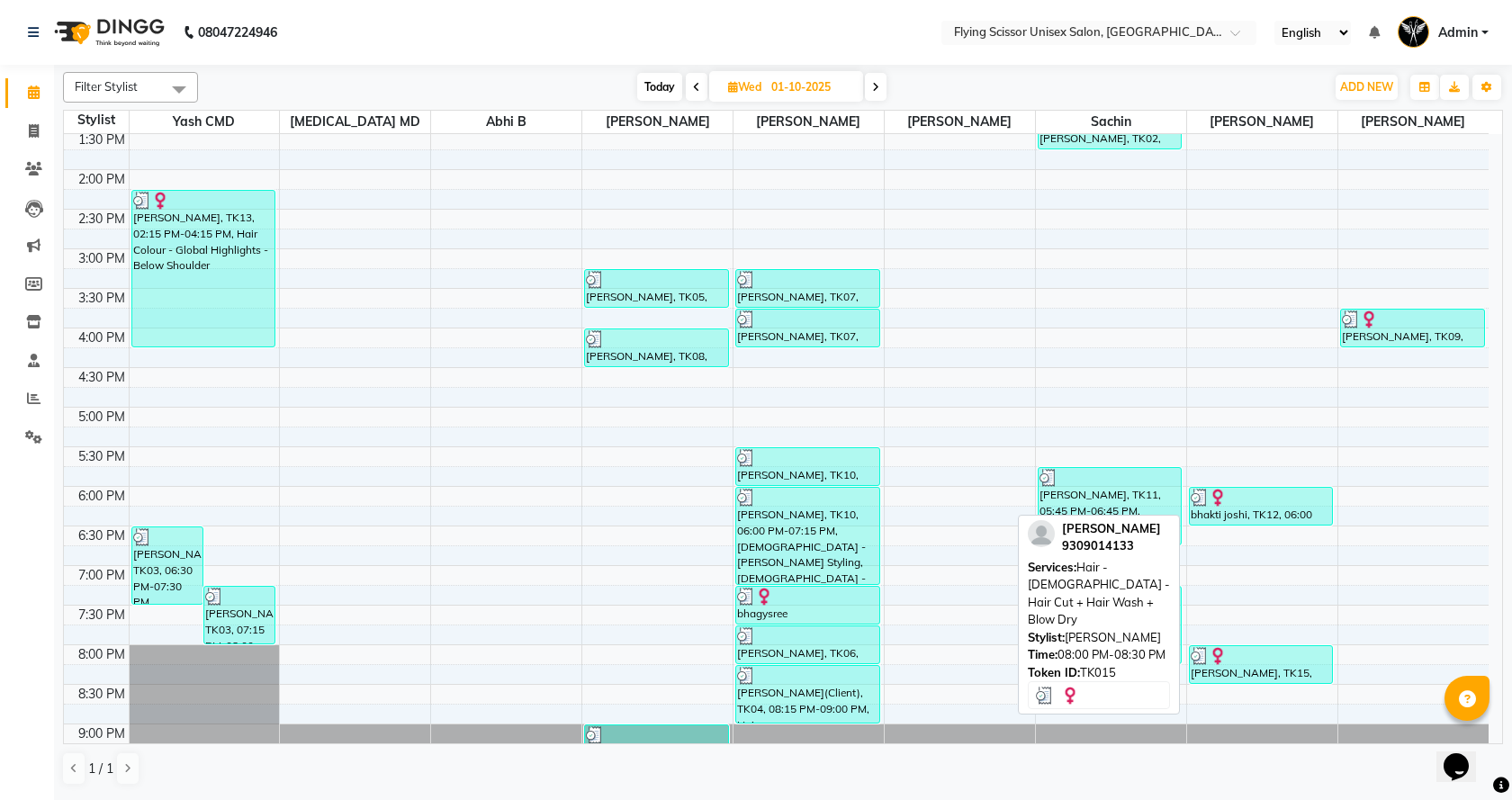
click at [1281, 668] on div "[PERSON_NAME], TK15, 08:00 PM-08:30 PM, Hair - [DEMOGRAPHIC_DATA] - Hair Cut + …" at bounding box center [1261, 665] width 143 height 37
select select "3"
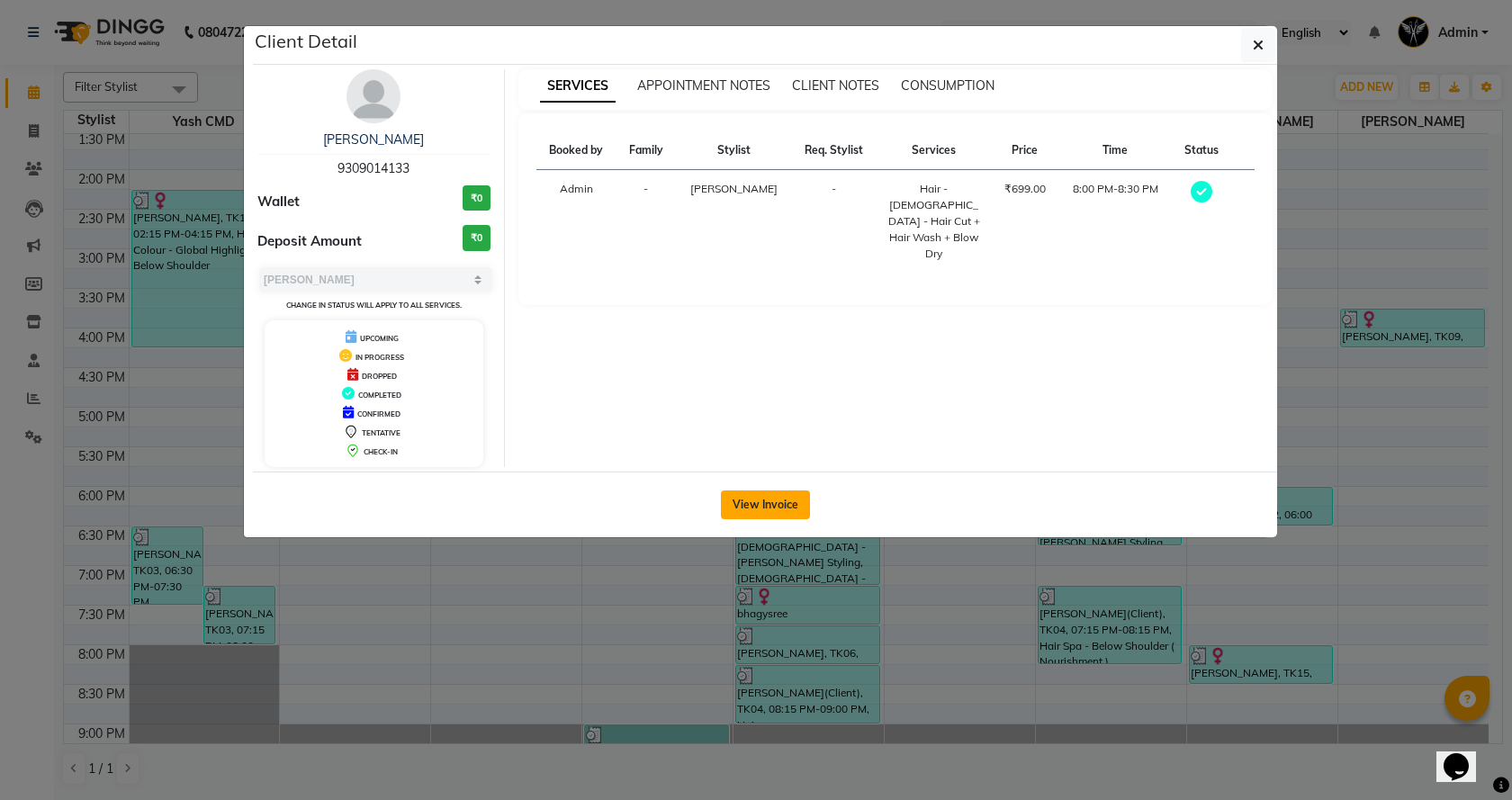
click at [767, 507] on button "View Invoice" at bounding box center [765, 504] width 89 height 28
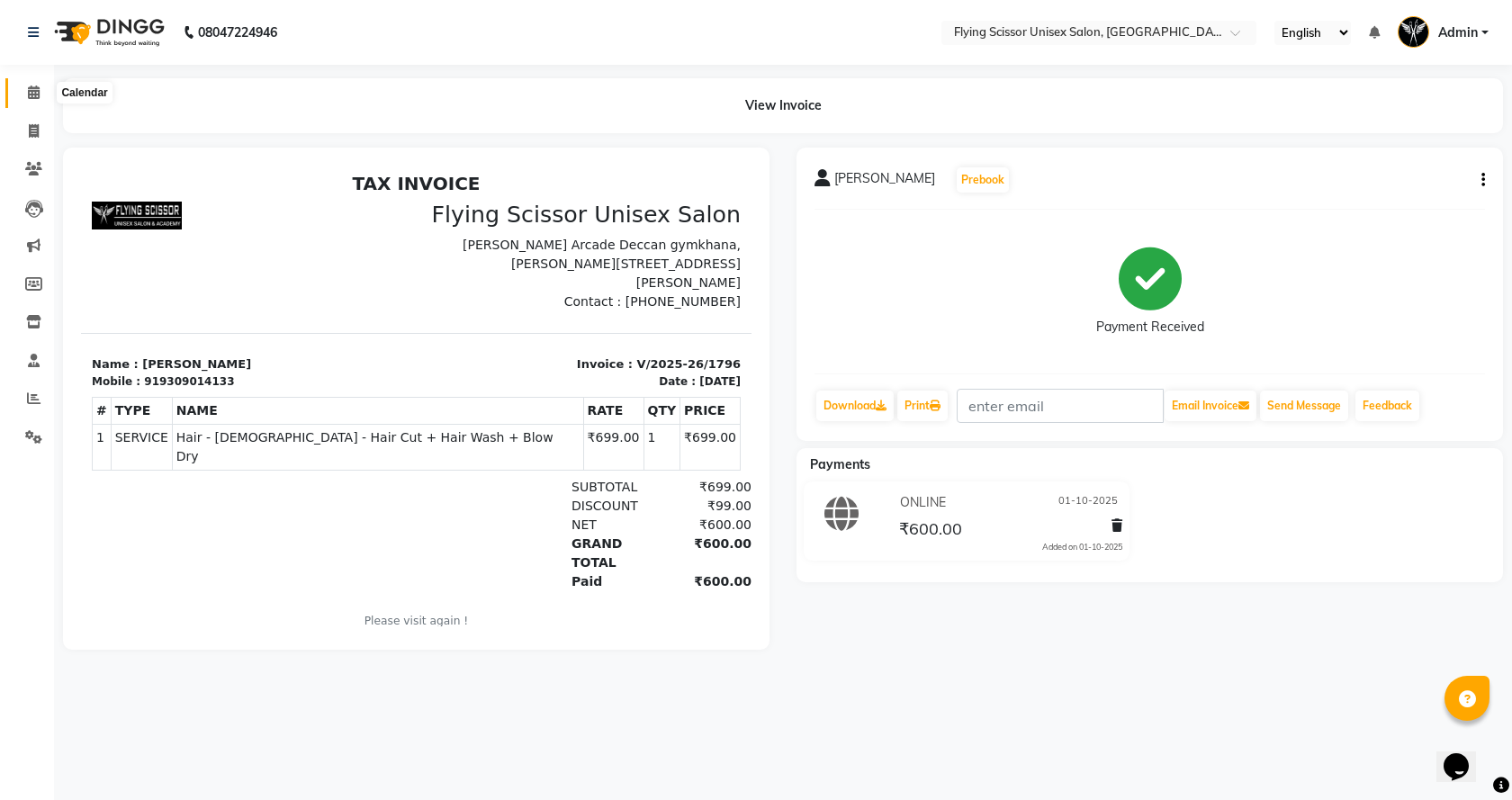
click at [33, 91] on icon at bounding box center [33, 92] width 12 height 14
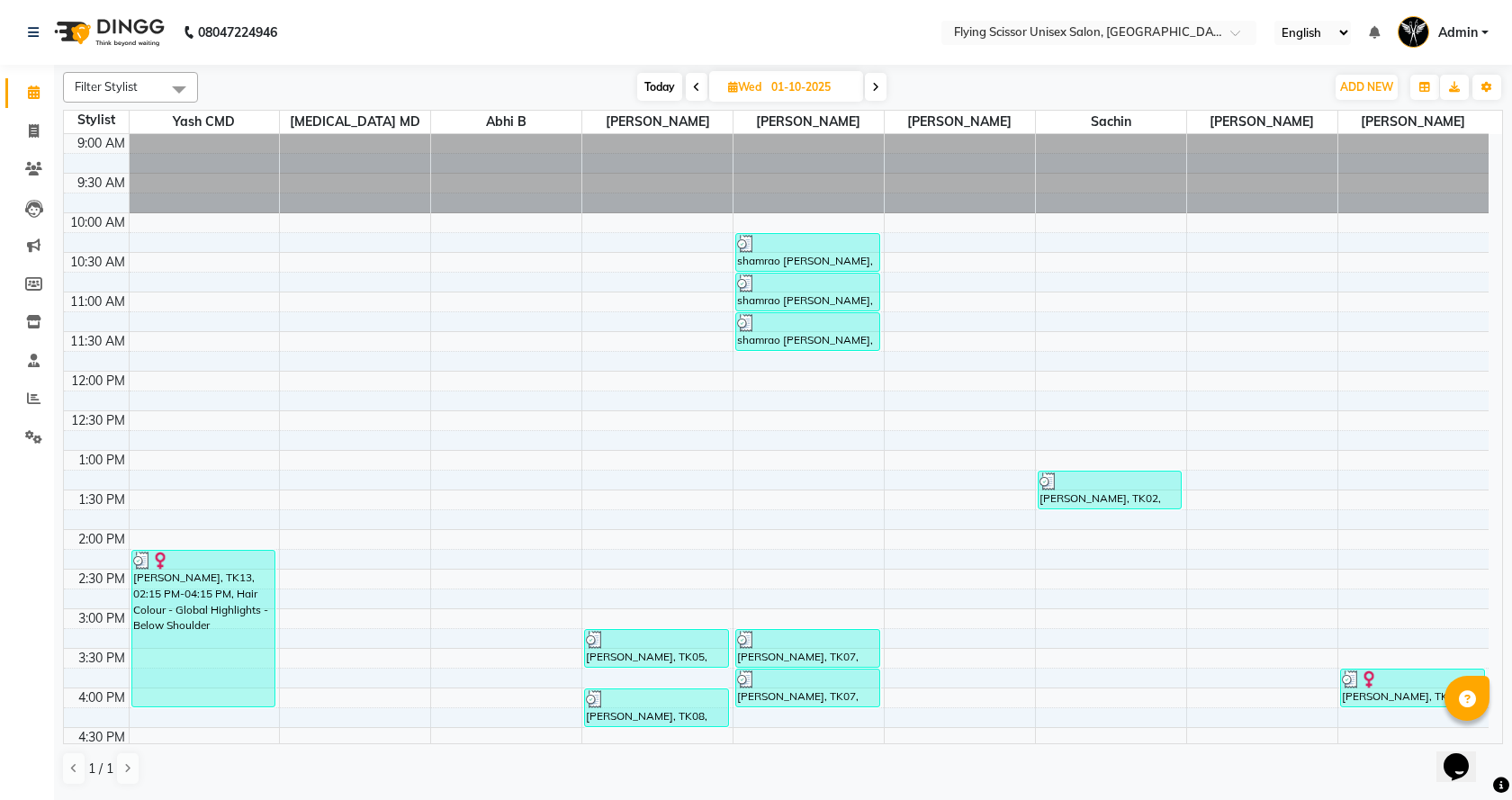
click at [658, 86] on span "Today" at bounding box center [659, 86] width 45 height 28
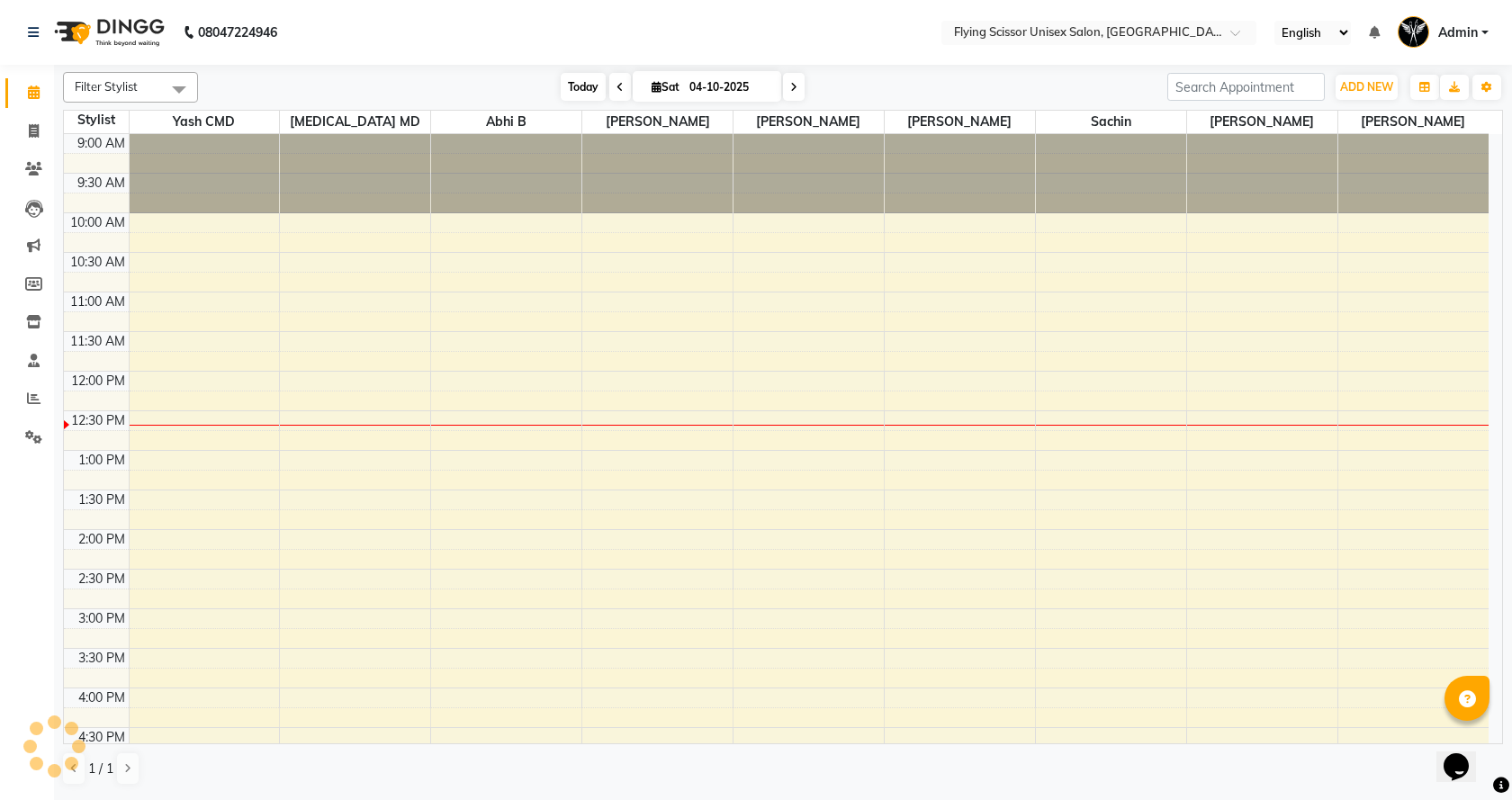
scroll to position [239, 0]
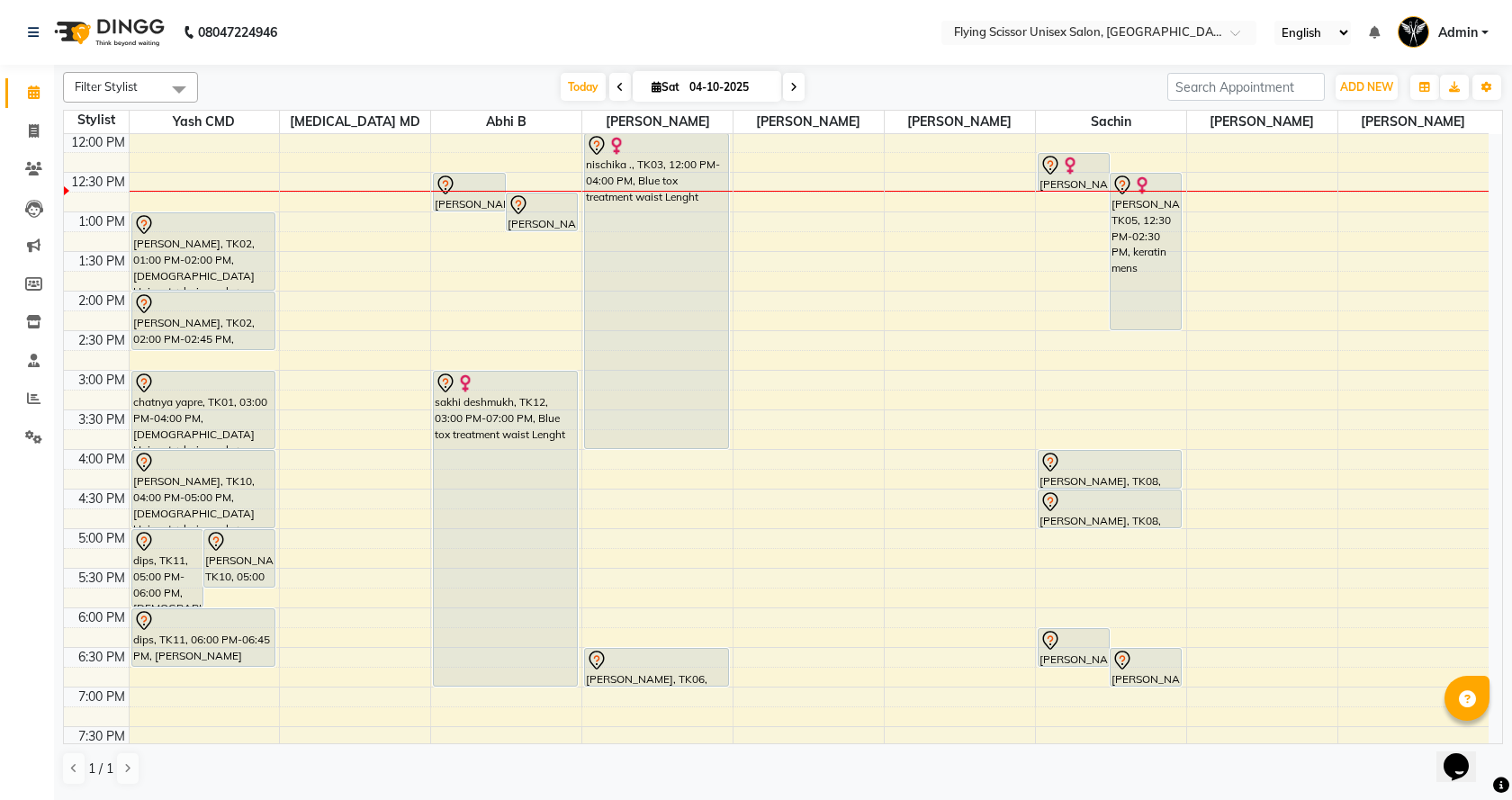
click at [613, 76] on span at bounding box center [621, 86] width 22 height 28
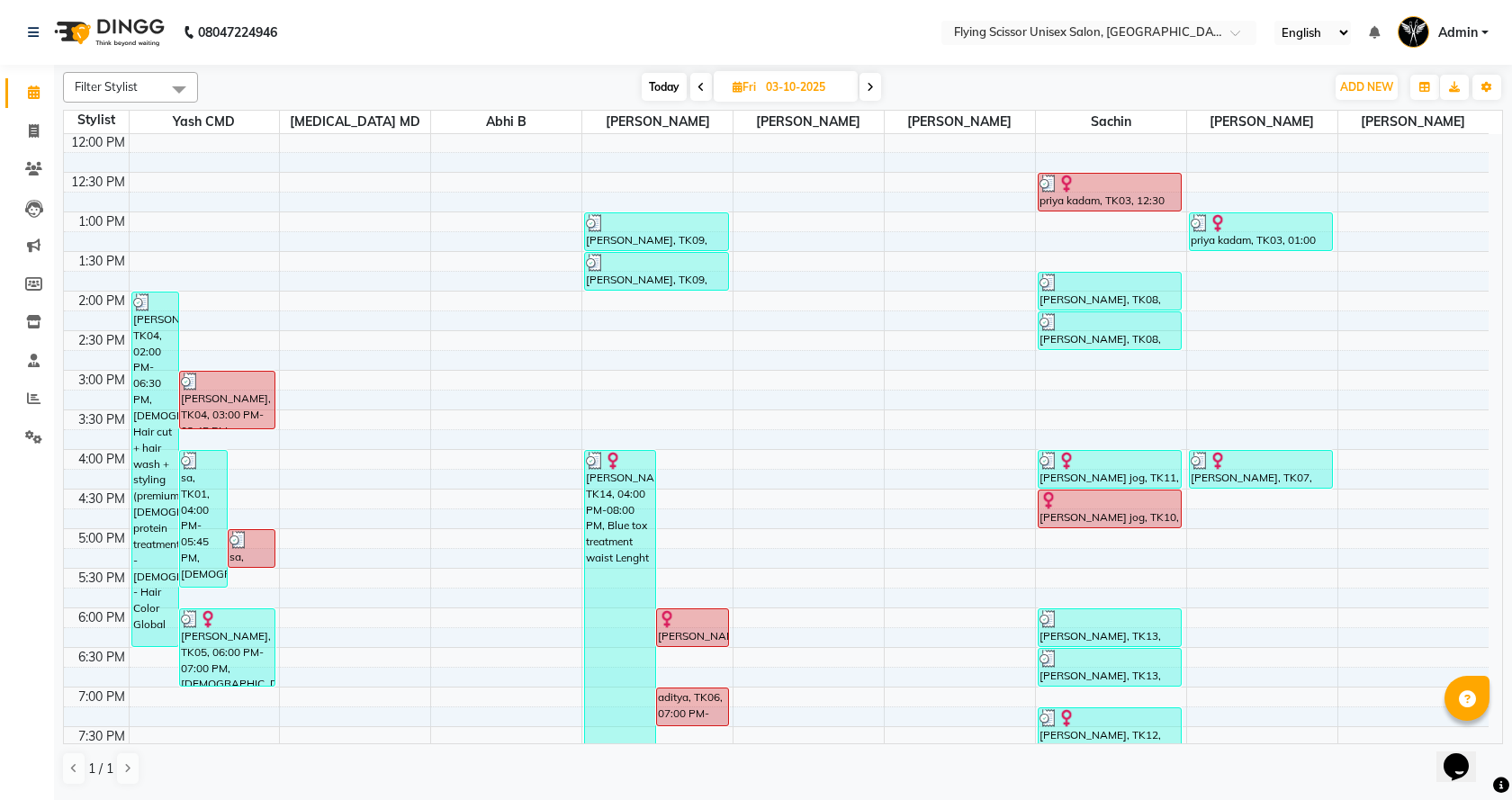
click at [707, 82] on span at bounding box center [701, 86] width 22 height 28
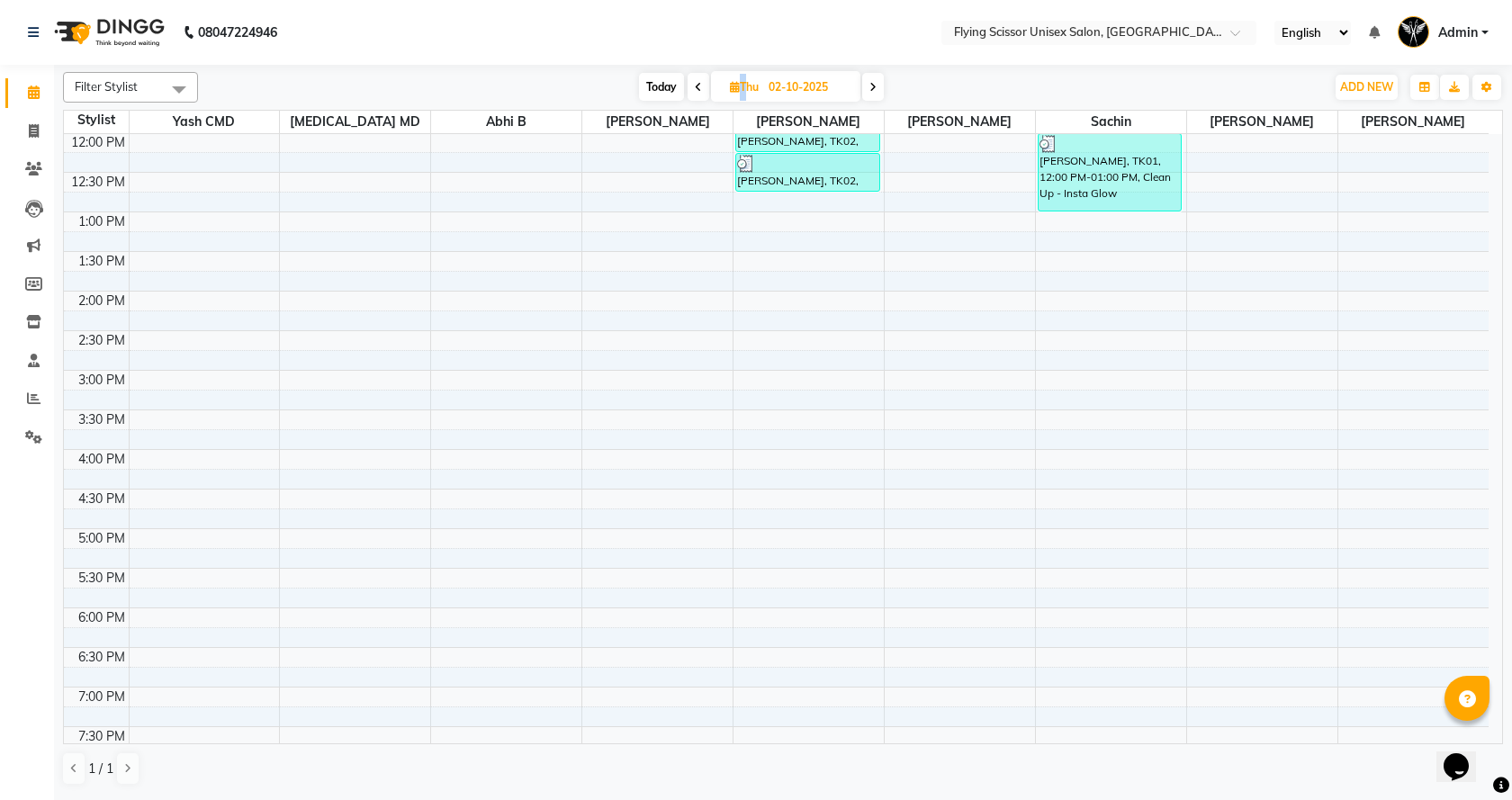
click at [707, 82] on span at bounding box center [699, 86] width 22 height 28
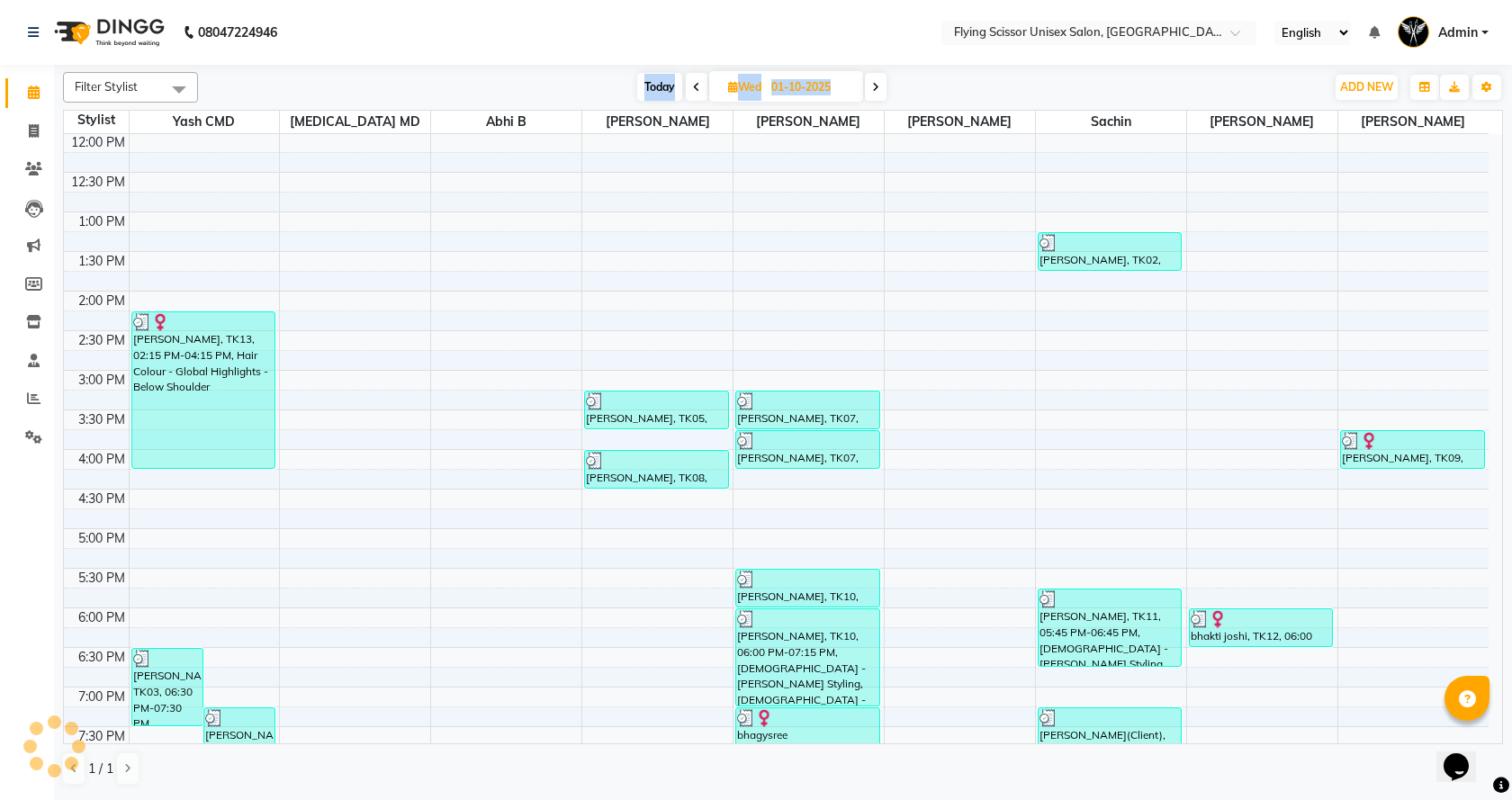
click at [707, 82] on div "[DATE] [DATE]" at bounding box center [761, 86] width 252 height 27
click at [695, 85] on icon at bounding box center [697, 87] width 7 height 11
type input "30-09-2025"
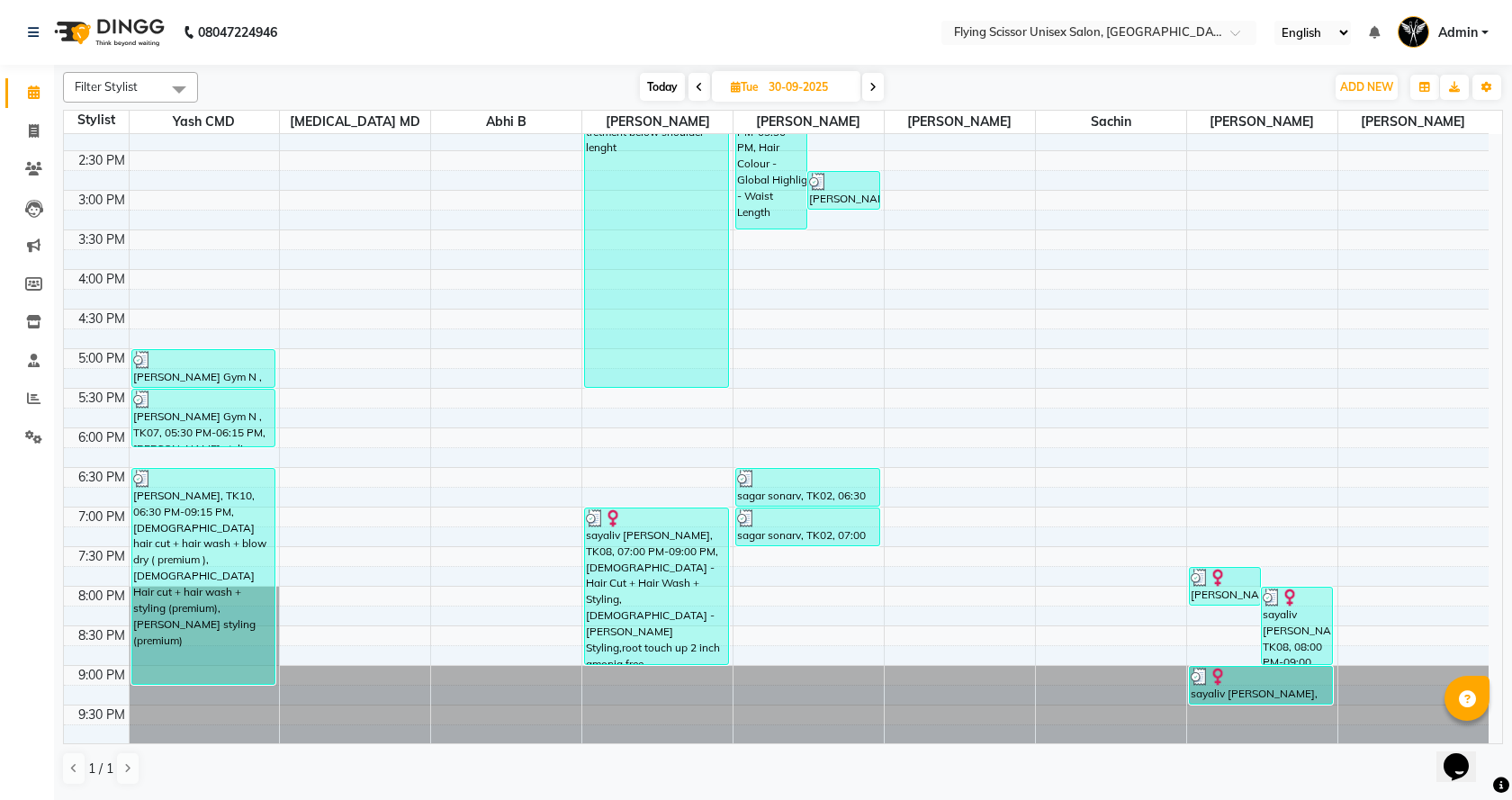
scroll to position [149, 0]
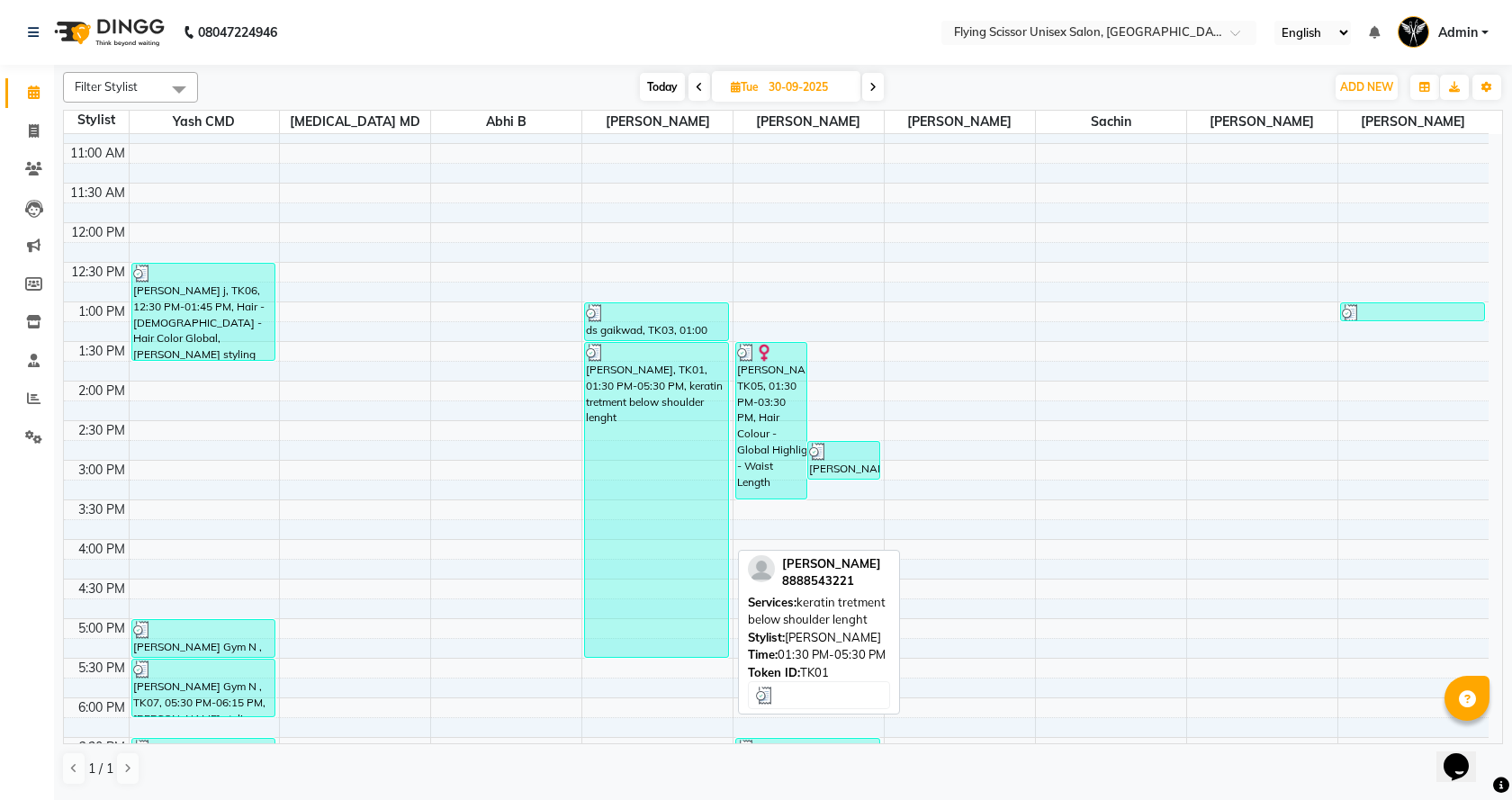
click at [671, 412] on div "[PERSON_NAME], TK01, 01:30 PM-05:30 PM, keratin tretment below shoulder lenght" at bounding box center [656, 500] width 143 height 314
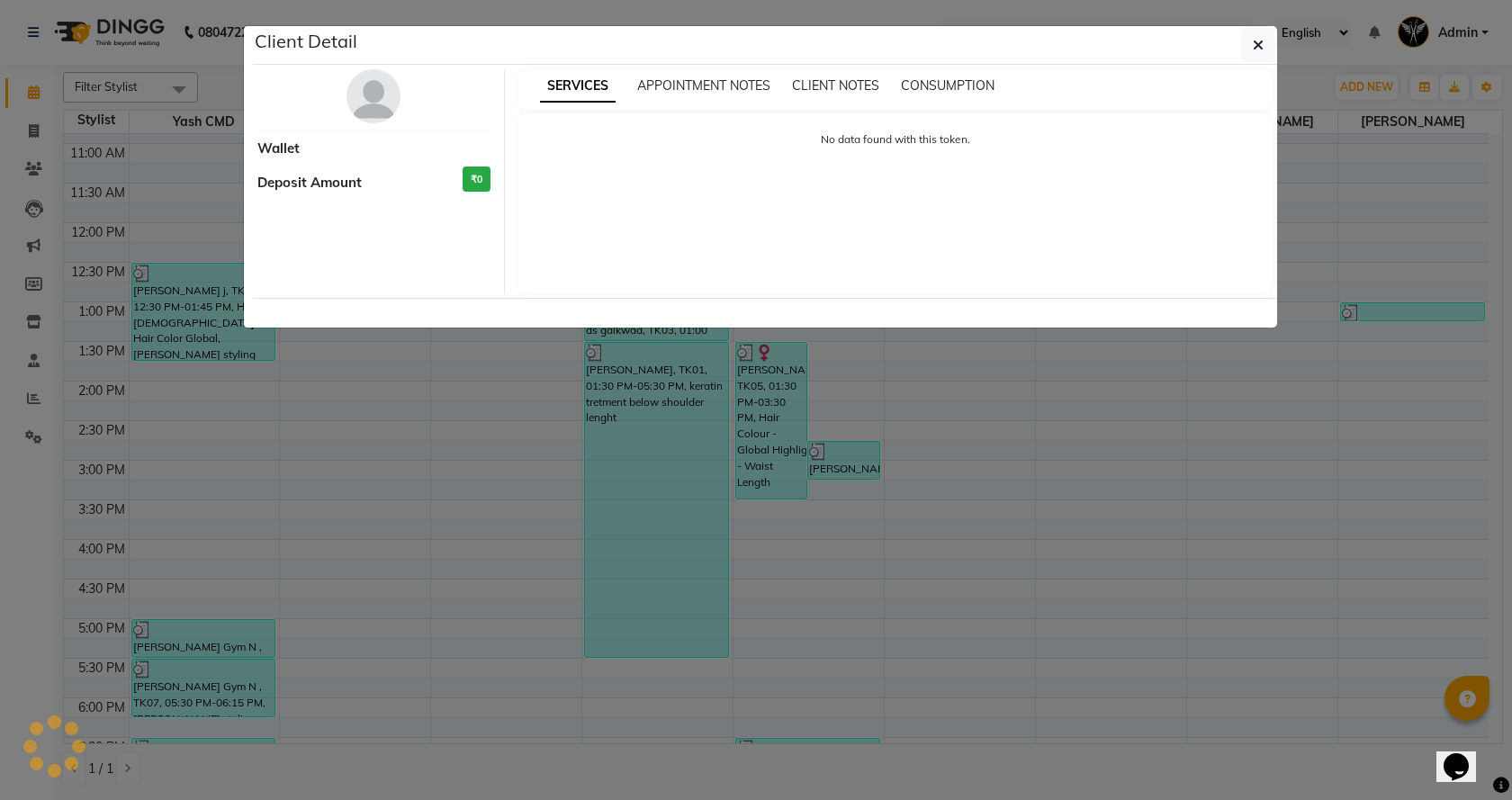
select select "3"
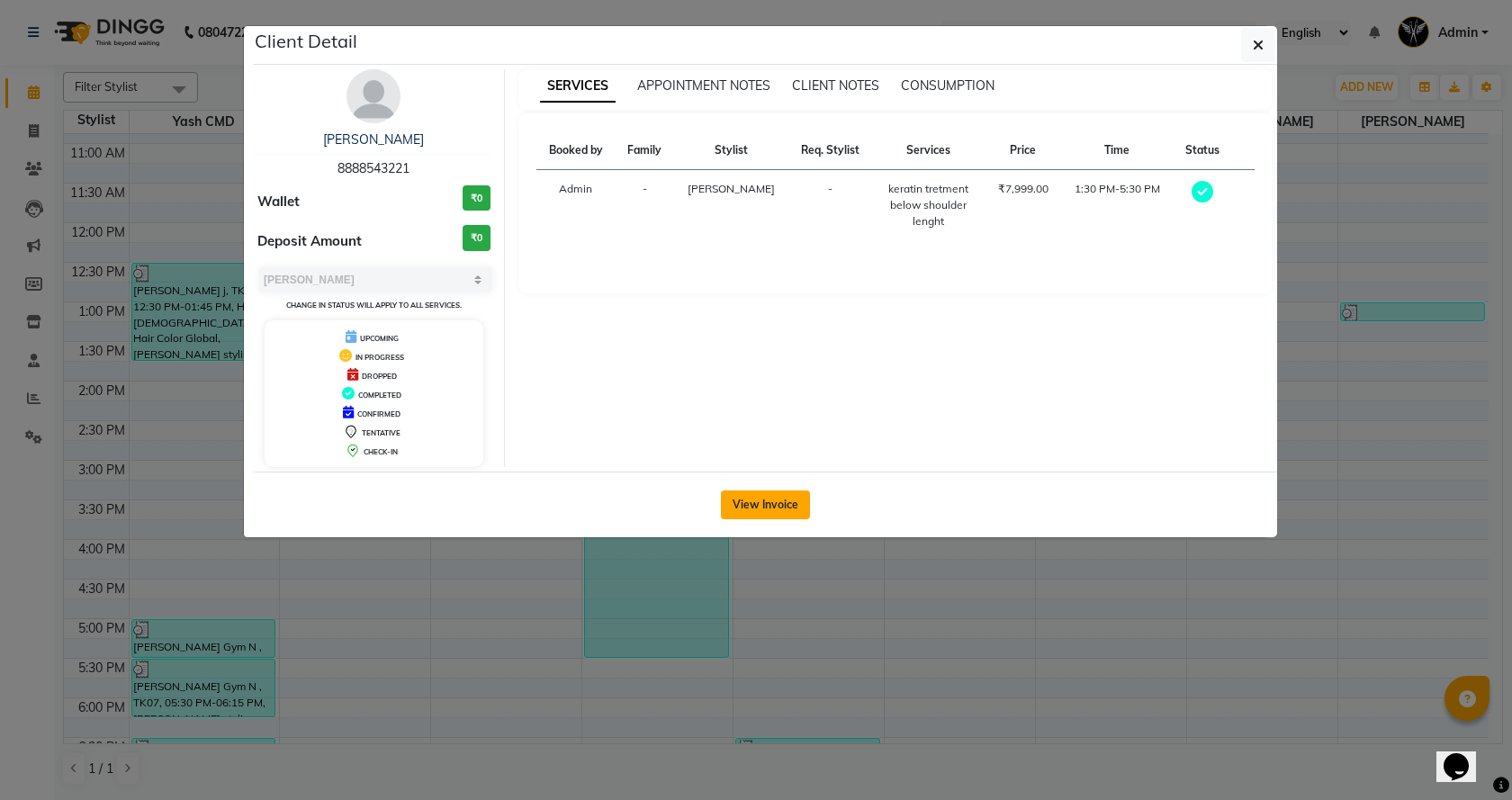
click at [780, 515] on button "View Invoice" at bounding box center [765, 504] width 89 height 28
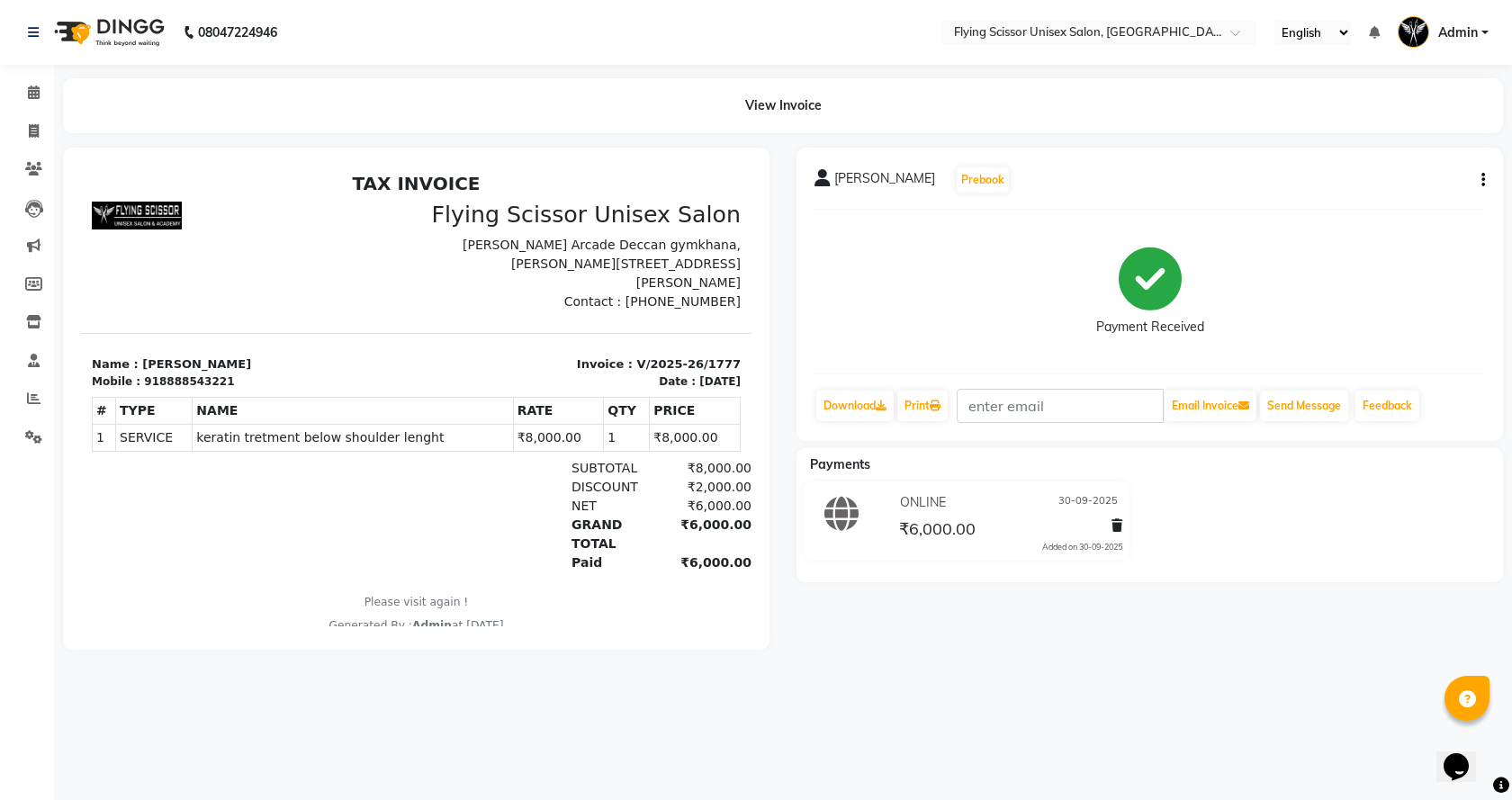
click at [1483, 181] on icon "button" at bounding box center [1484, 180] width 4 height 1
click at [1396, 156] on div "Split Service Amount" at bounding box center [1394, 158] width 123 height 23
select select "15730"
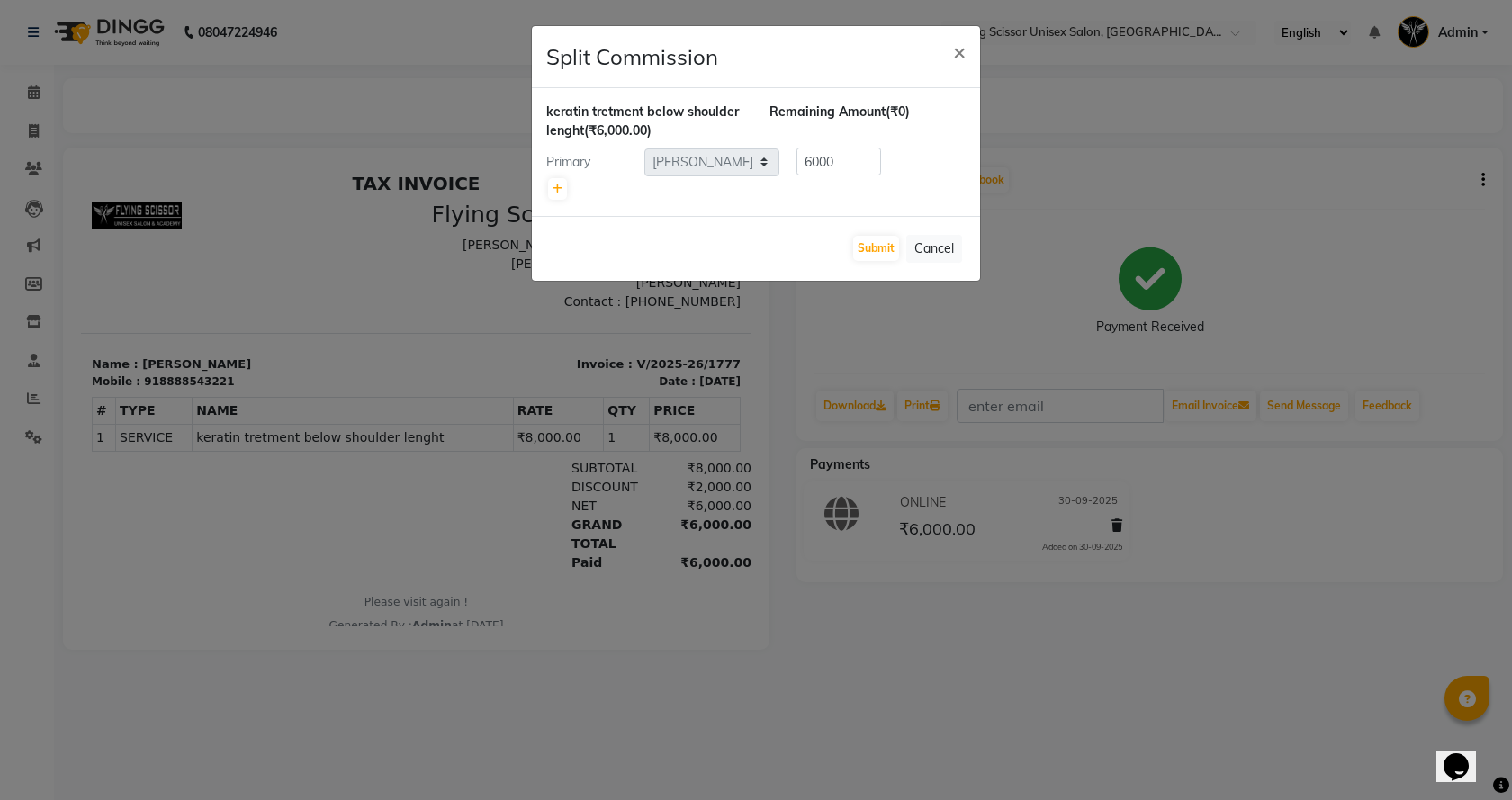
click at [1018, 229] on ngb-modal-window "Split Commission × keratin tretment below shoulder lenght (₹6,000.00) Remaining…" at bounding box center [756, 400] width 1512 height 800
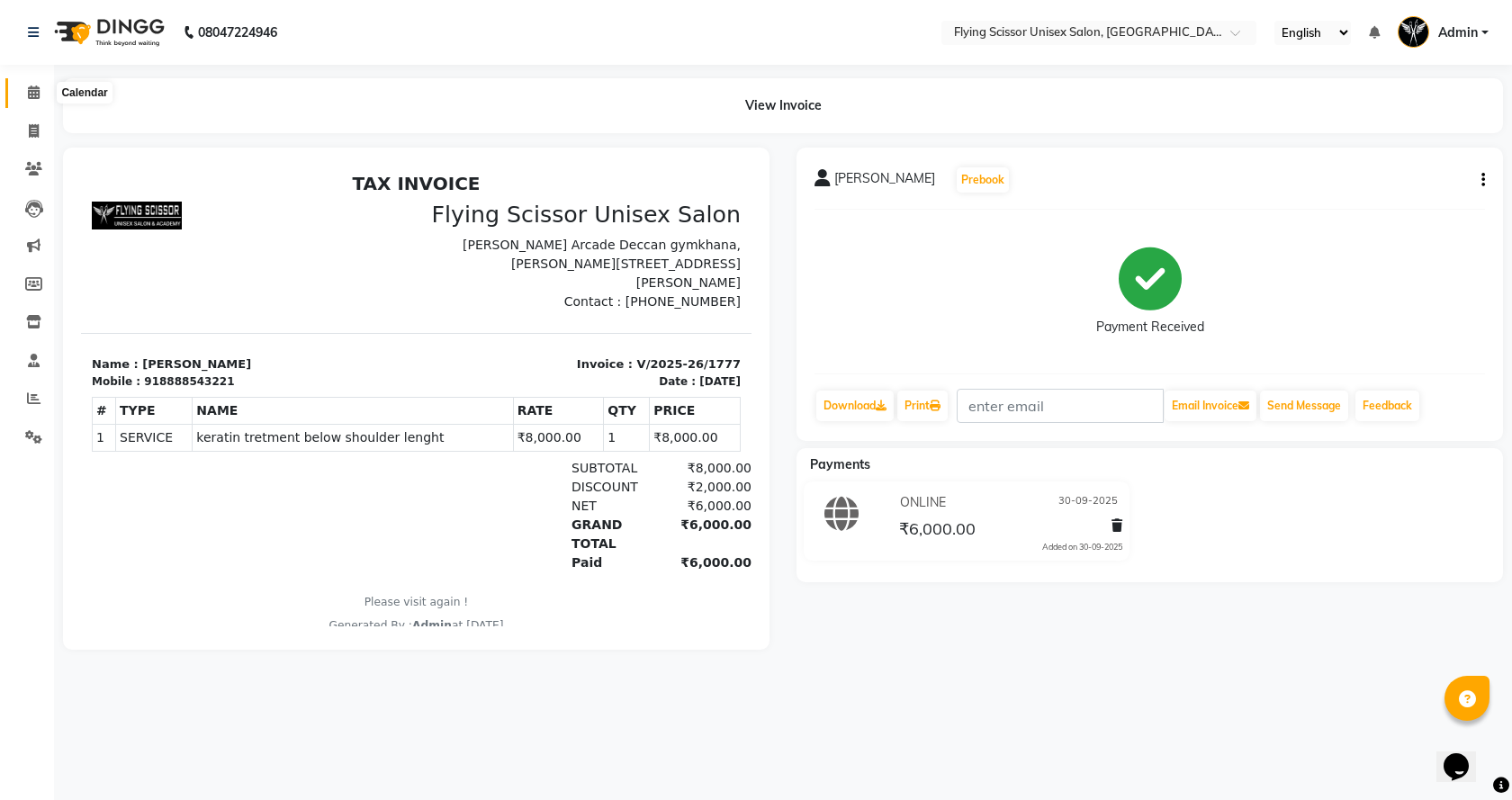
click at [28, 85] on icon at bounding box center [33, 92] width 12 height 14
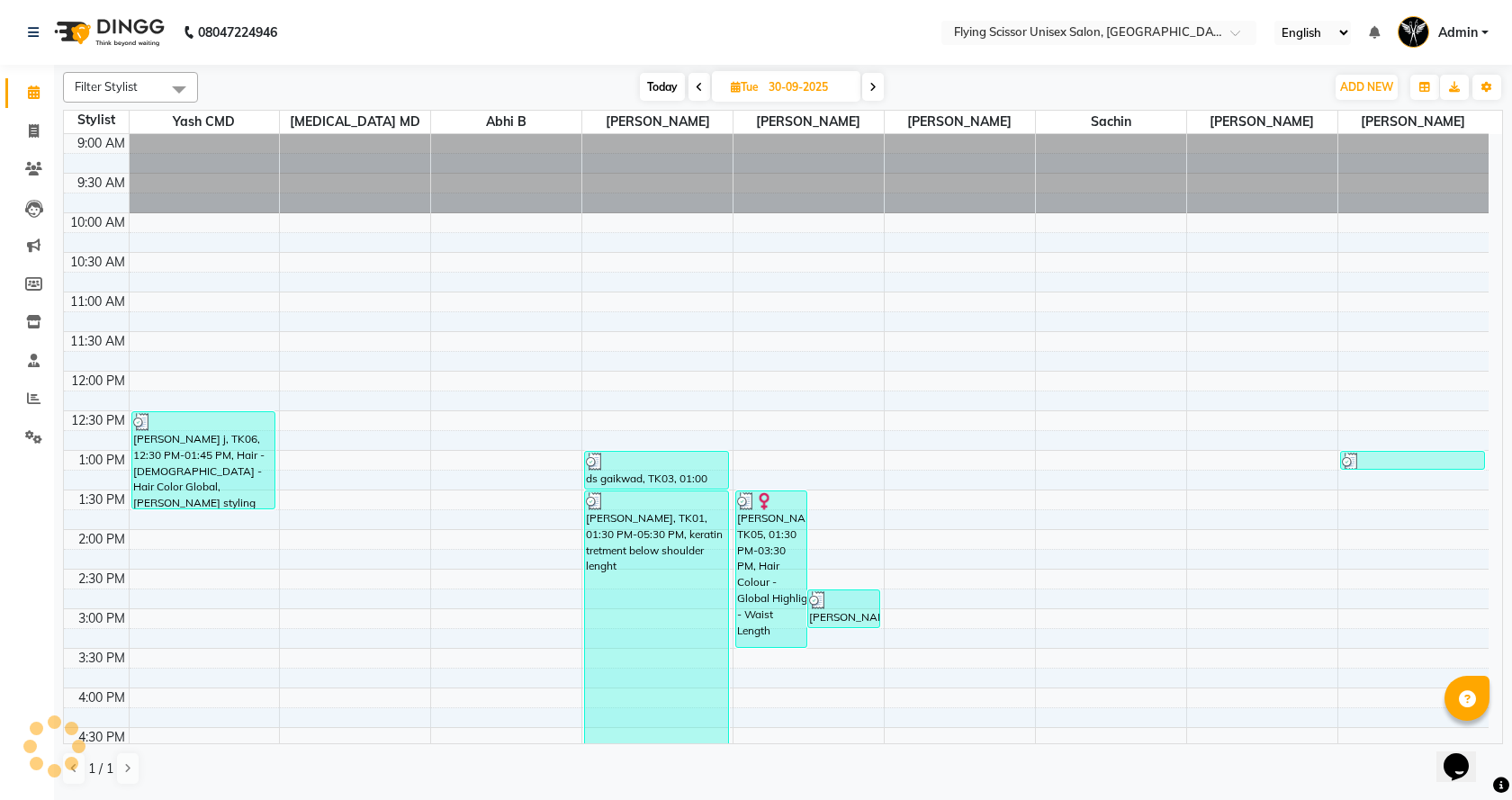
click at [667, 82] on span "Today" at bounding box center [662, 86] width 45 height 28
type input "04-10-2025"
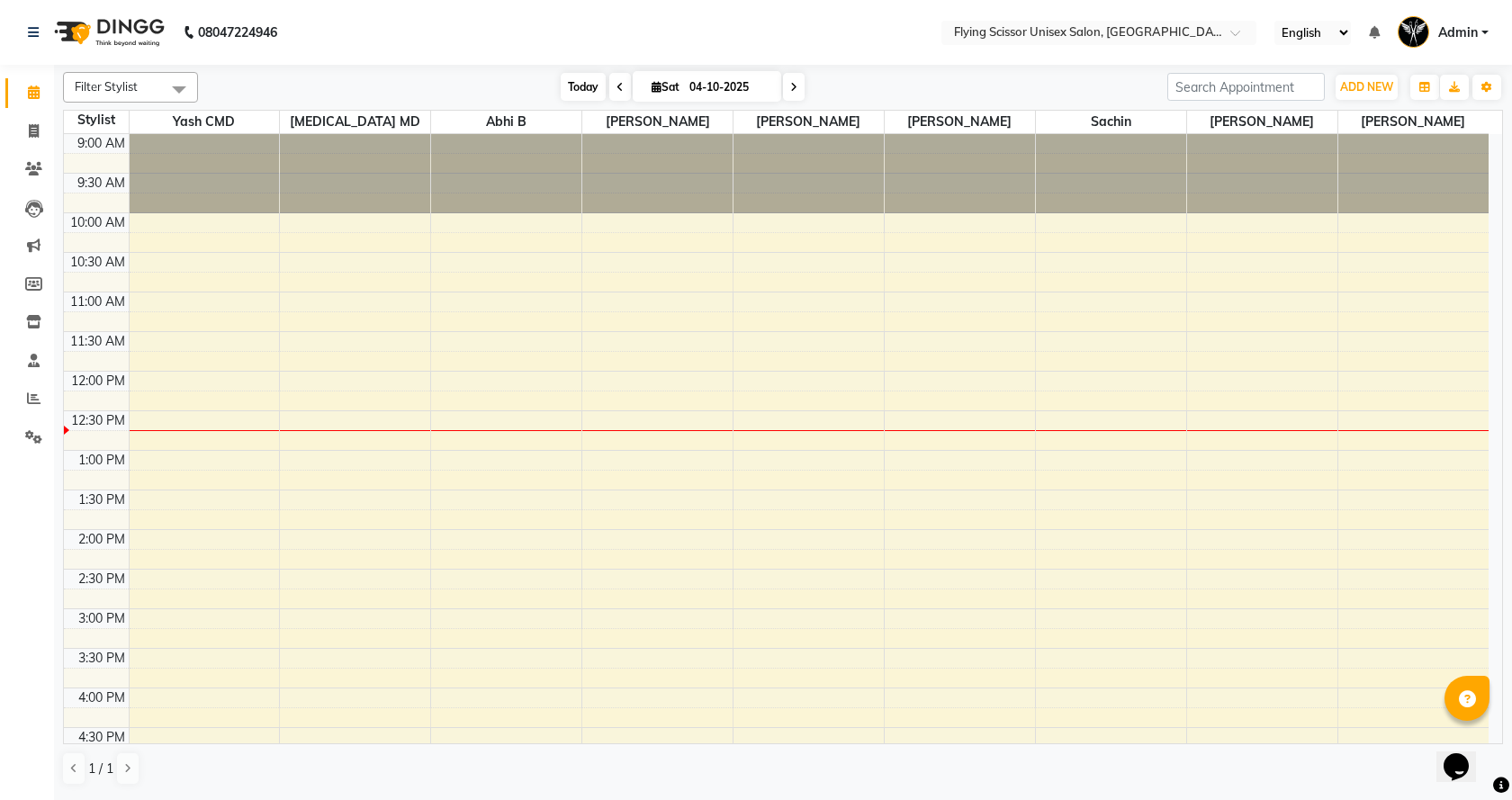
click at [576, 79] on span "Today" at bounding box center [583, 86] width 45 height 28
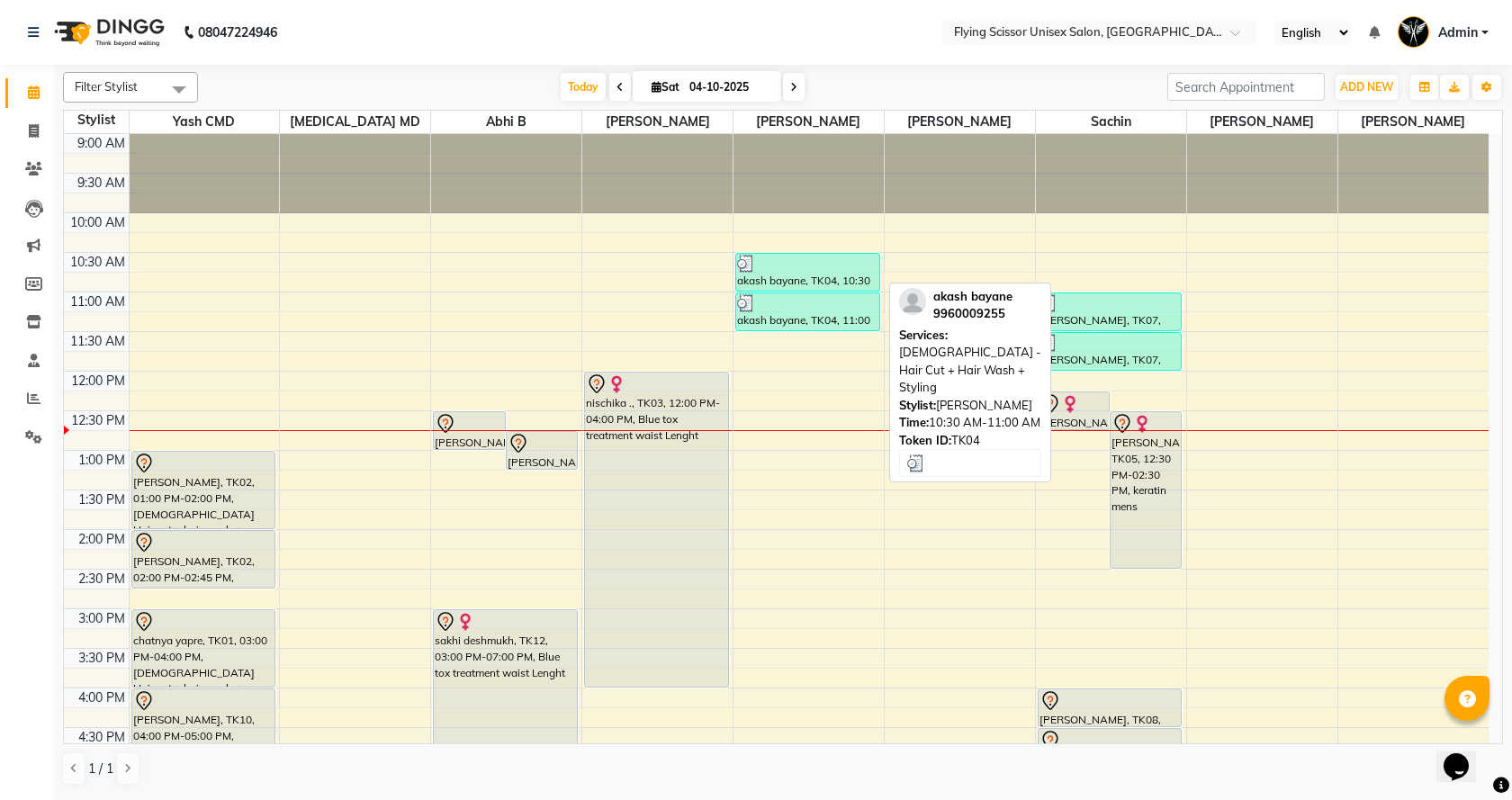
click at [798, 285] on div "akash bayane, TK04, 10:30 AM-11:00 AM, [DEMOGRAPHIC_DATA] - Hair Cut + Hair Was…" at bounding box center [808, 272] width 143 height 37
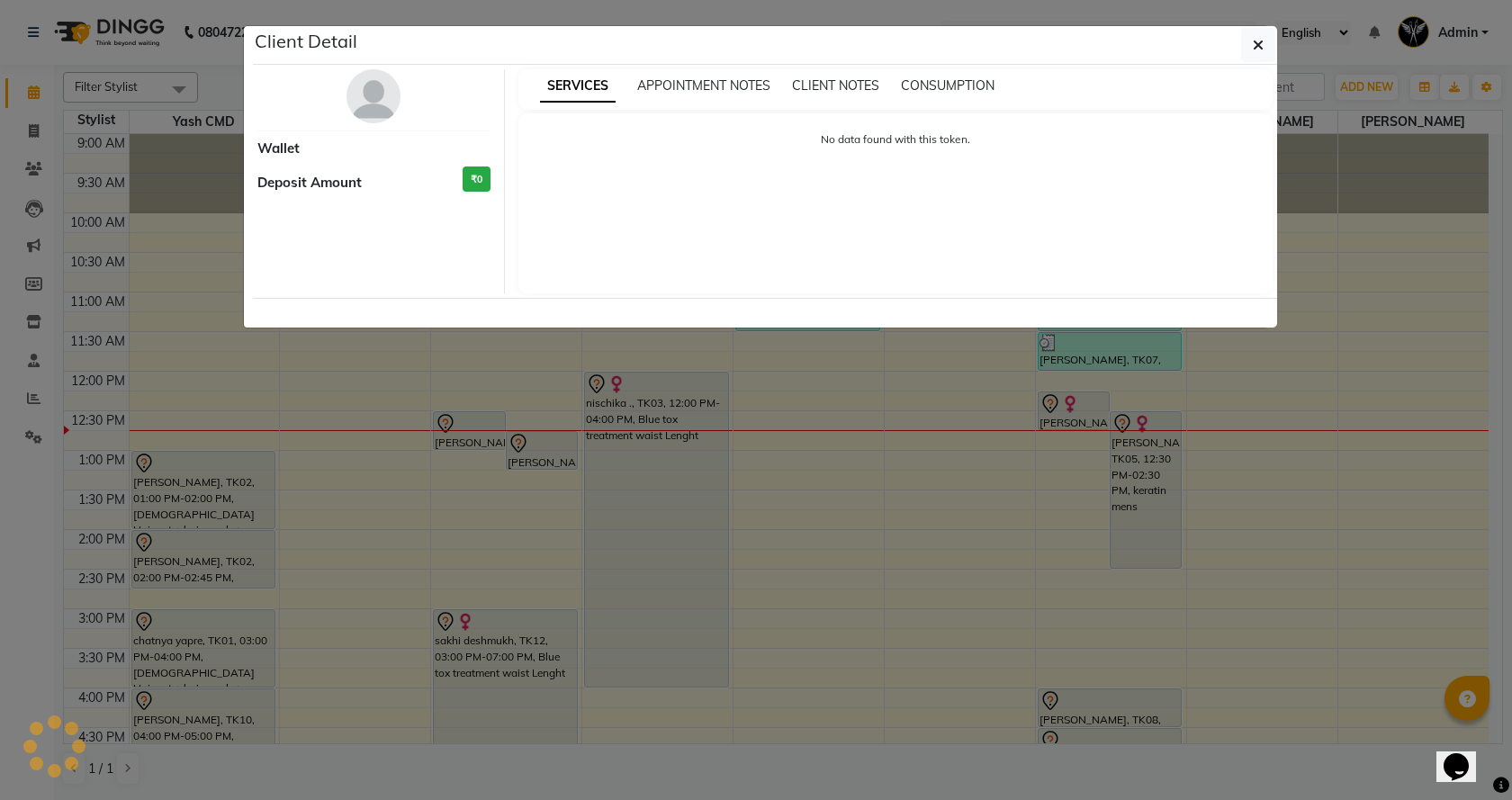
select select "3"
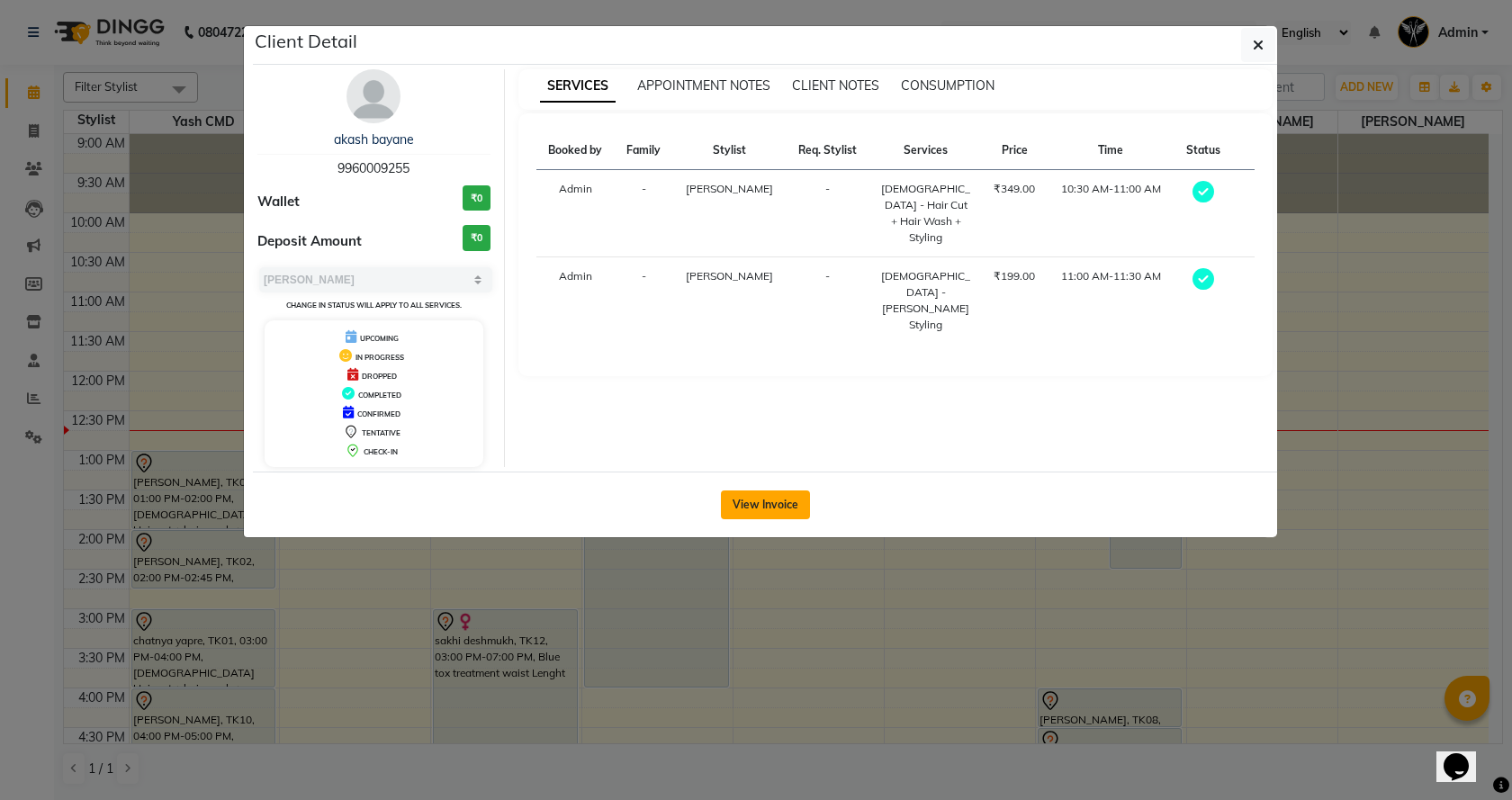
click at [756, 511] on button "View Invoice" at bounding box center [765, 504] width 89 height 28
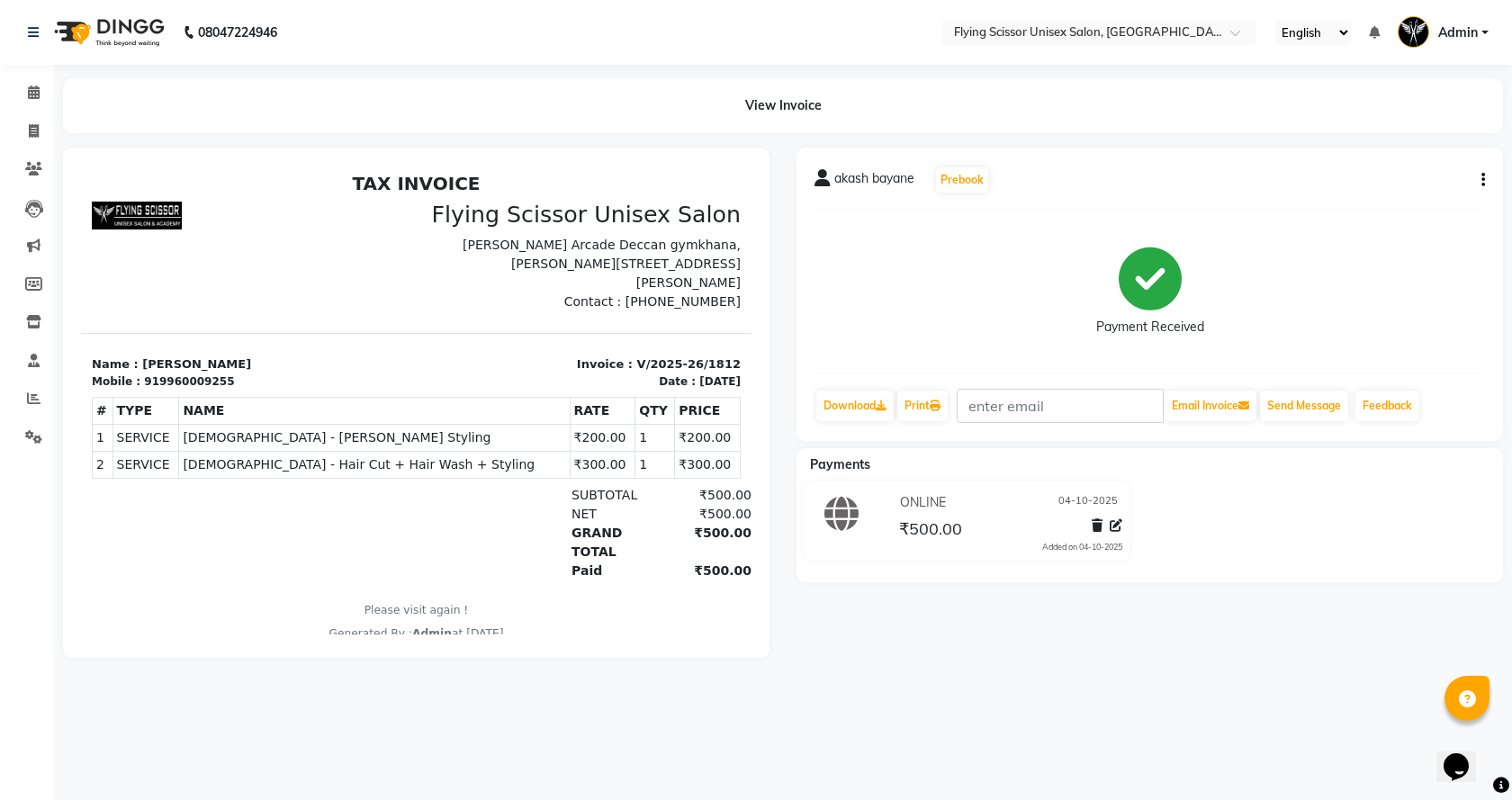
click at [1484, 173] on div "akash bayane Prebook Payment Received Download Print Email Invoice Send Message…" at bounding box center [1150, 295] width 707 height 294
click at [1483, 181] on icon "button" at bounding box center [1484, 180] width 4 height 1
click at [1376, 150] on div "Split Service Amount" at bounding box center [1394, 158] width 123 height 23
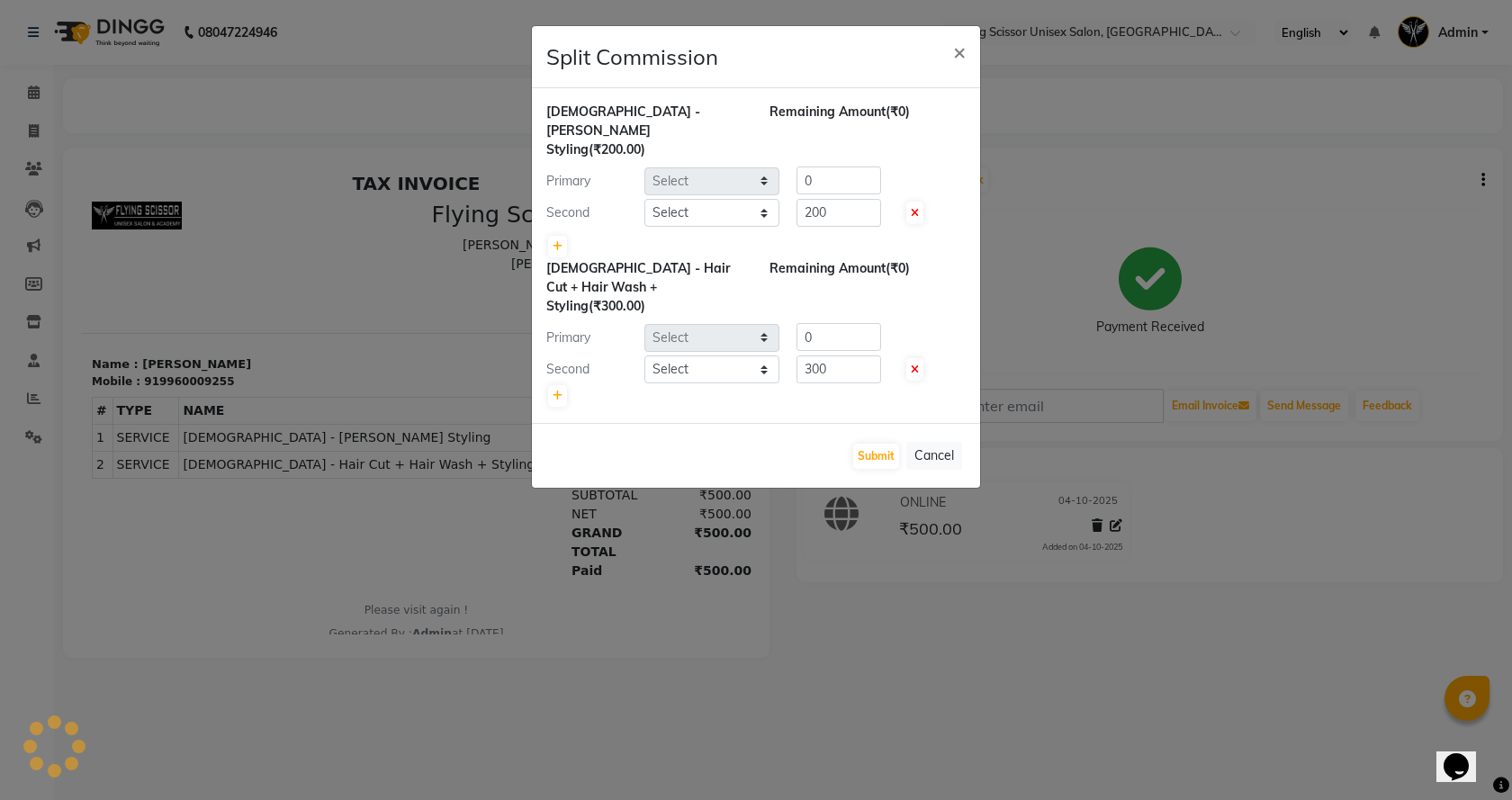
select select "18390"
select select "67686"
select select "18390"
select select "67686"
drag, startPoint x: 1081, startPoint y: 175, endPoint x: 984, endPoint y: 184, distance: 97.4
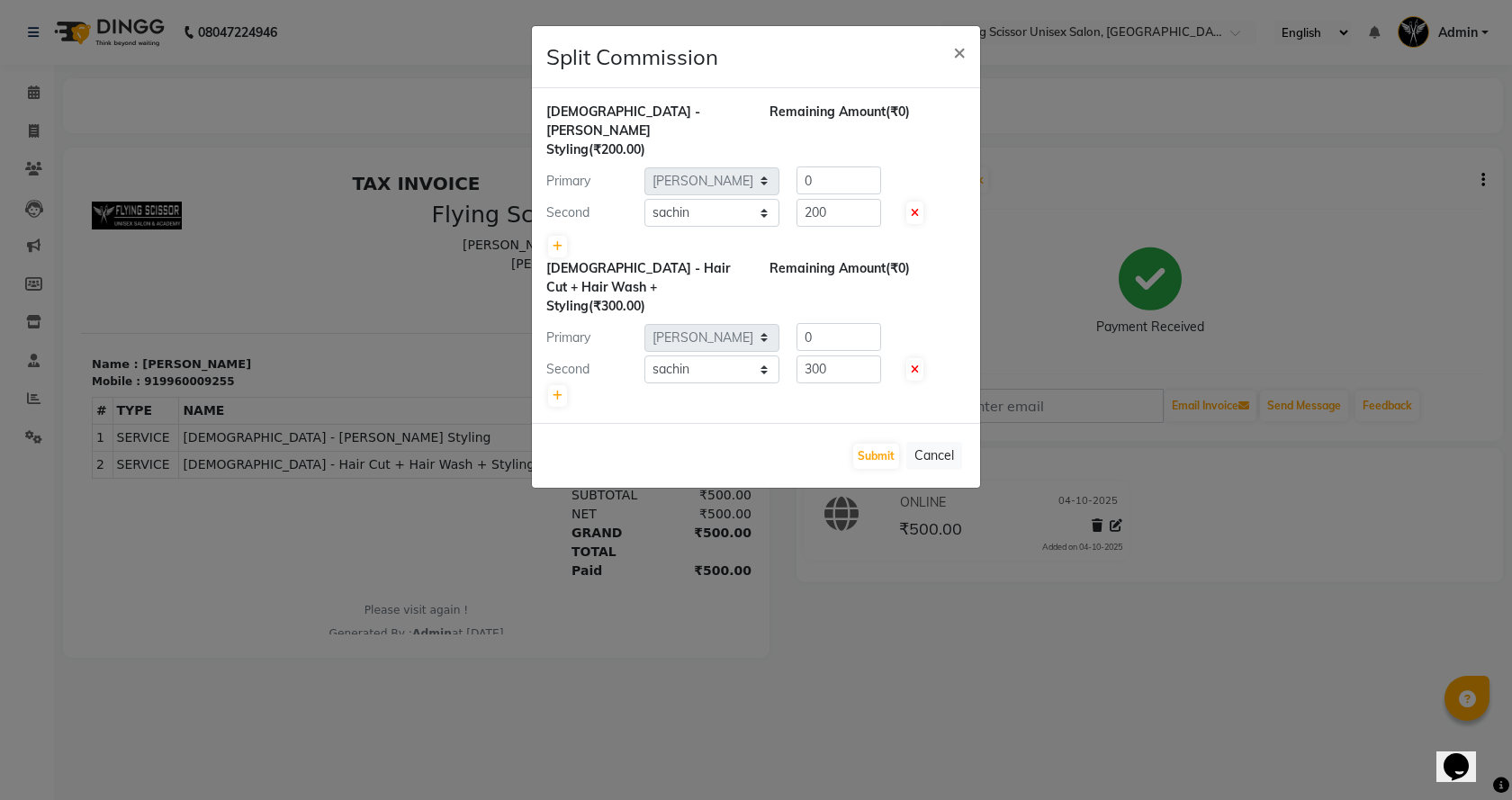
click at [1081, 175] on ngb-modal-window "Split Commission × [DEMOGRAPHIC_DATA] - [PERSON_NAME] Styling (₹200.00) Remaini…" at bounding box center [756, 400] width 1512 height 800
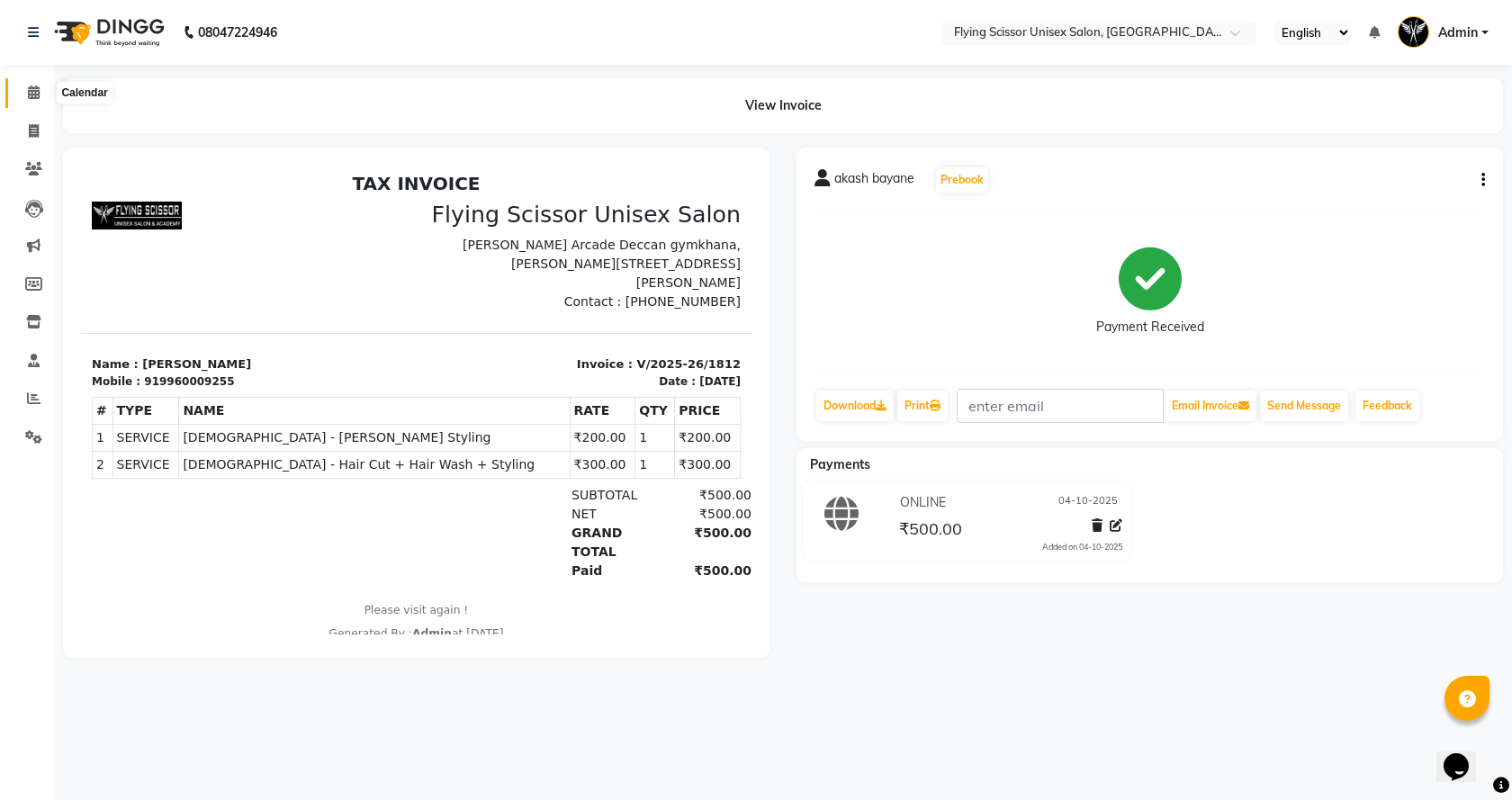
click at [33, 89] on icon at bounding box center [33, 92] width 12 height 14
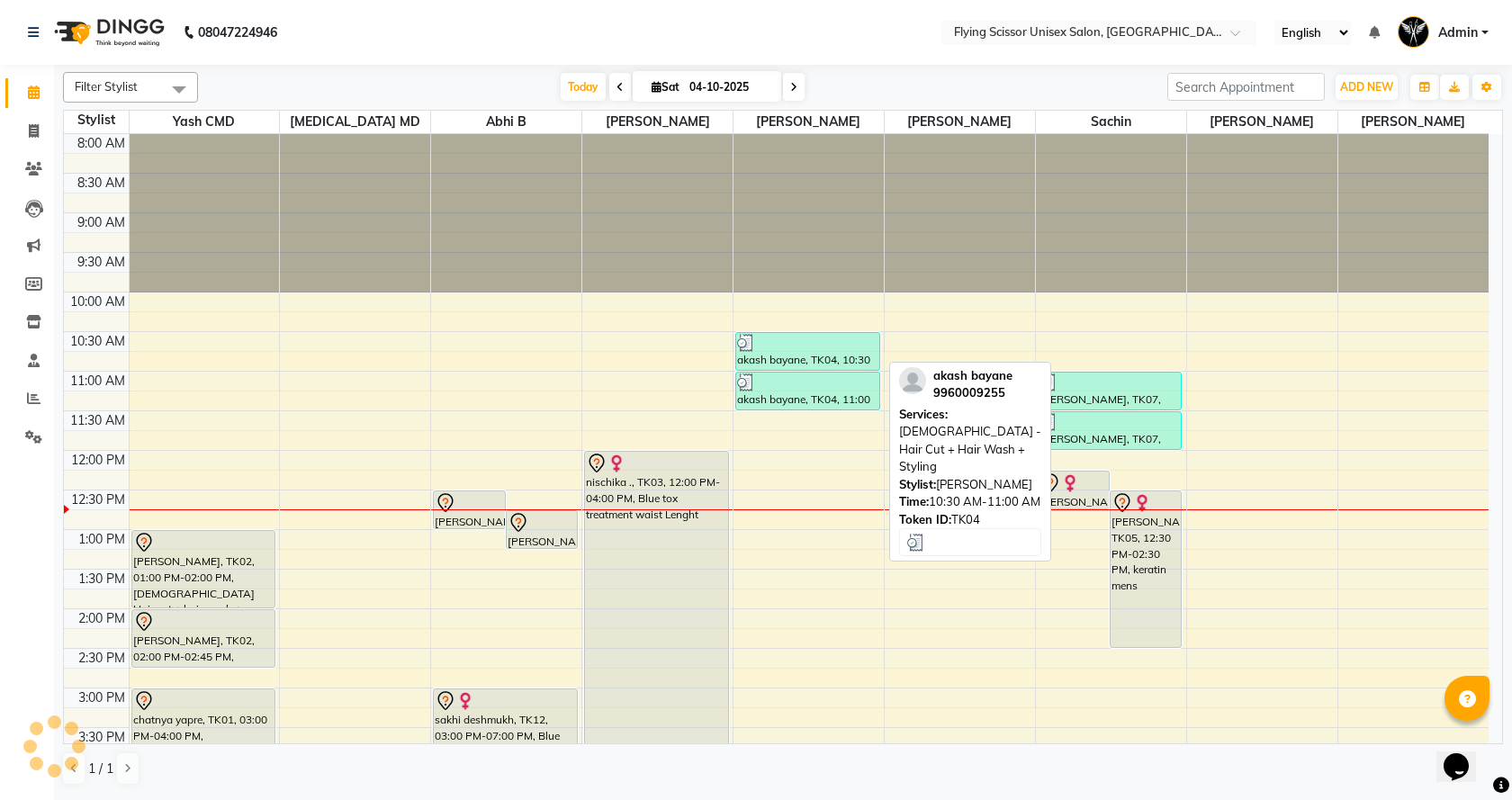
click at [758, 350] on div at bounding box center [808, 344] width 141 height 18
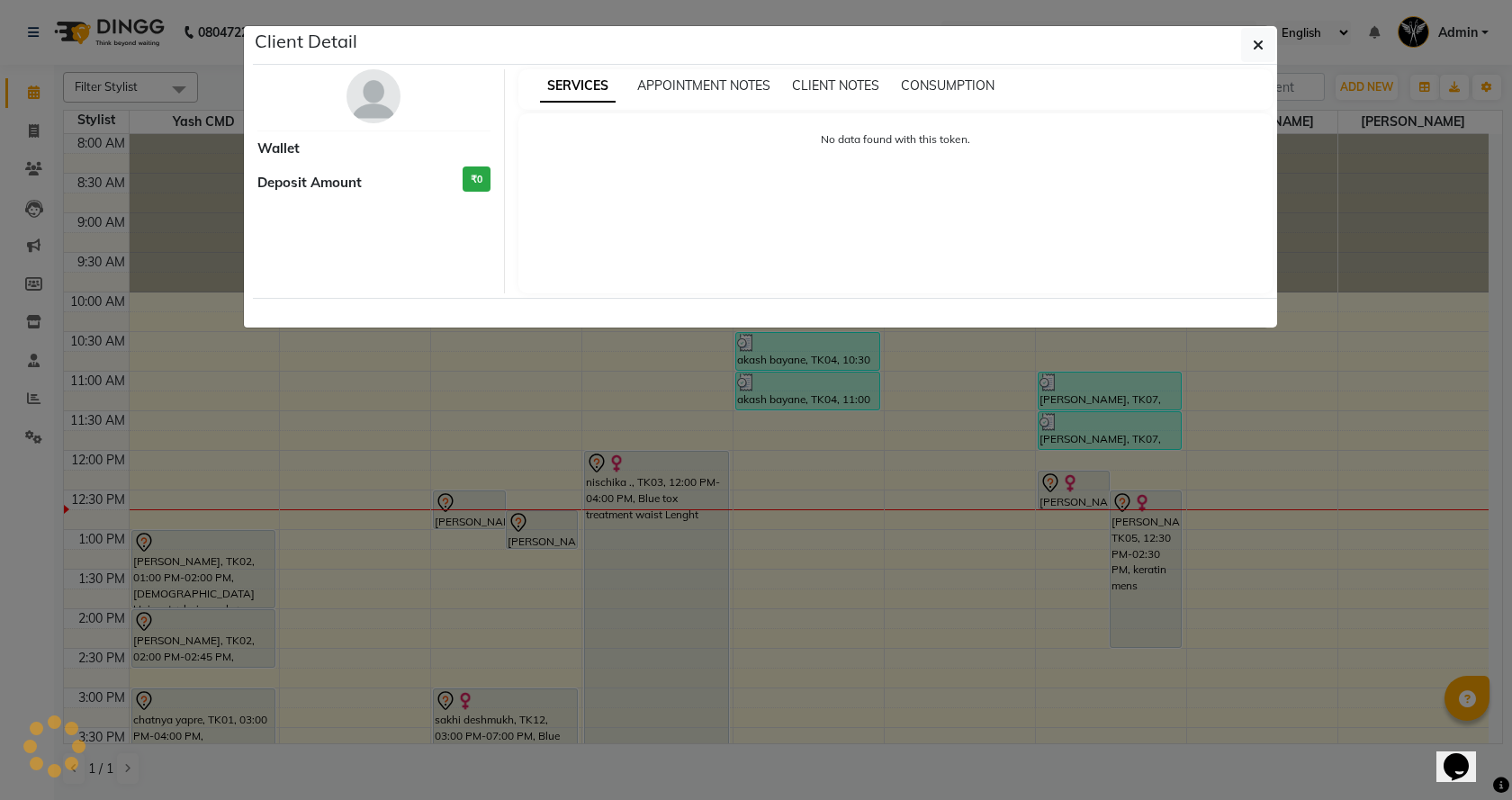
select select "3"
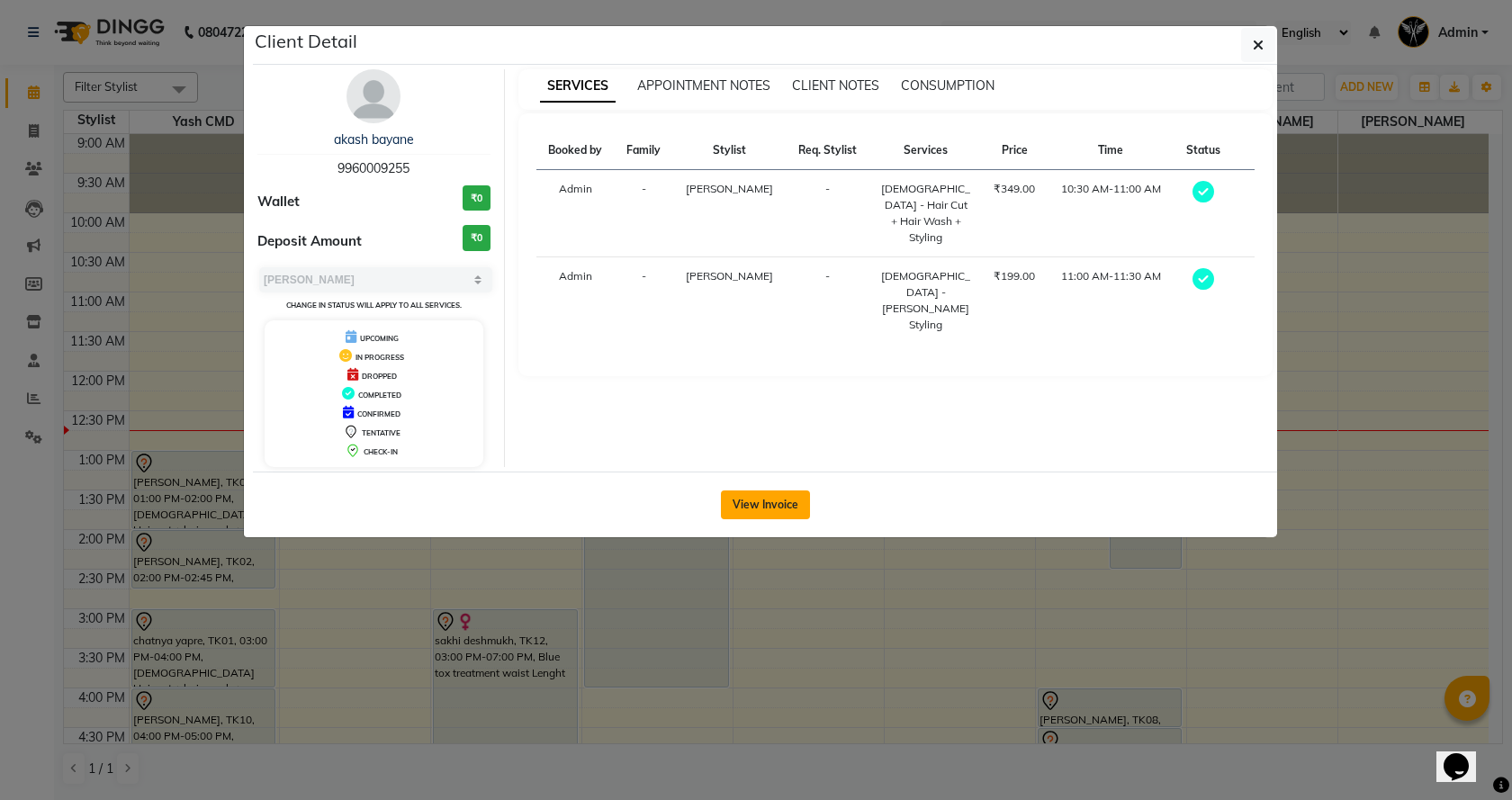
click at [752, 501] on button "View Invoice" at bounding box center [765, 504] width 89 height 28
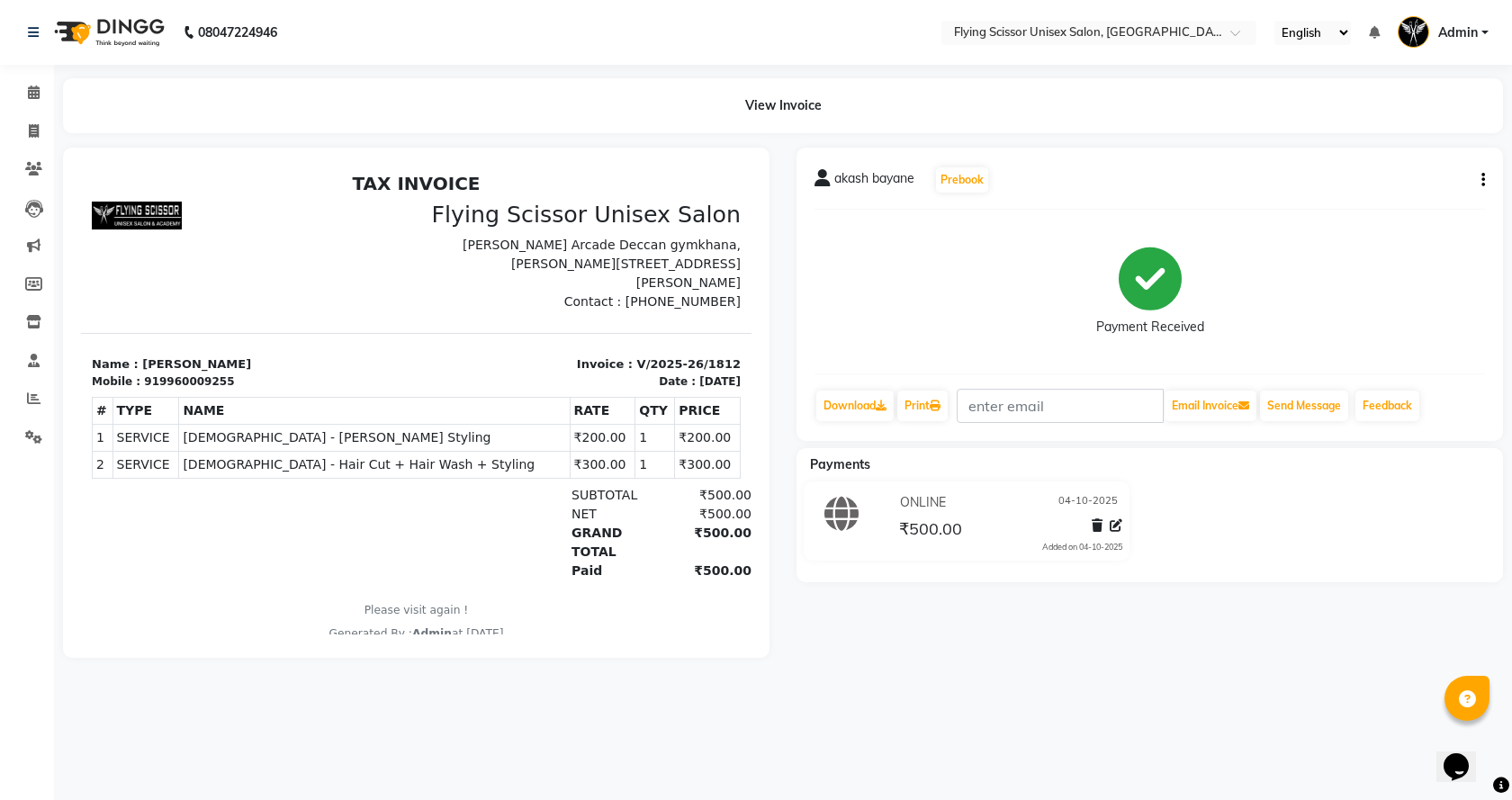
click at [1484, 177] on div "akash bayane Prebook Payment Received Download Print Email Invoice Send Message…" at bounding box center [1150, 295] width 707 height 294
click at [1483, 180] on icon "button" at bounding box center [1484, 180] width 4 height 1
click at [1383, 180] on div "Edit Item Staff" at bounding box center [1394, 180] width 123 height 23
select select "18390"
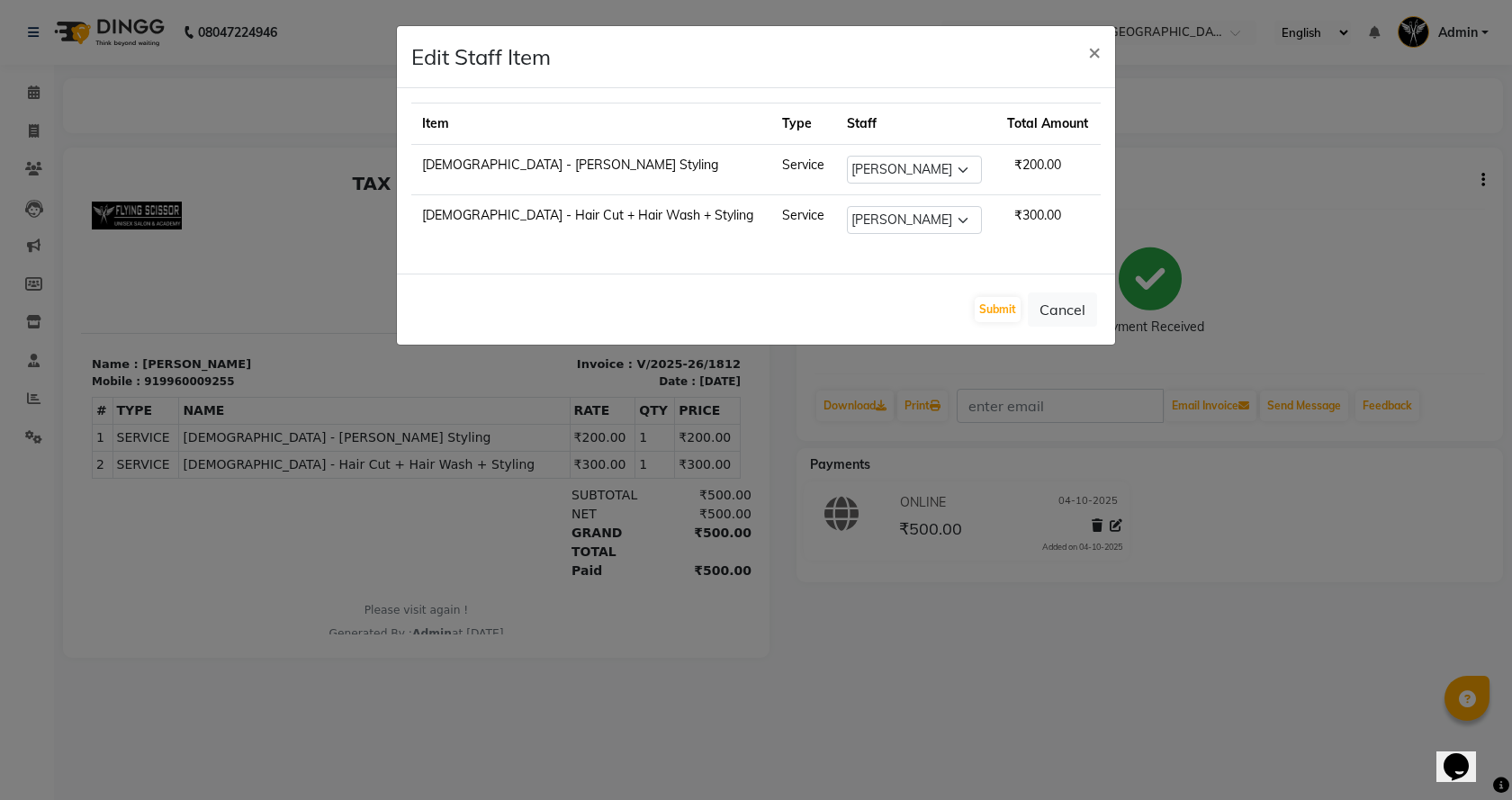
drag, startPoint x: 1265, startPoint y: 169, endPoint x: 1511, endPoint y: 160, distance: 246.2
click at [1266, 170] on ngb-modal-window "Edit Staff Item × Item Type Staff Total Amount [DEMOGRAPHIC_DATA] - [PERSON_NAM…" at bounding box center [756, 400] width 1512 height 800
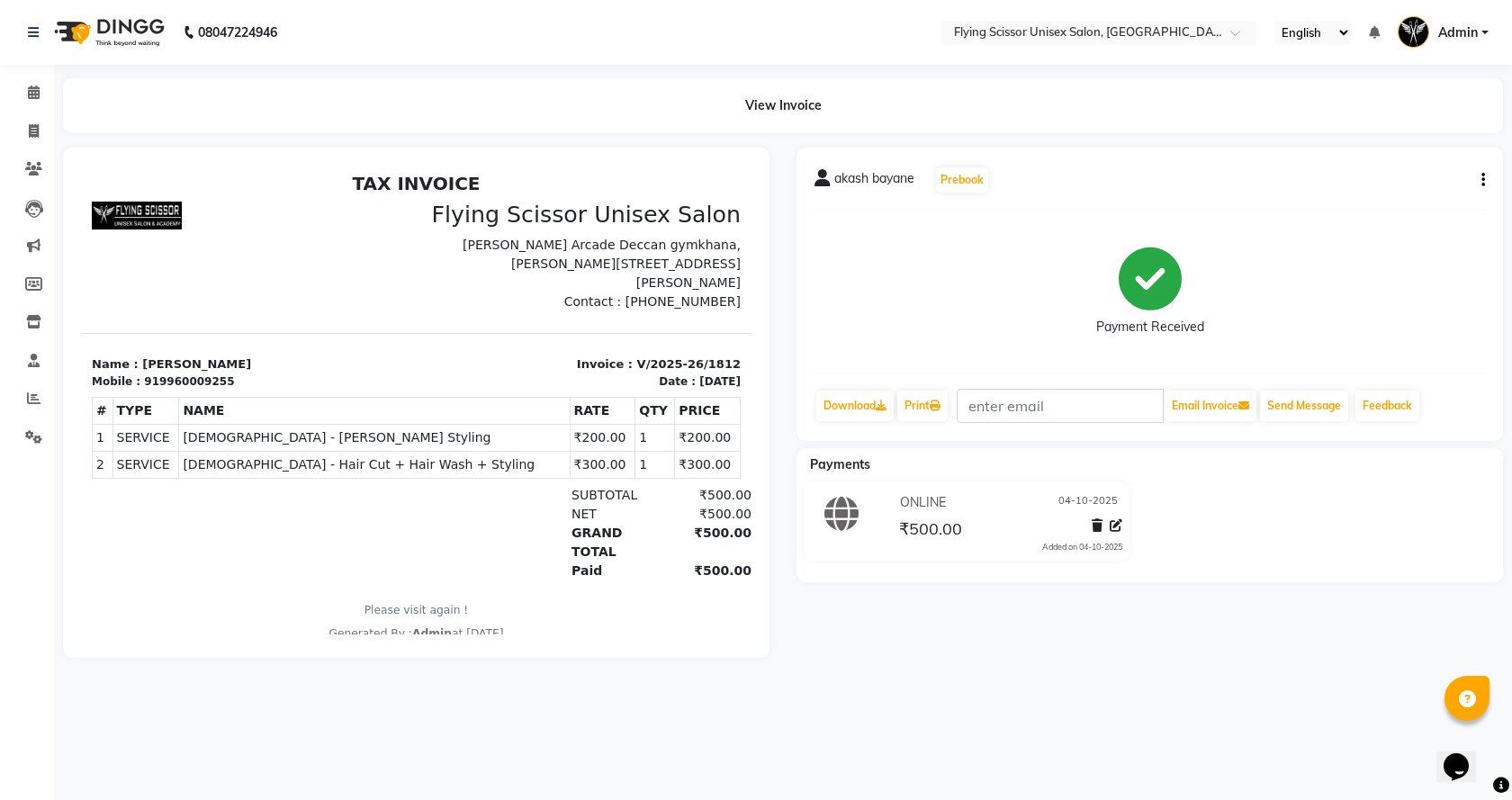
click at [1484, 180] on icon "button" at bounding box center [1484, 180] width 4 height 1
click at [1379, 205] on div "Edit Invoice" at bounding box center [1394, 203] width 123 height 23
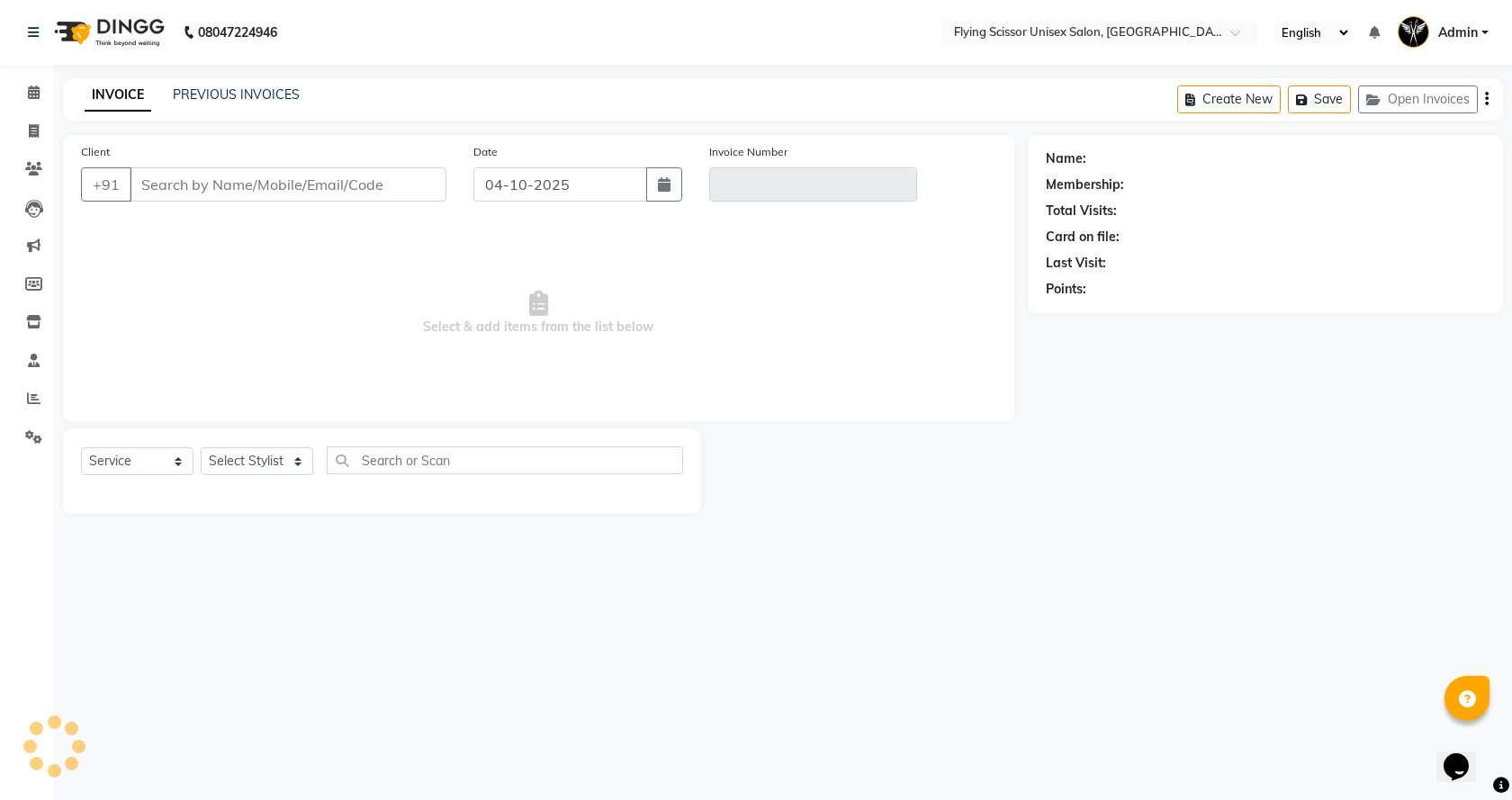
select select "membership"
select select "18390"
type input "9960009255"
type input "V/2025-26/1812"
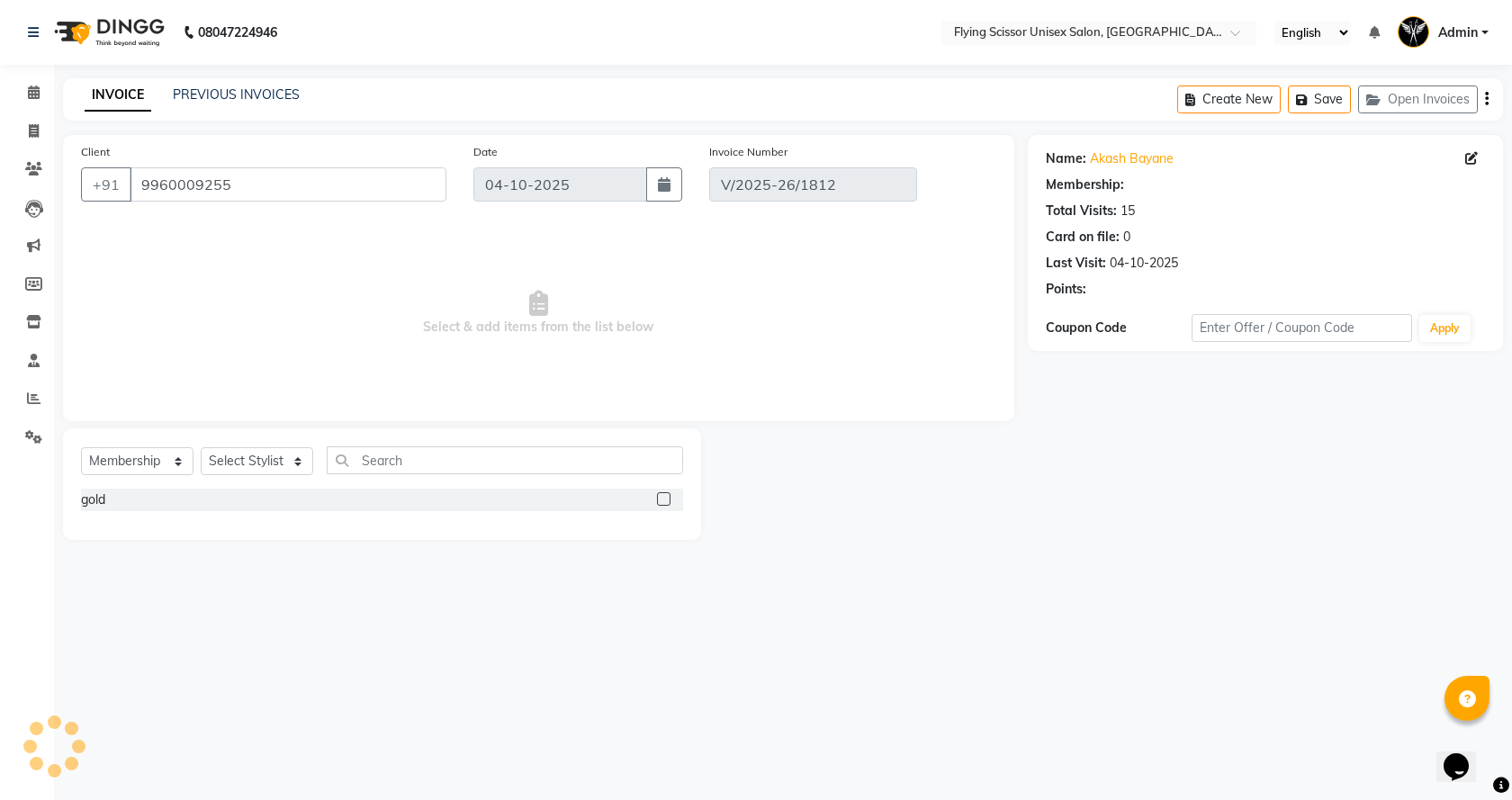
select select "select"
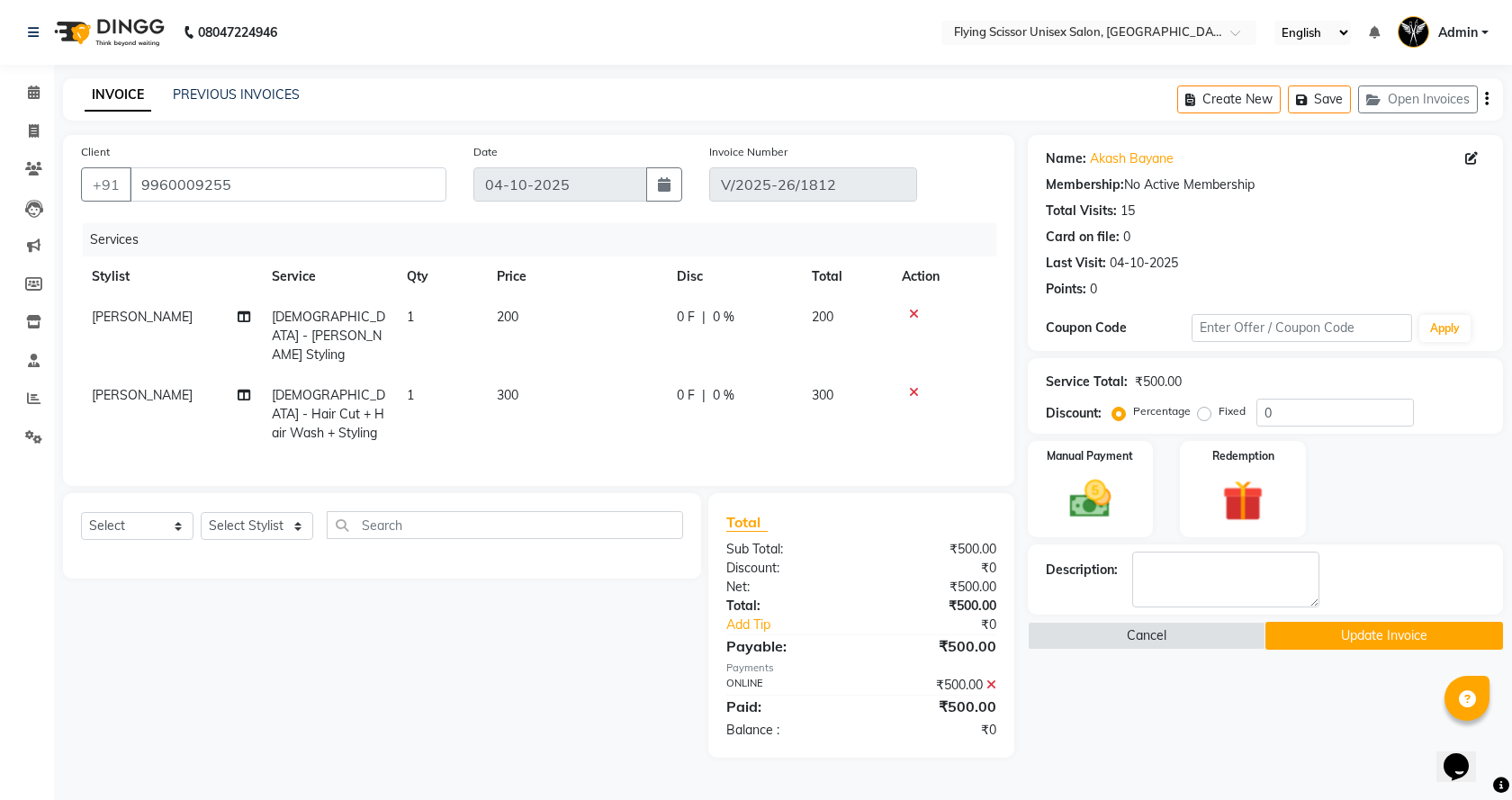
click at [172, 326] on td "[PERSON_NAME]" at bounding box center [171, 335] width 180 height 78
select select "18390"
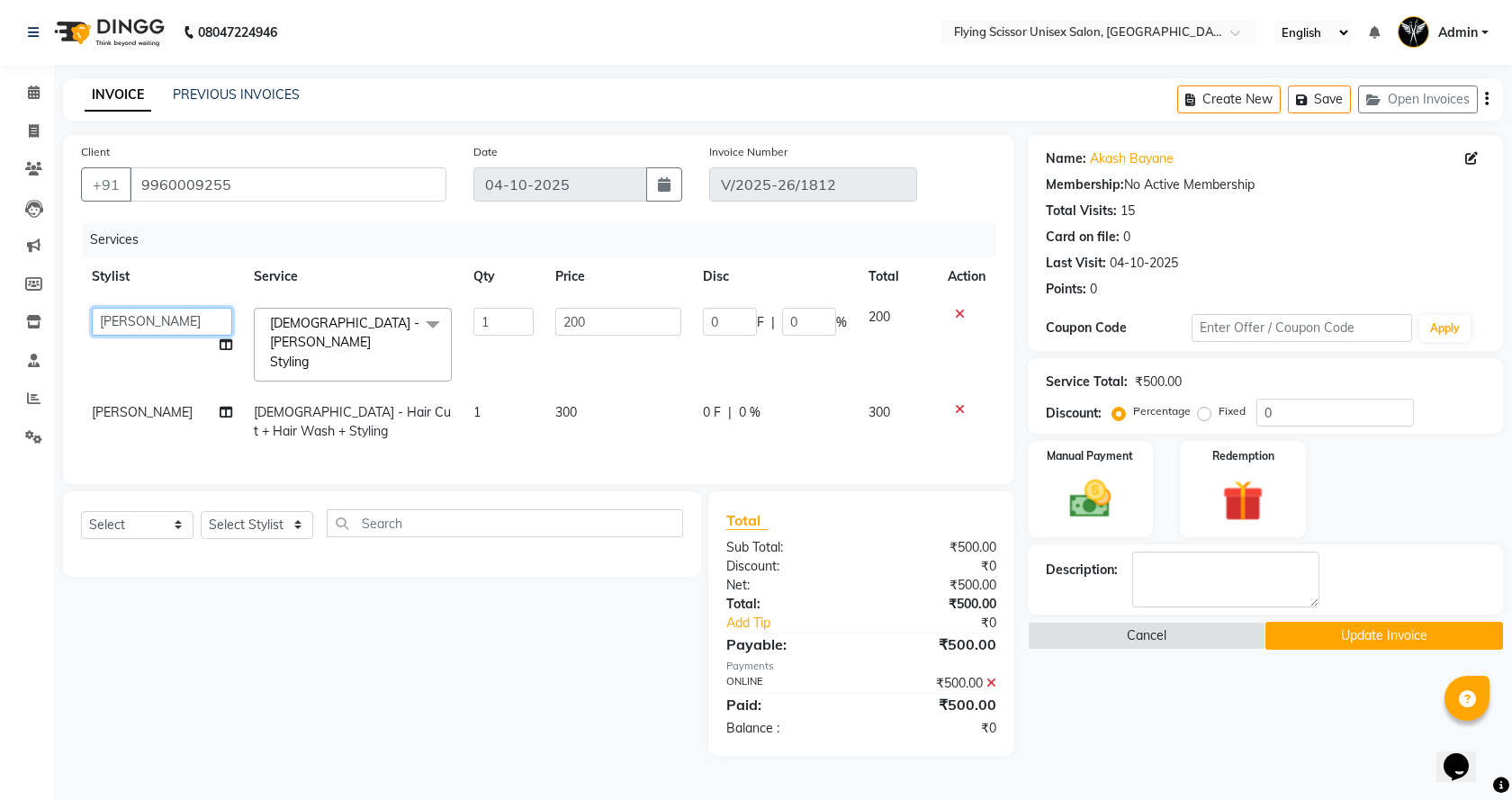
click at [181, 326] on select "[PERSON_NAME] K [PERSON_NAME] [PERSON_NAME] MD [PERSON_NAME] L sachin [PERSON_N…" at bounding box center [162, 321] width 140 height 28
select select "67686"
click at [148, 392] on td "[PERSON_NAME]" at bounding box center [162, 422] width 162 height 60
select select "18390"
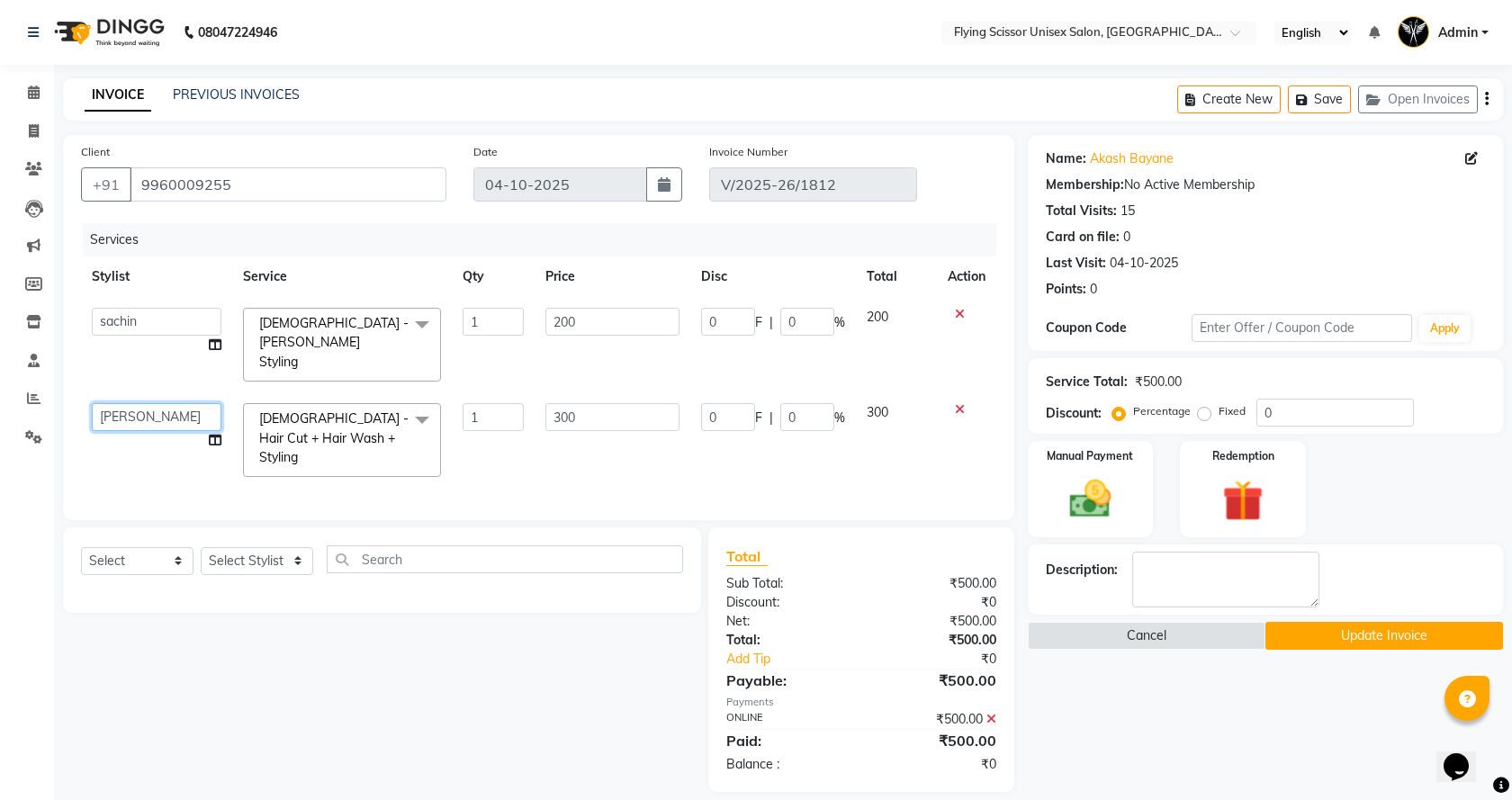
click at [166, 403] on select "[PERSON_NAME] K [PERSON_NAME] [PERSON_NAME] MD [PERSON_NAME] L sachin [PERSON_N…" at bounding box center [156, 417] width 129 height 28
select select "67686"
click at [1371, 637] on button "Update Invoice" at bounding box center [1383, 636] width 238 height 28
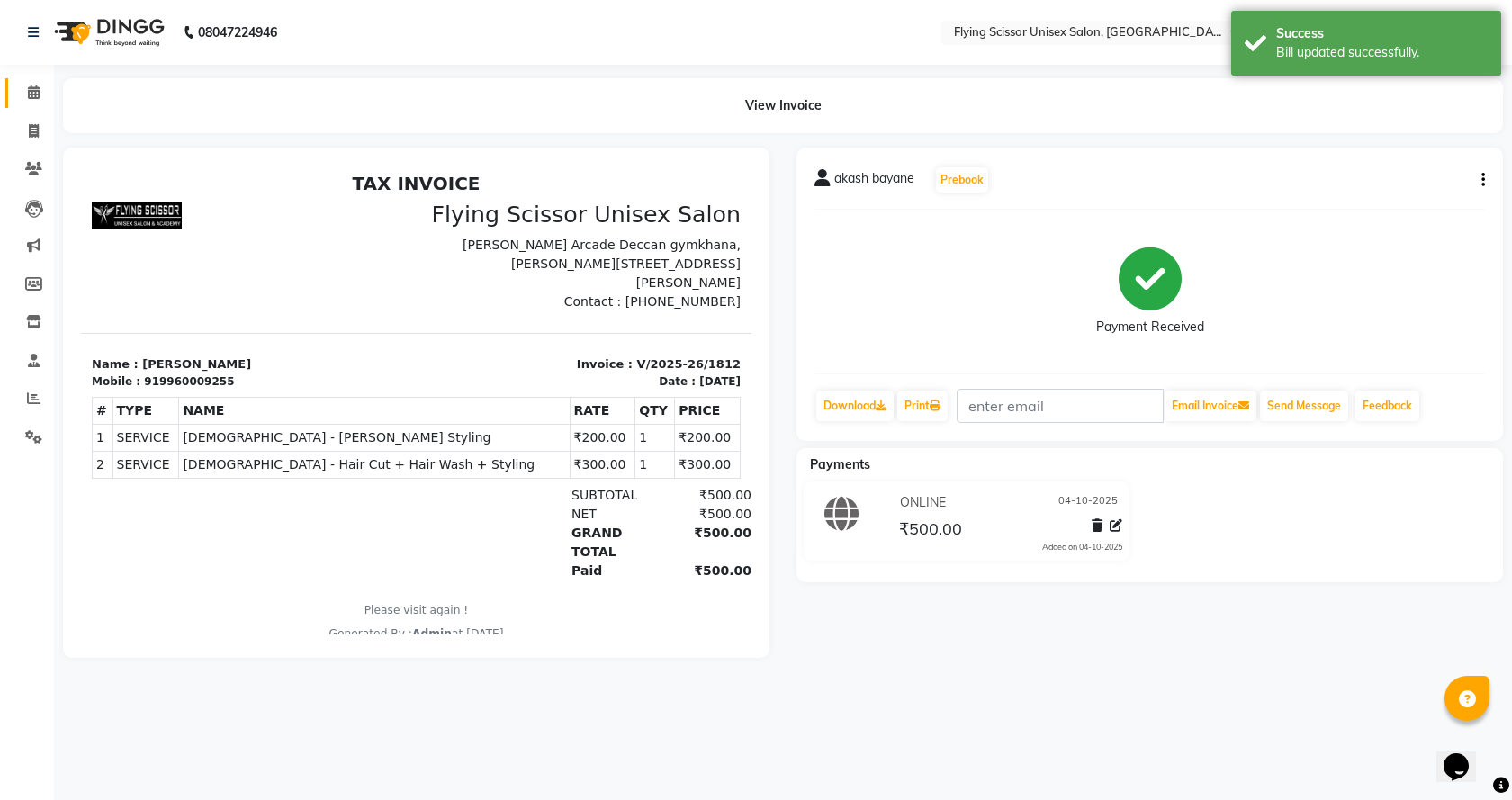
click at [35, 82] on link "Calendar" at bounding box center [27, 93] width 43 height 29
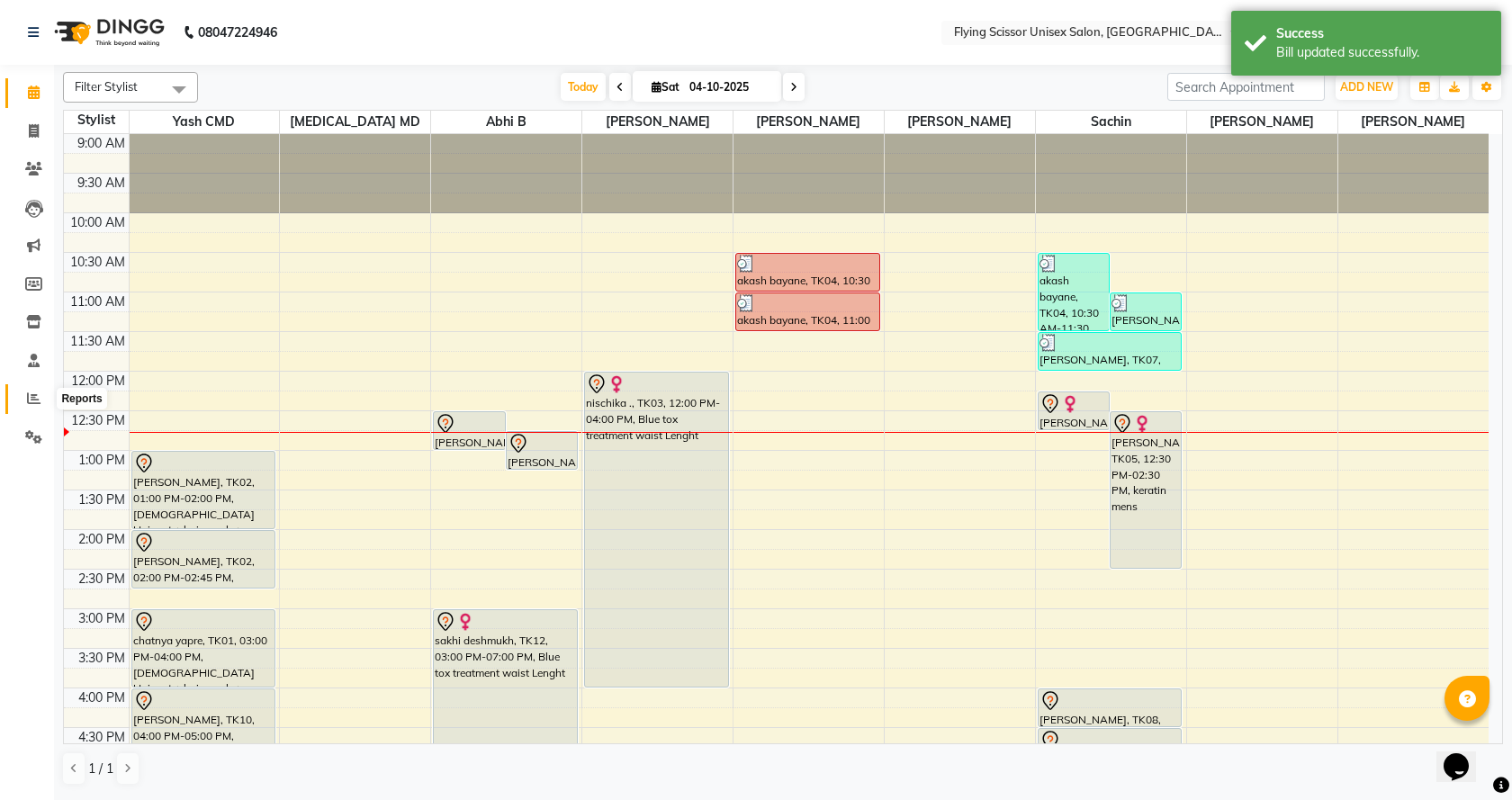
click at [25, 391] on span at bounding box center [34, 399] width 31 height 21
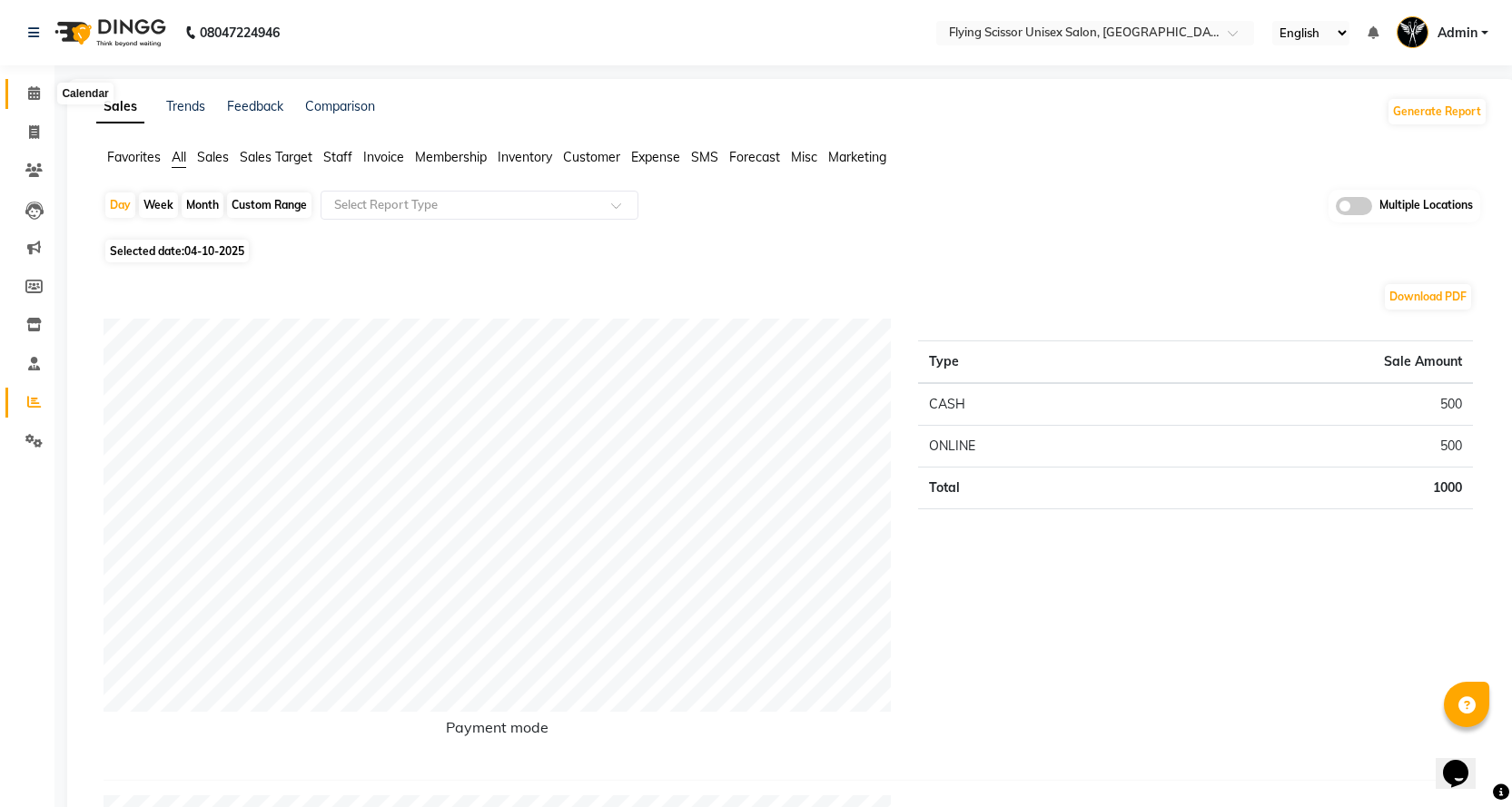
click at [37, 94] on icon at bounding box center [33, 93] width 12 height 14
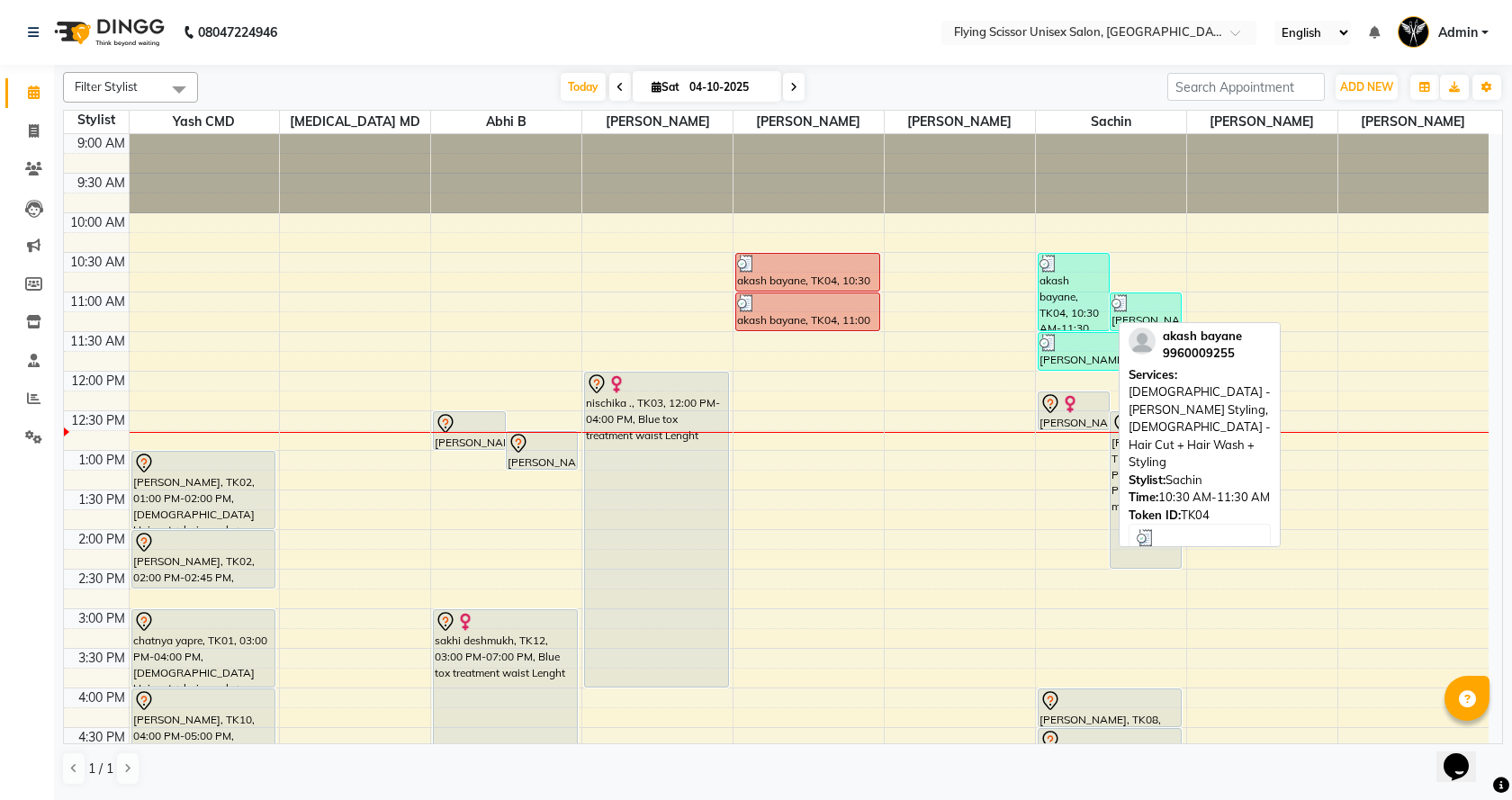
click at [1058, 287] on div "akash bayane, TK04, 10:30 AM-11:30 AM, [DEMOGRAPHIC_DATA] - [PERSON_NAME] Styli…" at bounding box center [1073, 291] width 70 height 76
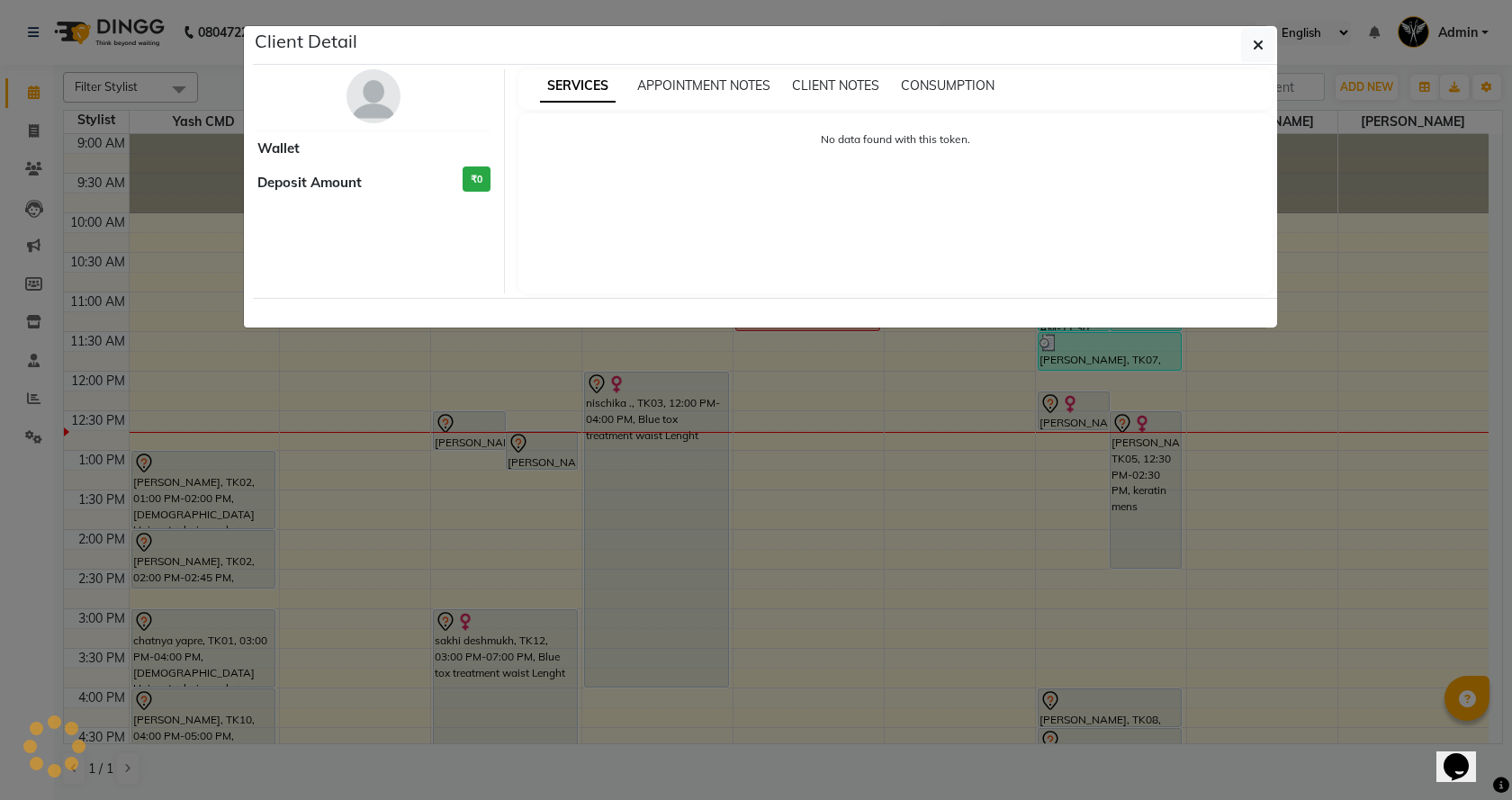
select select "3"
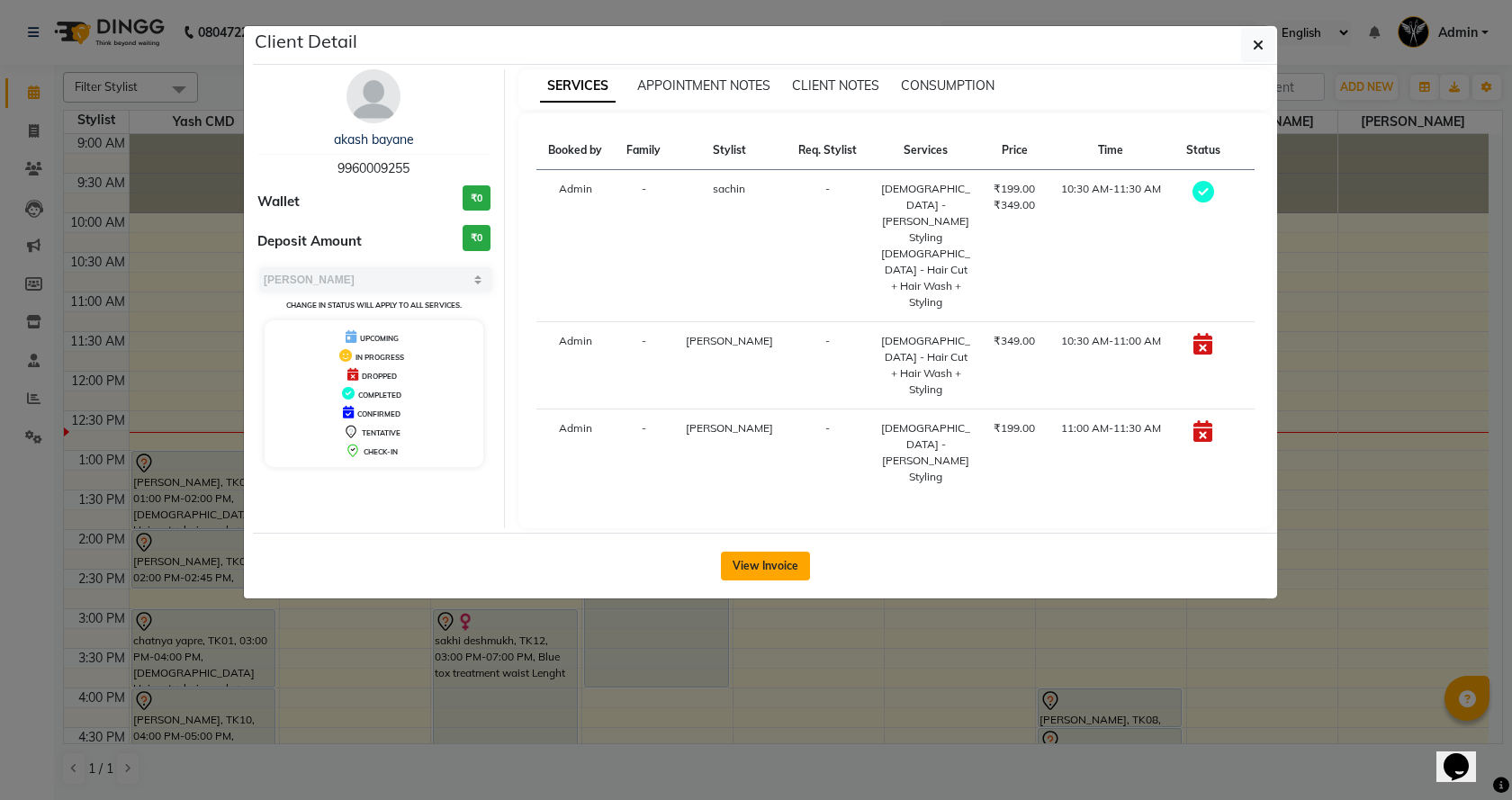
click at [773, 552] on button "View Invoice" at bounding box center [765, 566] width 89 height 28
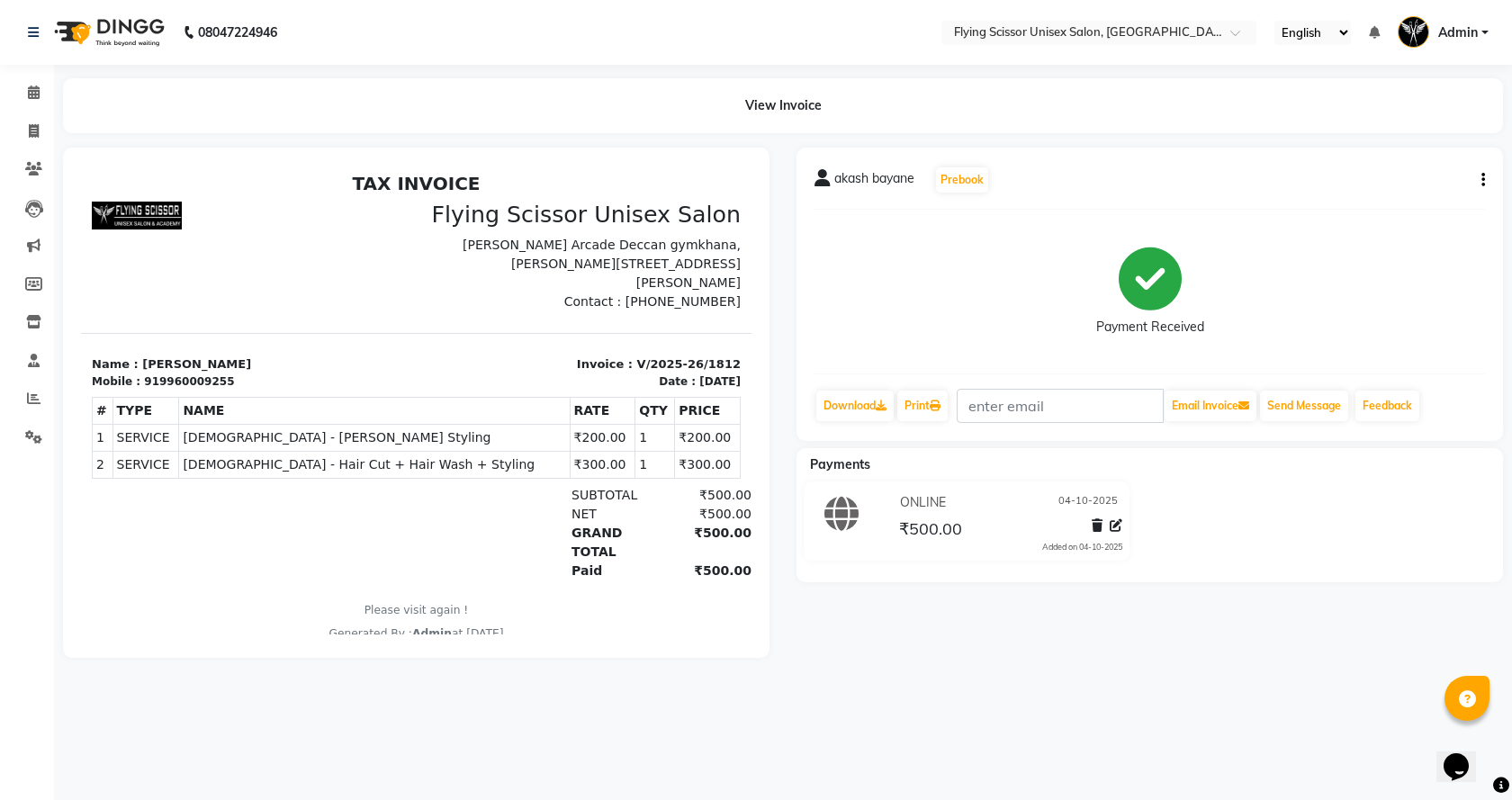
click at [1477, 178] on button "button" at bounding box center [1480, 180] width 11 height 19
click at [1377, 155] on div "Split Service Amount" at bounding box center [1394, 158] width 123 height 23
select select "67686"
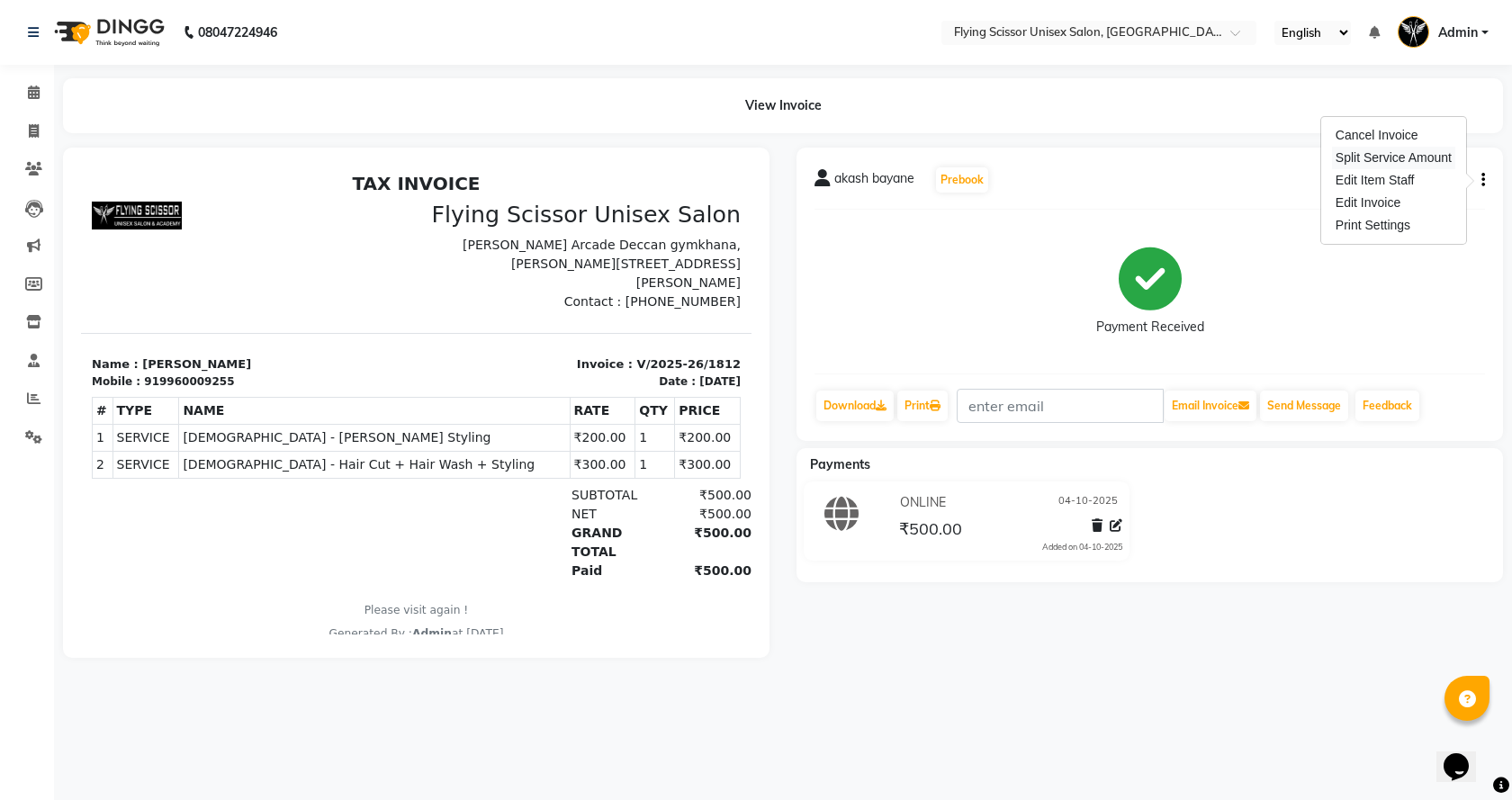
select select "67686"
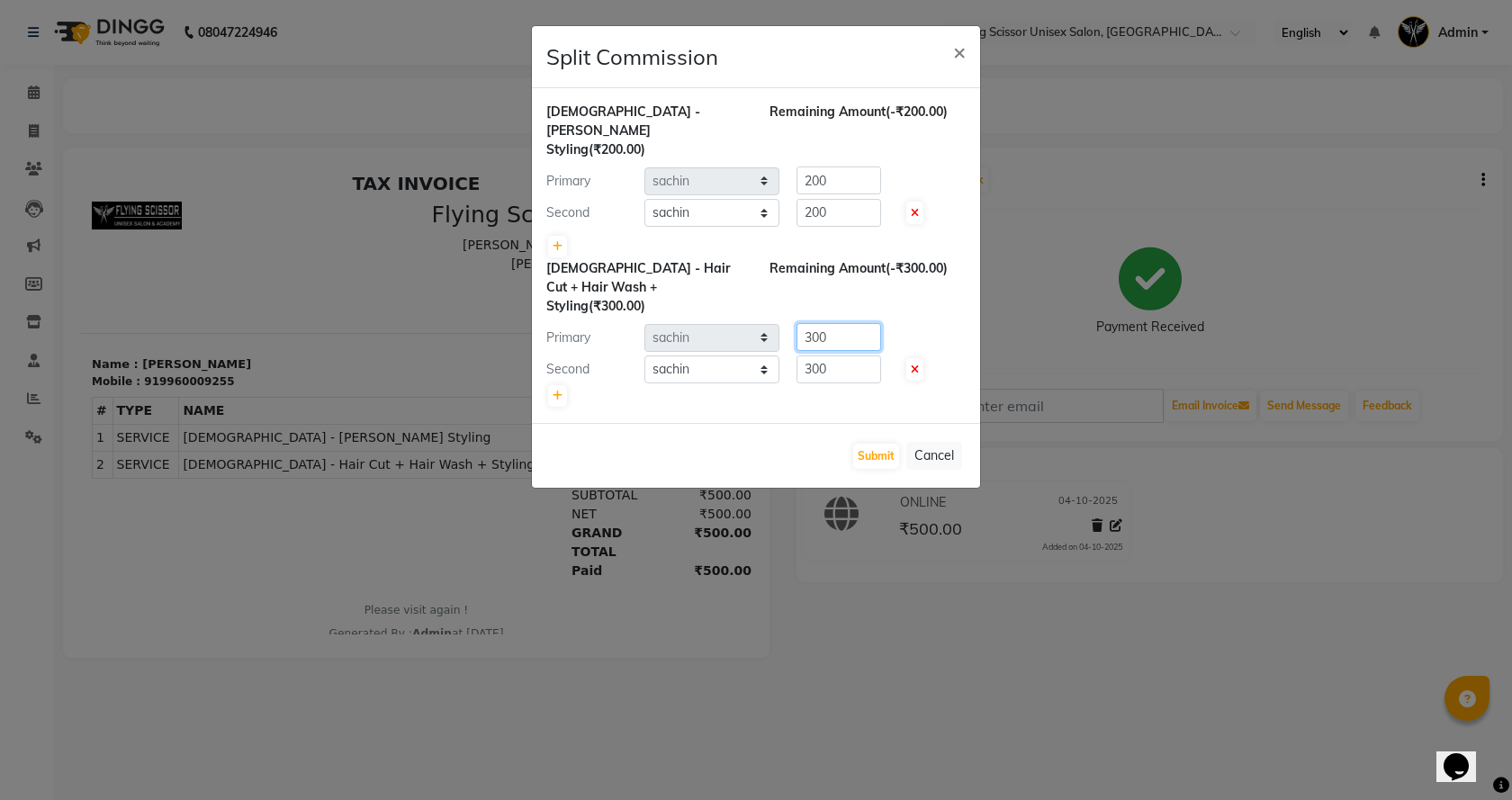
click at [839, 323] on input "300" at bounding box center [839, 337] width 84 height 28
click at [846, 355] on input "300" at bounding box center [839, 369] width 84 height 28
type input "3"
click at [911, 358] on span at bounding box center [914, 369] width 17 height 23
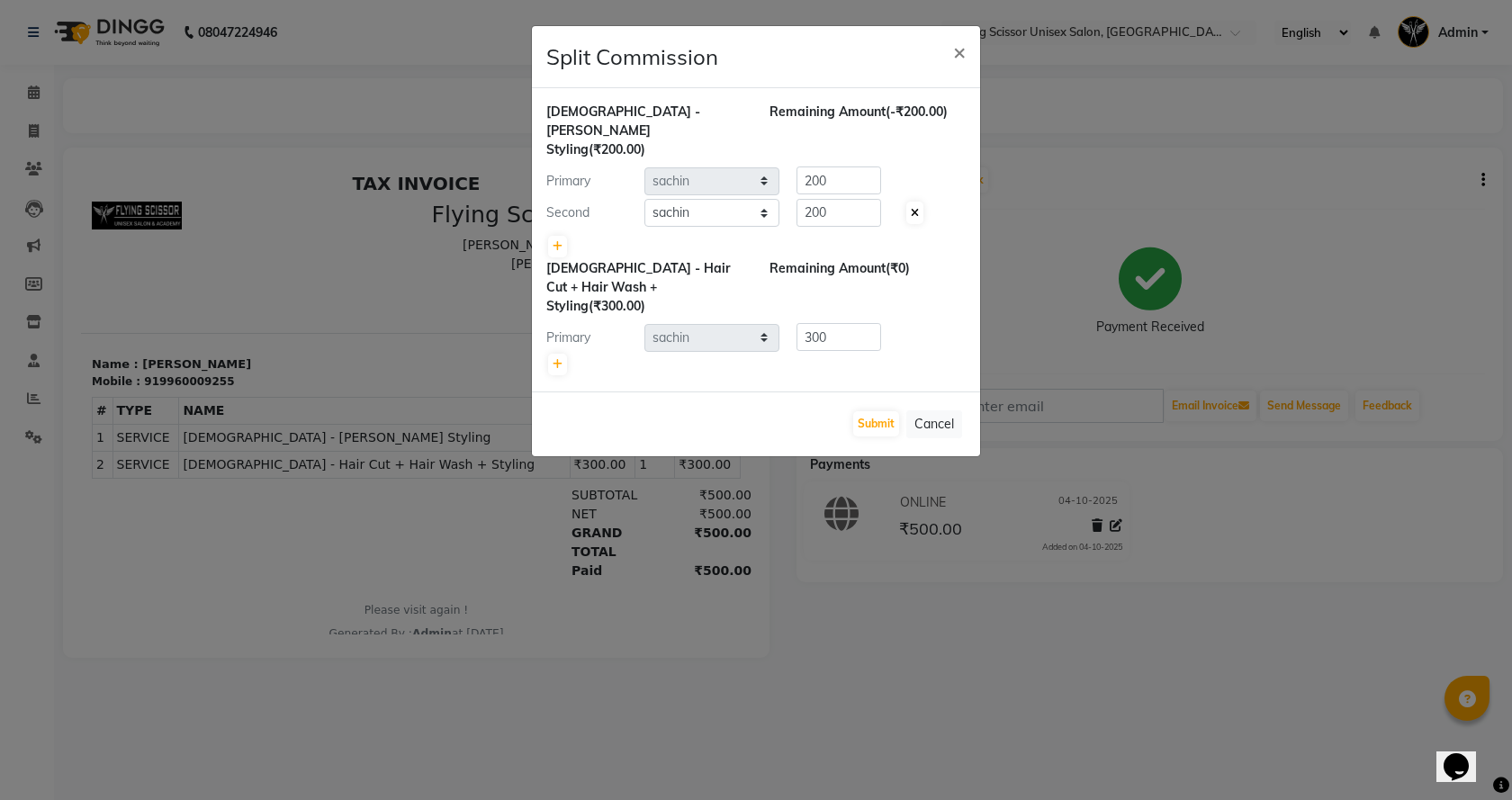
click at [913, 208] on icon at bounding box center [914, 213] width 8 height 11
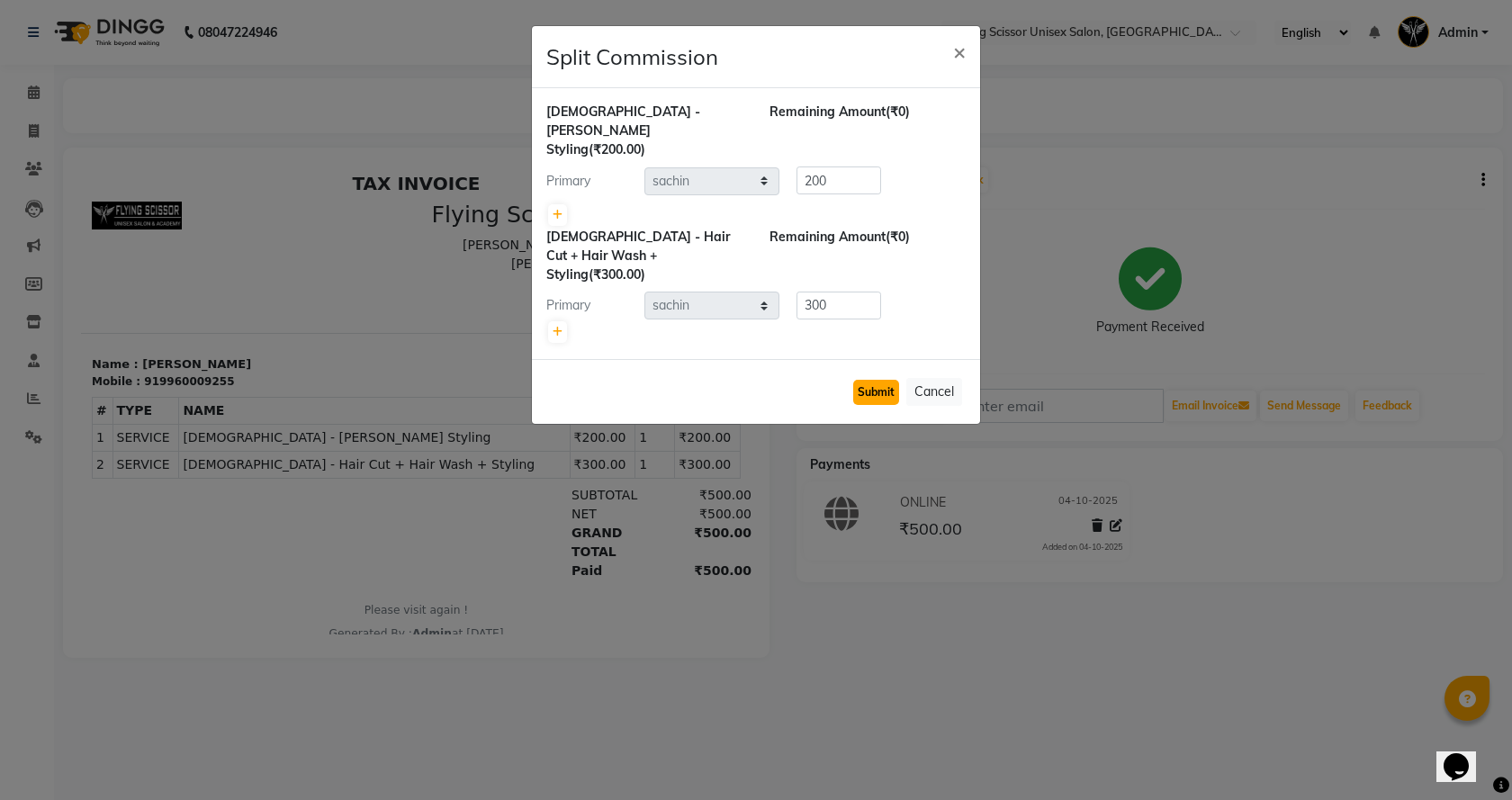
click at [870, 380] on button "Submit" at bounding box center [876, 392] width 46 height 25
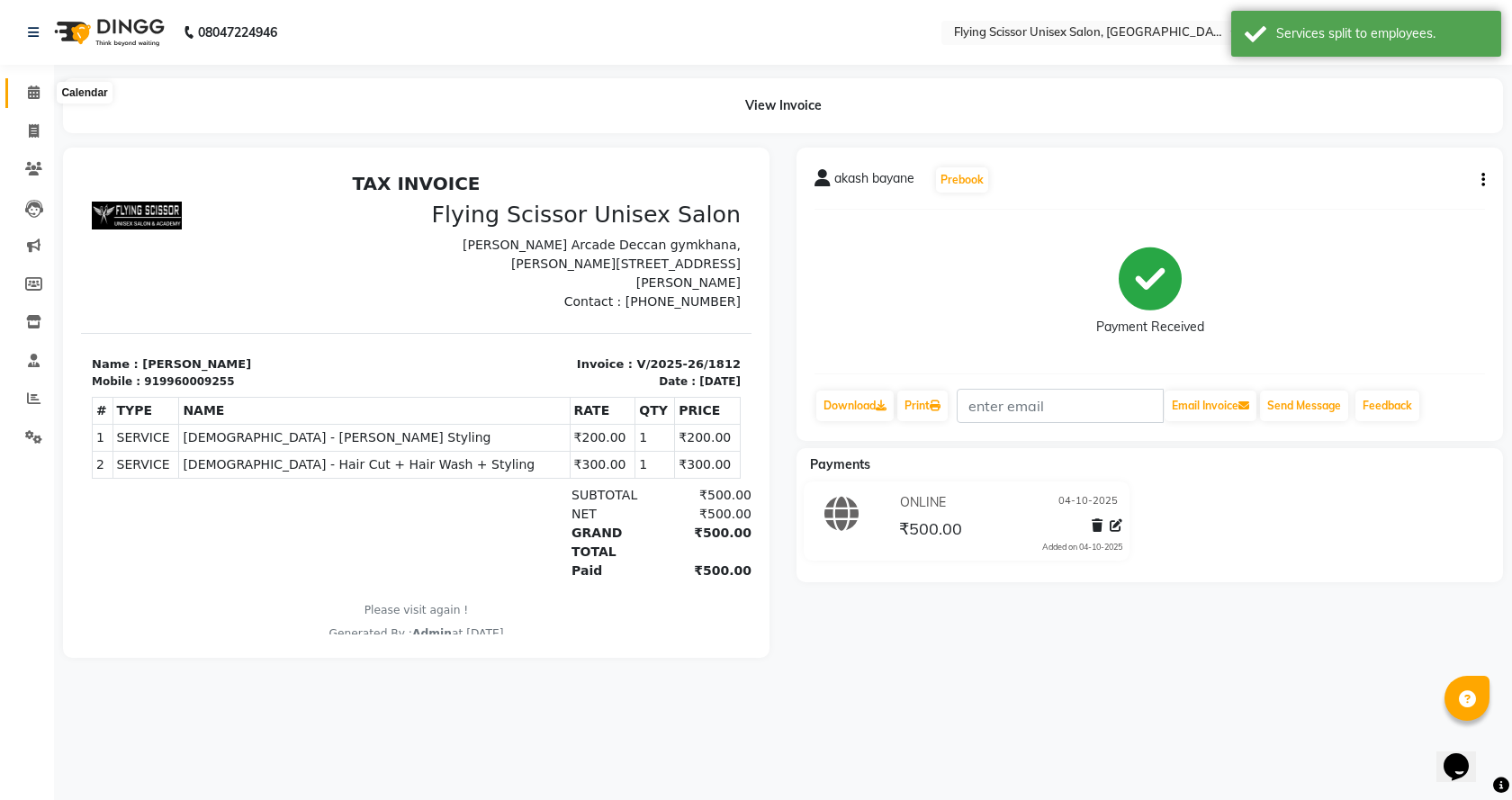
click at [40, 87] on span at bounding box center [34, 93] width 31 height 21
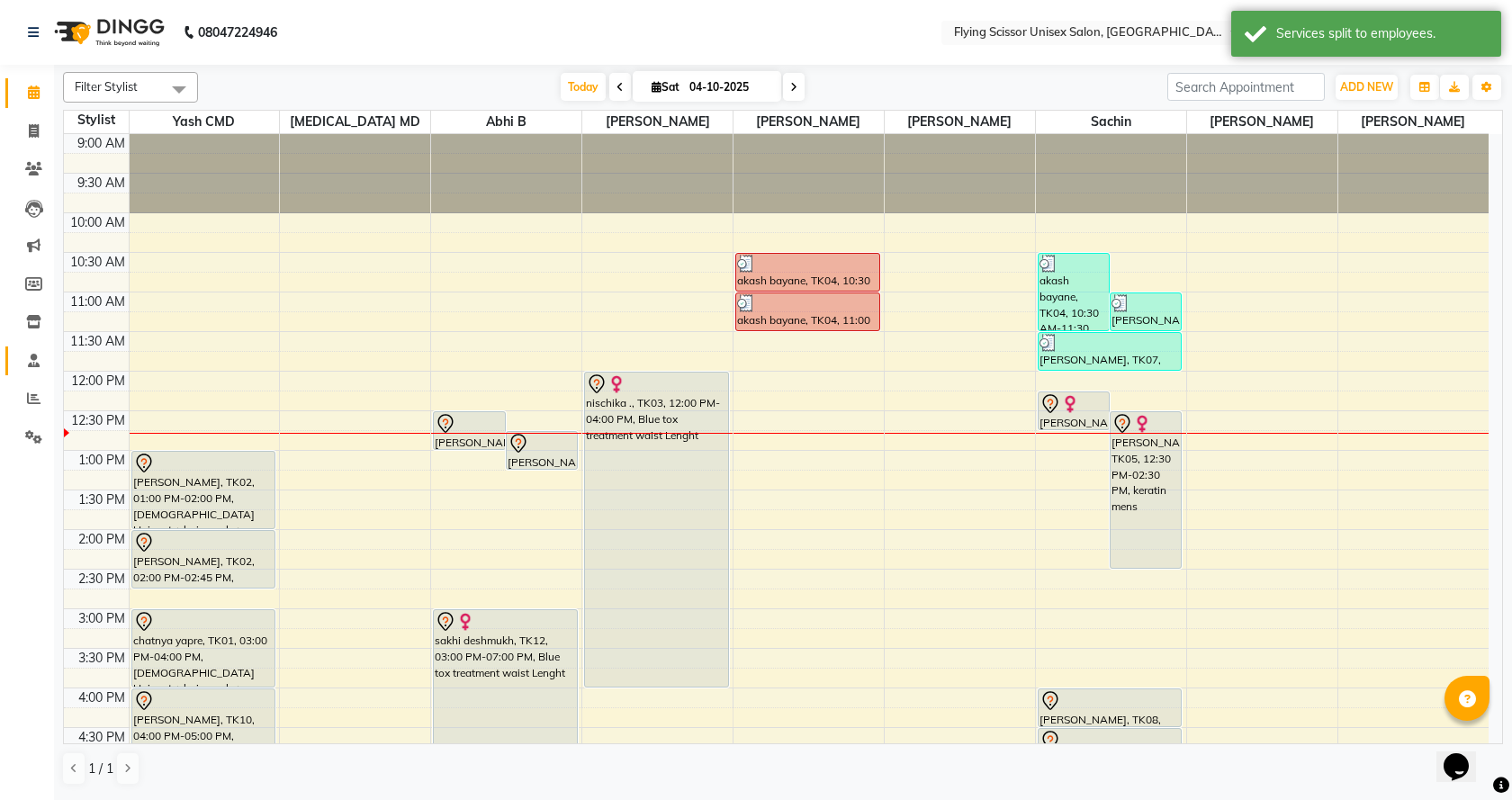
click at [34, 346] on link "Staff" at bounding box center [27, 361] width 43 height 29
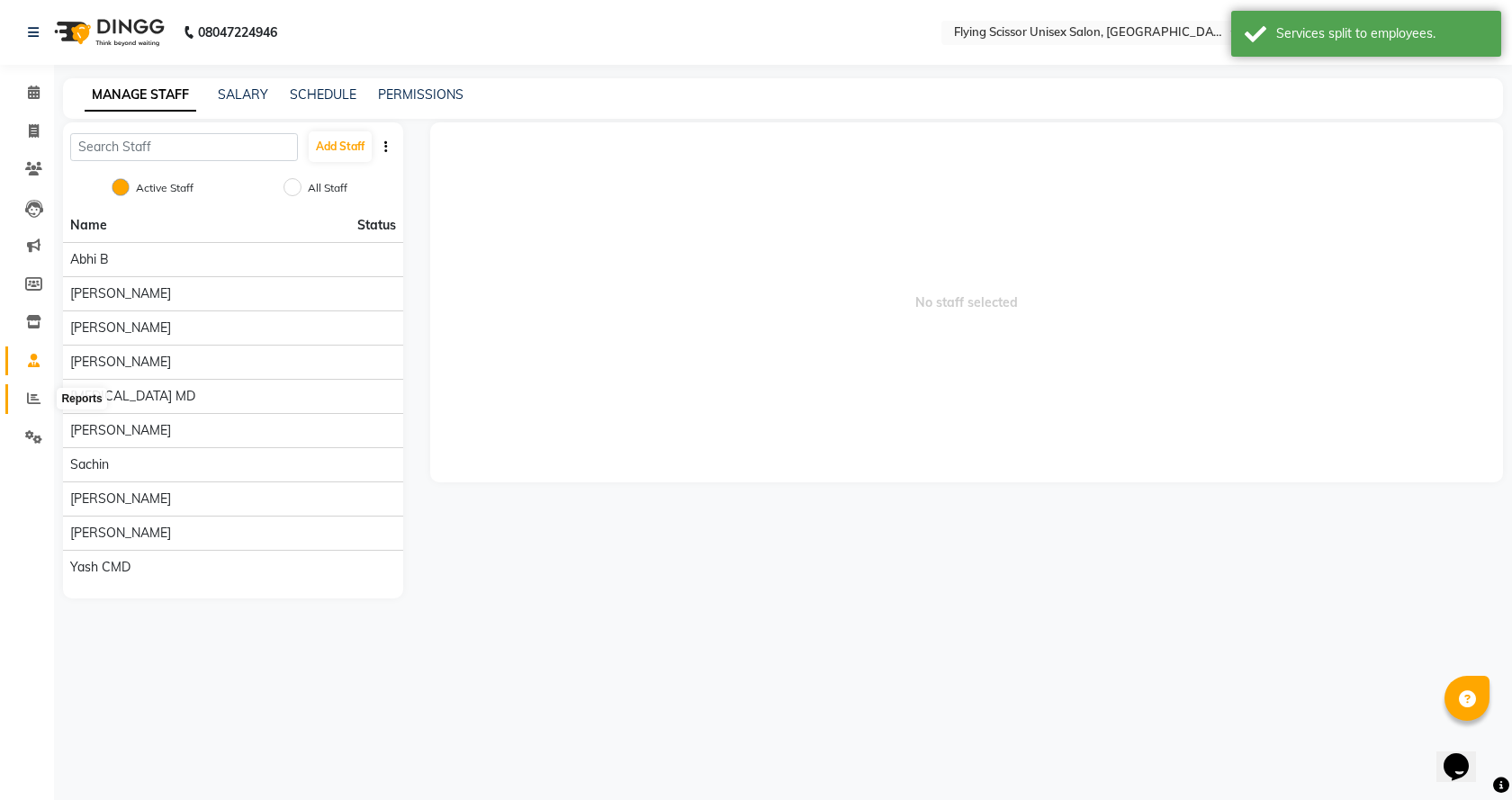
click at [29, 389] on span at bounding box center [34, 399] width 31 height 21
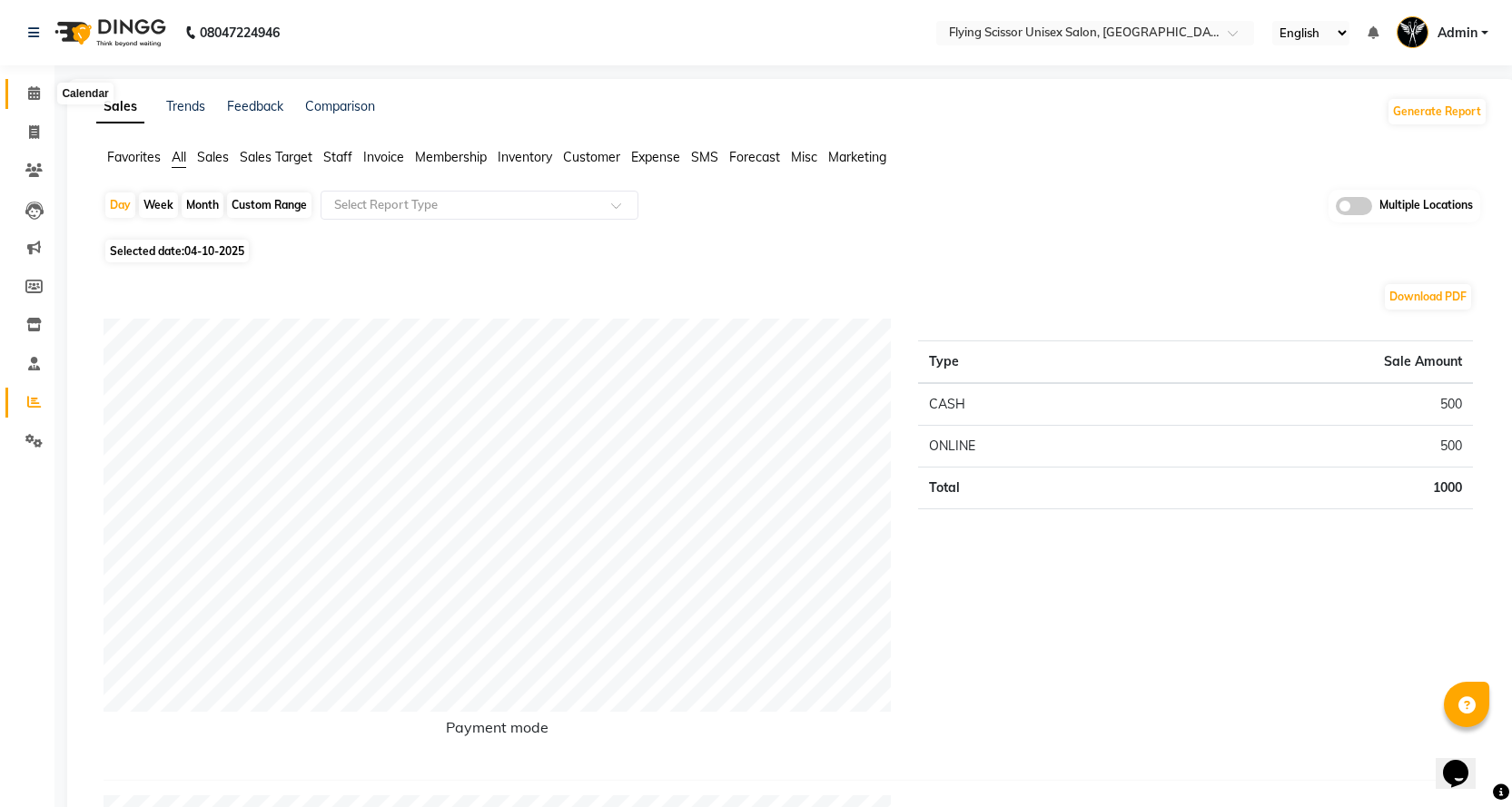
click at [28, 91] on icon at bounding box center [33, 93] width 12 height 14
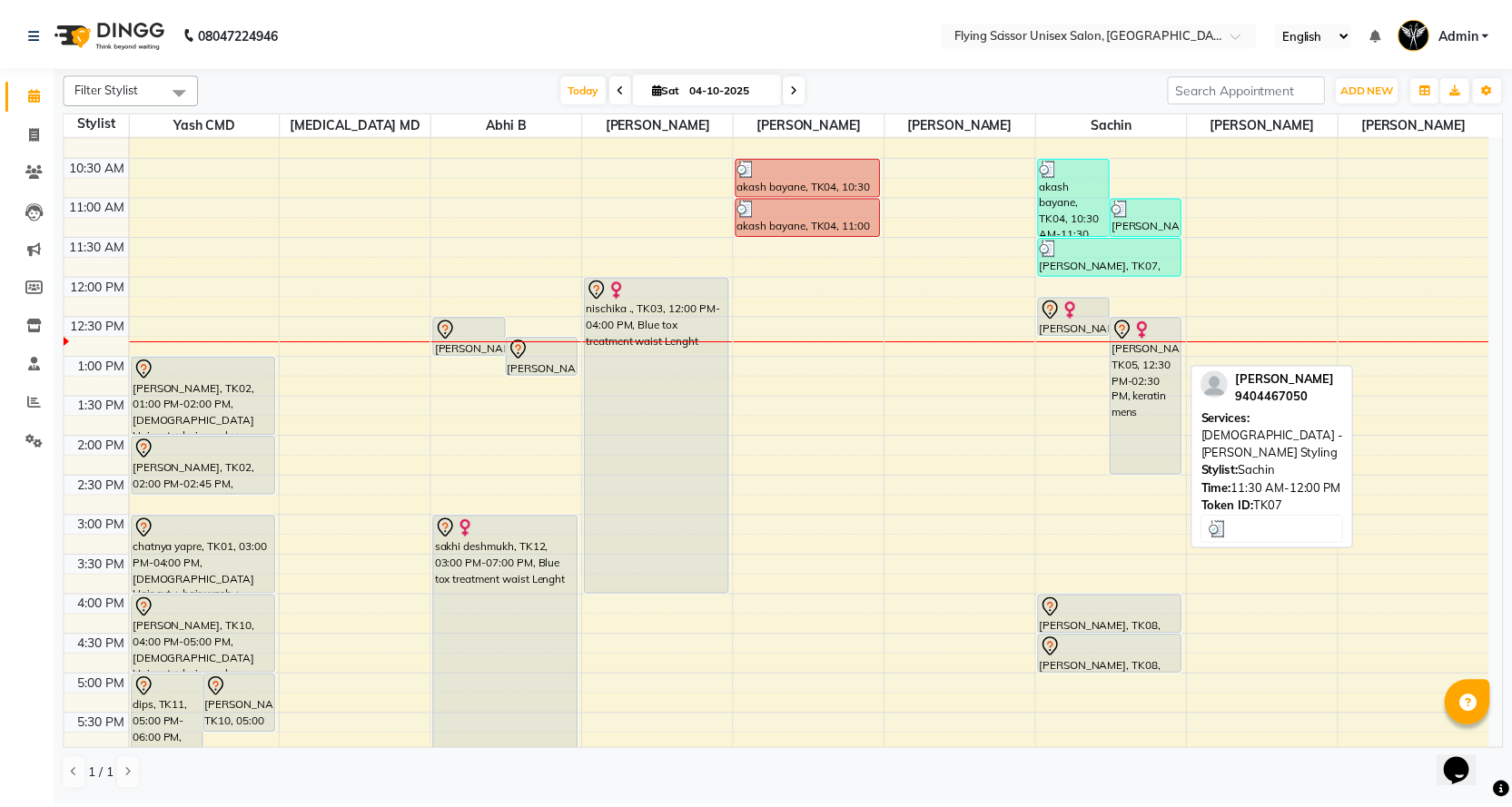
scroll to position [272, 0]
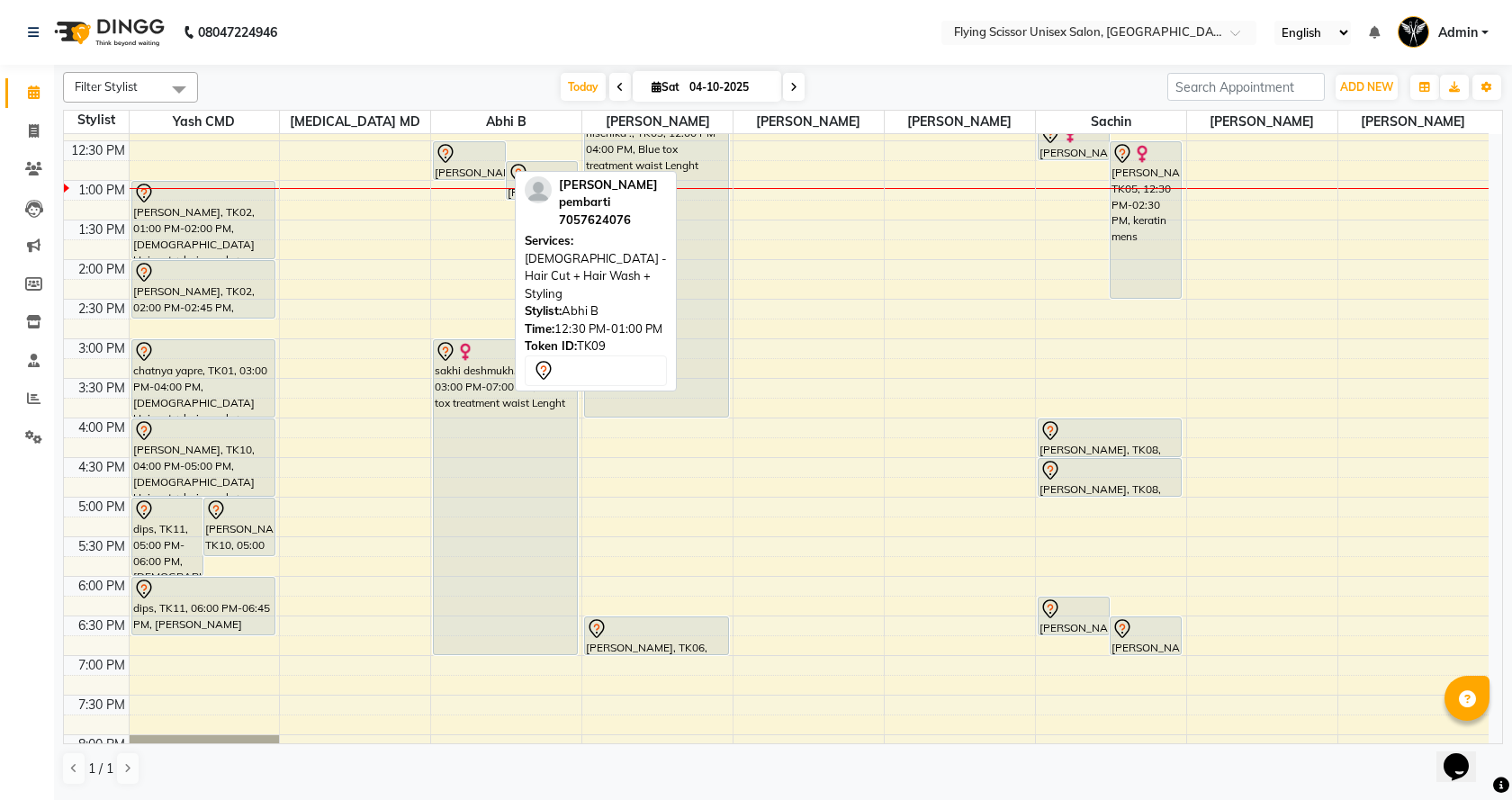
click at [468, 167] on div "[PERSON_NAME] pembarti, TK09, 12:30 PM-01:00 PM, [DEMOGRAPHIC_DATA] - Hair Cut …" at bounding box center [468, 161] width 70 height 37
select select "7"
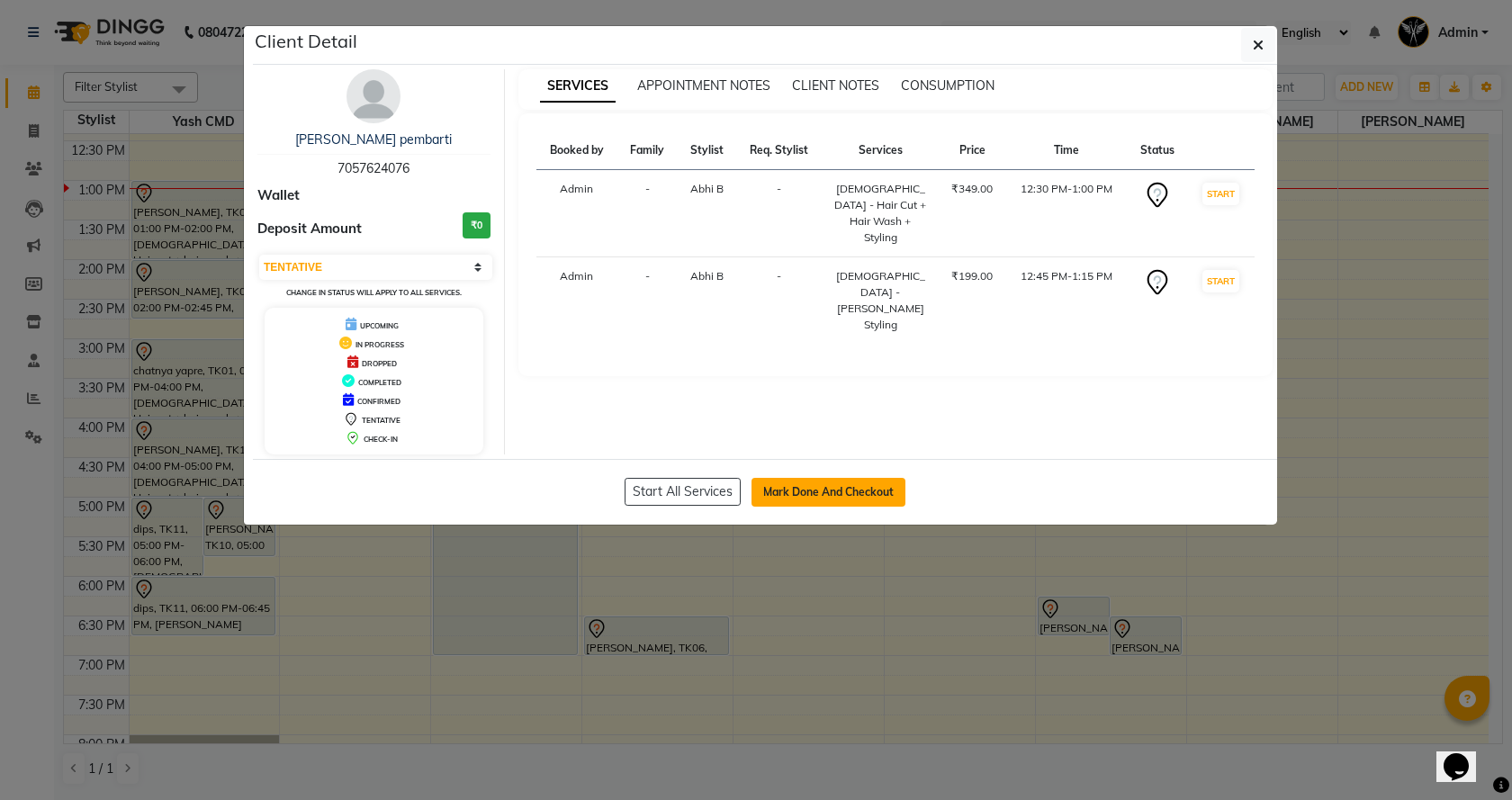
click at [825, 487] on button "Mark Done And Checkout" at bounding box center [829, 492] width 154 height 28
select select "46"
select select "service"
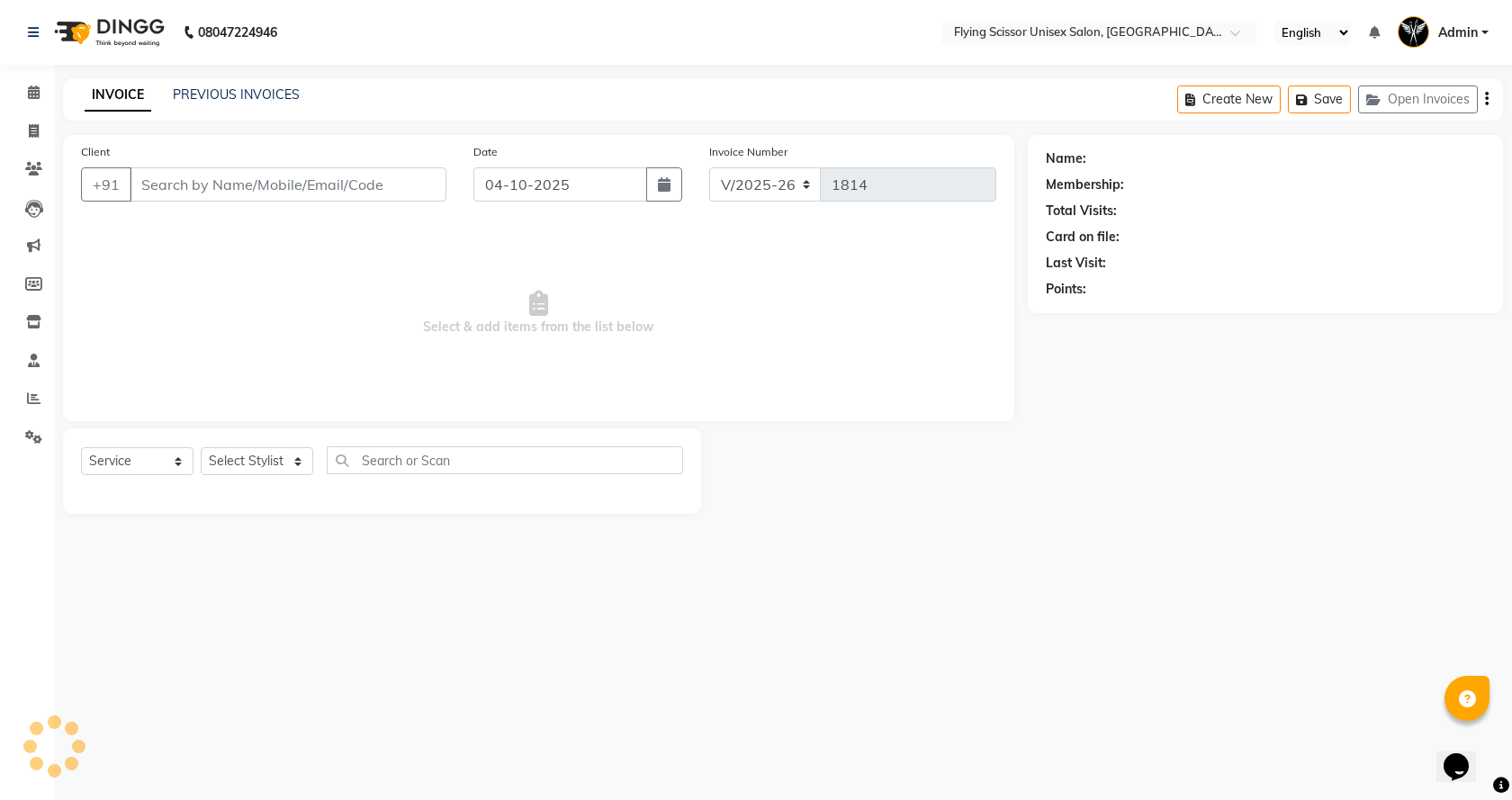
select select "3"
select select "membership"
type input "7057624076"
select select "18390"
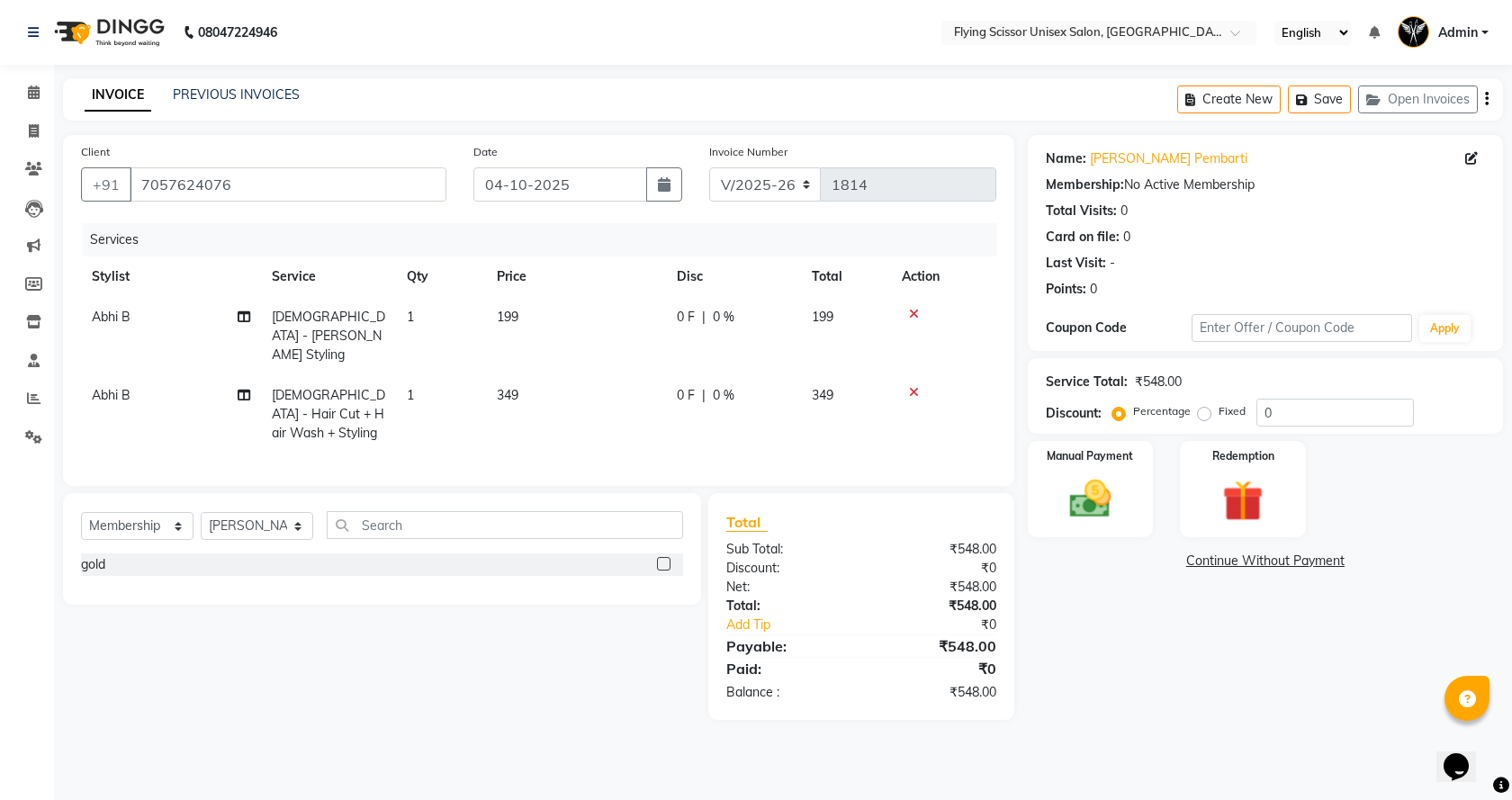
click at [909, 318] on icon at bounding box center [913, 314] width 10 height 13
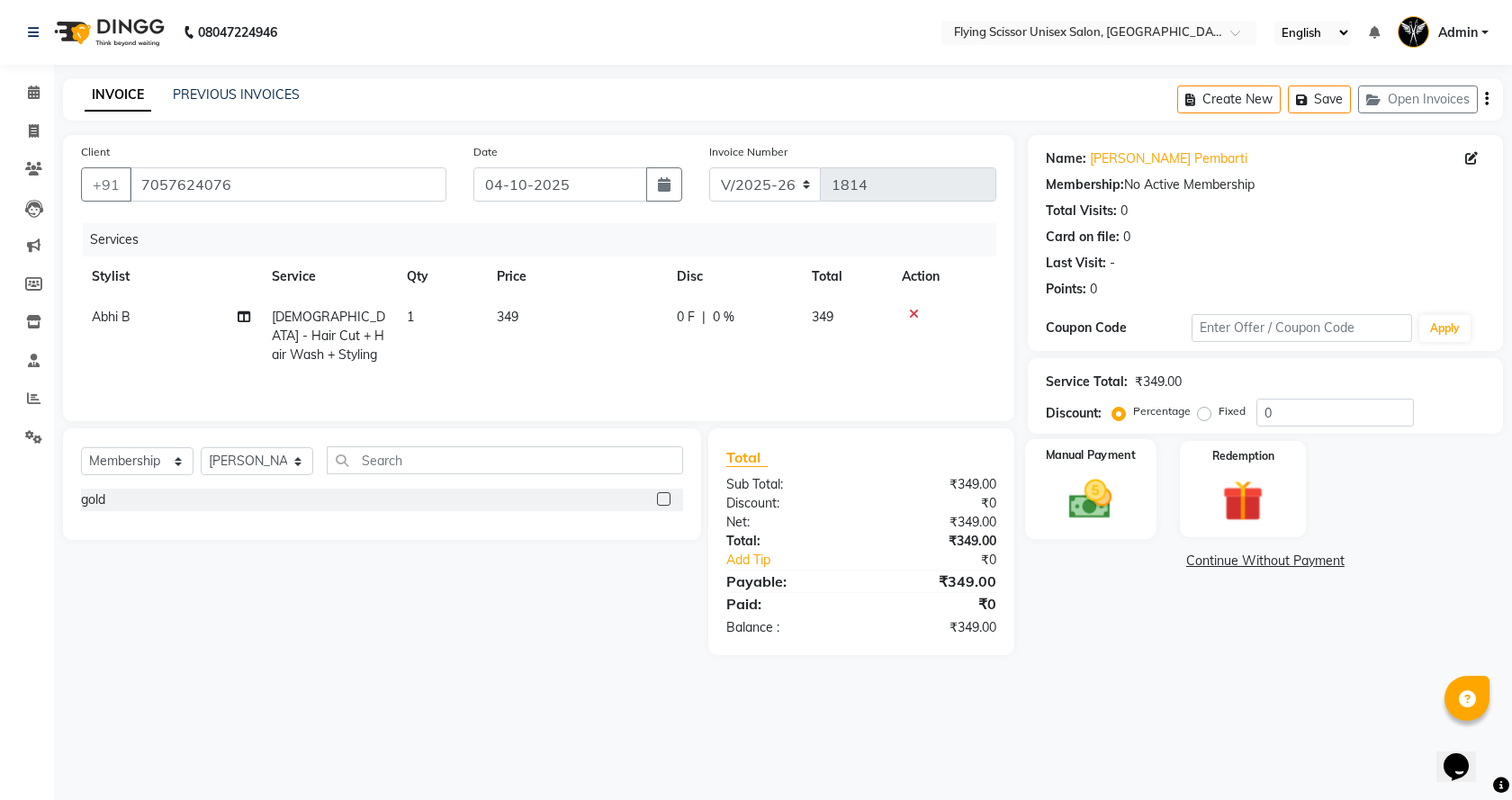
click at [1140, 503] on div "Manual Payment" at bounding box center [1091, 489] width 130 height 100
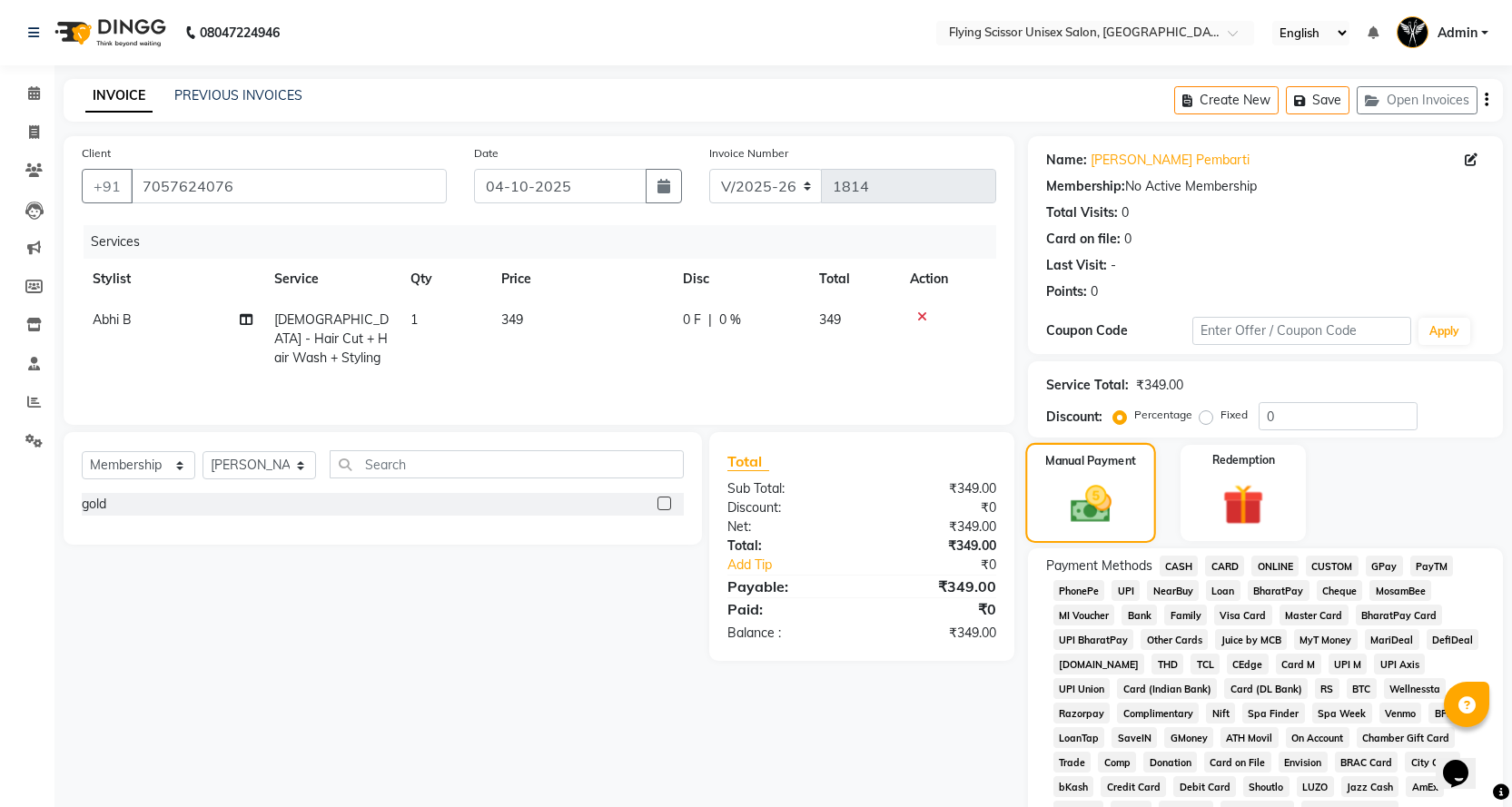
scroll to position [182, 0]
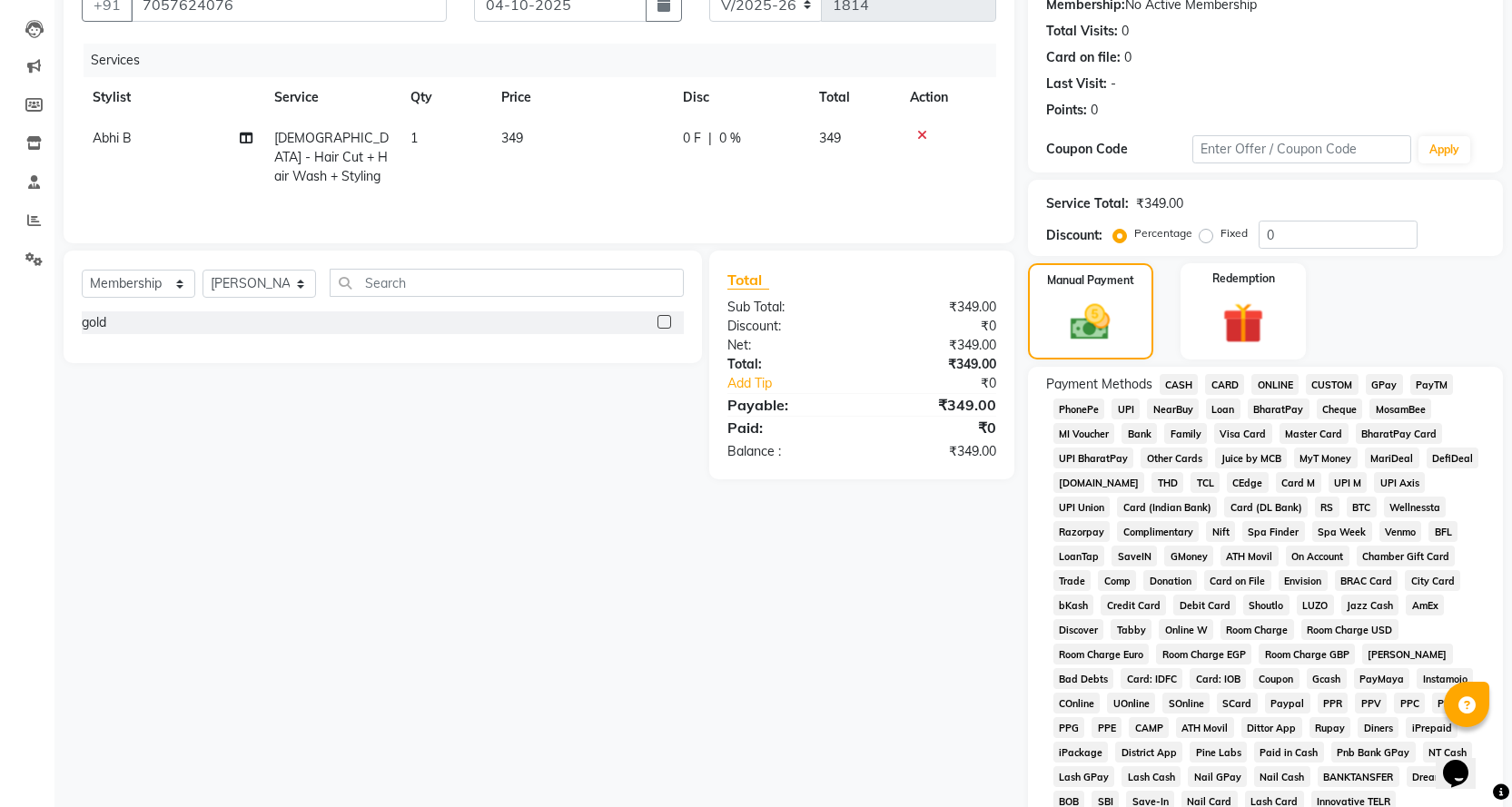
click at [1273, 383] on span "ONLINE" at bounding box center [1275, 385] width 47 height 21
click at [1191, 381] on span "CASH" at bounding box center [1179, 385] width 39 height 21
click at [1276, 382] on span "ONLINE" at bounding box center [1275, 385] width 47 height 21
click at [1088, 406] on span "PhonePe" at bounding box center [1079, 409] width 52 height 21
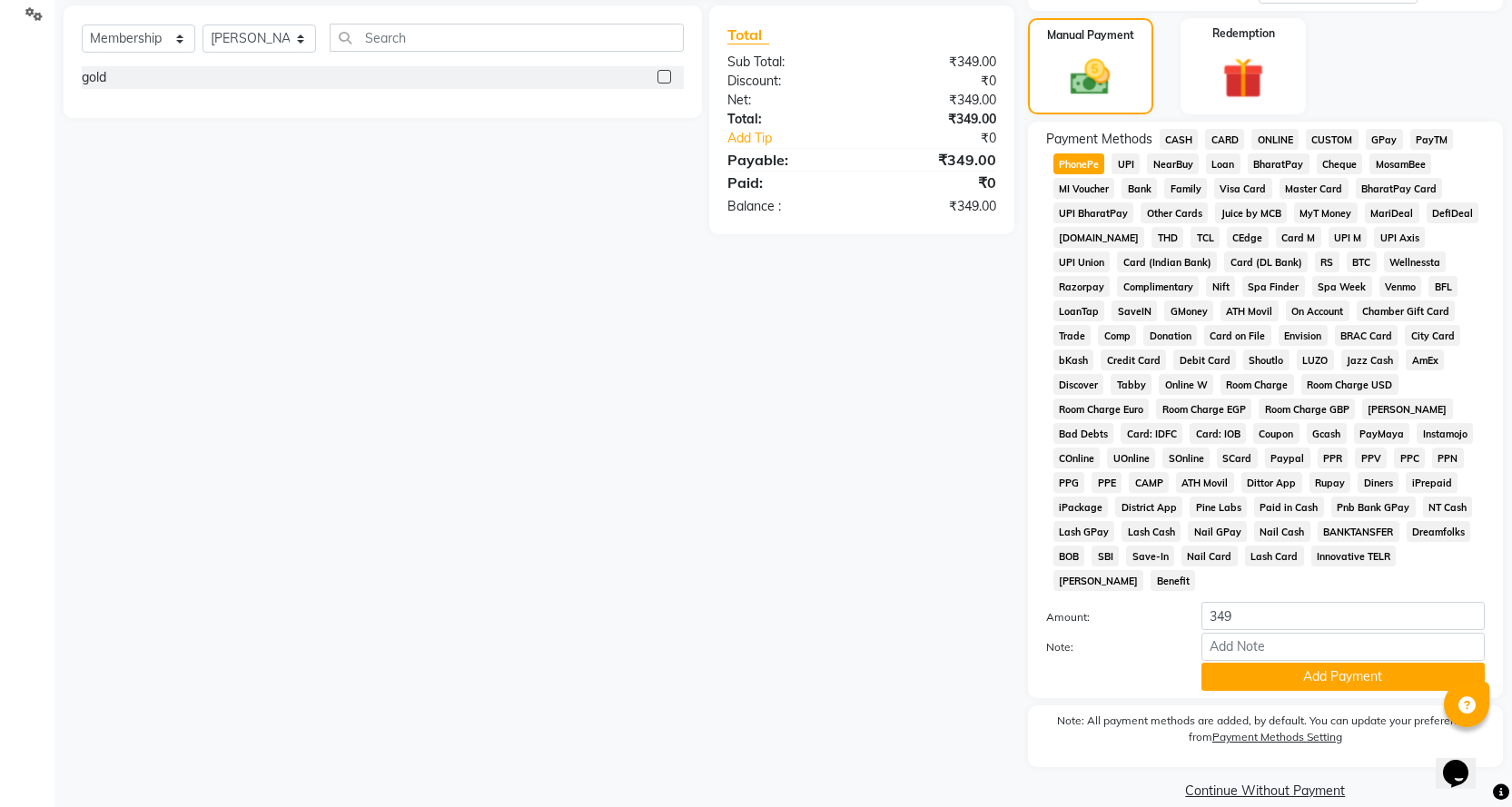
click at [1304, 663] on button "Add Payment" at bounding box center [1343, 677] width 284 height 28
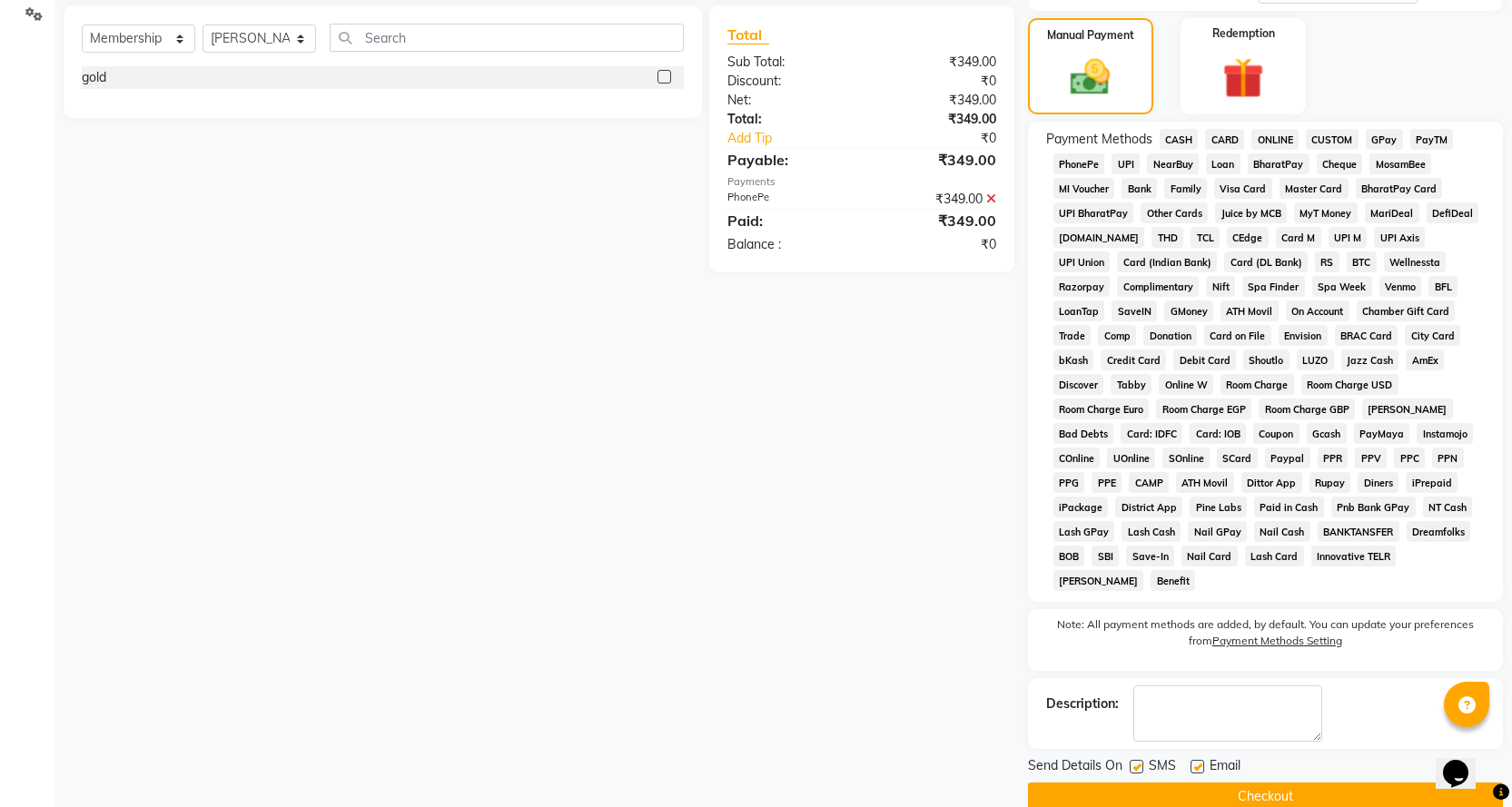
click at [1228, 783] on button "Checkout" at bounding box center [1266, 797] width 475 height 28
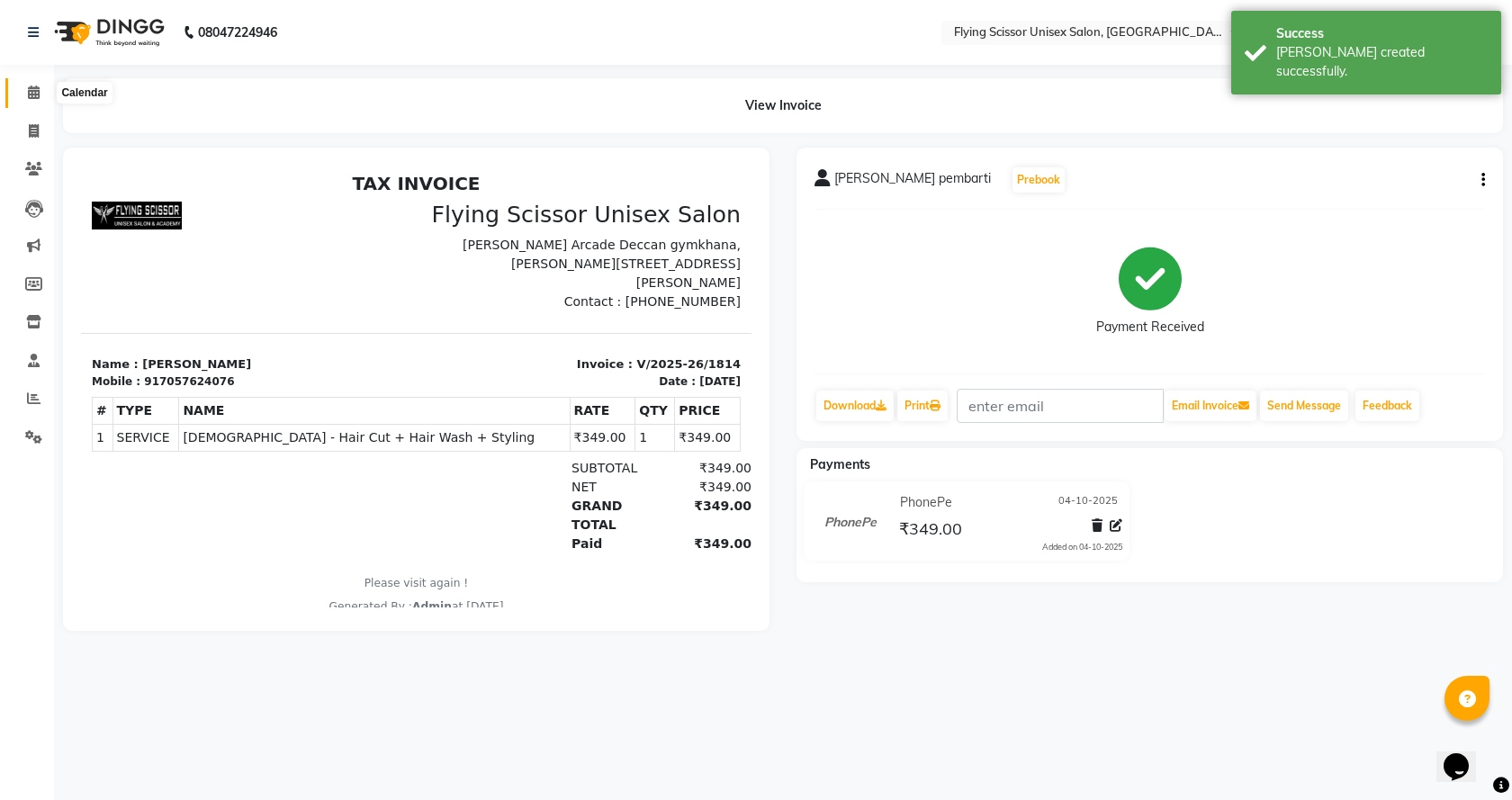
click at [28, 99] on span at bounding box center [34, 93] width 31 height 21
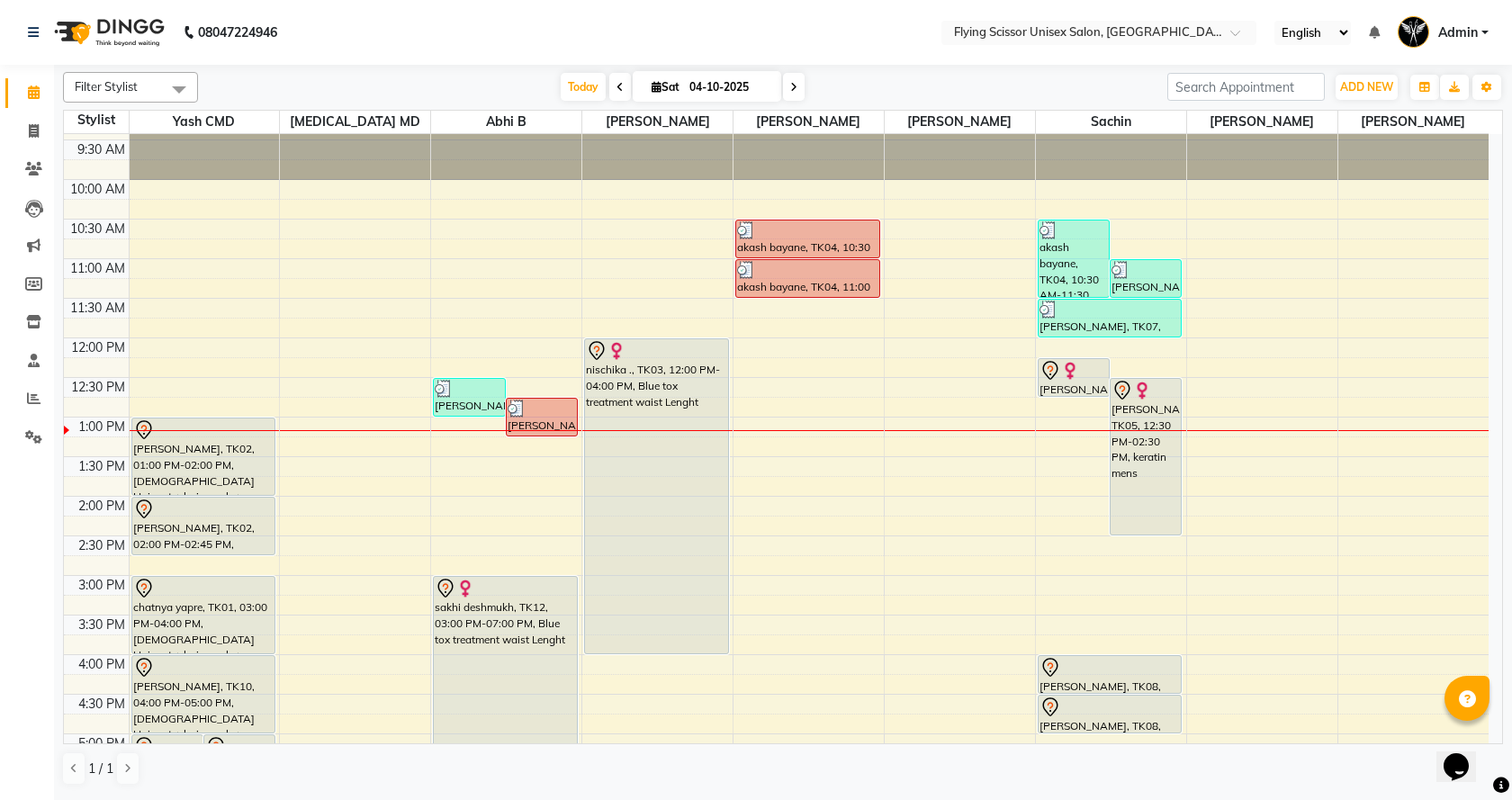
scroll to position [90, 0]
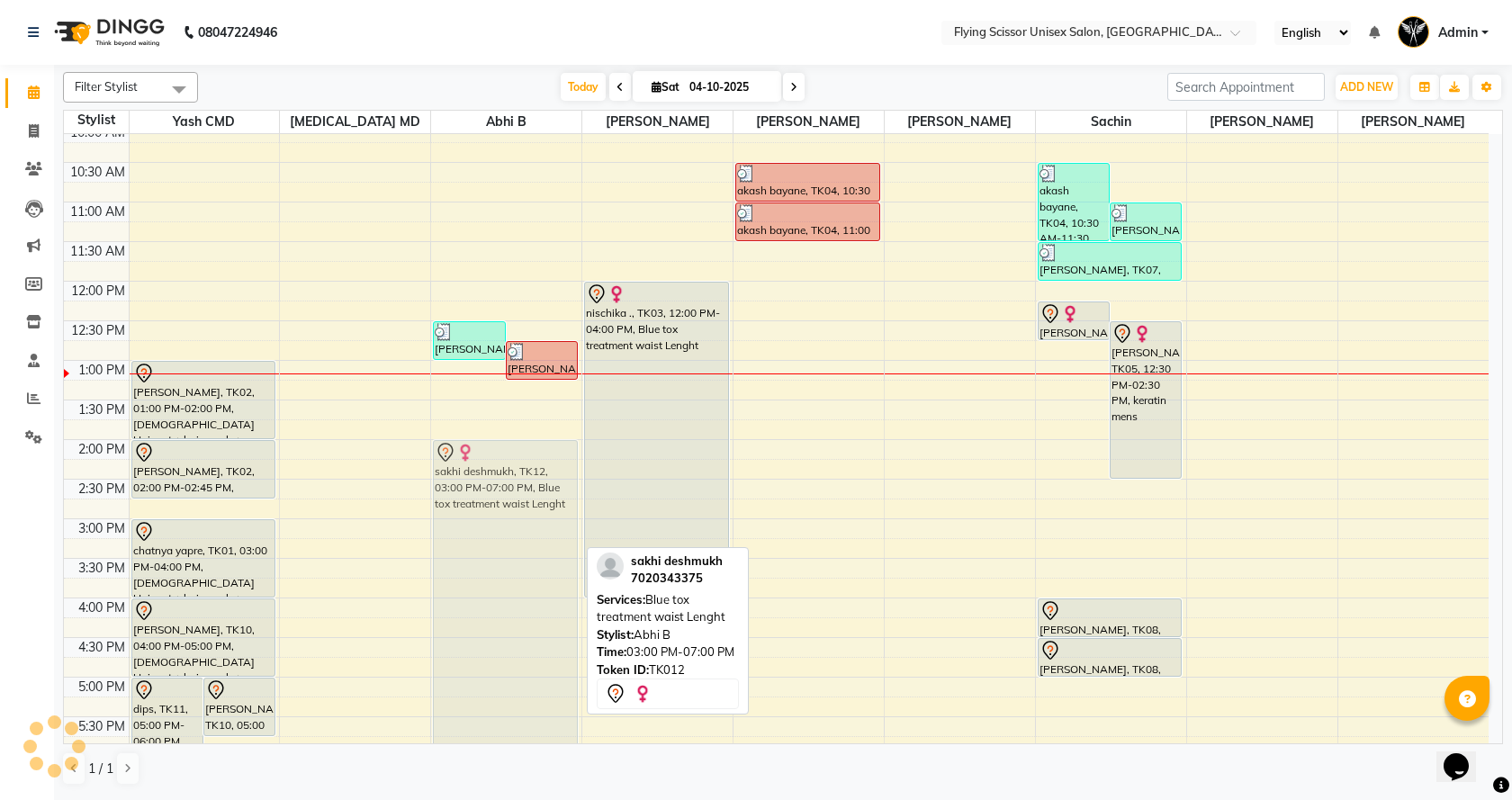
drag, startPoint x: 460, startPoint y: 557, endPoint x: 437, endPoint y: 469, distance: 91.0
click at [437, 469] on div "[PERSON_NAME] pembarti, TK09, 12:30 PM-01:00 PM, [DEMOGRAPHIC_DATA] - Hair Cut …" at bounding box center [507, 558] width 151 height 1029
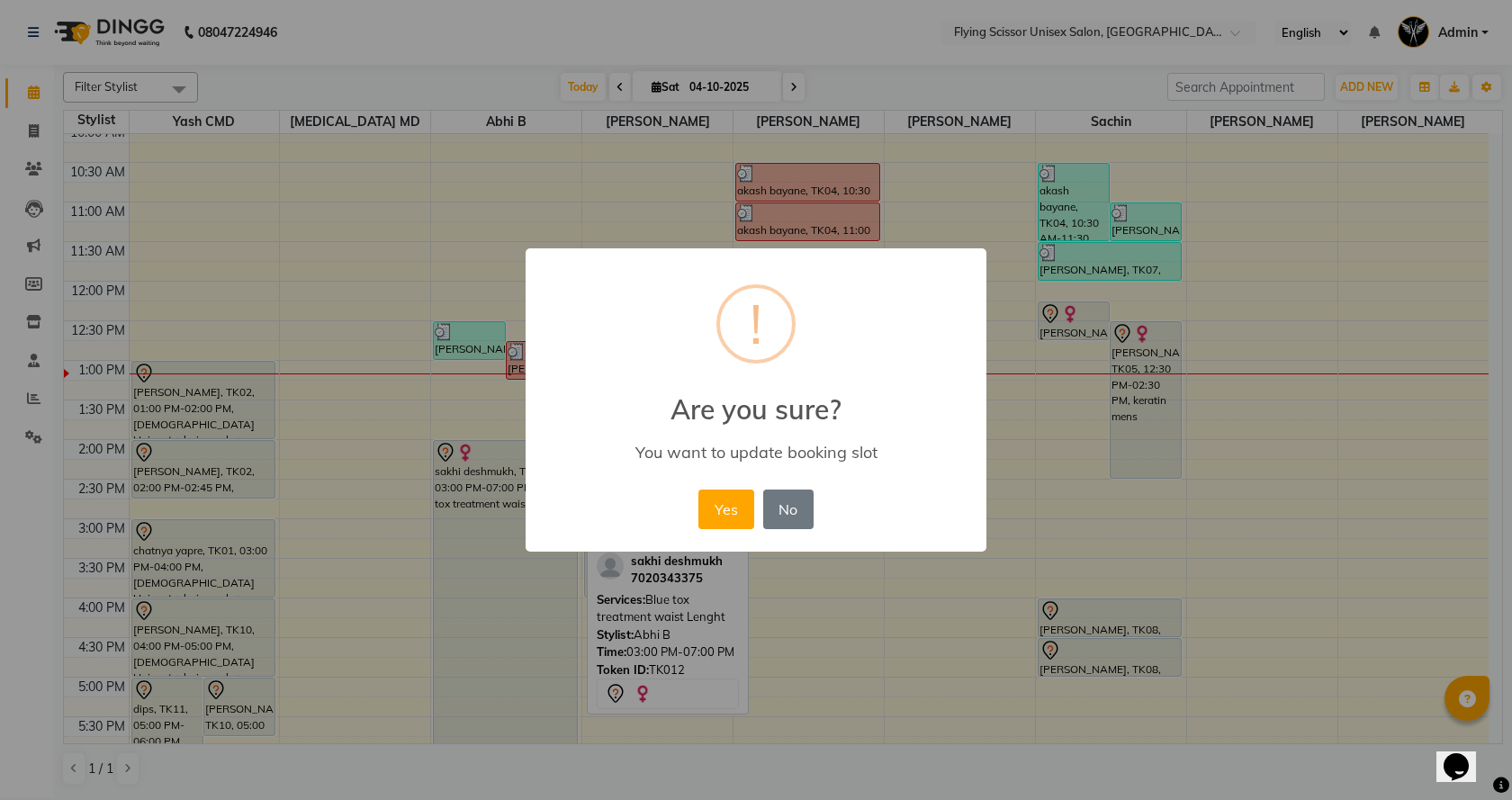
click at [722, 503] on button "Yes" at bounding box center [726, 509] width 55 height 39
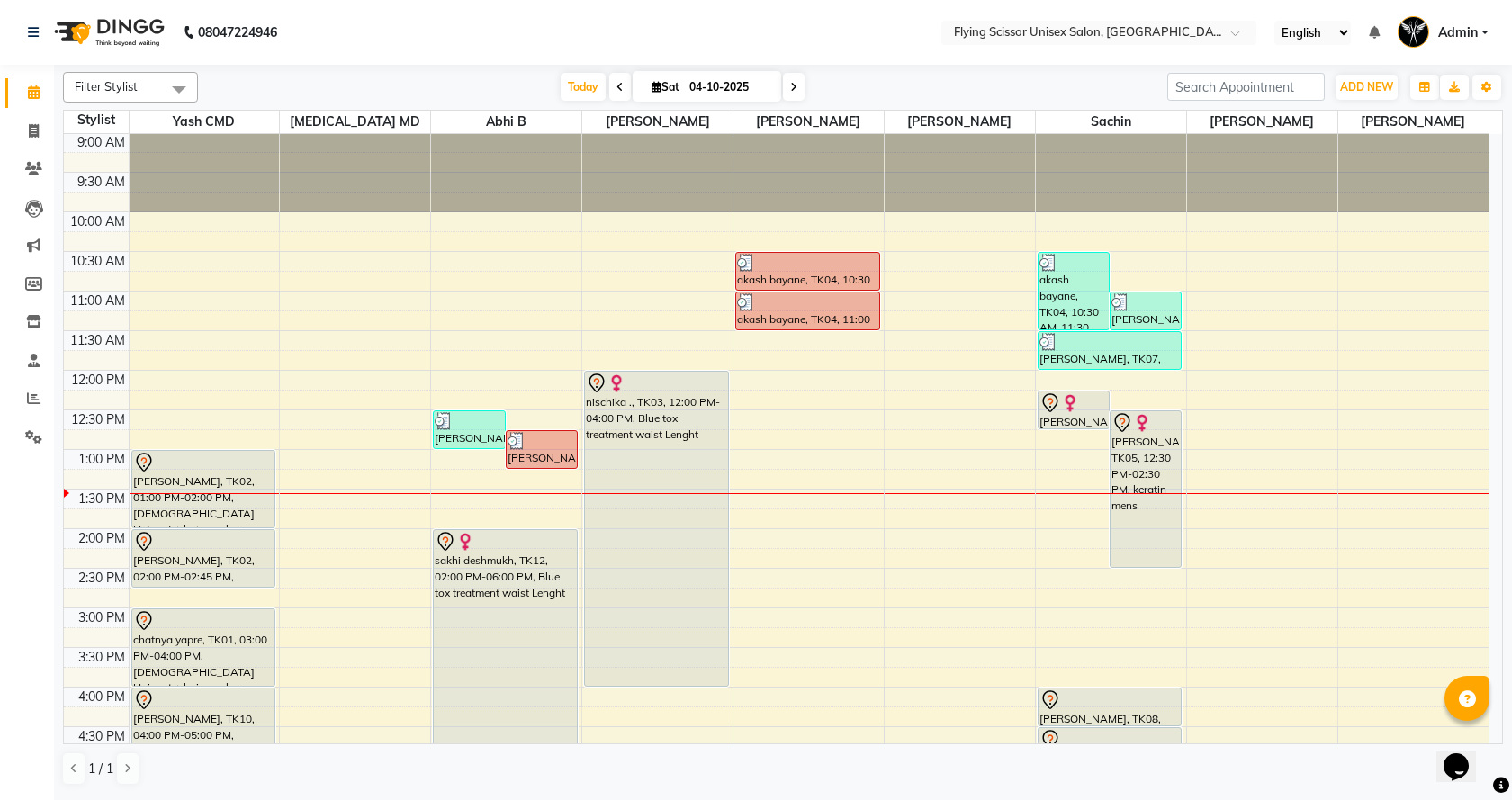
scroll to position [0, 0]
